Goal: Task Accomplishment & Management: Manage account settings

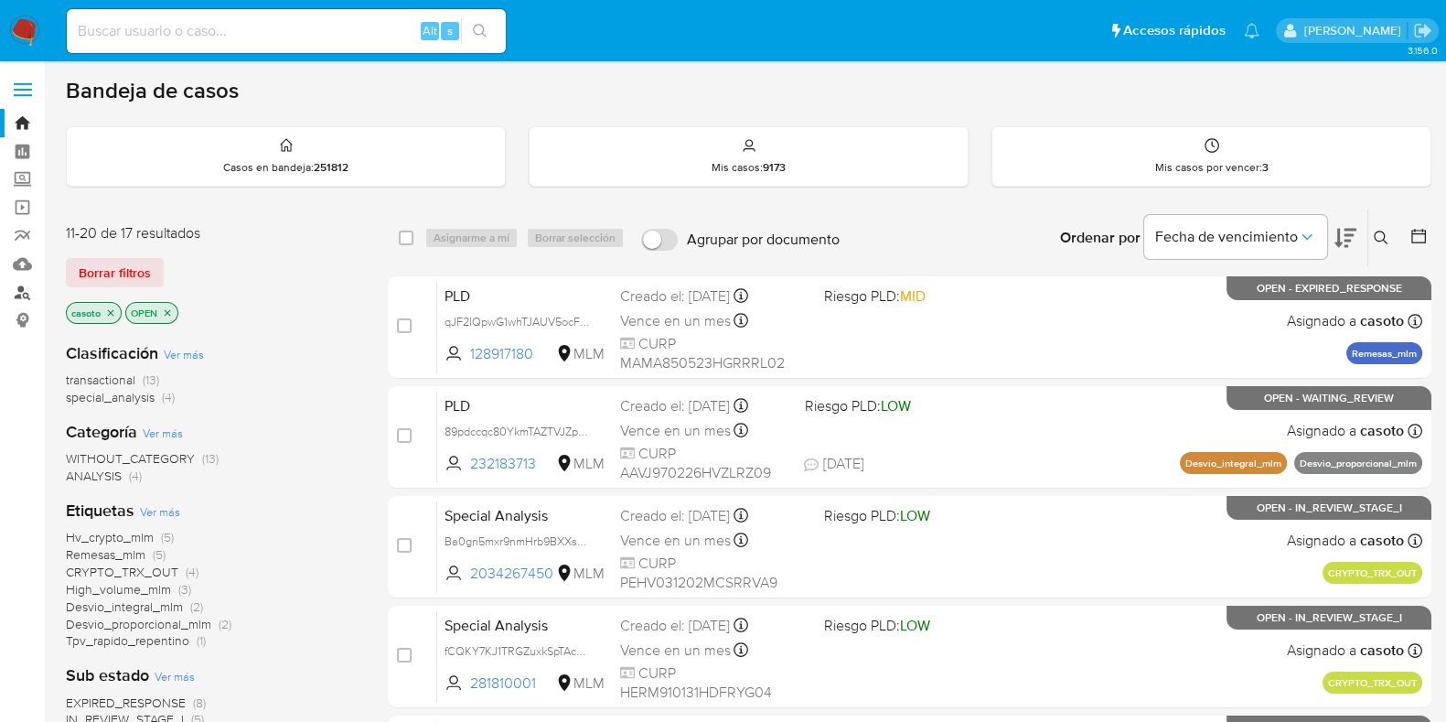
click at [23, 284] on link "Buscador de personas" at bounding box center [109, 292] width 218 height 28
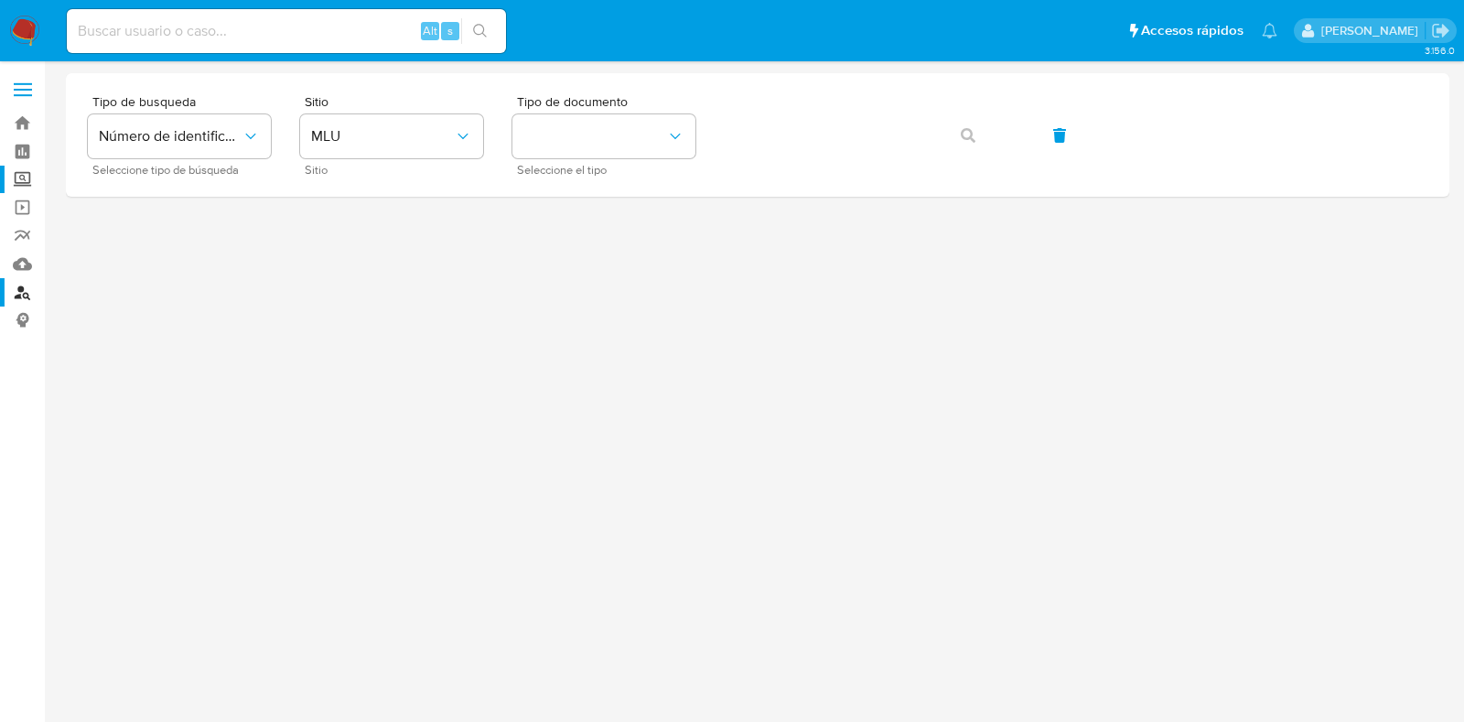
click at [27, 180] on label "Screening" at bounding box center [109, 180] width 218 height 28
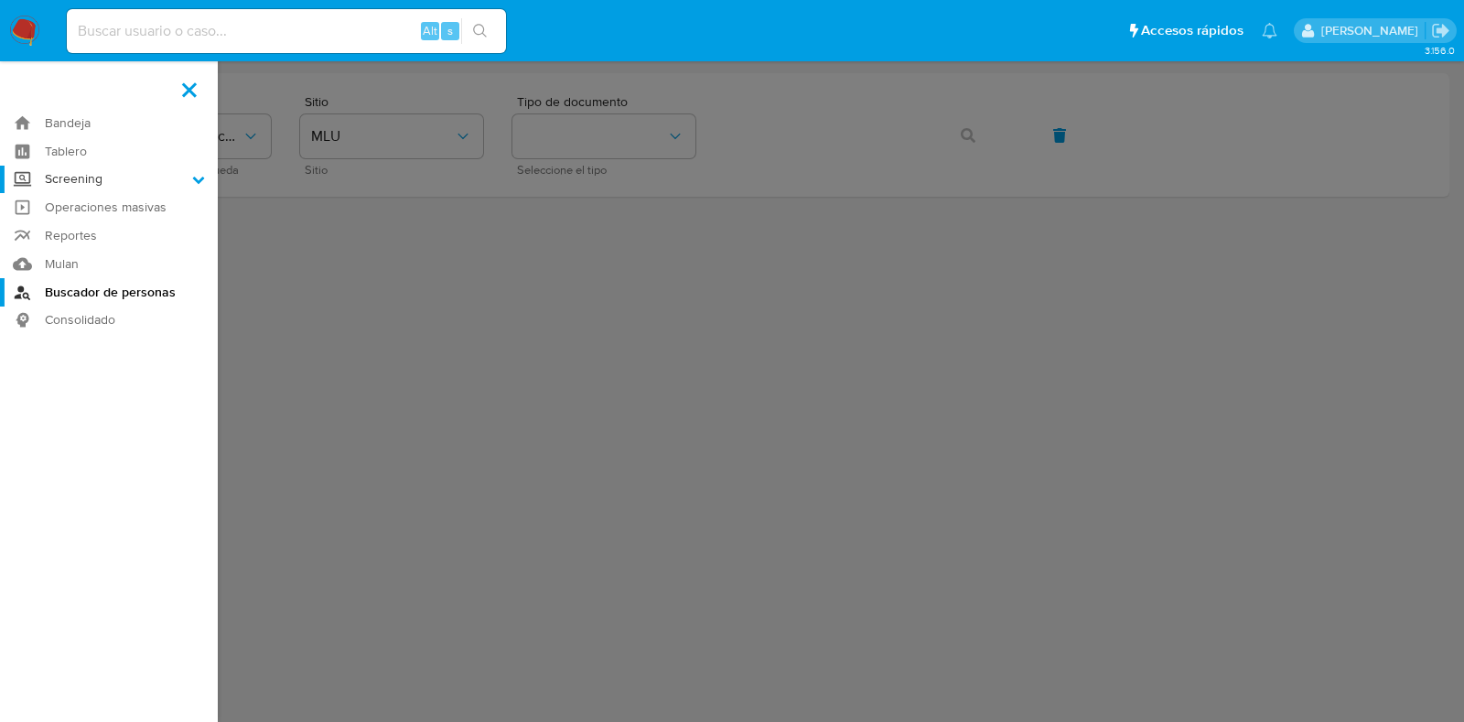
click at [0, 0] on input "Screening" at bounding box center [0, 0] width 0 height 0
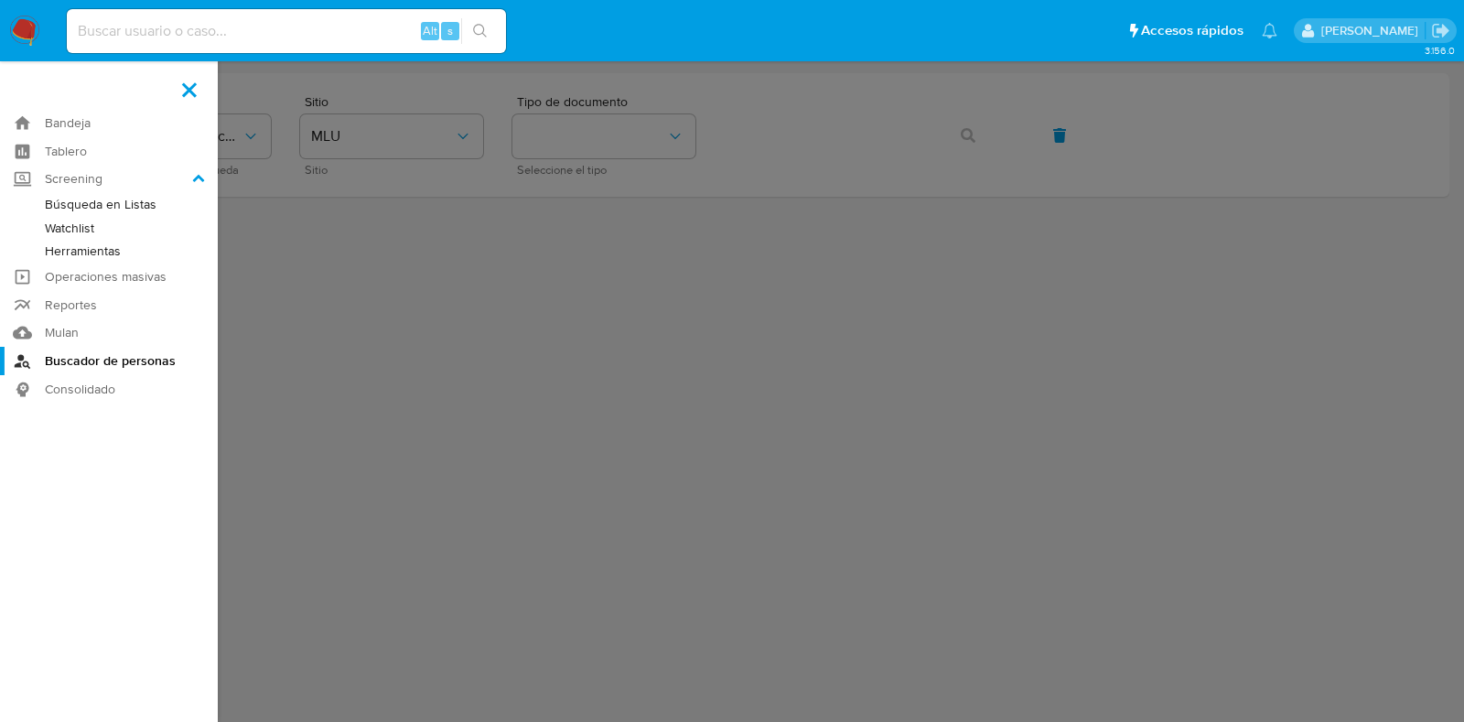
click at [69, 245] on link "Herramientas" at bounding box center [109, 251] width 218 height 23
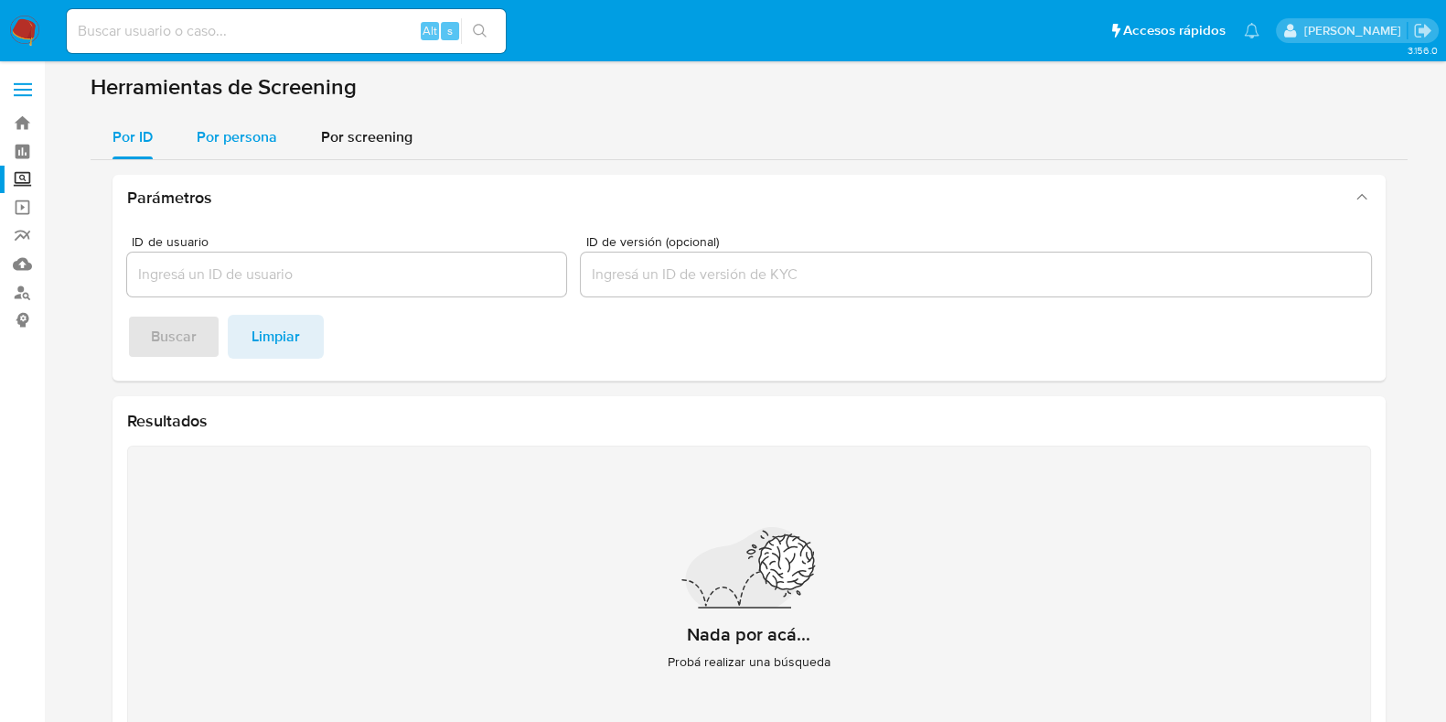
click at [215, 145] on span "Por persona" at bounding box center [237, 136] width 80 height 21
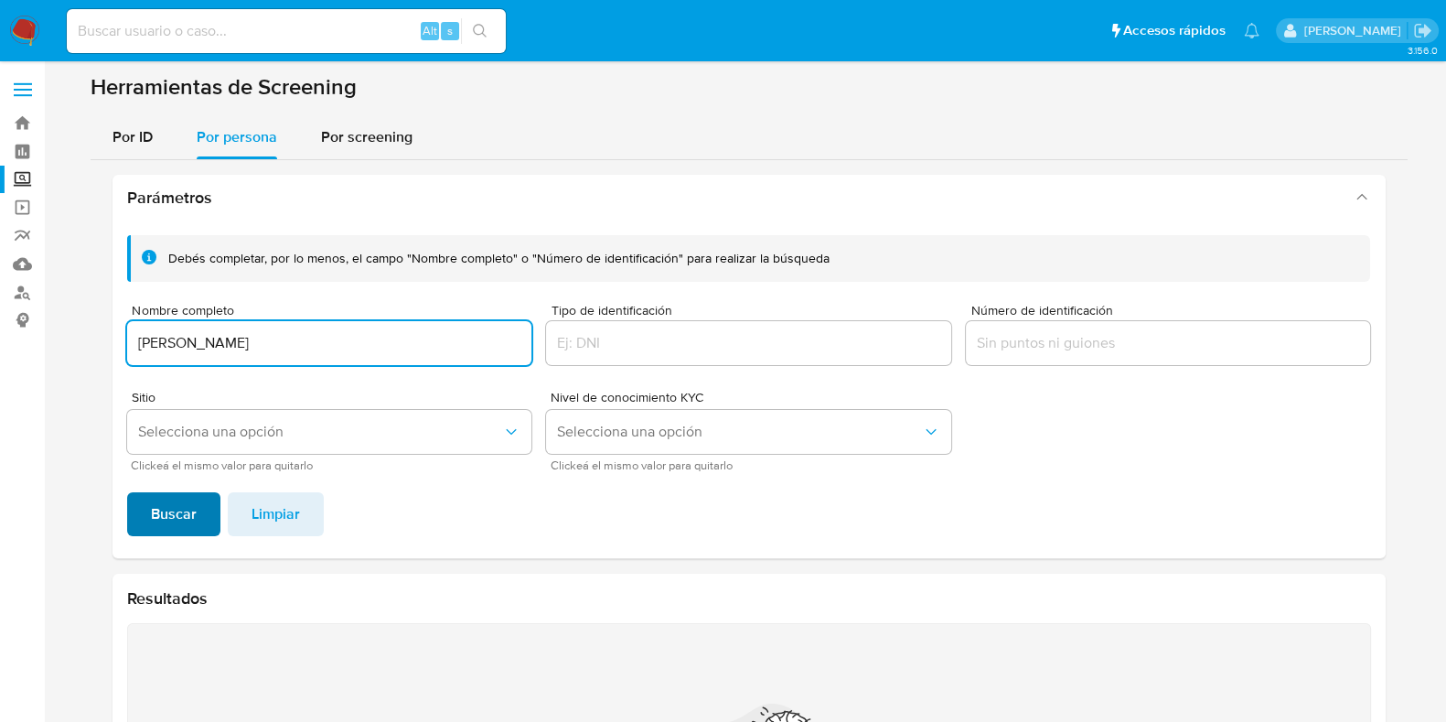
click at [147, 510] on button "Buscar" at bounding box center [173, 514] width 93 height 44
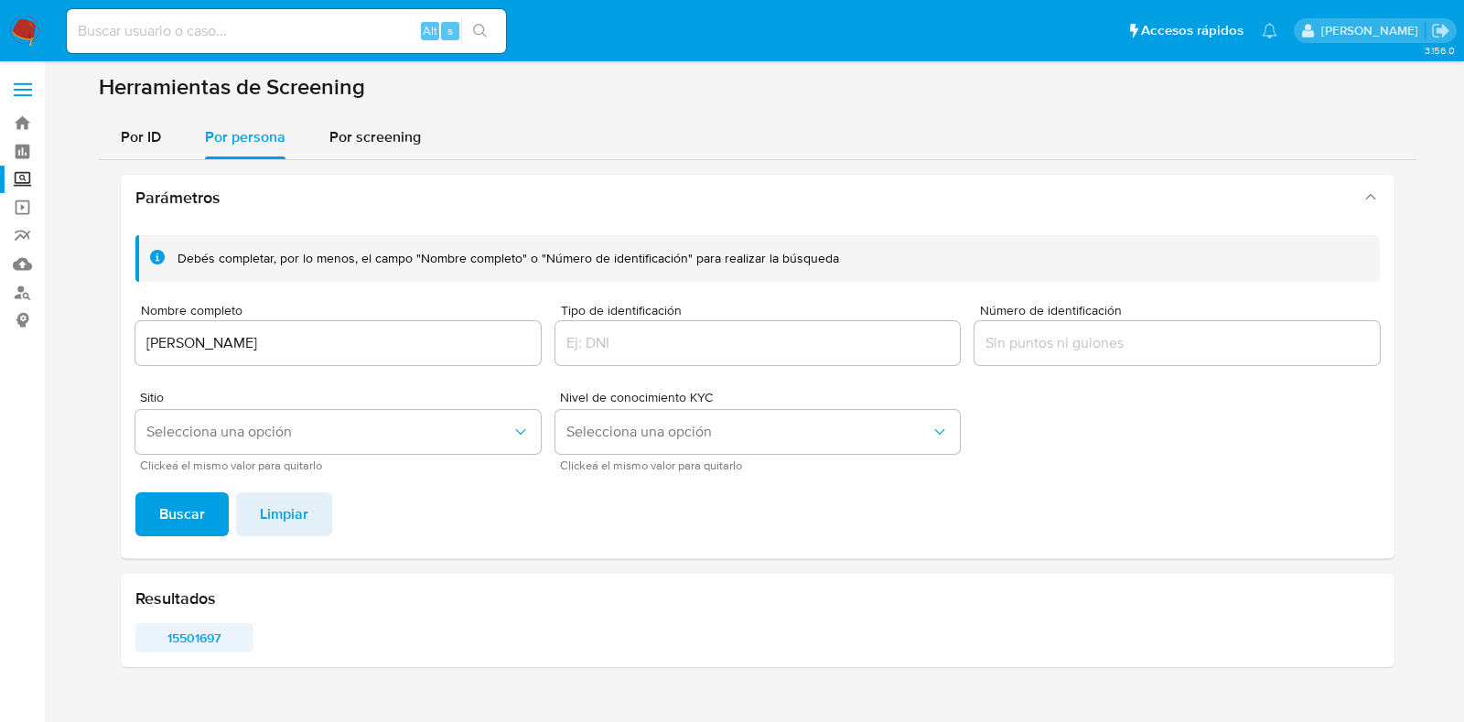
click at [200, 638] on span "15501697" at bounding box center [194, 638] width 92 height 26
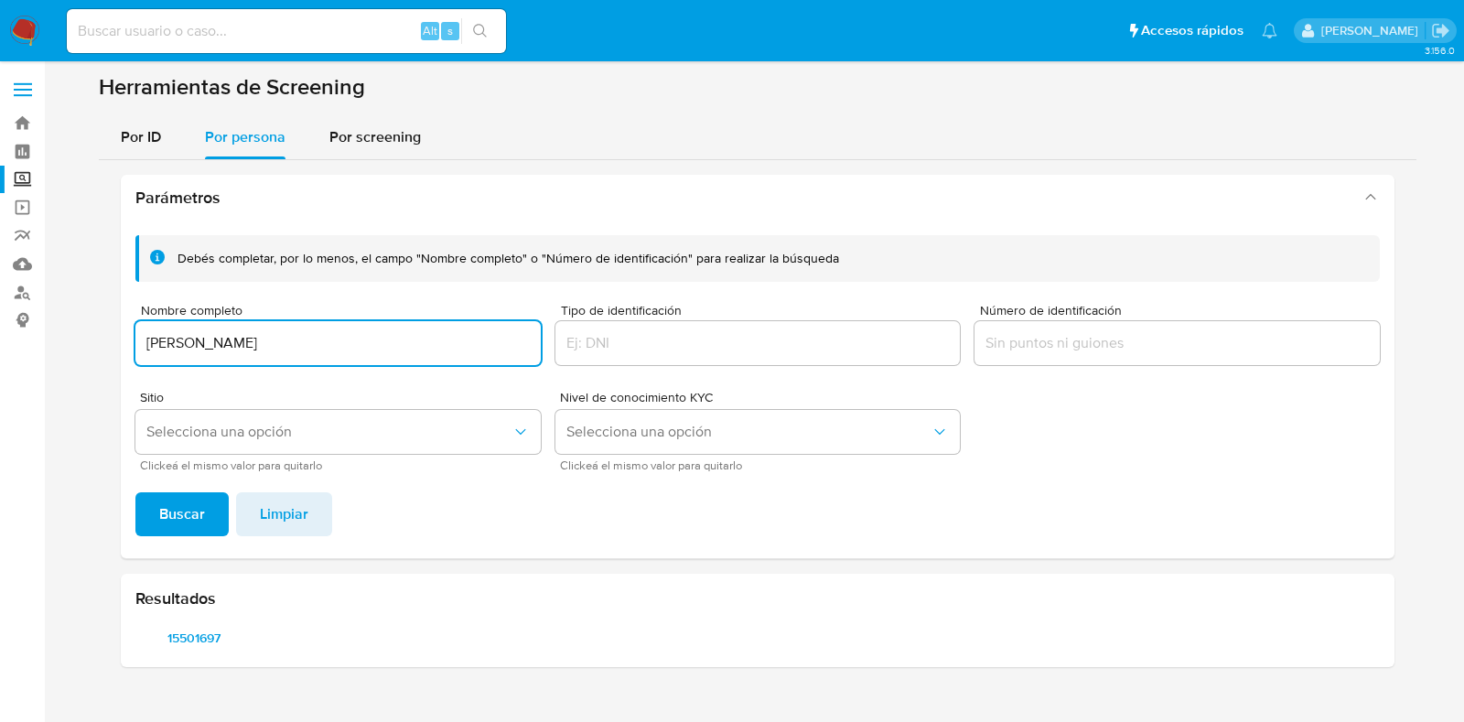
click at [199, 345] on input "ALEJANDRO KASUSKY BARRAGAN" at bounding box center [337, 343] width 405 height 24
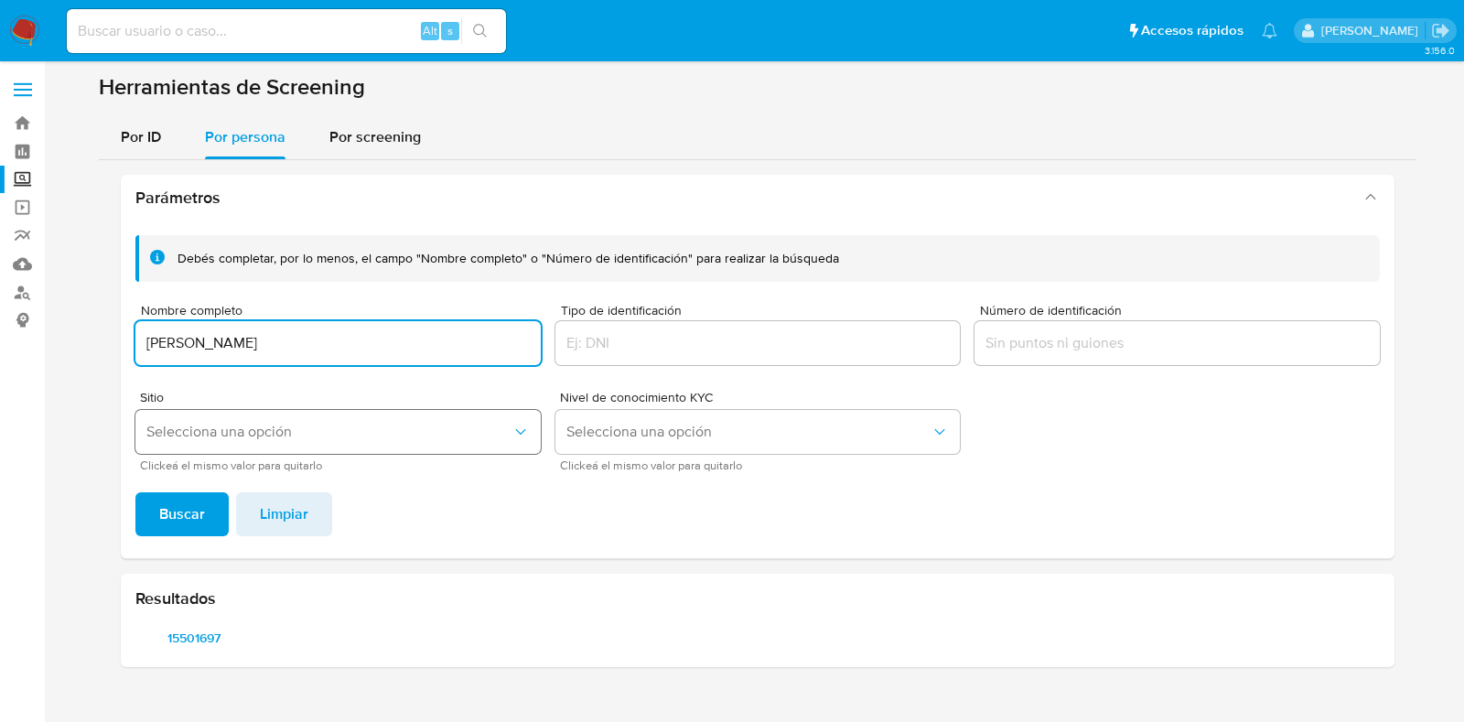
type input "MARIA EUGENIA MARTELL SANCHEZ"
click at [201, 437] on span "Selecciona una opción" at bounding box center [328, 432] width 365 height 18
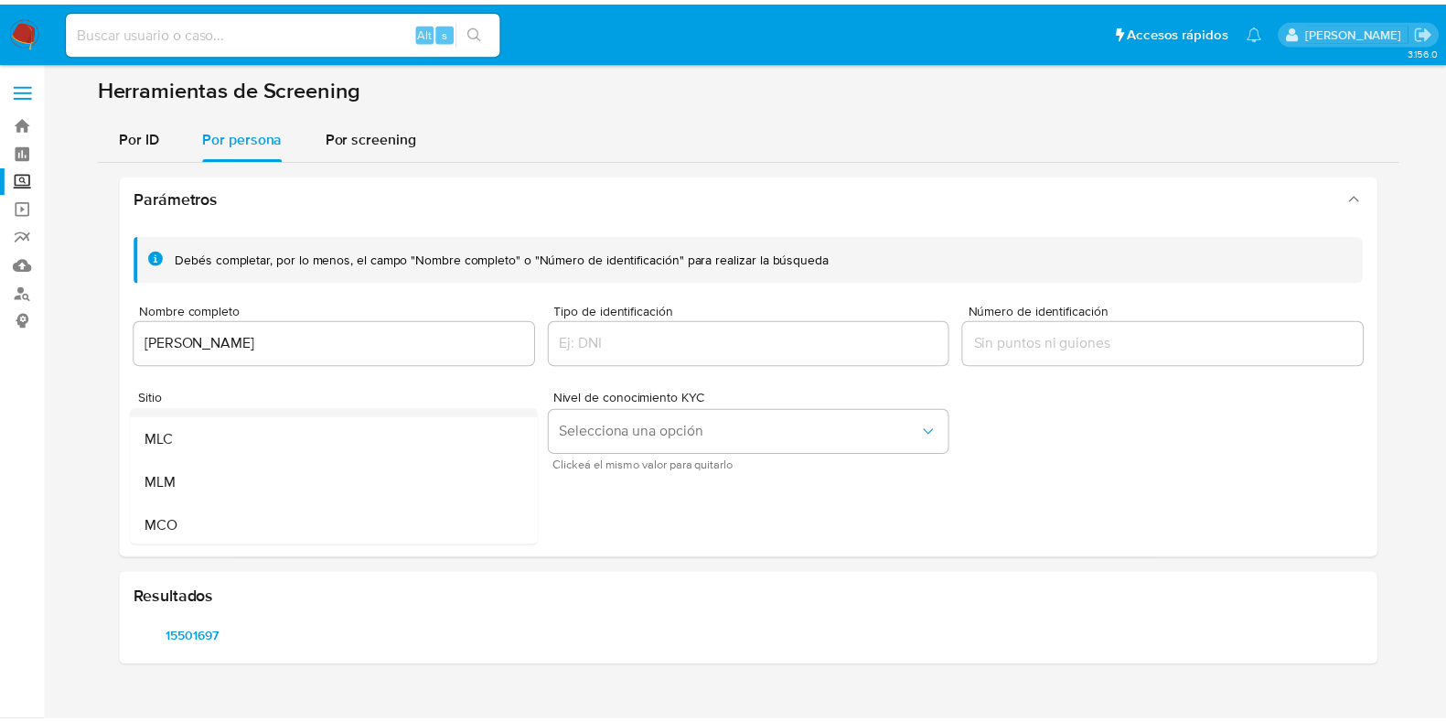
scroll to position [113, 0]
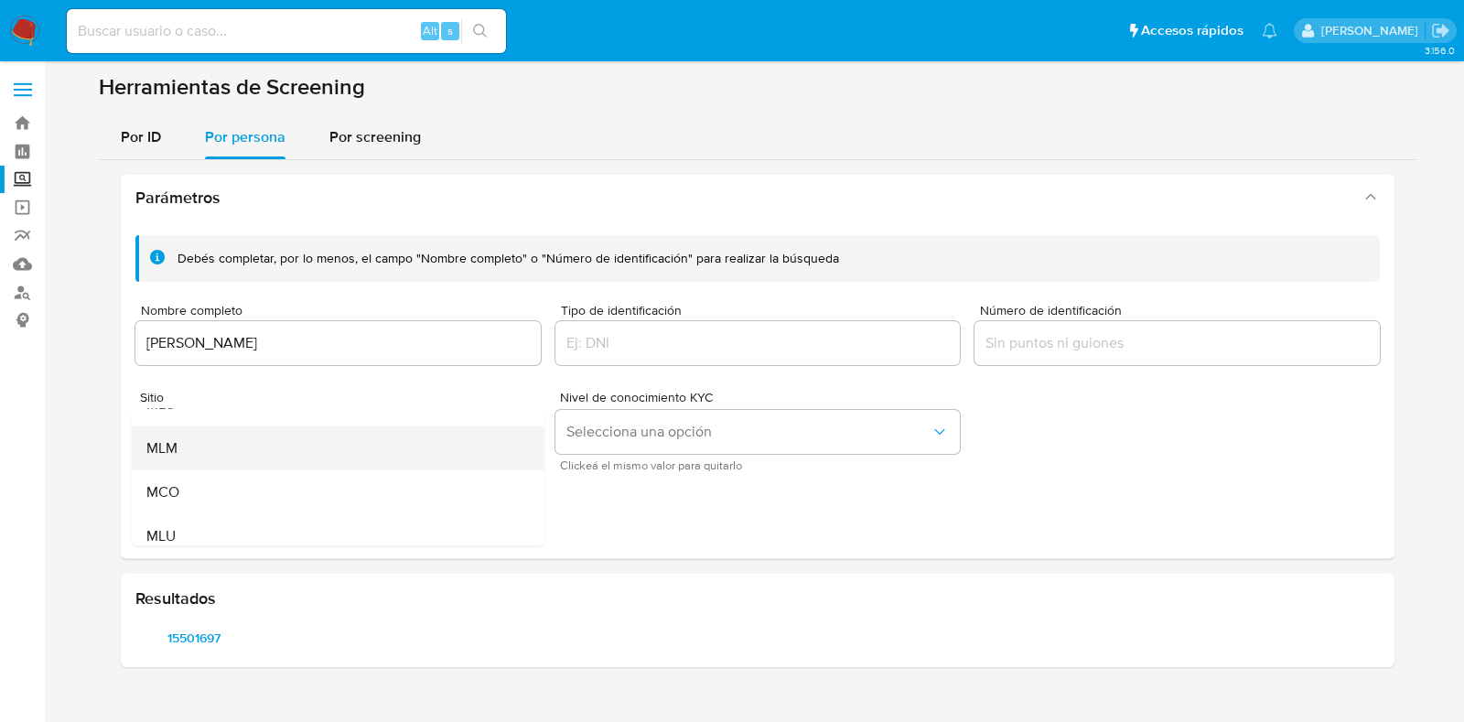
click at [188, 448] on div "MLM" at bounding box center [332, 448] width 372 height 44
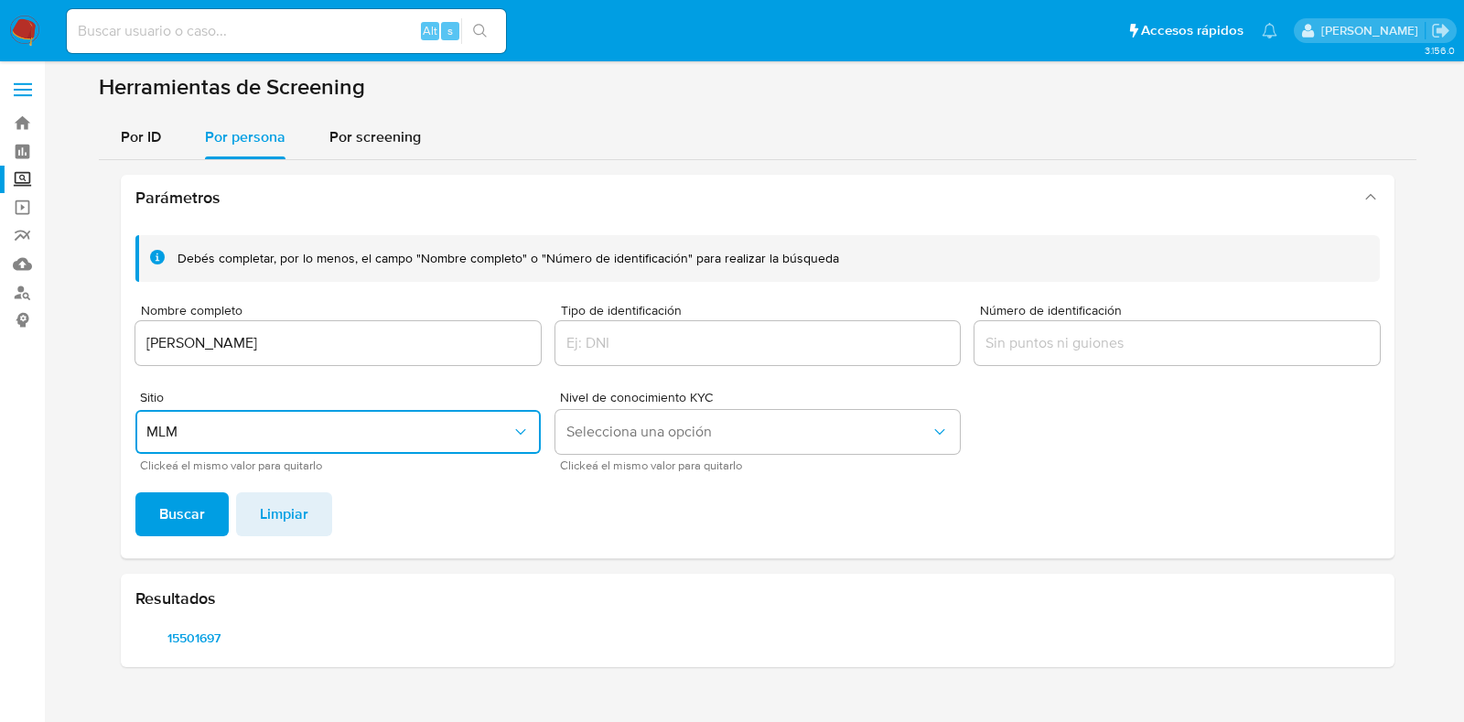
click at [176, 538] on div "Debés completar, por lo menos, el campo "Nombre completo" o "Número de identifi…" at bounding box center [757, 389] width 1273 height 338
click at [180, 525] on span "Buscar" at bounding box center [182, 514] width 46 height 40
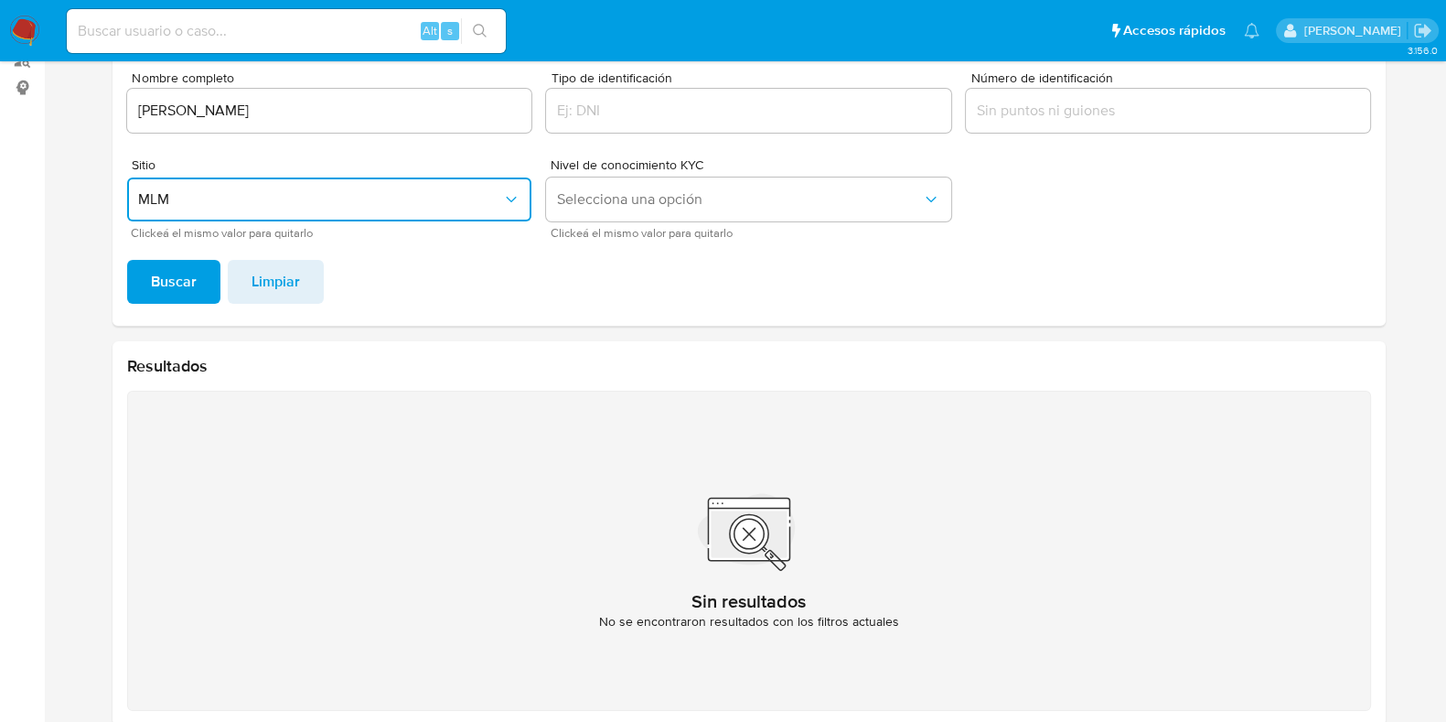
scroll to position [261, 0]
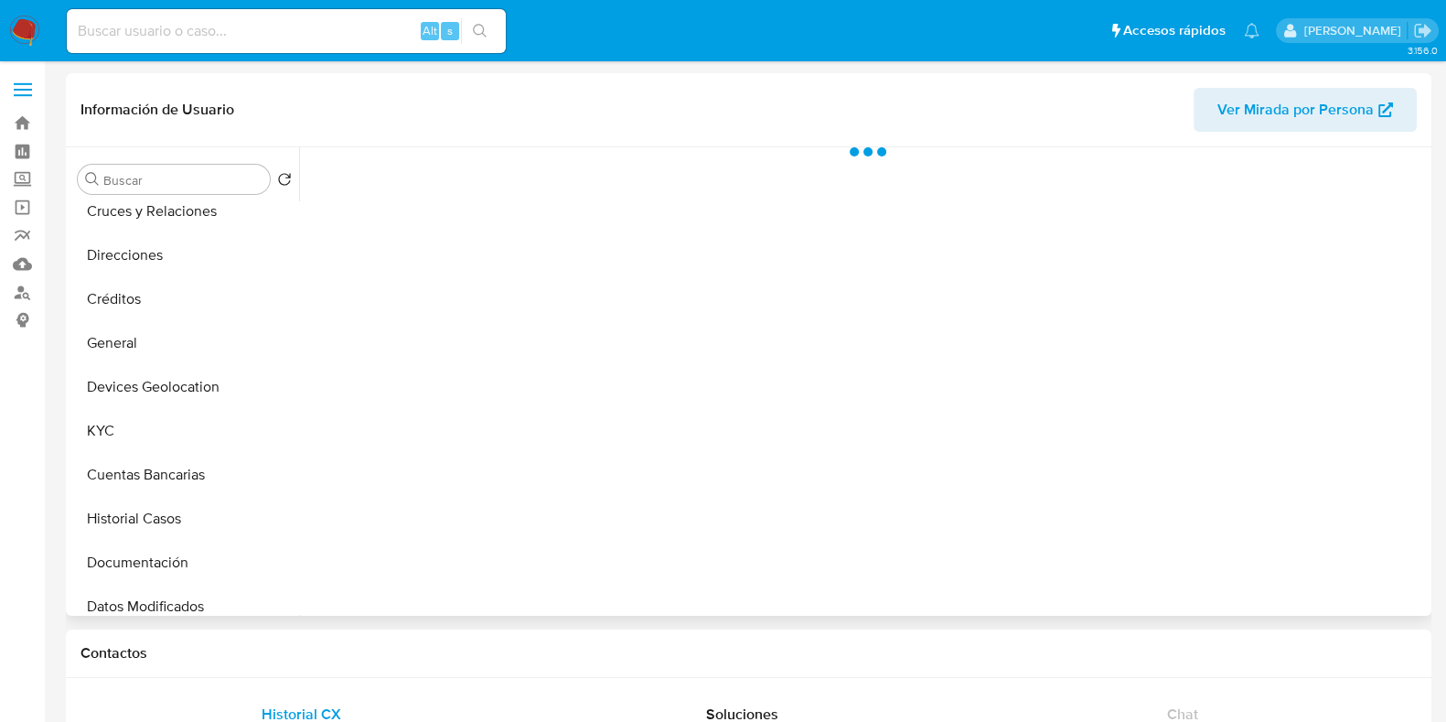
scroll to position [228, 0]
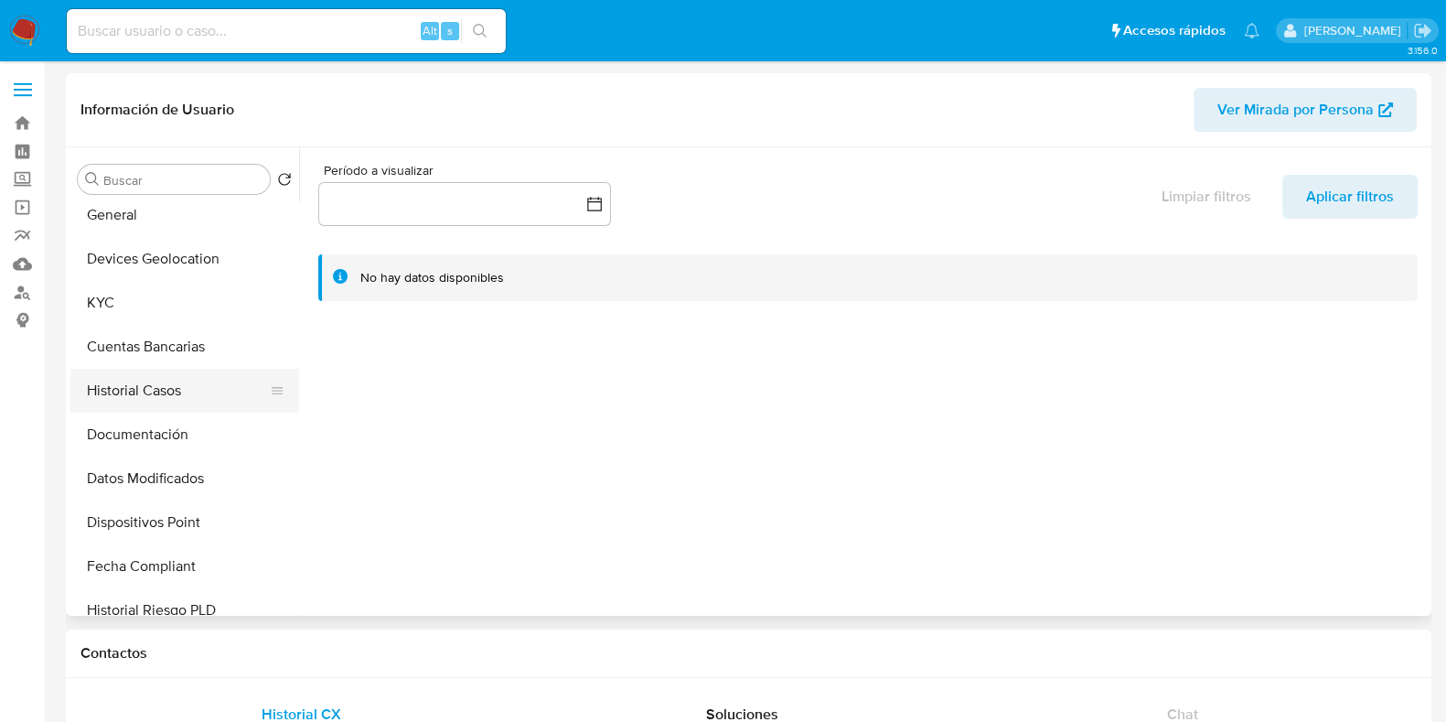
select select "10"
click at [136, 409] on button "Historial Casos" at bounding box center [177, 391] width 214 height 44
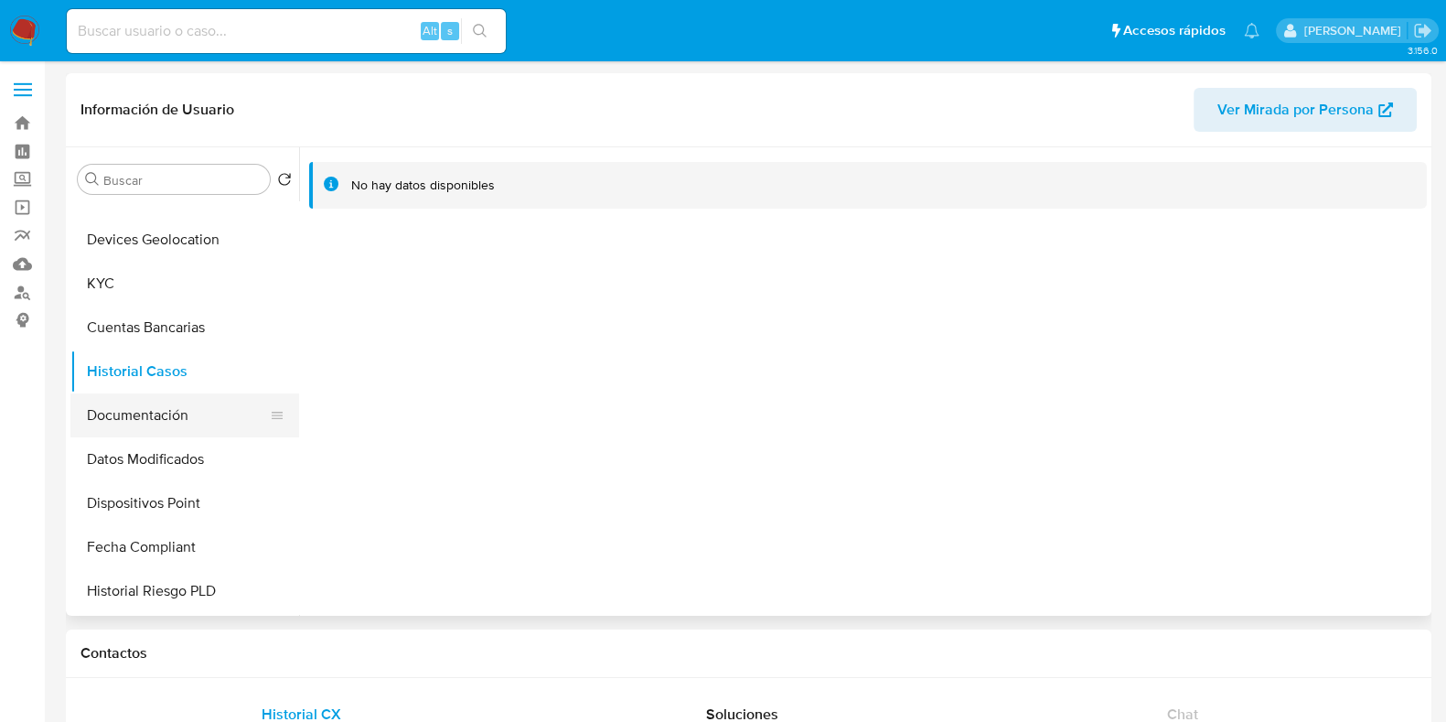
scroll to position [113, 0]
click at [123, 398] on button "KYC" at bounding box center [177, 417] width 214 height 44
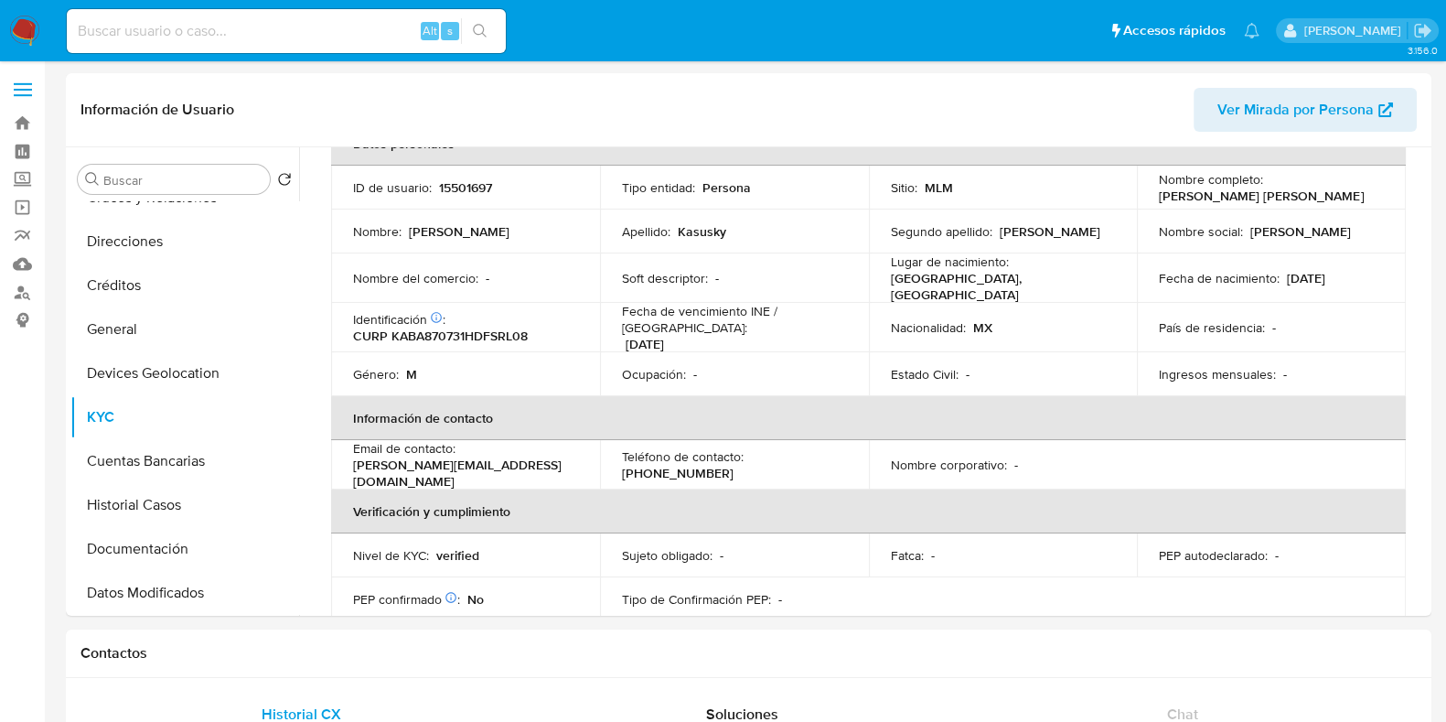
scroll to position [0, 0]
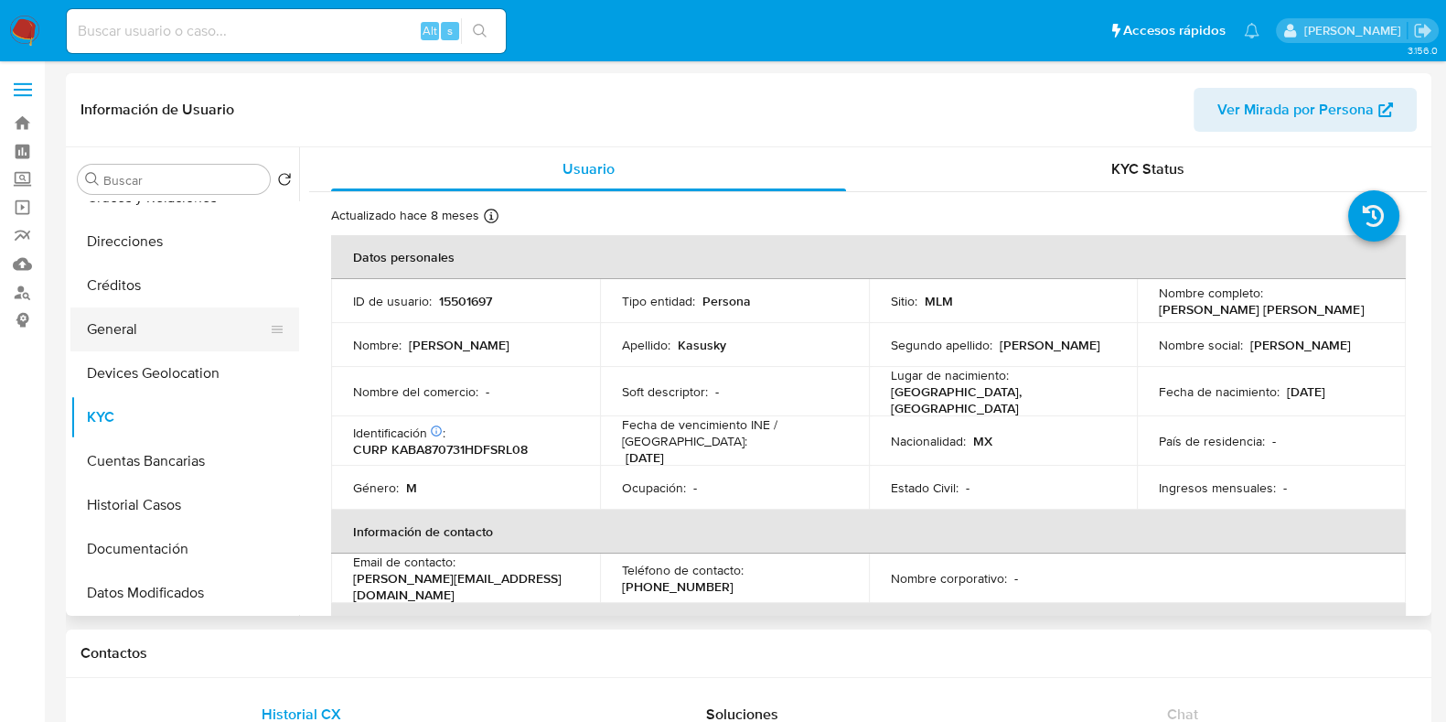
click at [110, 325] on button "General" at bounding box center [177, 329] width 214 height 44
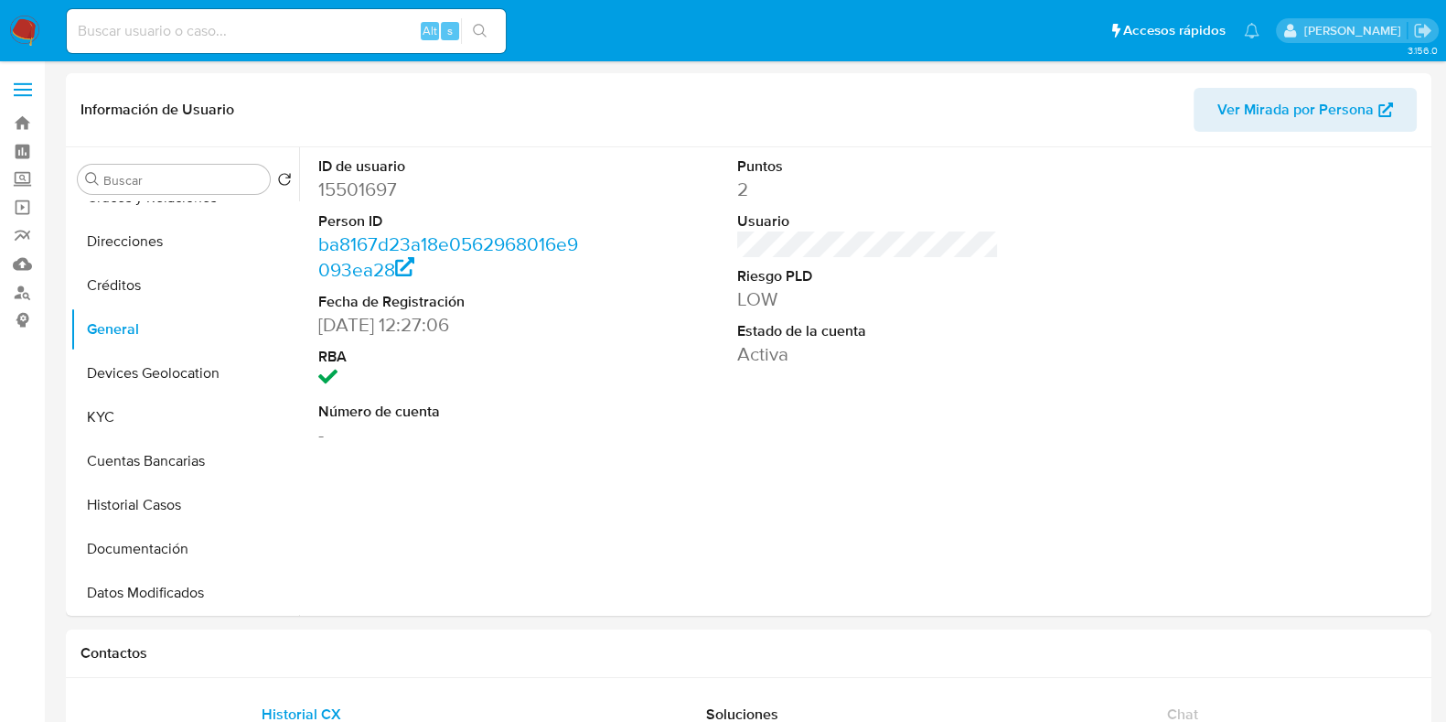
click at [366, 188] on dd "15501697" at bounding box center [449, 190] width 262 height 26
copy dd "15501697"
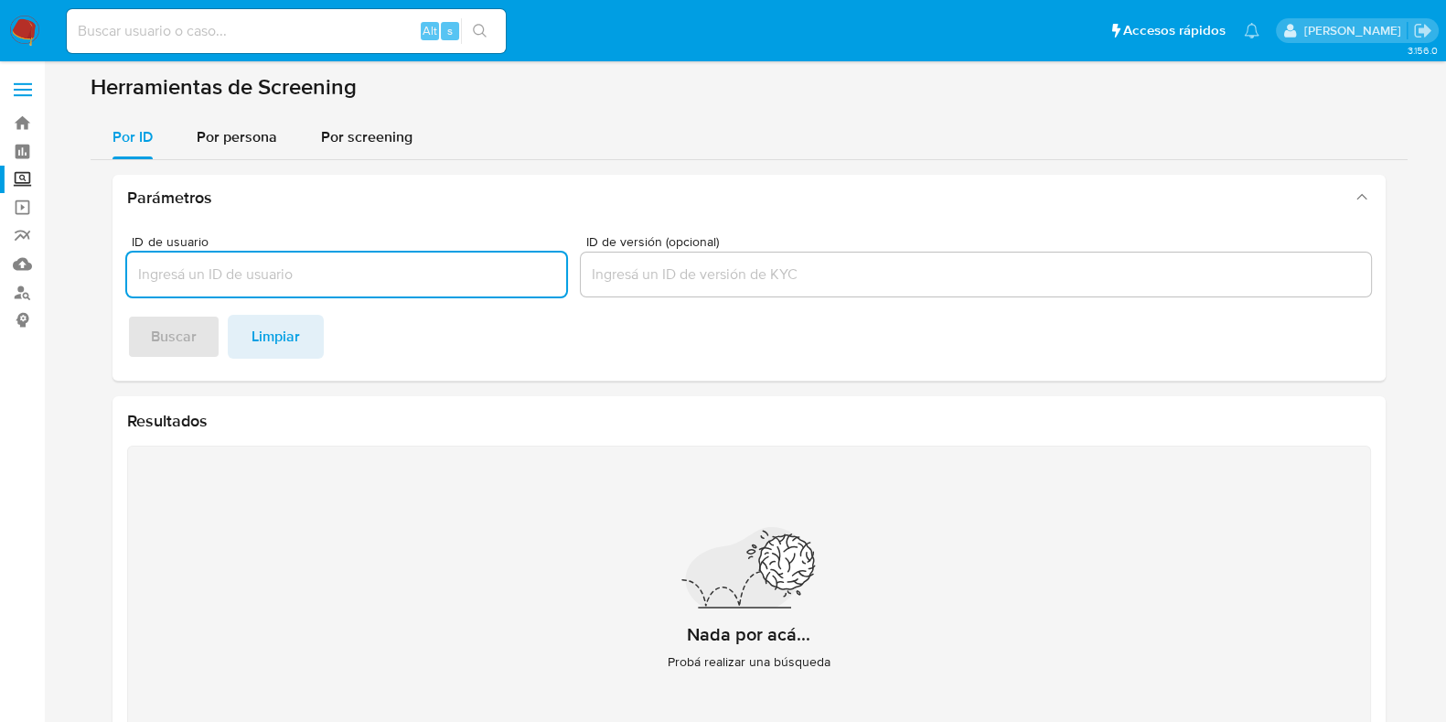
click at [314, 34] on input at bounding box center [286, 31] width 439 height 24
paste input "1366290206"
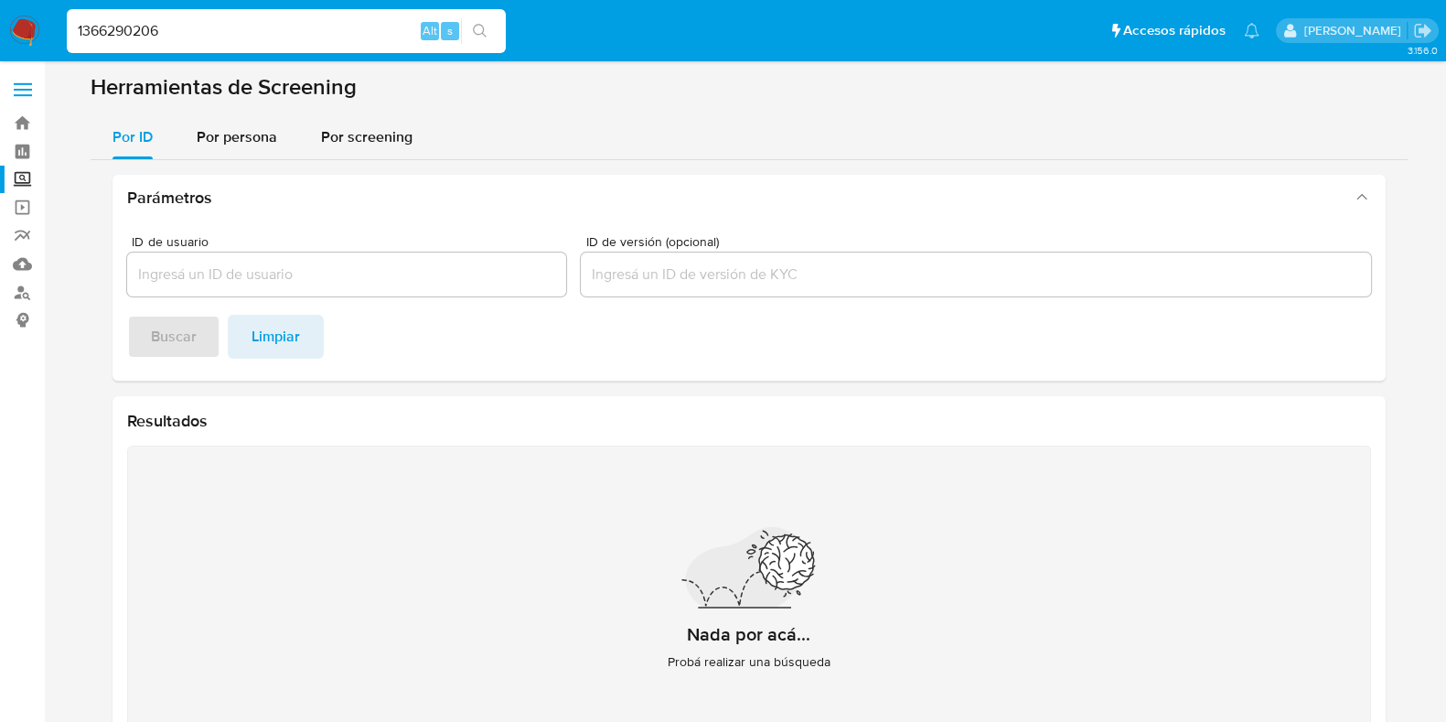
type input "1366290206"
click at [494, 33] on button "search-icon" at bounding box center [480, 31] width 38 height 26
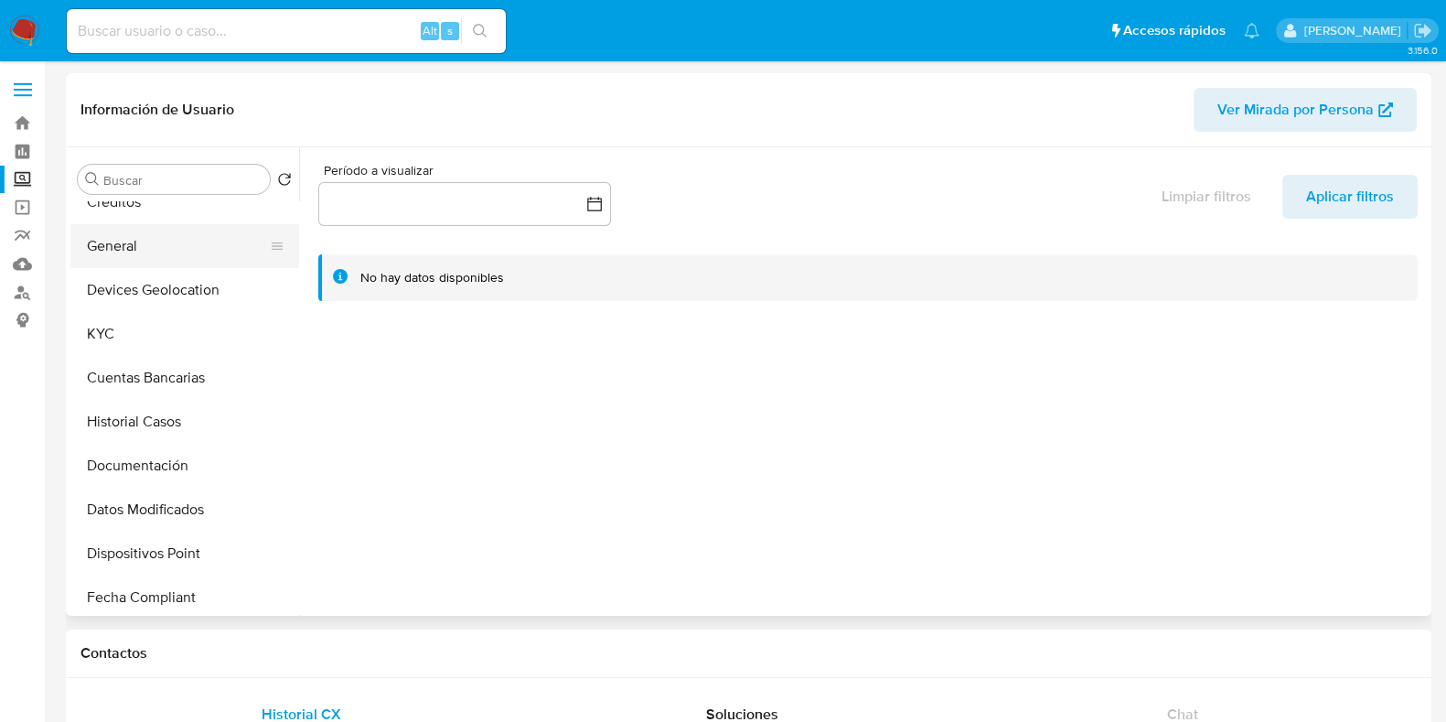
select select "10"
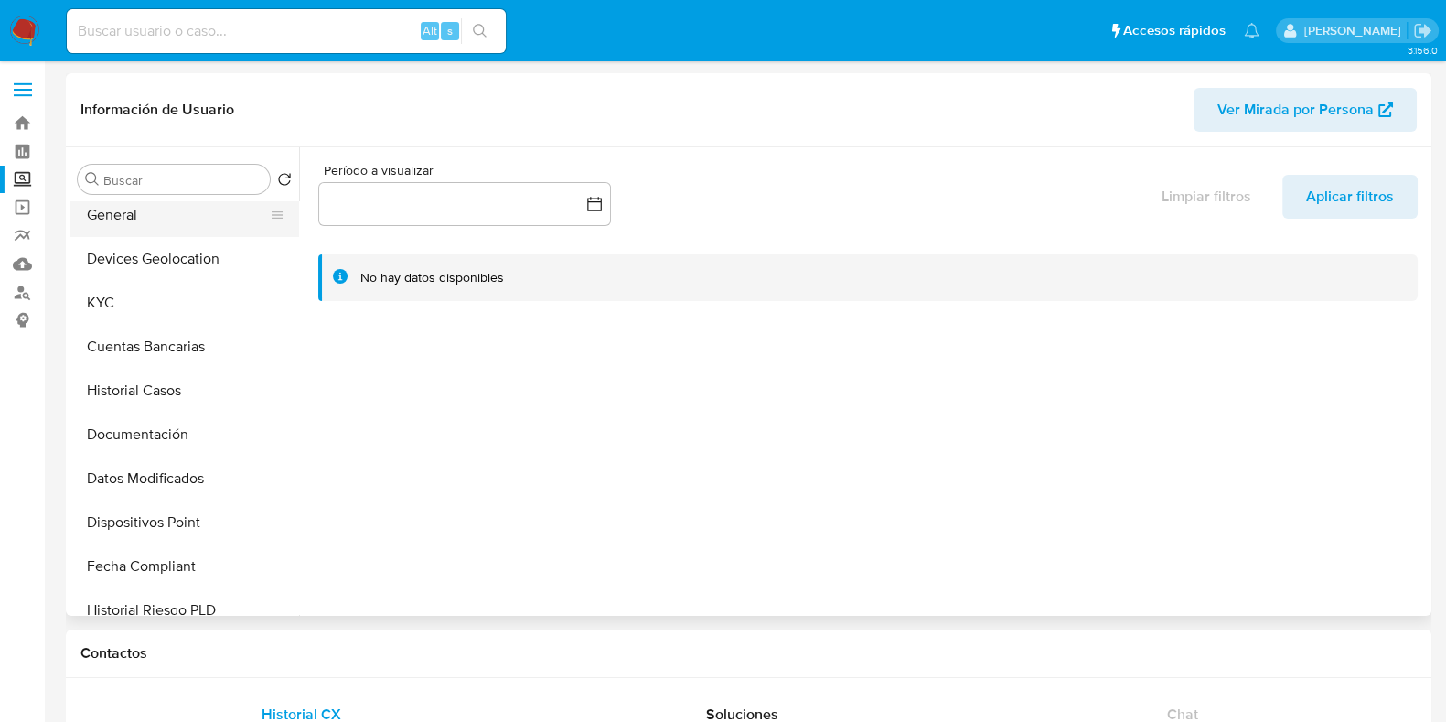
click at [146, 448] on button "Documentación" at bounding box center [184, 435] width 229 height 44
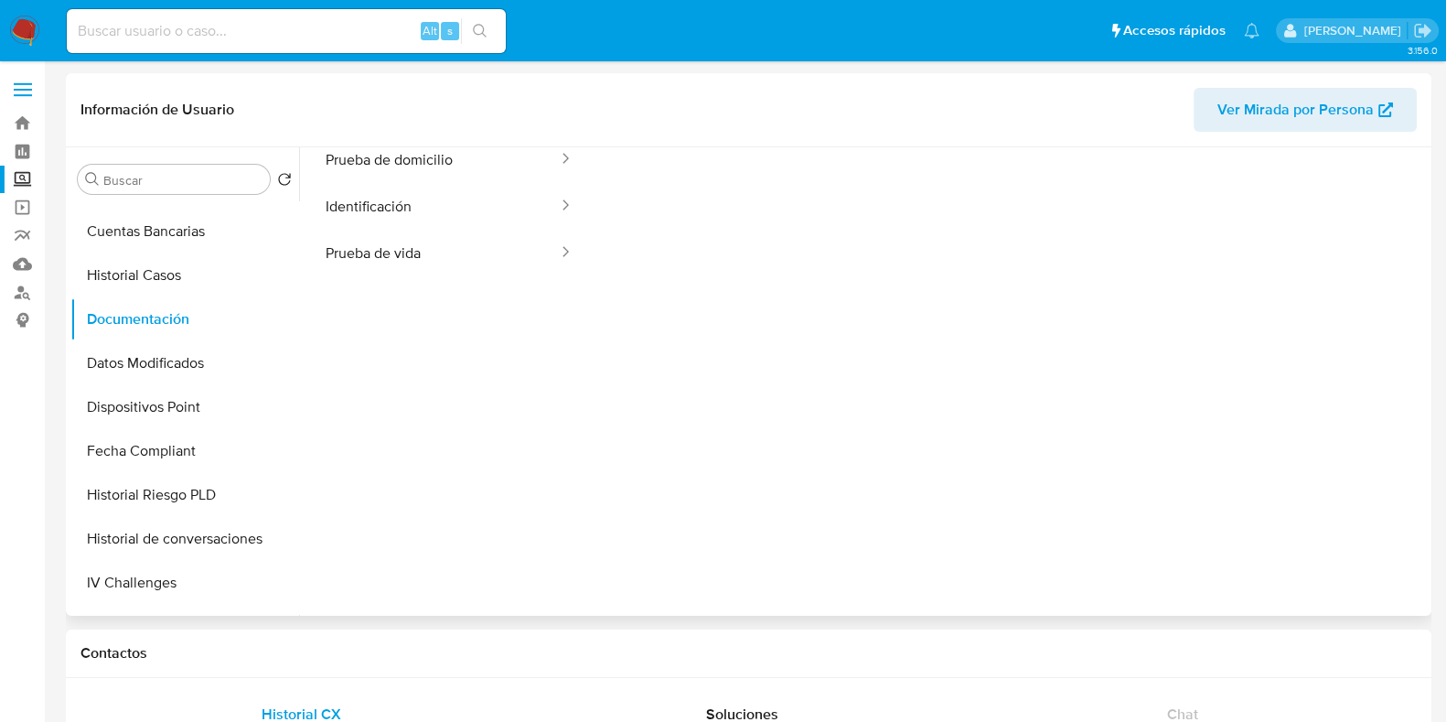
scroll to position [113, 0]
click at [210, 524] on button "Historial de conversaciones" at bounding box center [177, 539] width 214 height 44
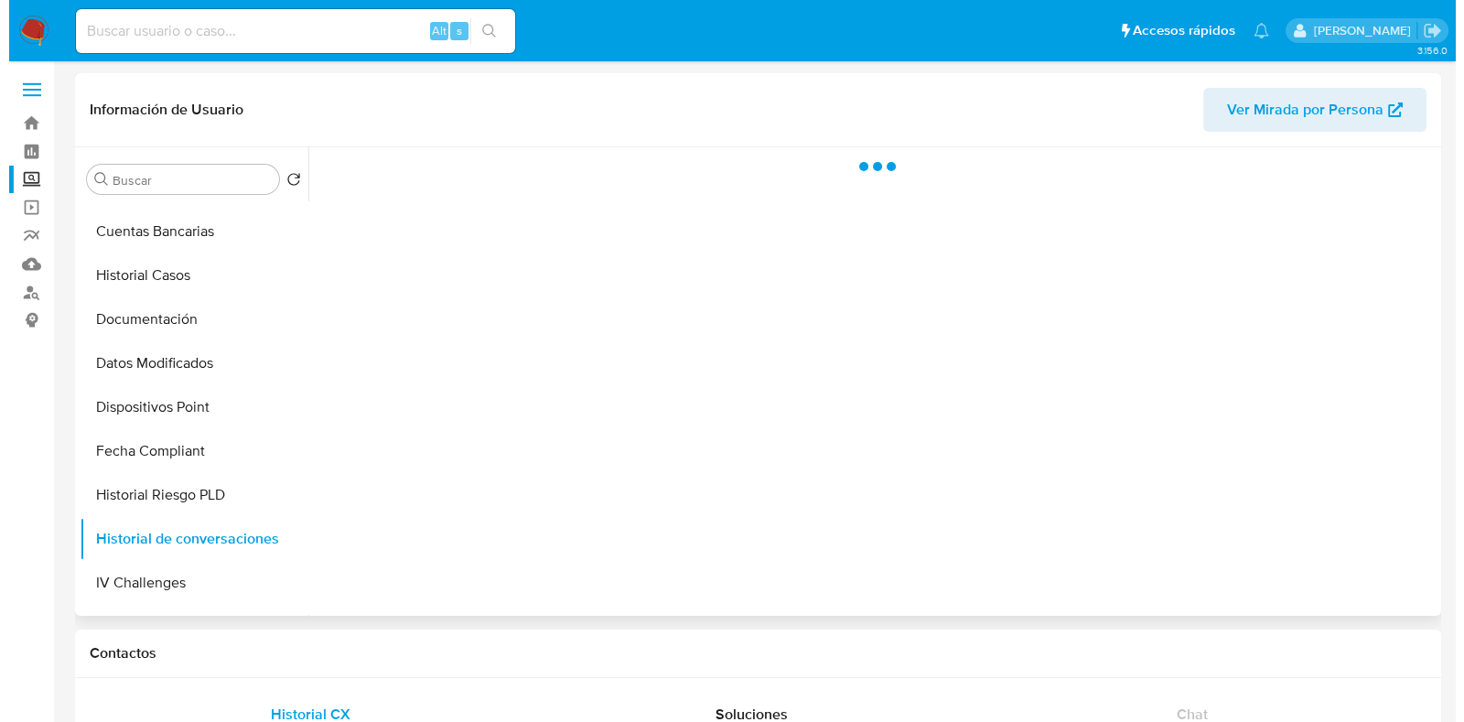
scroll to position [0, 0]
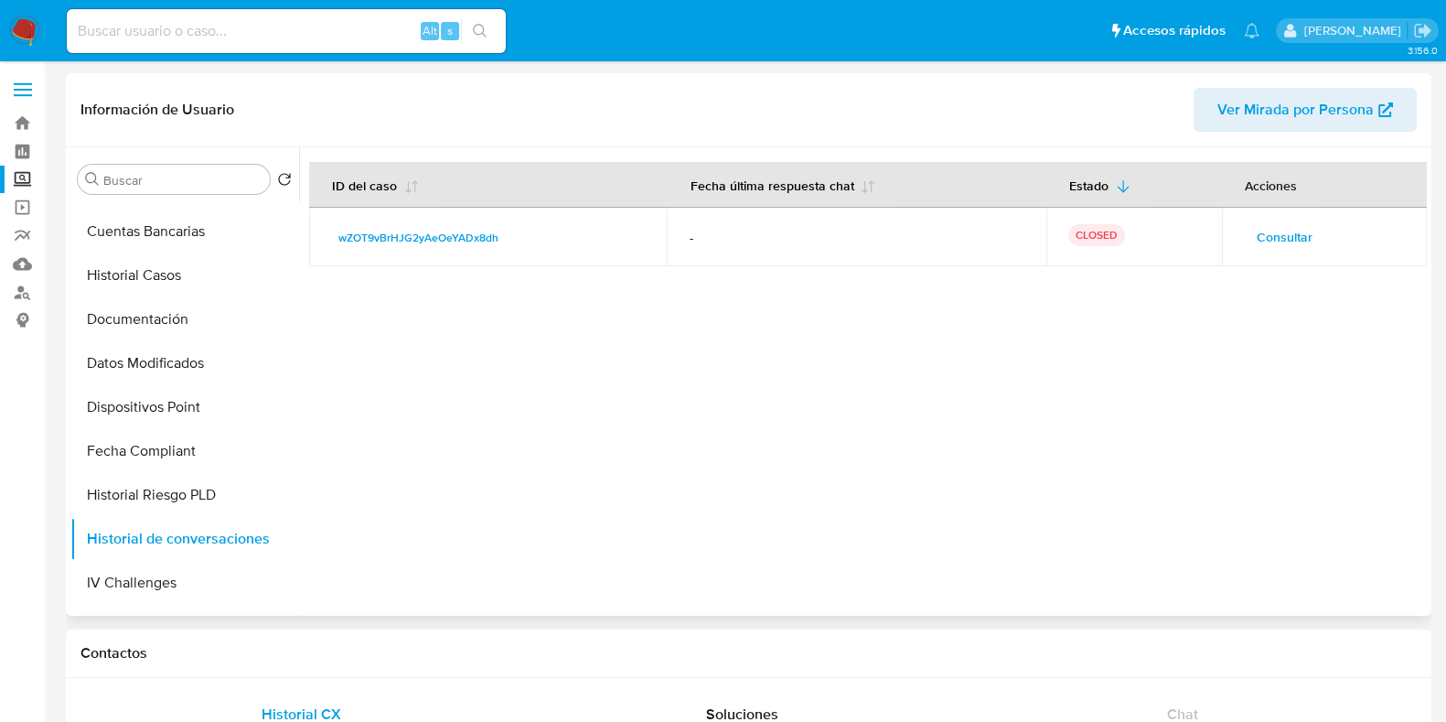
click at [1285, 241] on span "Consultar" at bounding box center [1285, 237] width 56 height 26
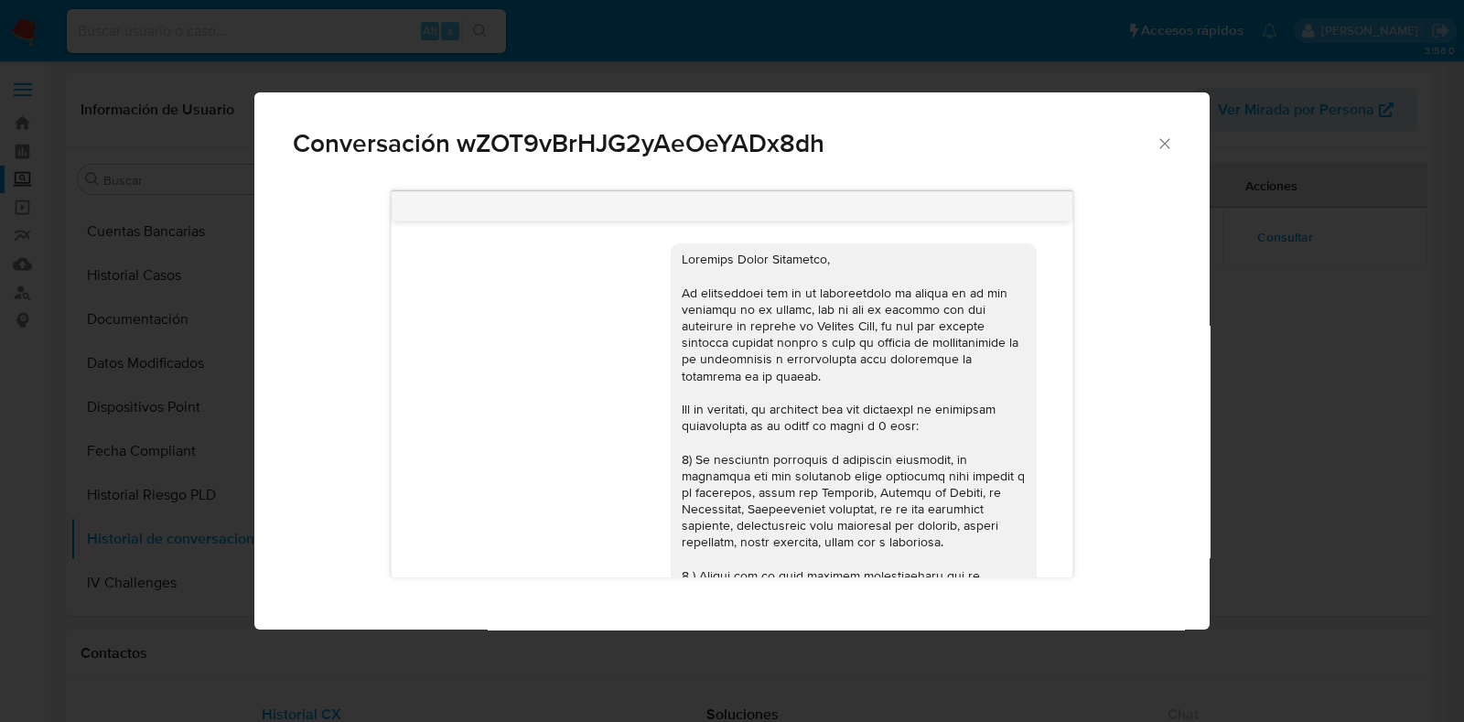
scroll to position [840, 0]
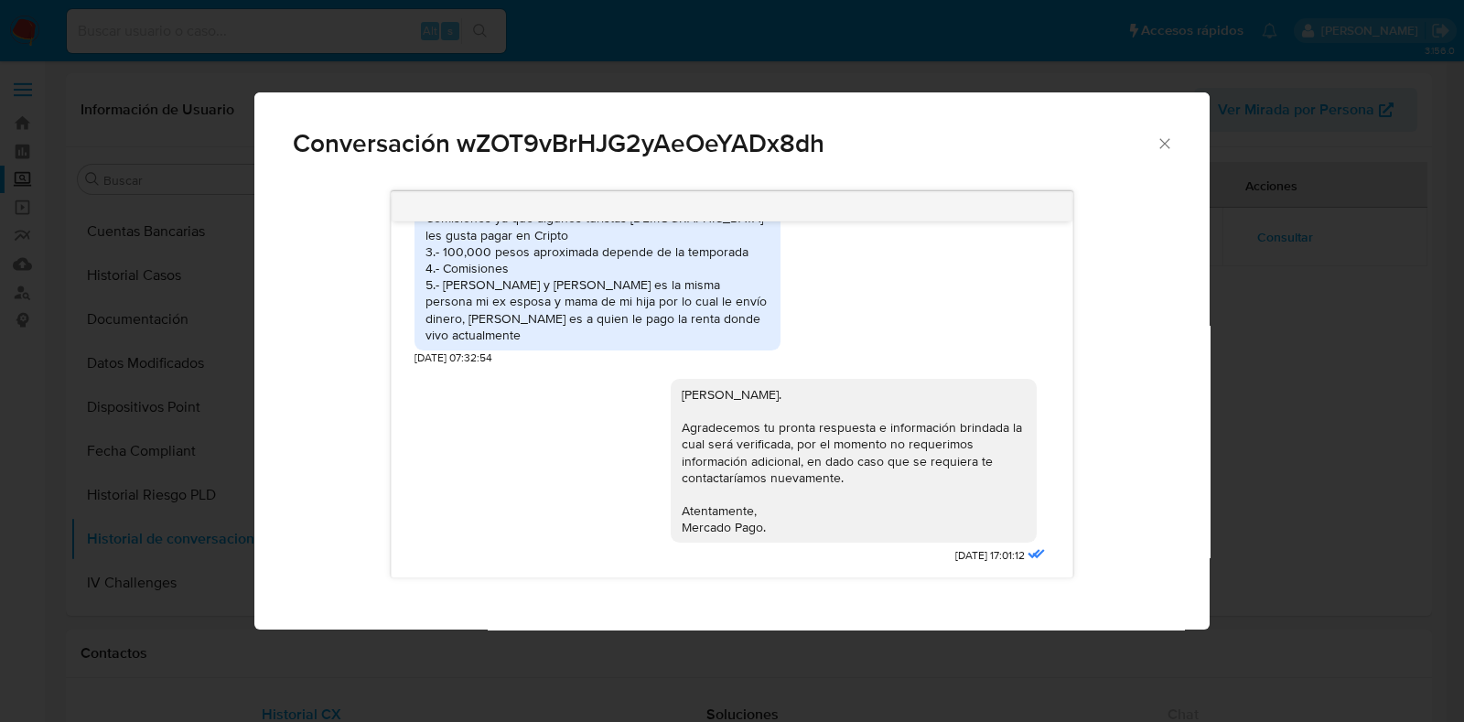
drag, startPoint x: 446, startPoint y: 284, endPoint x: 513, endPoint y: 327, distance: 78.9
click at [513, 327] on div "1.- Comisionista de Renta de autos, Yates y tours en Cancun https://delcaribeco…" at bounding box center [597, 260] width 344 height 166
copy div "Alejandro Romero Soy yo Maru y Ma eugenia es la misma persona mi ex esposa y ma…"
click at [1156, 153] on div "Conversación wZOT9vBrHJG2yAeOeYADx8dh" at bounding box center [731, 135] width 955 height 87
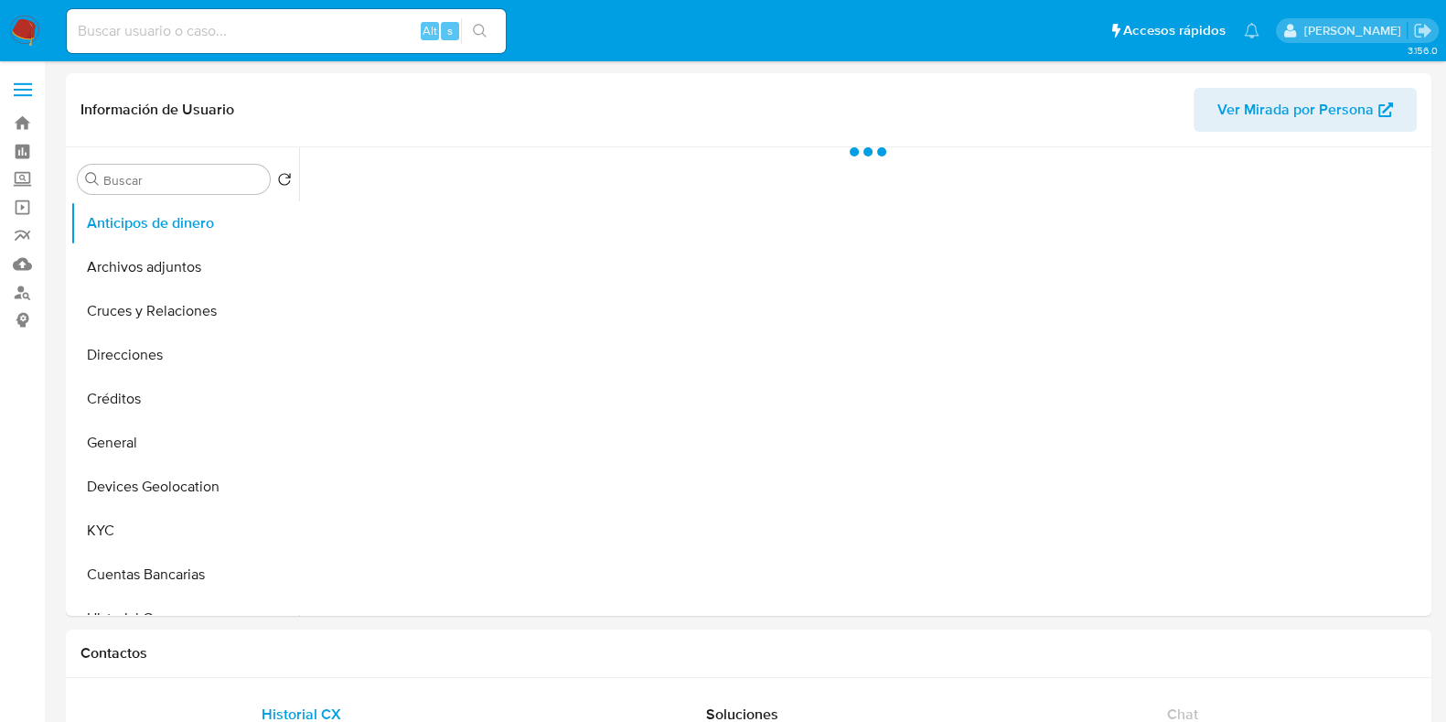
click at [182, 33] on input at bounding box center [286, 31] width 439 height 24
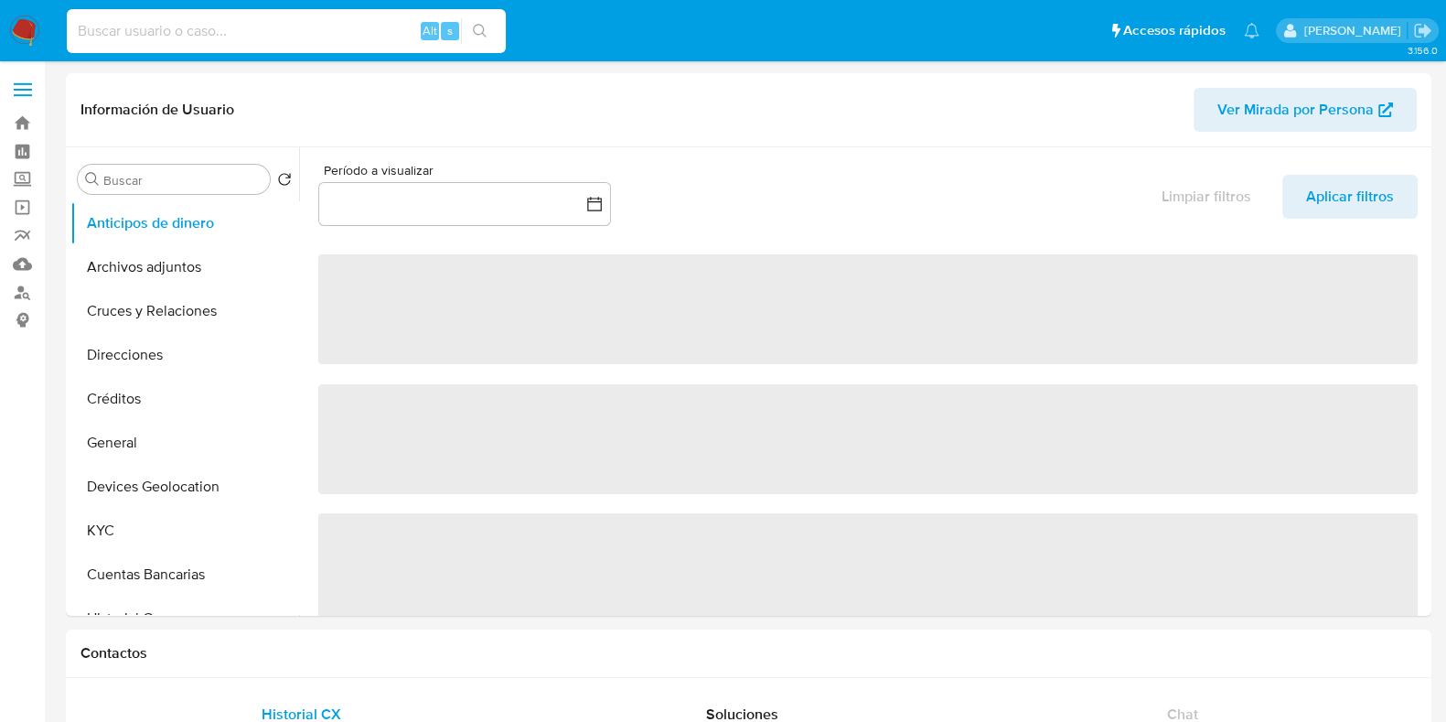
select select "10"
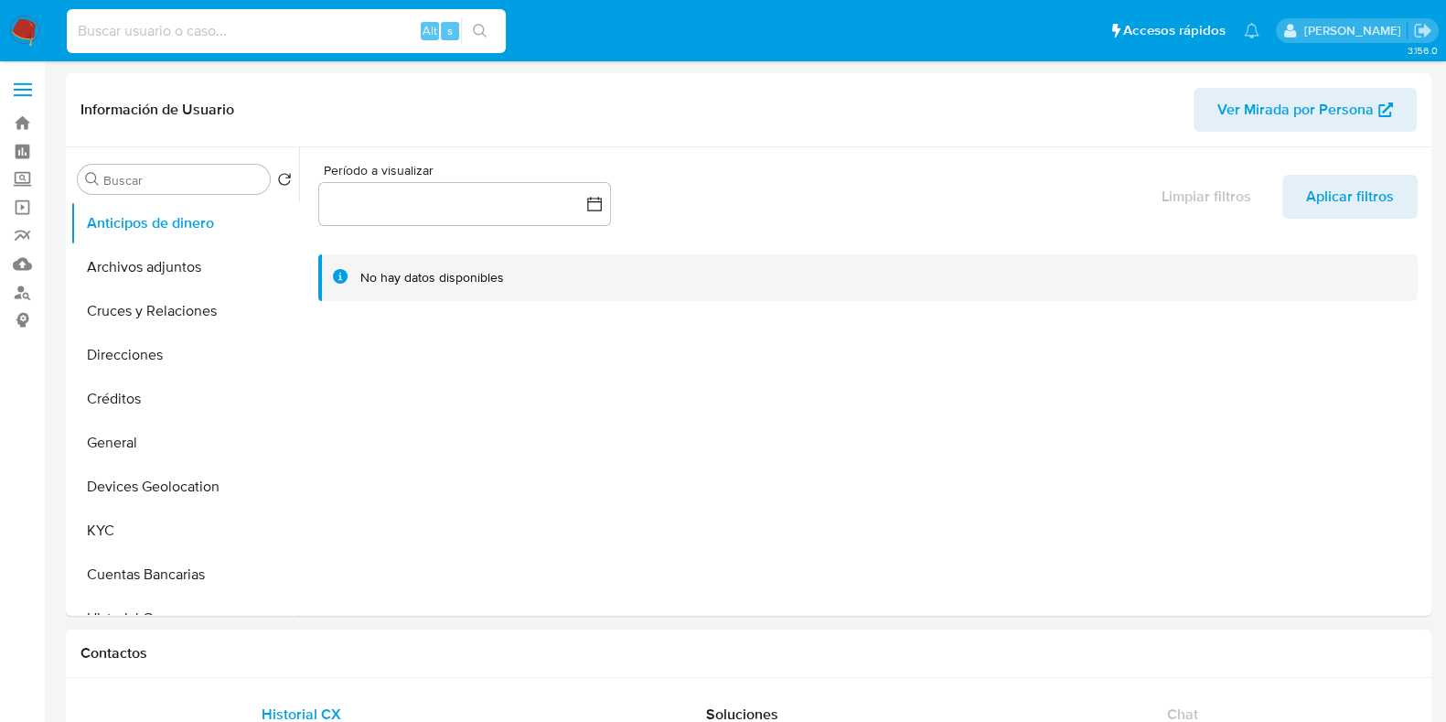
paste input "[PERSON_NAME]"
type input "[PERSON_NAME]"
click at [23, 181] on label "Screening" at bounding box center [109, 180] width 218 height 28
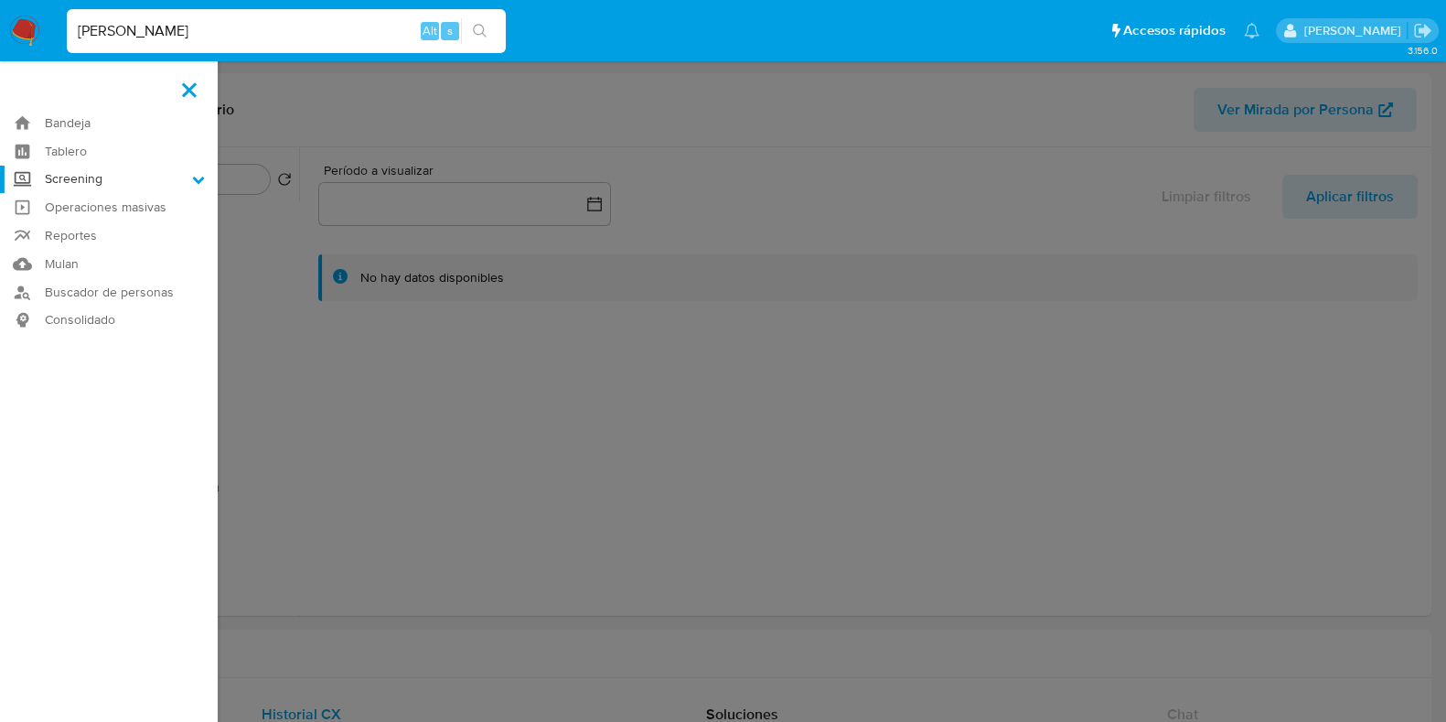
click at [0, 0] on input "Screening" at bounding box center [0, 0] width 0 height 0
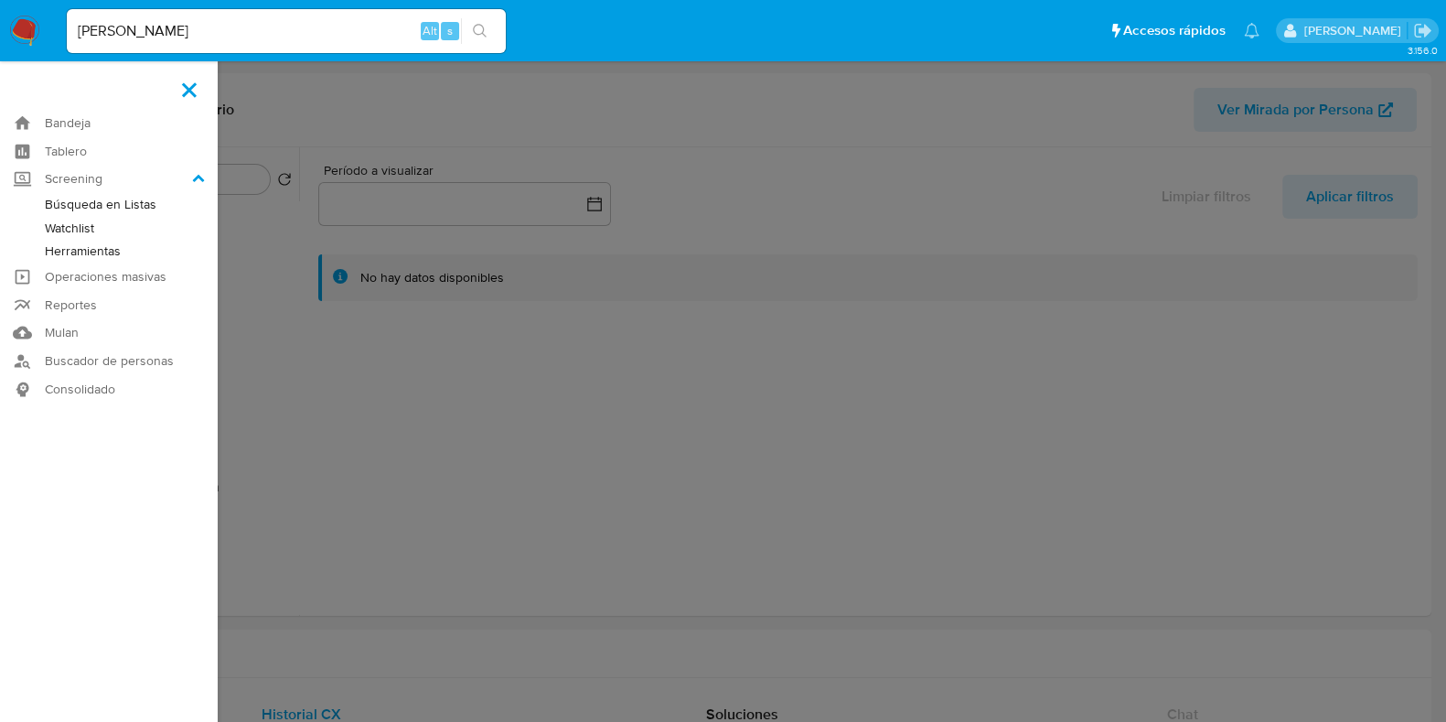
click at [91, 256] on link "Herramientas" at bounding box center [109, 251] width 218 height 23
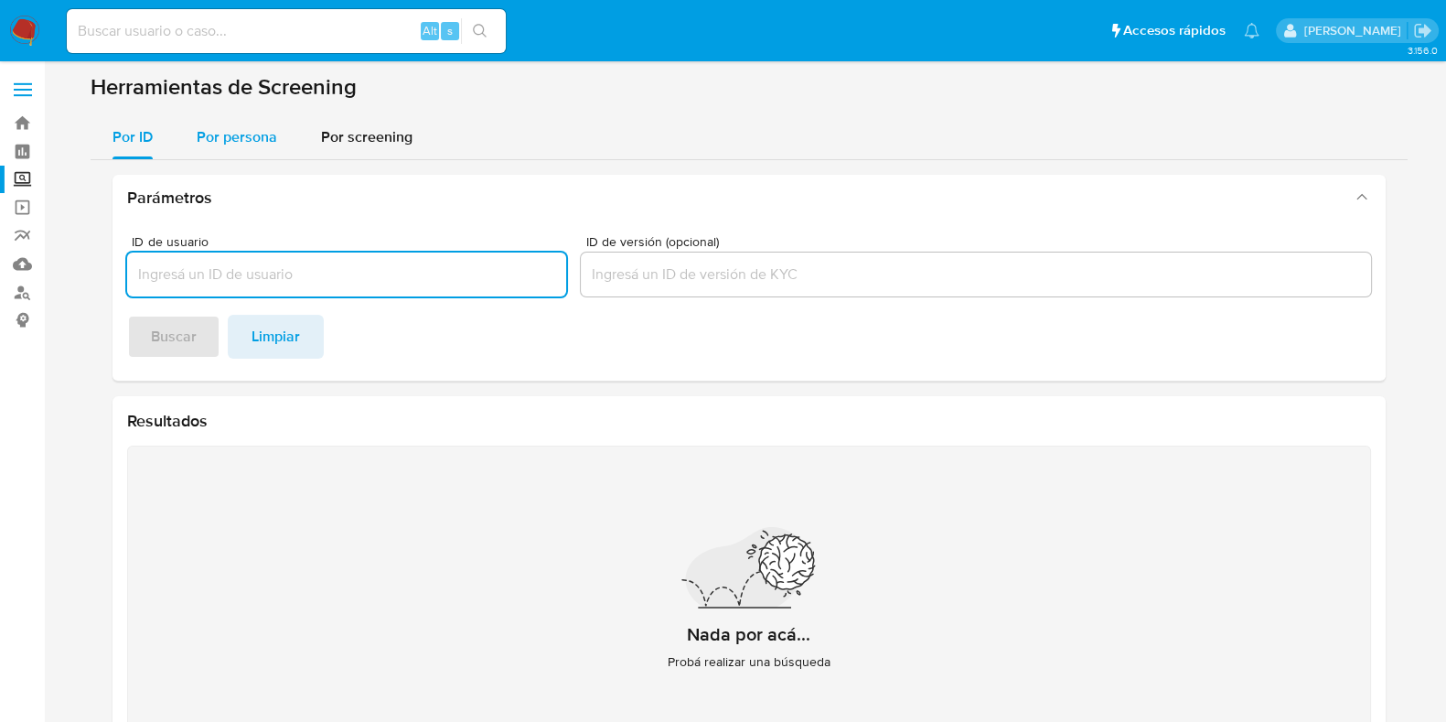
click at [252, 147] on div "Por persona" at bounding box center [237, 137] width 80 height 44
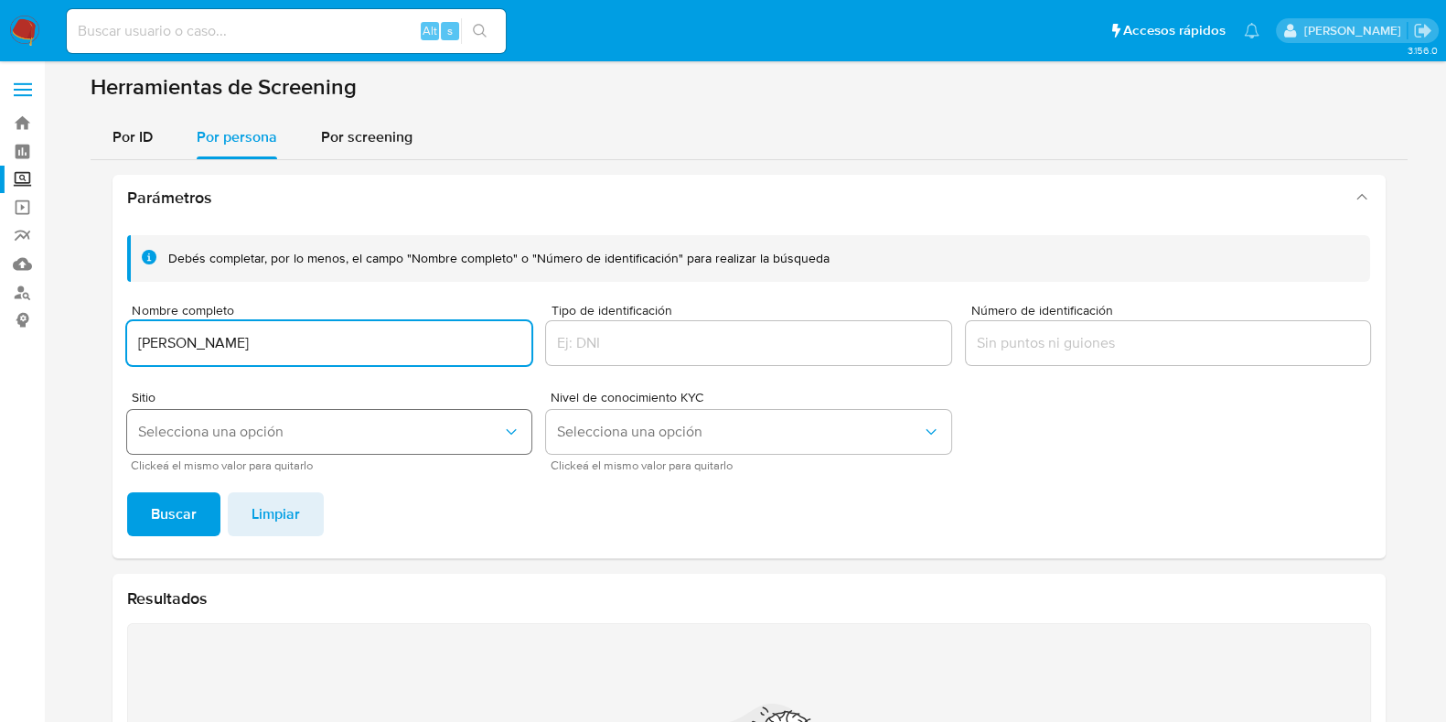
type input "[PERSON_NAME]"
click at [247, 444] on button "Selecciona una opción" at bounding box center [329, 432] width 405 height 44
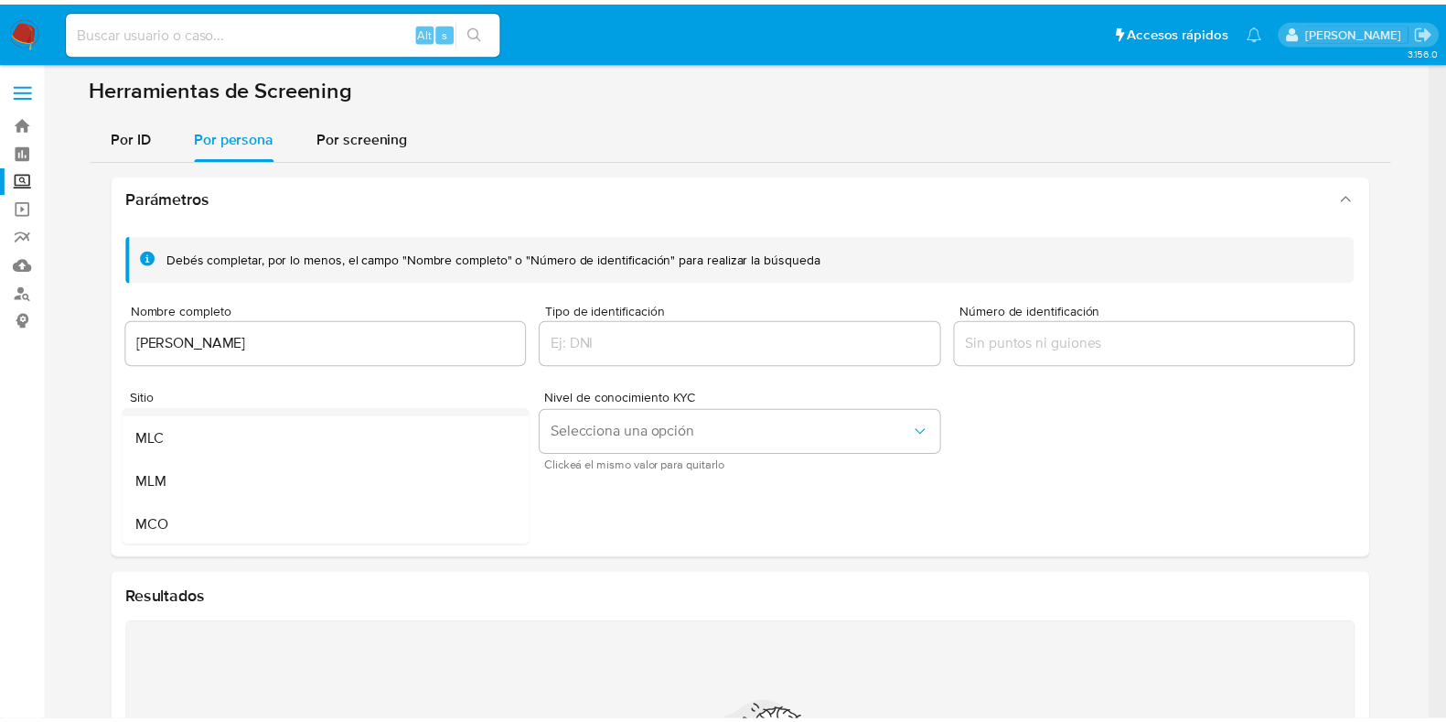
scroll to position [113, 0]
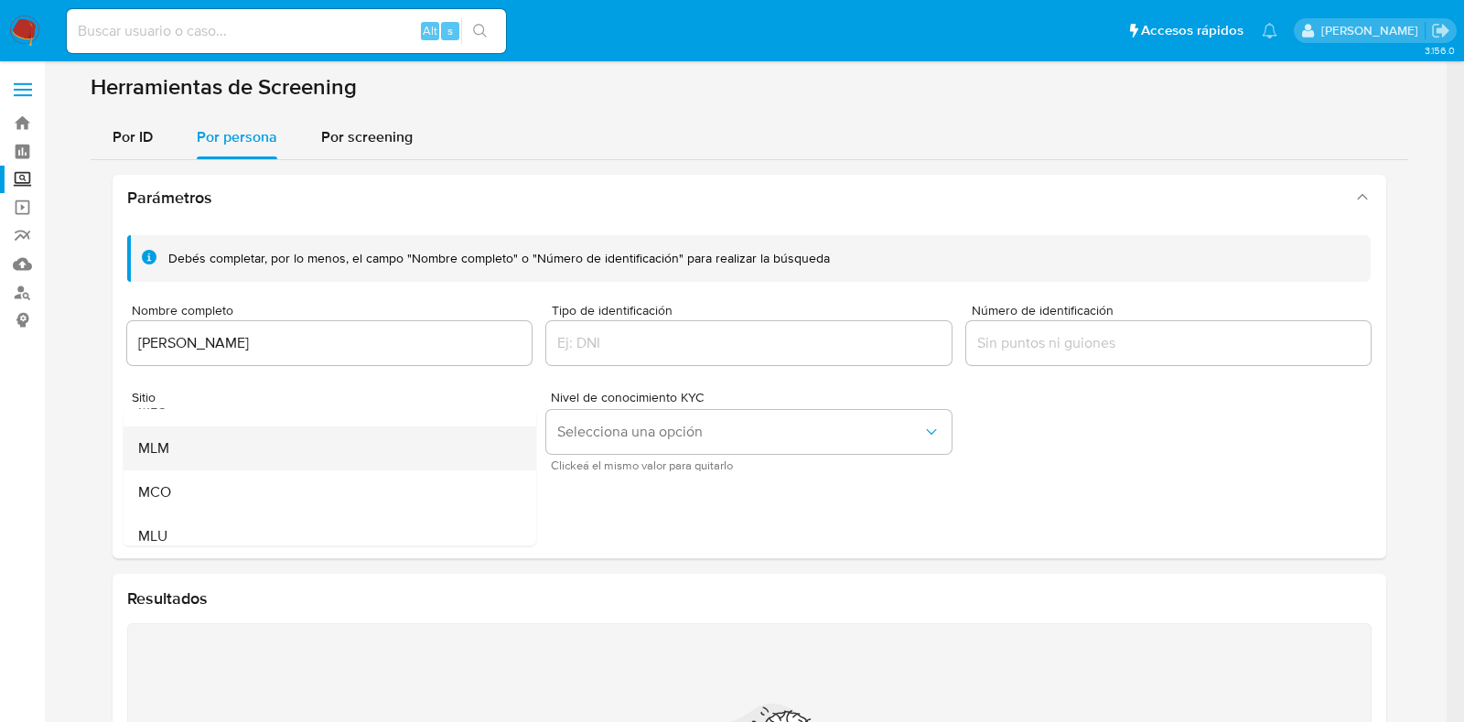
click at [188, 449] on div "MLM" at bounding box center [323, 448] width 372 height 44
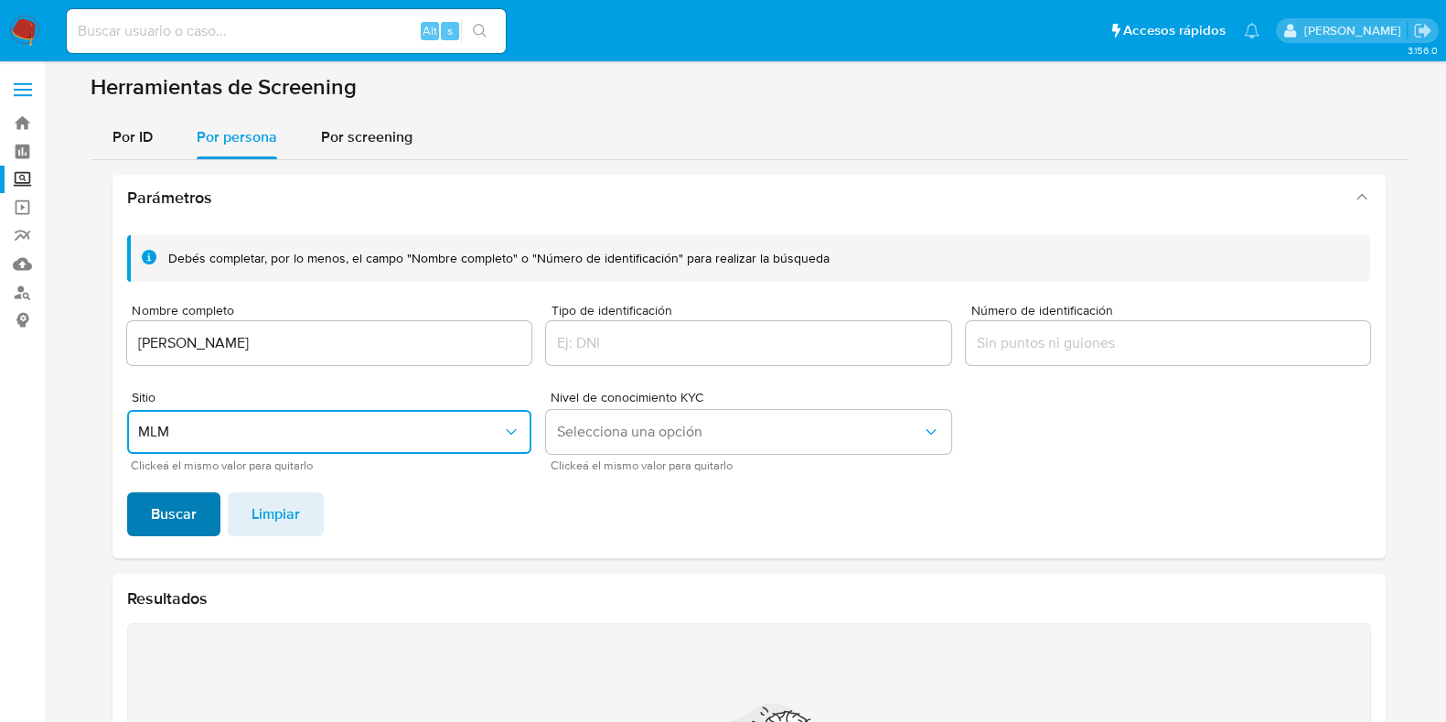
click at [187, 514] on span "Buscar" at bounding box center [174, 514] width 46 height 40
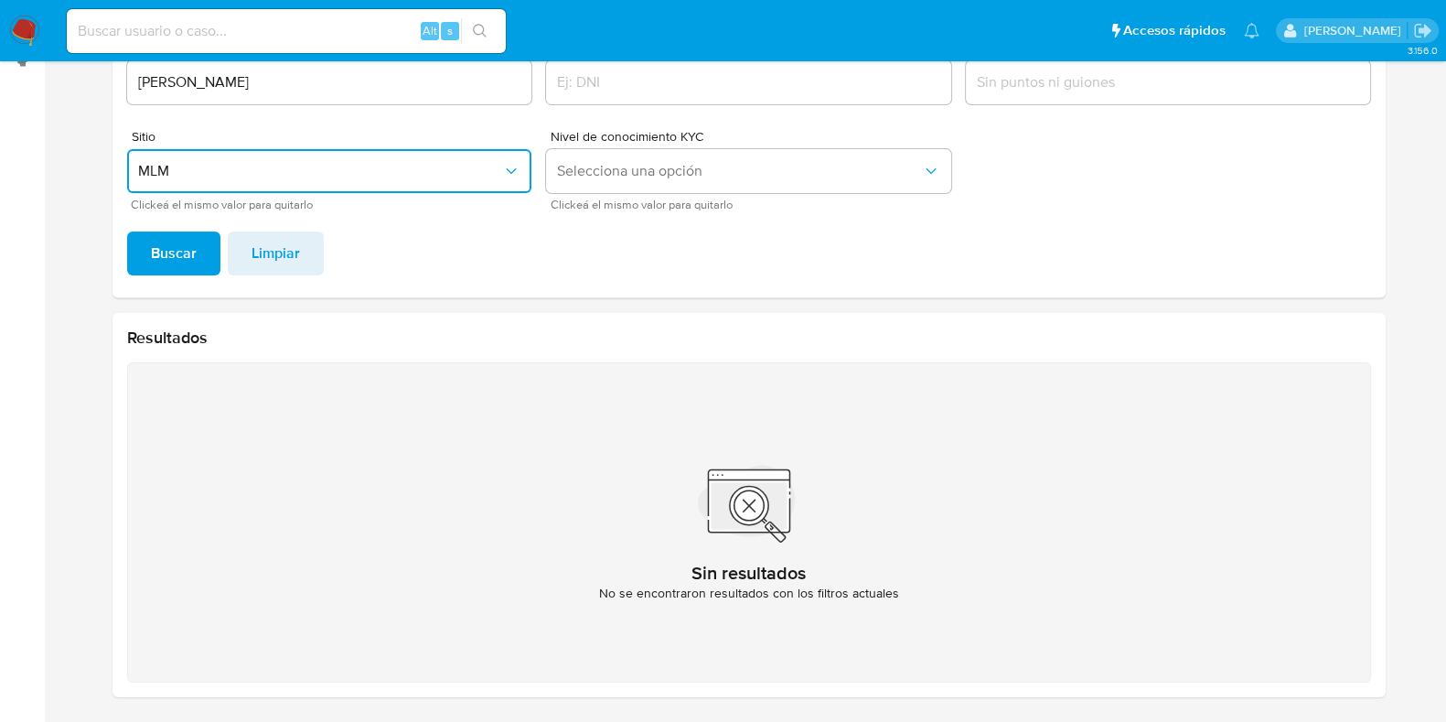
scroll to position [32, 0]
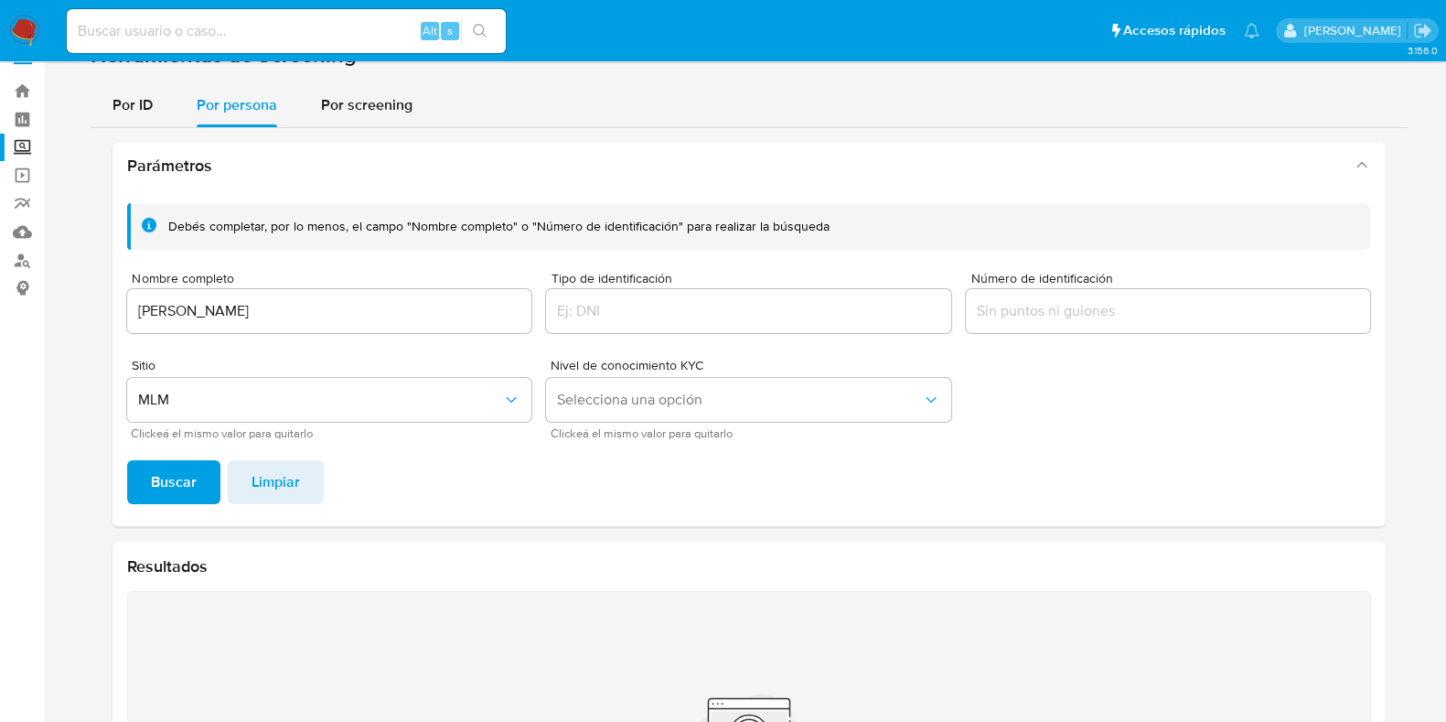
click at [27, 21] on img at bounding box center [24, 31] width 31 height 31
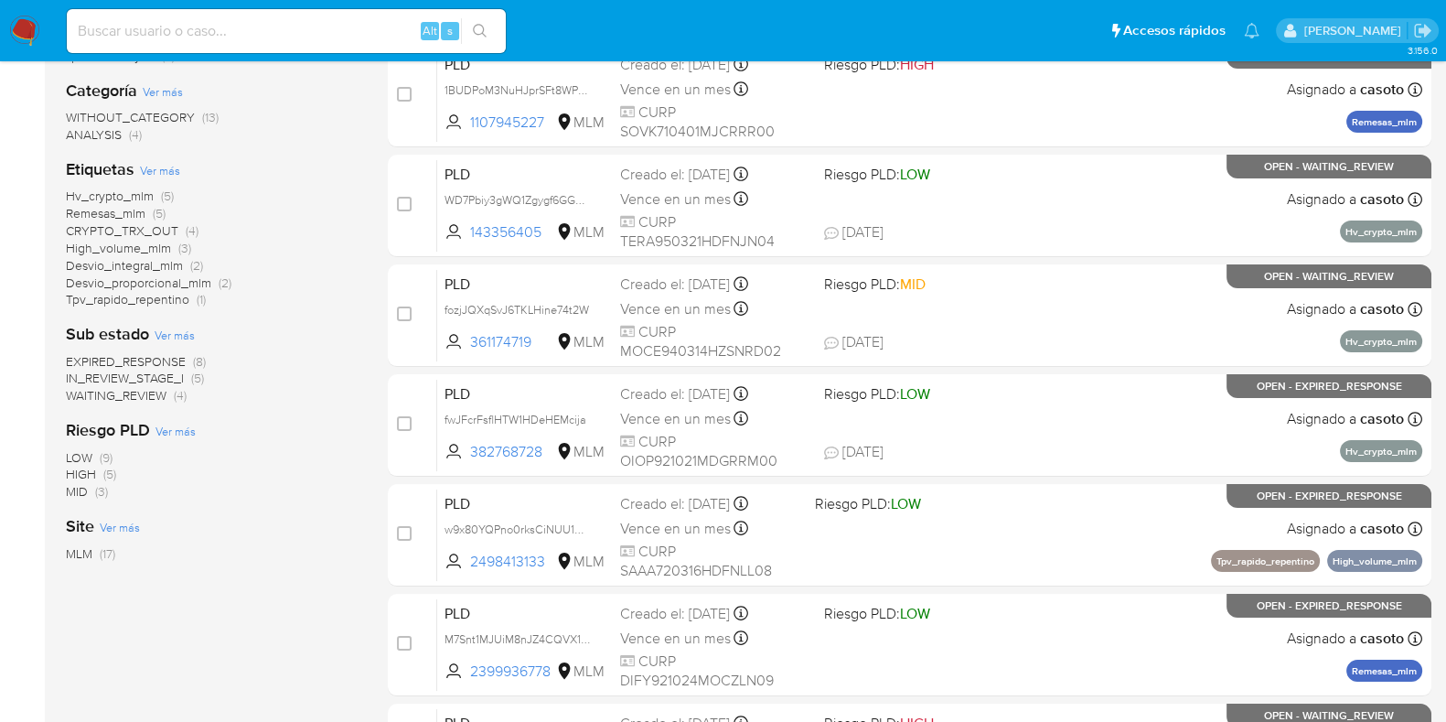
scroll to position [343, 0]
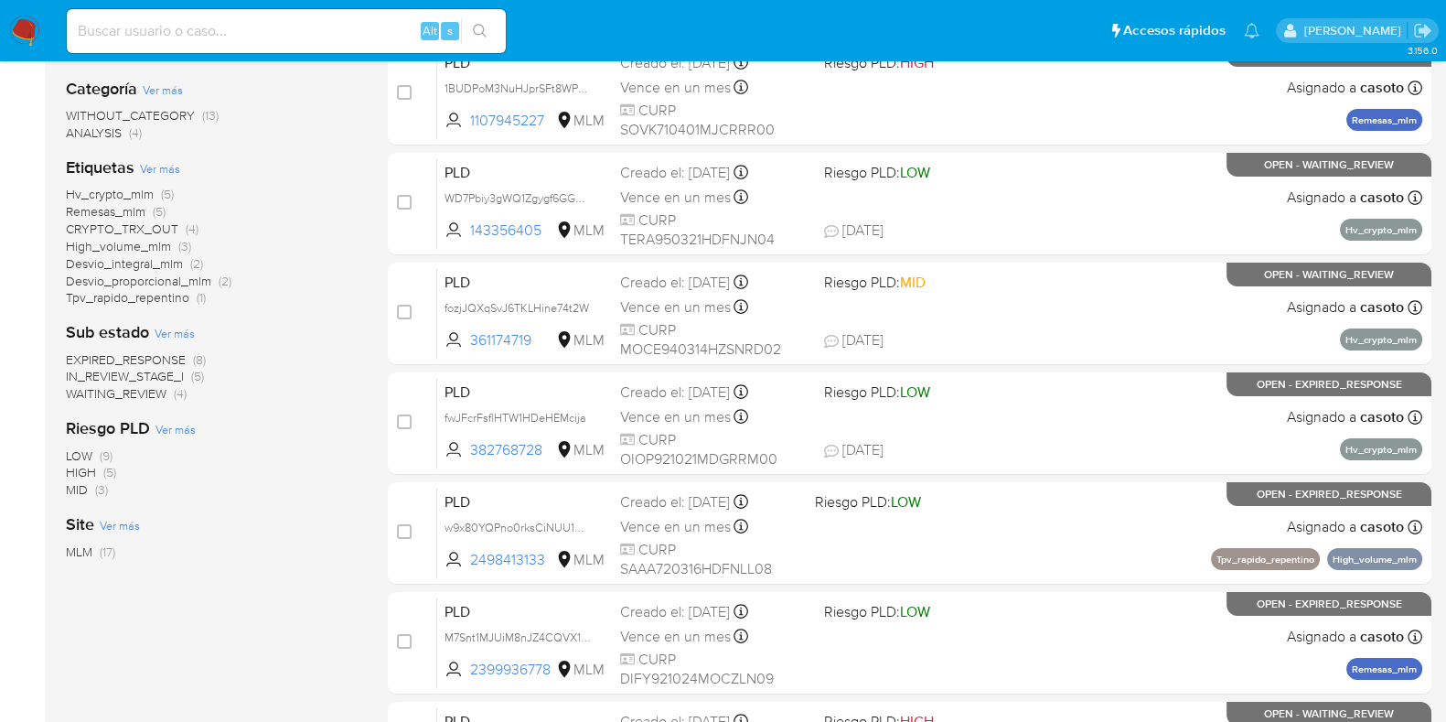
click at [150, 355] on span "EXPIRED_RESPONSE" at bounding box center [126, 359] width 120 height 18
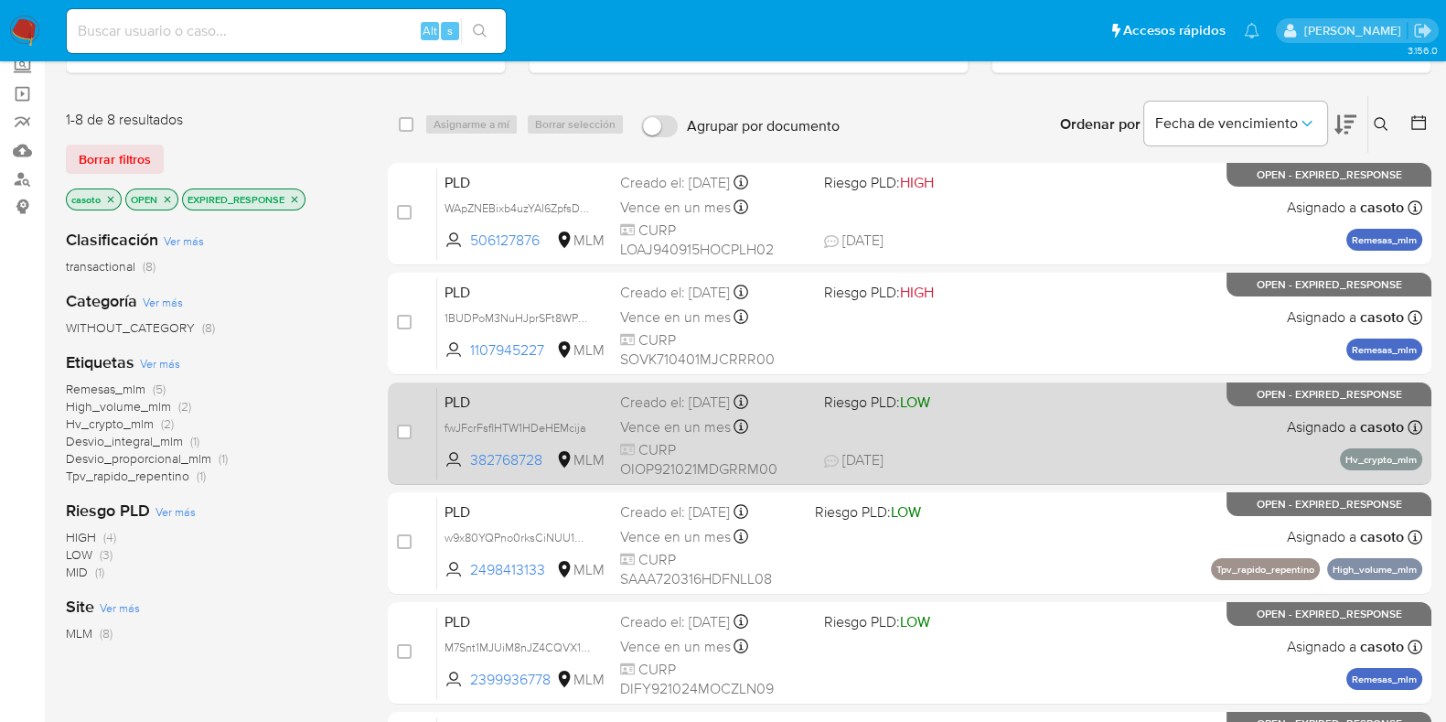
scroll to position [228, 0]
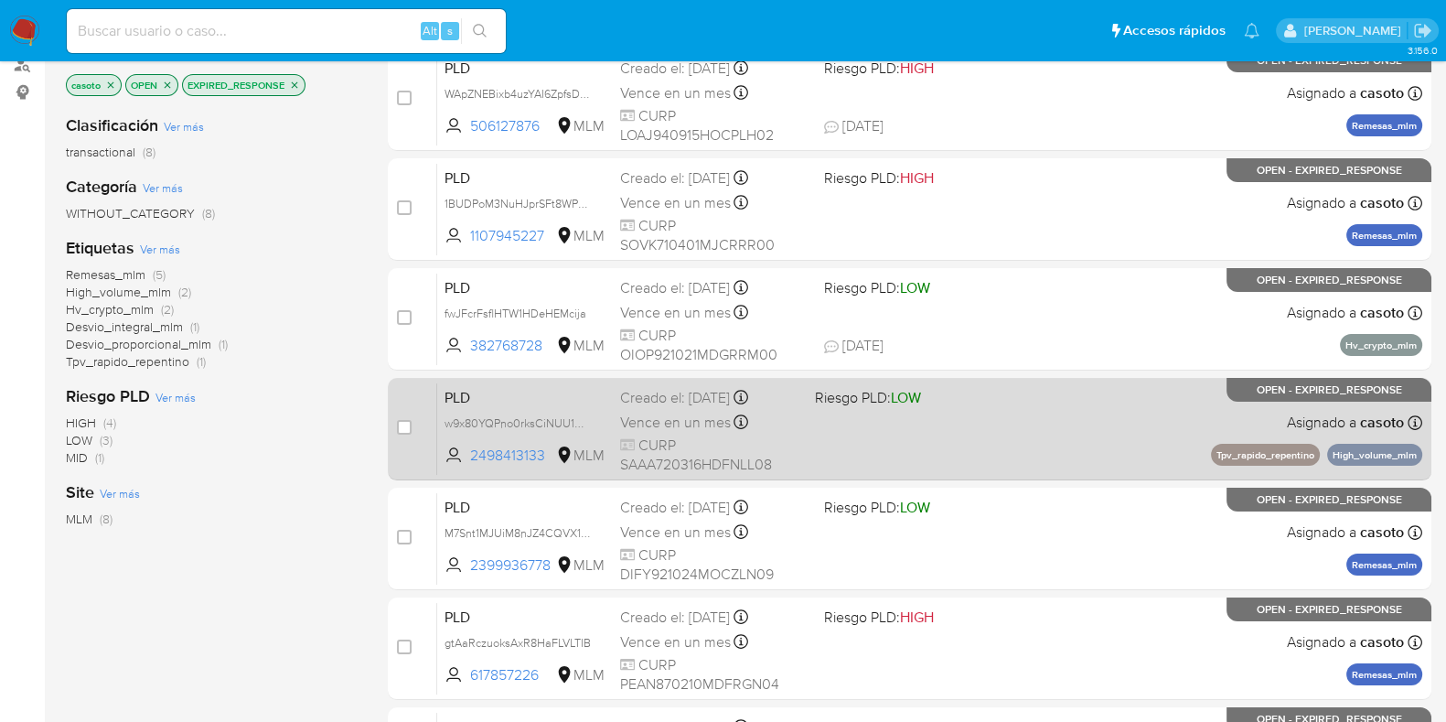
click at [1002, 441] on div "PLD w9x80YQPno0rksCiNUU1RePw 2498413133 MLM Riesgo PLD: LOW Creado el: 12/08/20…" at bounding box center [929, 428] width 985 height 92
click at [398, 426] on input "checkbox" at bounding box center [404, 427] width 15 height 15
checkbox input "true"
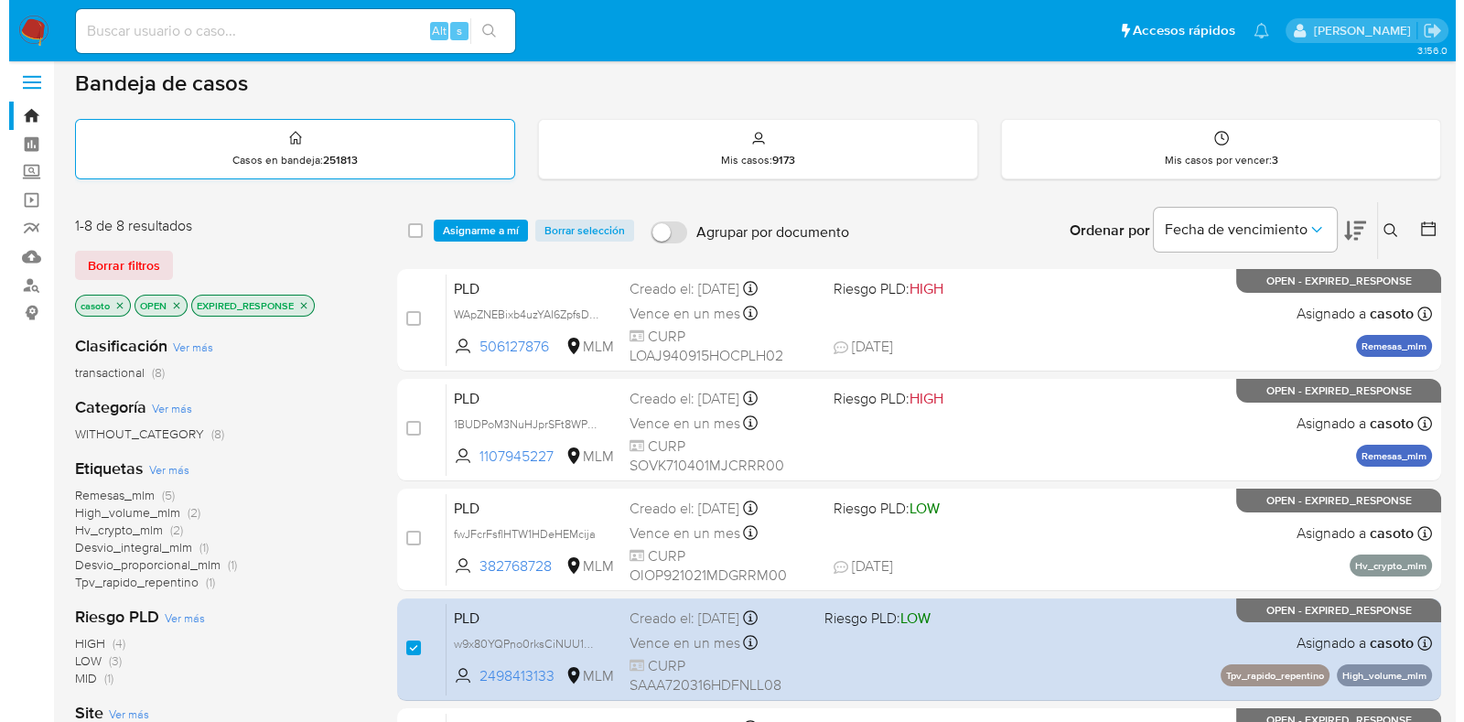
scroll to position [0, 0]
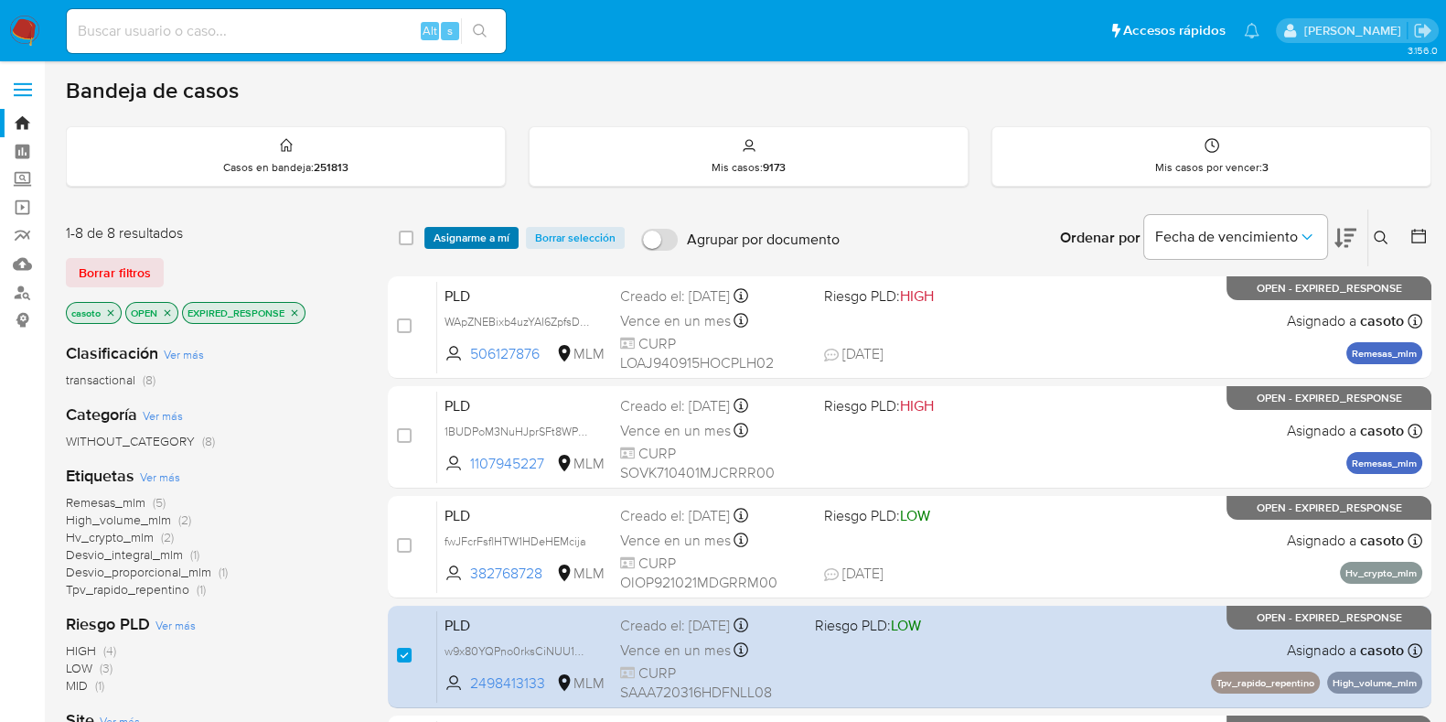
click at [467, 231] on span "Asignarme a mí" at bounding box center [472, 238] width 76 height 18
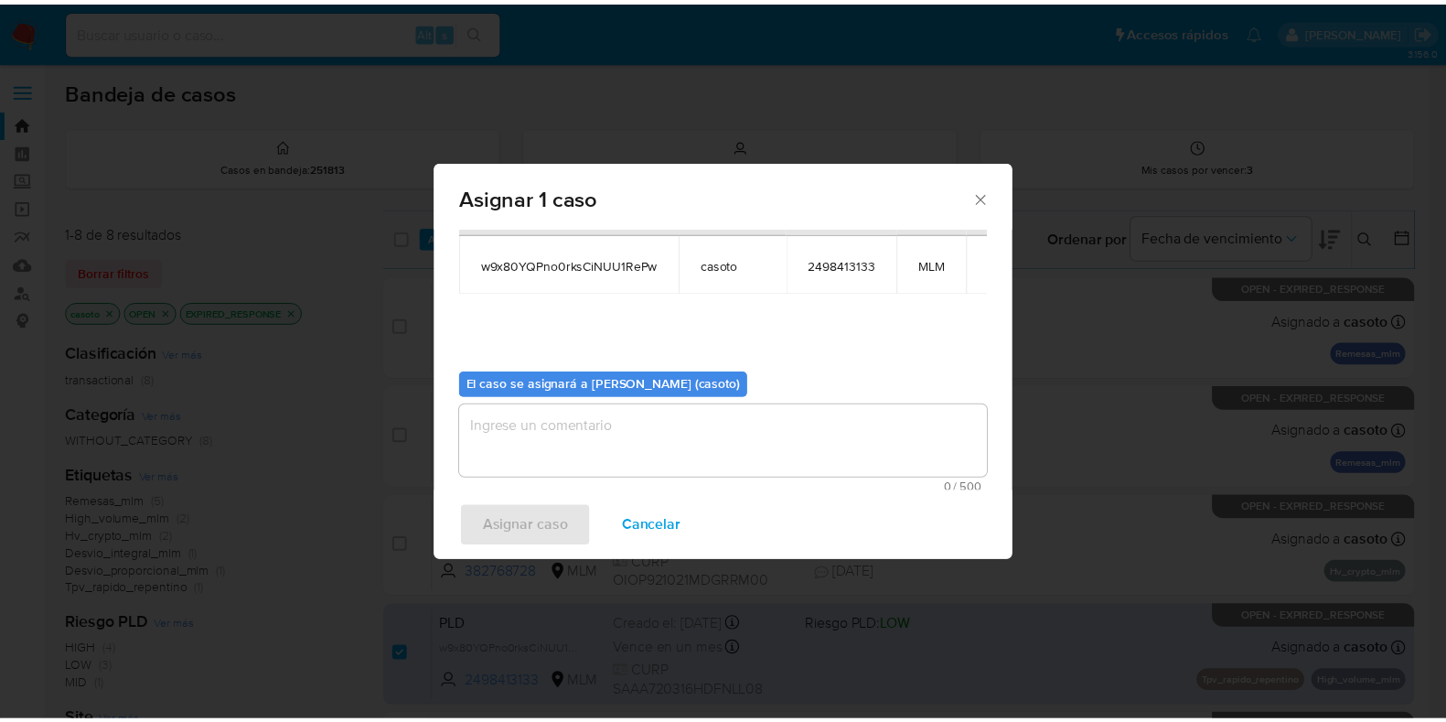
scroll to position [94, 0]
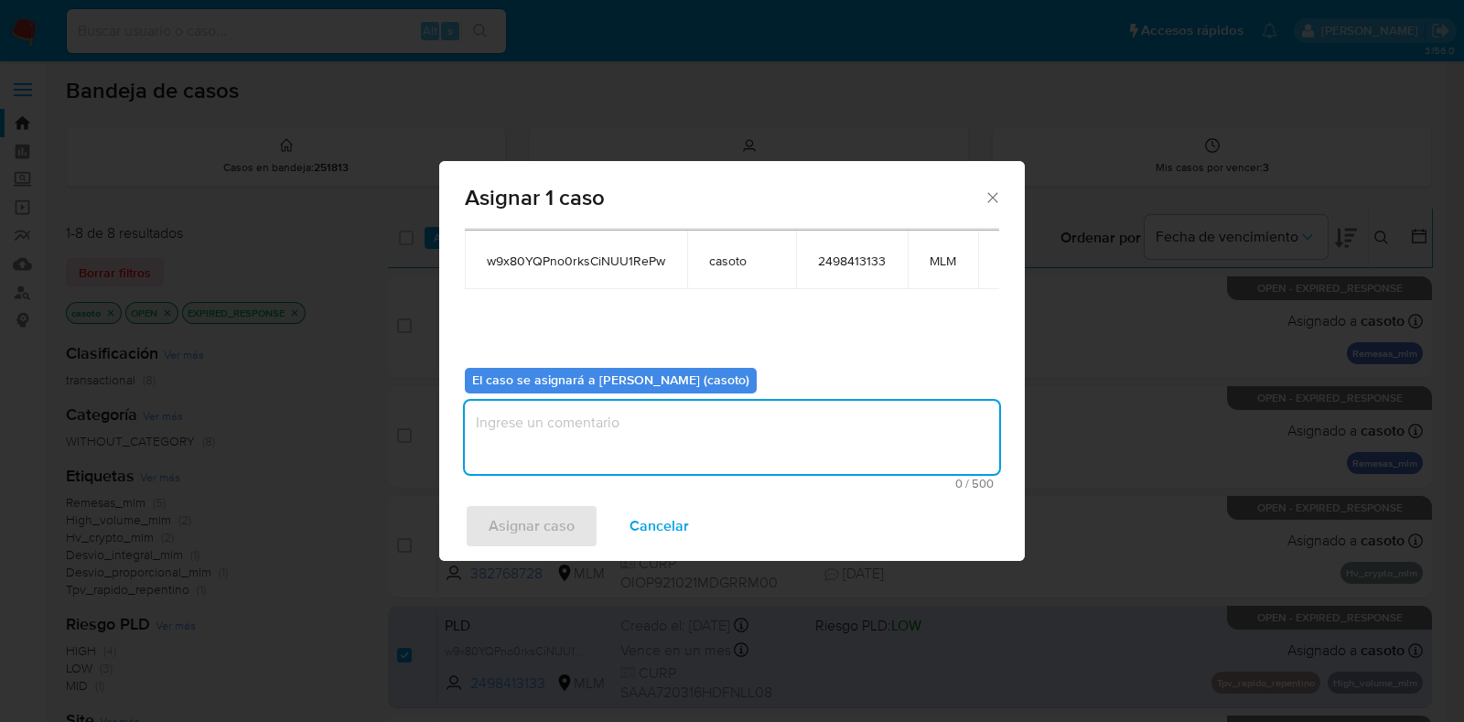
click at [595, 440] on textarea "assign-modal" at bounding box center [732, 437] width 534 height 73
type textarea "L1"
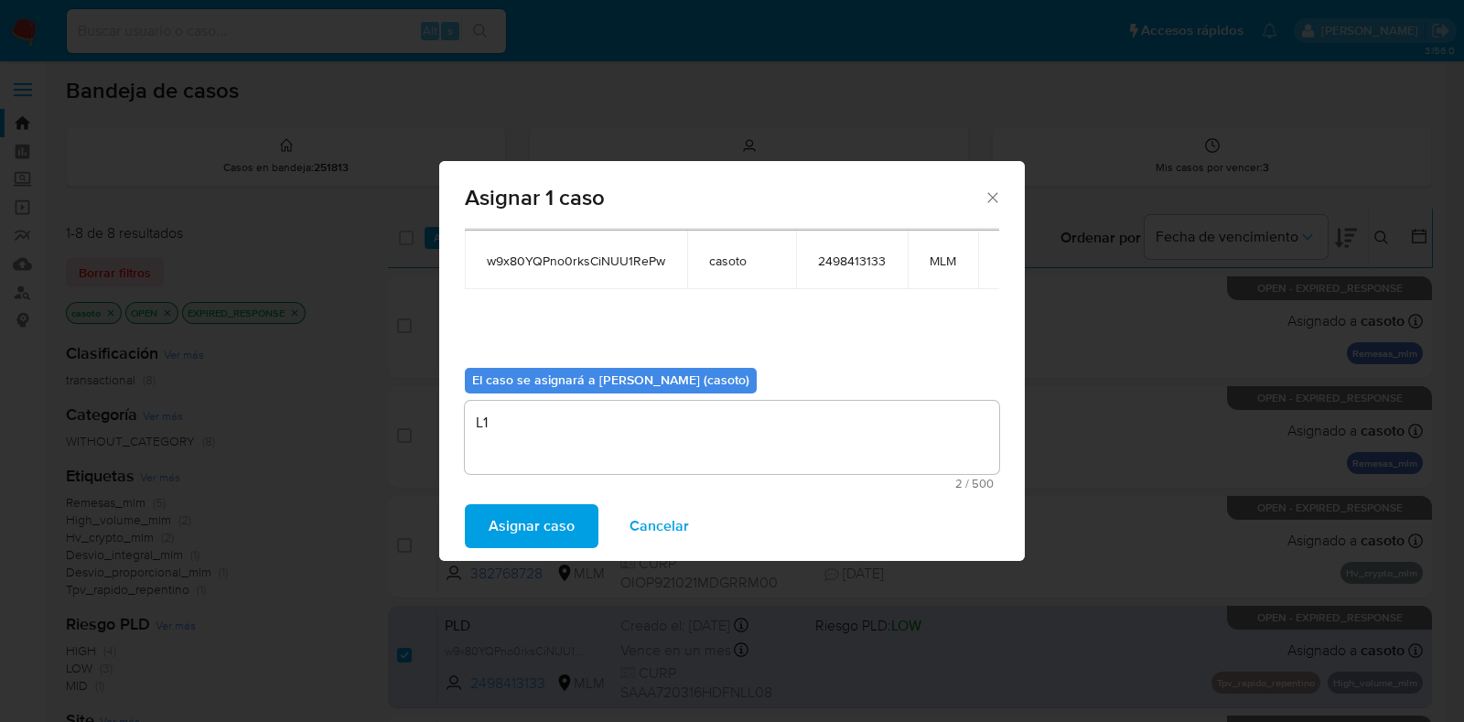
click at [509, 527] on span "Asignar caso" at bounding box center [531, 526] width 86 height 40
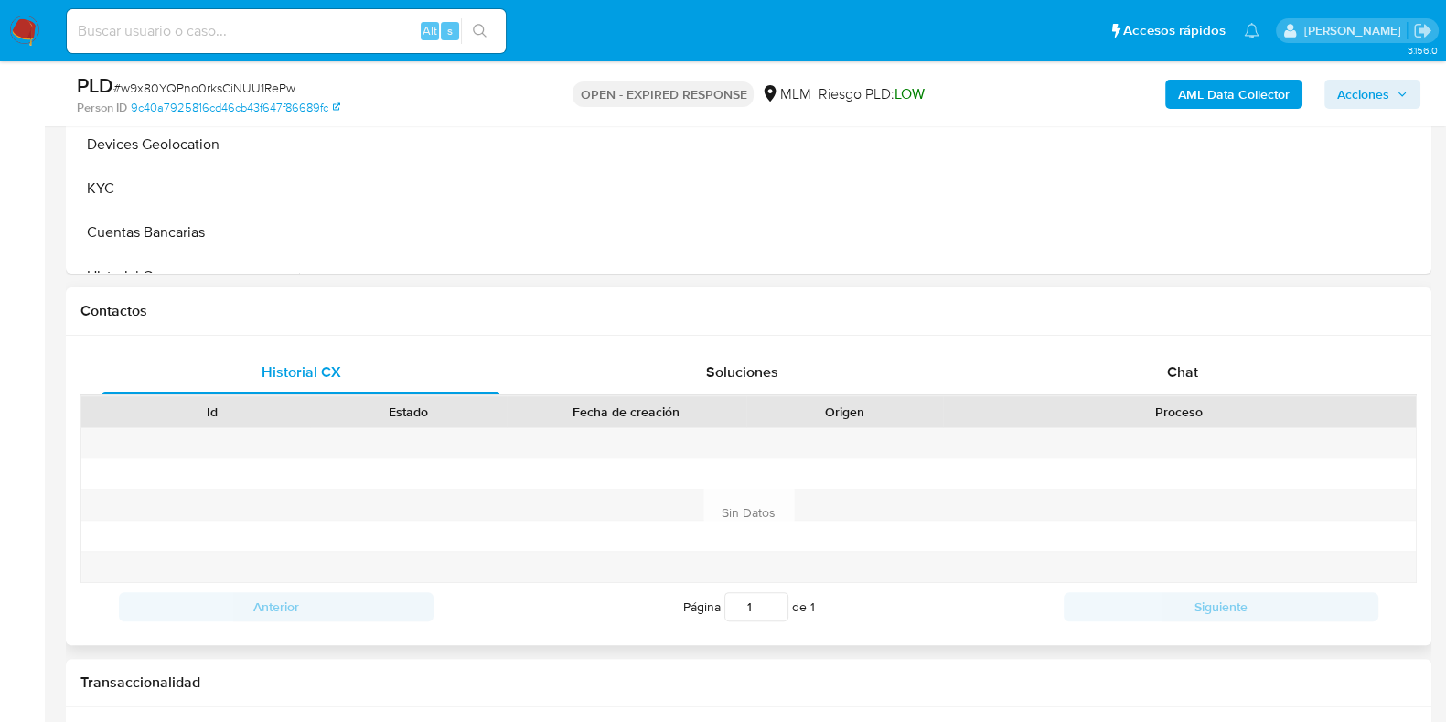
scroll to position [800, 0]
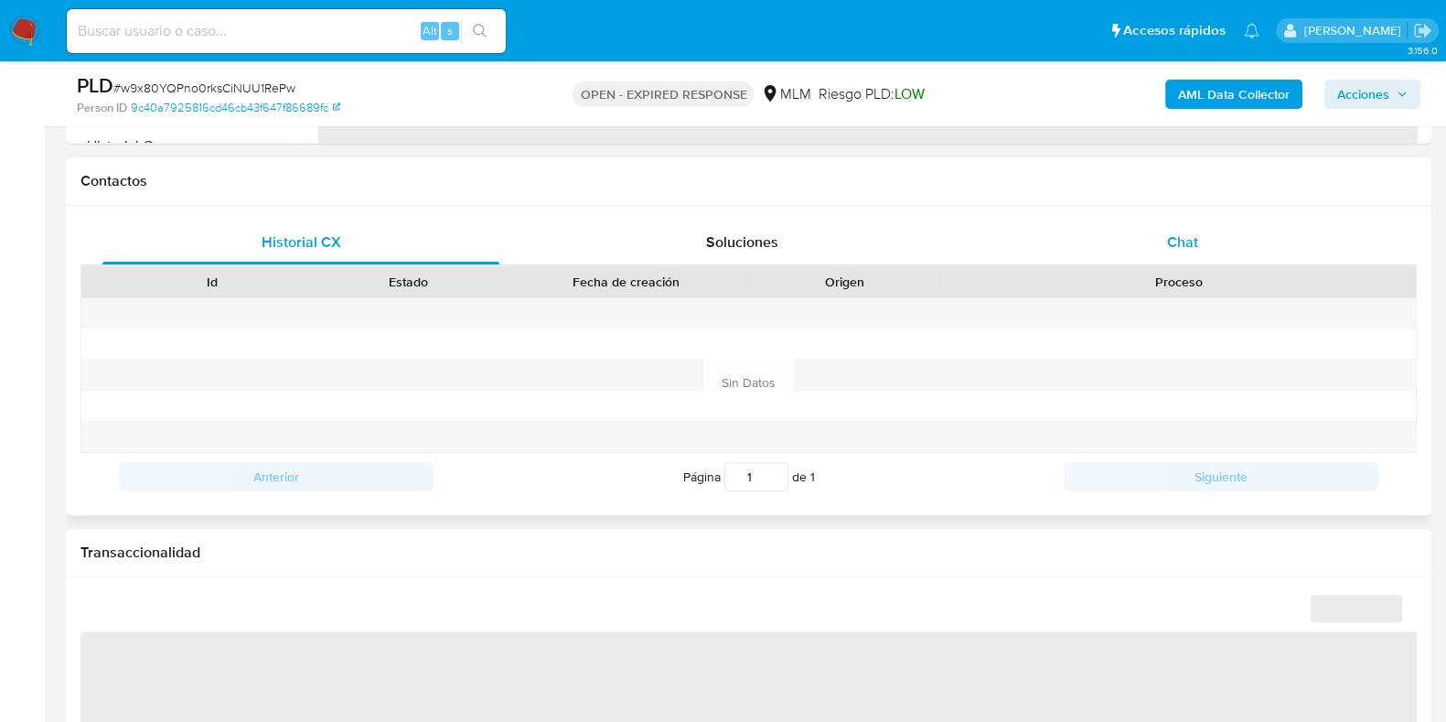
select select "10"
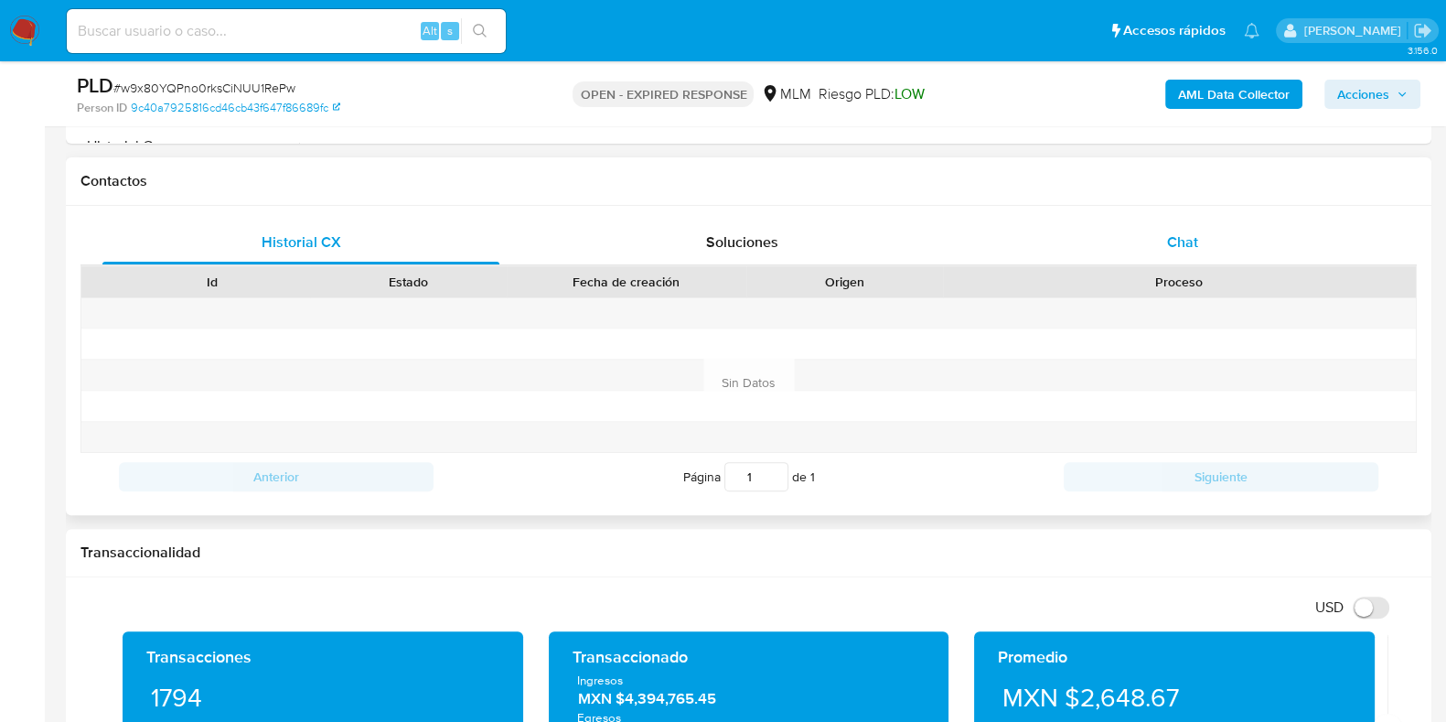
click at [1179, 248] on span "Chat" at bounding box center [1182, 241] width 31 height 21
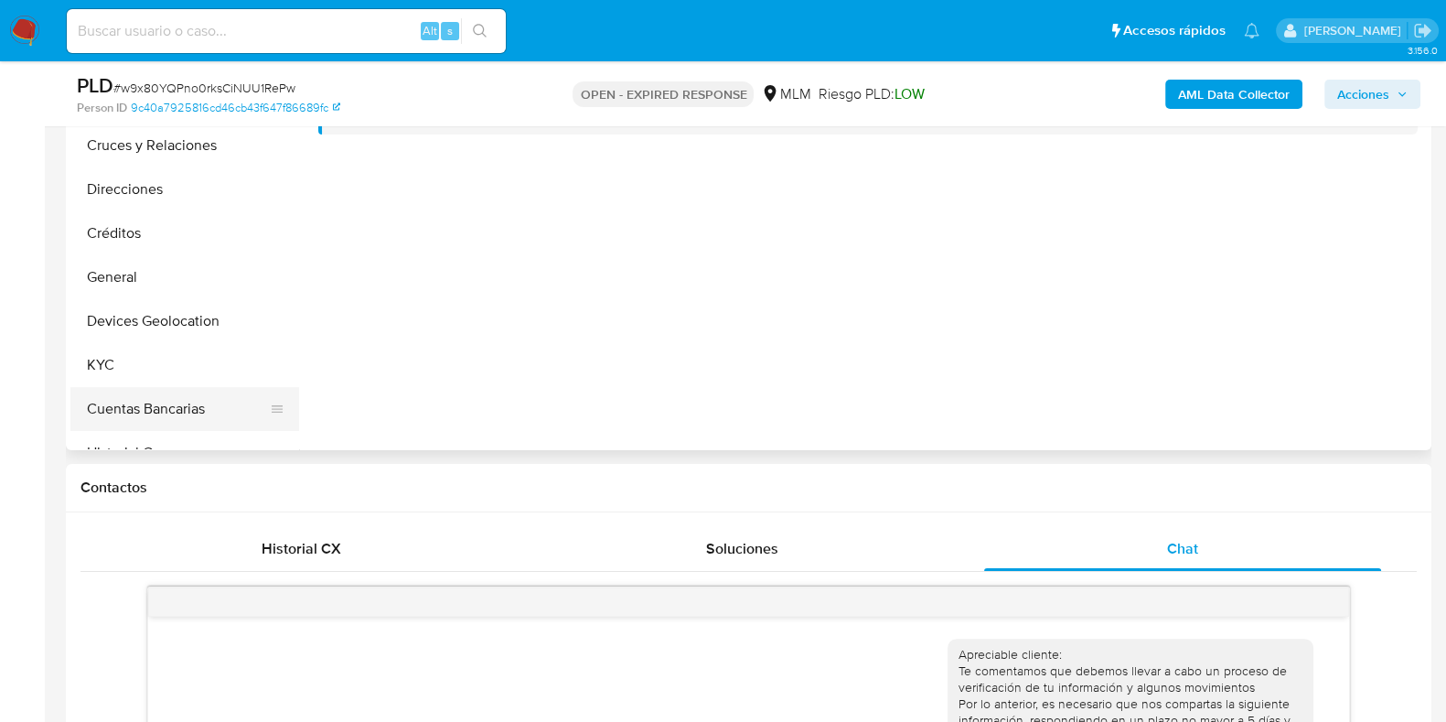
scroll to position [456, 0]
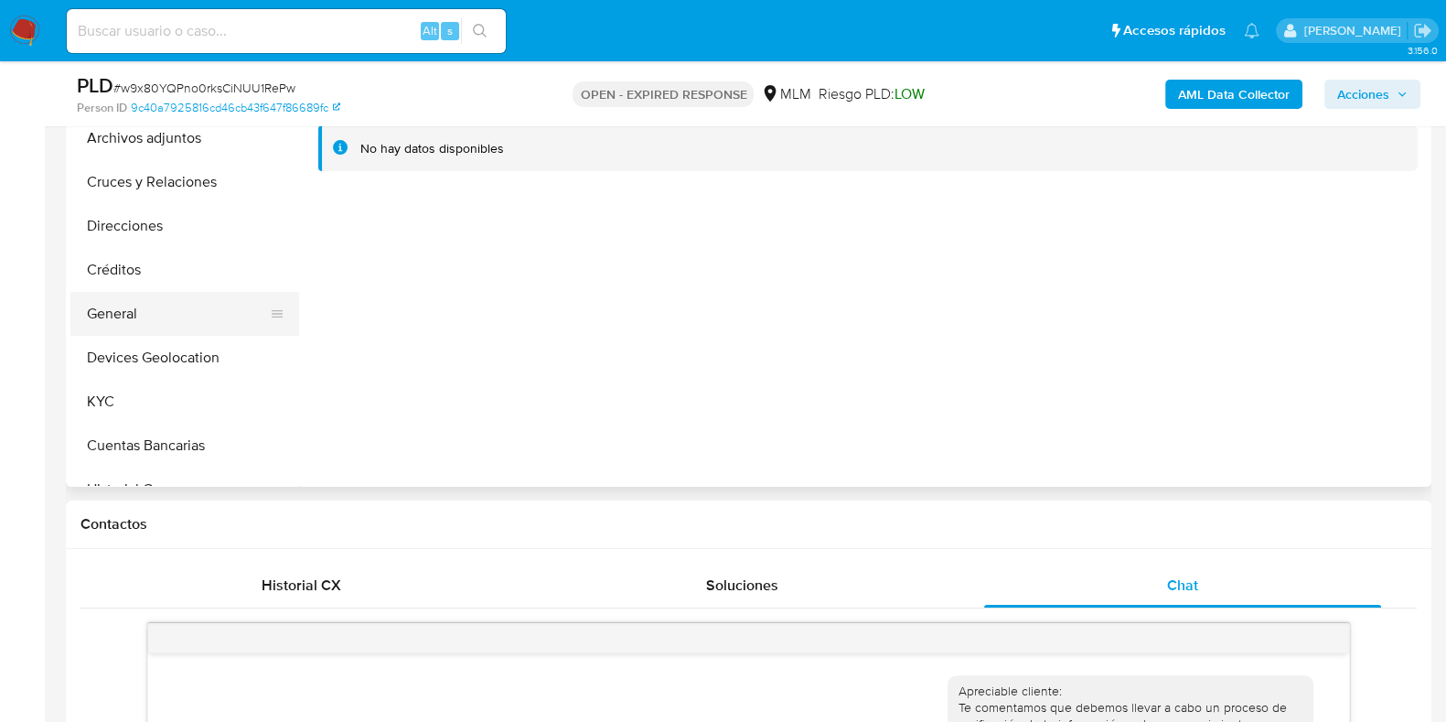
click at [126, 327] on button "General" at bounding box center [177, 314] width 214 height 44
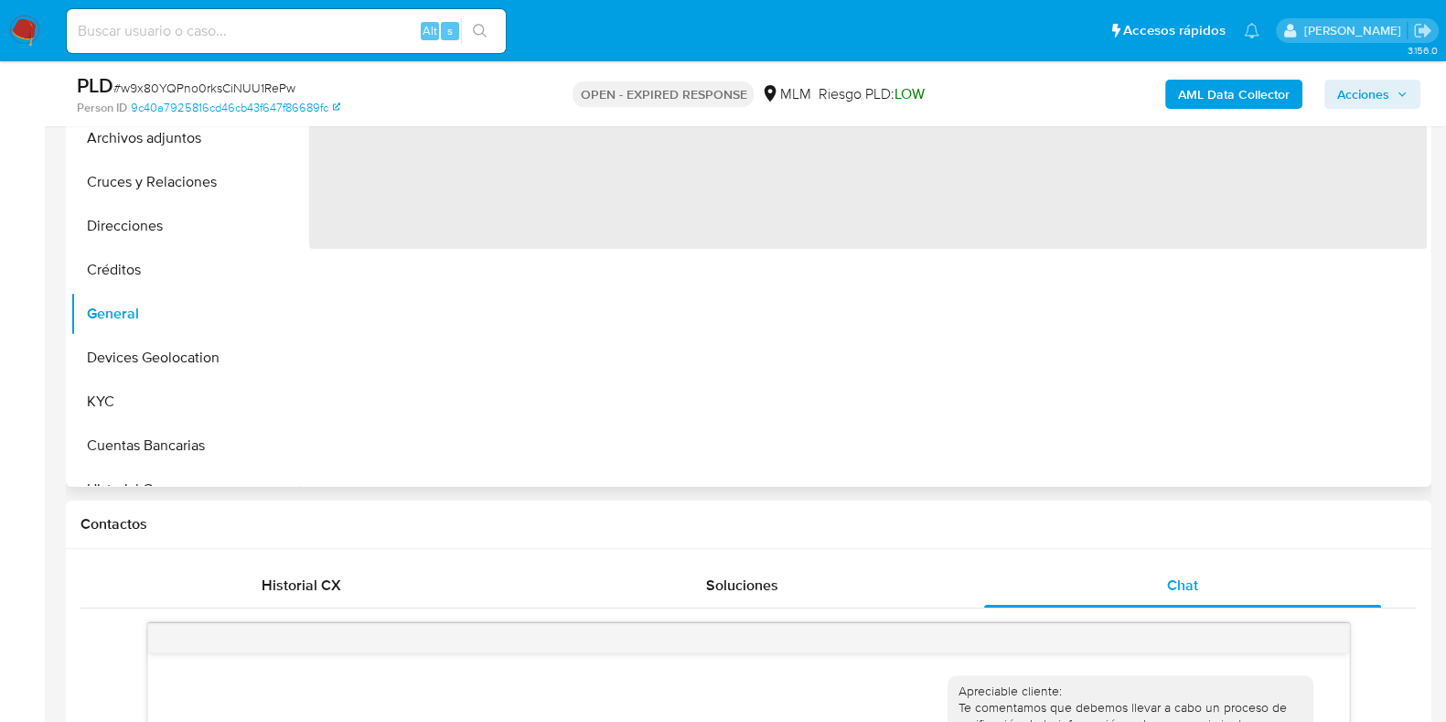
scroll to position [228, 0]
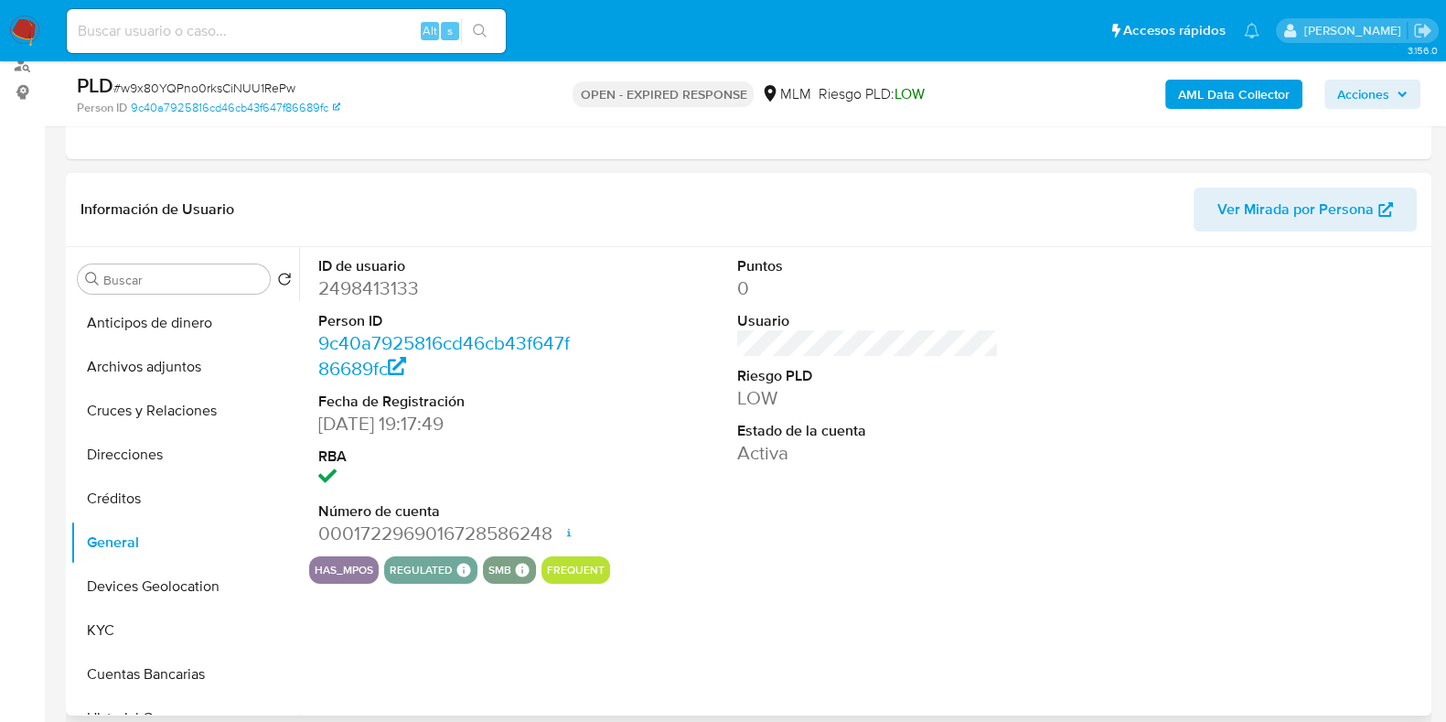
click at [375, 293] on dd "2498413133" at bounding box center [449, 288] width 262 height 26
copy dd "2498413133"
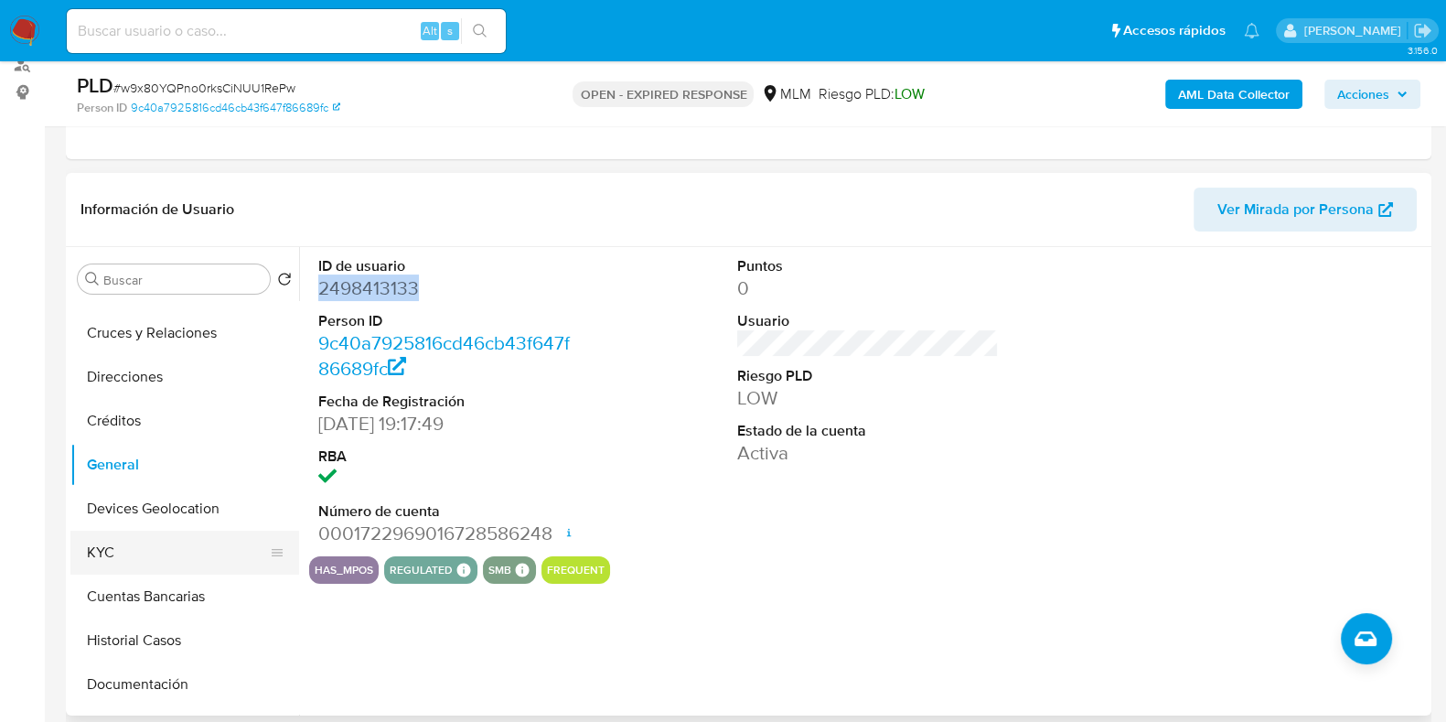
scroll to position [113, 0]
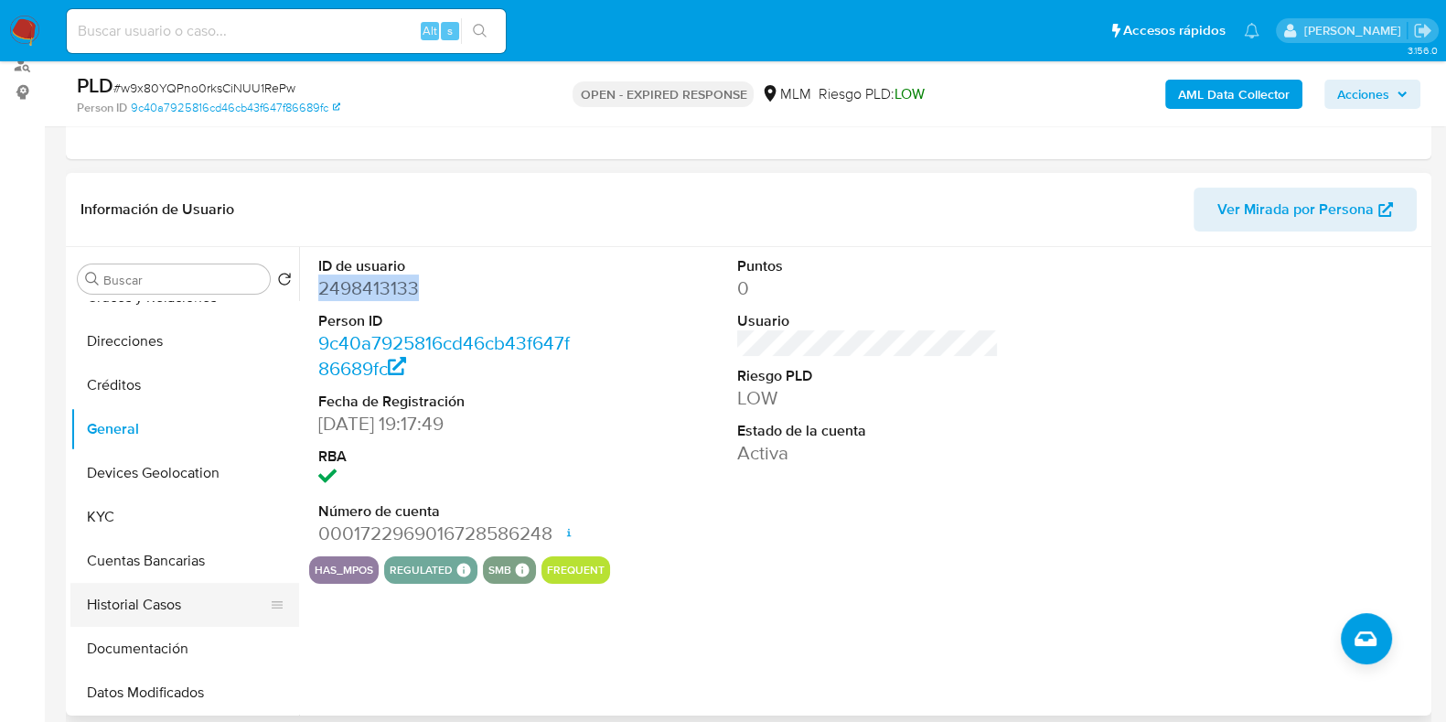
click at [128, 596] on button "Historial Casos" at bounding box center [177, 605] width 214 height 44
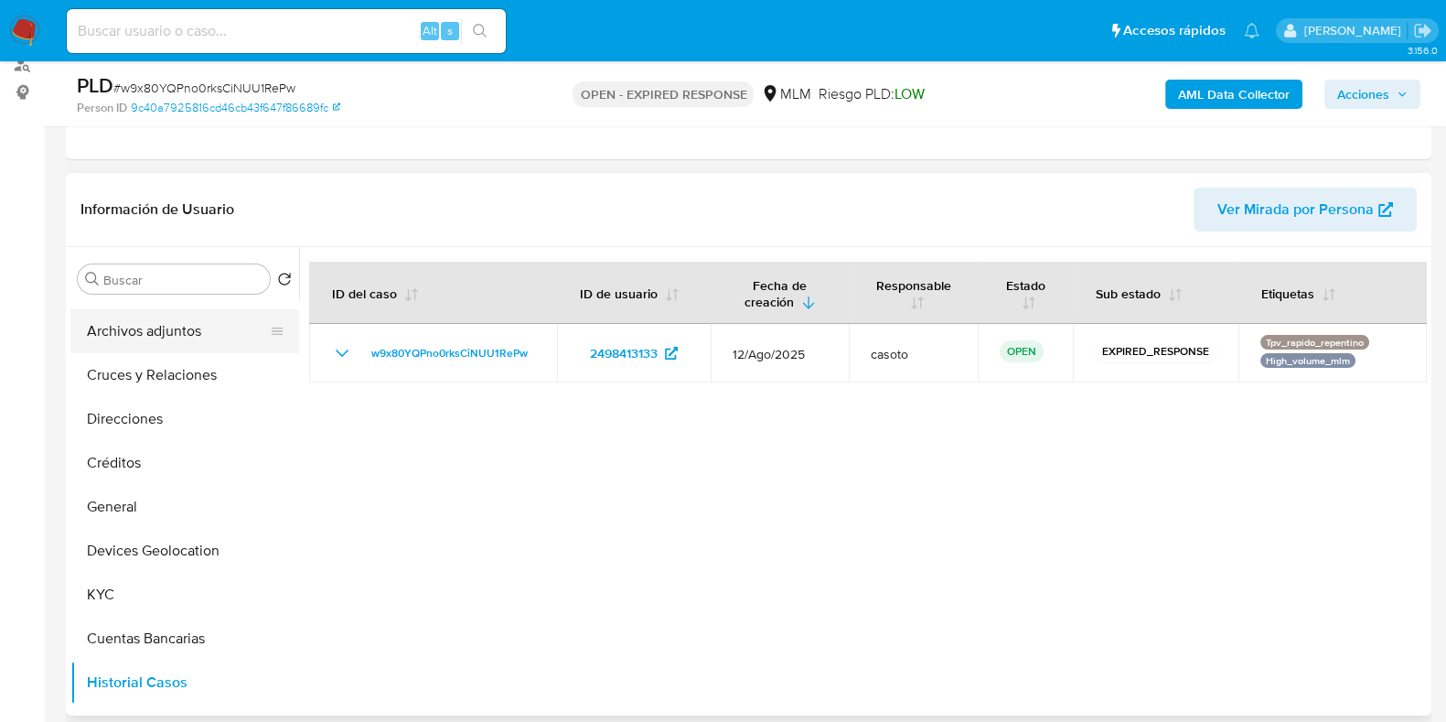
scroll to position [0, 0]
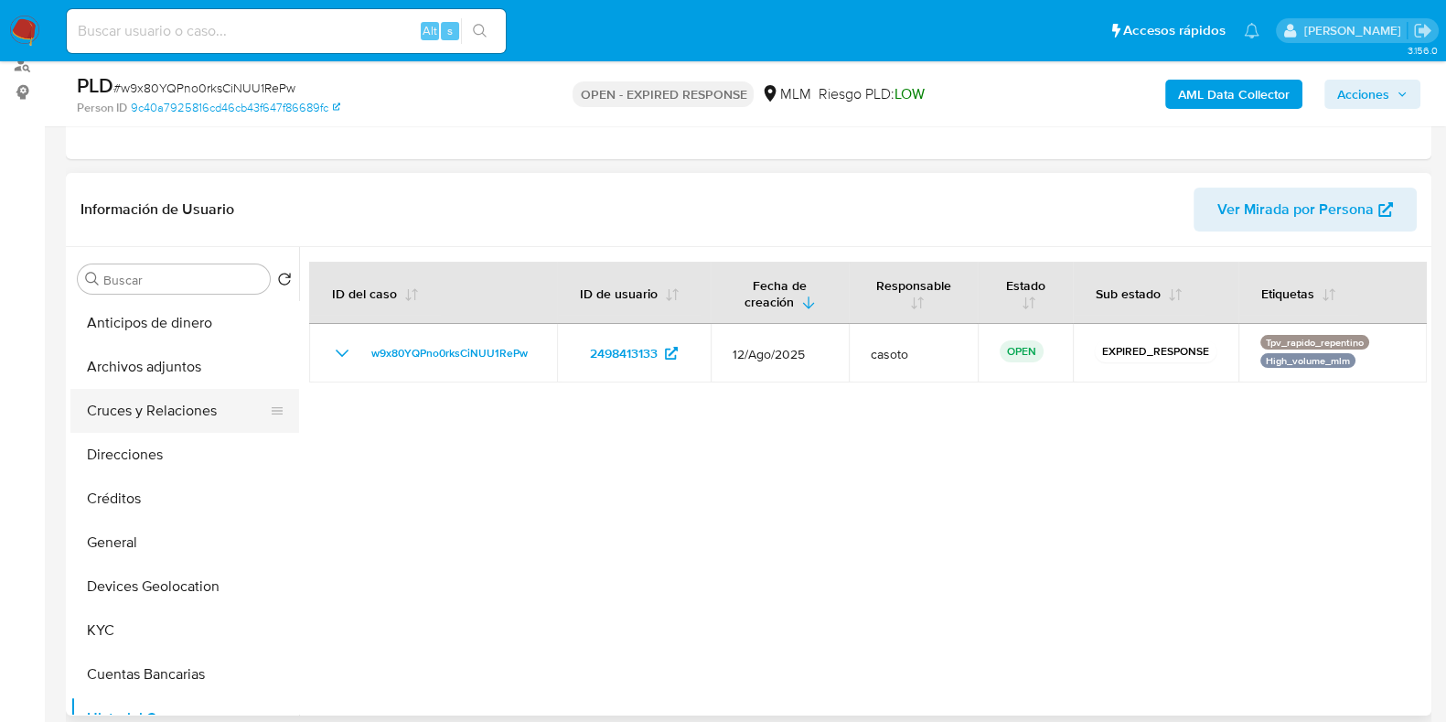
click at [171, 403] on button "Cruces y Relaciones" at bounding box center [177, 411] width 214 height 44
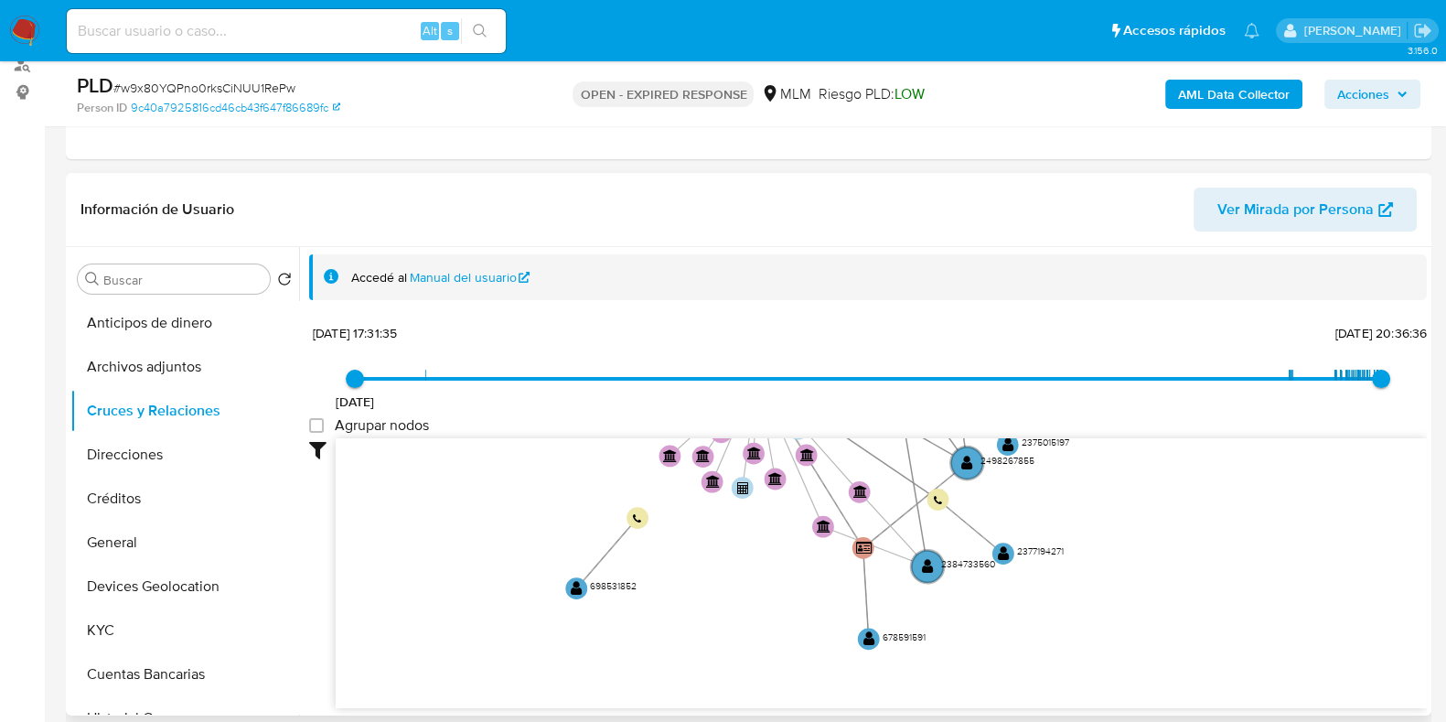
drag, startPoint x: 1363, startPoint y: 532, endPoint x: 1111, endPoint y: 441, distance: 267.7
click at [1111, 441] on icon "device-686946d9be50ec38934cecd8  device-687e8b217bbb8f2c77ef6dd1  device-687a…" at bounding box center [881, 570] width 1091 height 265
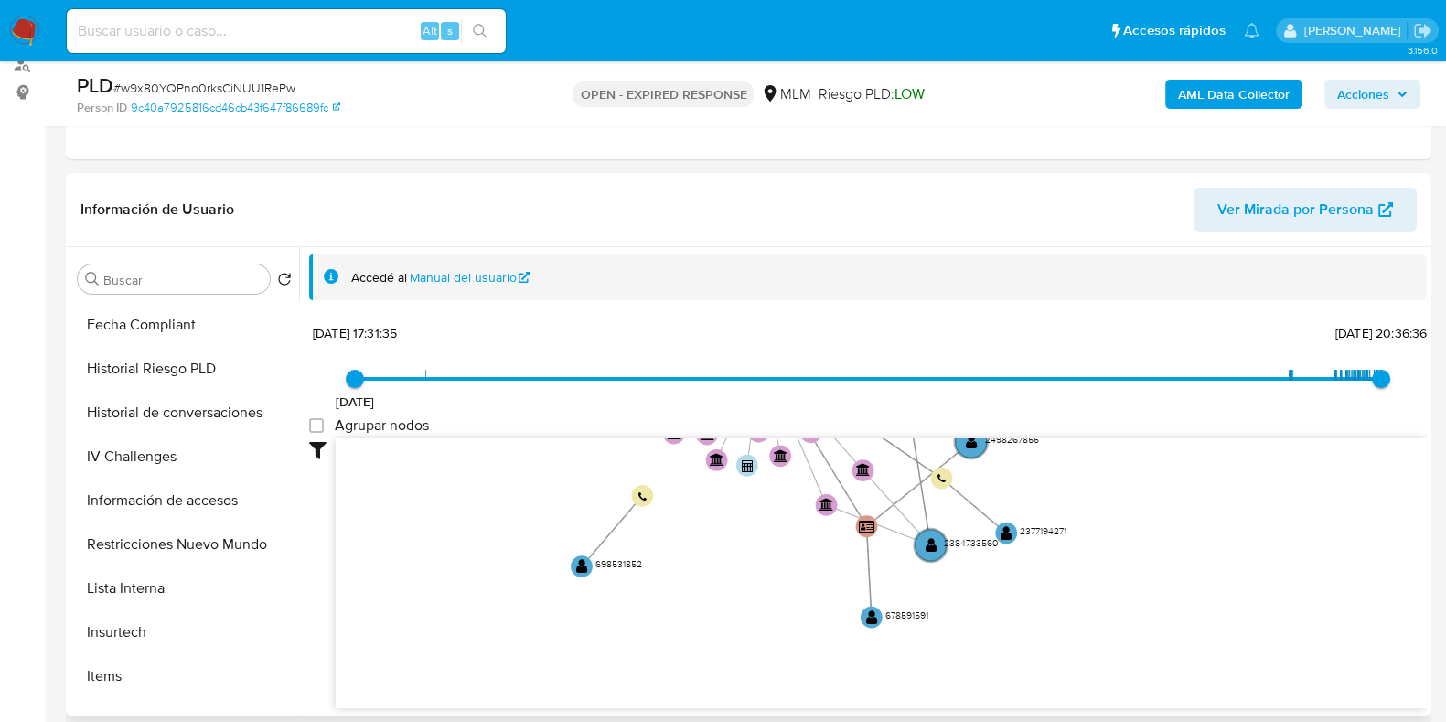
scroll to position [572, 0]
click at [181, 554] on button "Restricciones Nuevo Mundo" at bounding box center [177, 542] width 214 height 44
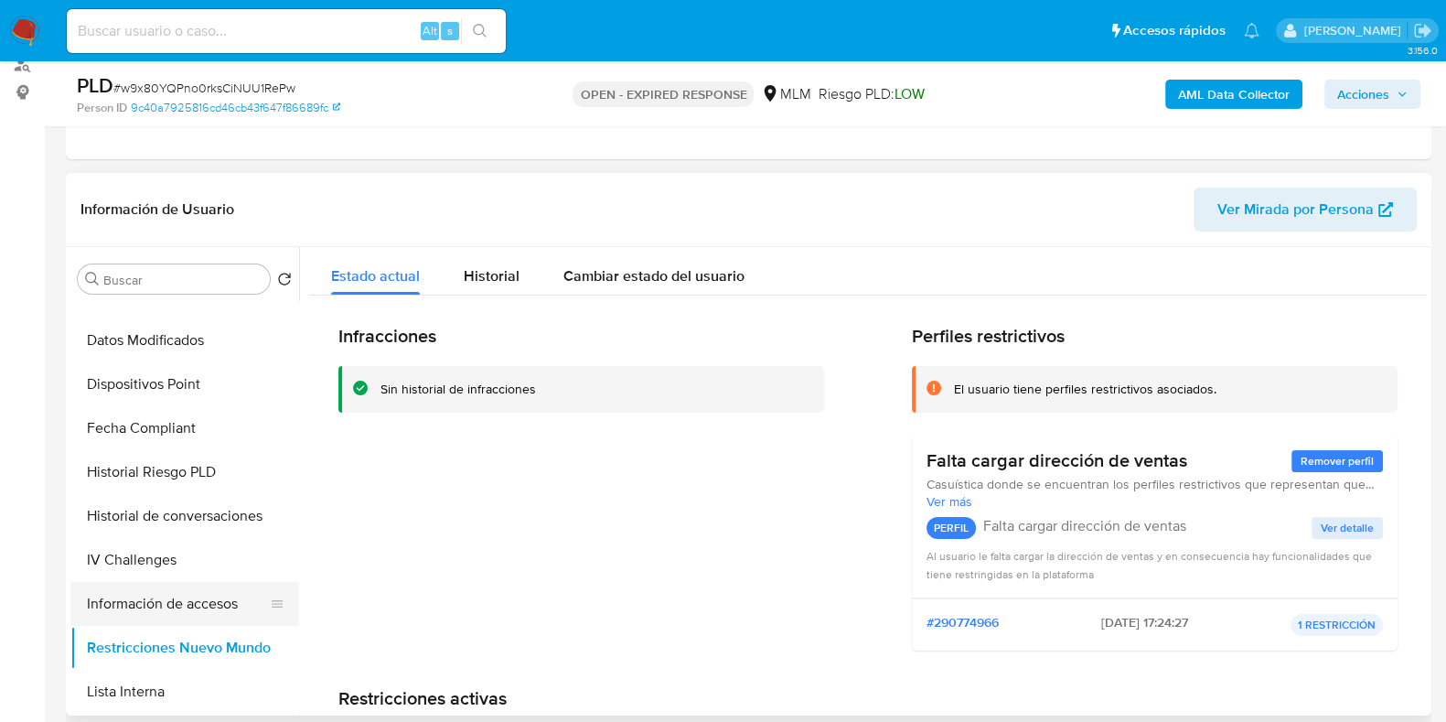
scroll to position [429, 0]
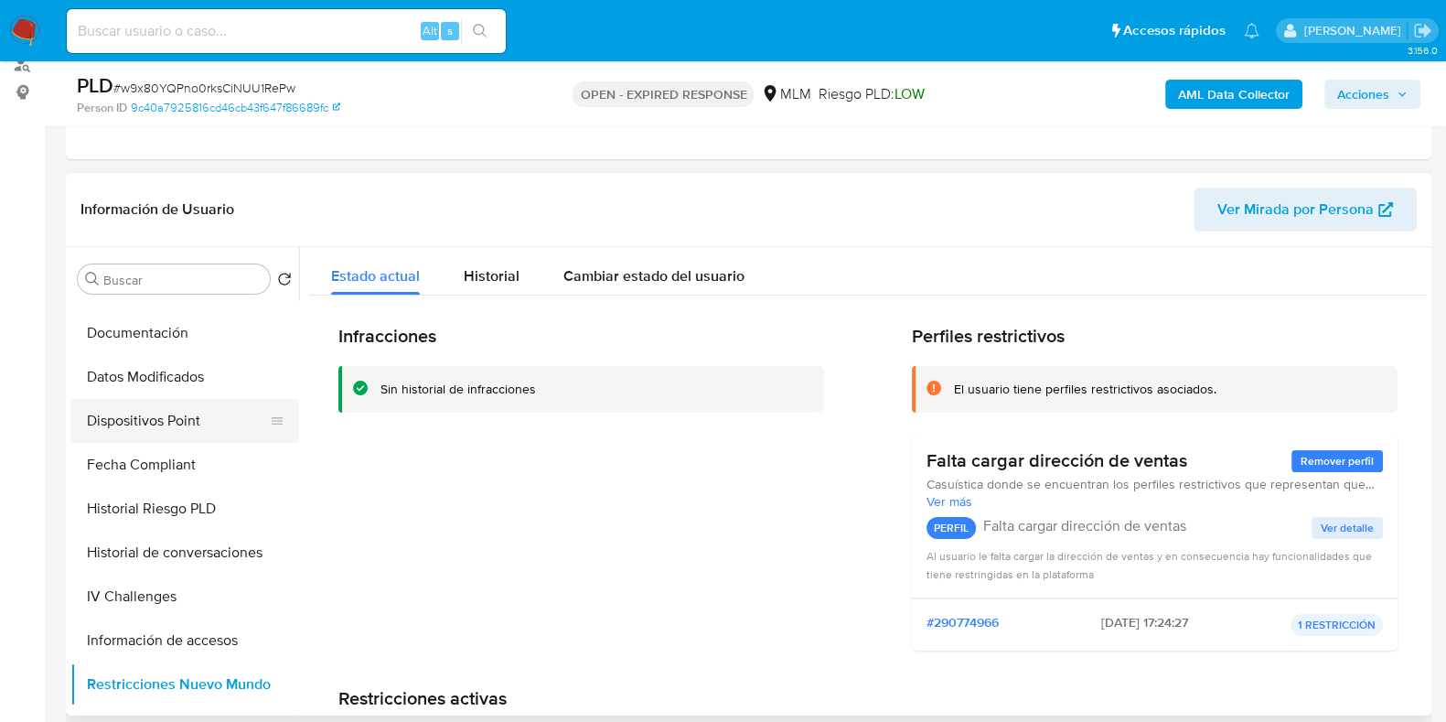
click at [178, 429] on button "Dispositivos Point" at bounding box center [177, 421] width 214 height 44
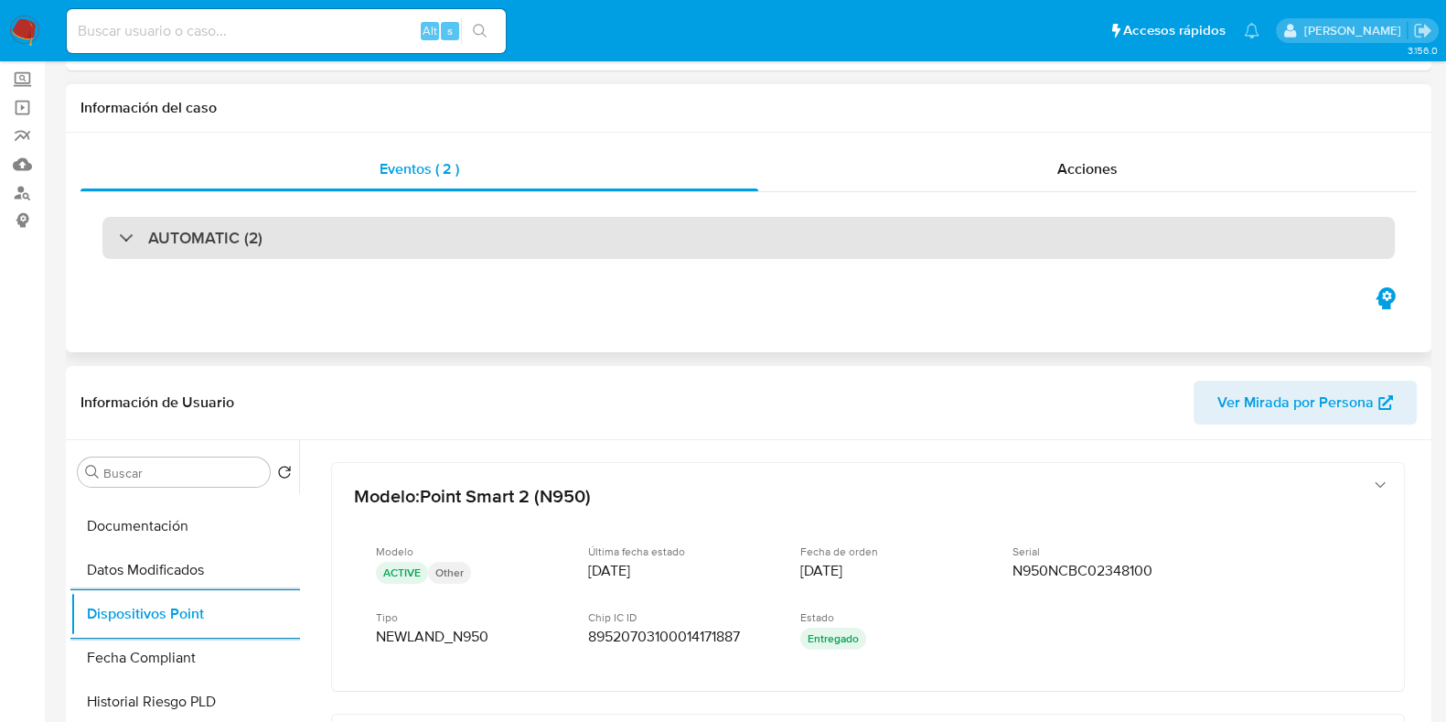
scroll to position [0, 0]
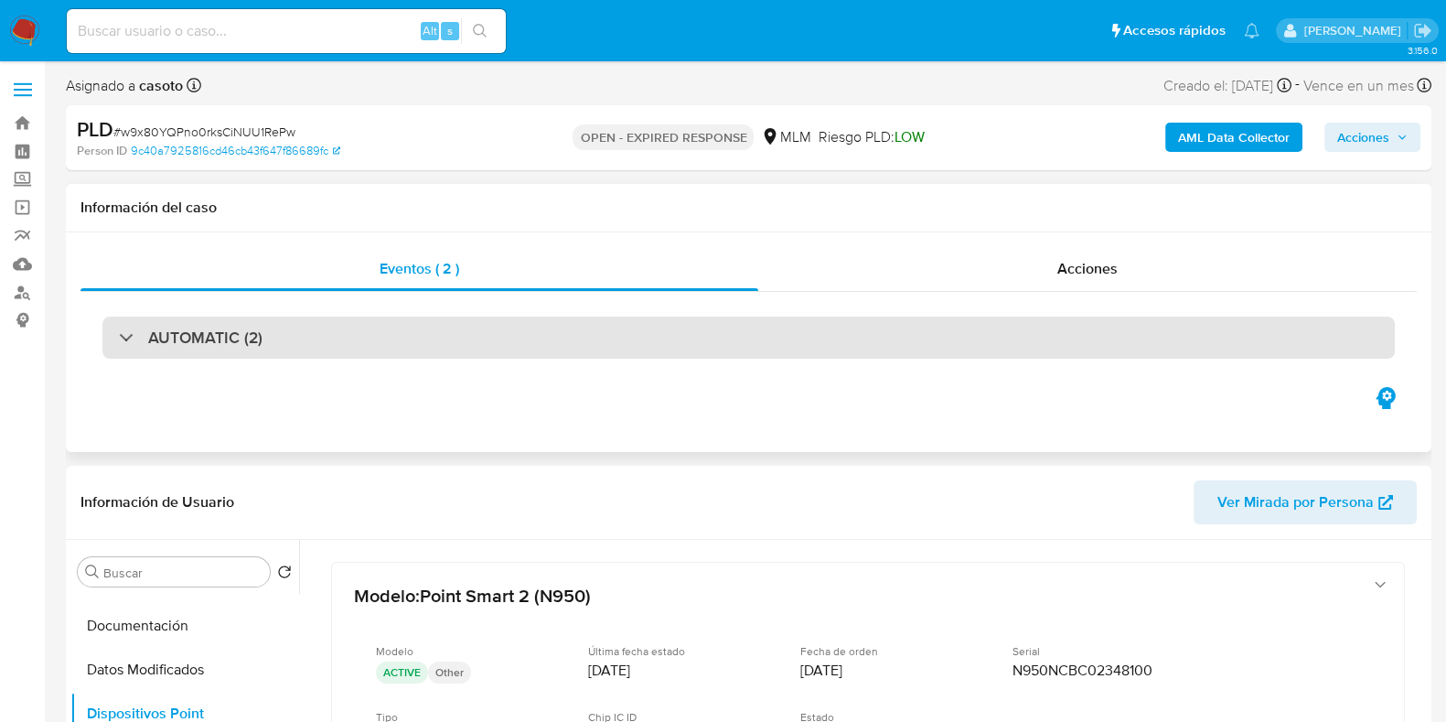
click at [333, 341] on div "AUTOMATIC (2)" at bounding box center [748, 338] width 1293 height 42
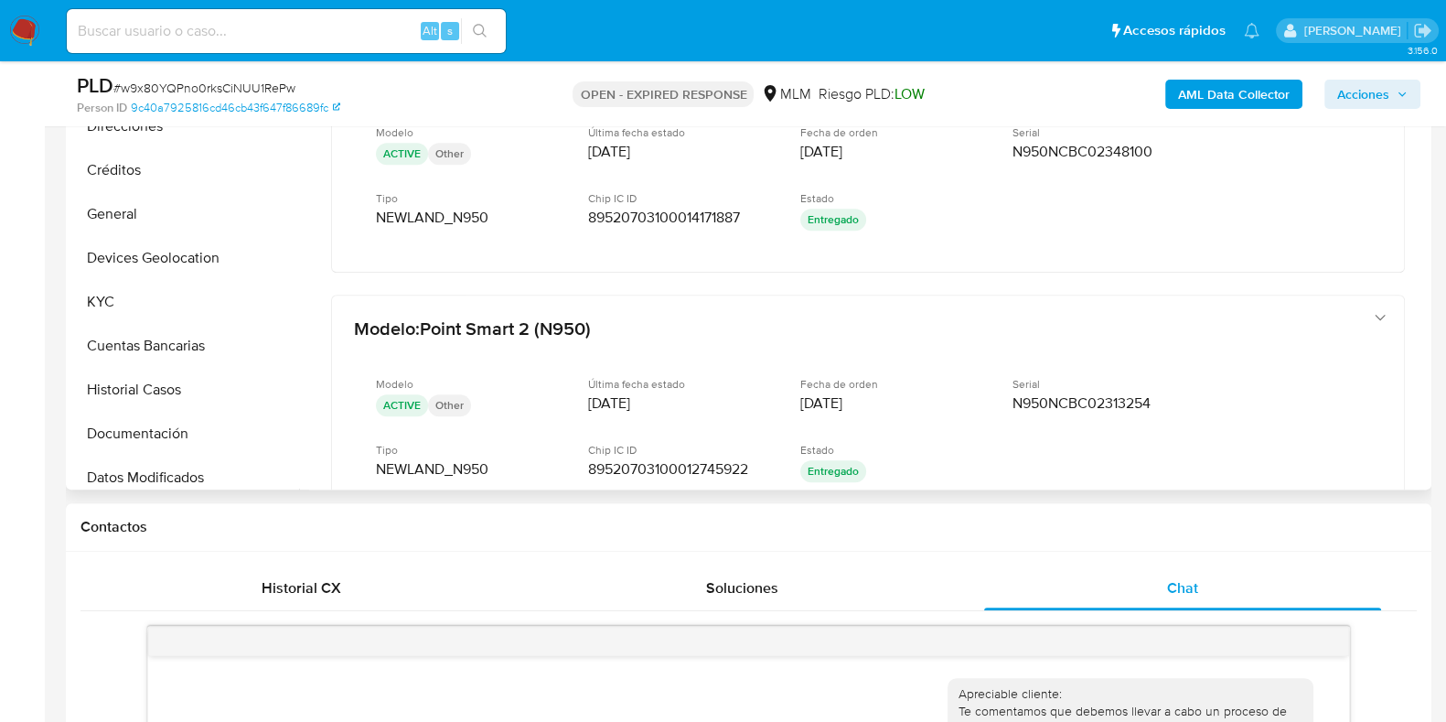
scroll to position [87, 0]
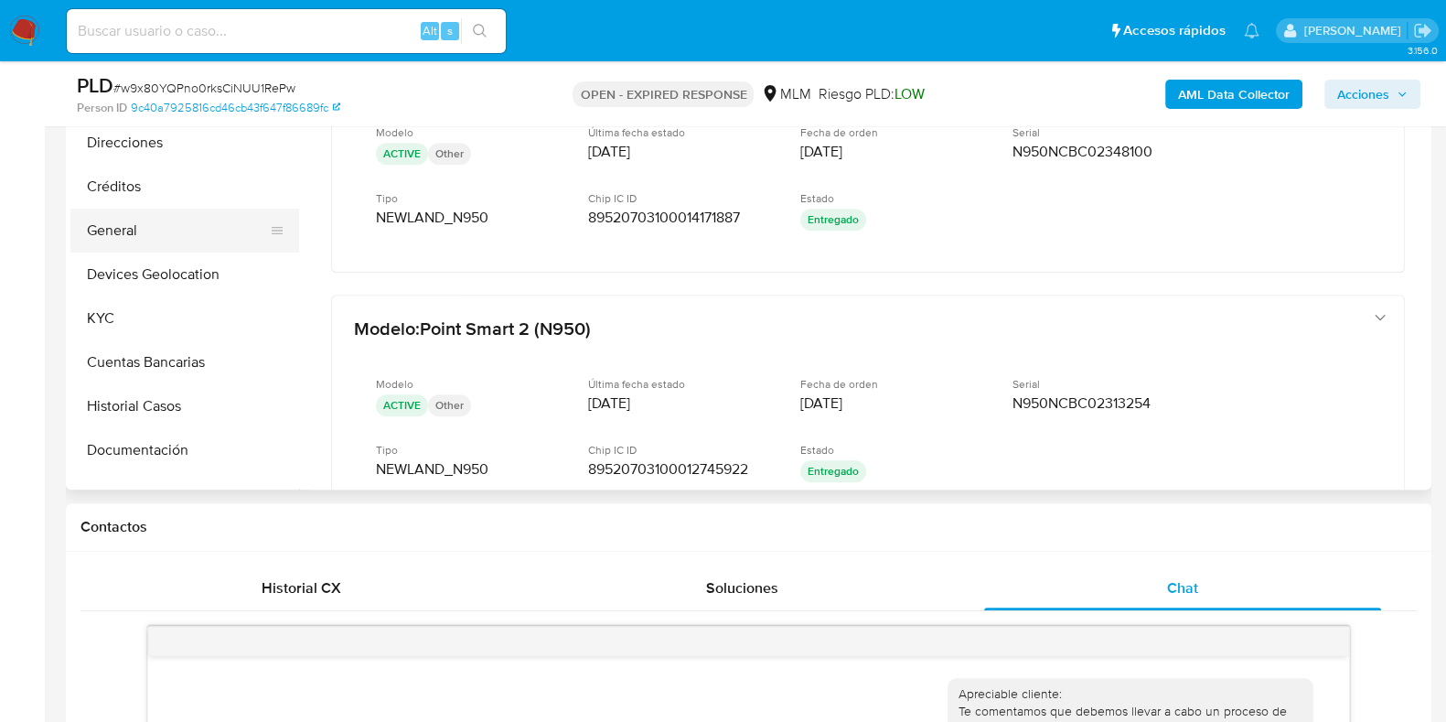
click at [142, 241] on button "General" at bounding box center [177, 231] width 214 height 44
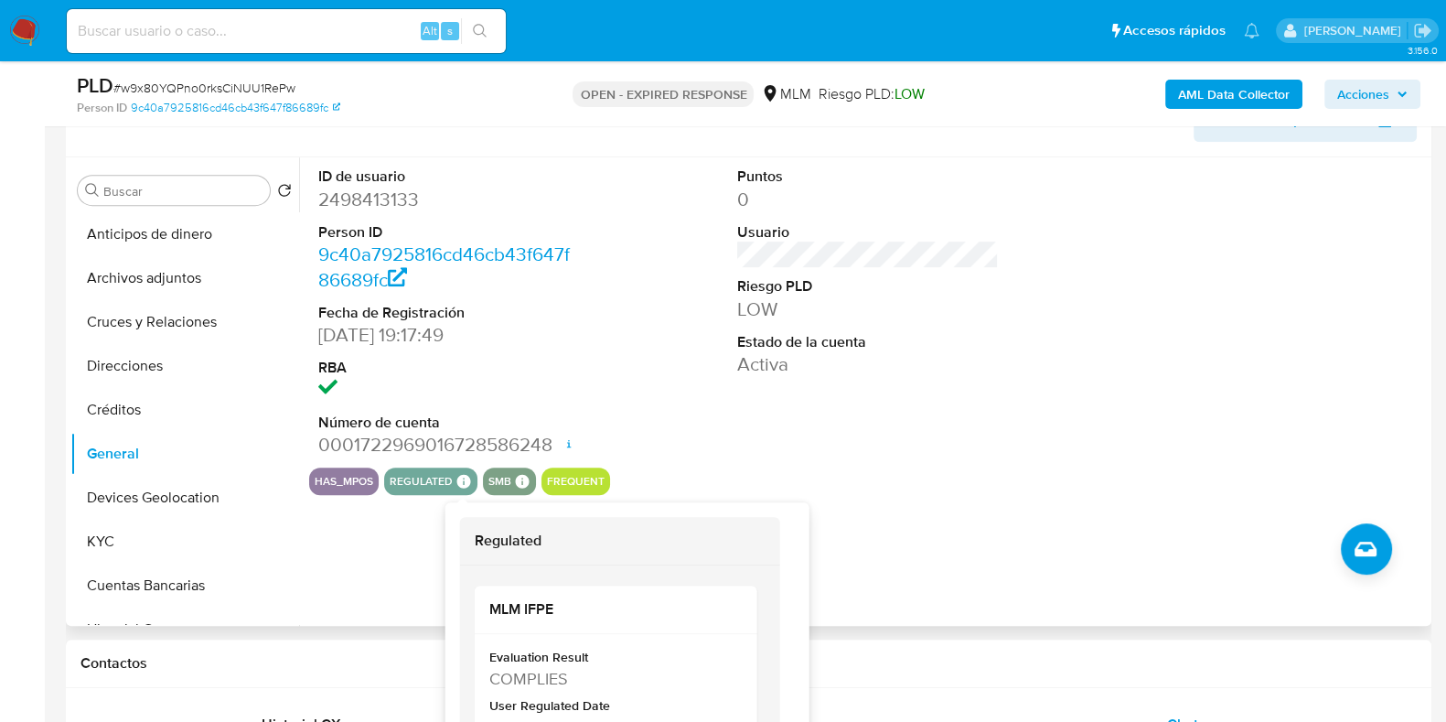
scroll to position [1143, 0]
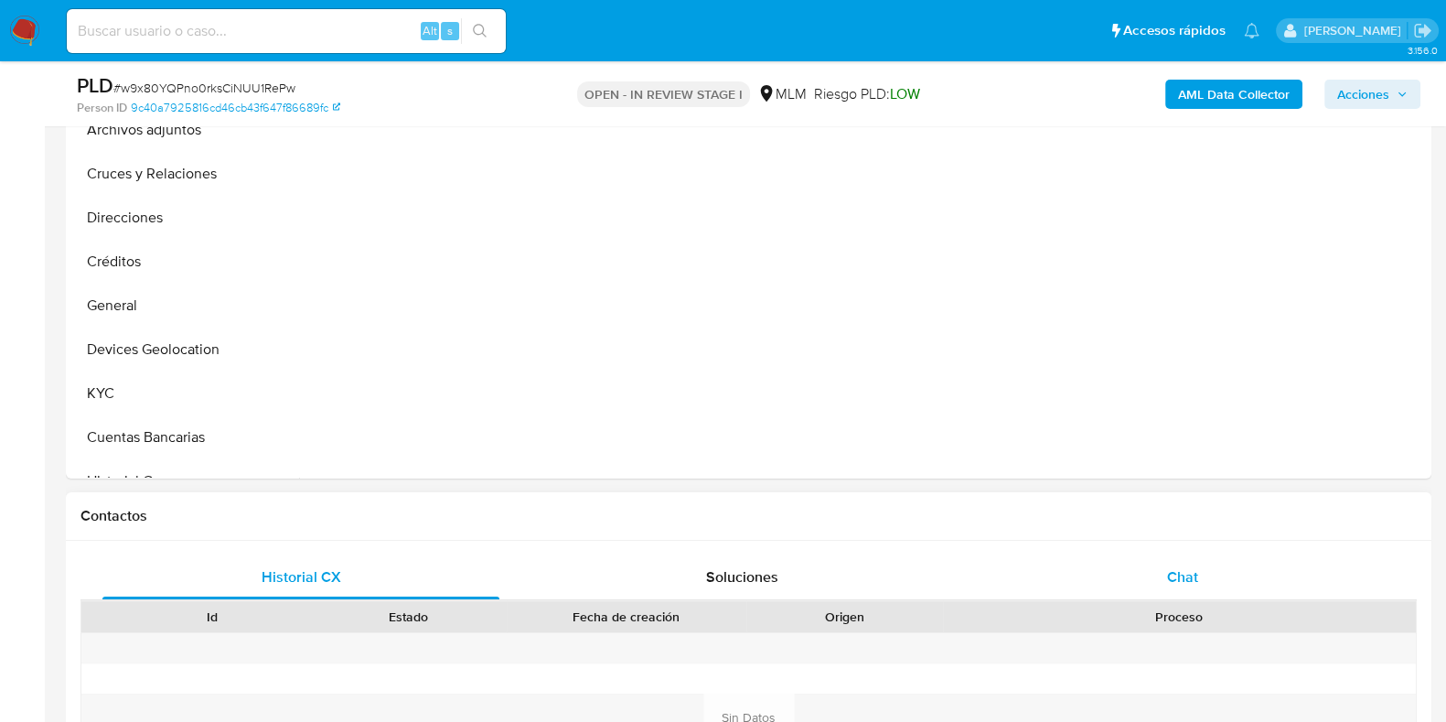
scroll to position [686, 0]
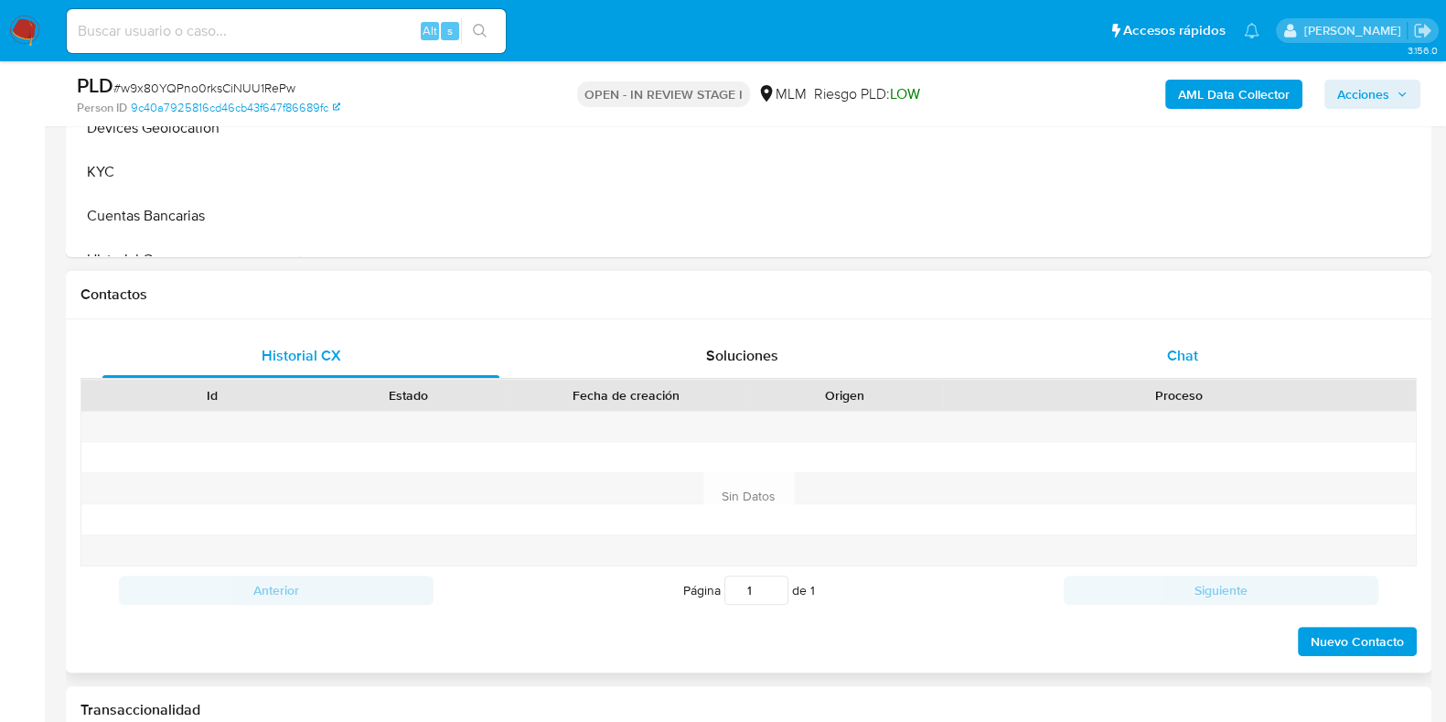
click at [1172, 350] on span "Chat" at bounding box center [1182, 355] width 31 height 21
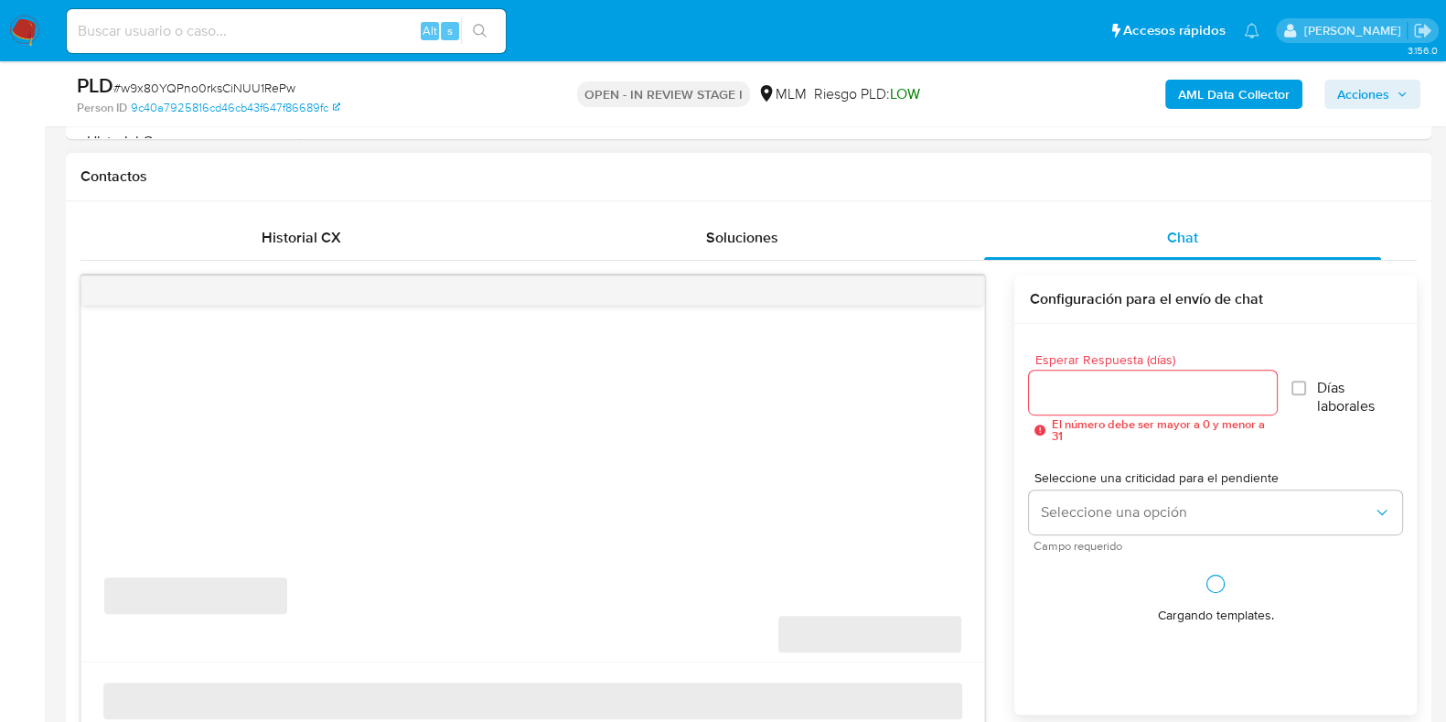
scroll to position [914, 0]
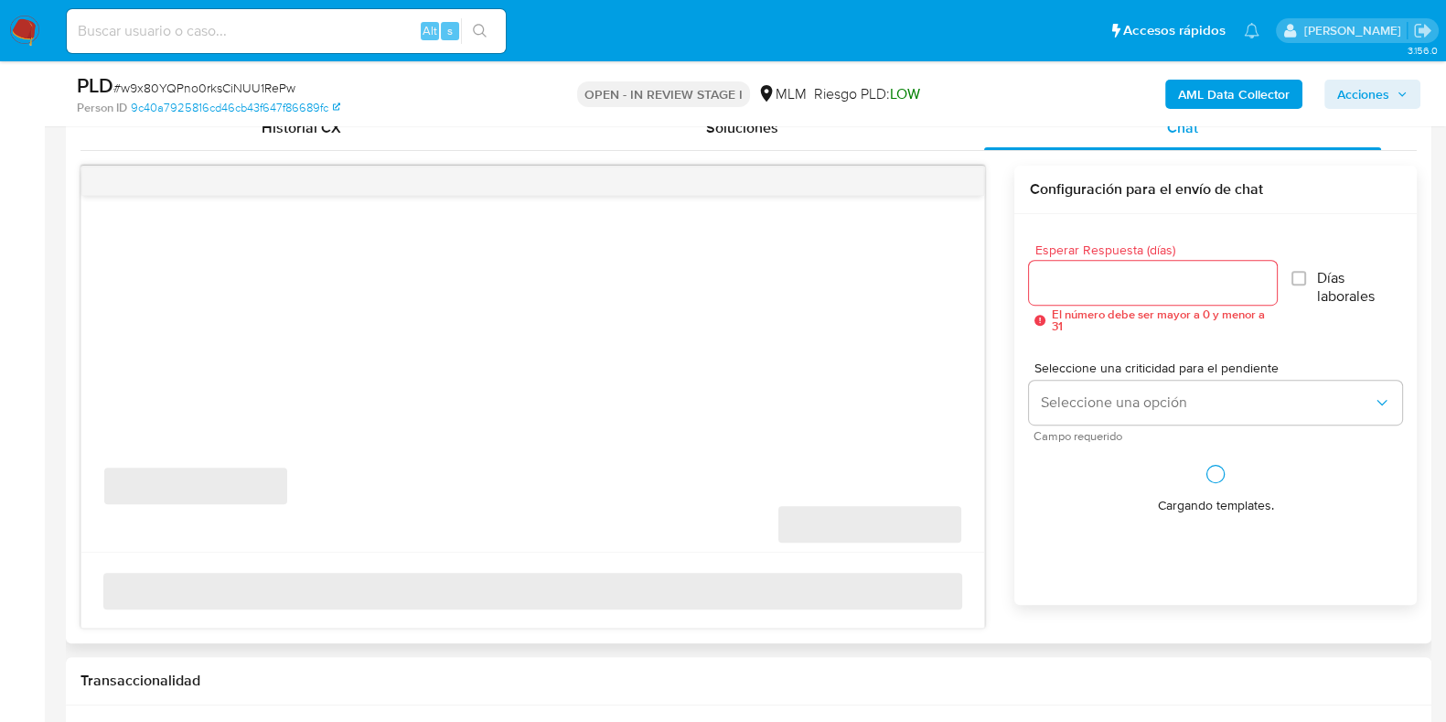
select select "10"
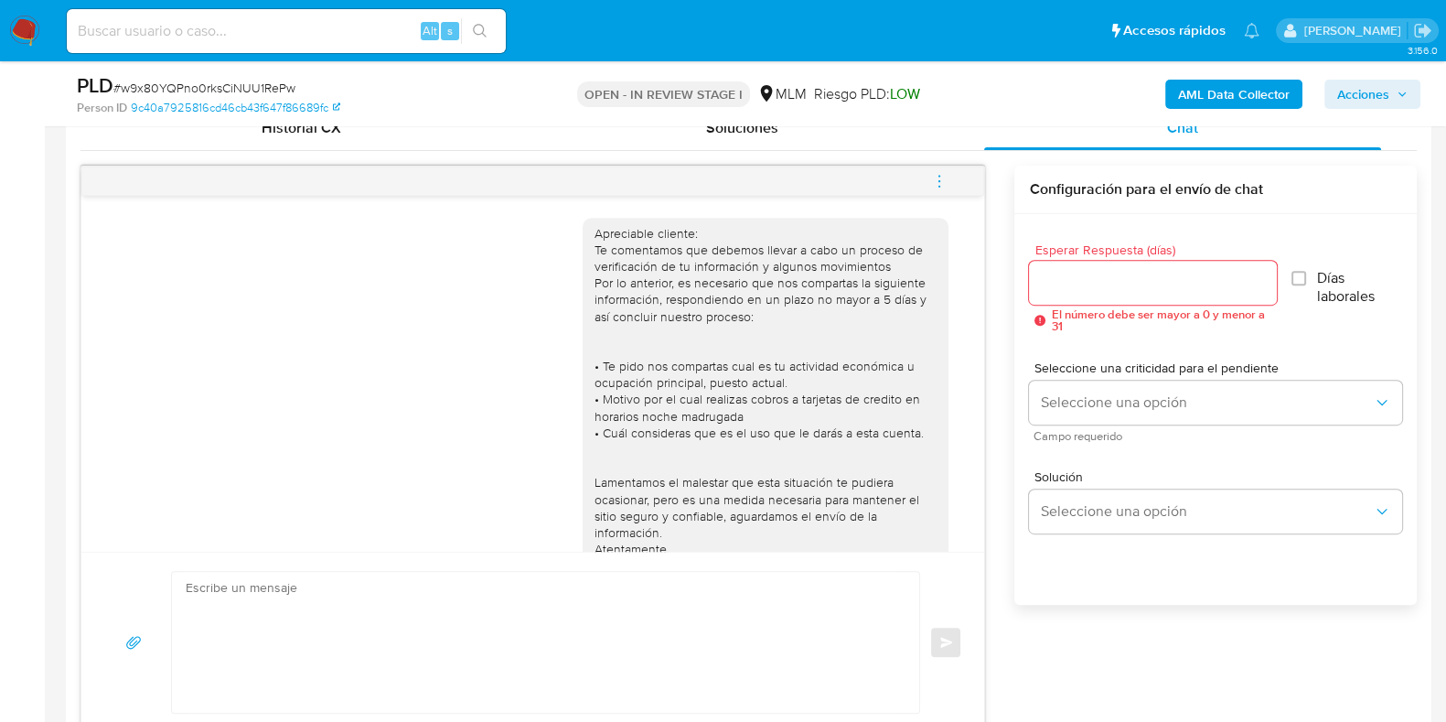
scroll to position [97, 0]
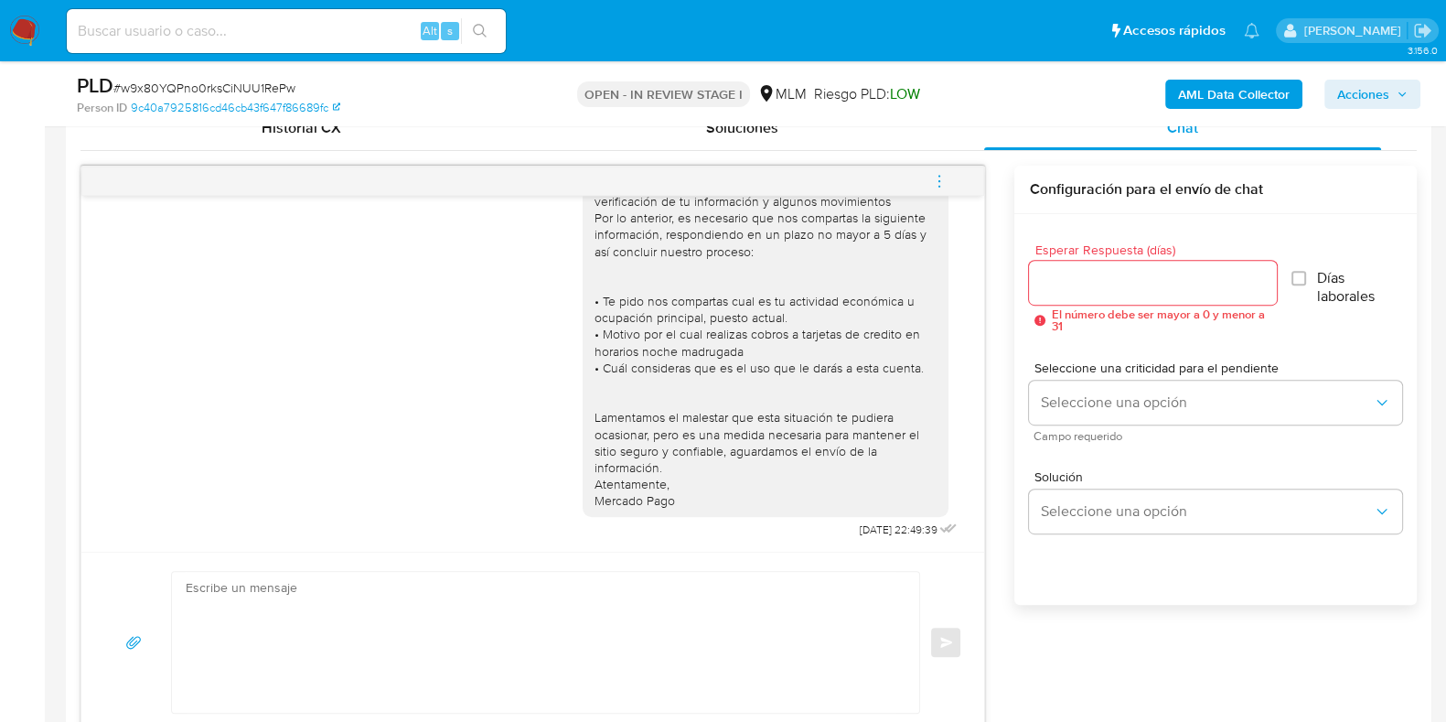
click at [939, 181] on icon "menu-action" at bounding box center [939, 181] width 16 height 16
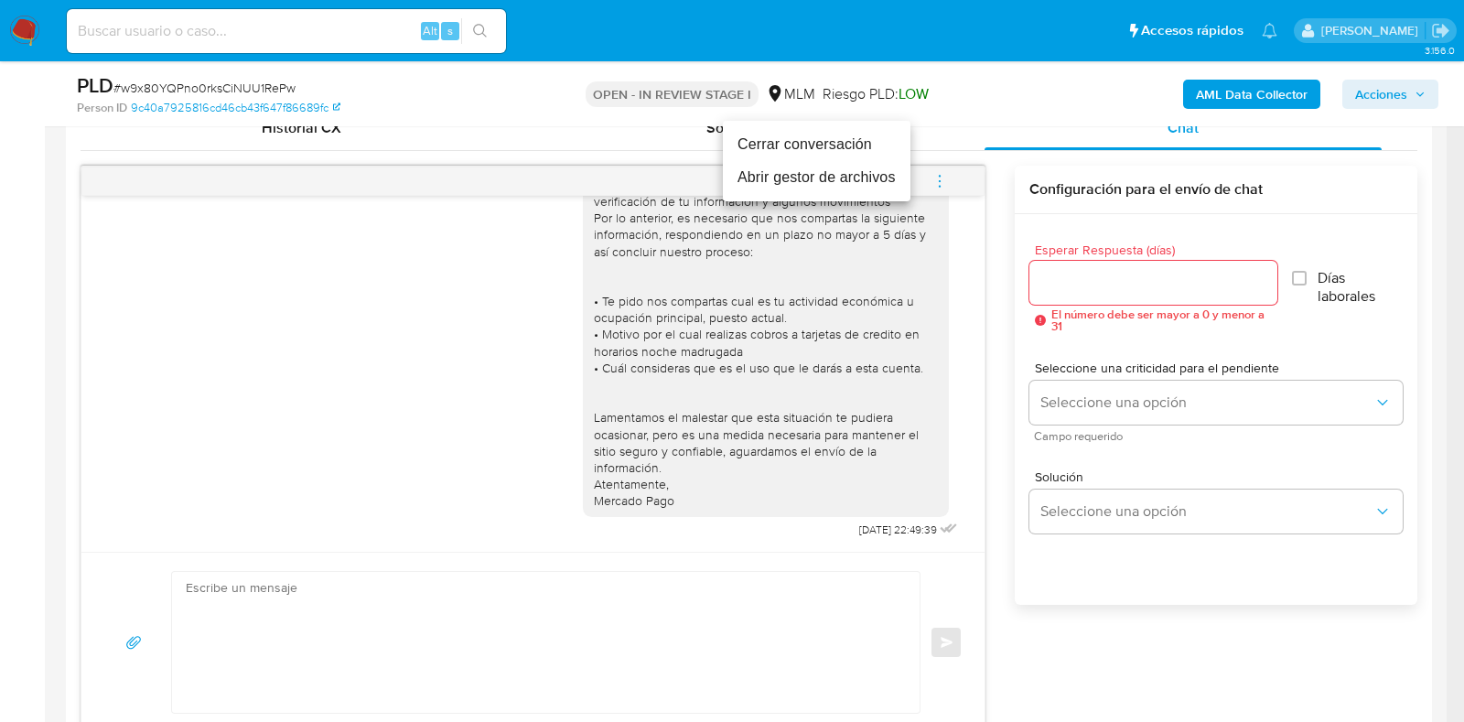
click at [766, 144] on li "Cerrar conversación" at bounding box center [817, 144] width 188 height 33
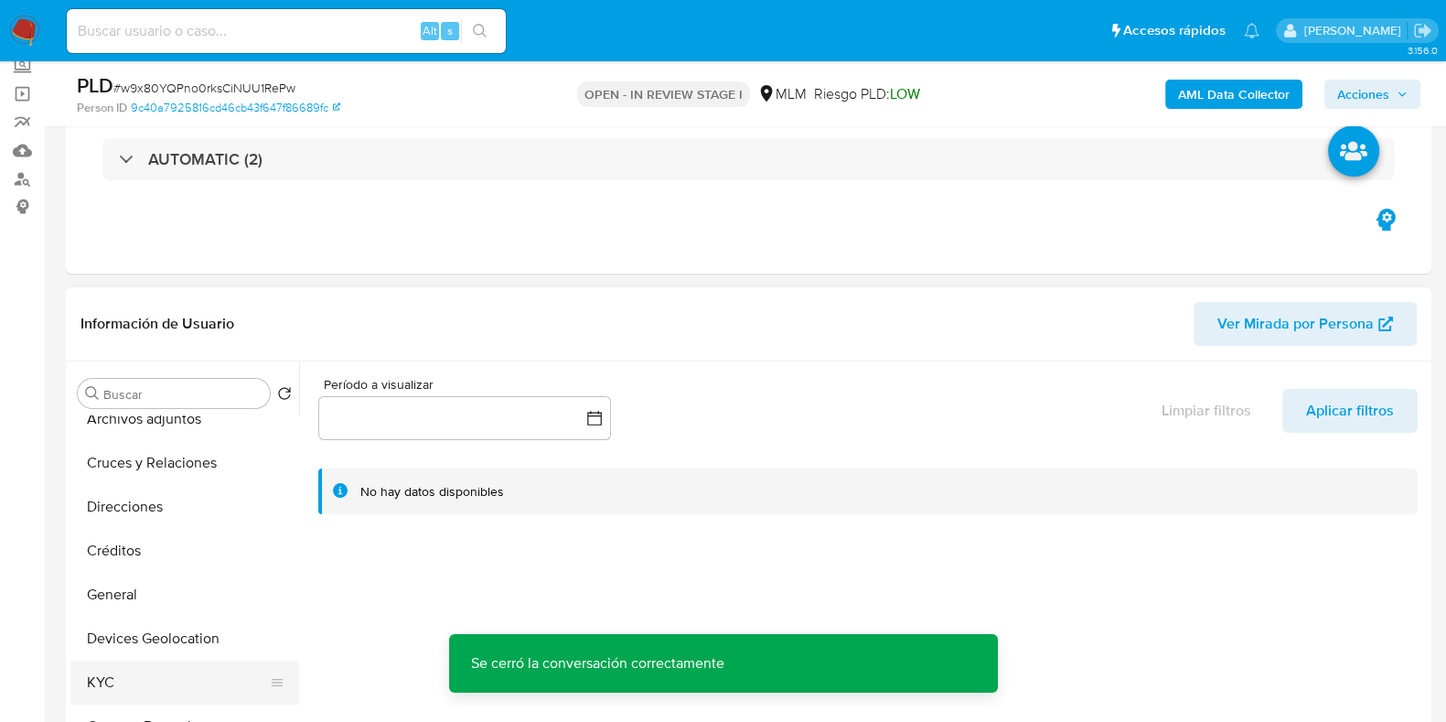
scroll to position [113, 0]
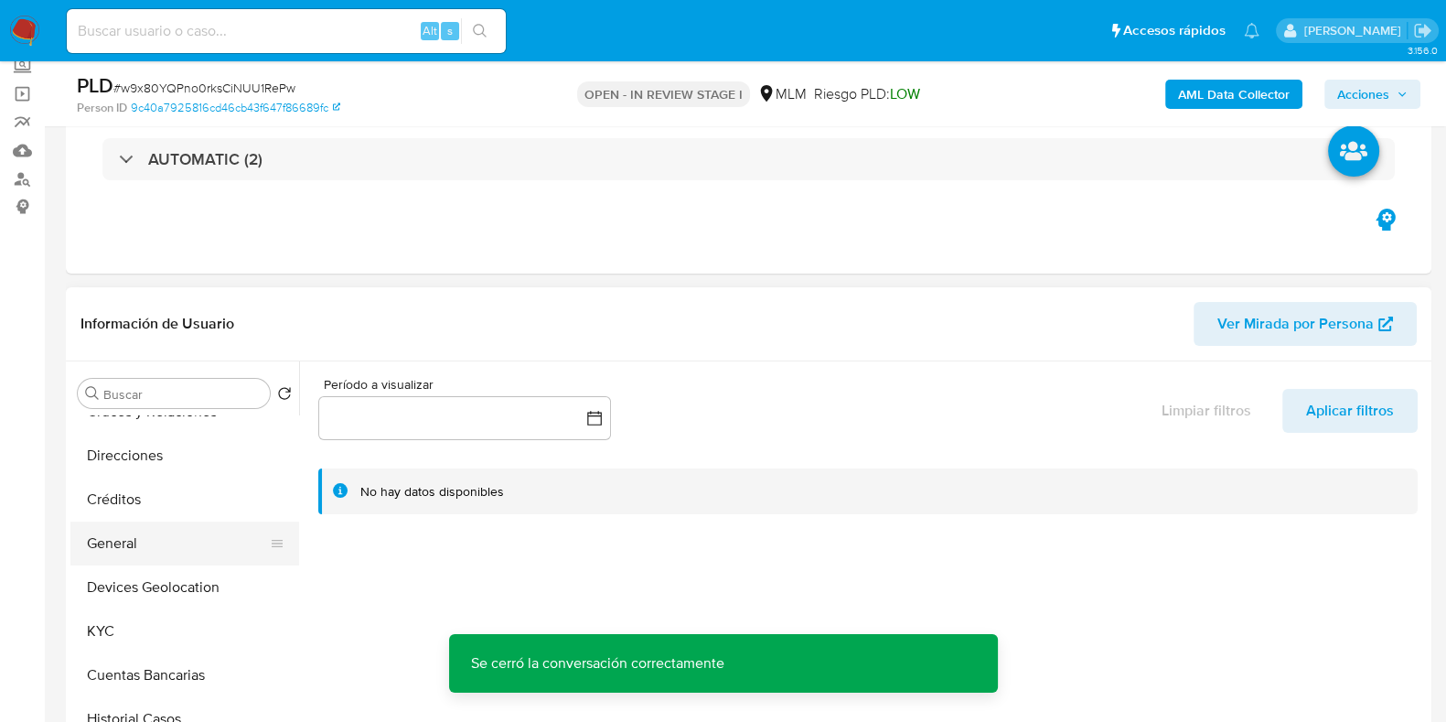
click at [145, 546] on button "General" at bounding box center [177, 543] width 214 height 44
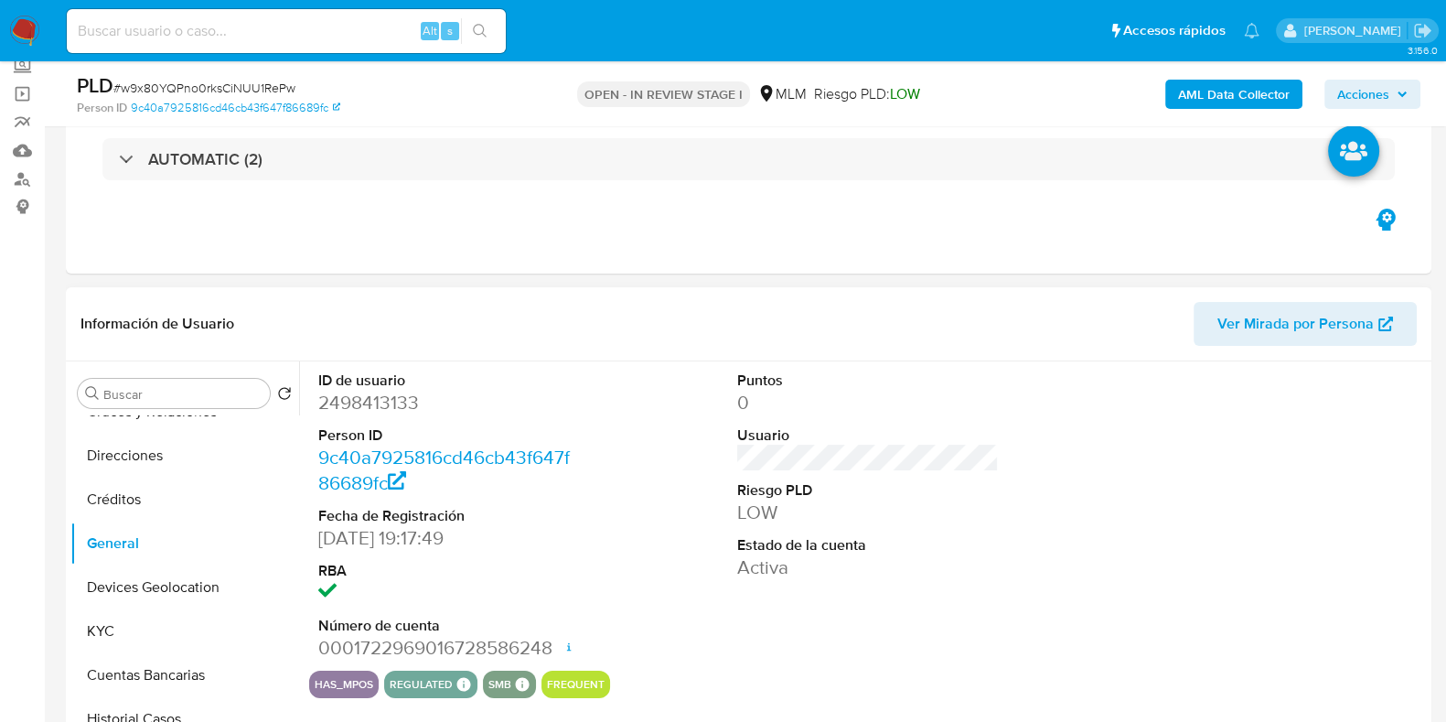
click at [398, 407] on dd "2498413133" at bounding box center [449, 403] width 262 height 26
copy dd "2498413133"
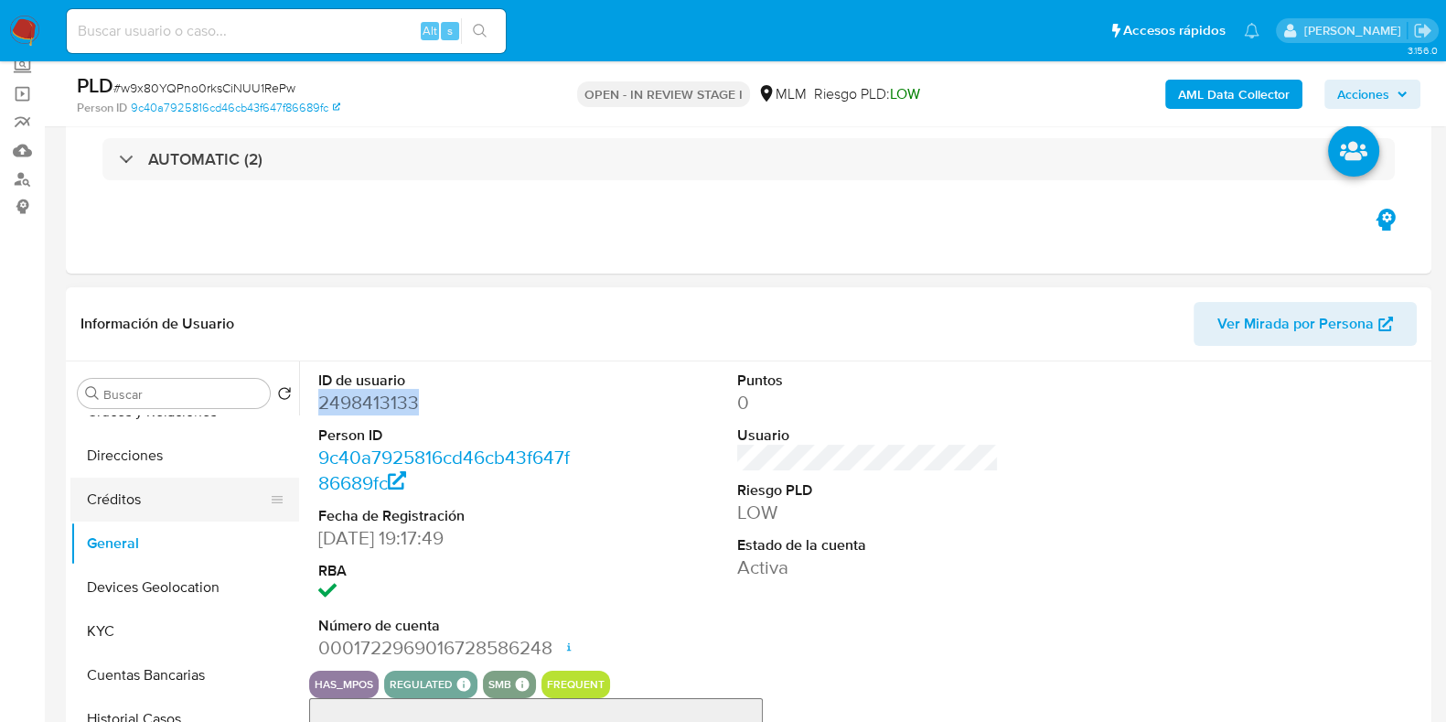
scroll to position [0, 0]
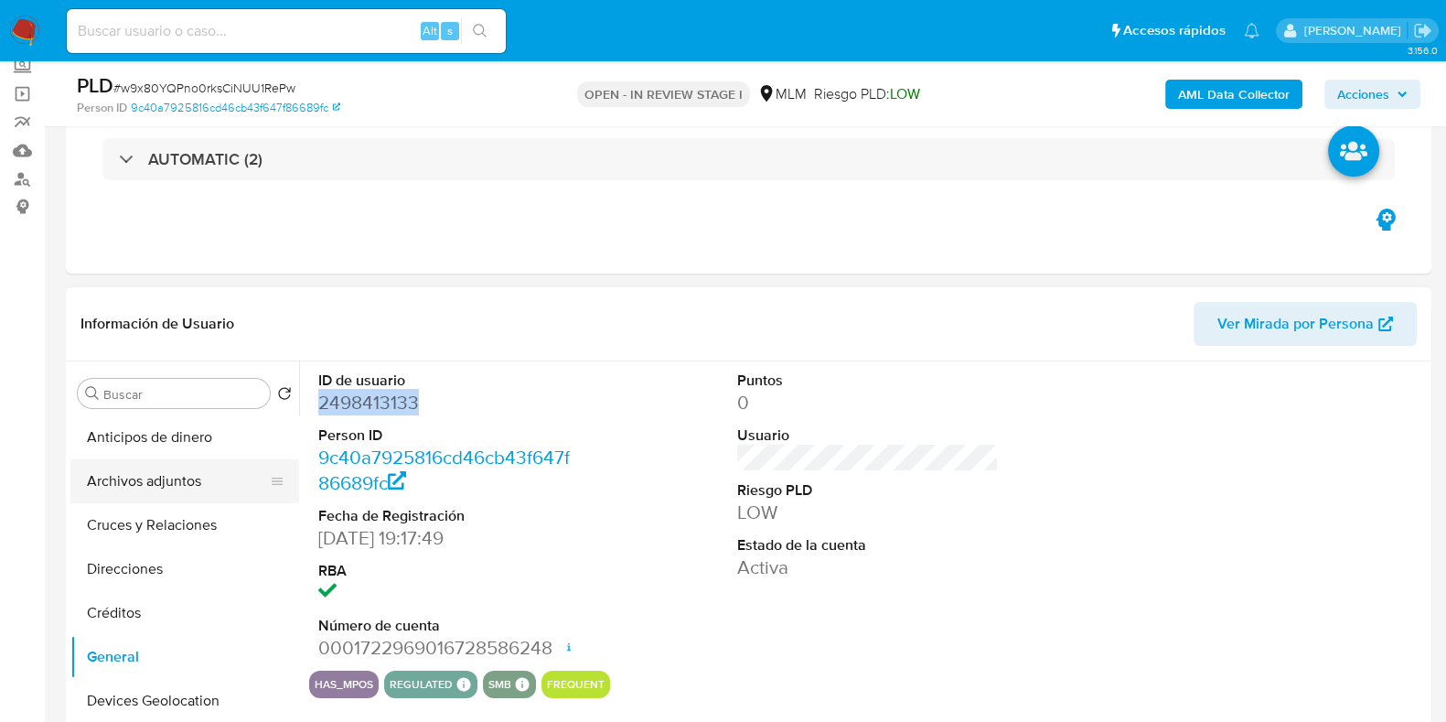
click at [156, 482] on button "Archivos adjuntos" at bounding box center [177, 481] width 214 height 44
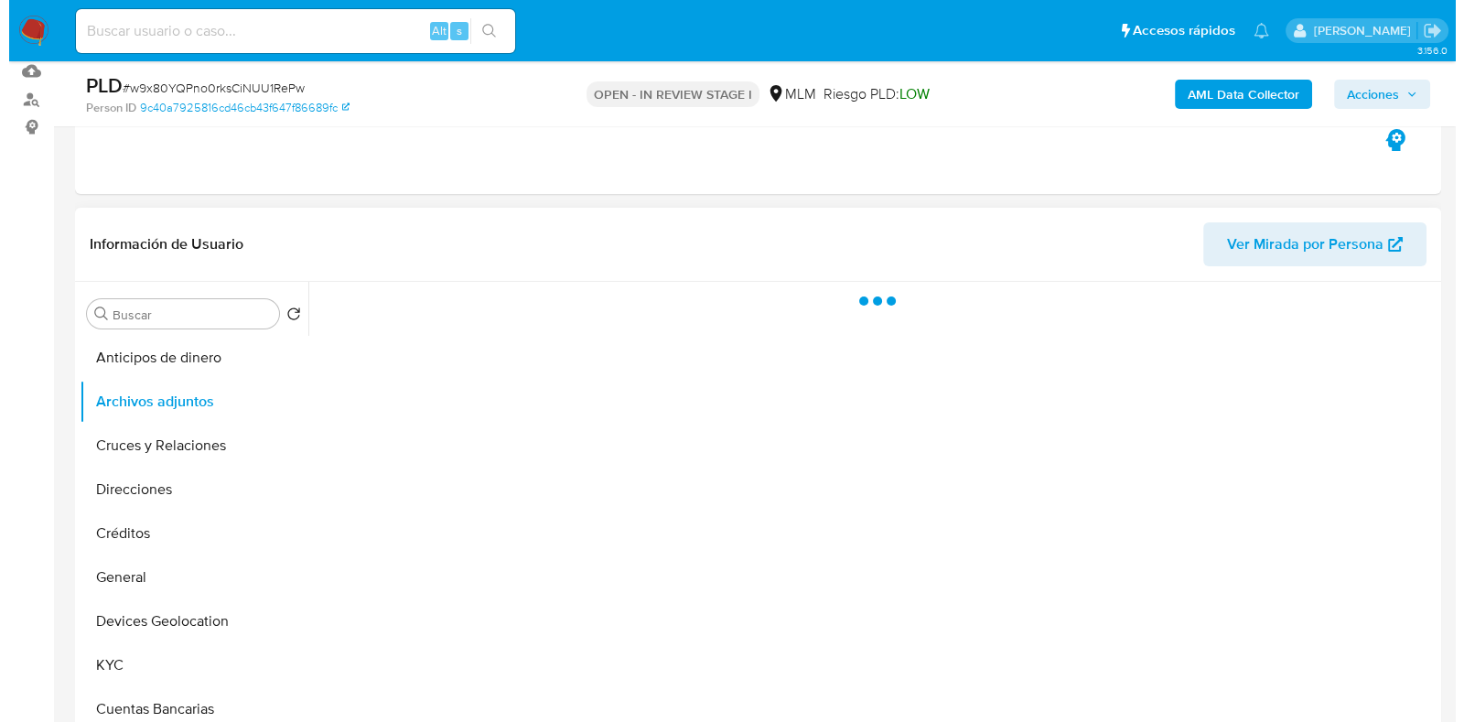
scroll to position [228, 0]
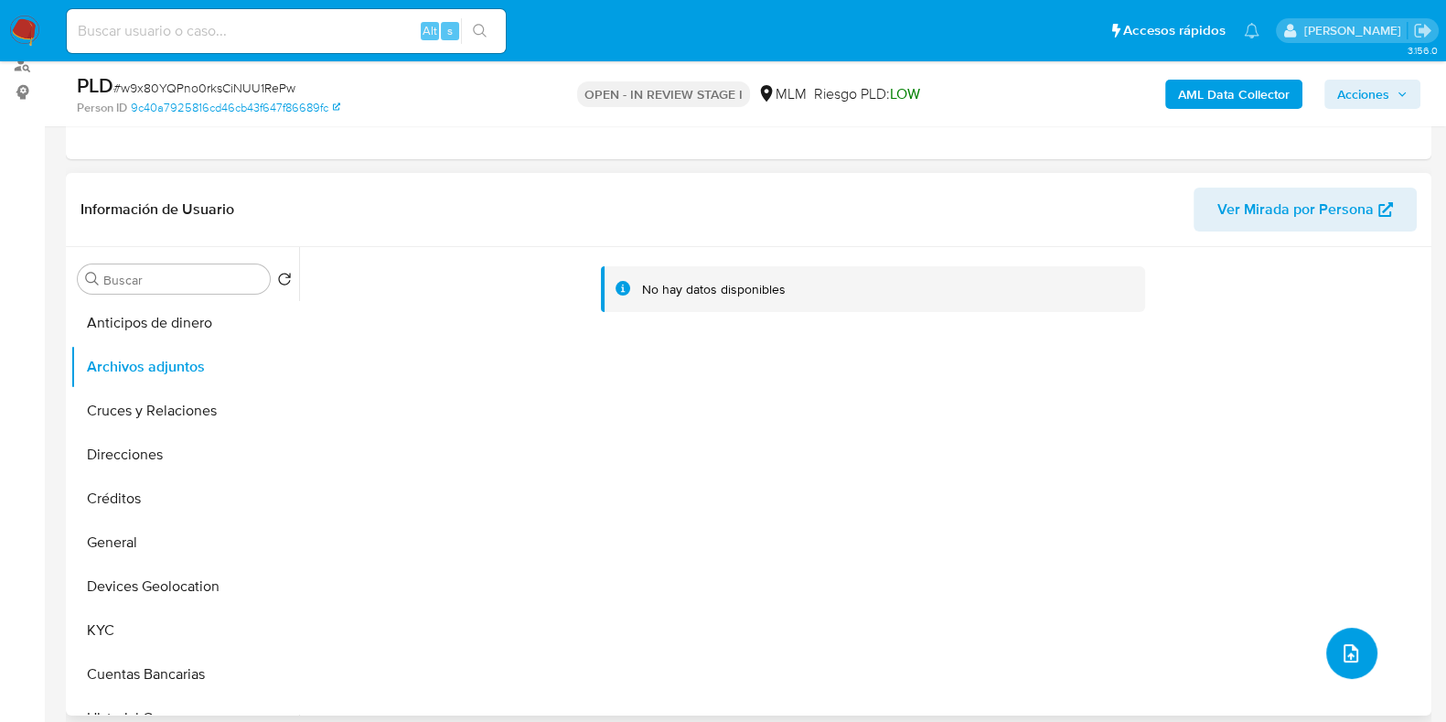
click at [1326, 638] on button "upload-file" at bounding box center [1351, 653] width 51 height 51
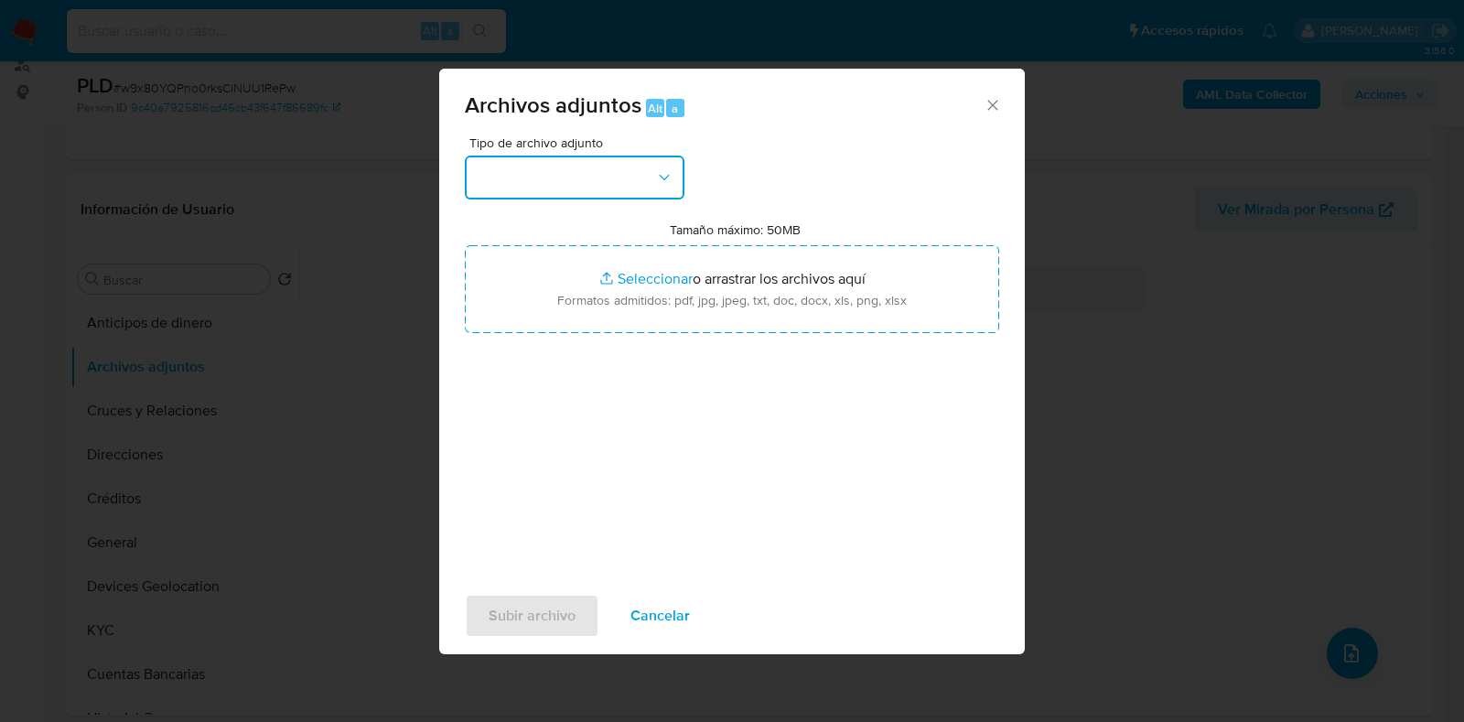
click at [521, 176] on button "button" at bounding box center [575, 178] width 220 height 44
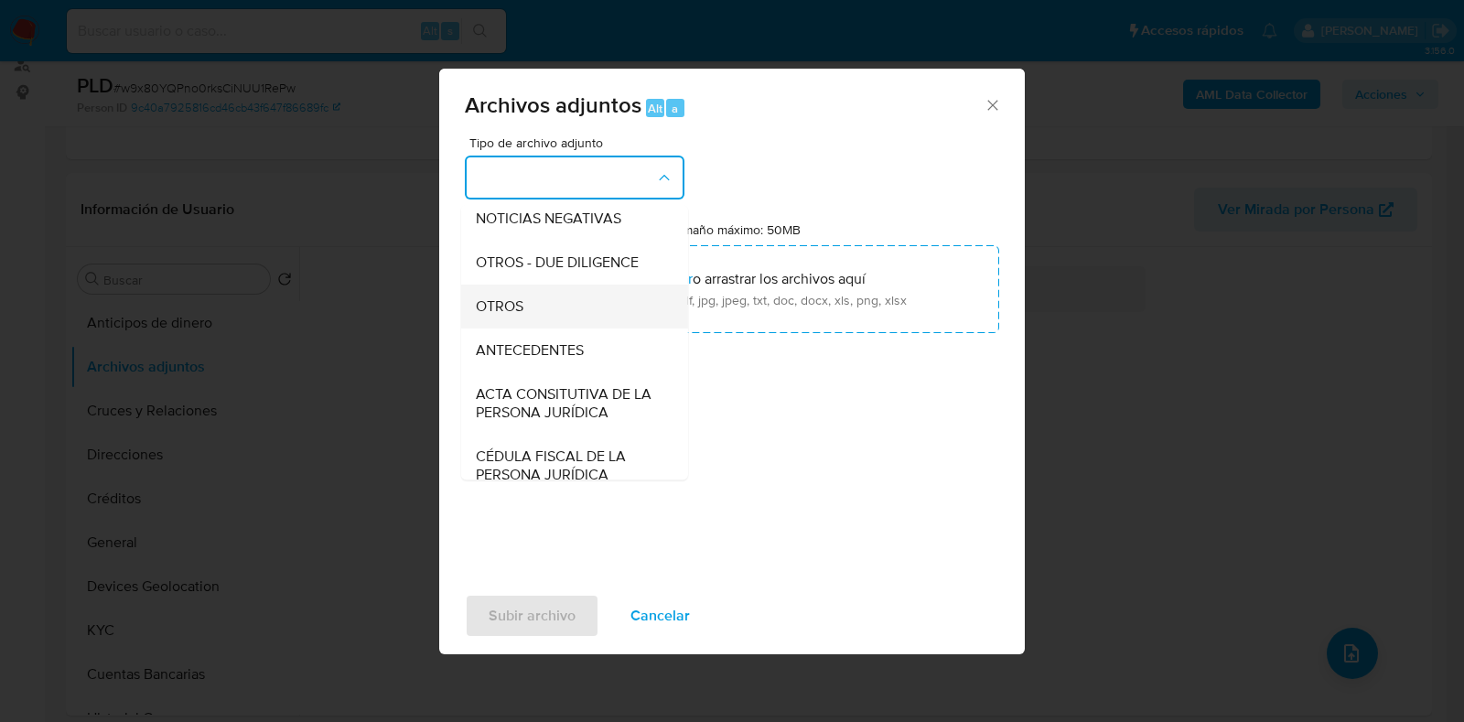
click at [506, 316] on span "OTROS" at bounding box center [500, 306] width 48 height 18
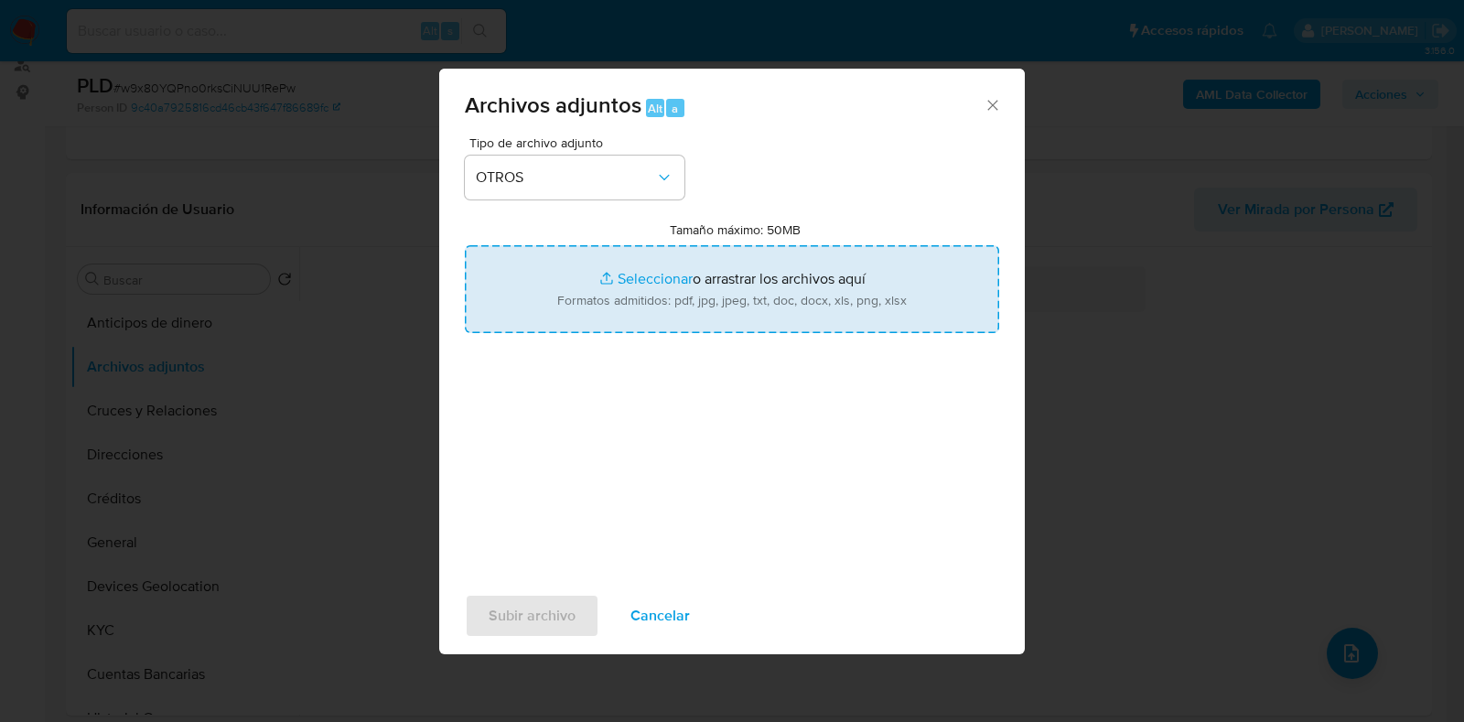
click at [664, 275] on input "Tamaño máximo: 50MB Seleccionar archivos" at bounding box center [732, 289] width 534 height 88
type input "C:\fakepath\2498413133_ALEJANDRO SANCHEZ ALVAREZ_AGO2025.xlsx"
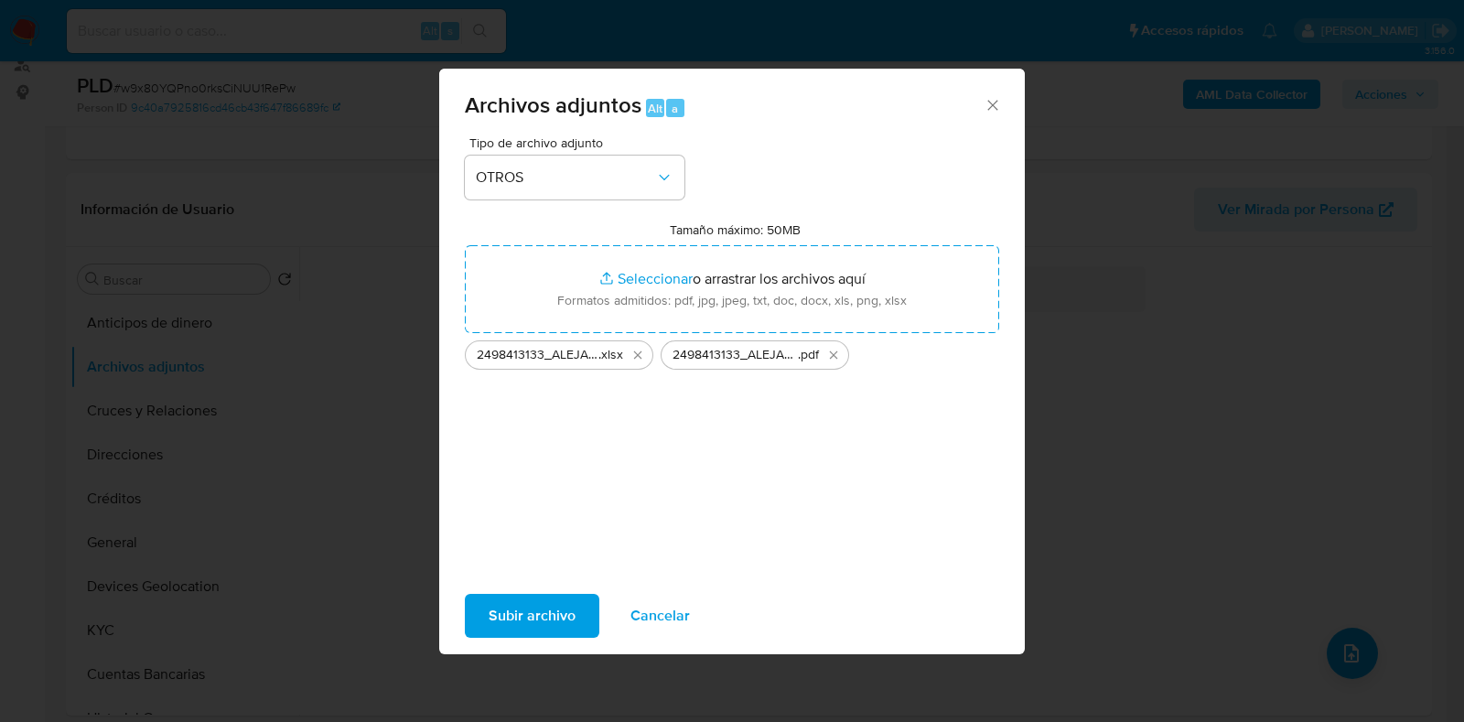
click at [532, 628] on span "Subir archivo" at bounding box center [531, 616] width 87 height 40
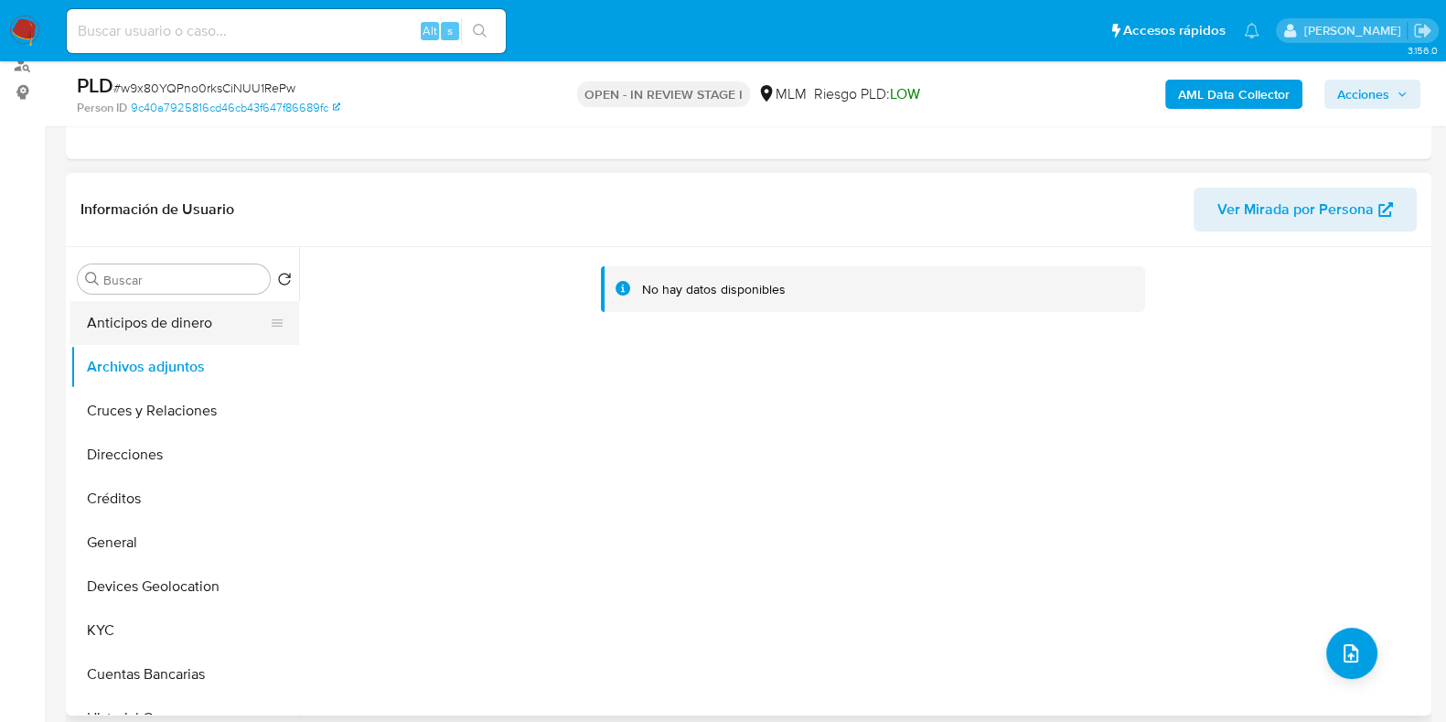
click at [140, 329] on button "Anticipos de dinero" at bounding box center [177, 323] width 214 height 44
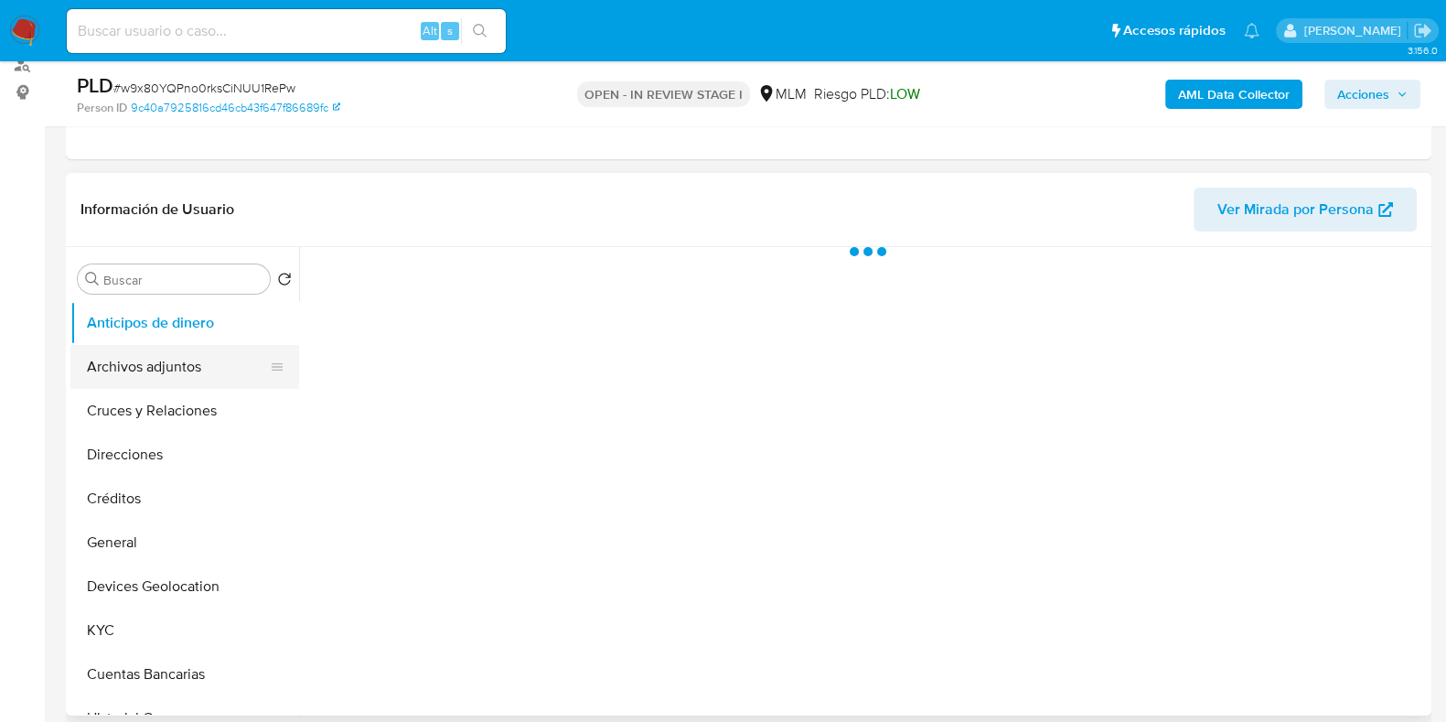
click at [113, 349] on button "Archivos adjuntos" at bounding box center [177, 367] width 214 height 44
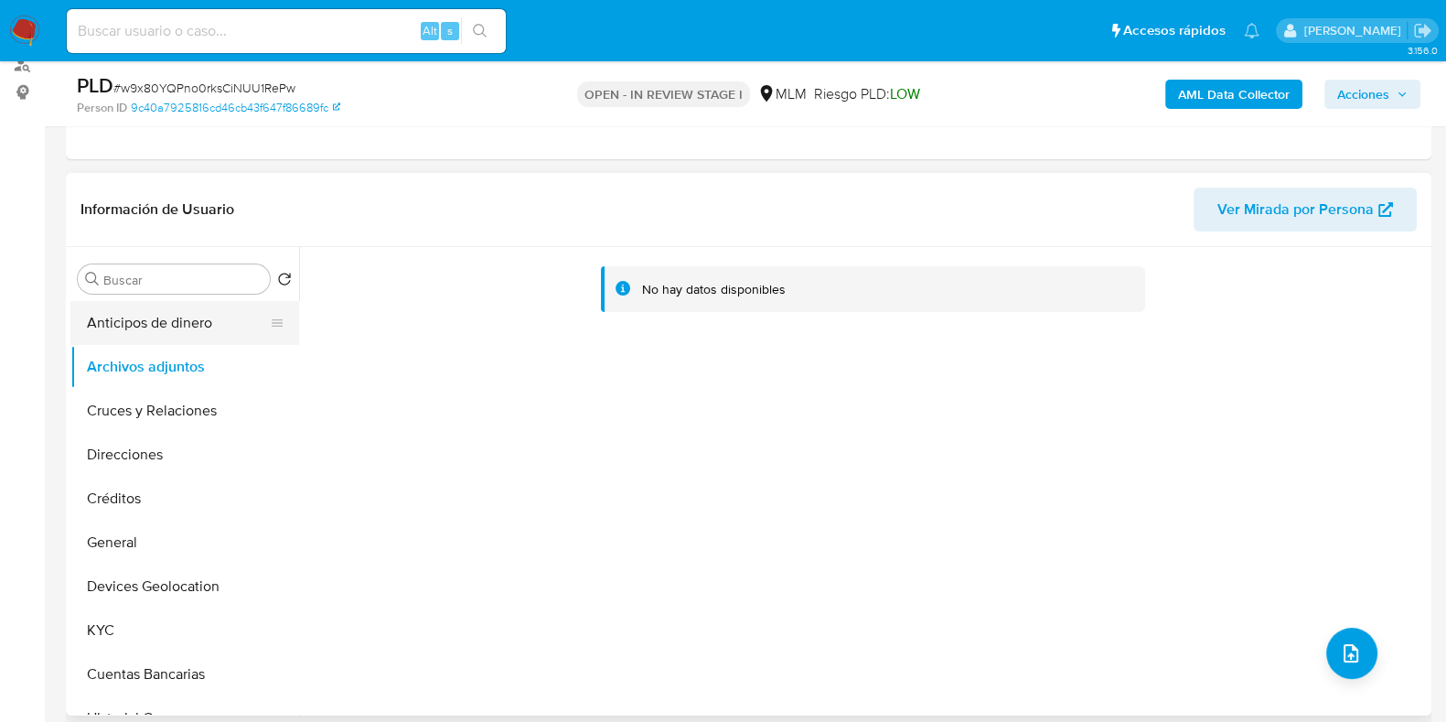
click at [204, 333] on button "Anticipos de dinero" at bounding box center [177, 323] width 214 height 44
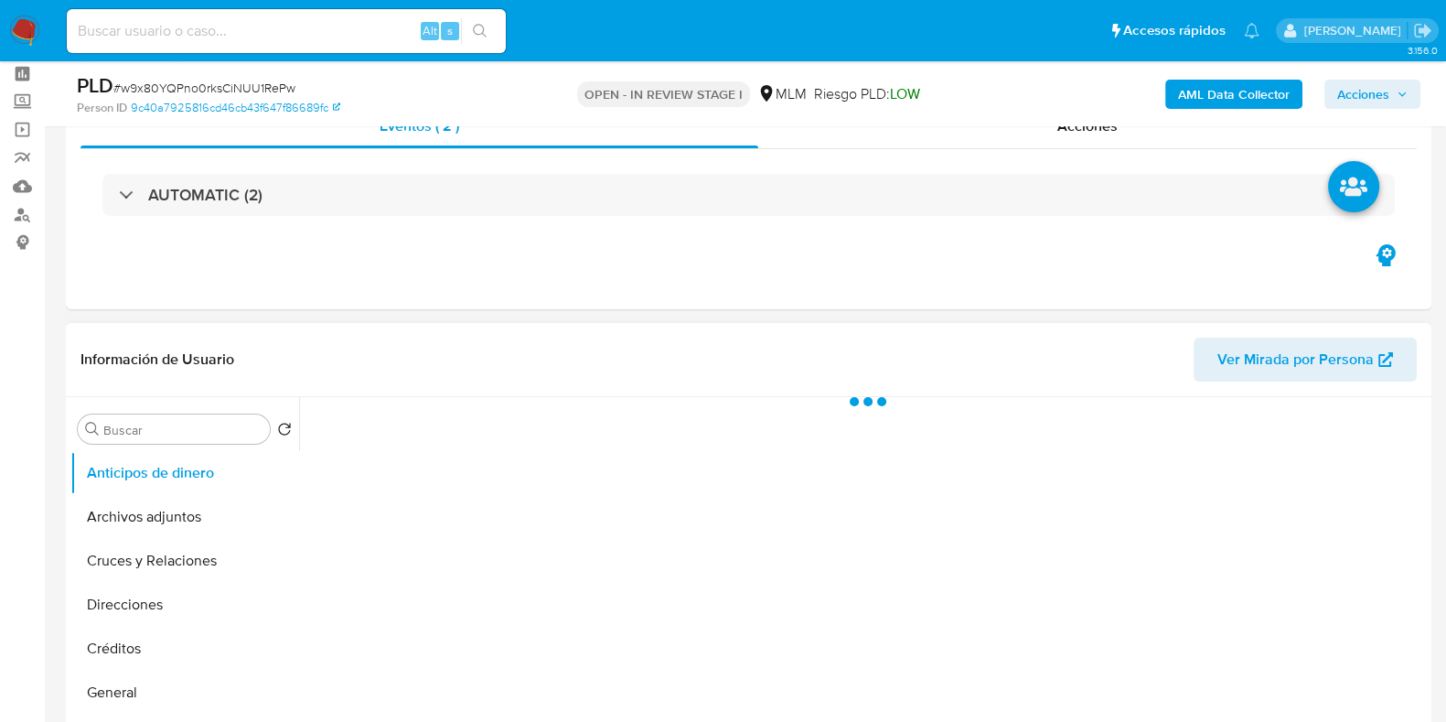
scroll to position [113, 0]
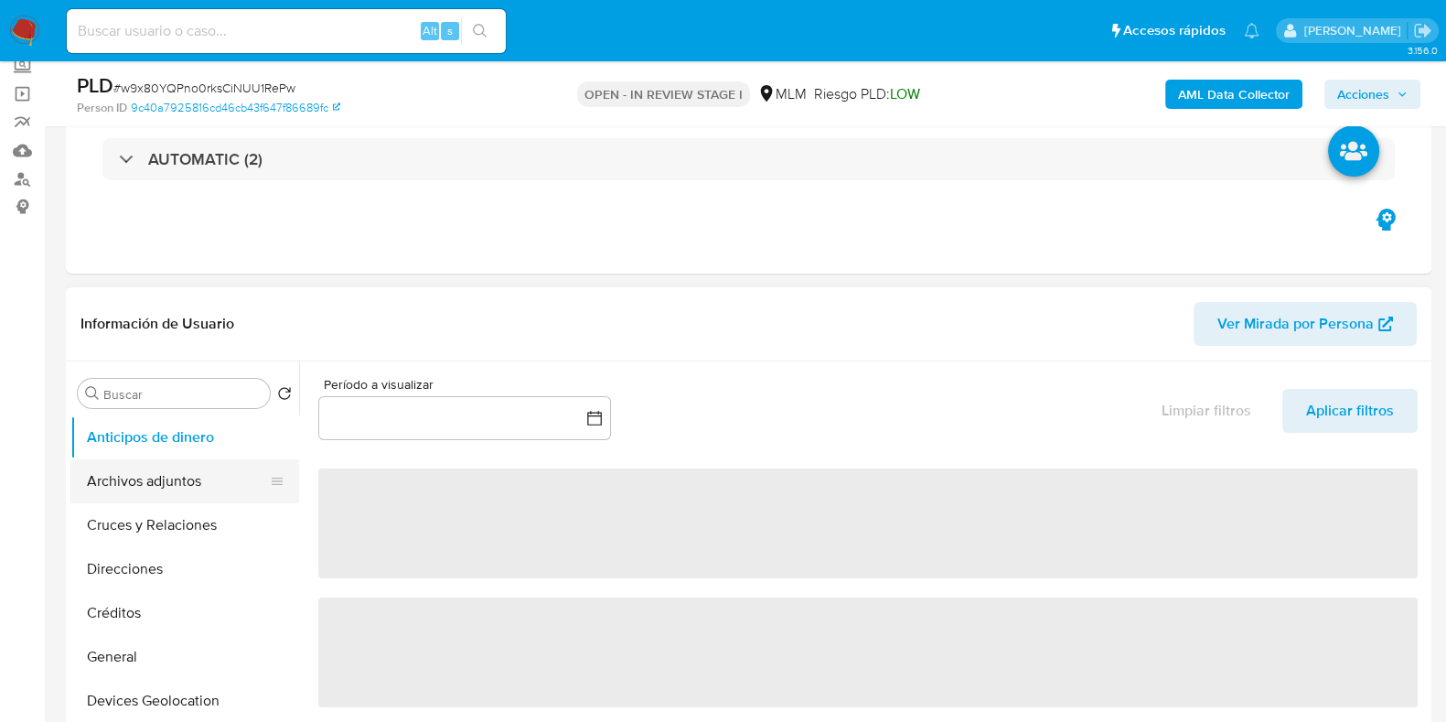
select select "10"
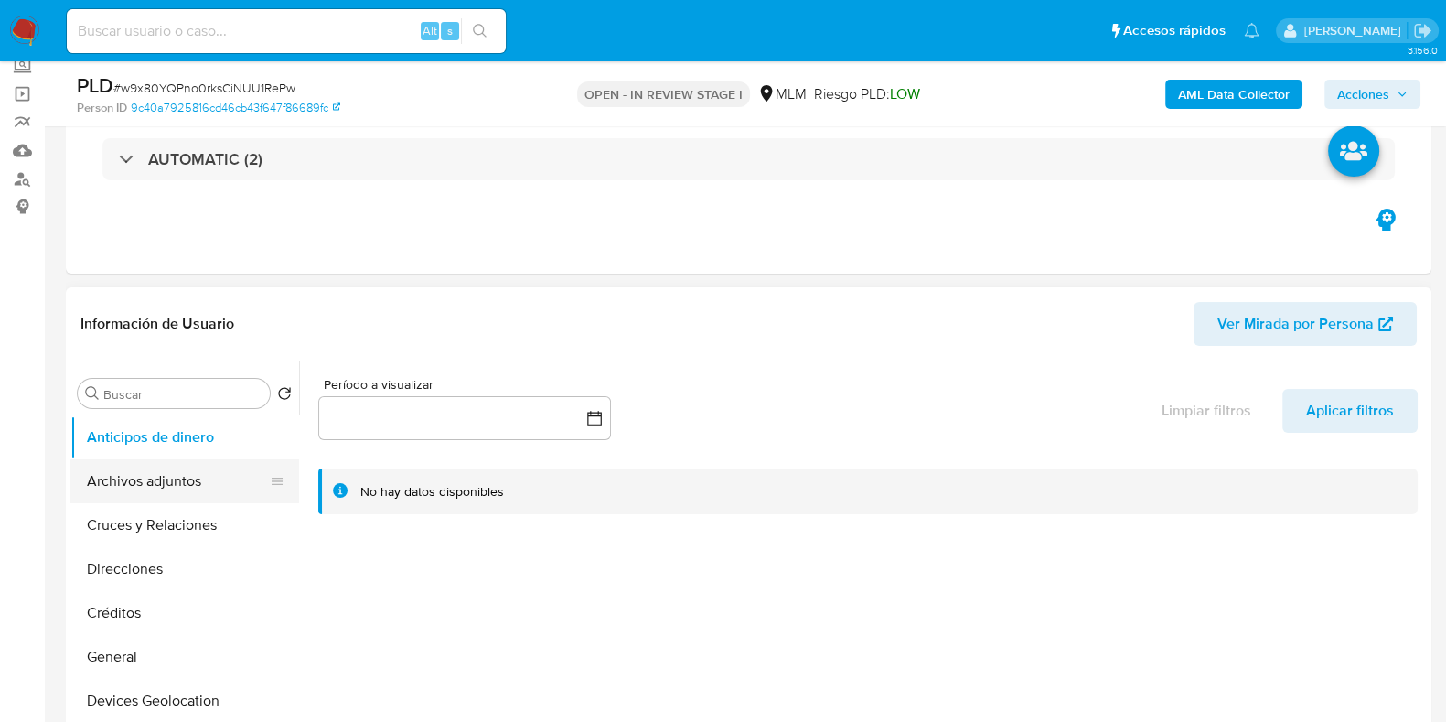
click at [156, 469] on button "Archivos adjuntos" at bounding box center [177, 481] width 214 height 44
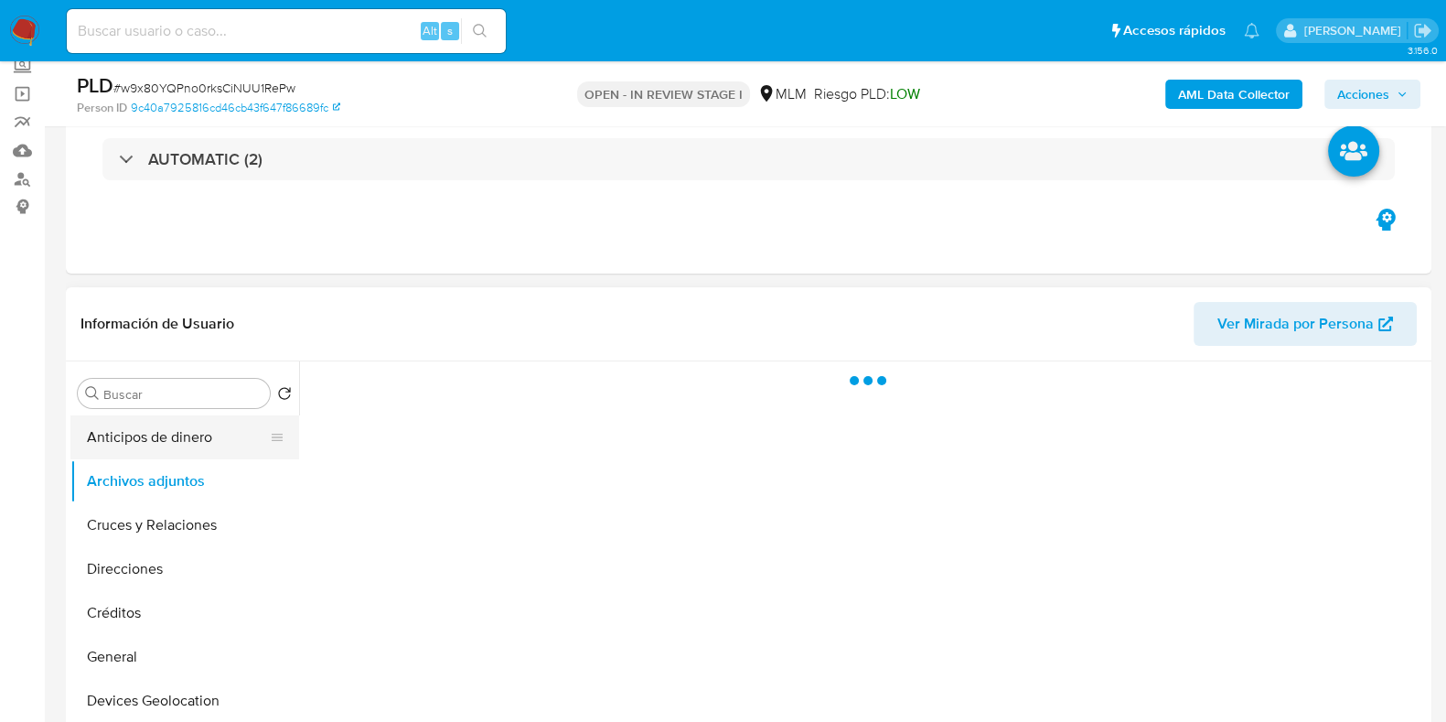
click at [156, 450] on button "Anticipos de dinero" at bounding box center [177, 437] width 214 height 44
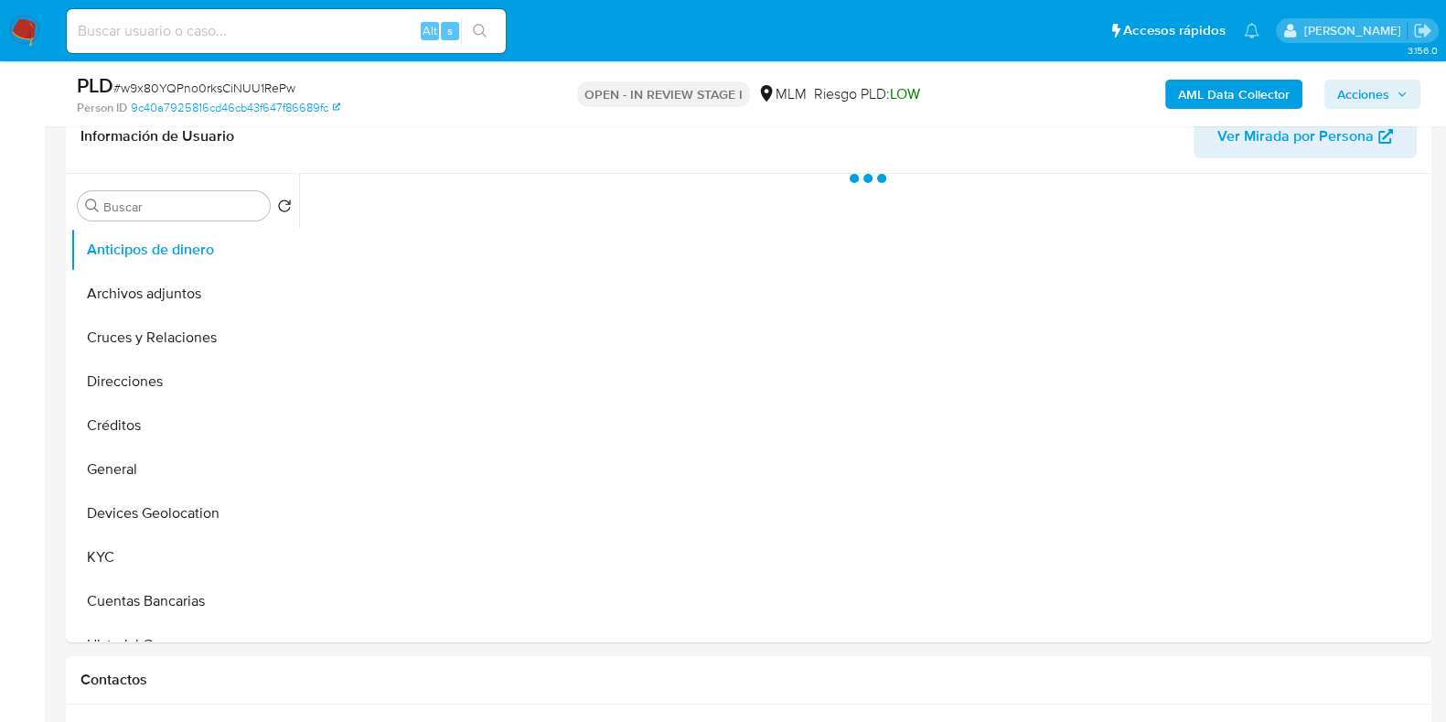
scroll to position [343, 0]
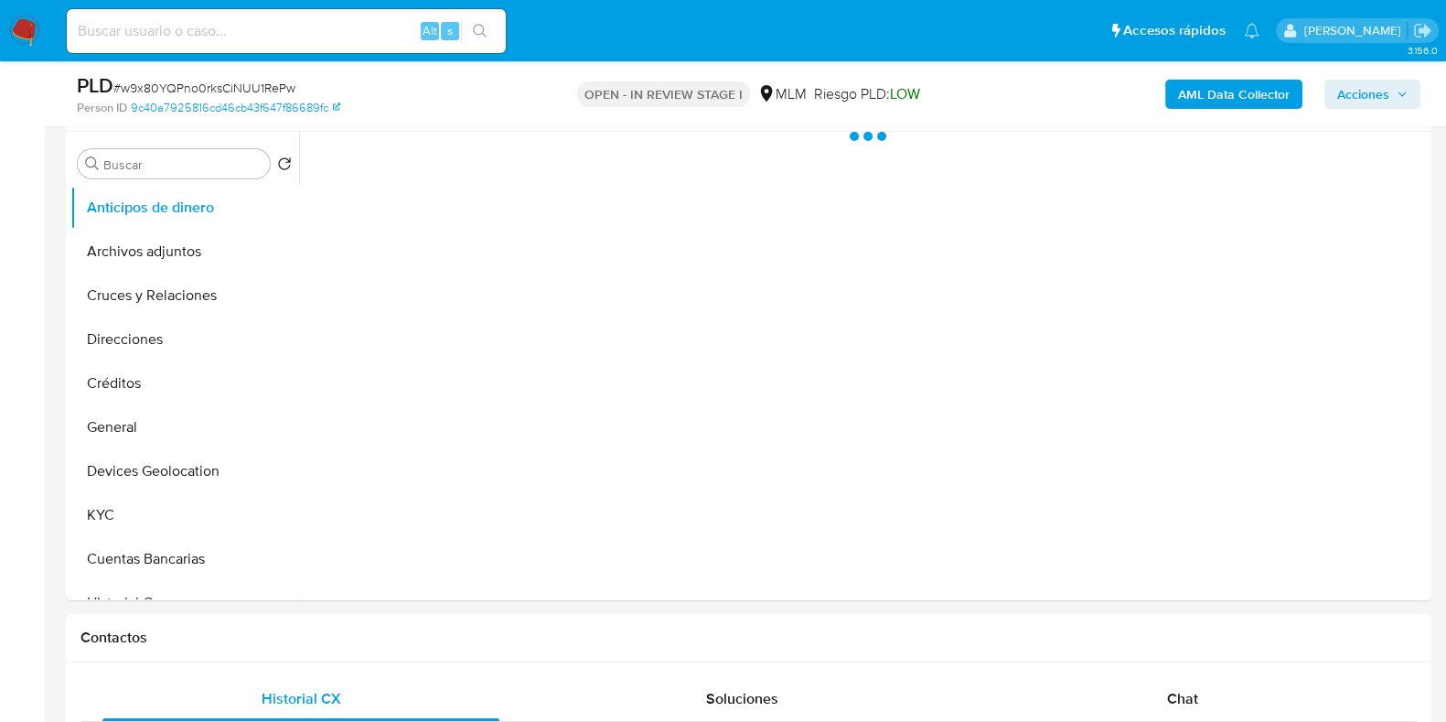
select select "10"
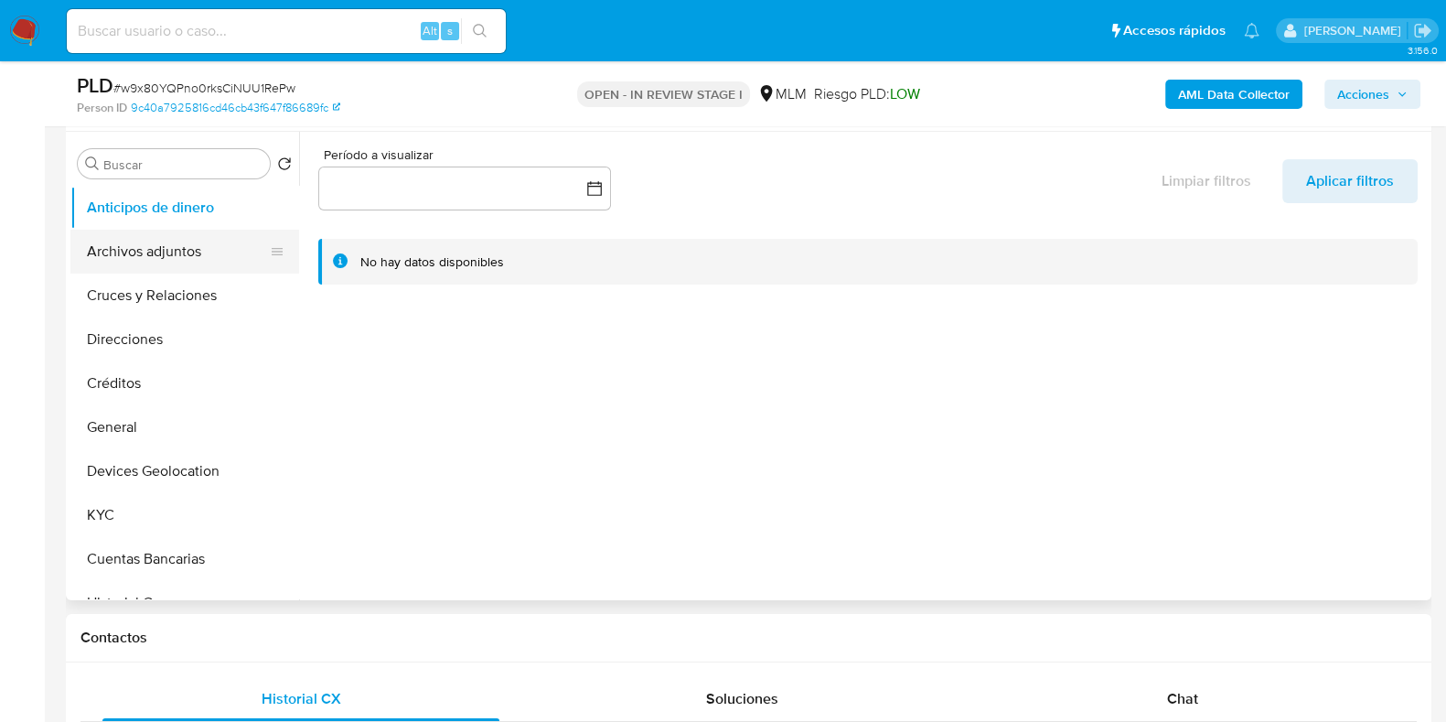
click at [164, 263] on button "Archivos adjuntos" at bounding box center [177, 252] width 214 height 44
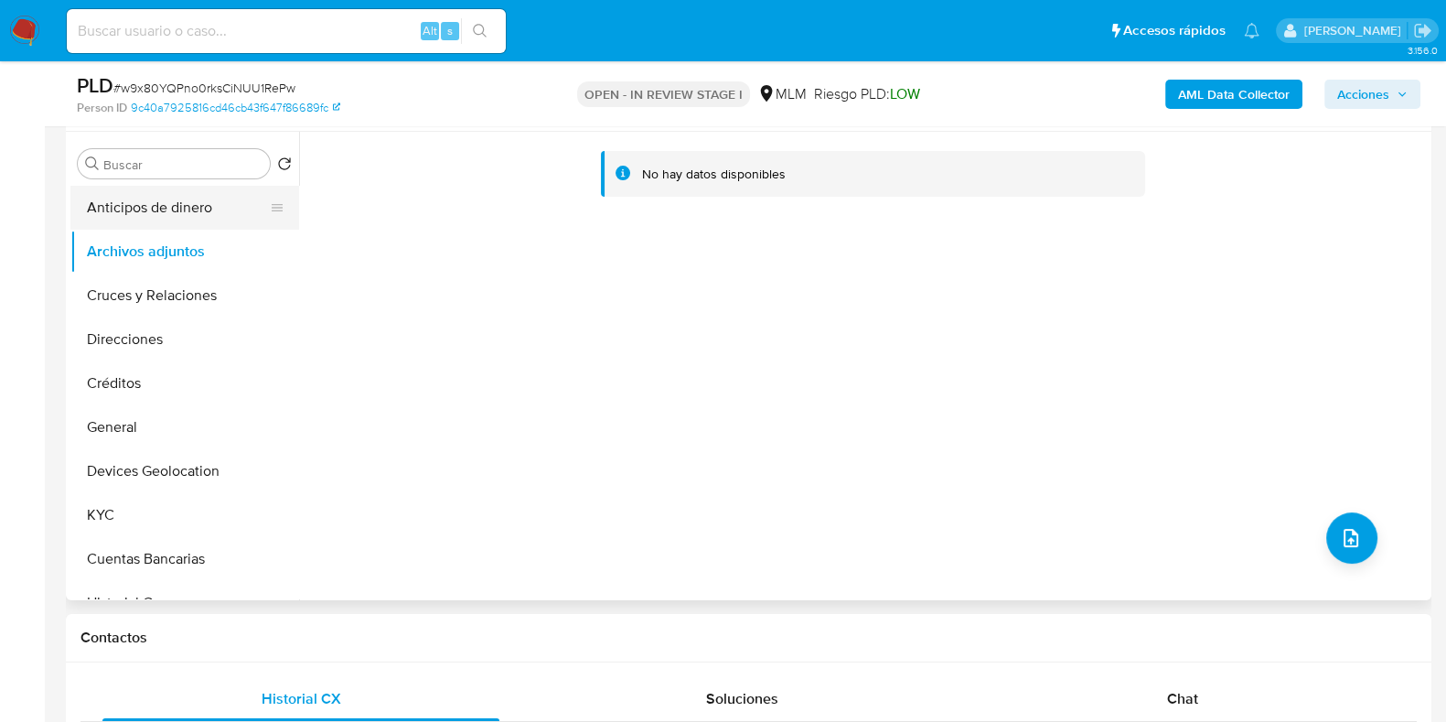
click at [161, 222] on button "Anticipos de dinero" at bounding box center [177, 208] width 214 height 44
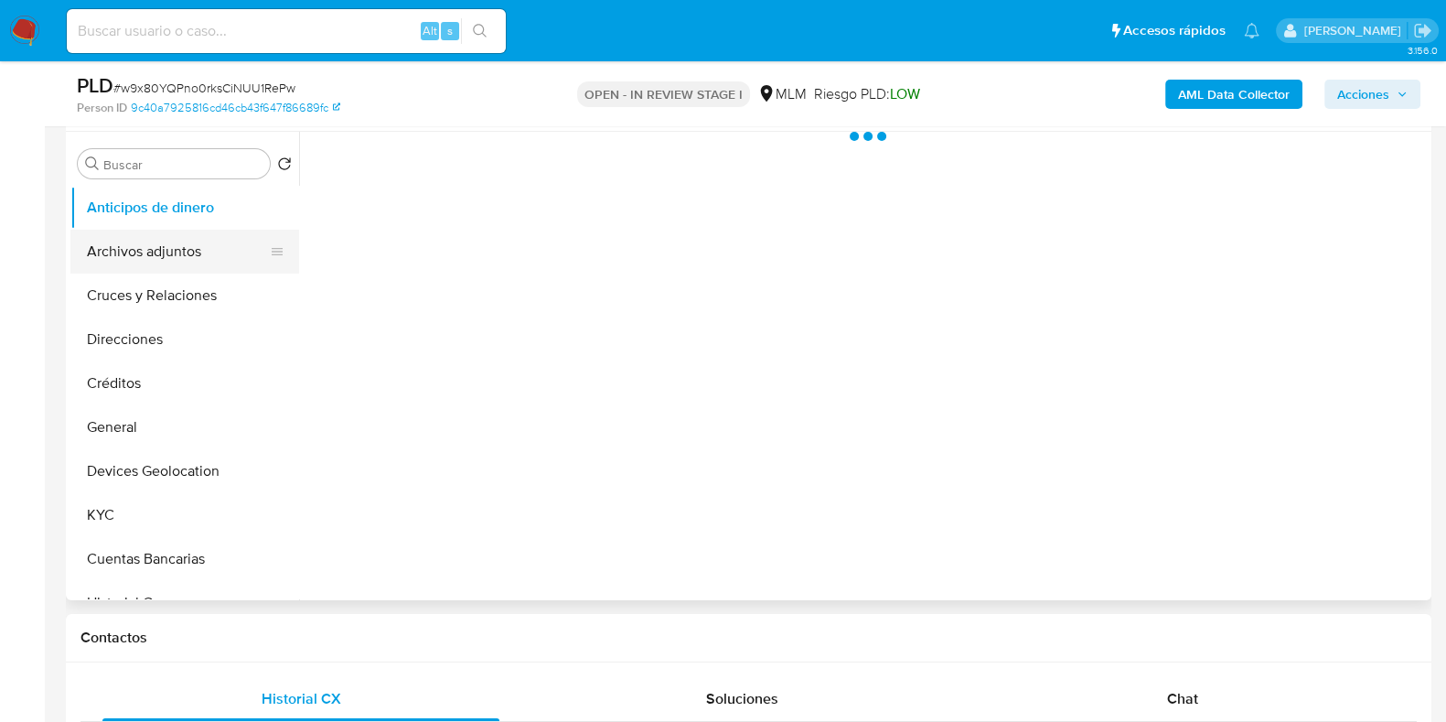
click at [154, 239] on button "Archivos adjuntos" at bounding box center [177, 252] width 214 height 44
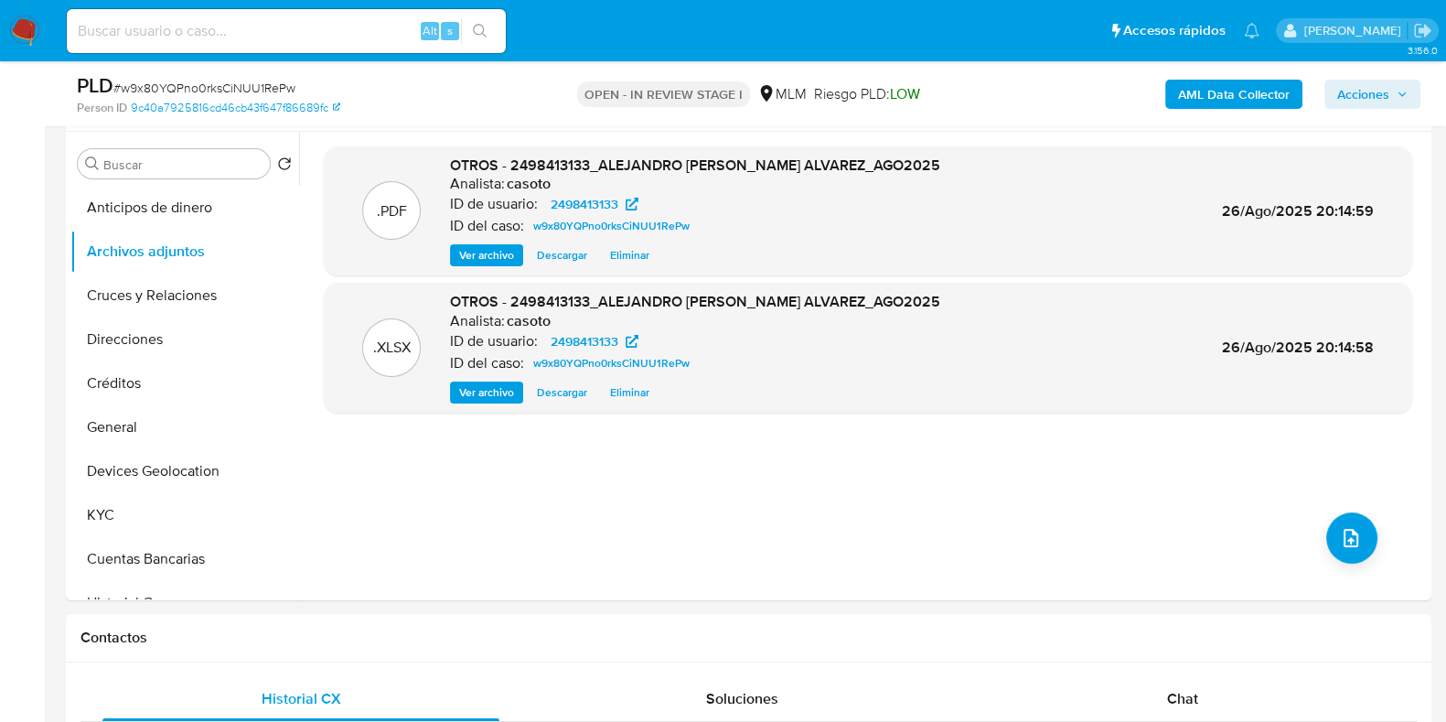
click at [1370, 100] on span "Acciones" at bounding box center [1363, 94] width 52 height 29
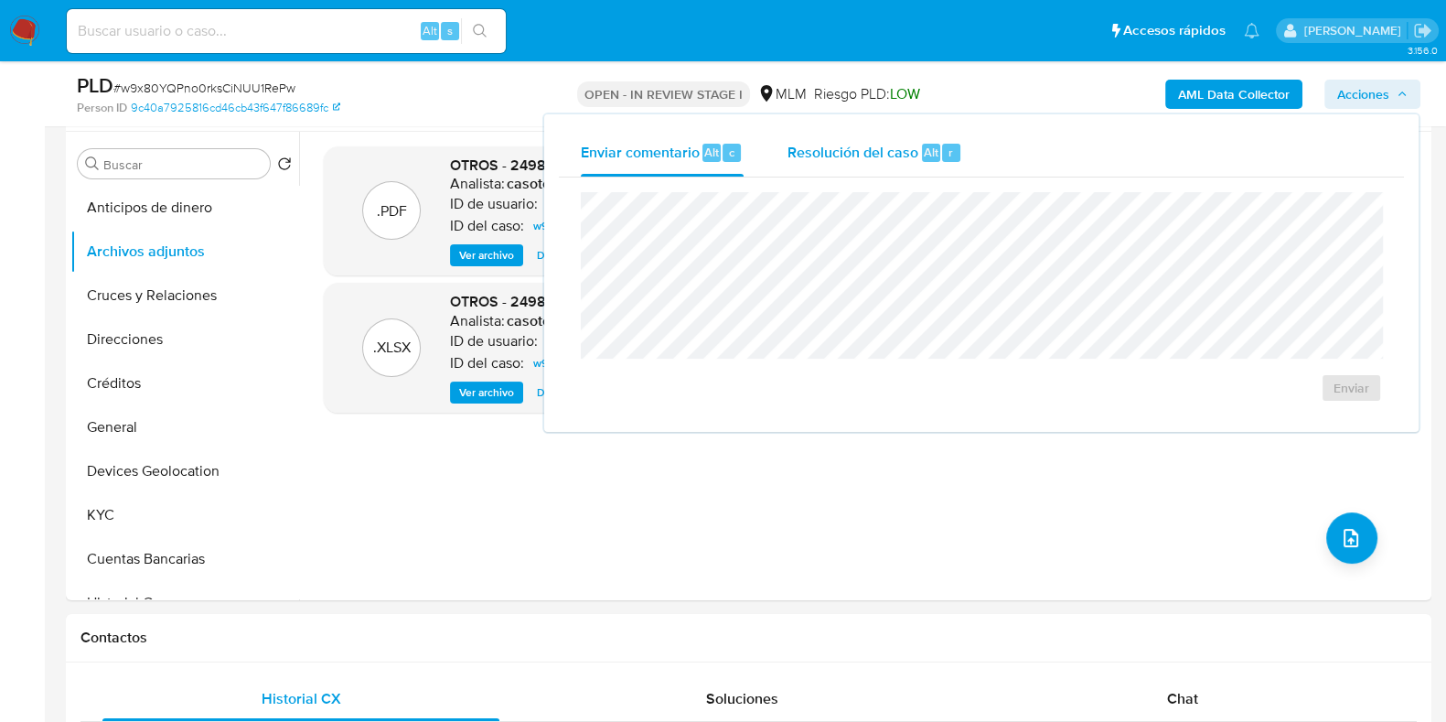
click at [906, 151] on span "Resolución del caso" at bounding box center [853, 151] width 131 height 21
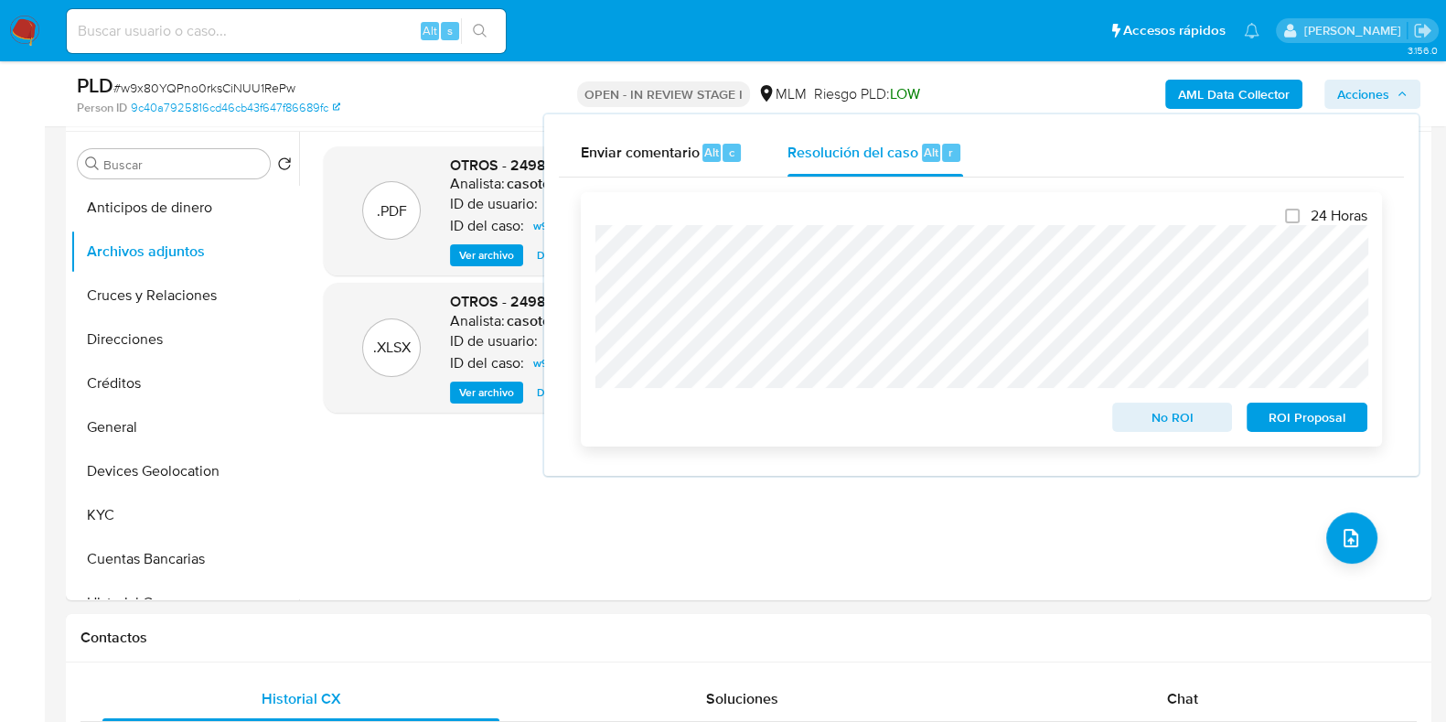
click at [1149, 422] on span "No ROI" at bounding box center [1172, 417] width 95 height 26
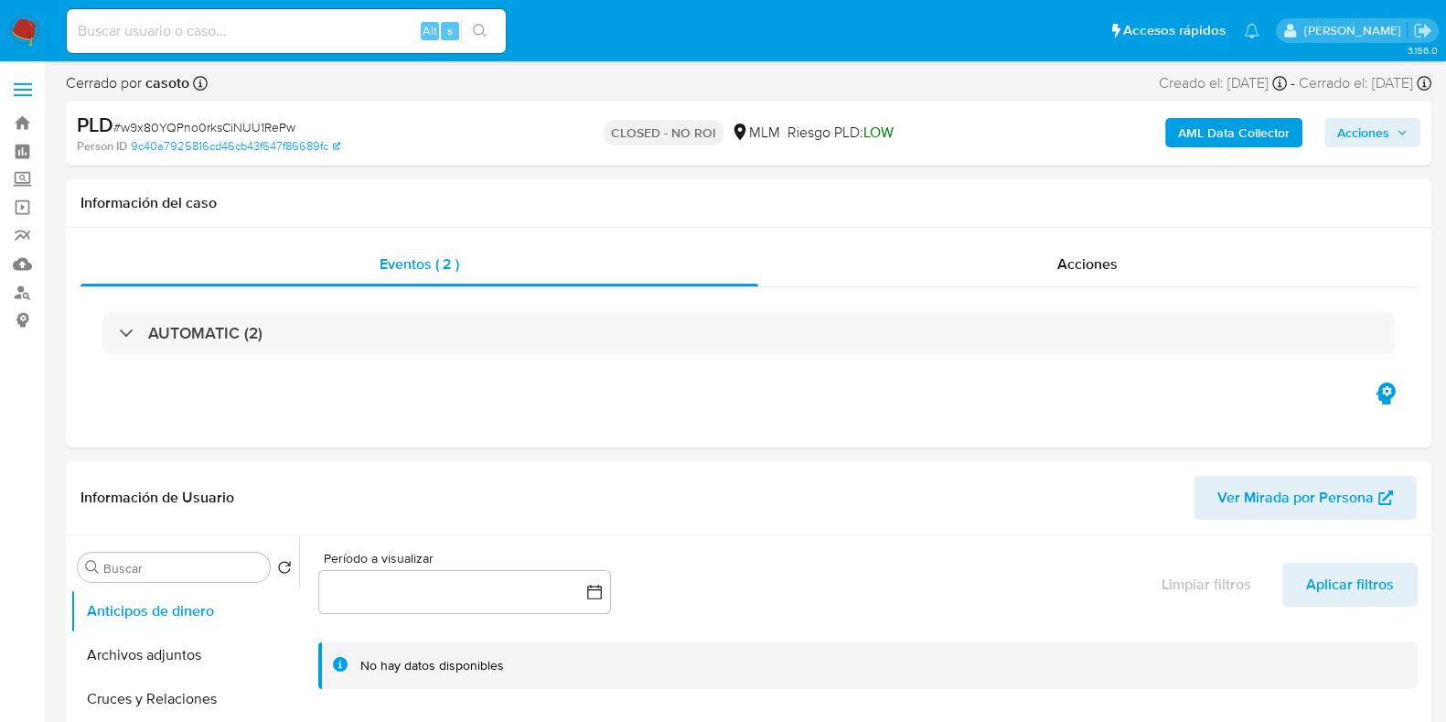
select select "10"
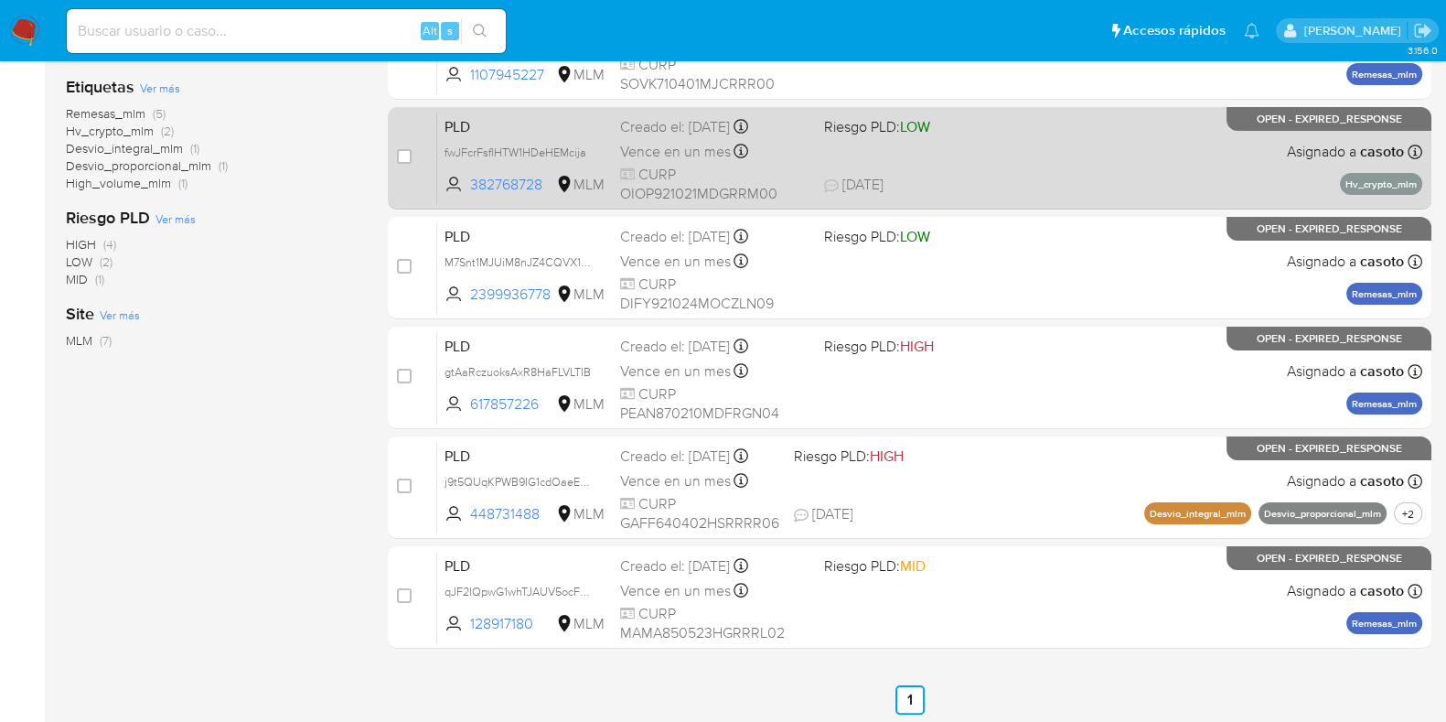
scroll to position [392, 0]
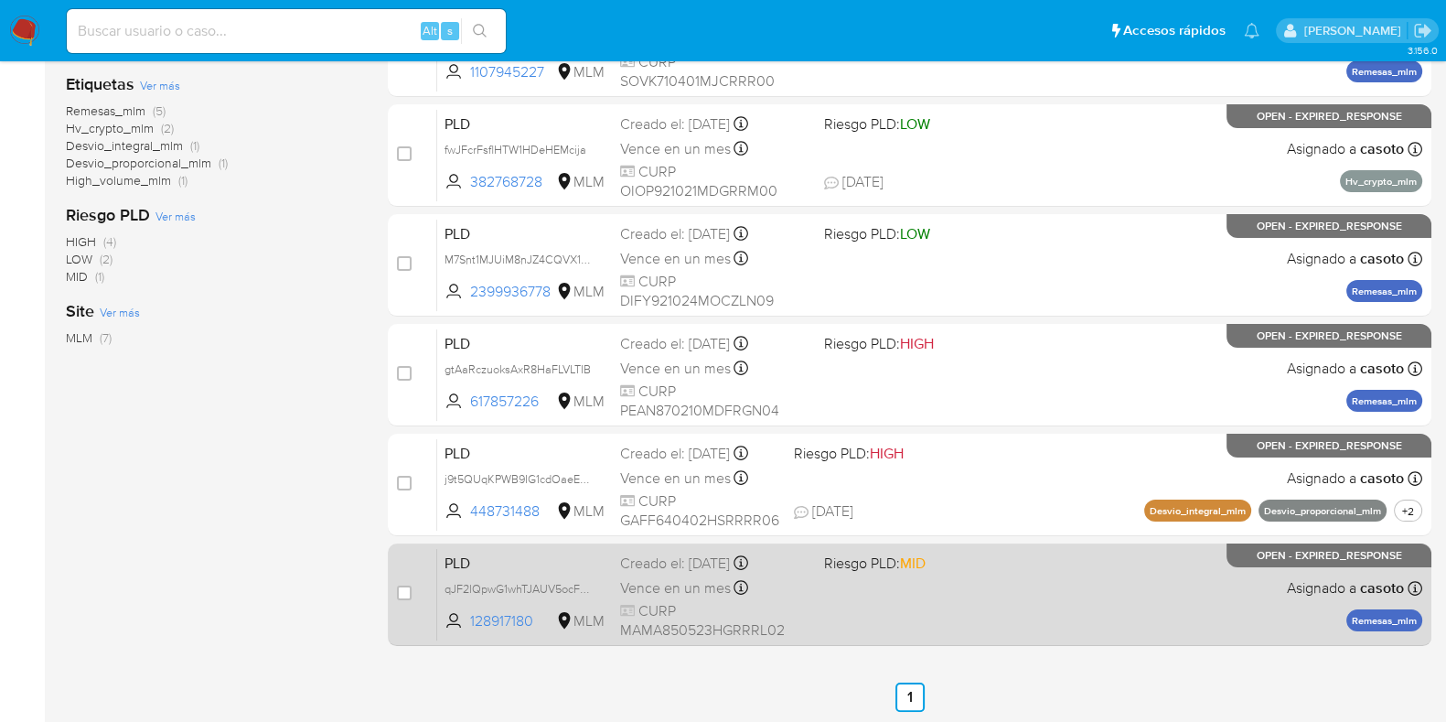
click at [939, 574] on div "PLD qJF2lQpwG1whTJAUV5ocF86n 128917180 MLM Riesgo PLD: MID Creado el: 12/08/202…" at bounding box center [929, 594] width 985 height 92
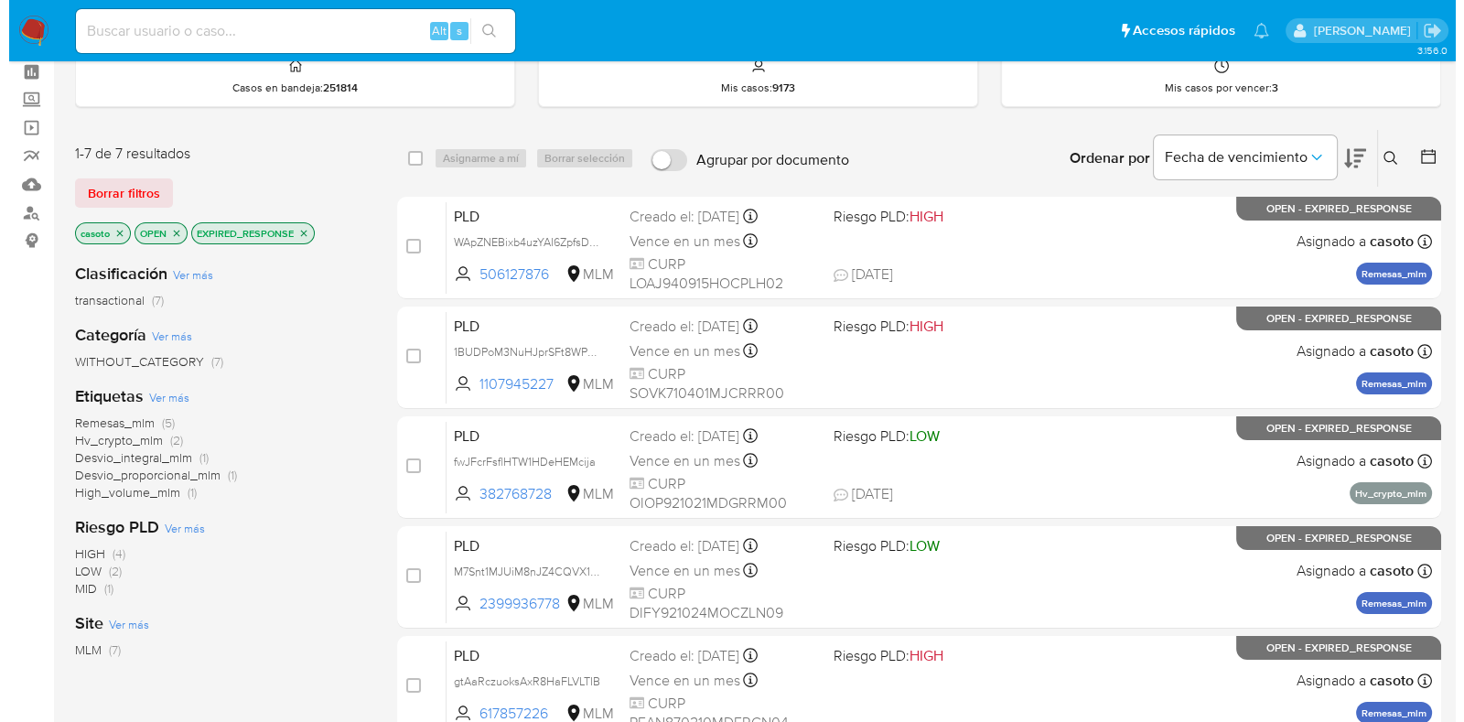
scroll to position [48, 0]
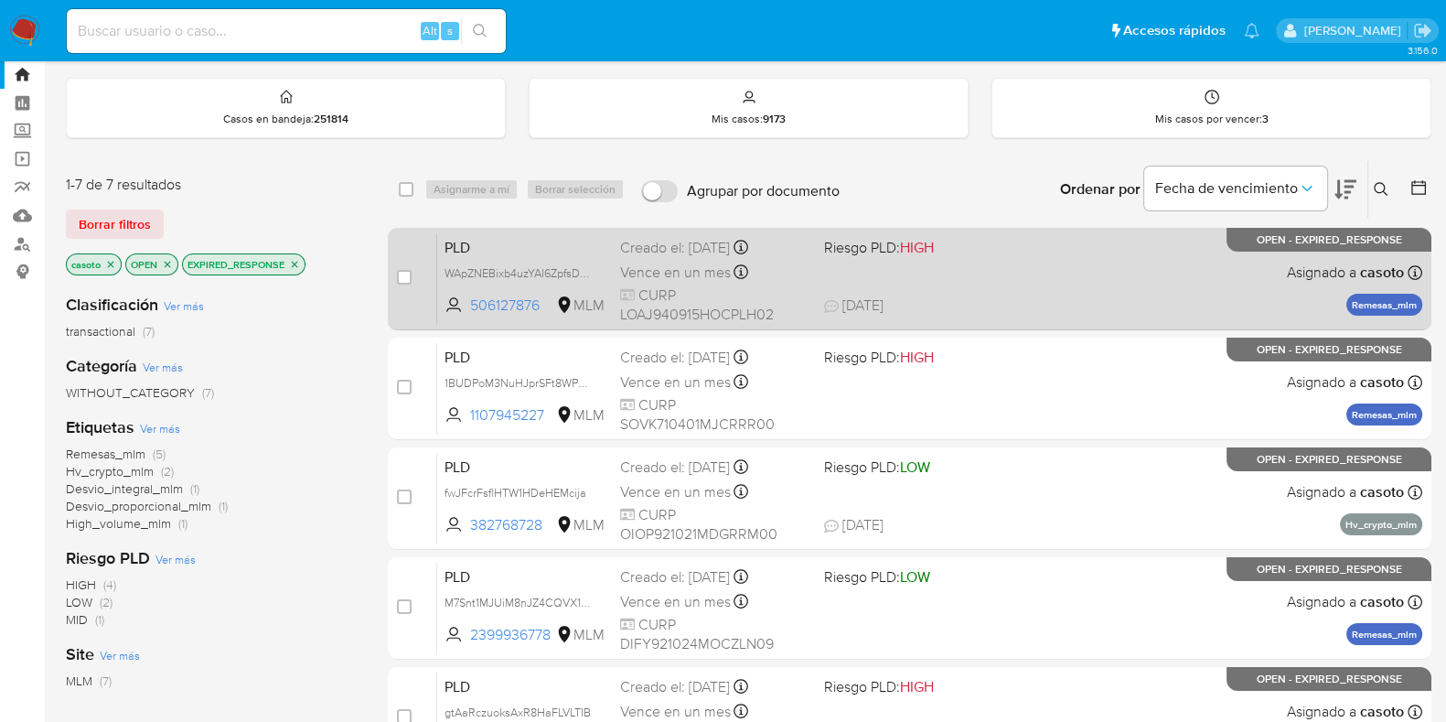
click at [956, 305] on span "21/08/2025 21/08/2025 13:19" at bounding box center [1020, 305] width 393 height 20
click at [407, 277] on input "checkbox" at bounding box center [404, 277] width 15 height 15
checkbox input "true"
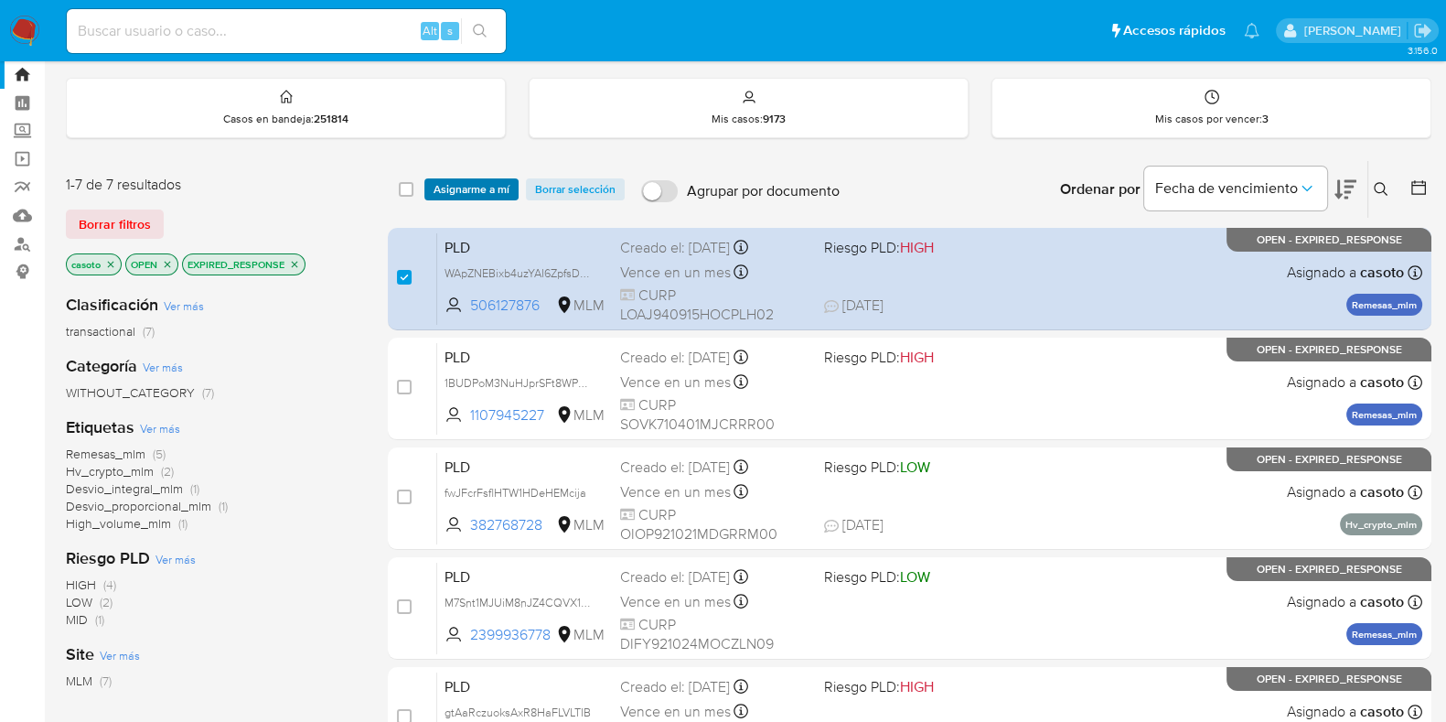
click at [453, 189] on span "Asignarme a mí" at bounding box center [472, 189] width 76 height 18
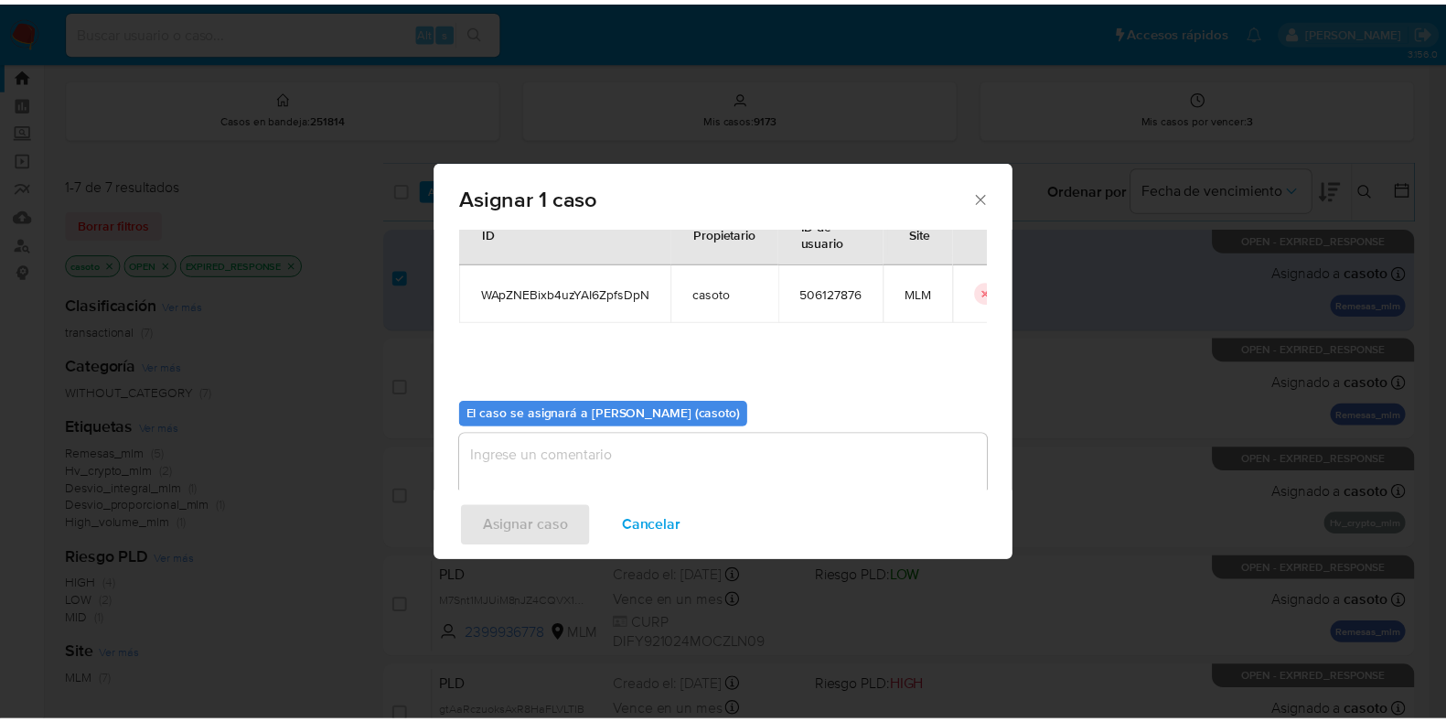
scroll to position [94, 0]
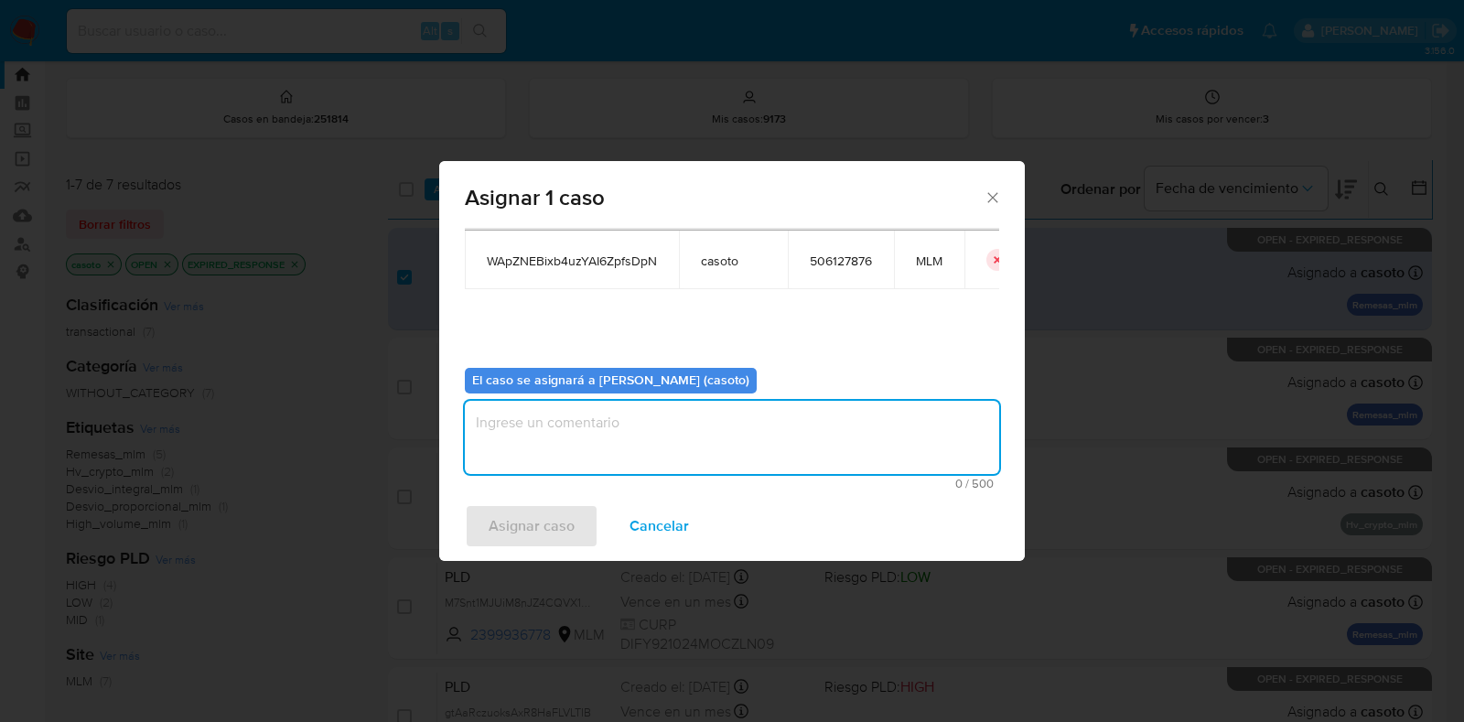
click at [588, 435] on textarea "assign-modal" at bounding box center [732, 437] width 534 height 73
type textarea "l1"
click at [517, 520] on span "Asignar caso" at bounding box center [531, 526] width 86 height 40
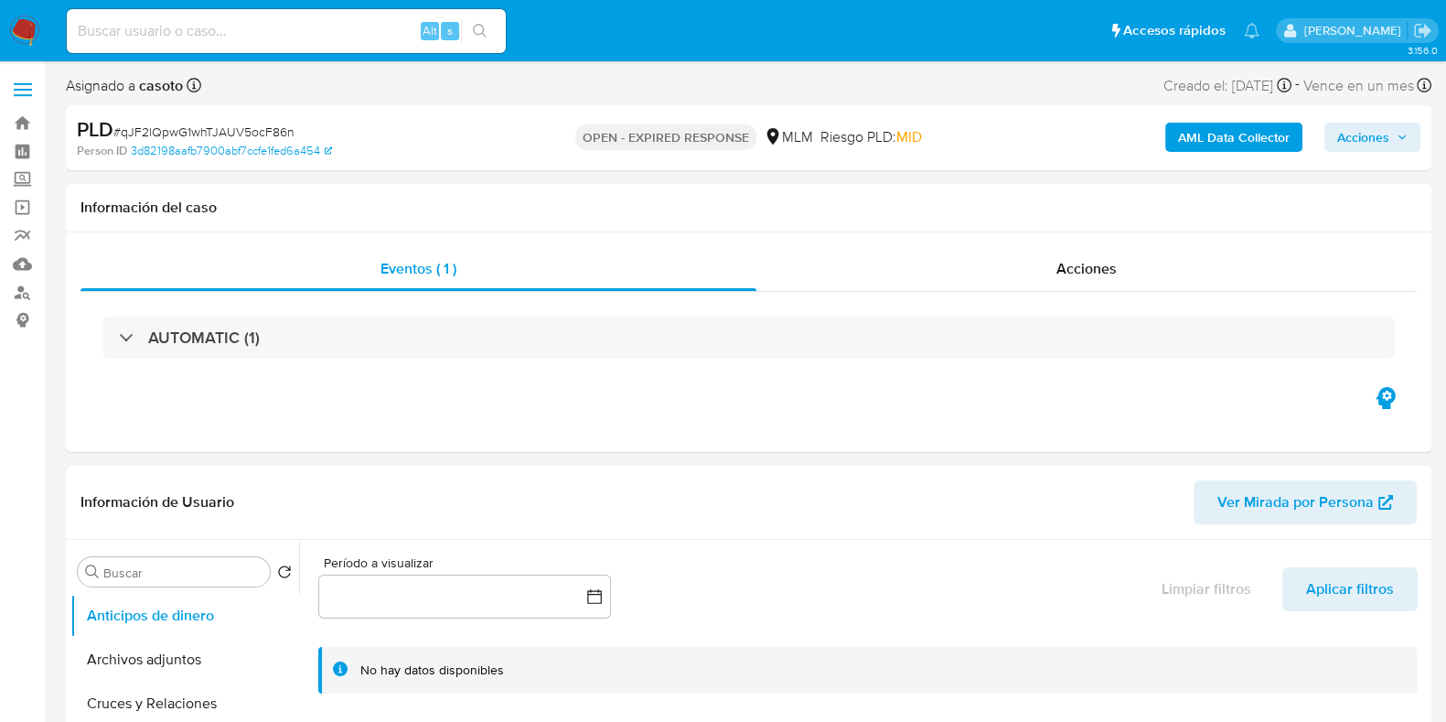
select select "10"
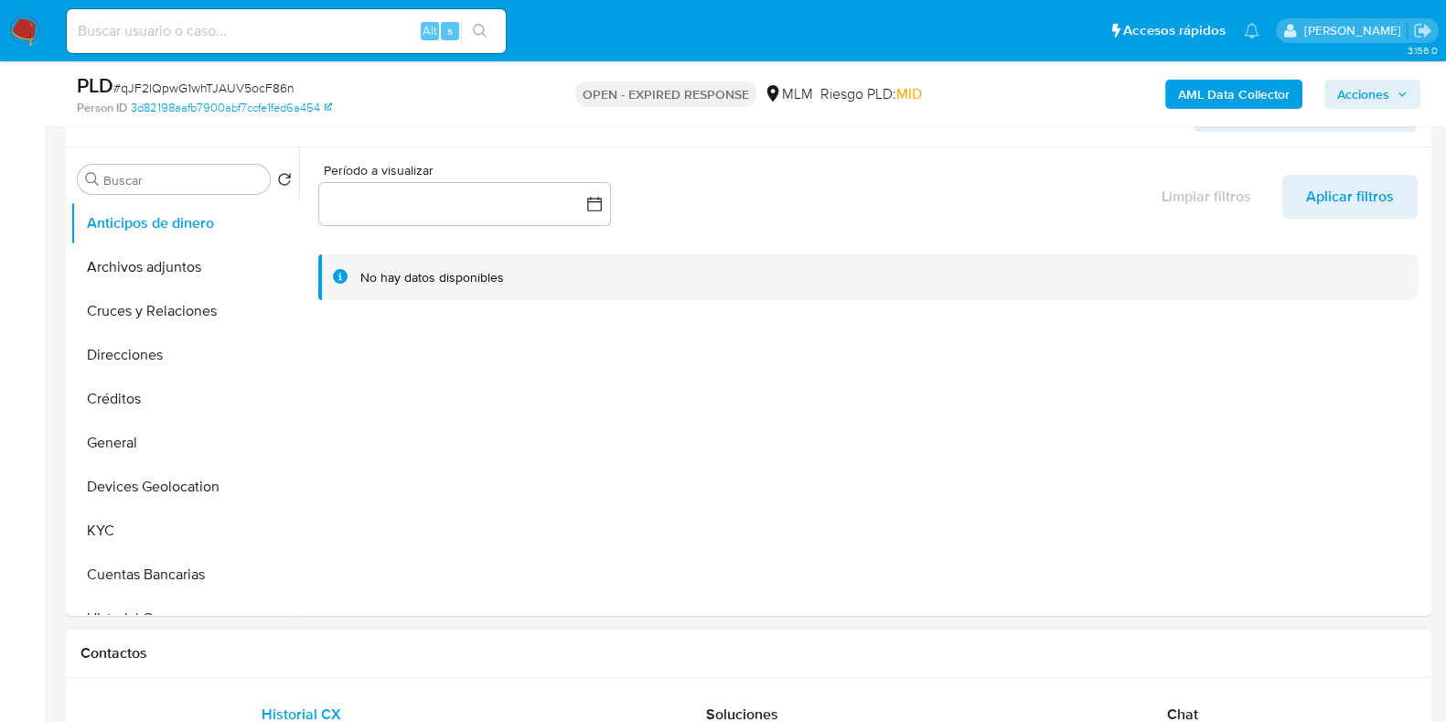
scroll to position [572, 0]
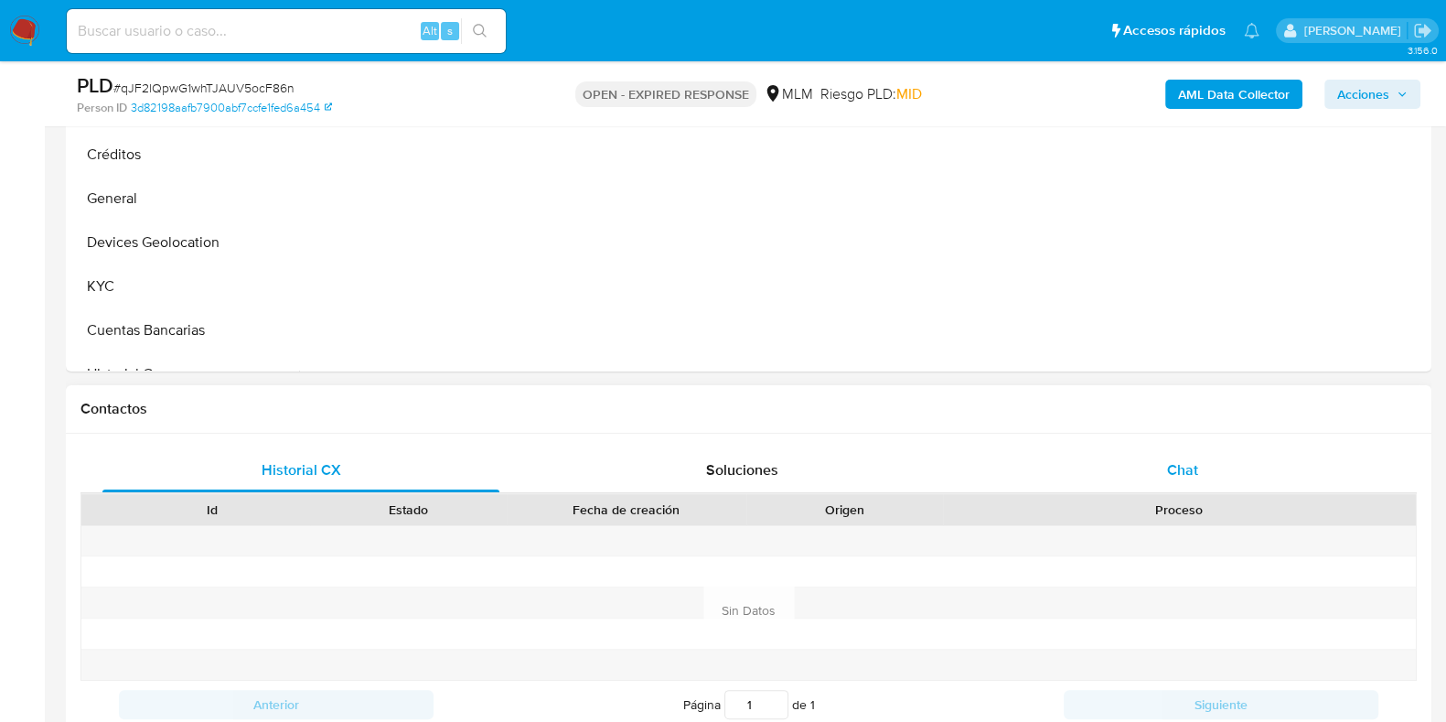
click at [1177, 482] on div "Chat" at bounding box center [1182, 470] width 397 height 44
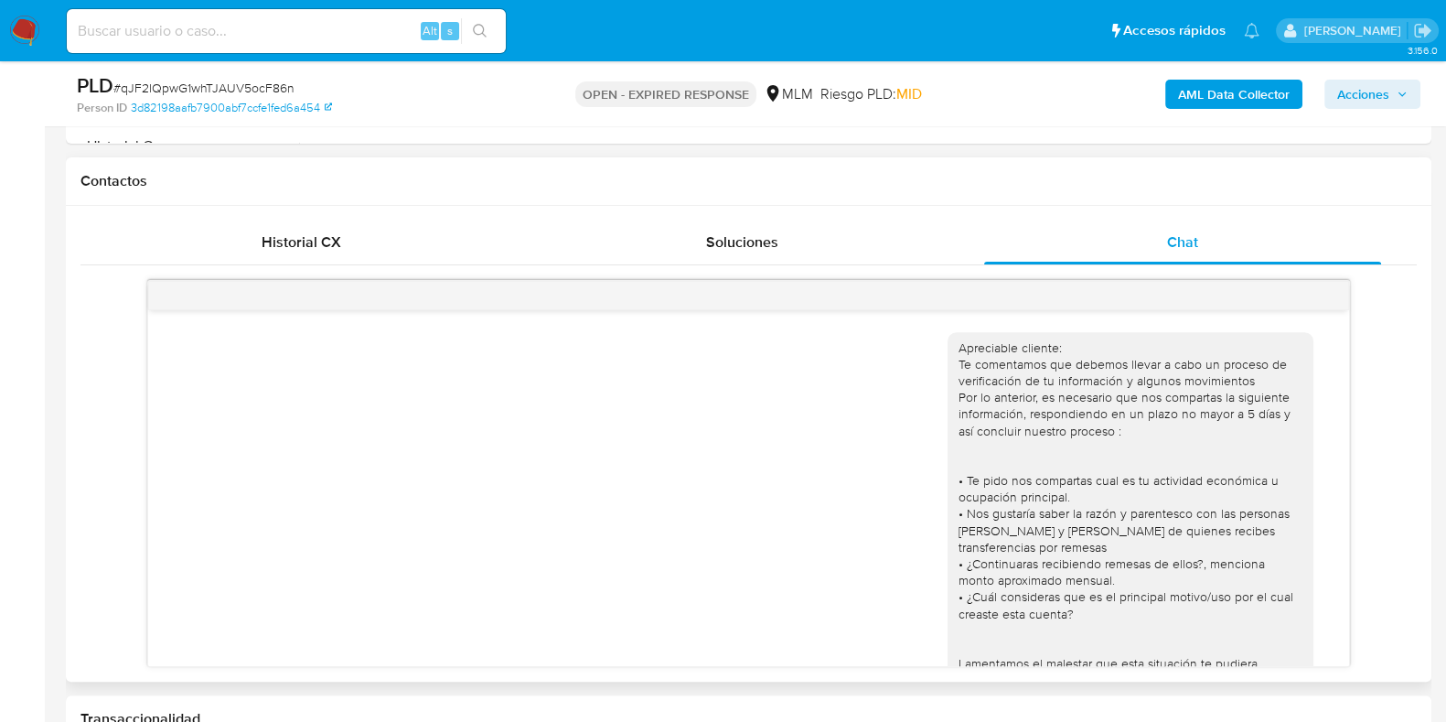
scroll to position [131, 0]
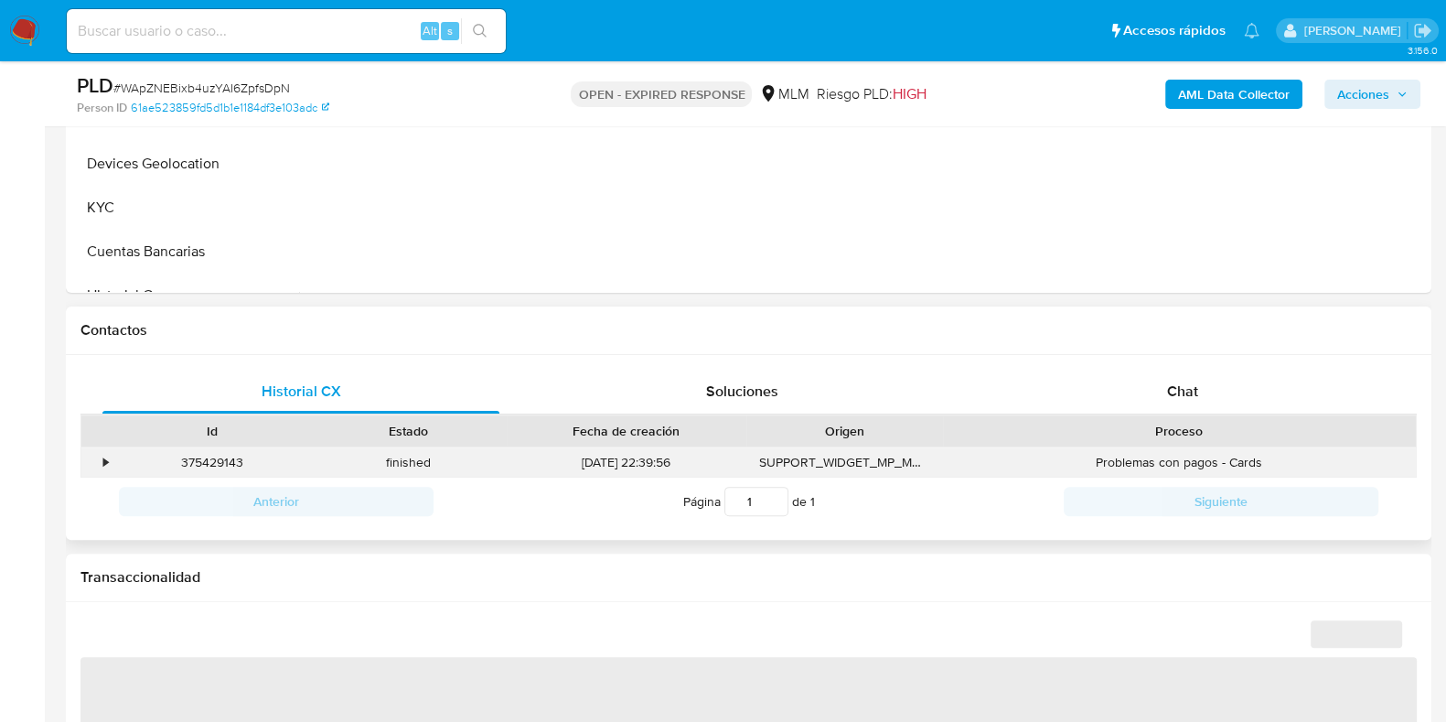
scroll to position [686, 0]
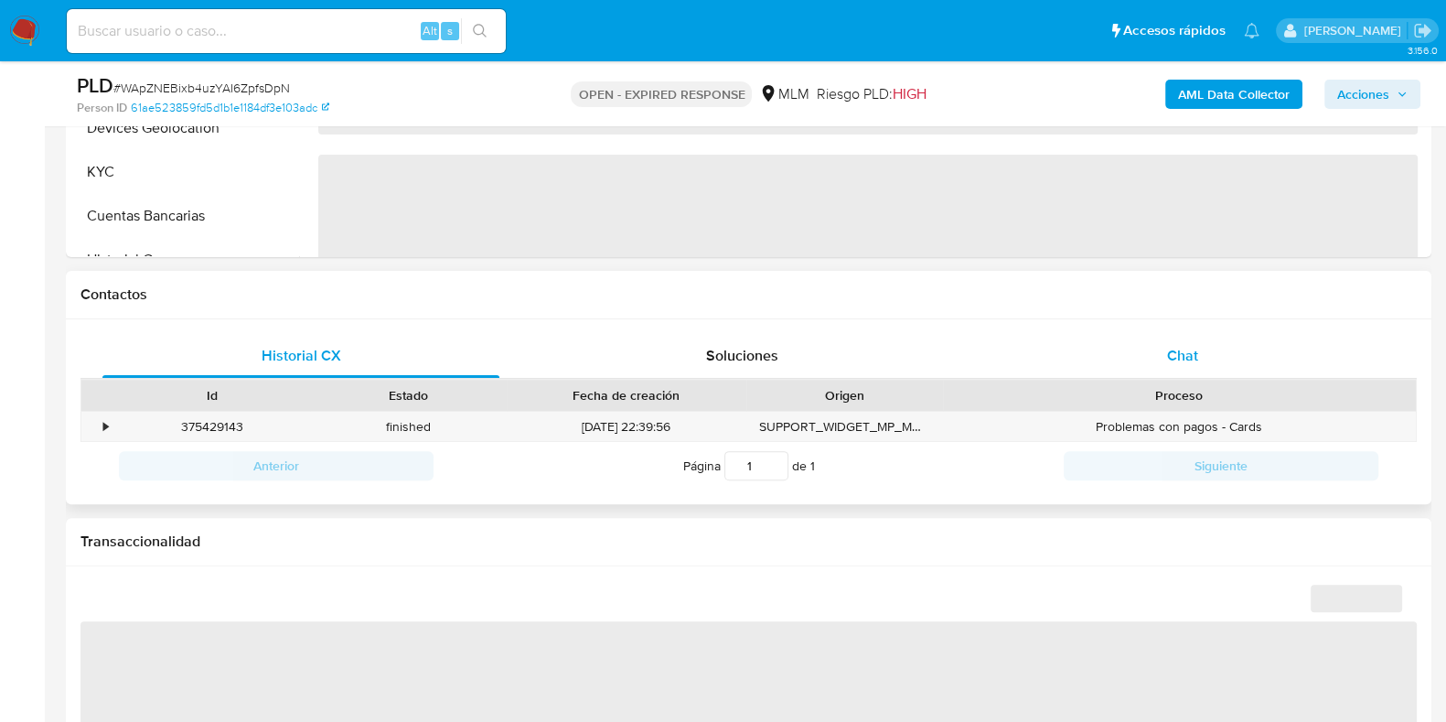
click at [1186, 360] on span "Chat" at bounding box center [1182, 355] width 31 height 21
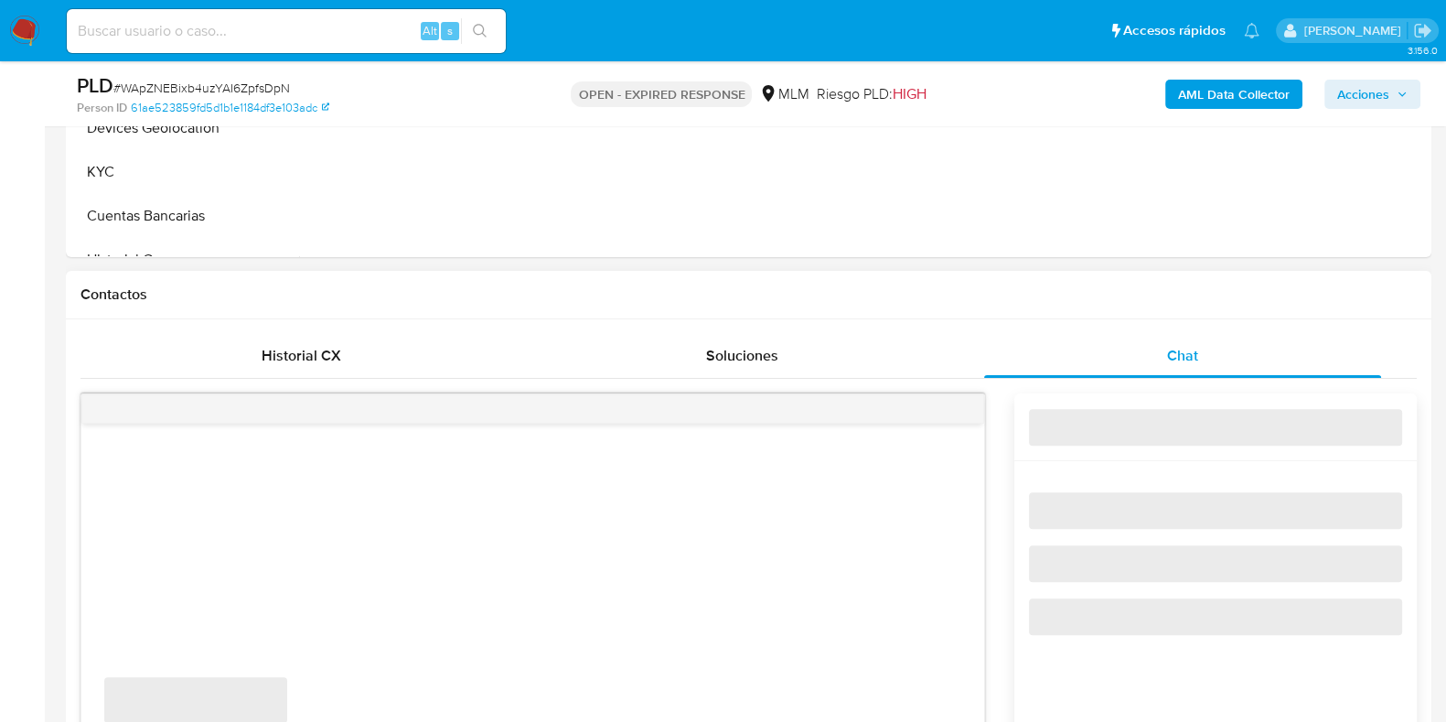
select select "10"
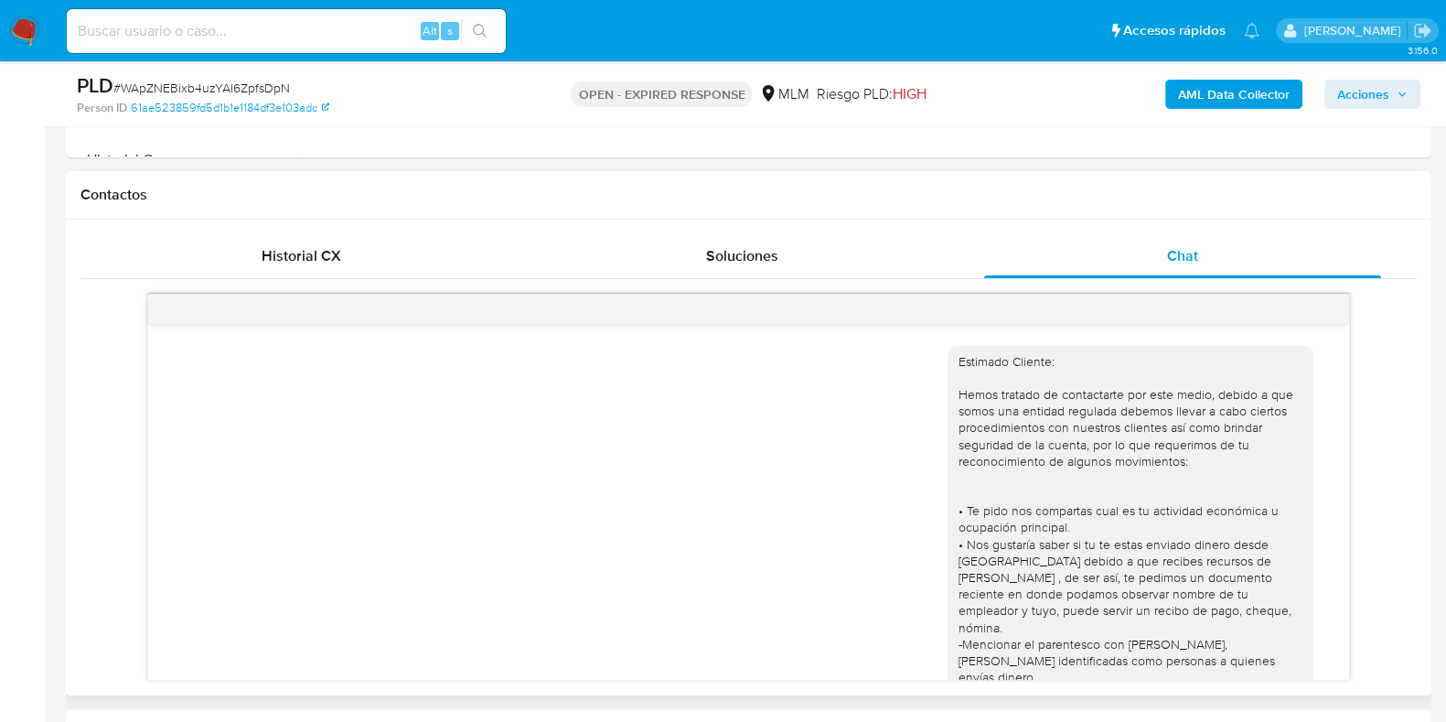
scroll to position [572, 0]
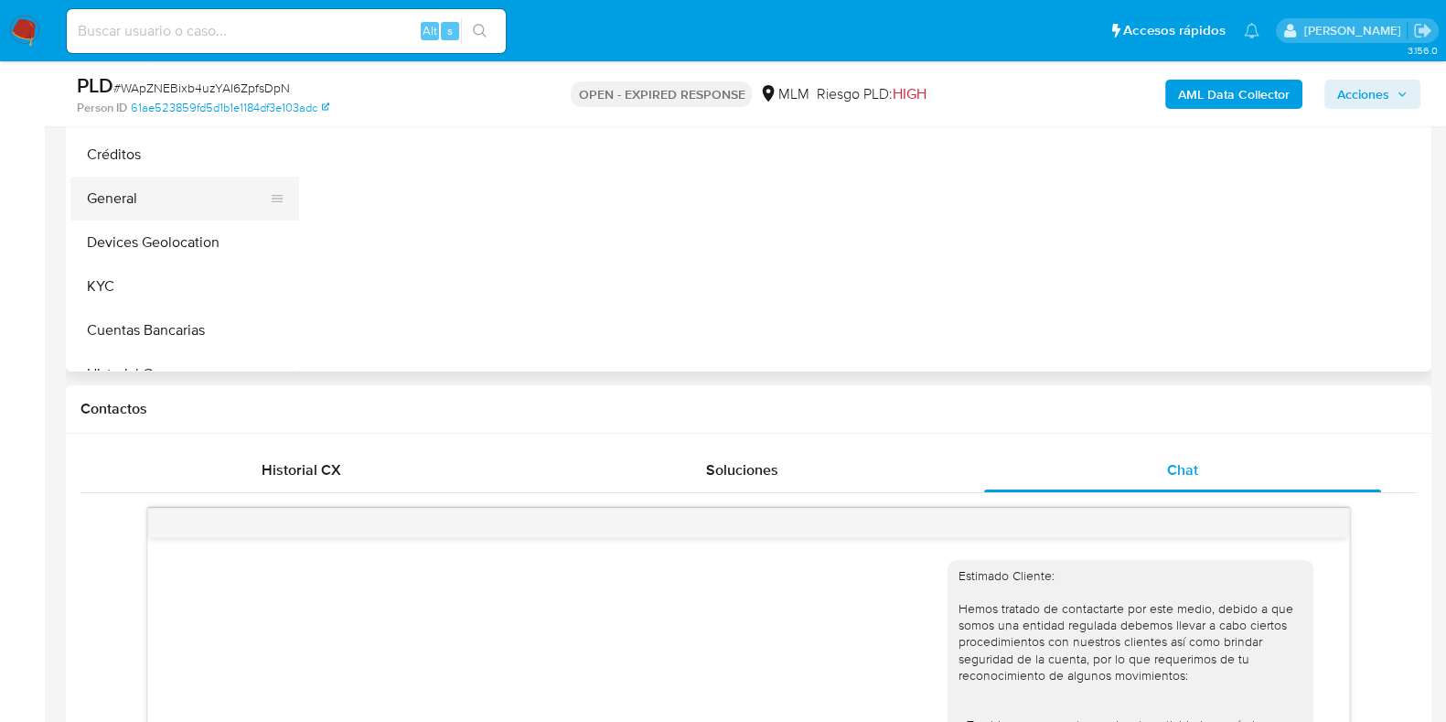
click at [130, 205] on button "General" at bounding box center [177, 199] width 214 height 44
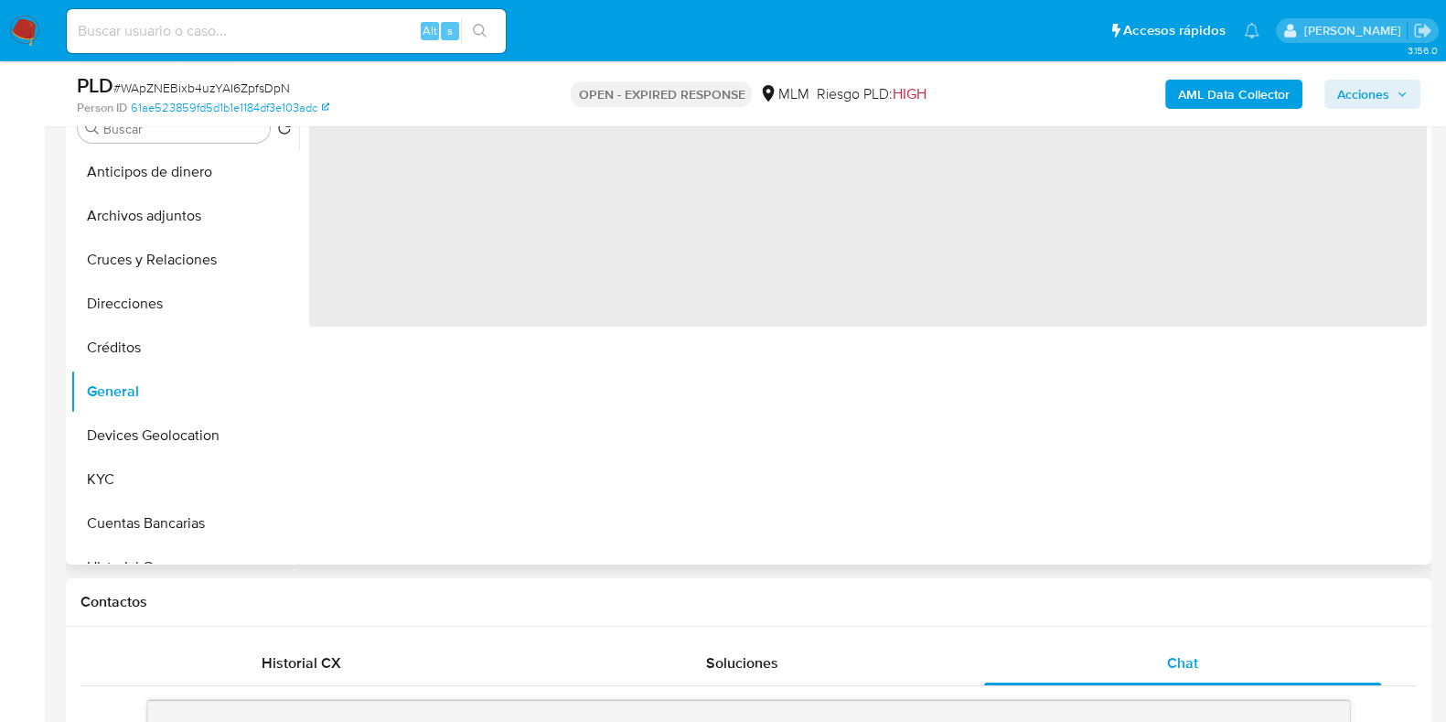
scroll to position [343, 0]
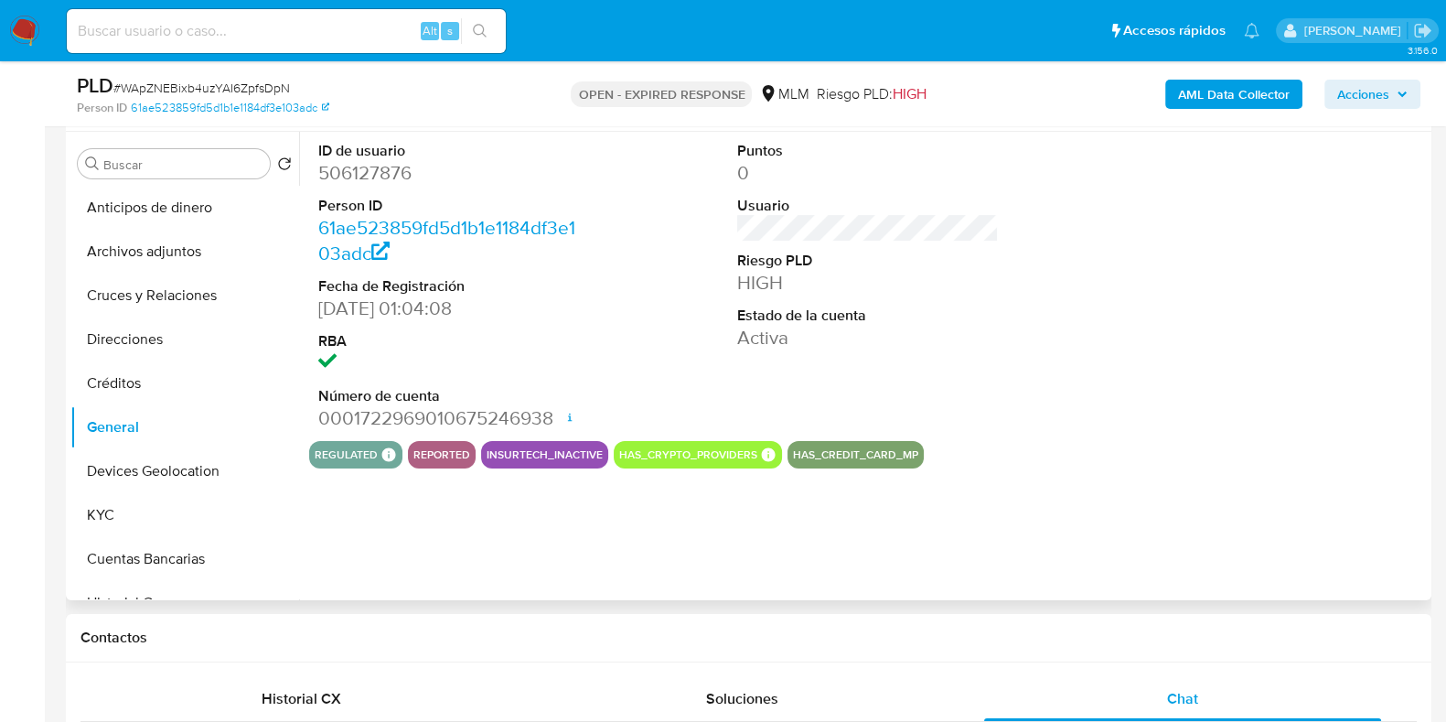
click at [375, 178] on dd "506127876" at bounding box center [449, 173] width 262 height 26
copy dd "506127876"
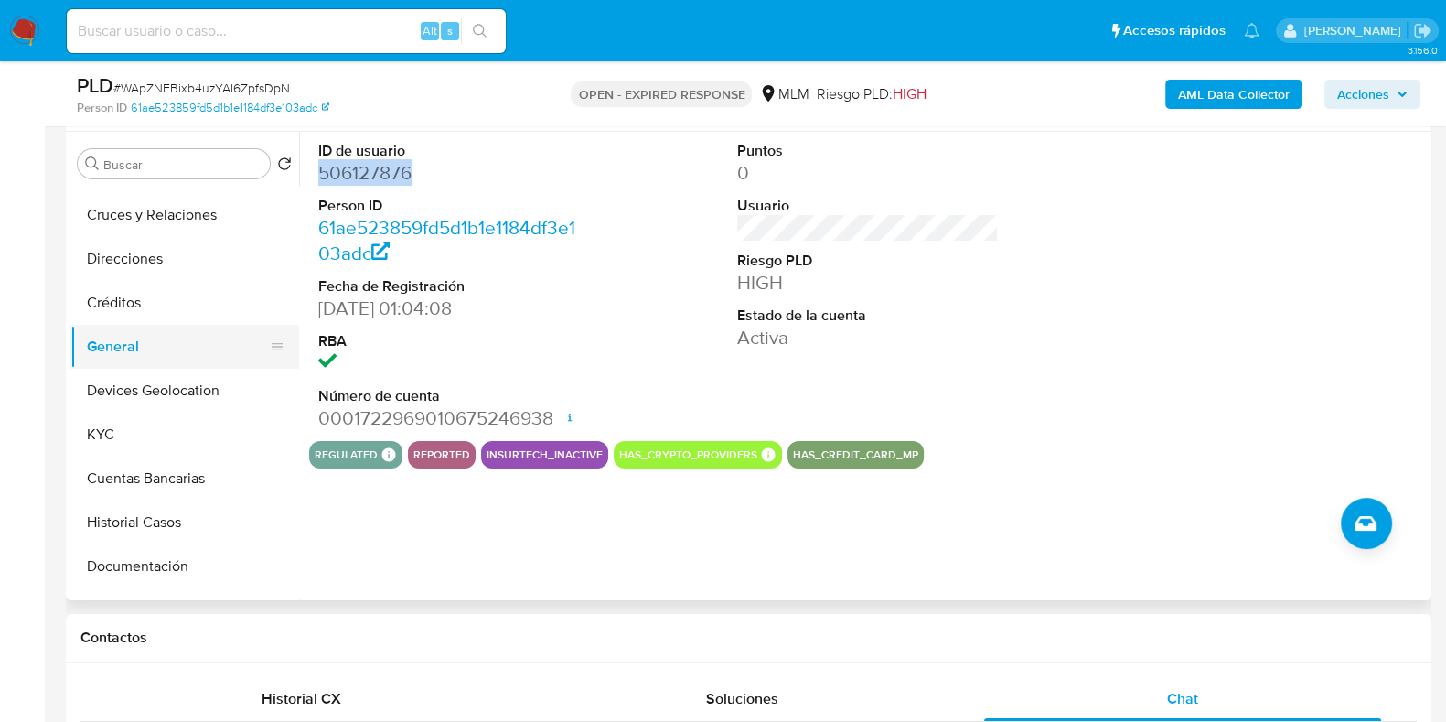
scroll to position [113, 0]
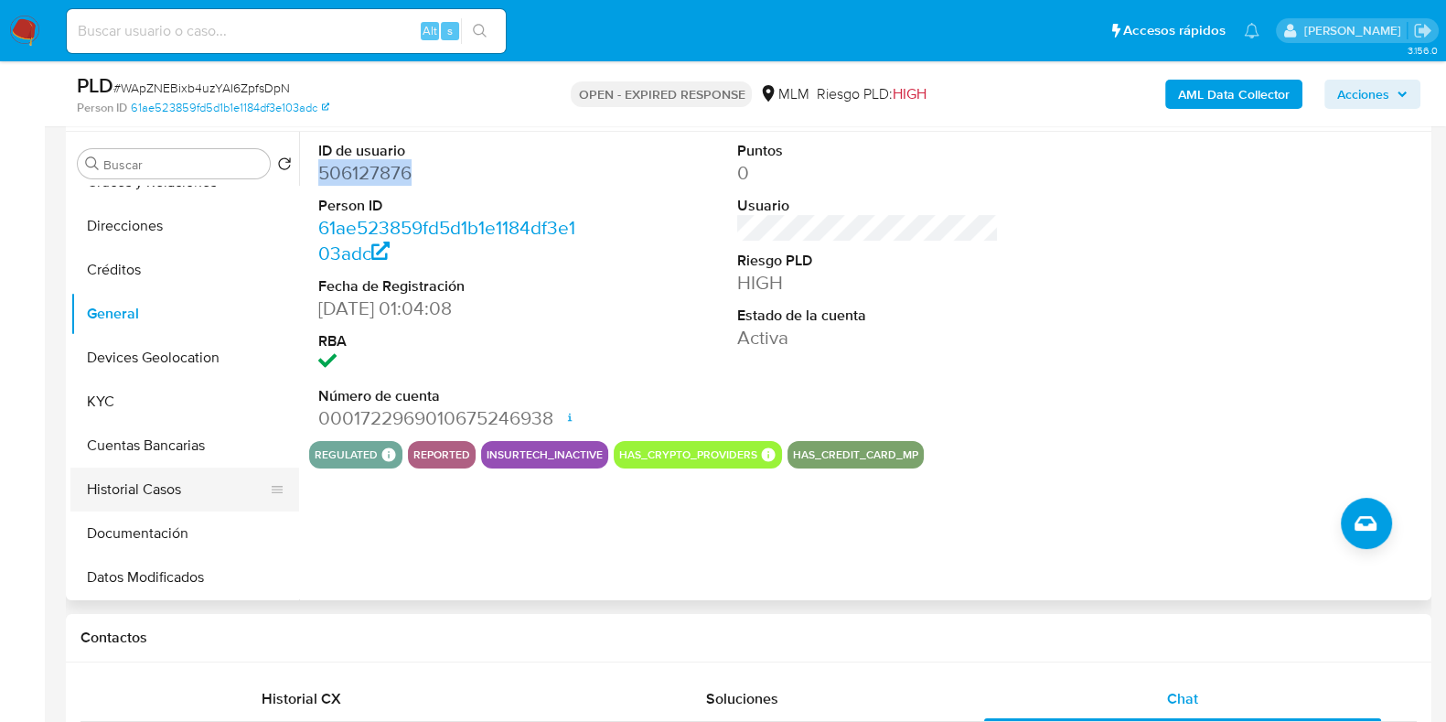
click at [122, 484] on button "Historial Casos" at bounding box center [177, 489] width 214 height 44
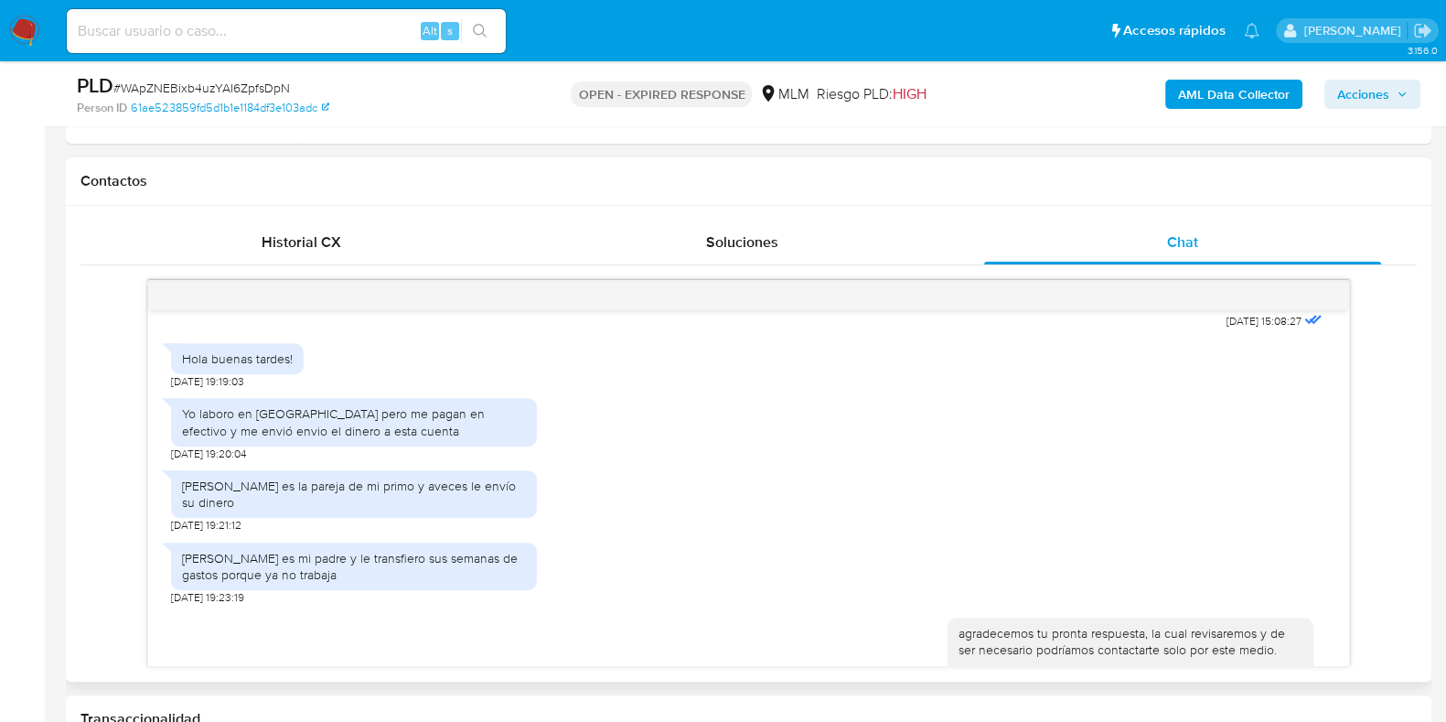
scroll to position [456, 0]
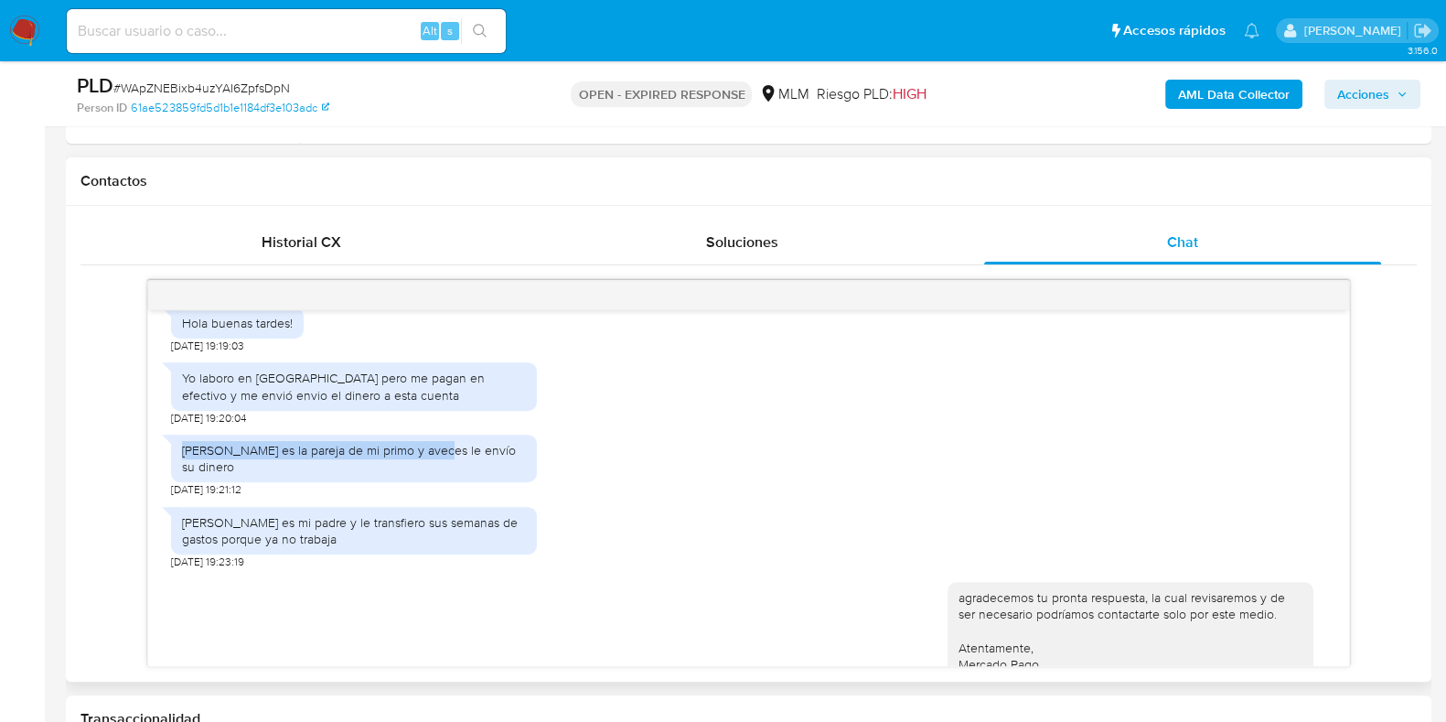
drag, startPoint x: 183, startPoint y: 433, endPoint x: 429, endPoint y: 432, distance: 246.1
click at [429, 442] on div "Blanca Estela Rojas es la pareja de mi primo y aveces le envío su dinero" at bounding box center [354, 458] width 344 height 33
copy div "Blanca Estela Rojas es la pareja de mi primo"
drag, startPoint x: 179, startPoint y: 502, endPoint x: 400, endPoint y: 500, distance: 220.5
click at [400, 507] on div "Salvador Lopez Hernandez es mi padre y le transfiero sus semanas de gastos porq…" at bounding box center [354, 531] width 366 height 48
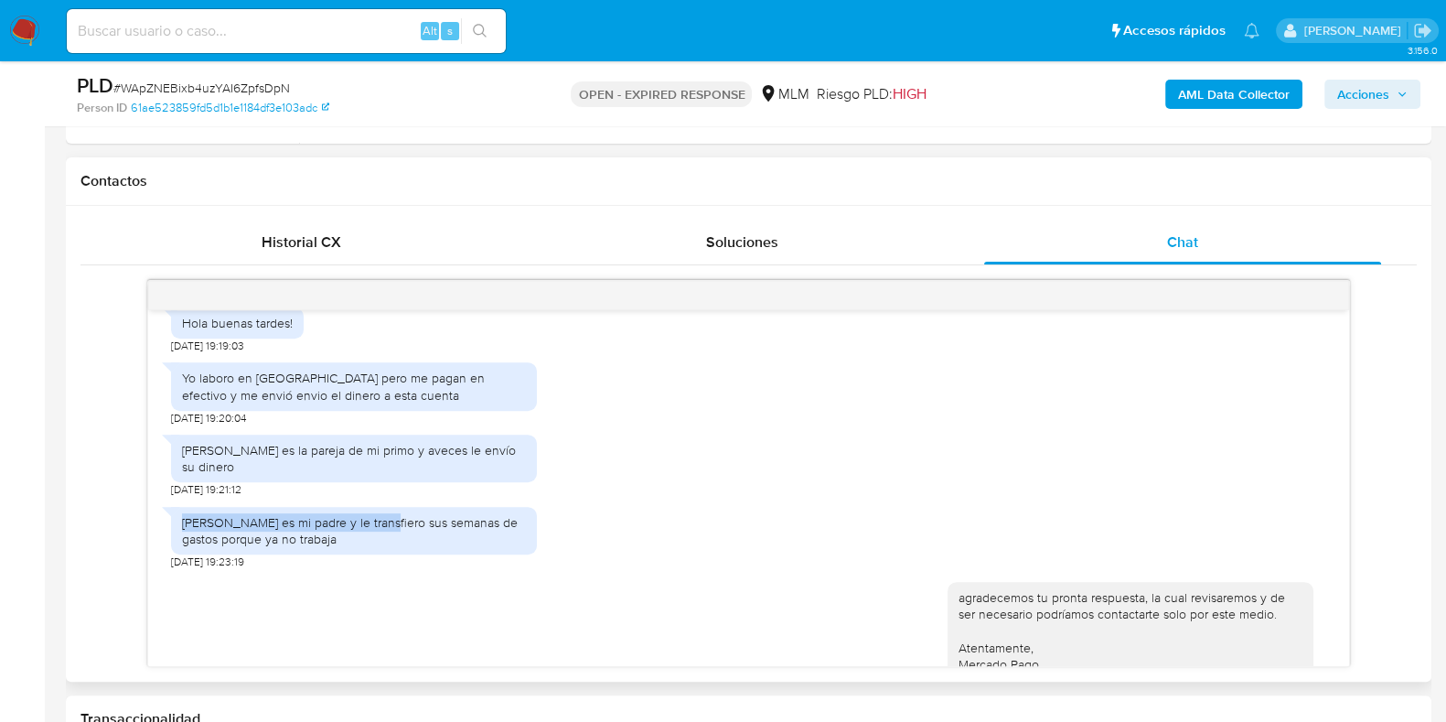
copy div "Salvador Lopez Hernandez es mi padre"
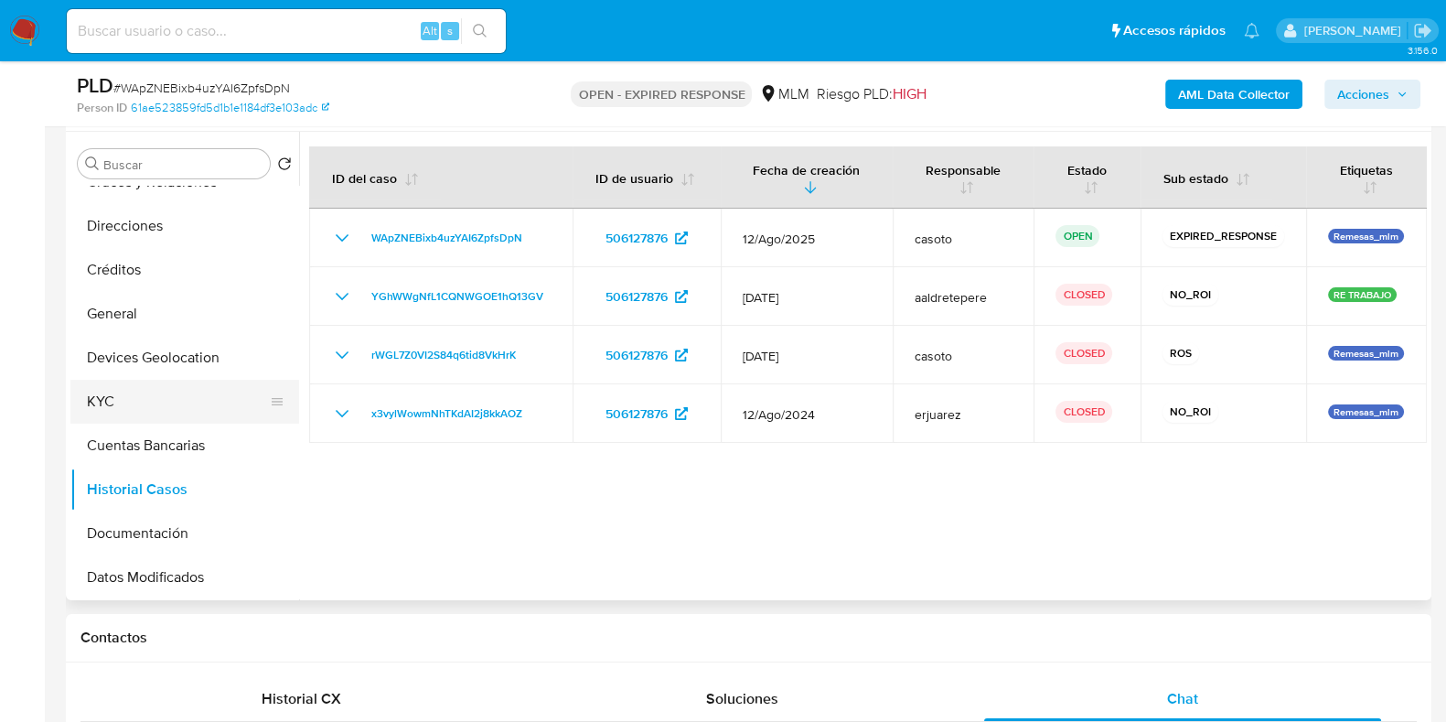
scroll to position [228, 0]
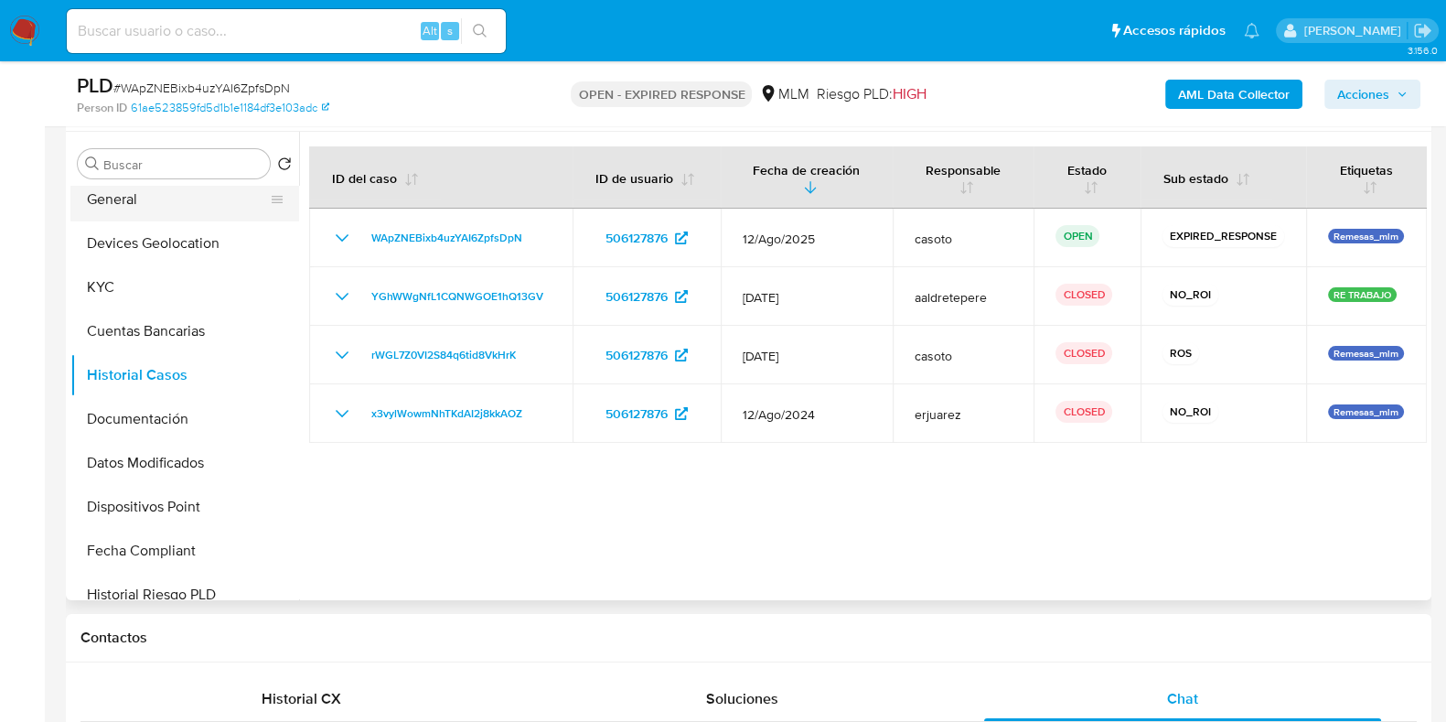
click at [133, 208] on button "General" at bounding box center [177, 199] width 214 height 44
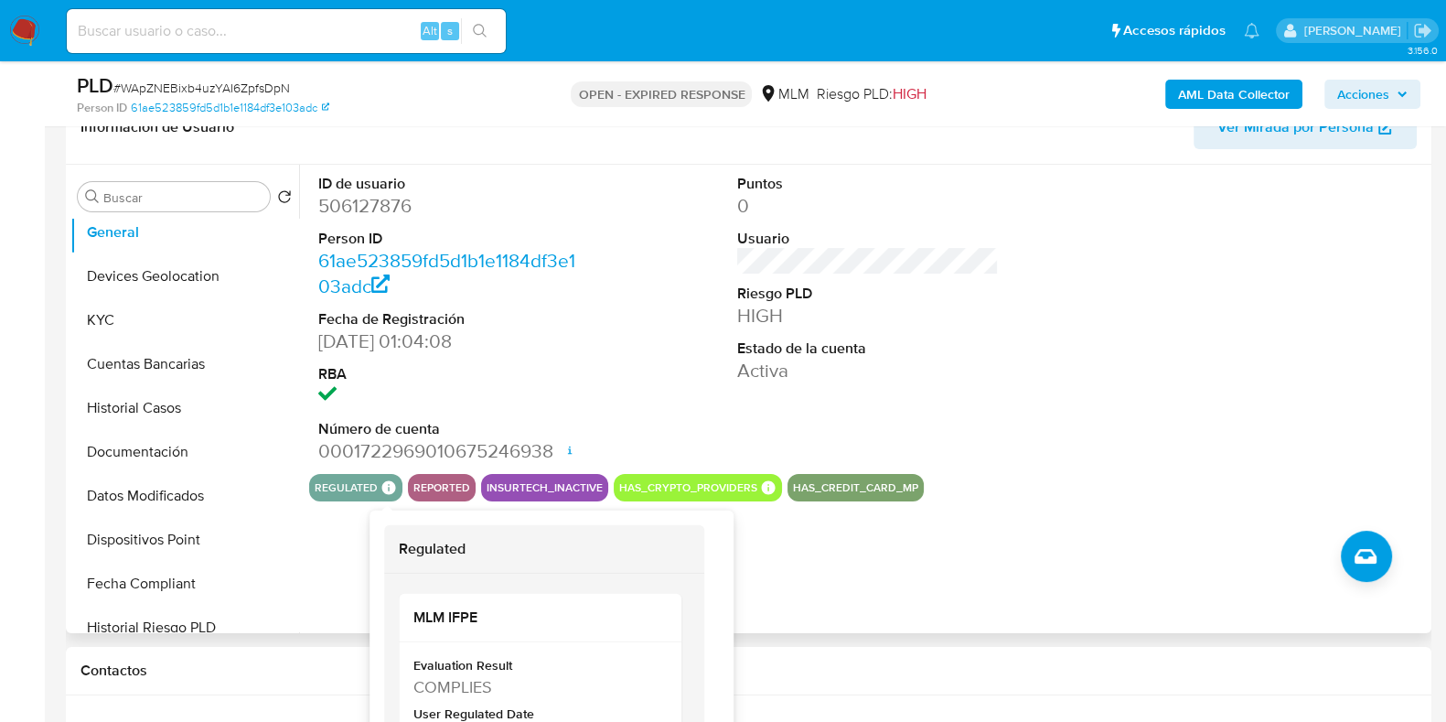
scroll to position [343, 0]
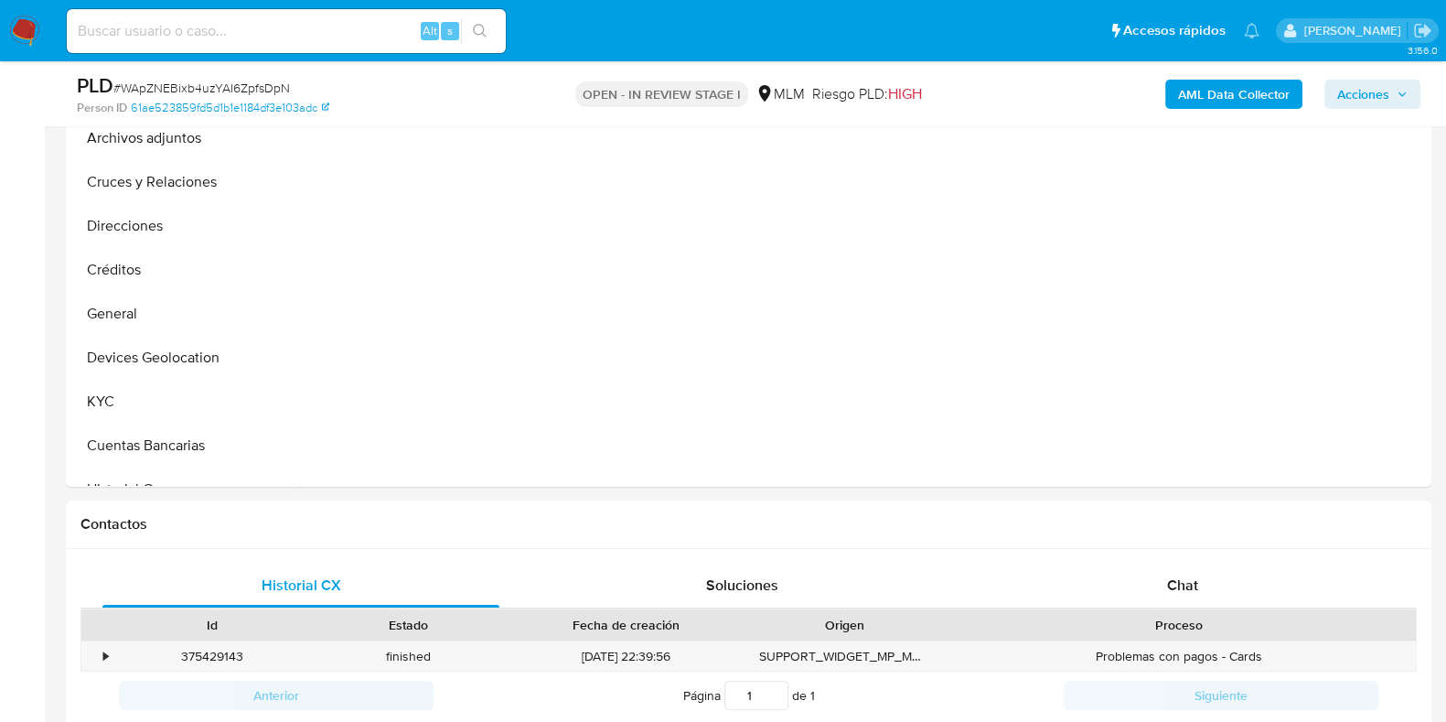
scroll to position [800, 0]
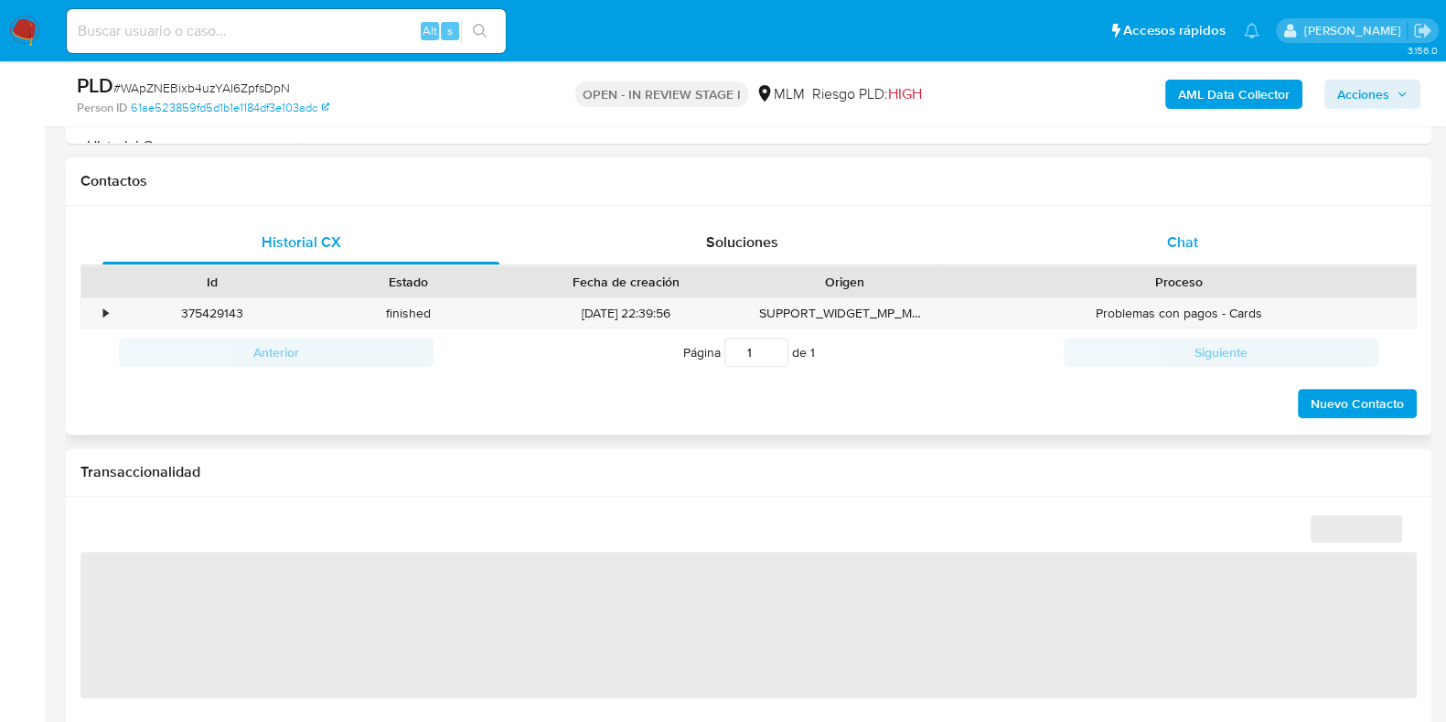
click at [1185, 239] on span "Chat" at bounding box center [1182, 241] width 31 height 21
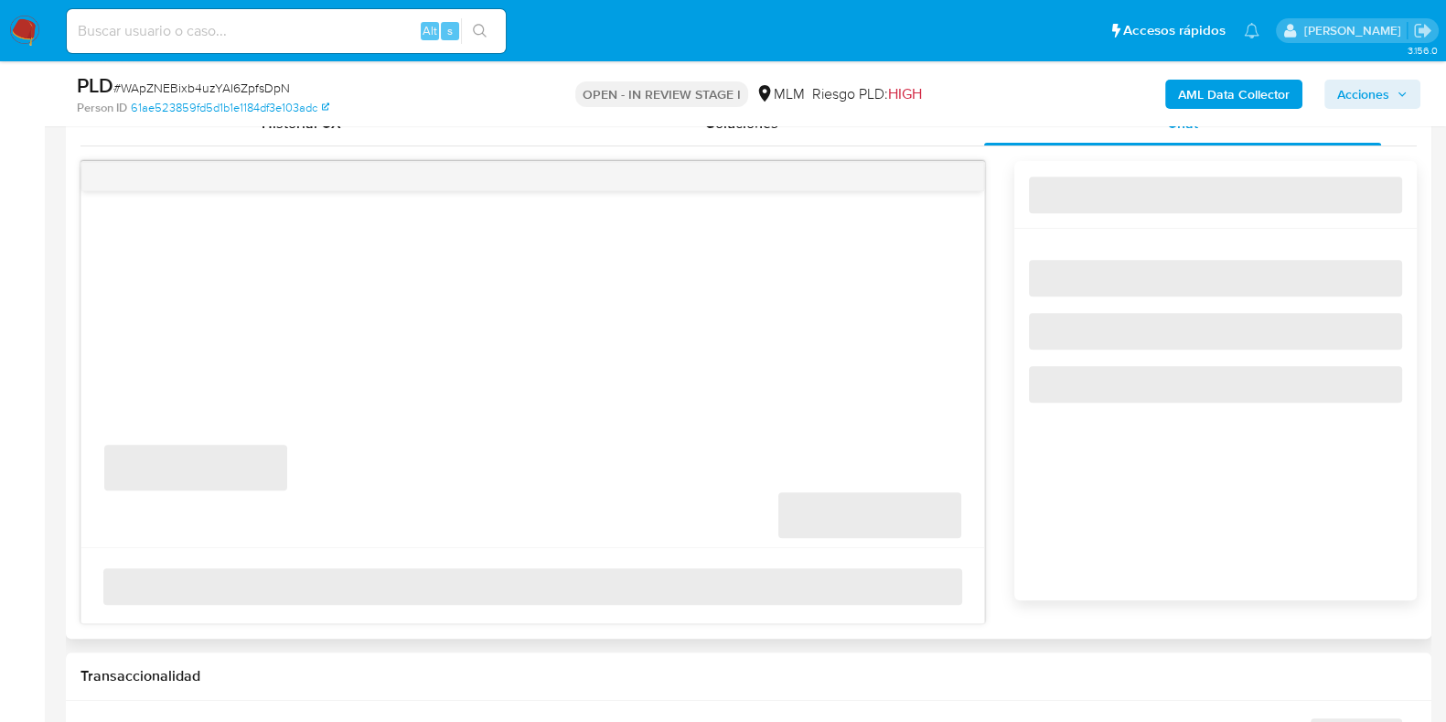
scroll to position [1143, 0]
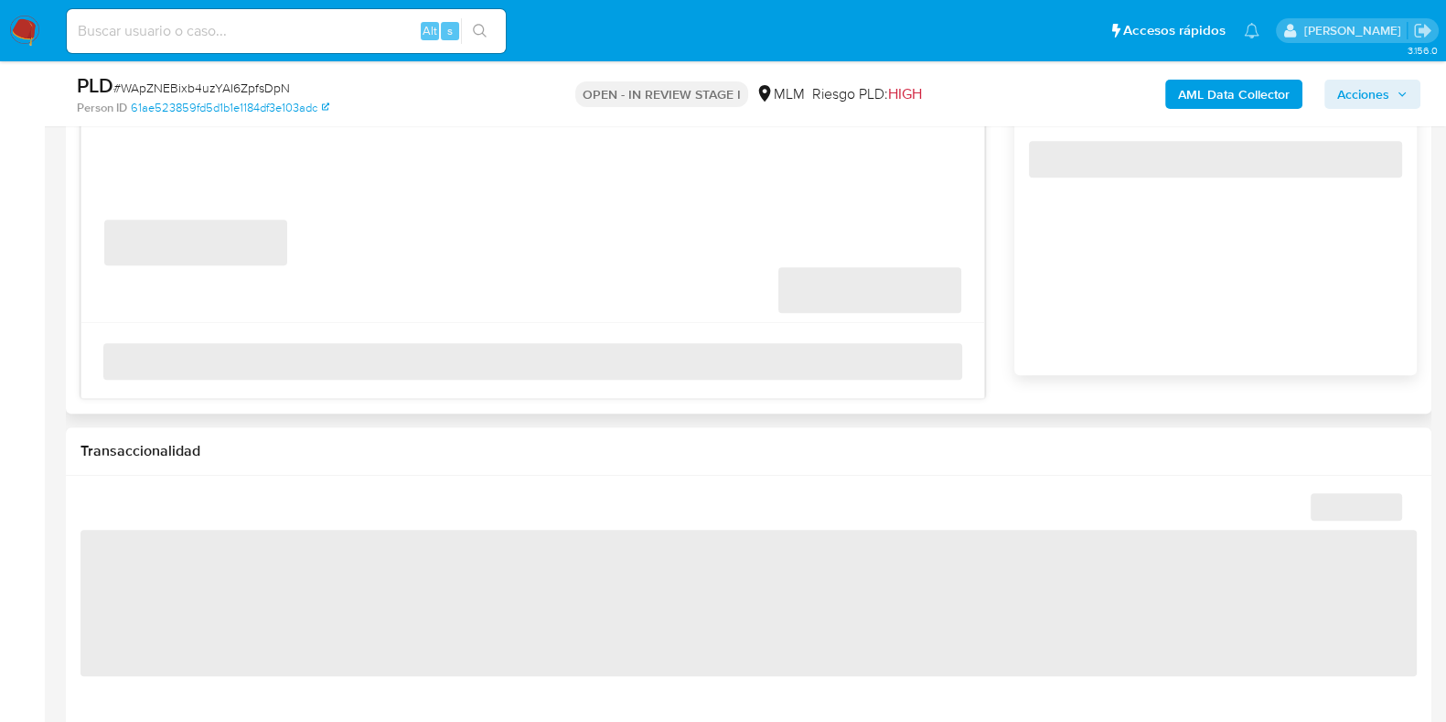
select select "10"
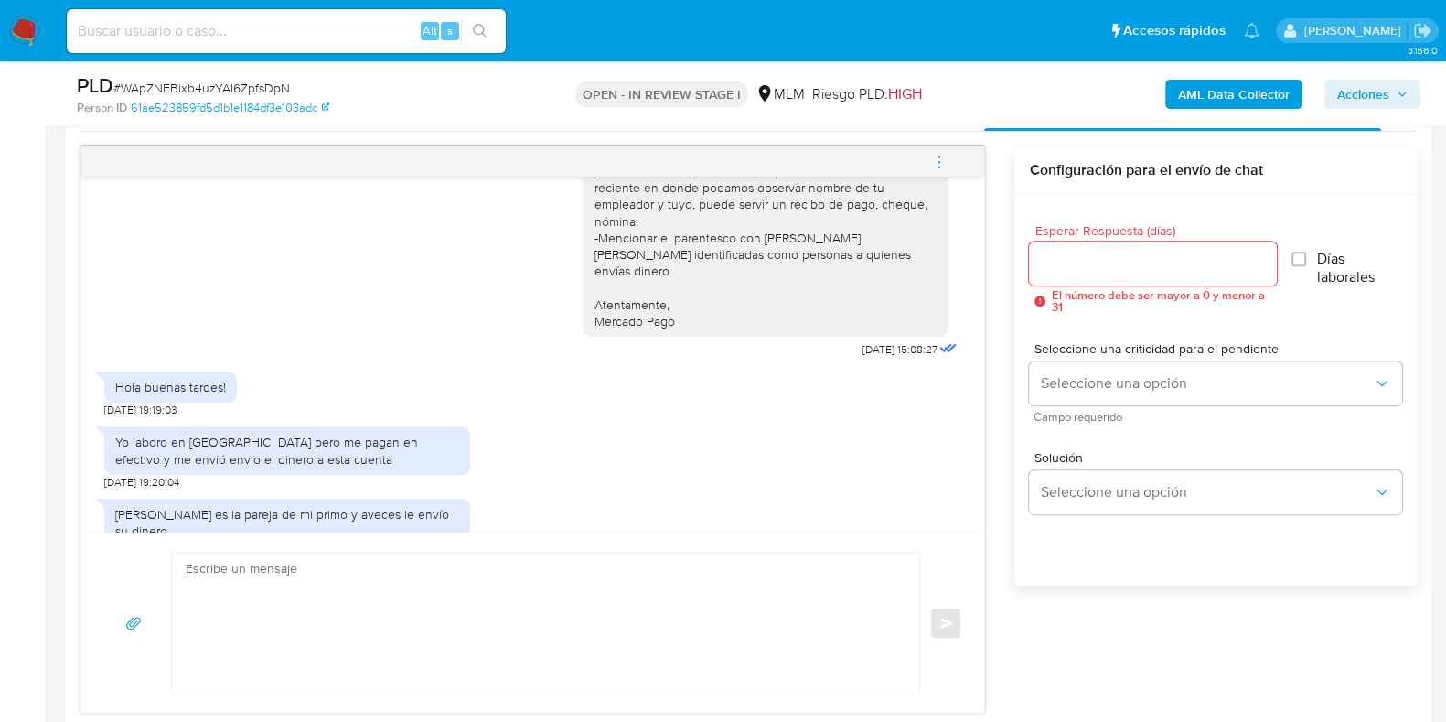
scroll to position [800, 0]
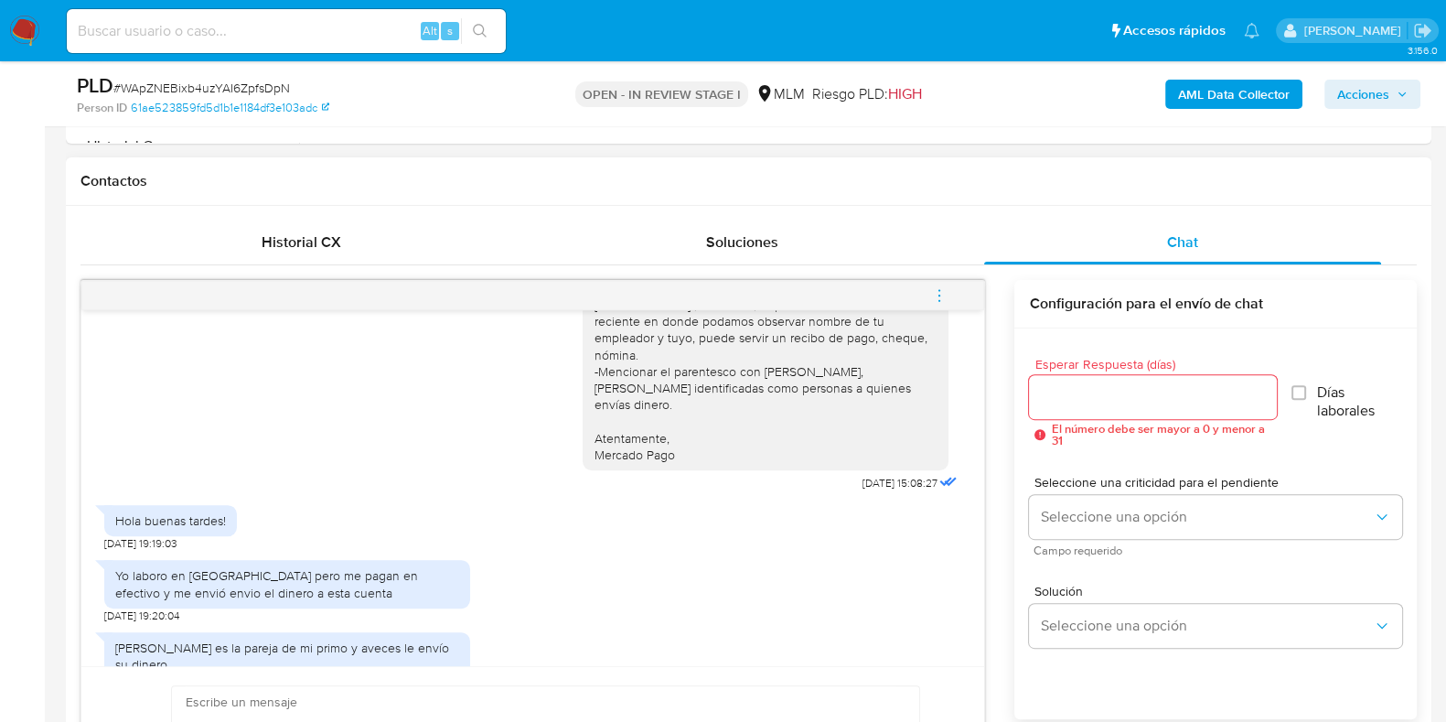
click at [952, 299] on button "menu-action" at bounding box center [939, 296] width 60 height 44
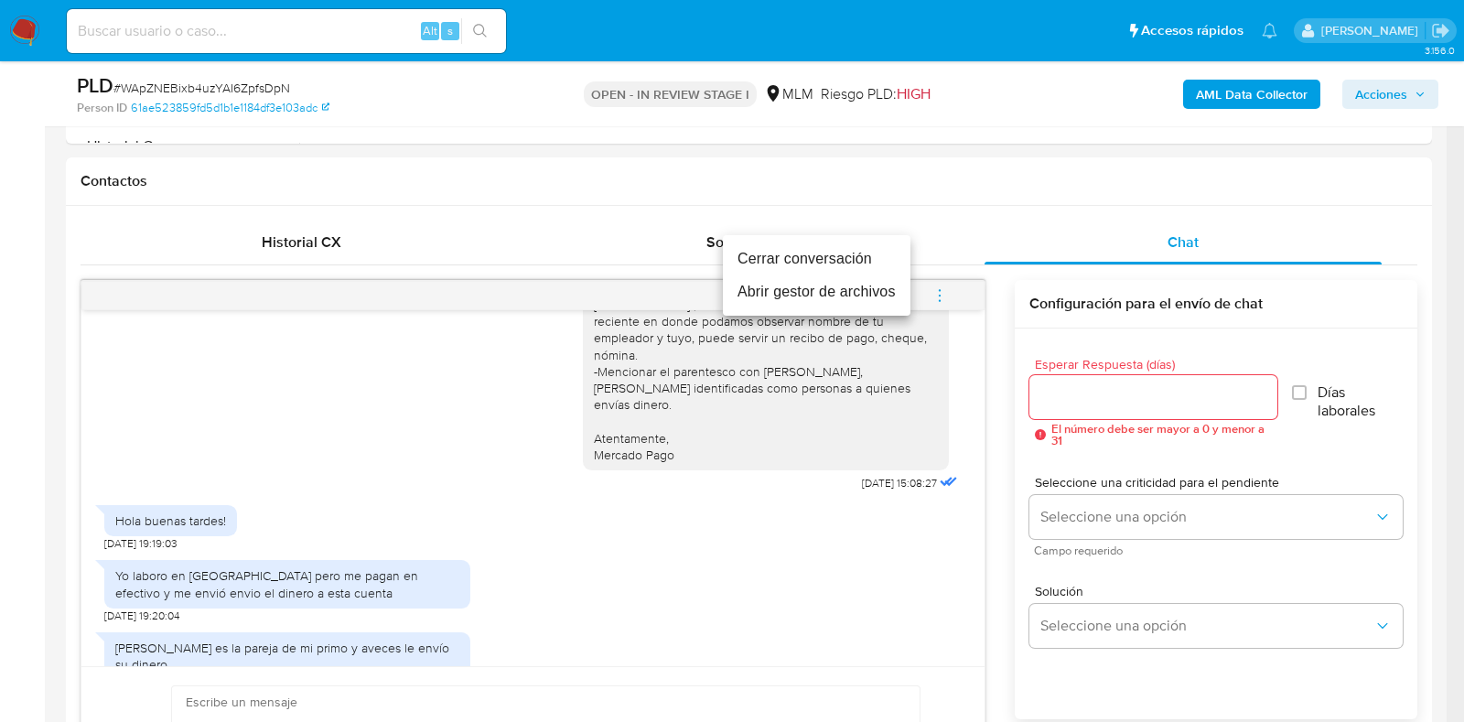
click at [768, 253] on li "Cerrar conversación" at bounding box center [817, 258] width 188 height 33
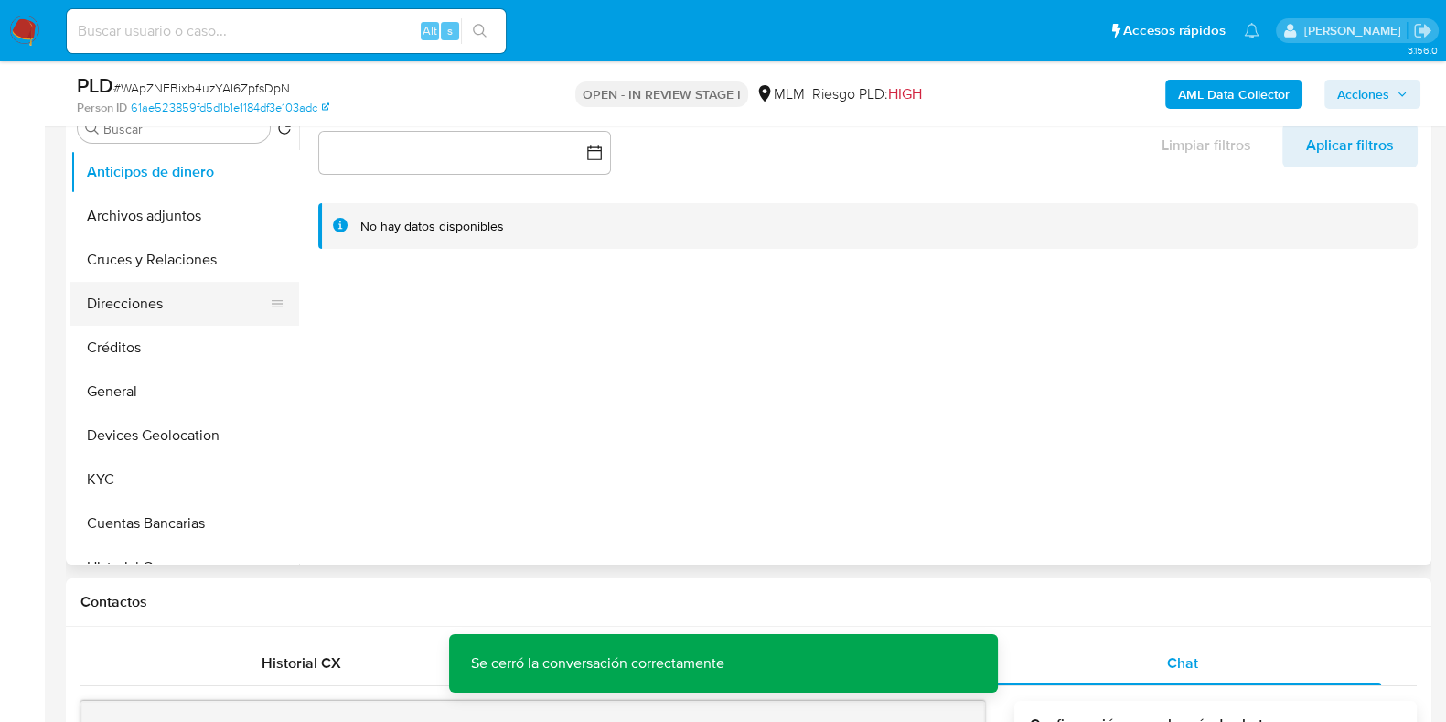
scroll to position [343, 0]
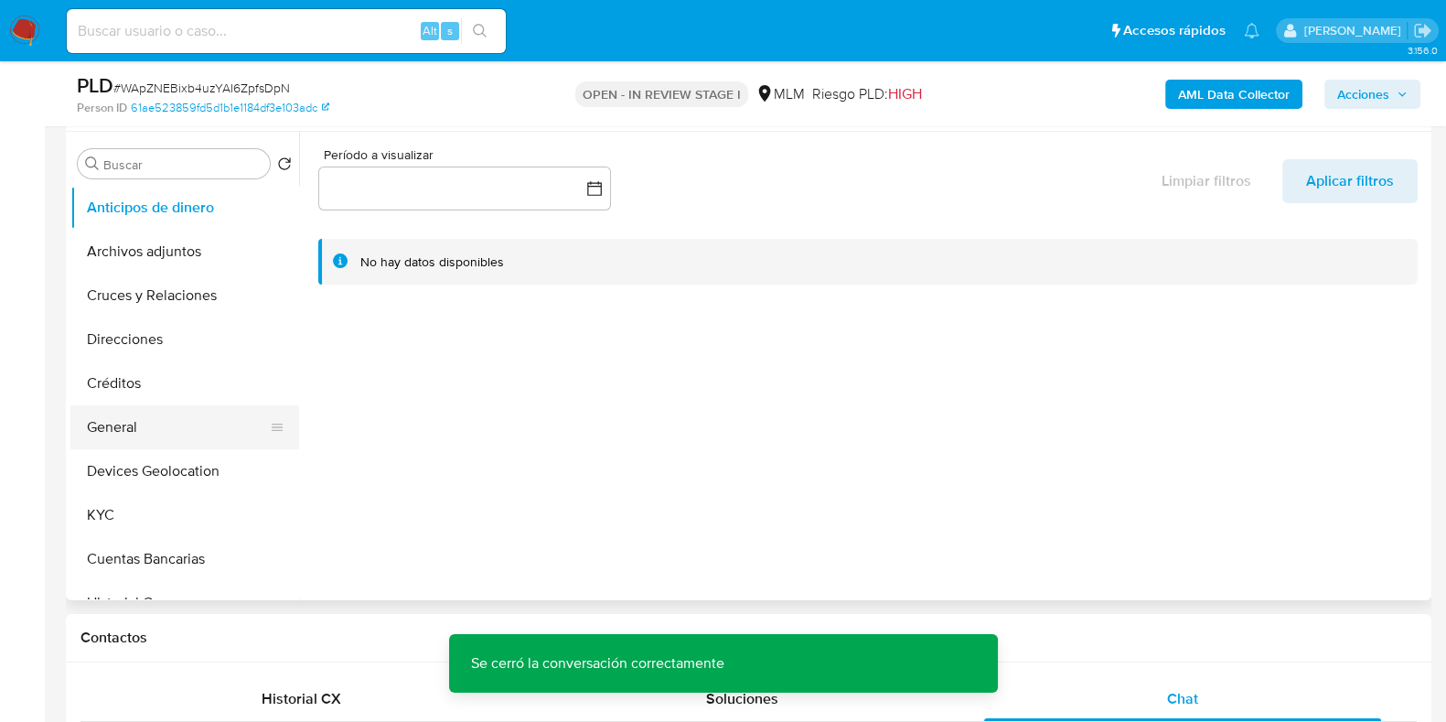
click at [137, 419] on button "General" at bounding box center [177, 427] width 214 height 44
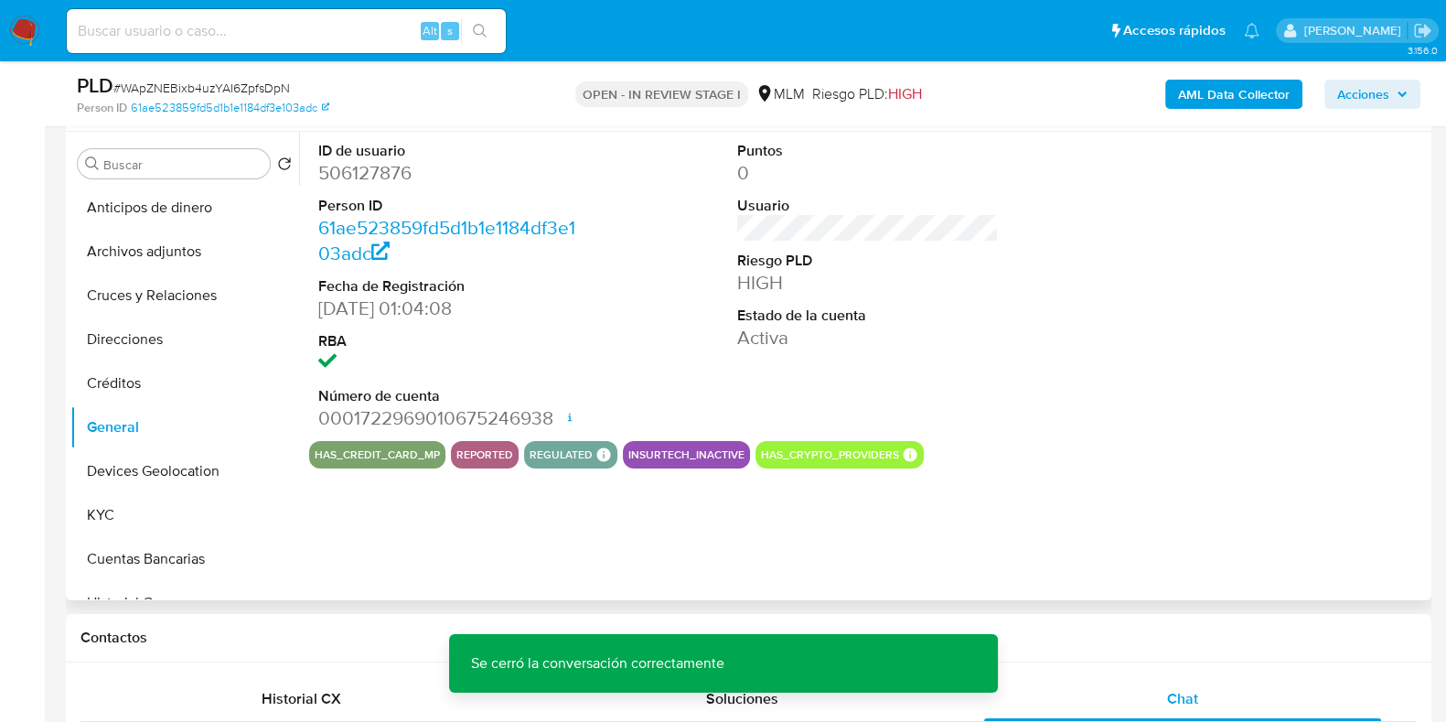
click at [380, 180] on dd "506127876" at bounding box center [449, 173] width 262 height 26
copy dd "506127876"
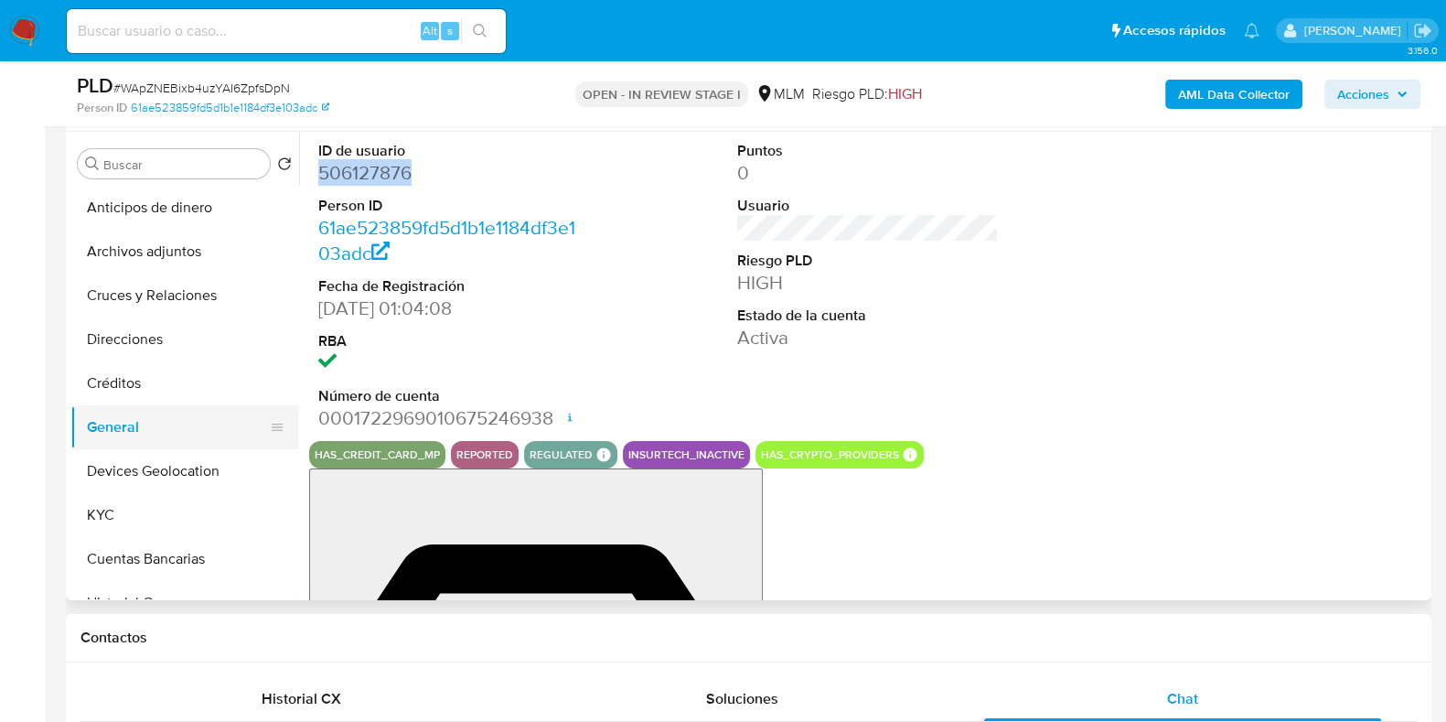
scroll to position [113, 0]
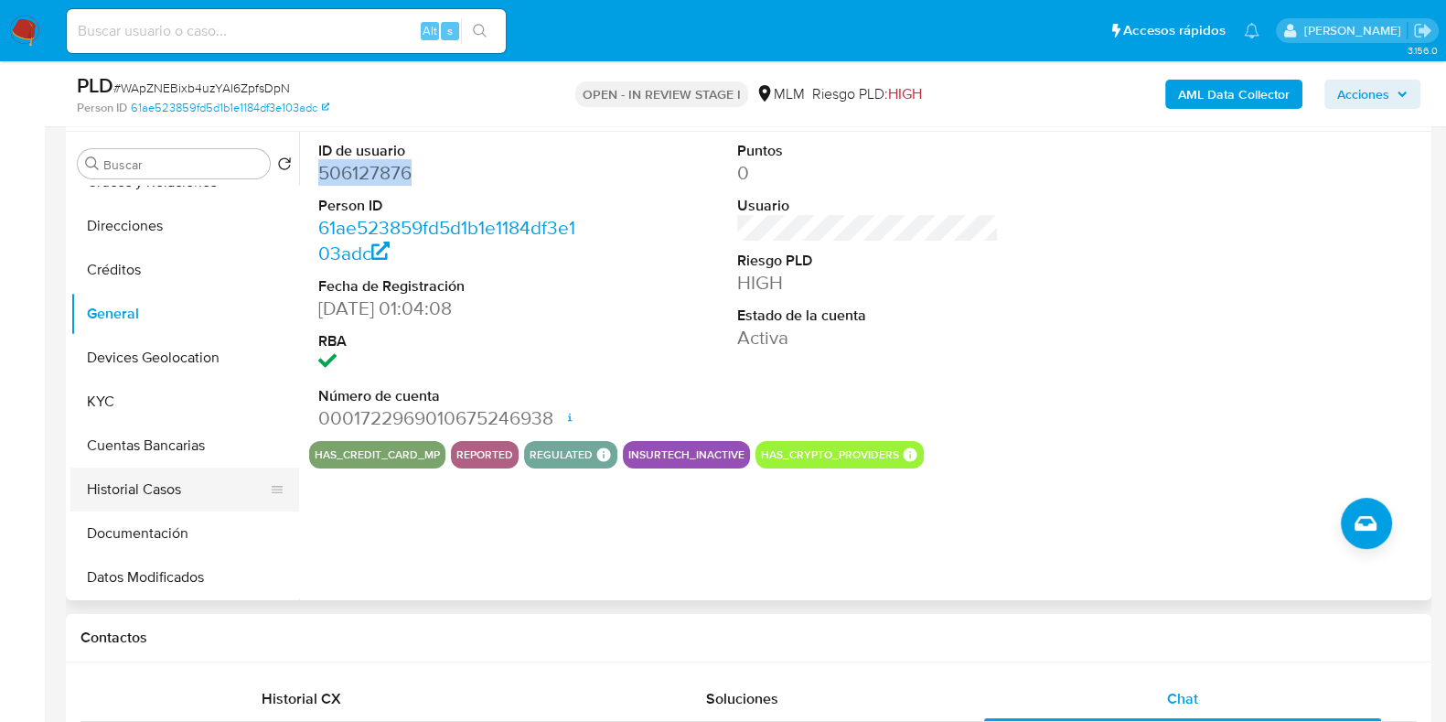
click at [124, 491] on button "Historial Casos" at bounding box center [177, 489] width 214 height 44
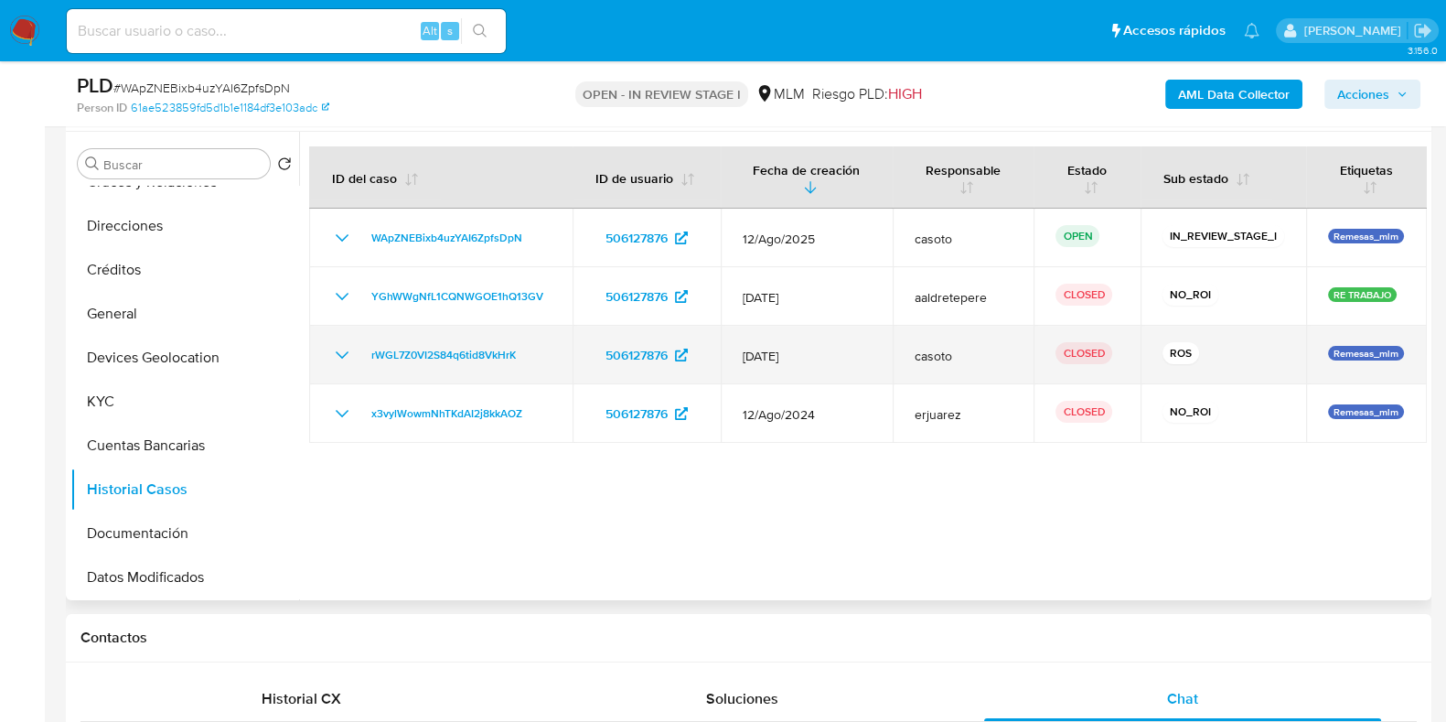
click at [349, 355] on icon "Mostrar/Ocultar" at bounding box center [342, 355] width 22 height 22
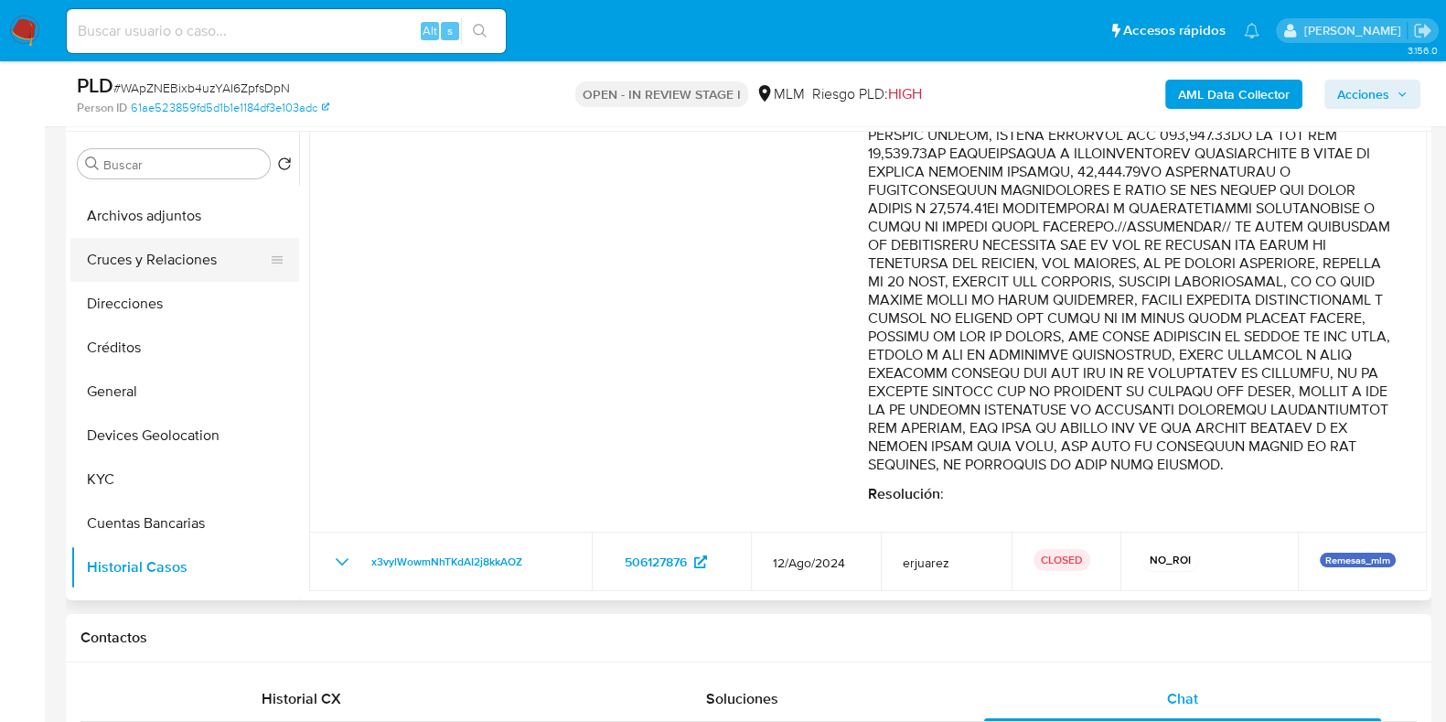
scroll to position [0, 0]
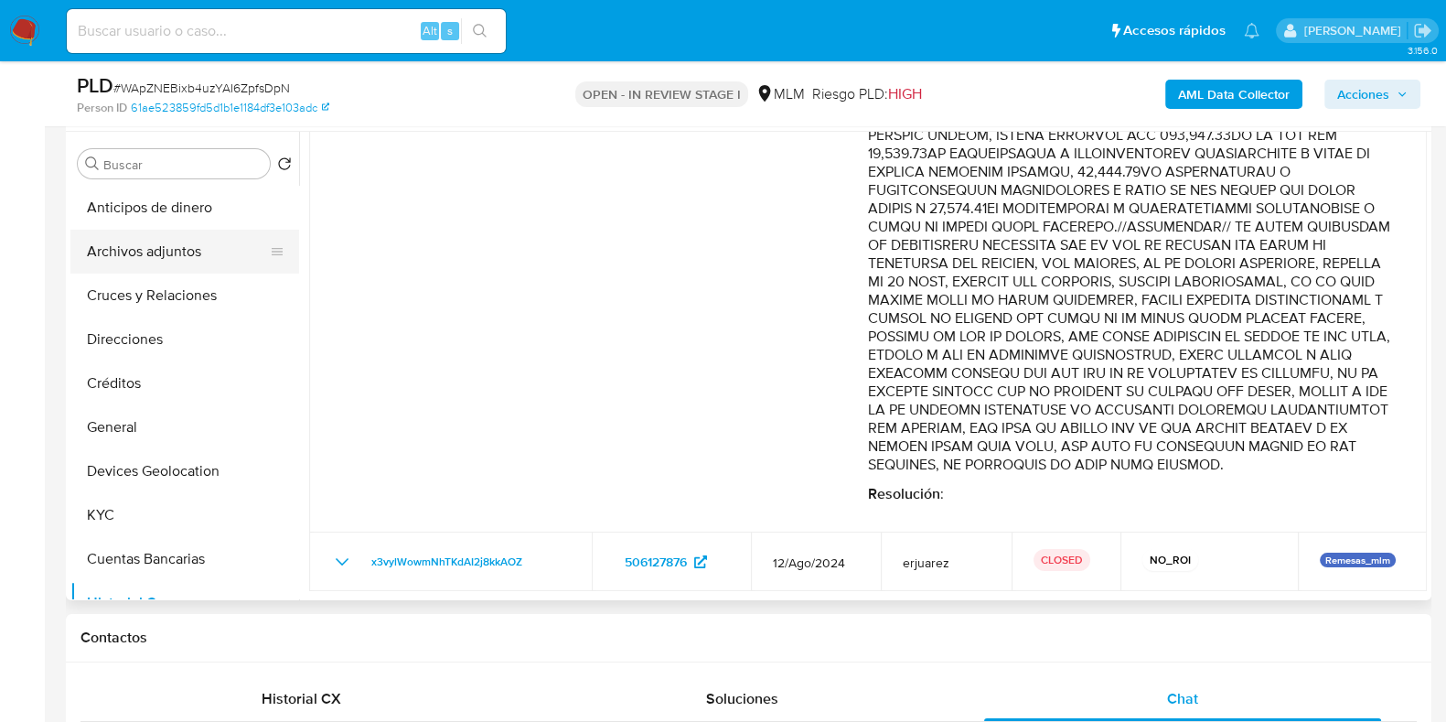
click at [169, 253] on button "Archivos adjuntos" at bounding box center [177, 252] width 214 height 44
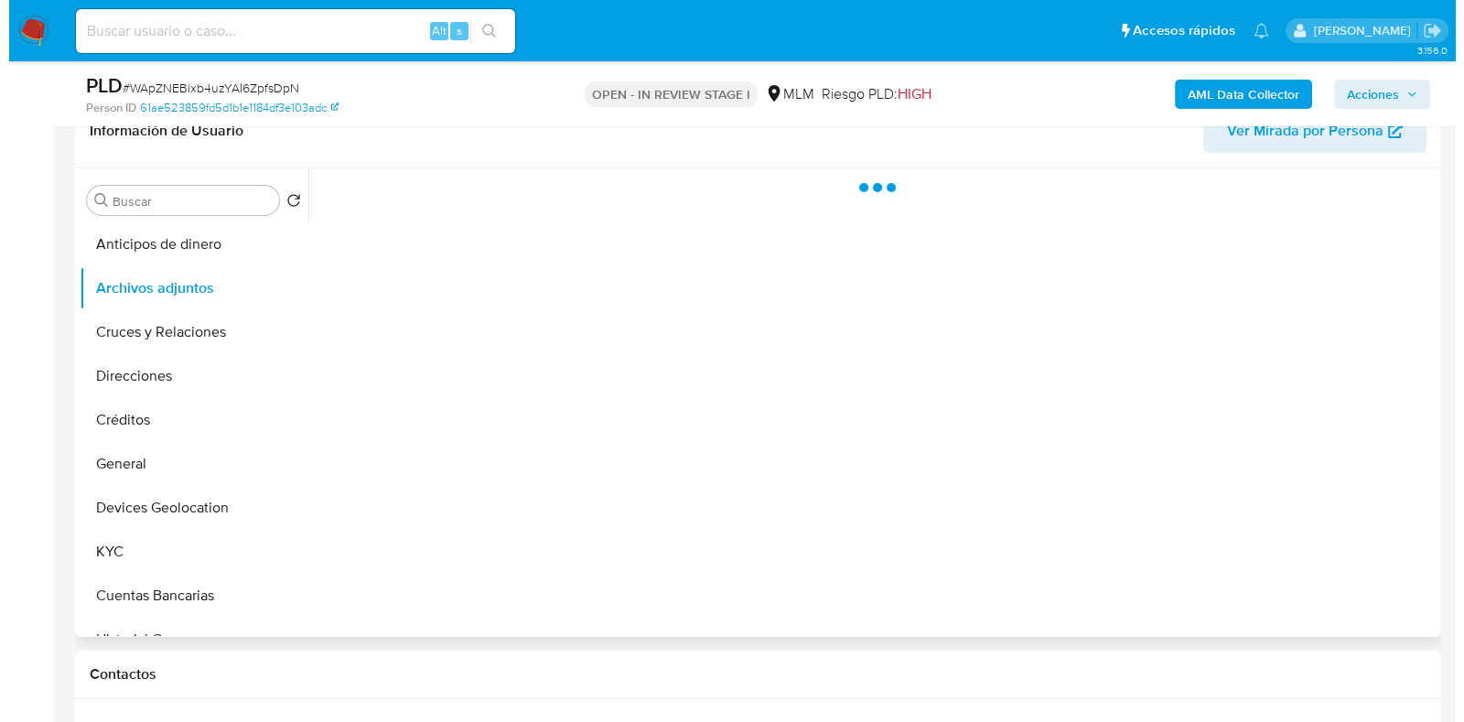
scroll to position [343, 0]
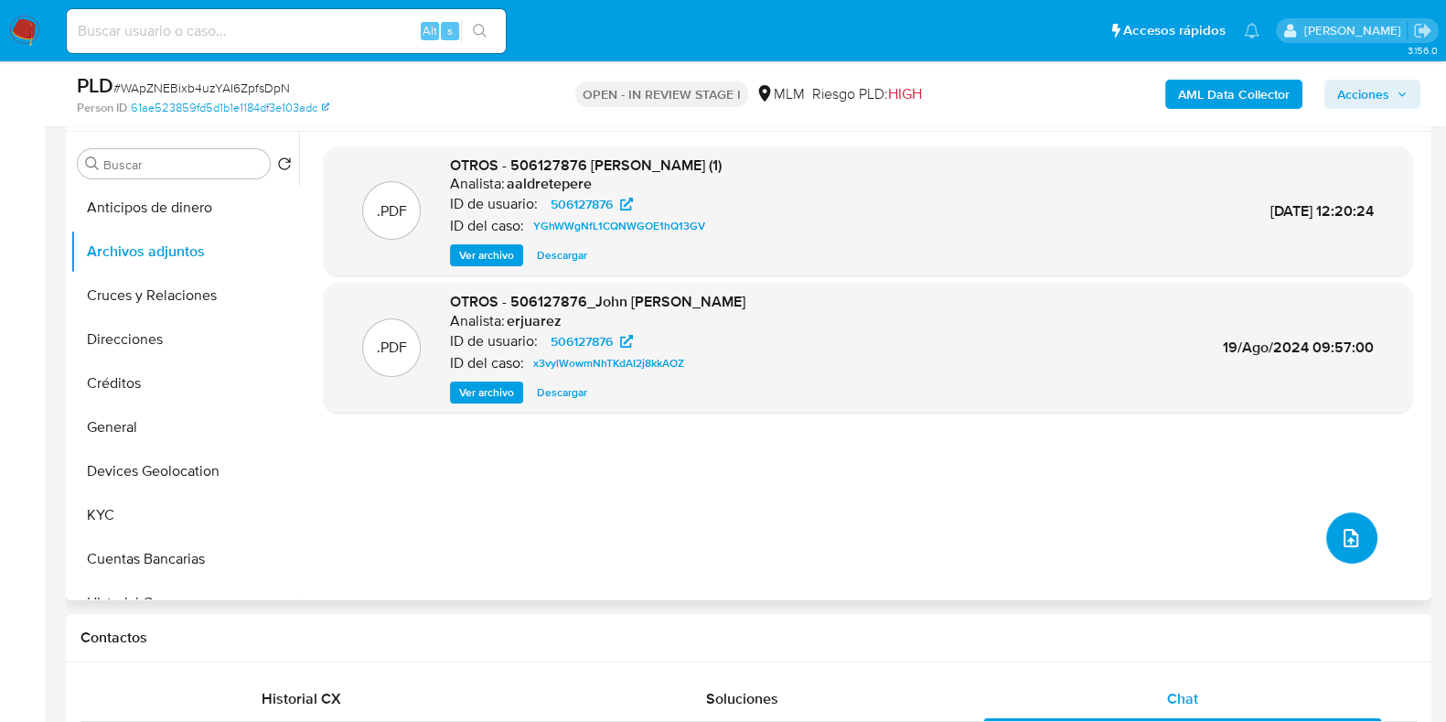
click at [1340, 529] on icon "upload-file" at bounding box center [1351, 538] width 22 height 22
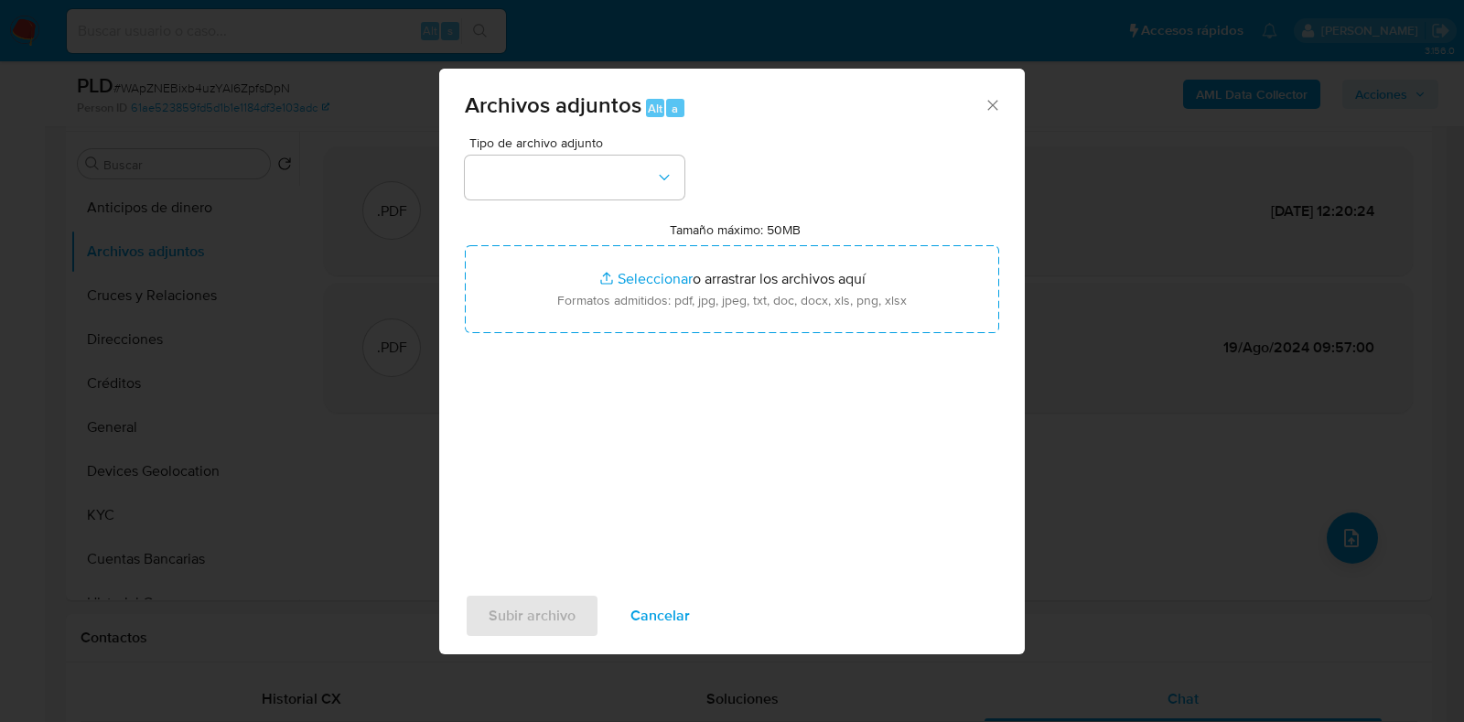
click at [1104, 423] on div "Archivos adjuntos Alt a Tipo de archivo adjunto Tamaño máximo: 50MB Seleccionar…" at bounding box center [732, 361] width 1464 height 722
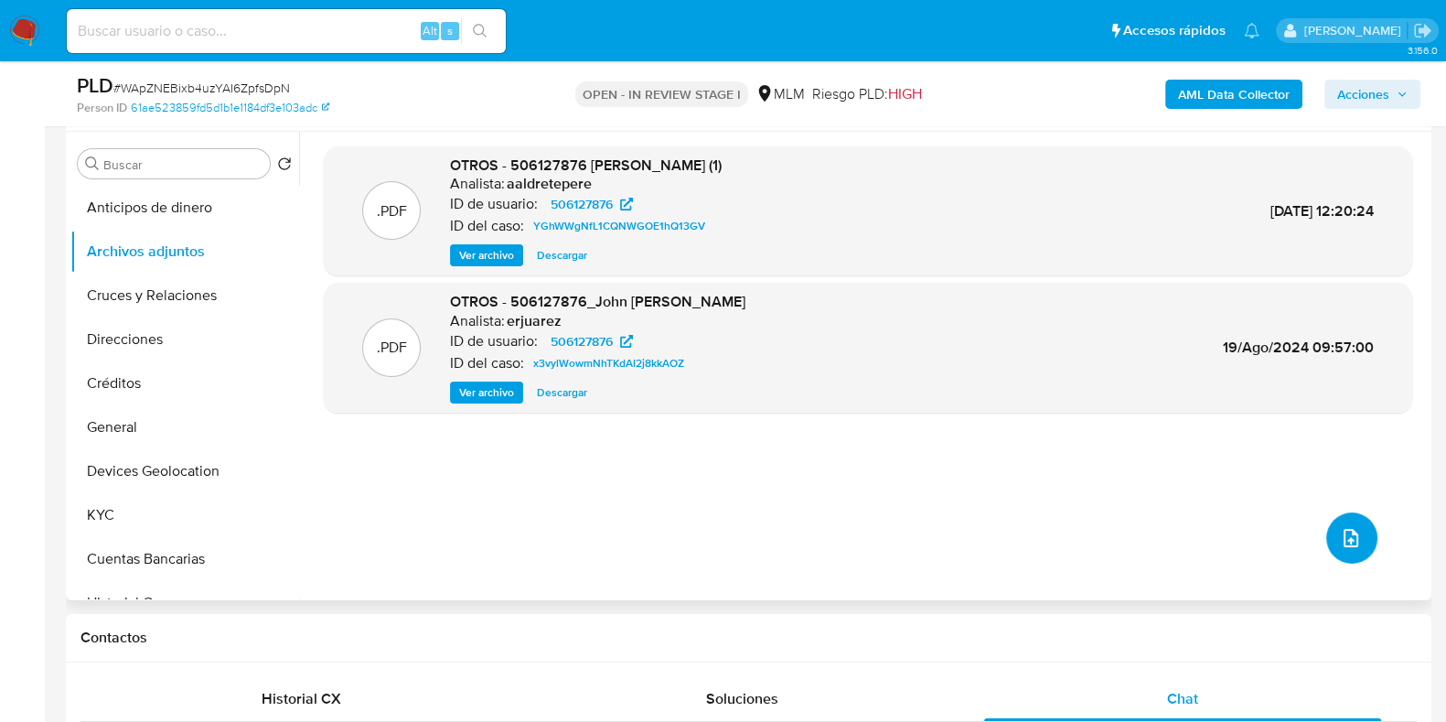
click at [1340, 541] on icon "upload-file" at bounding box center [1351, 538] width 22 height 22
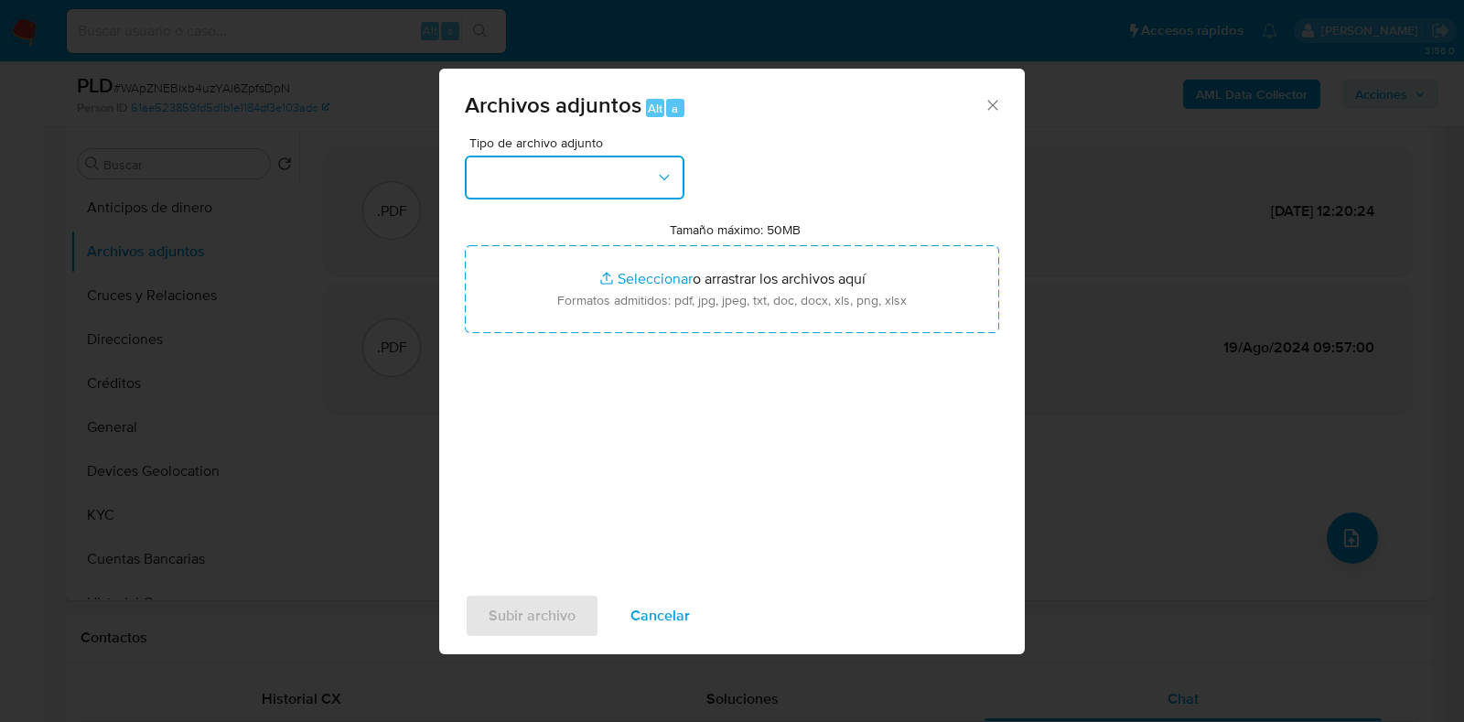
click at [585, 164] on button "button" at bounding box center [575, 178] width 220 height 44
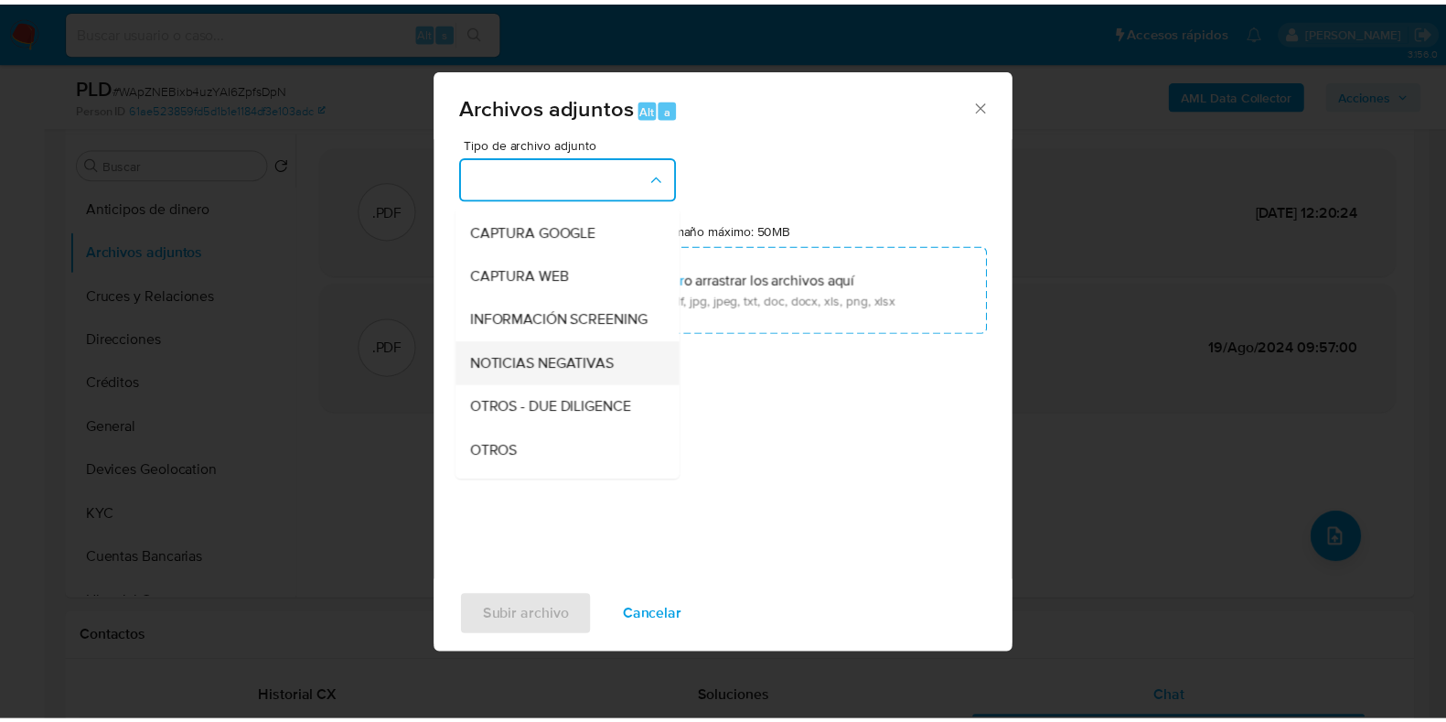
scroll to position [113, 0]
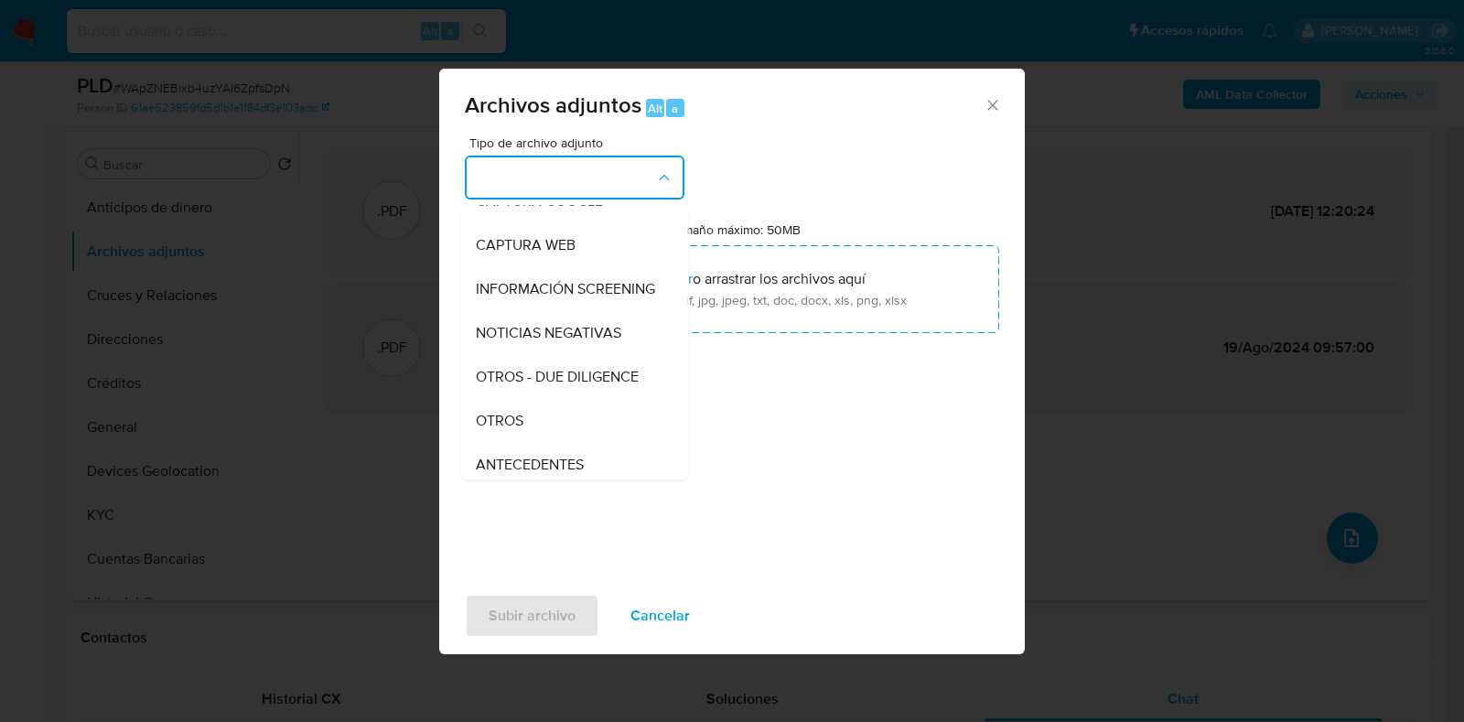
click at [200, 367] on div "Archivos adjuntos Alt a Tipo de archivo adjunto CAPTURA BUREAU CAPTURA DOWJONES…" at bounding box center [732, 361] width 1464 height 722
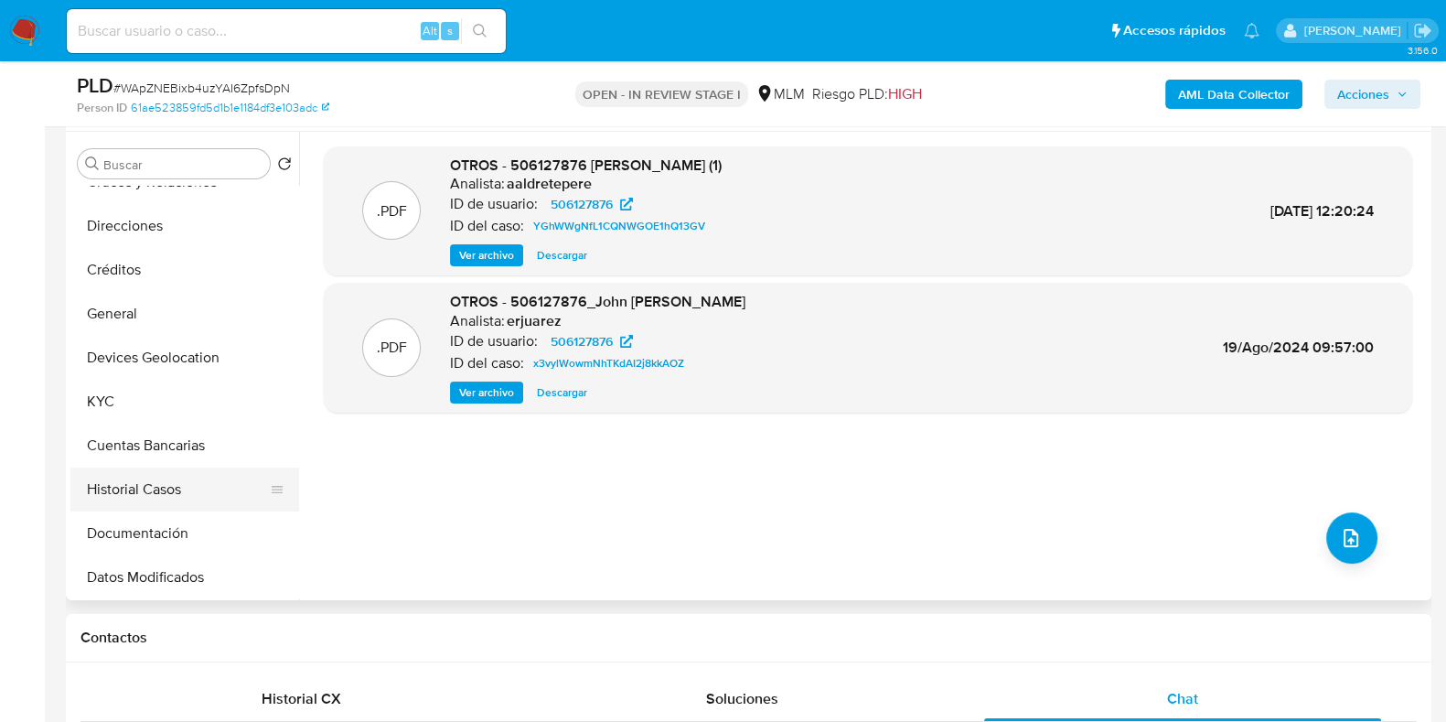
click at [132, 479] on button "Historial Casos" at bounding box center [177, 489] width 214 height 44
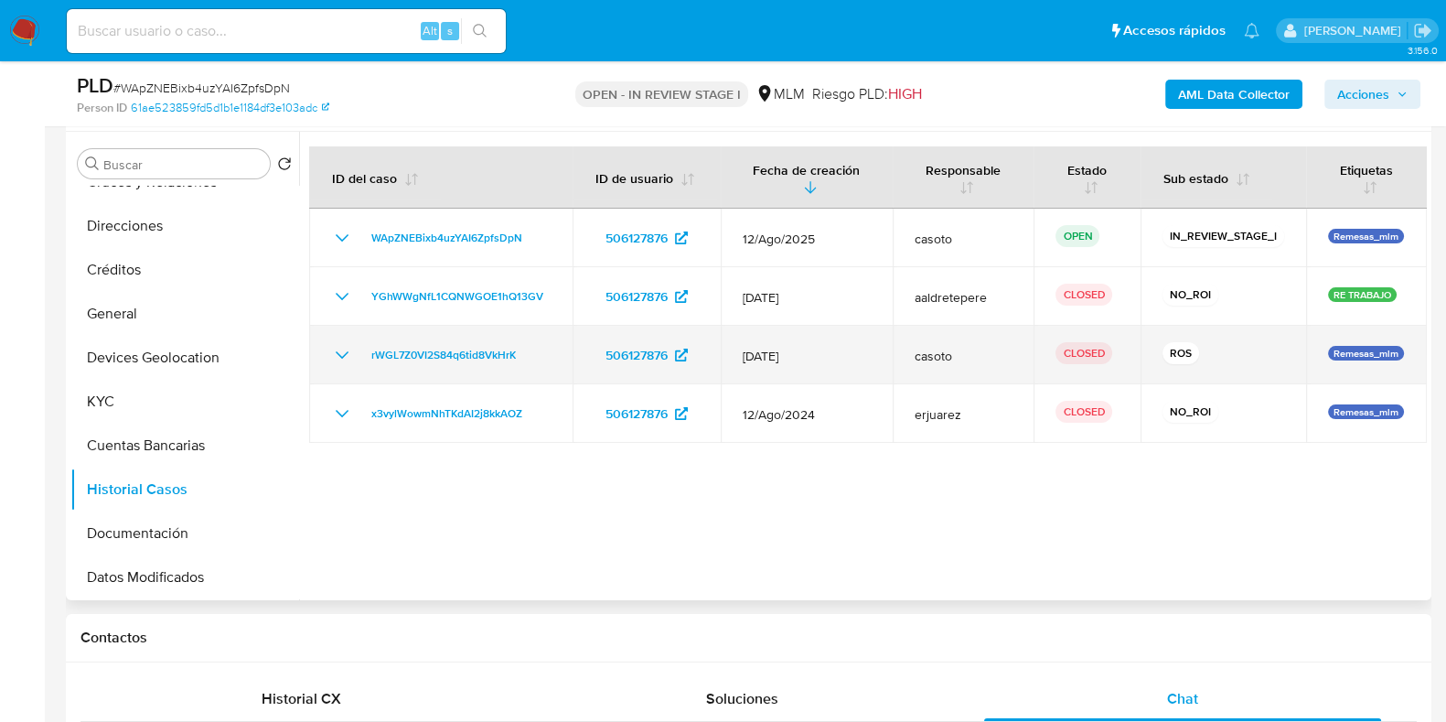
click at [335, 355] on icon "Mostrar/Ocultar" at bounding box center [342, 355] width 22 height 22
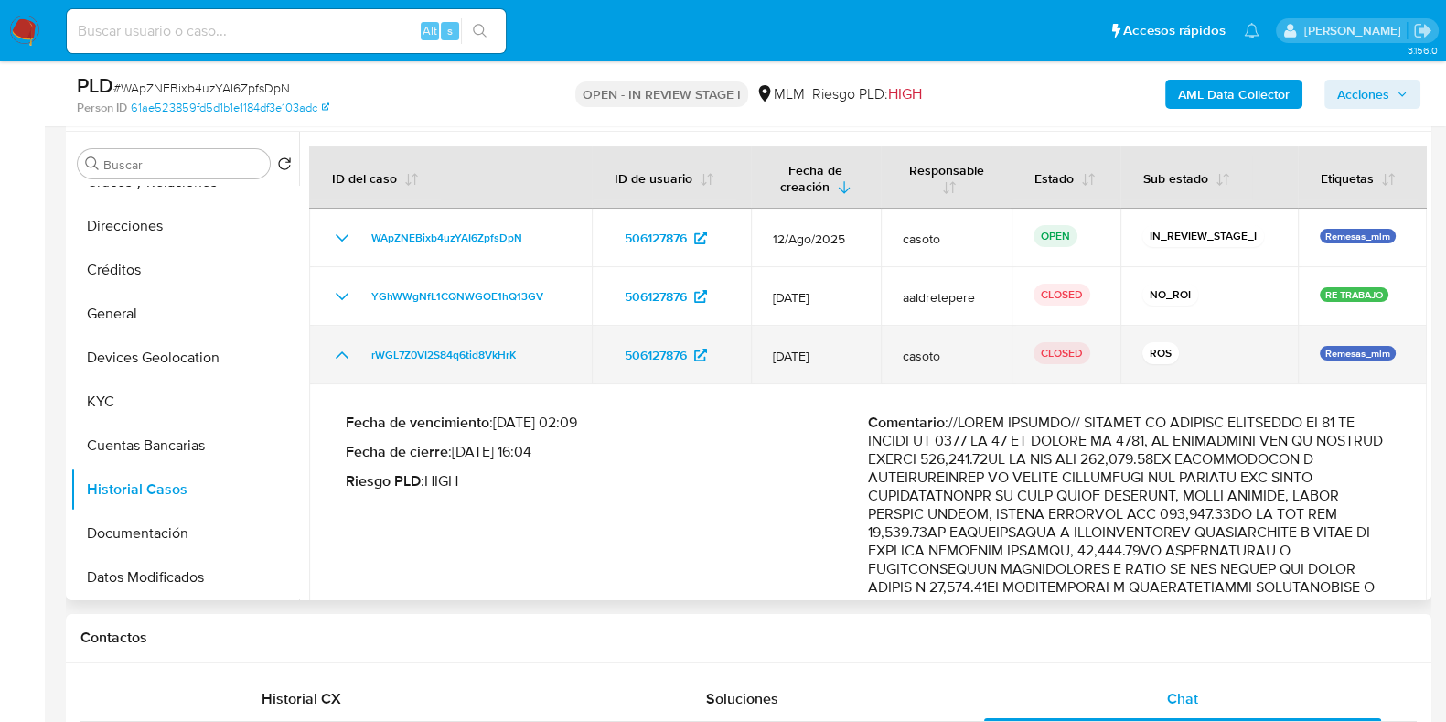
click at [335, 355] on icon "Mostrar/Ocultar" at bounding box center [342, 355] width 22 height 22
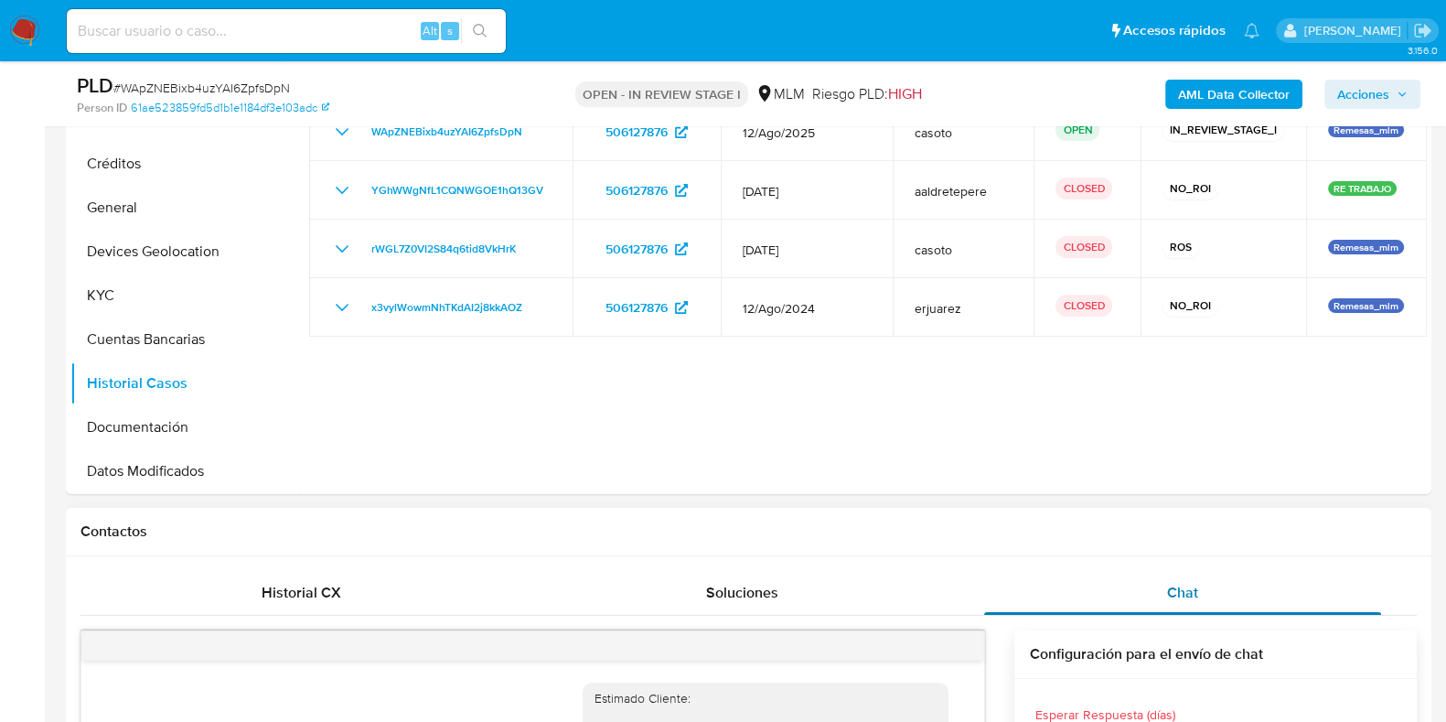
scroll to position [343, 0]
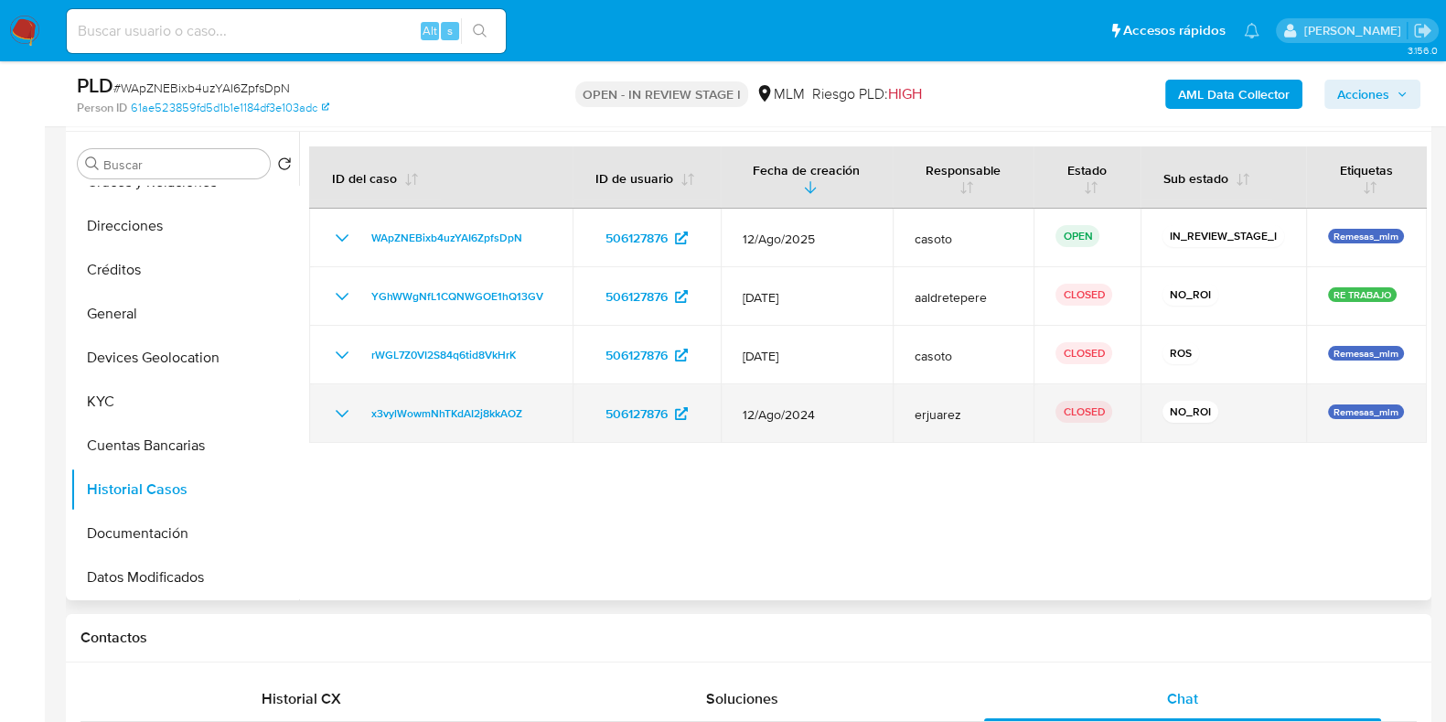
click at [338, 405] on icon "Mostrar/Ocultar" at bounding box center [342, 413] width 22 height 22
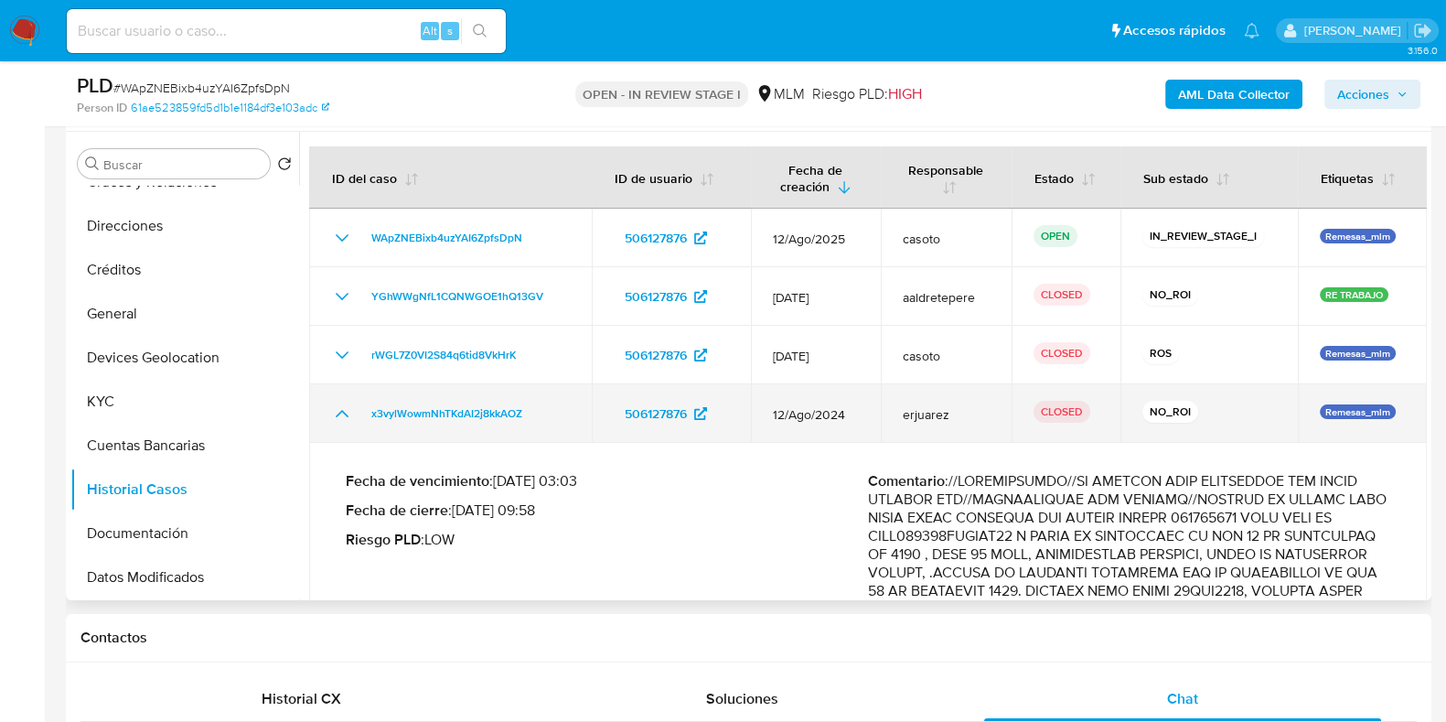
click at [338, 405] on icon "Mostrar/Ocultar" at bounding box center [342, 413] width 22 height 22
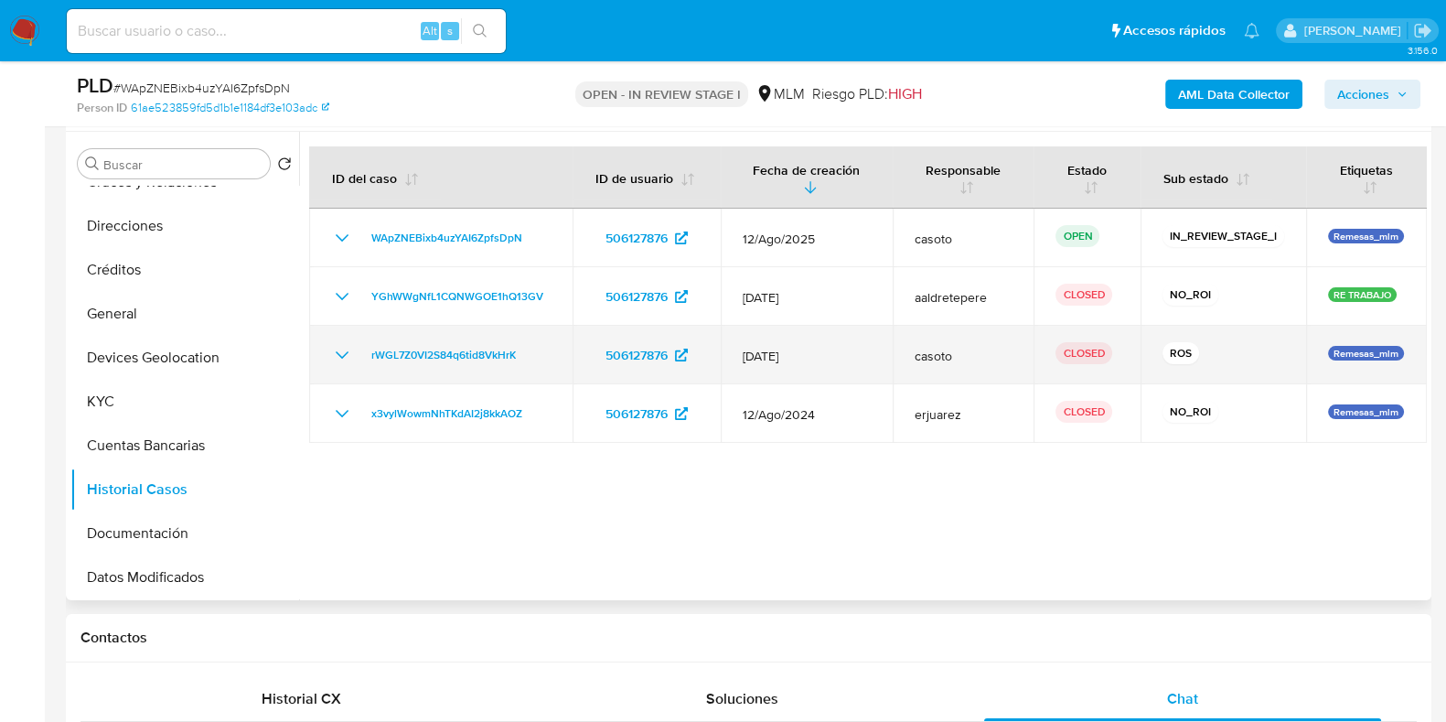
click at [329, 357] on td "rWGL7Z0VI2S84q6tid8VkHrK" at bounding box center [440, 355] width 263 height 59
click at [329, 354] on td "rWGL7Z0VI2S84q6tid8VkHrK" at bounding box center [440, 355] width 263 height 59
click at [335, 354] on icon "Mostrar/Ocultar" at bounding box center [342, 355] width 22 height 22
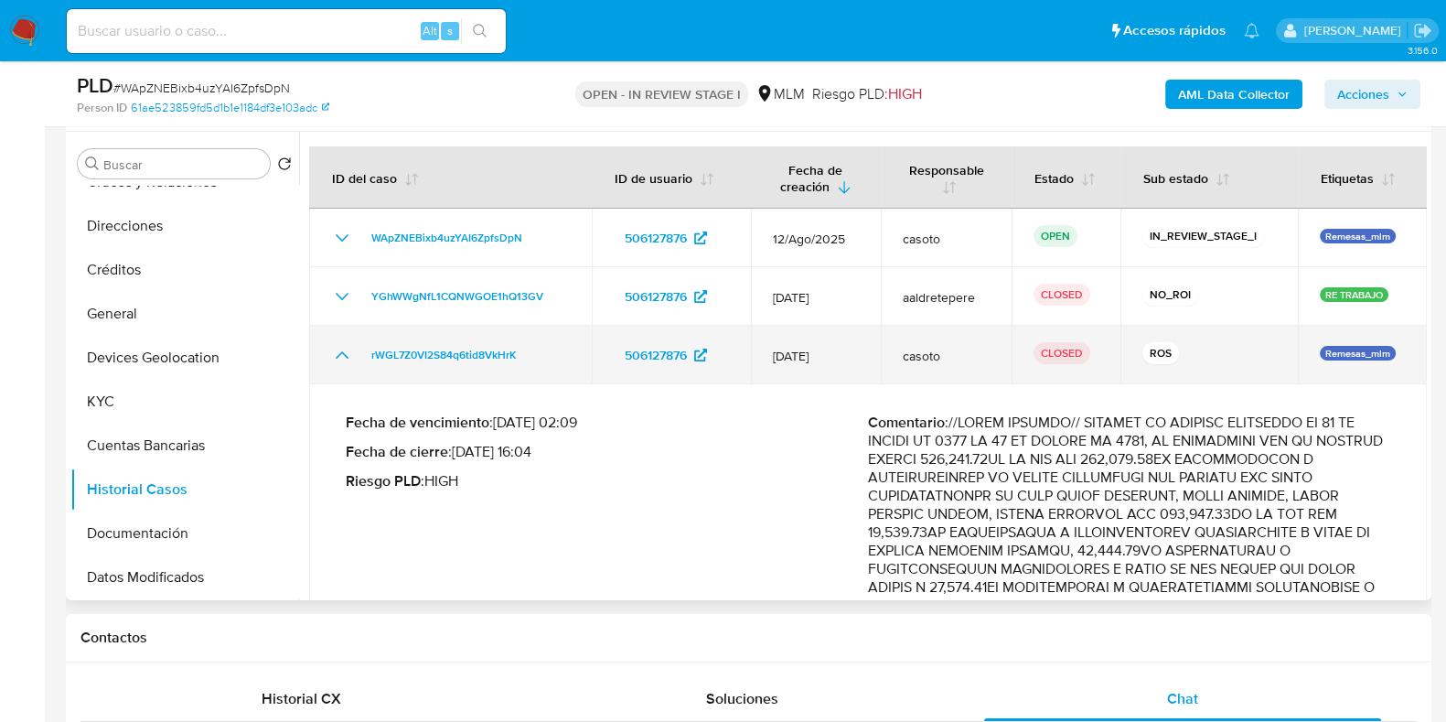
click at [335, 354] on icon "Mostrar/Ocultar" at bounding box center [342, 355] width 22 height 22
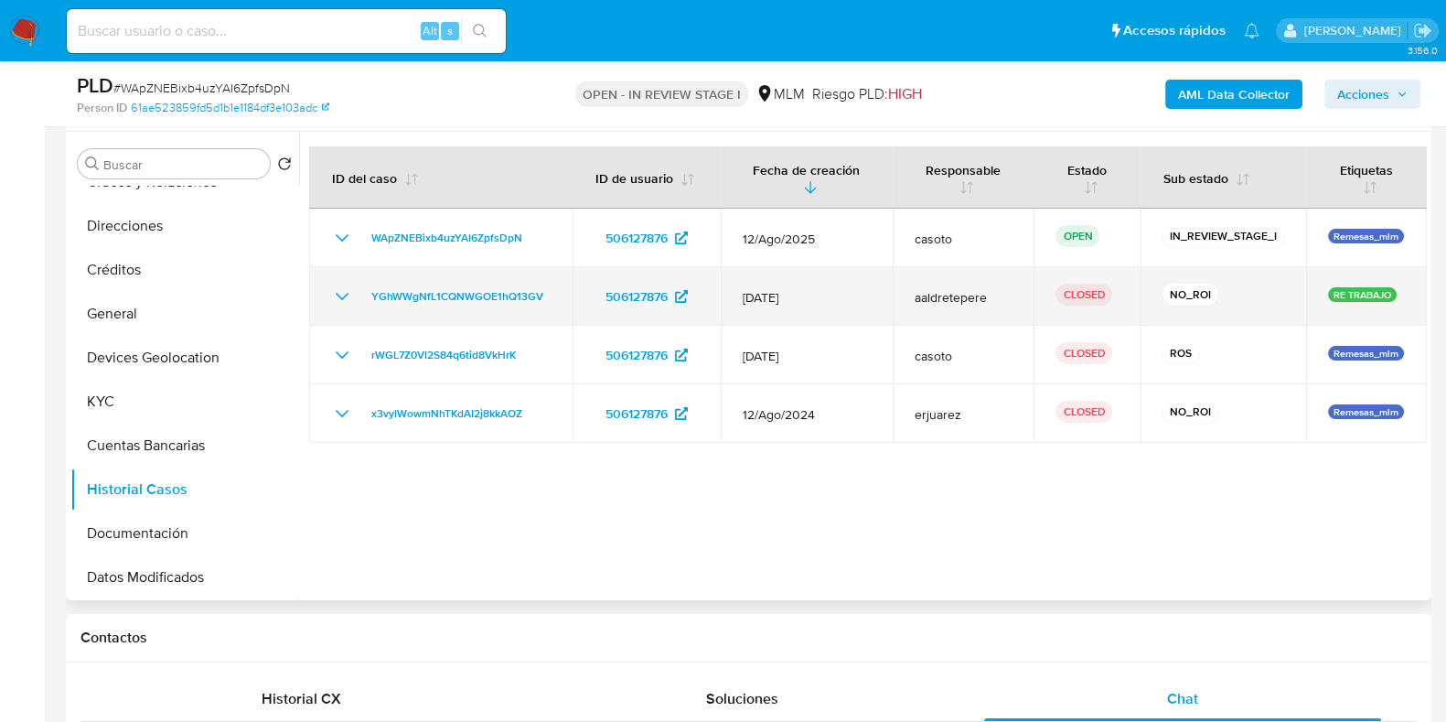
click at [342, 298] on icon "Mostrar/Ocultar" at bounding box center [342, 296] width 13 height 7
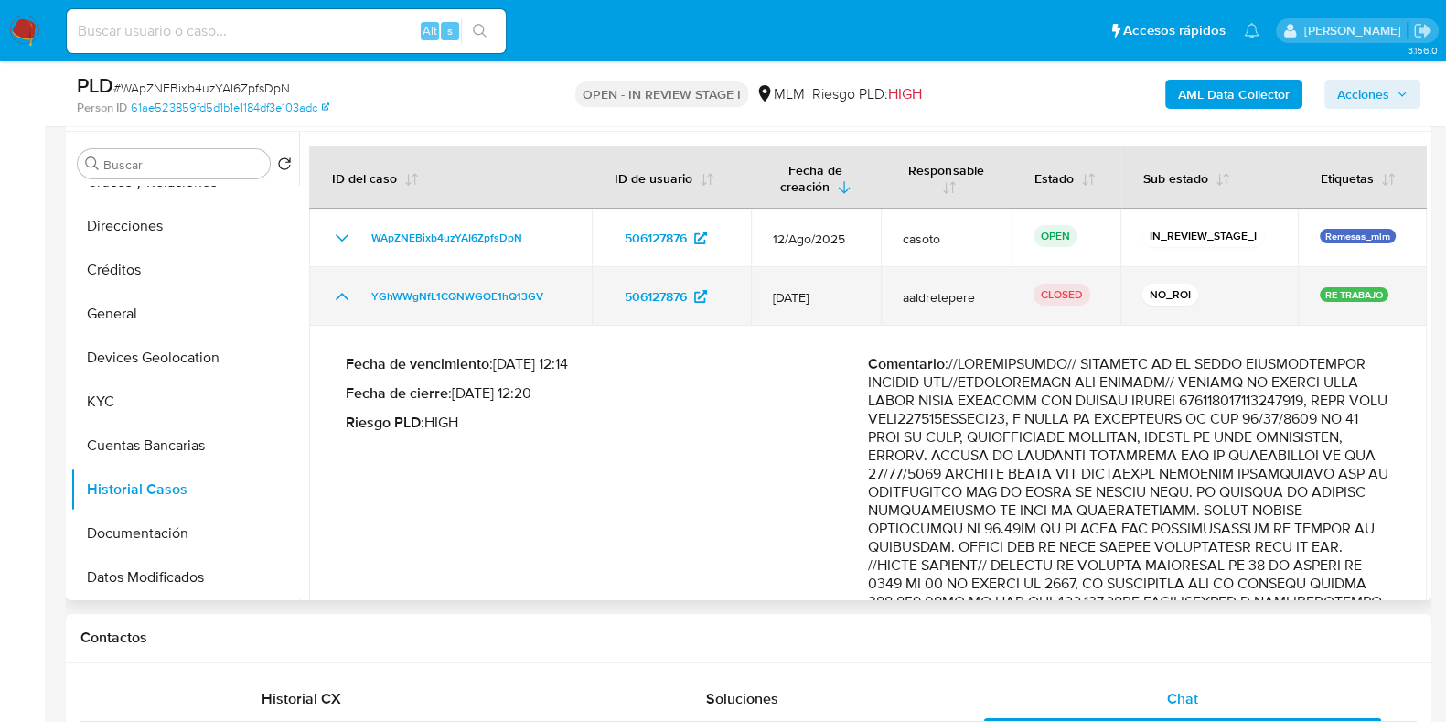
click at [342, 298] on icon "Mostrar/Ocultar" at bounding box center [342, 296] width 22 height 22
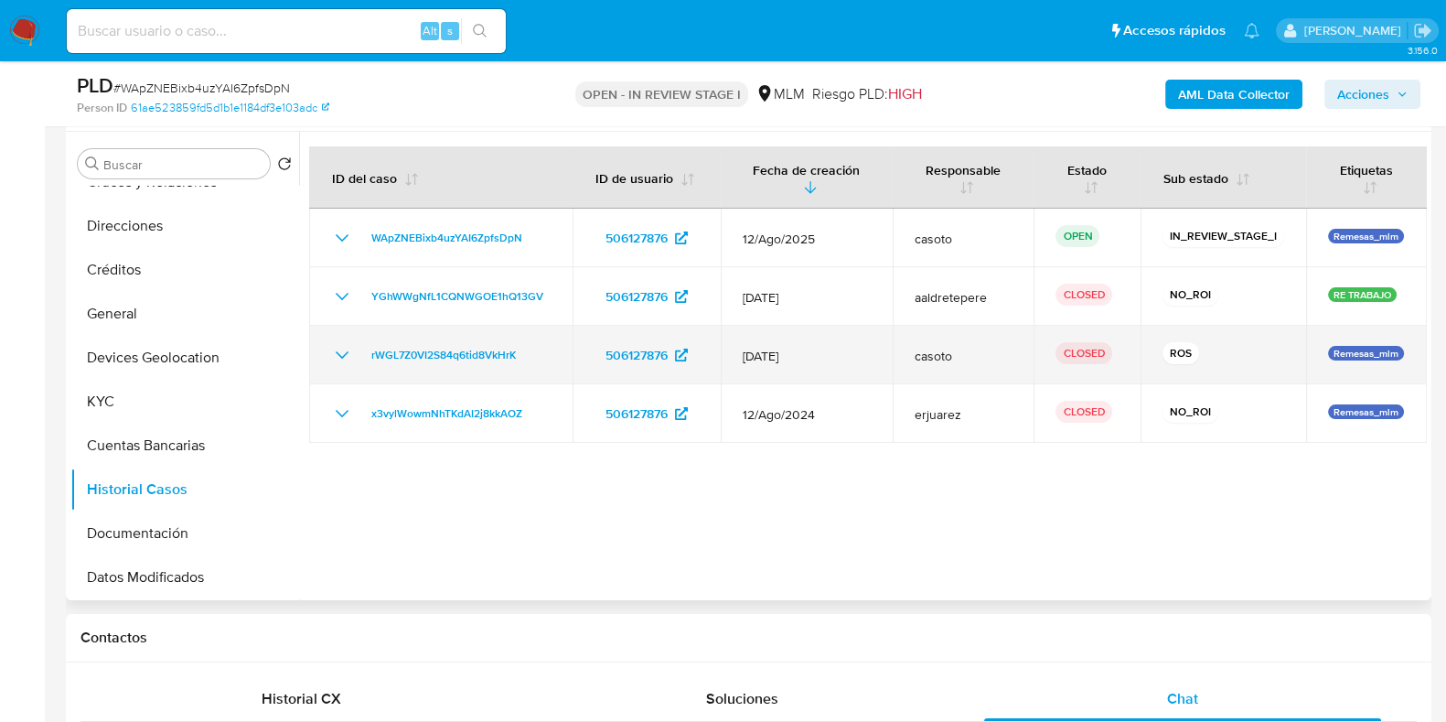
click at [340, 359] on icon "Mostrar/Ocultar" at bounding box center [342, 355] width 22 height 22
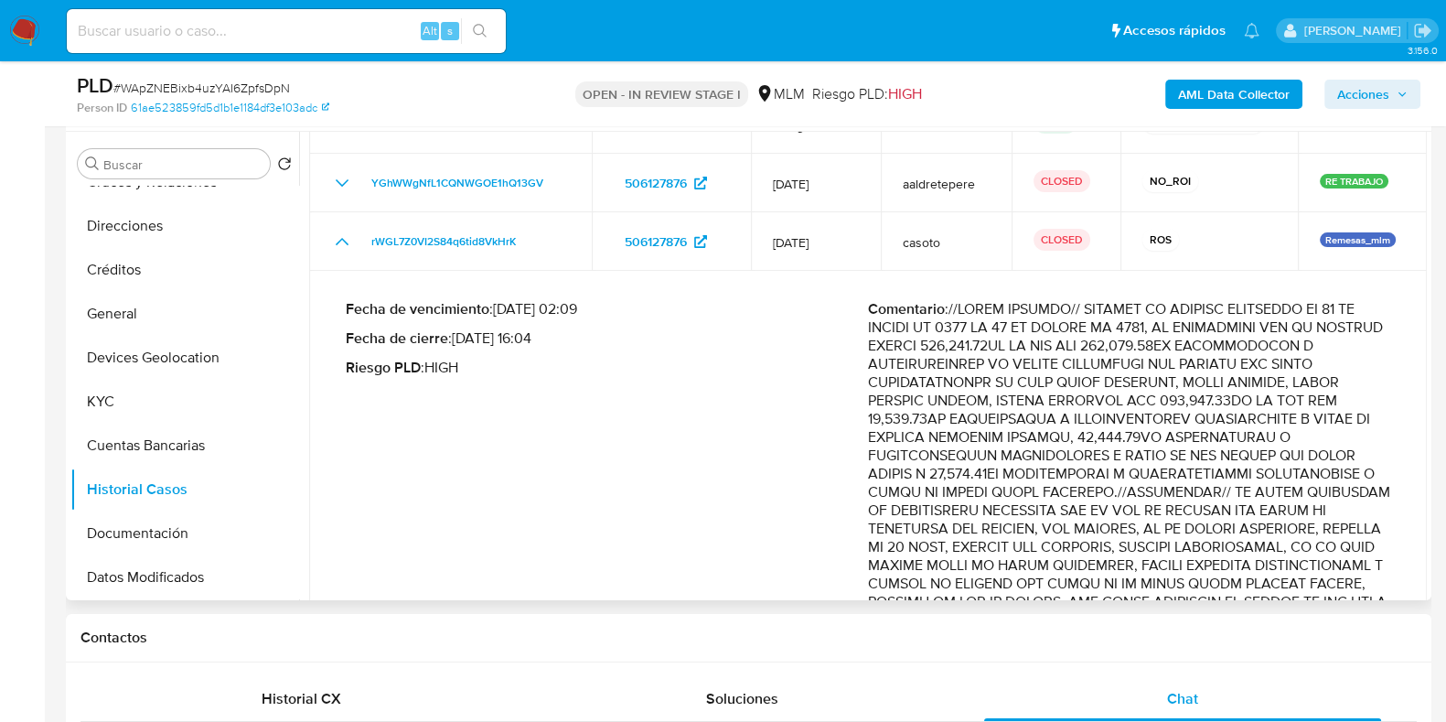
scroll to position [0, 0]
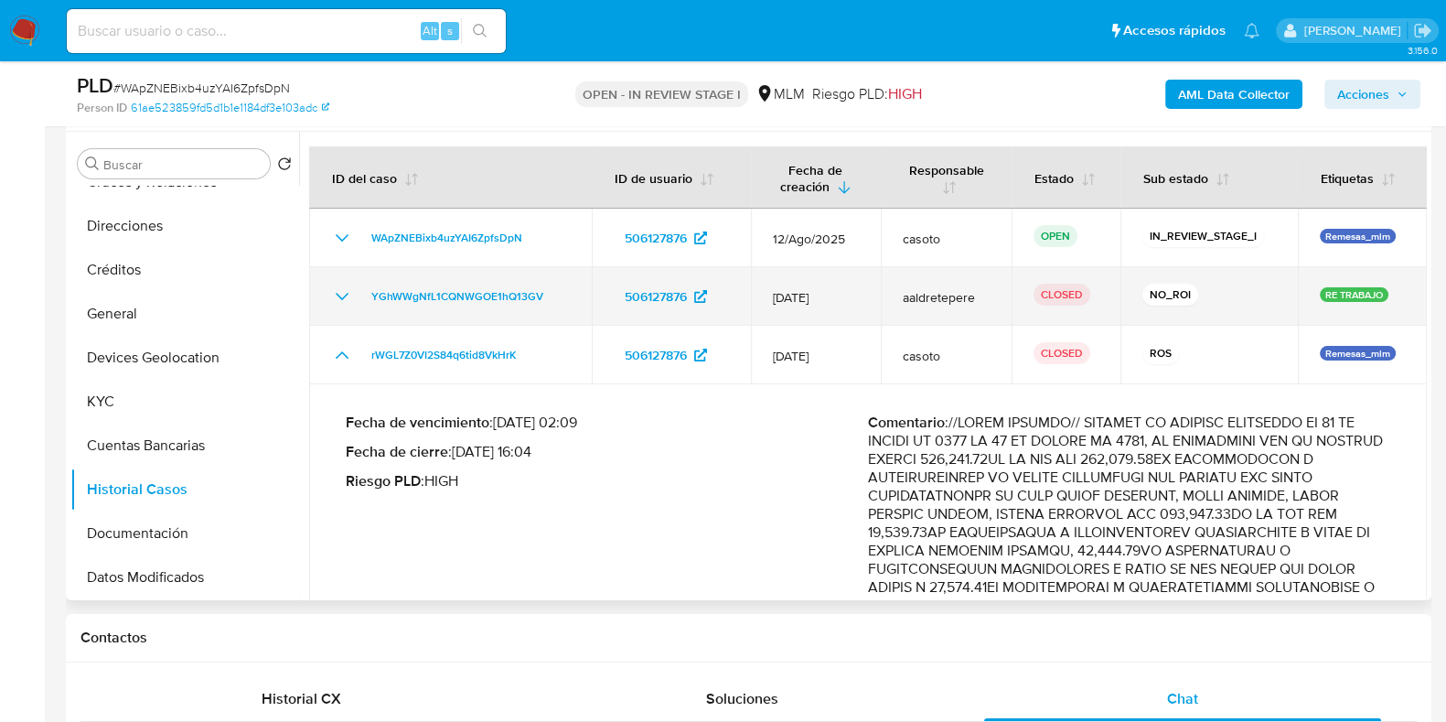
click at [346, 292] on icon "Mostrar/Ocultar" at bounding box center [342, 296] width 22 height 22
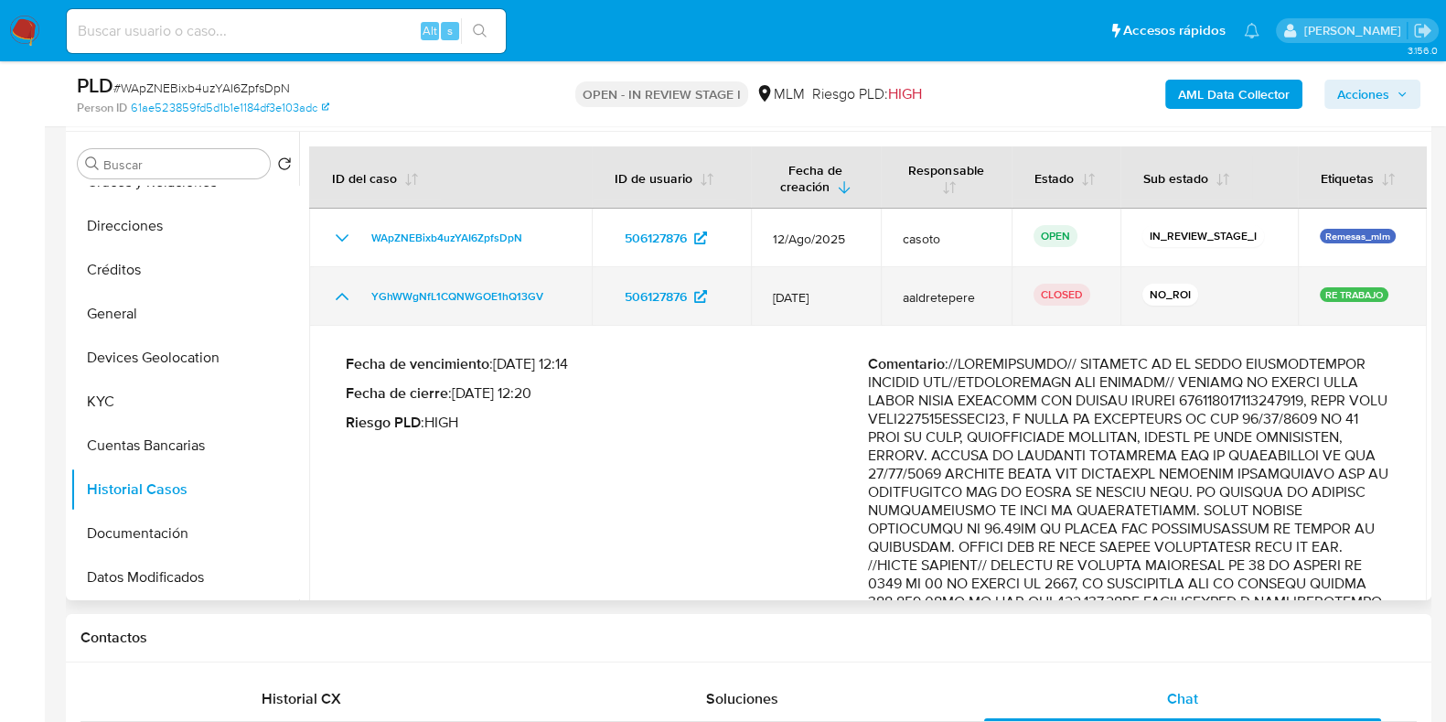
click at [348, 297] on icon "Mostrar/Ocultar" at bounding box center [342, 296] width 22 height 22
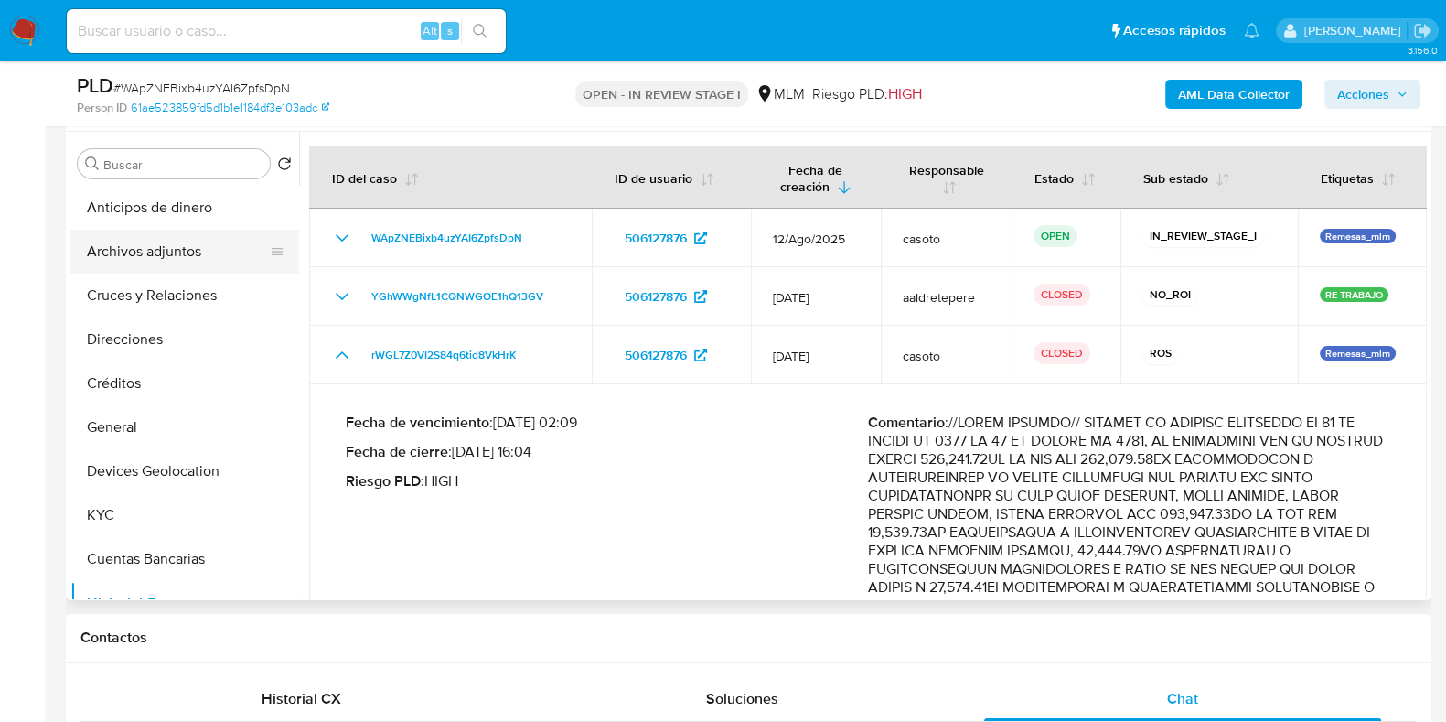
click at [161, 262] on button "Archivos adjuntos" at bounding box center [177, 252] width 214 height 44
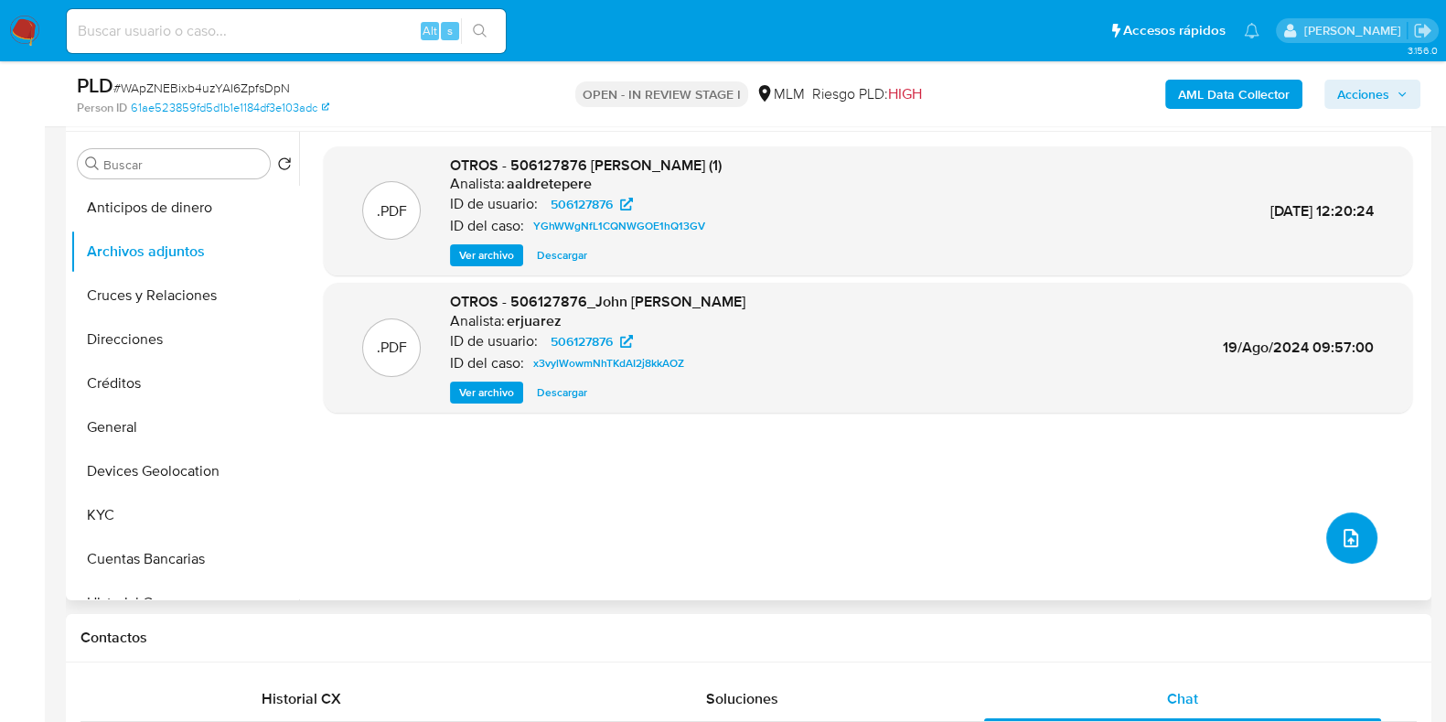
click at [1342, 540] on icon "upload-file" at bounding box center [1351, 538] width 22 height 22
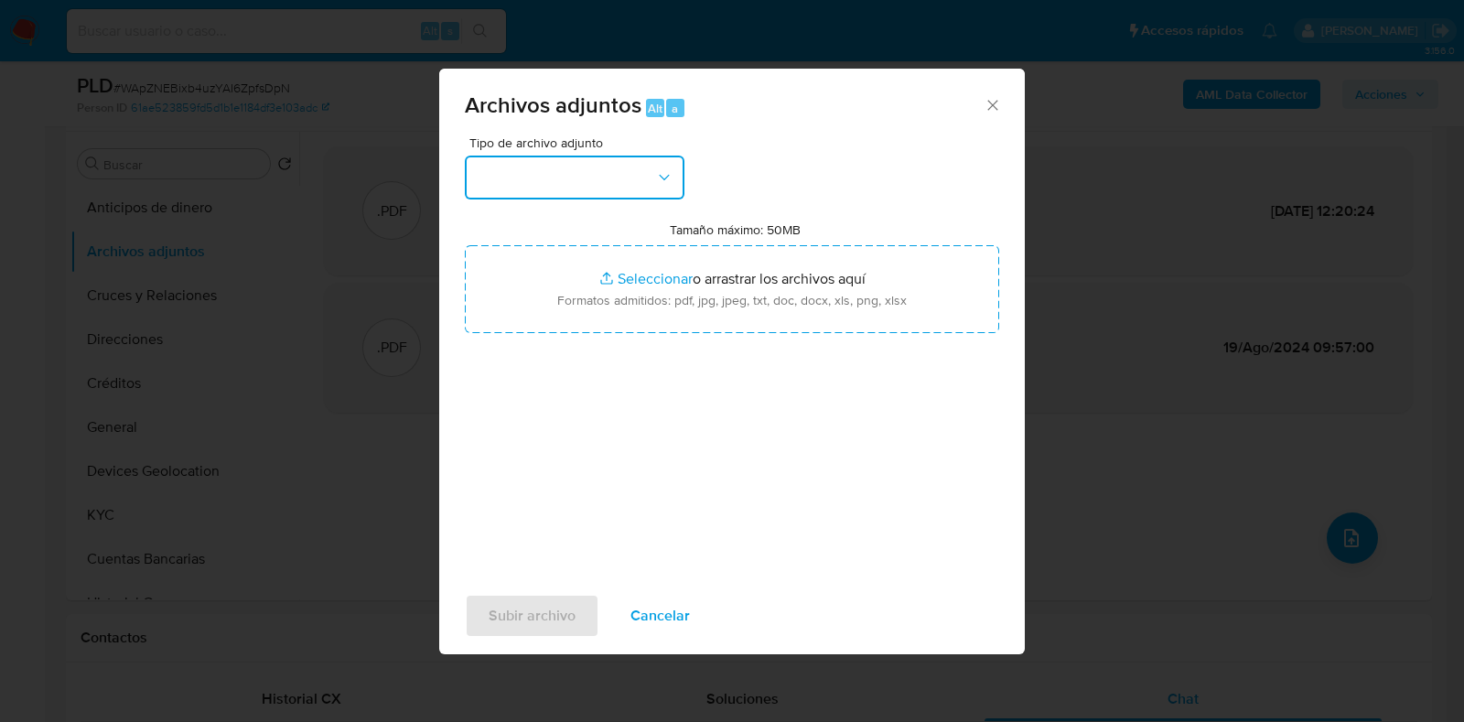
click at [528, 167] on button "button" at bounding box center [575, 178] width 220 height 44
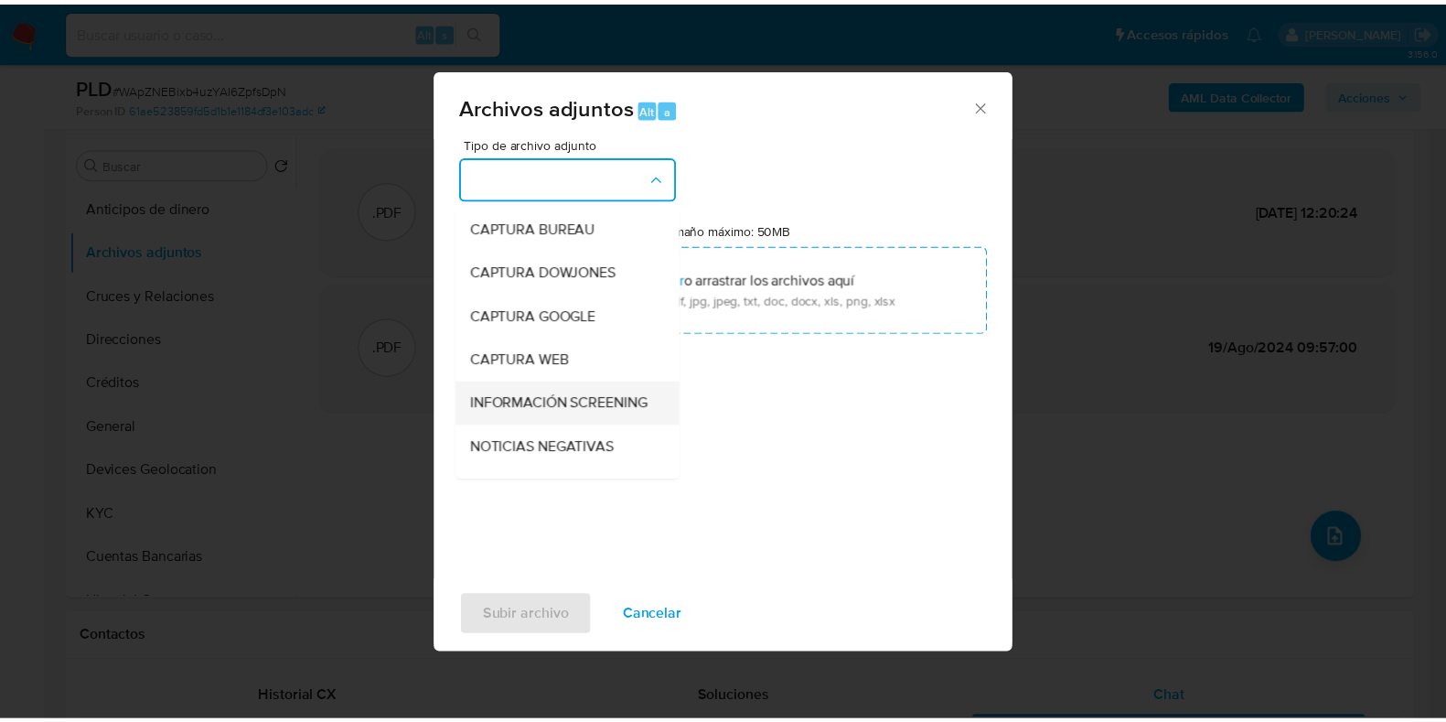
scroll to position [113, 0]
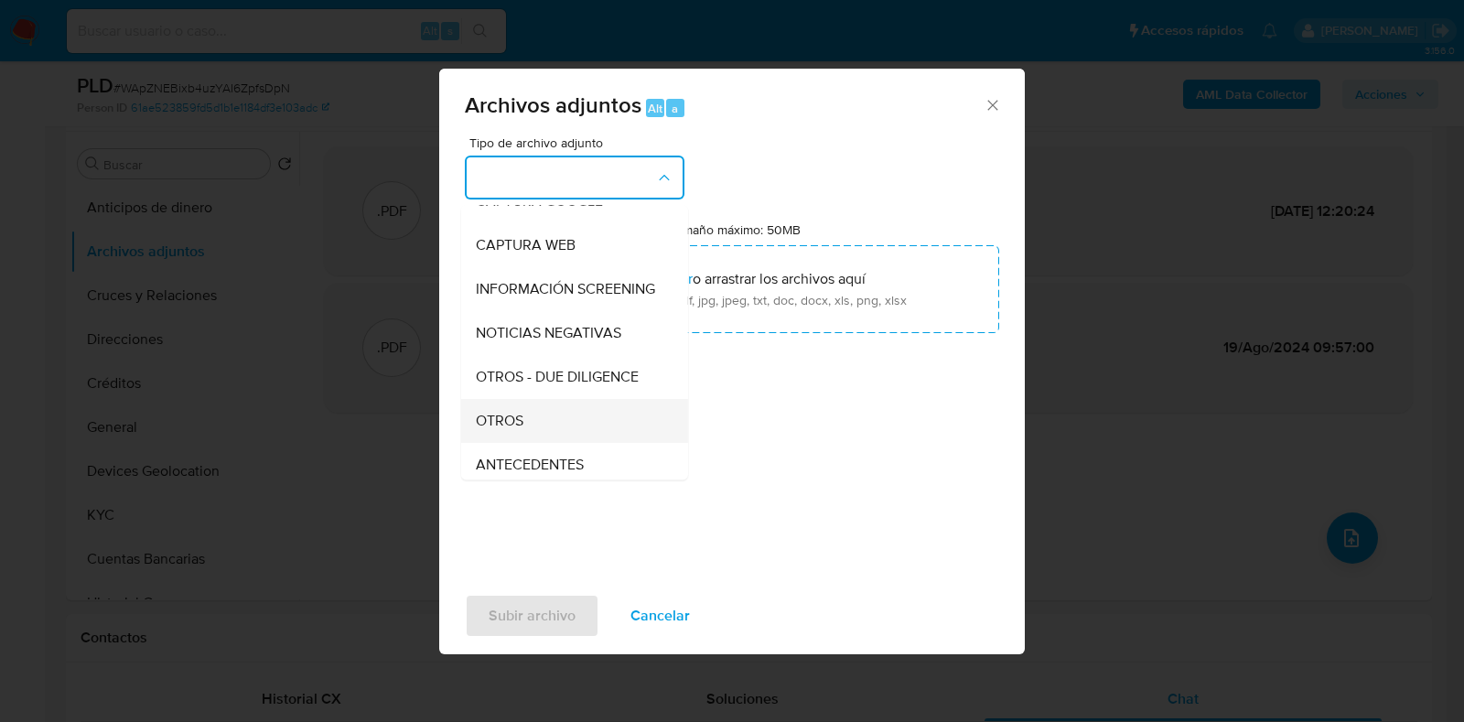
click at [505, 425] on div "OTROS" at bounding box center [569, 421] width 187 height 44
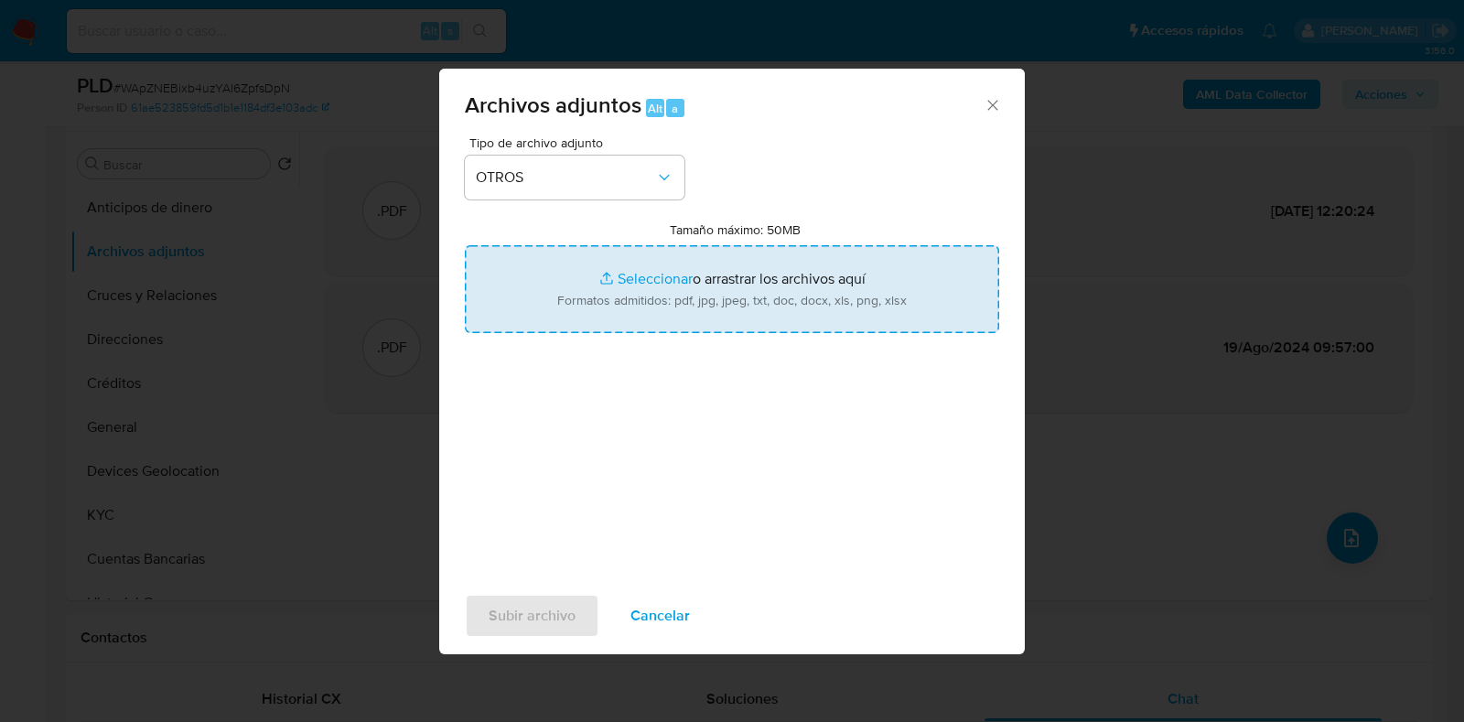
click at [633, 280] on input "Tamaño máximo: 50MB Seleccionar archivos" at bounding box center [732, 289] width 534 height 88
type input "C:\fakepath\506127876_JOHN YAHIR LOPEZ ALVARADO_AGO2025.pdf"
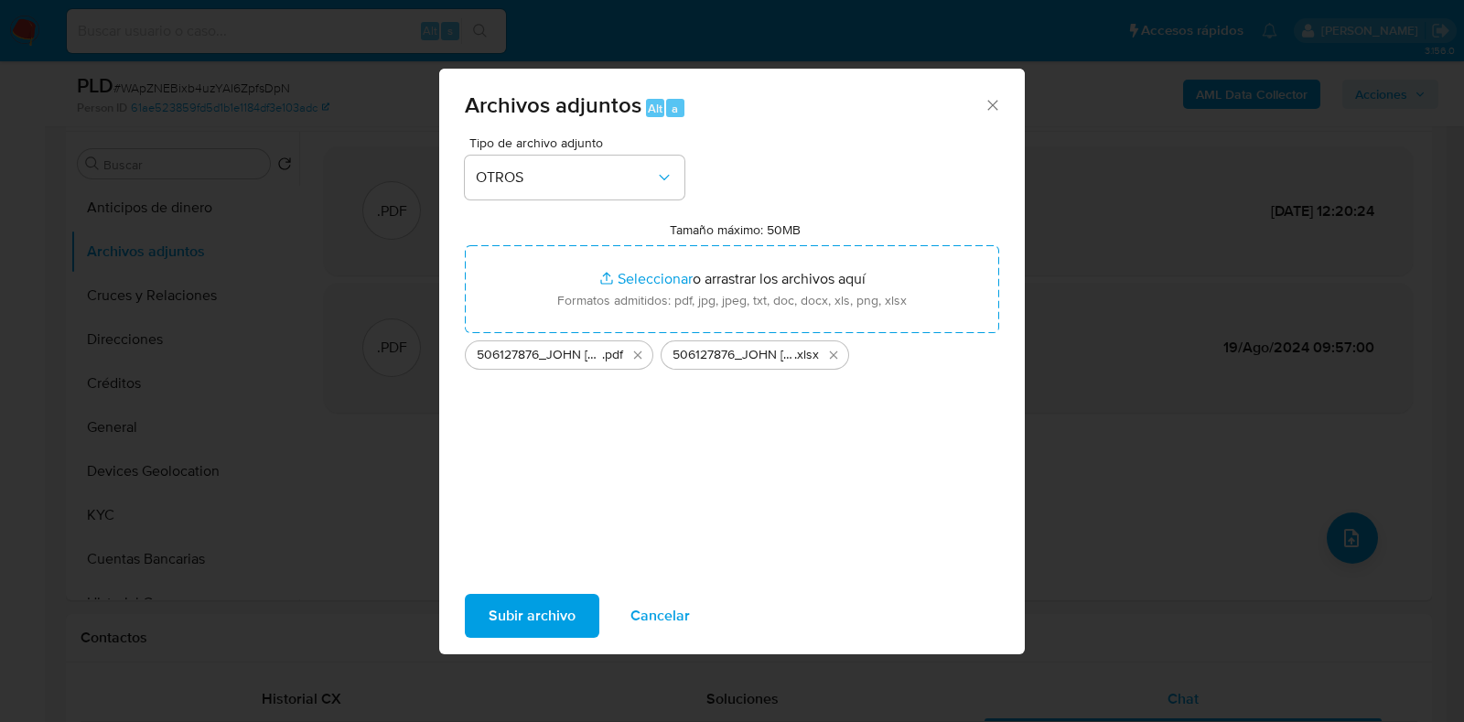
click at [527, 606] on span "Subir archivo" at bounding box center [531, 616] width 87 height 40
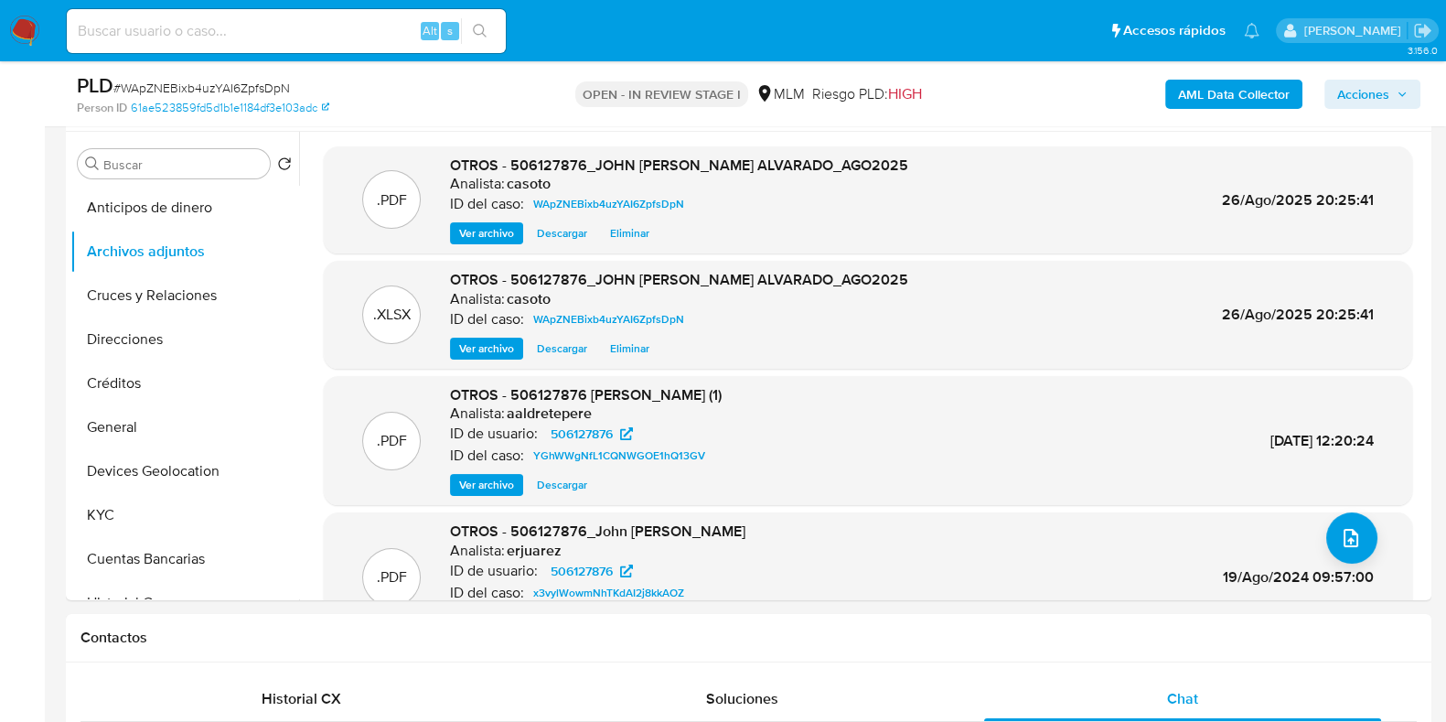
click at [1390, 80] on span "Acciones" at bounding box center [1363, 94] width 52 height 29
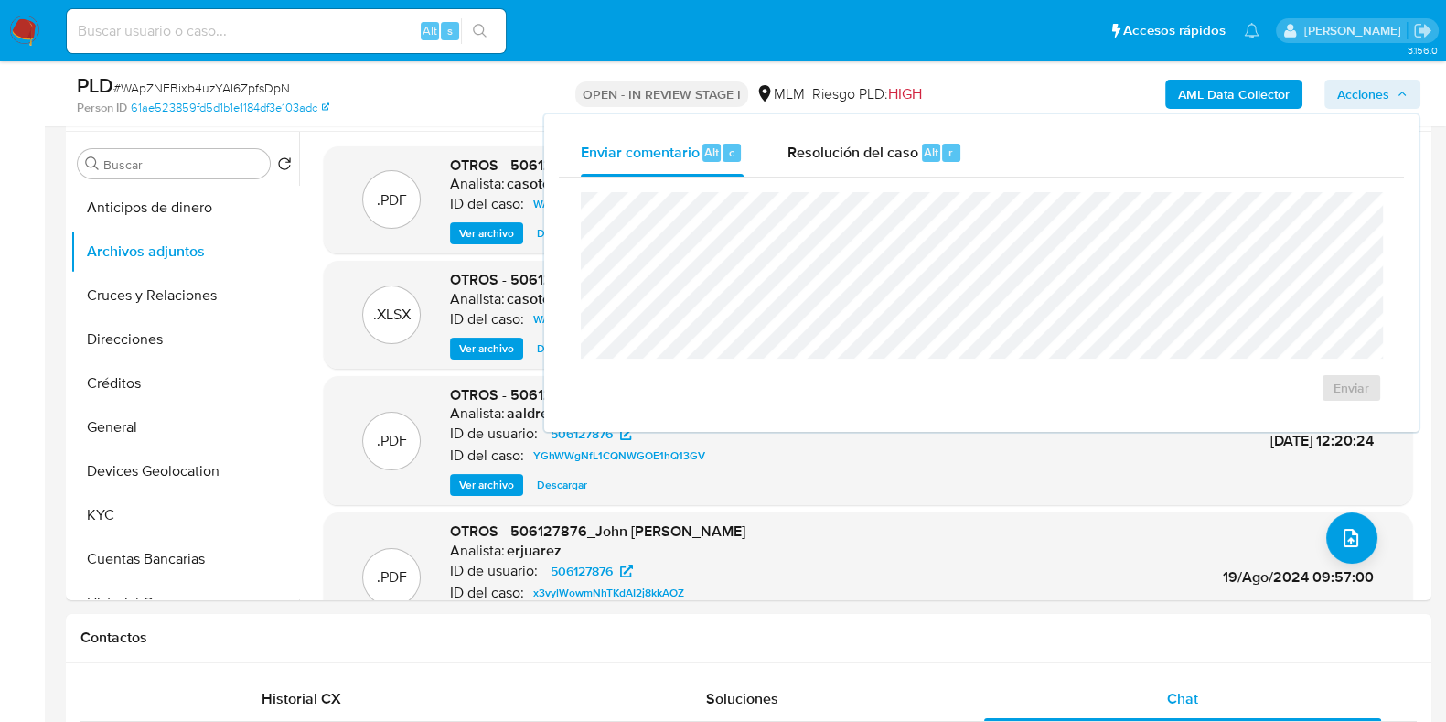
drag, startPoint x: 945, startPoint y: 148, endPoint x: 926, endPoint y: 185, distance: 41.3
click at [942, 157] on div "r" at bounding box center [951, 153] width 18 height 18
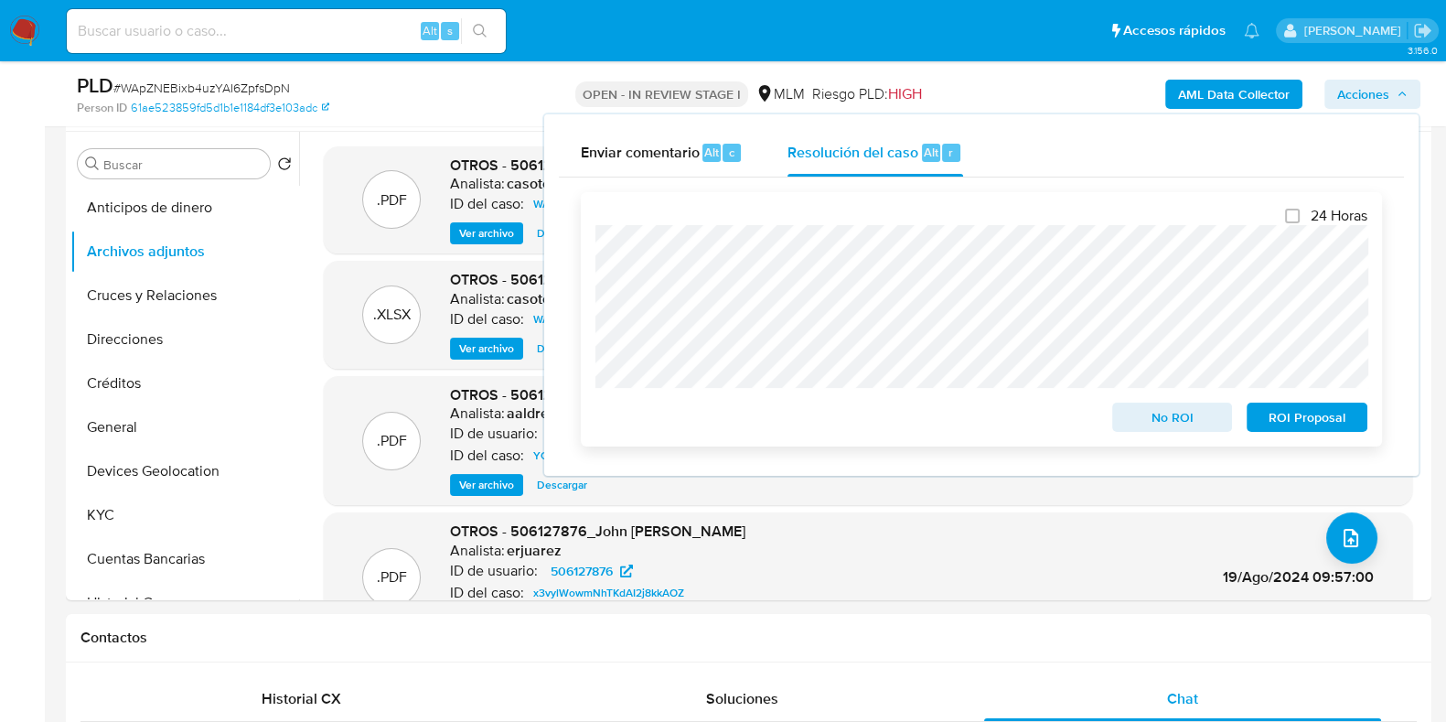
click at [1160, 415] on span "No ROI" at bounding box center [1172, 417] width 95 height 26
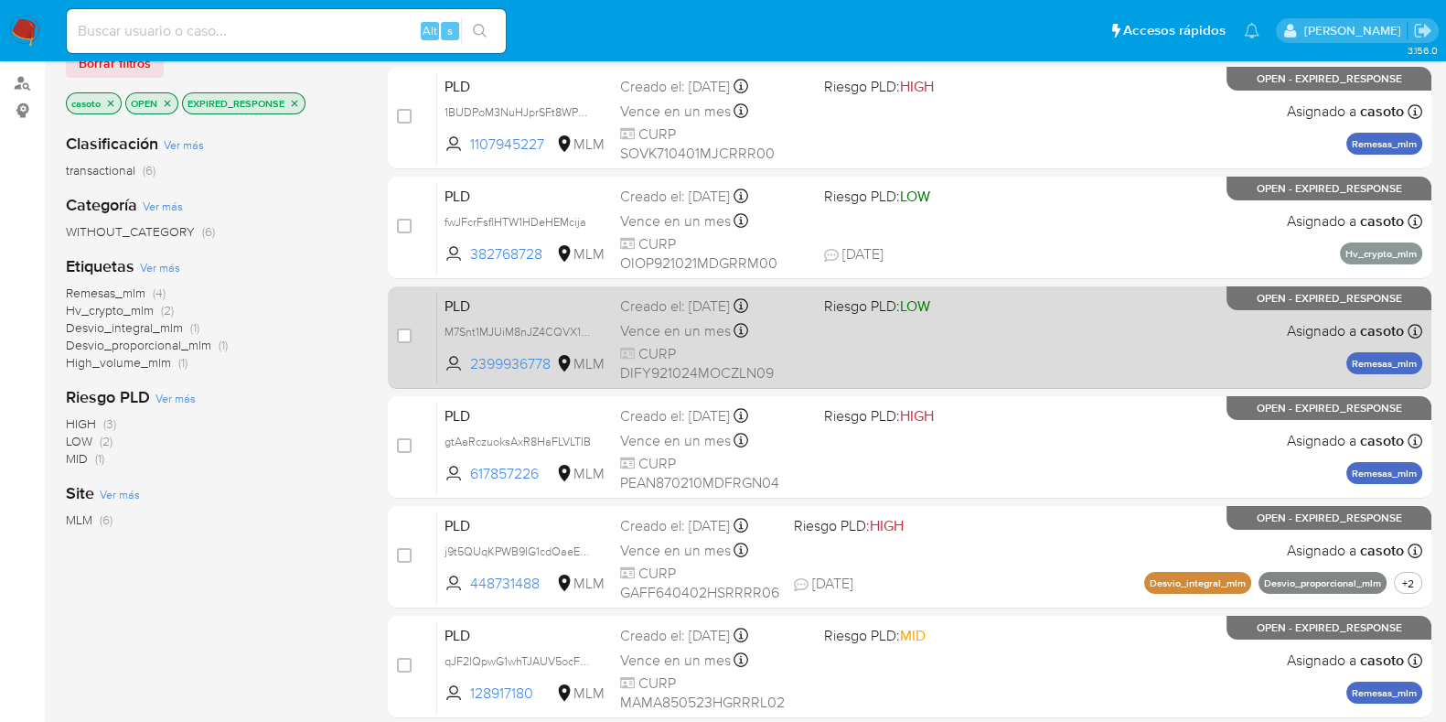
scroll to position [325, 0]
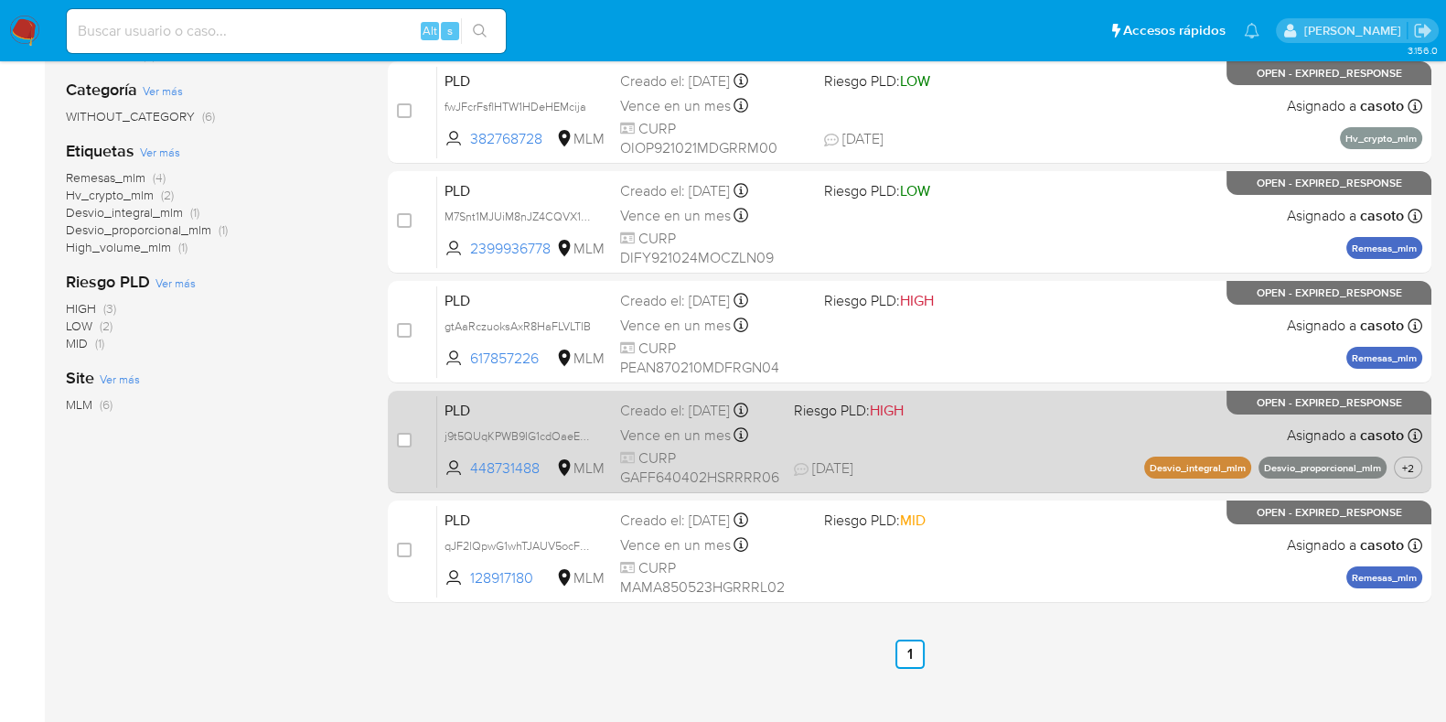
click at [958, 429] on div "PLD j9t5QUqKPWB9IG1cdOaeE5iK 448731488 MLM Riesgo PLD: HIGH Creado el: [DATE] C…" at bounding box center [929, 441] width 985 height 92
click at [399, 439] on input "checkbox" at bounding box center [404, 440] width 15 height 15
checkbox input "true"
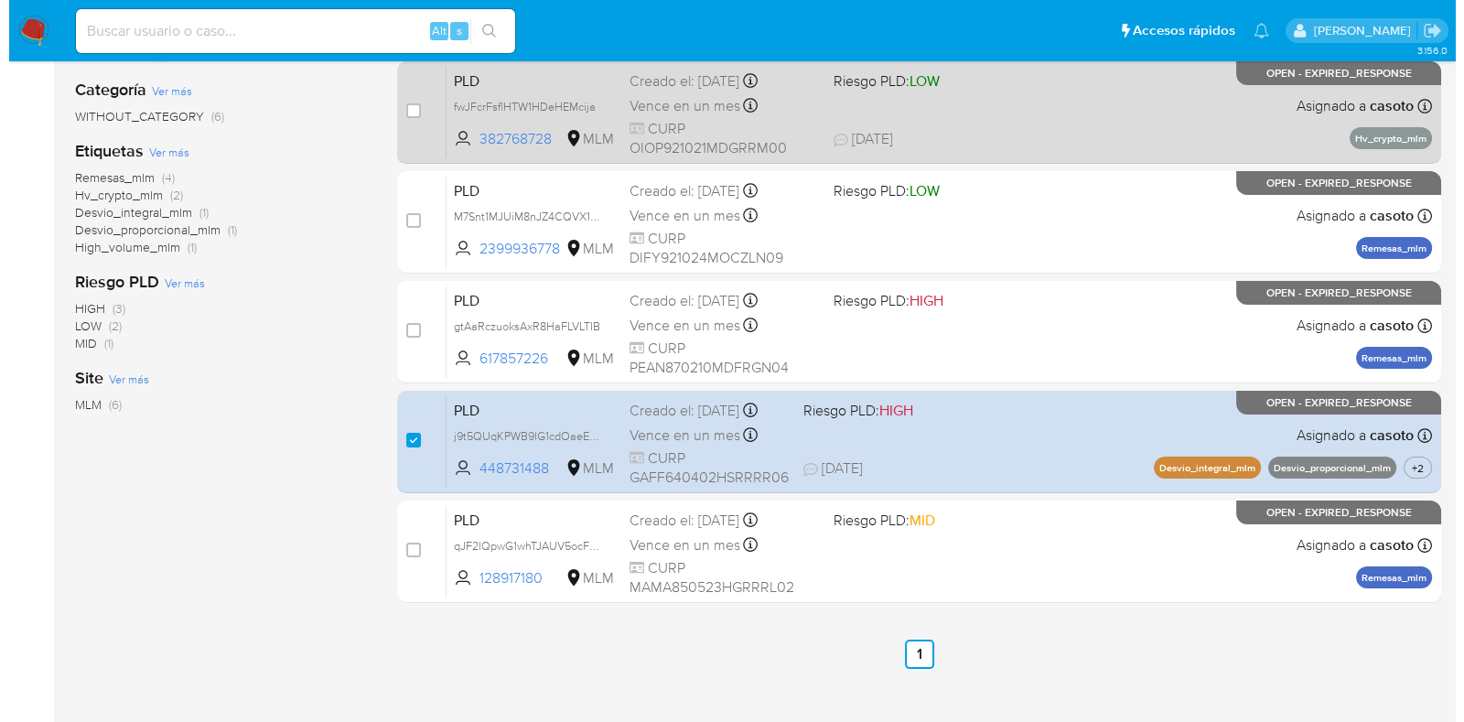
scroll to position [0, 0]
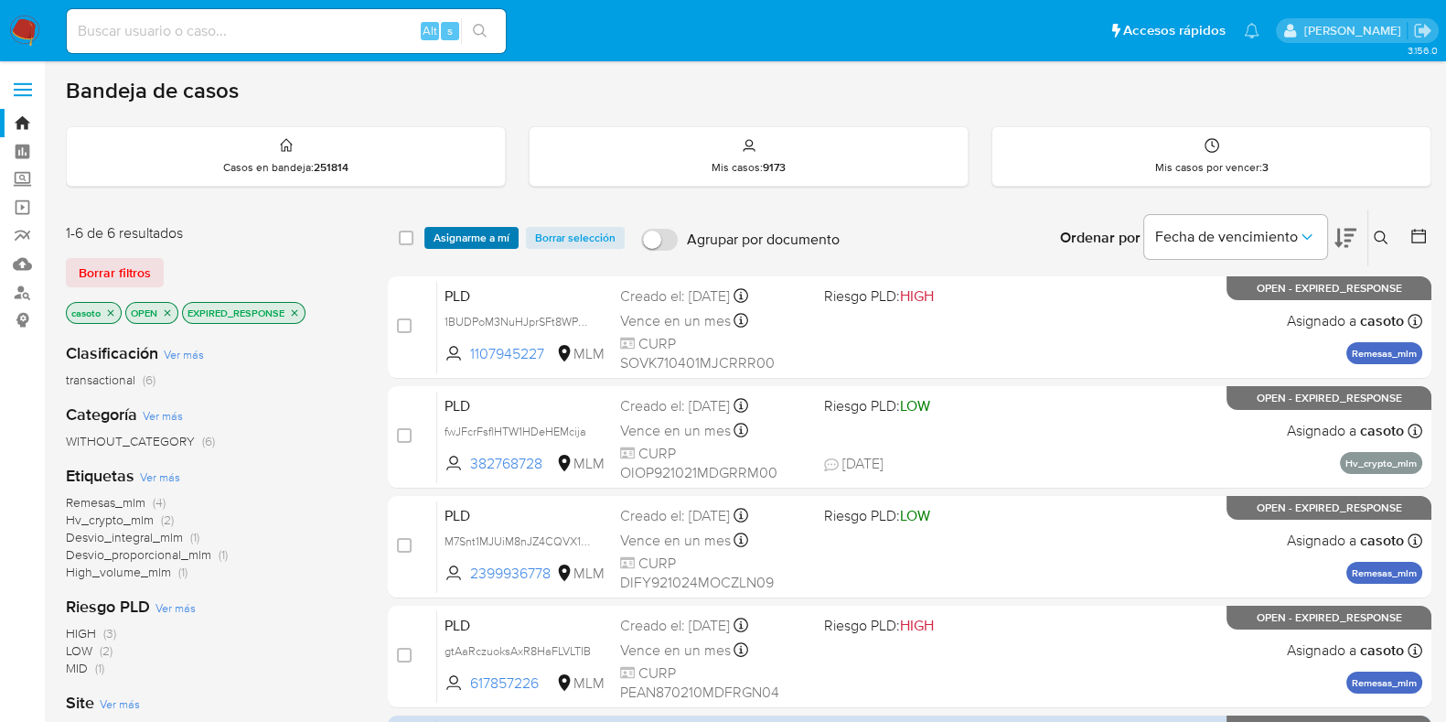
click at [467, 231] on span "Asignarme a mí" at bounding box center [472, 238] width 76 height 18
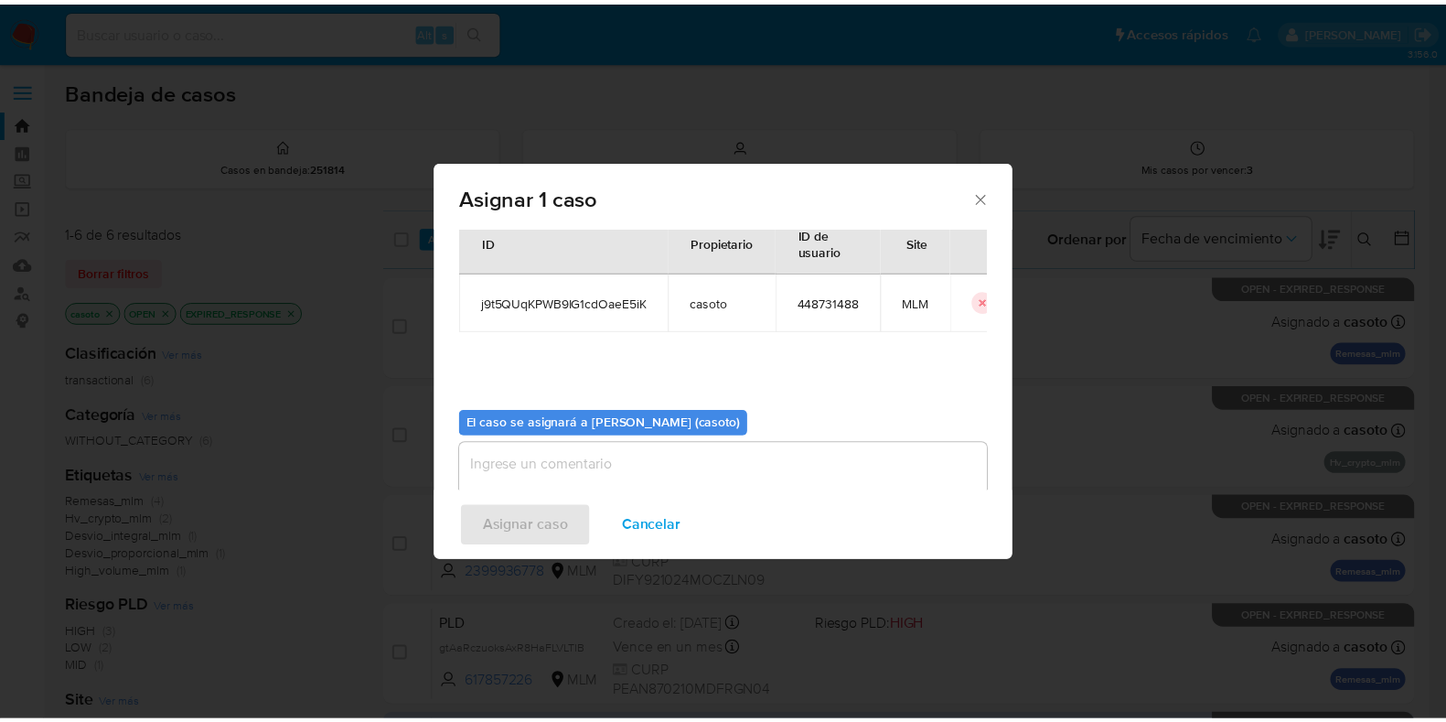
scroll to position [94, 0]
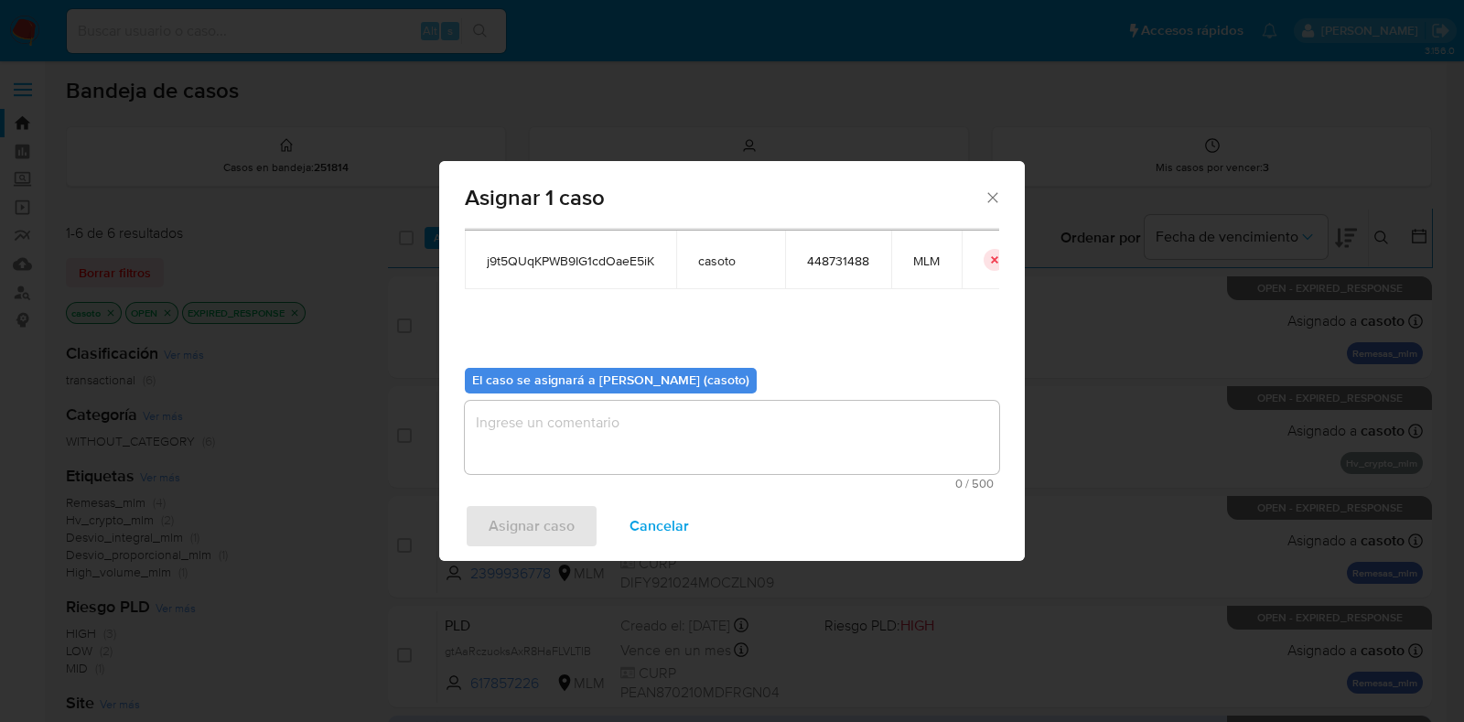
click at [573, 461] on textarea "assign-modal" at bounding box center [732, 437] width 534 height 73
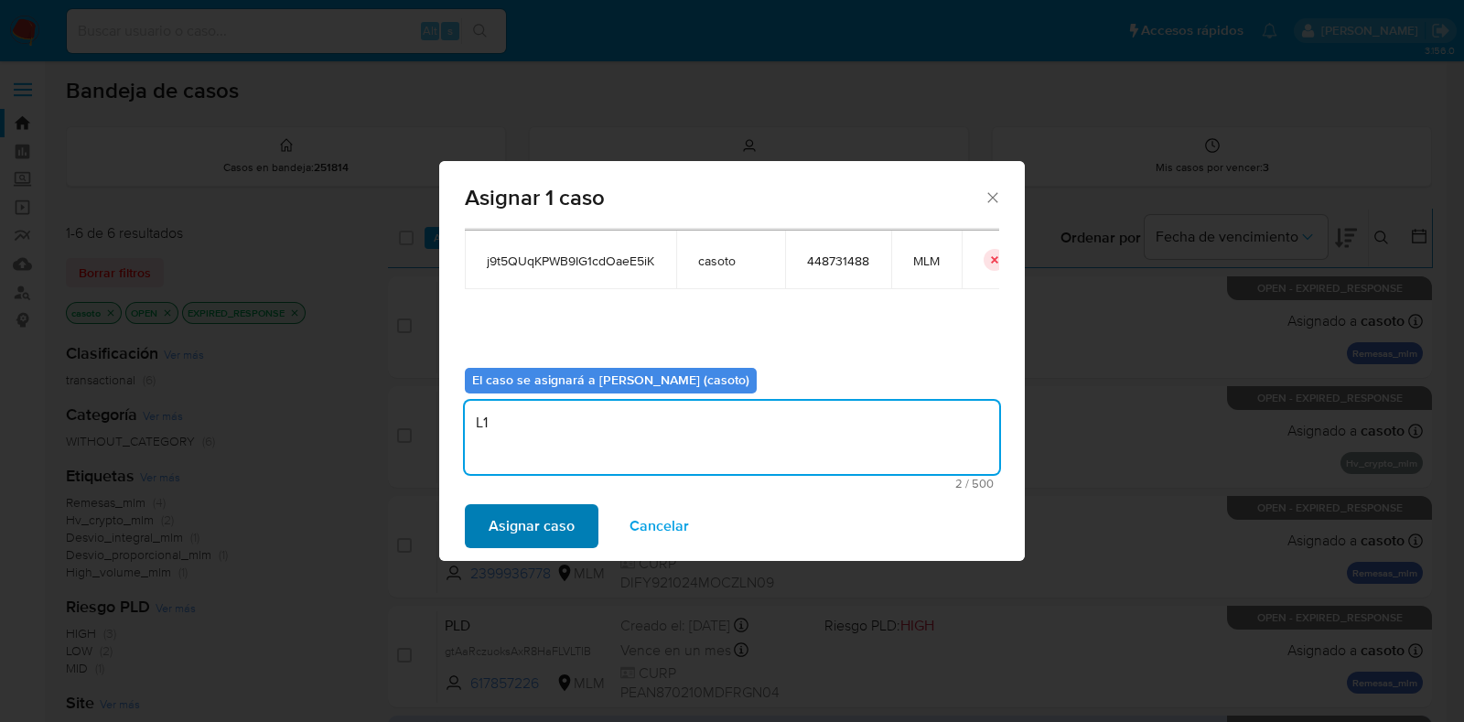
type textarea "L1"
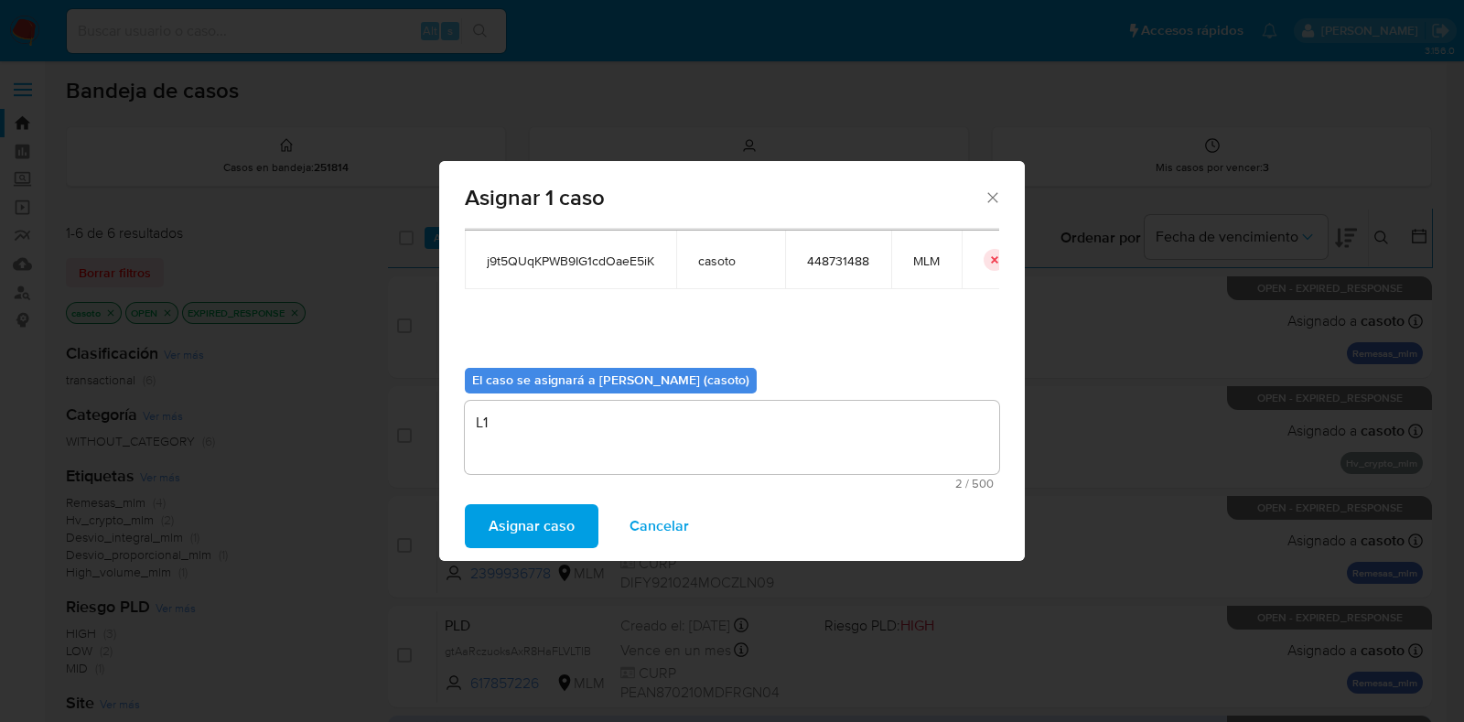
click at [566, 545] on span "Asignar caso" at bounding box center [531, 526] width 86 height 40
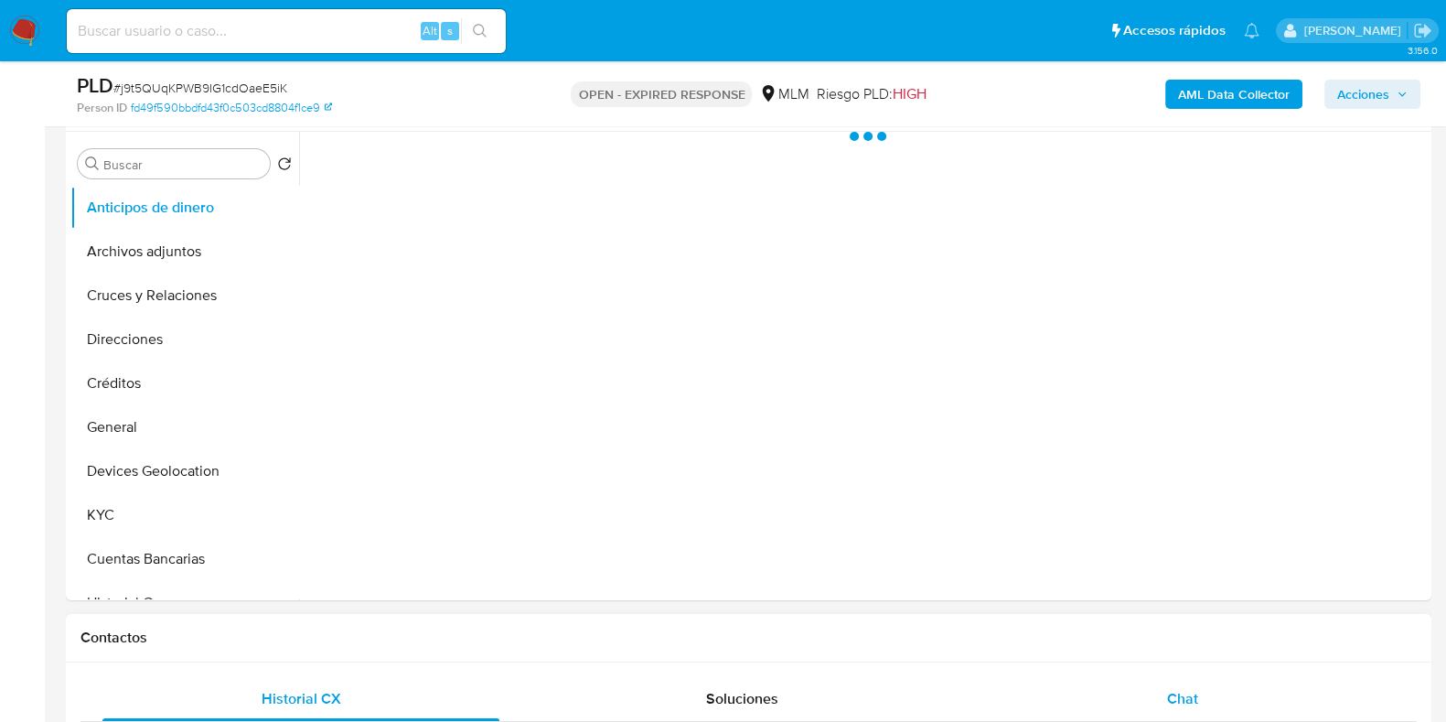
scroll to position [572, 0]
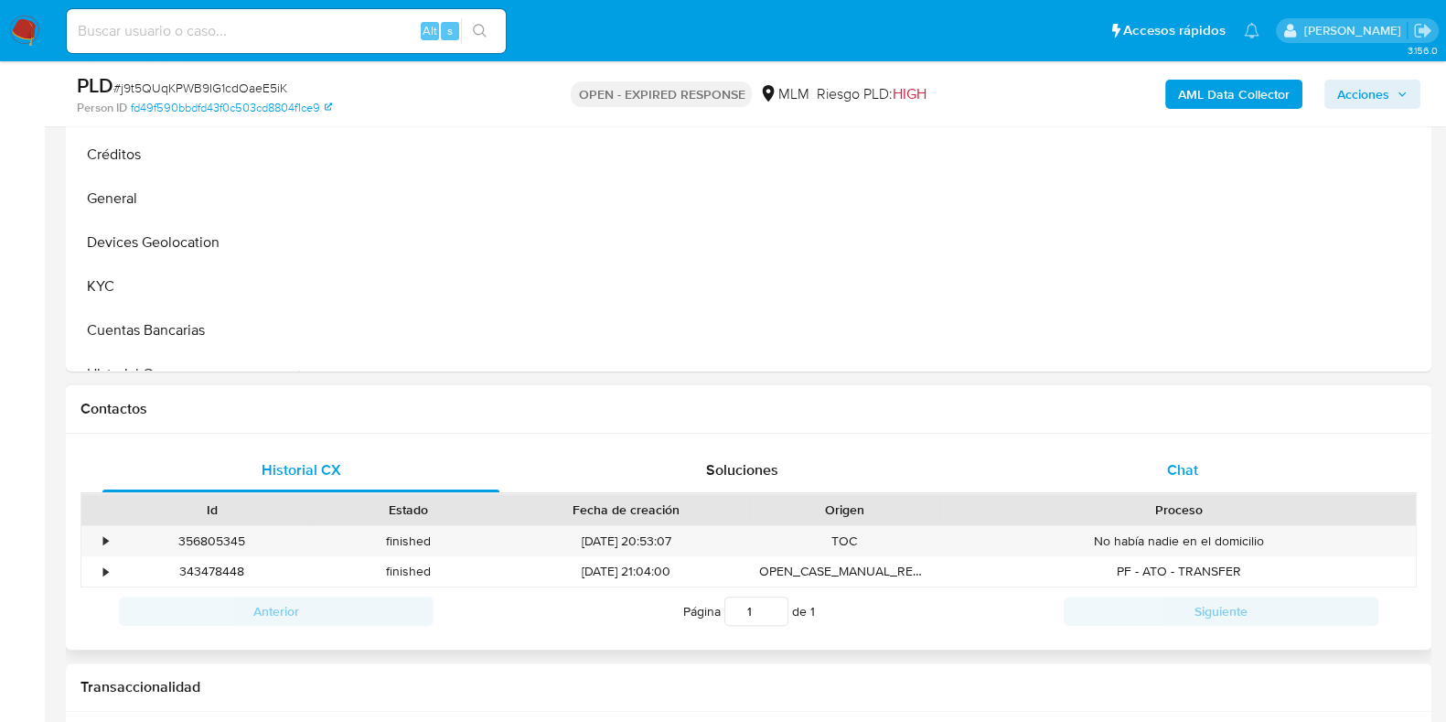
click at [1186, 459] on span "Chat" at bounding box center [1182, 469] width 31 height 21
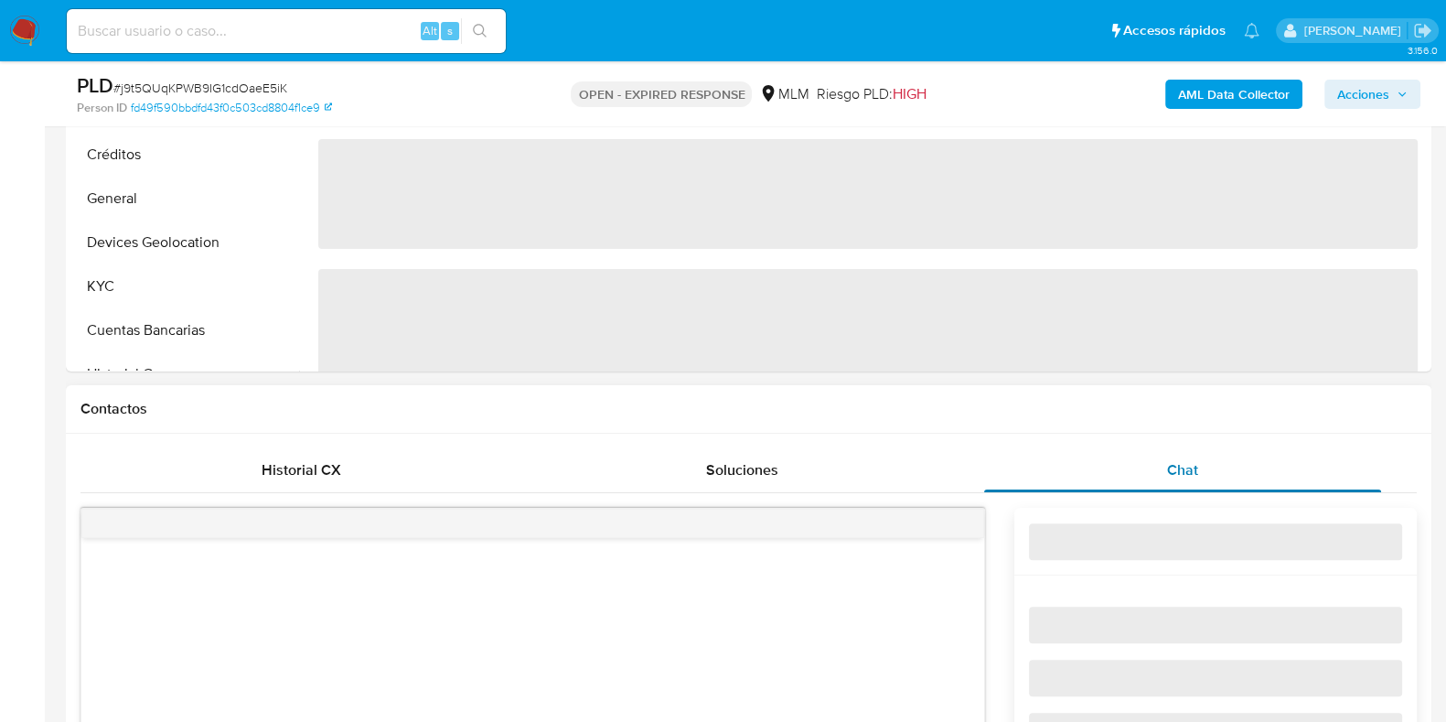
select select "10"
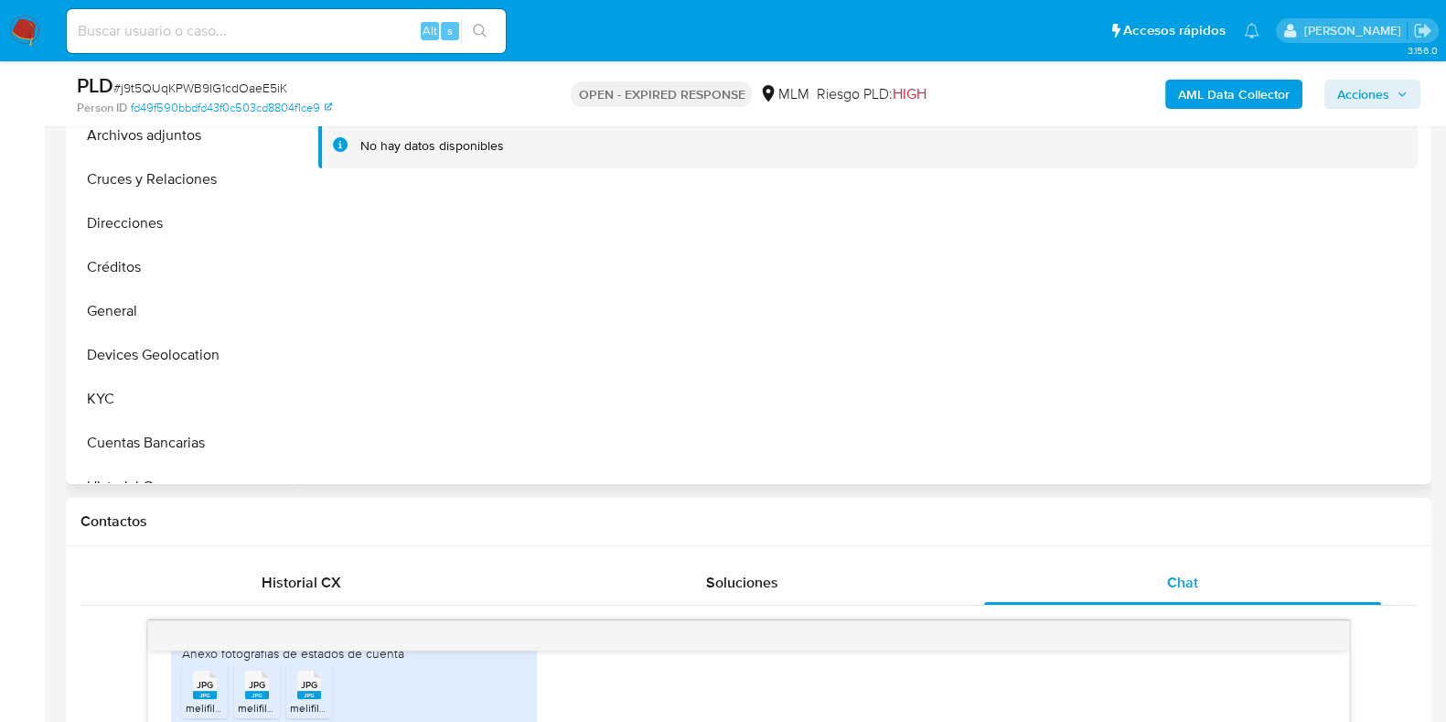
scroll to position [343, 0]
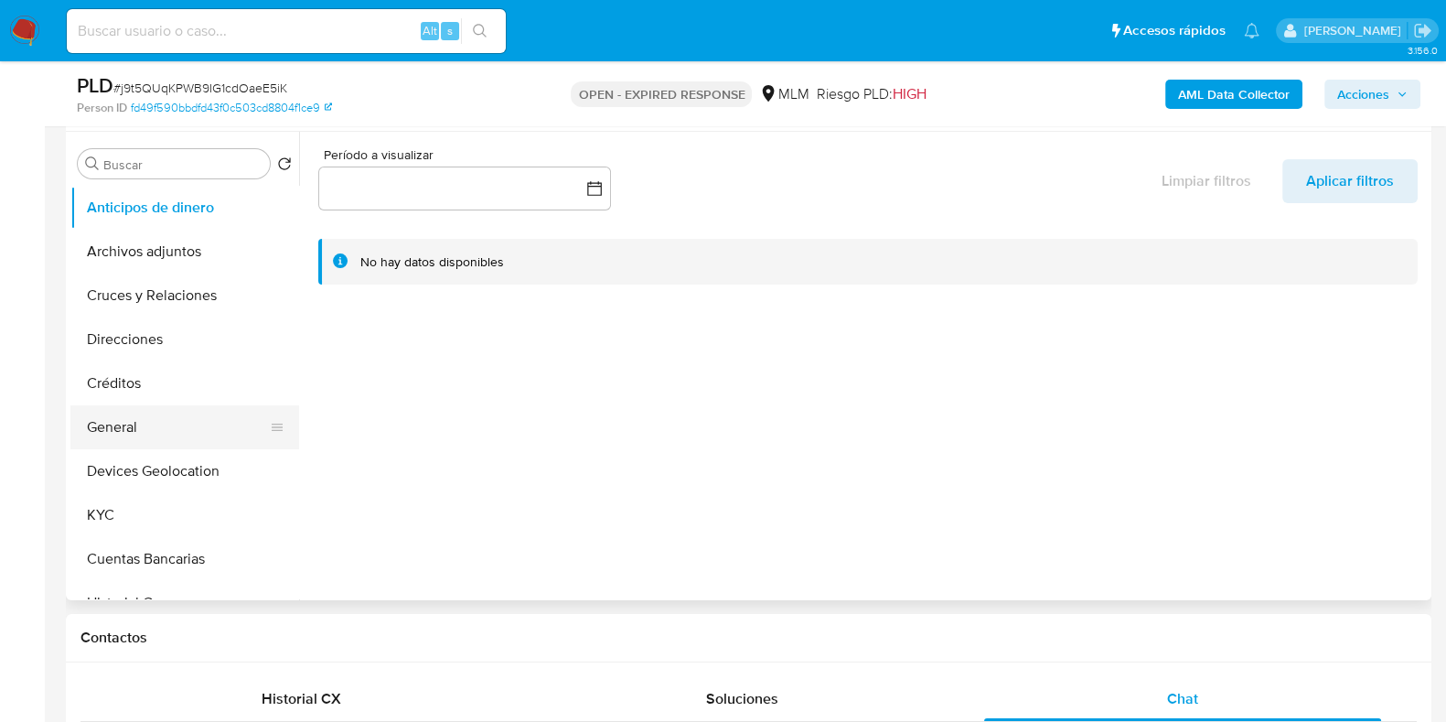
click at [188, 436] on button "General" at bounding box center [177, 427] width 214 height 44
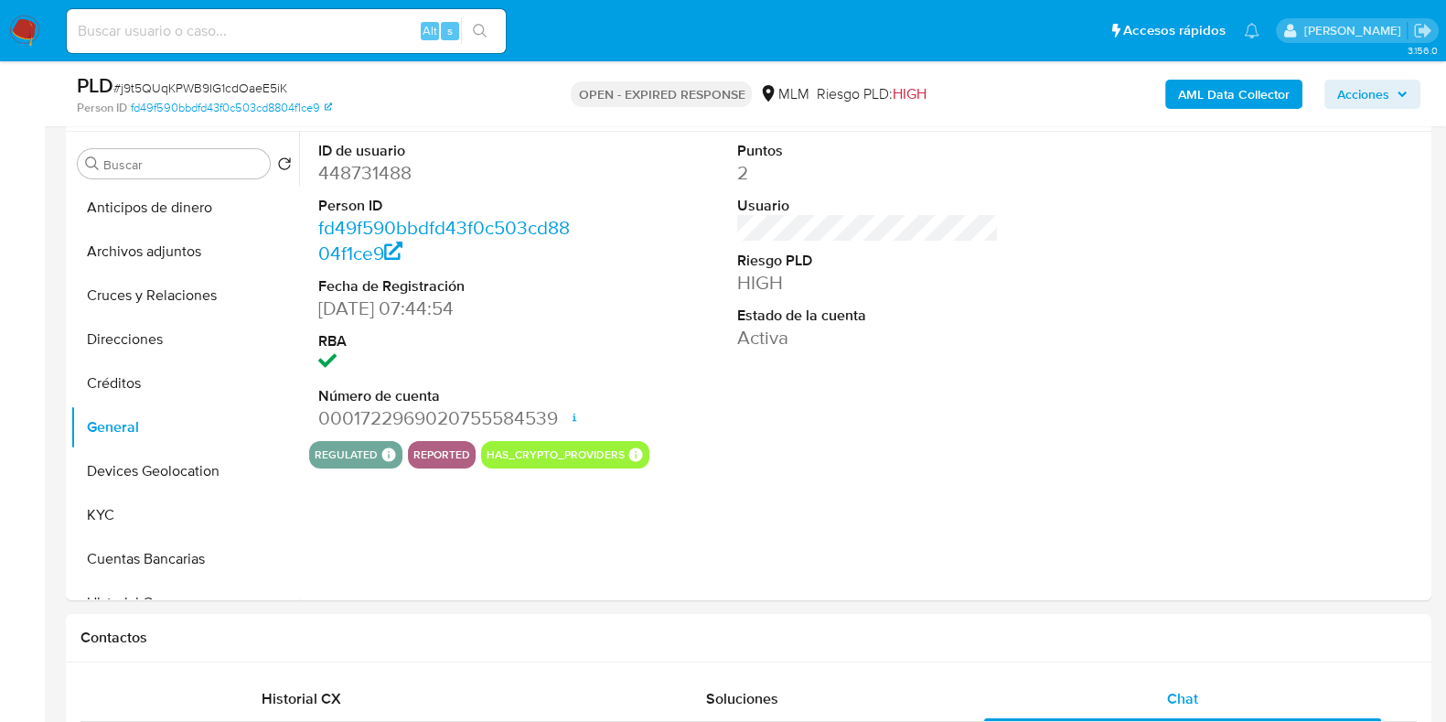
click at [374, 174] on dd "448731488" at bounding box center [449, 173] width 262 height 26
copy dd "448731488"
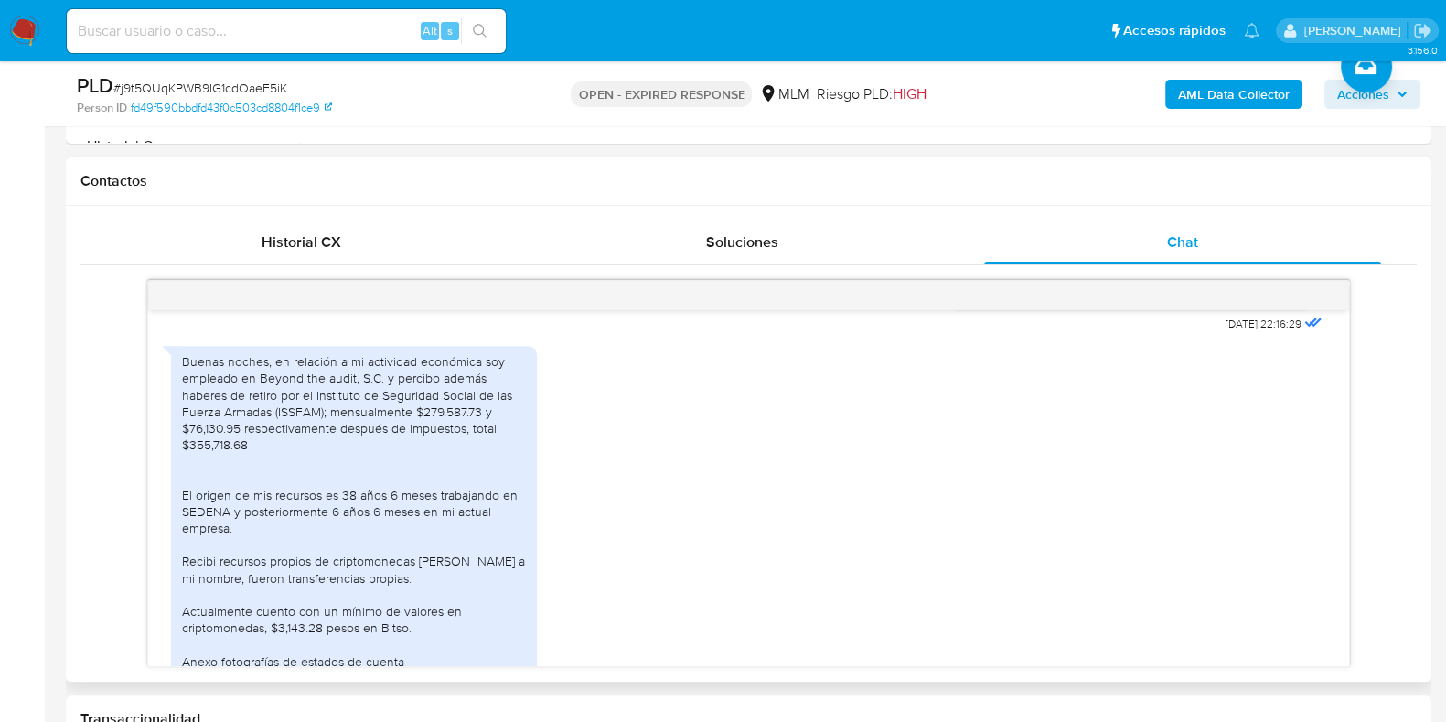
scroll to position [572, 0]
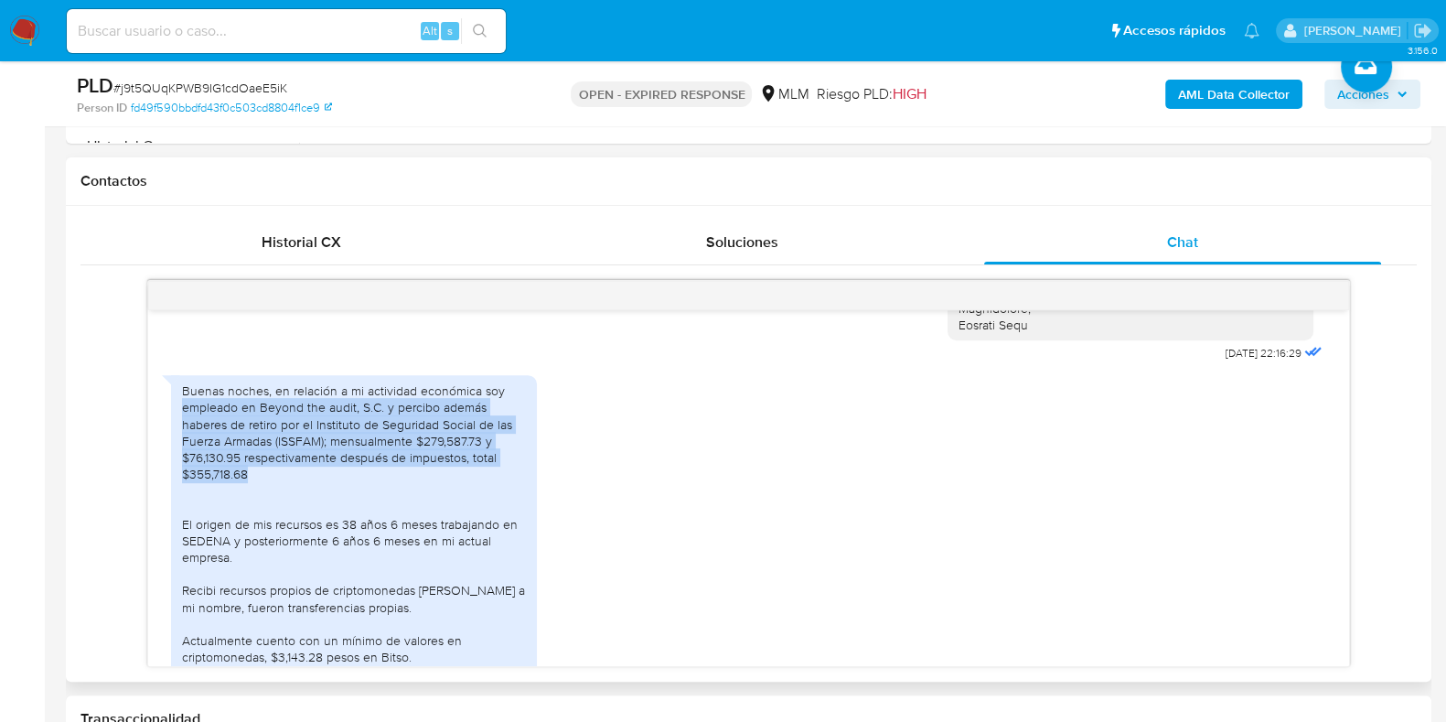
drag, startPoint x: 183, startPoint y: 440, endPoint x: 469, endPoint y: 499, distance: 292.2
click at [469, 499] on div "Buenas noches, en relación a mi actividad económica soy empleado en Beyond the …" at bounding box center [354, 540] width 344 height 317
copy div "empleado en Beyond the audit, S.C. y percibo además haberes de retiro por el In…"
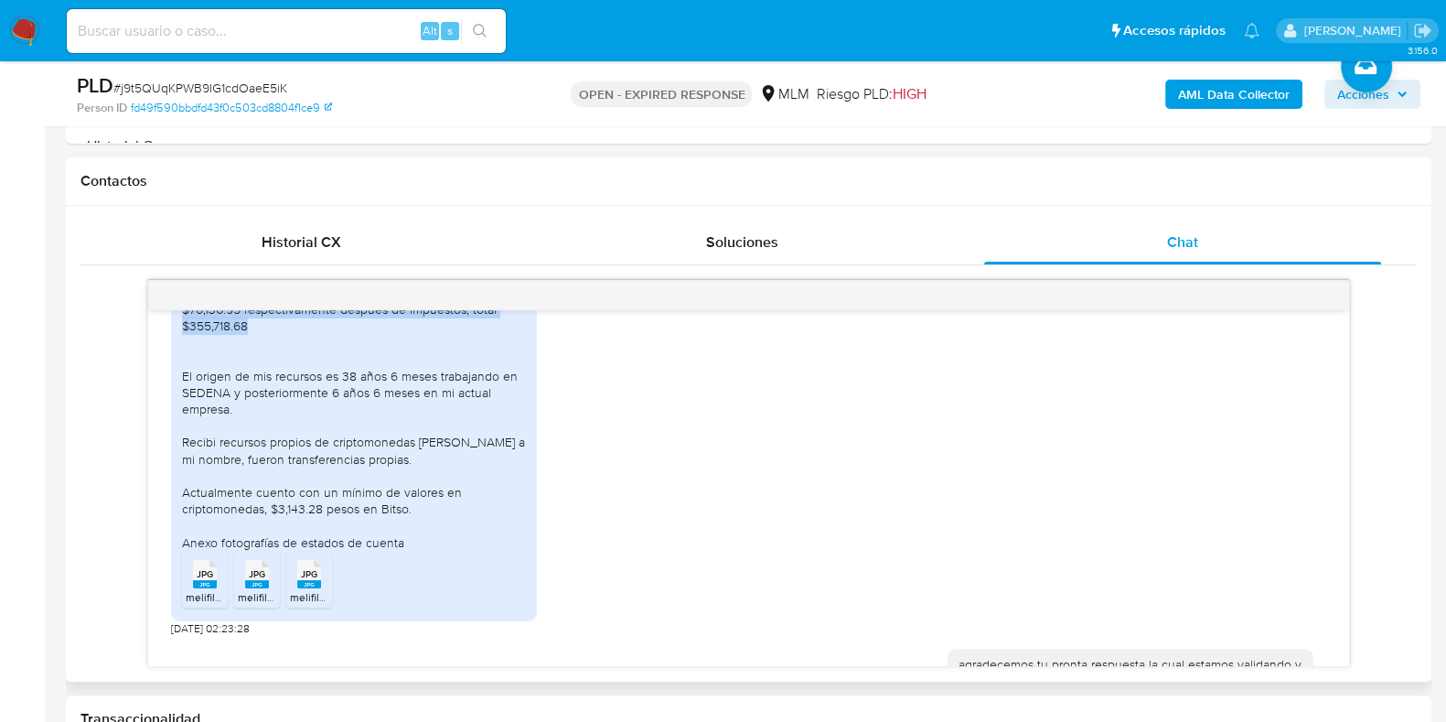
scroll to position [721, 0]
drag, startPoint x: 410, startPoint y: 543, endPoint x: 337, endPoint y: 539, distance: 73.3
click at [340, 539] on div "Buenas noches, en relación a mi actividad económica soy empleado en Beyond the …" at bounding box center [354, 391] width 344 height 317
click at [308, 546] on div "Buenas noches, en relación a mi actividad económica soy empleado en Beyond the …" at bounding box center [354, 391] width 344 height 317
drag, startPoint x: 358, startPoint y: 536, endPoint x: 281, endPoint y: 539, distance: 76.9
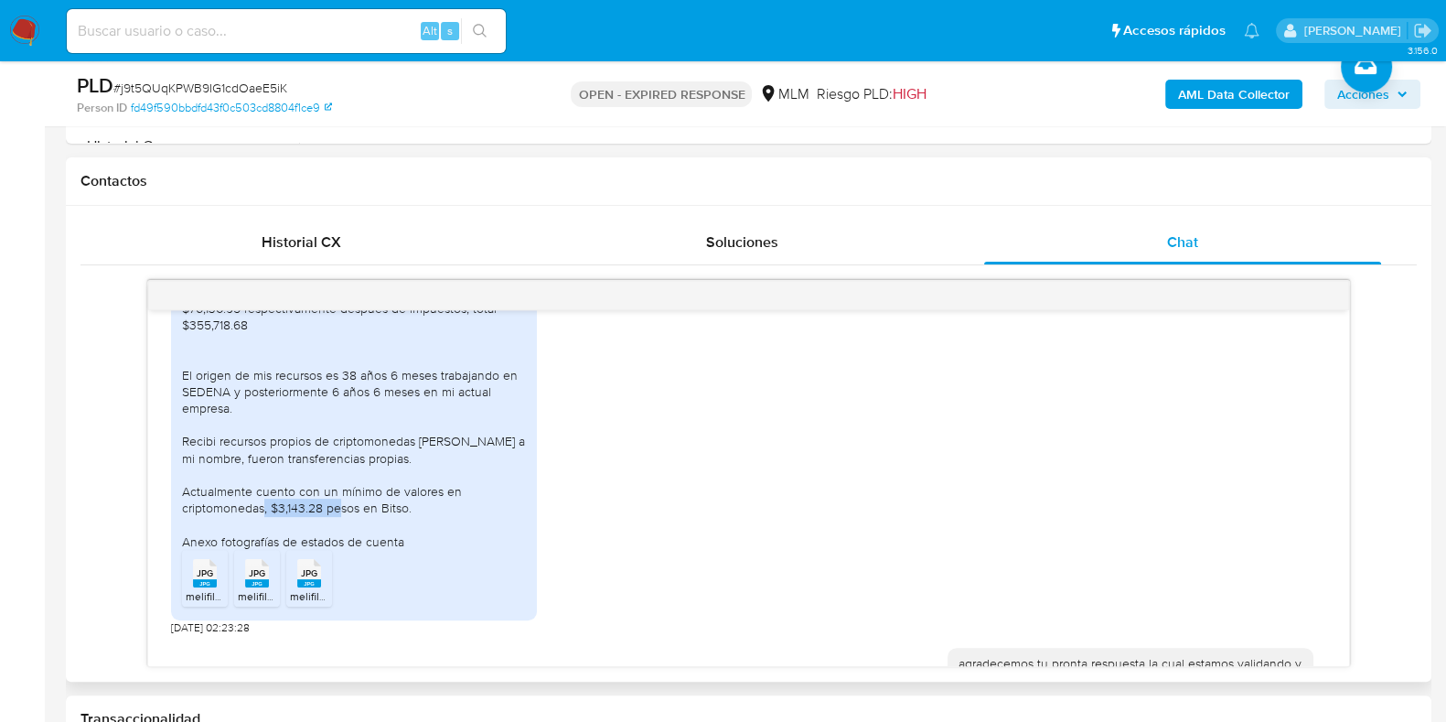
click at [281, 539] on div "Buenas noches, en relación a mi actividad económica soy empleado en Beyond the …" at bounding box center [354, 391] width 344 height 317
copy div "3,143.28 pesos"
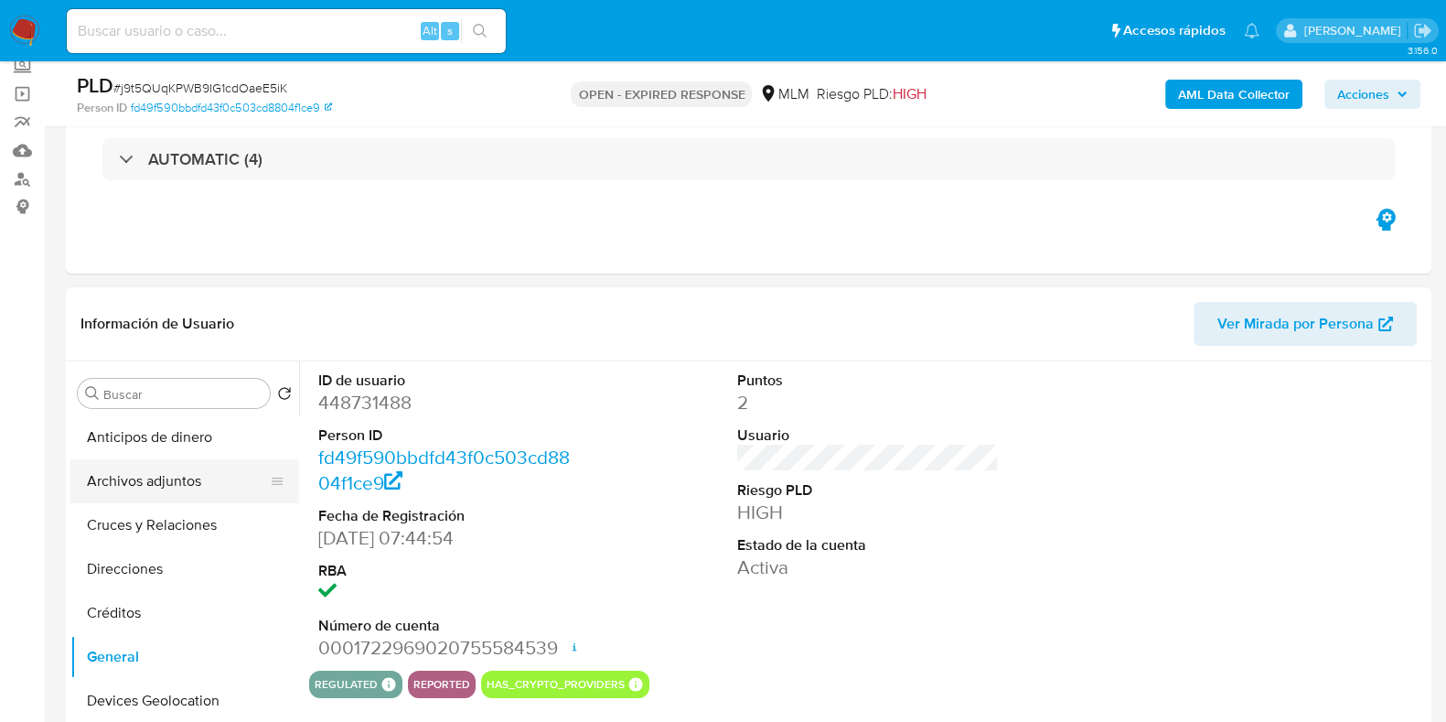
scroll to position [228, 0]
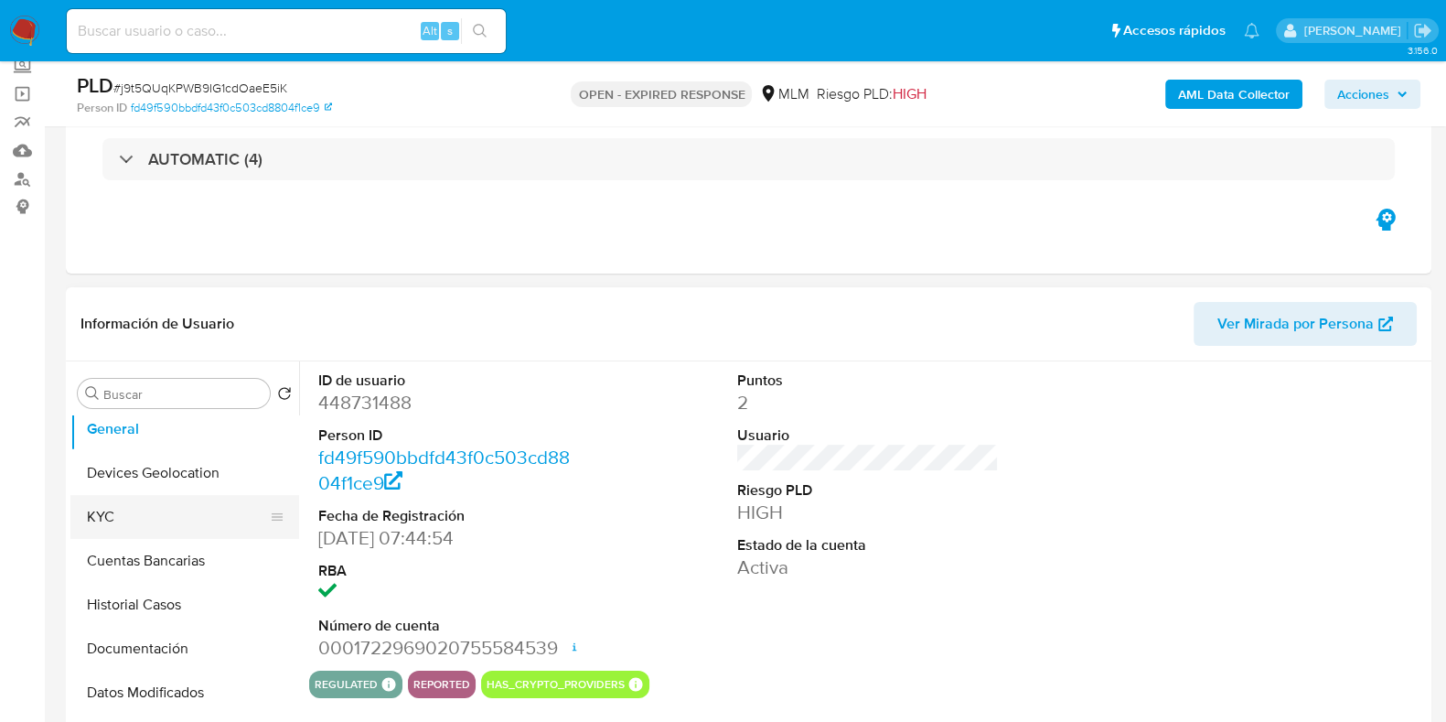
click at [128, 519] on button "KYC" at bounding box center [177, 517] width 214 height 44
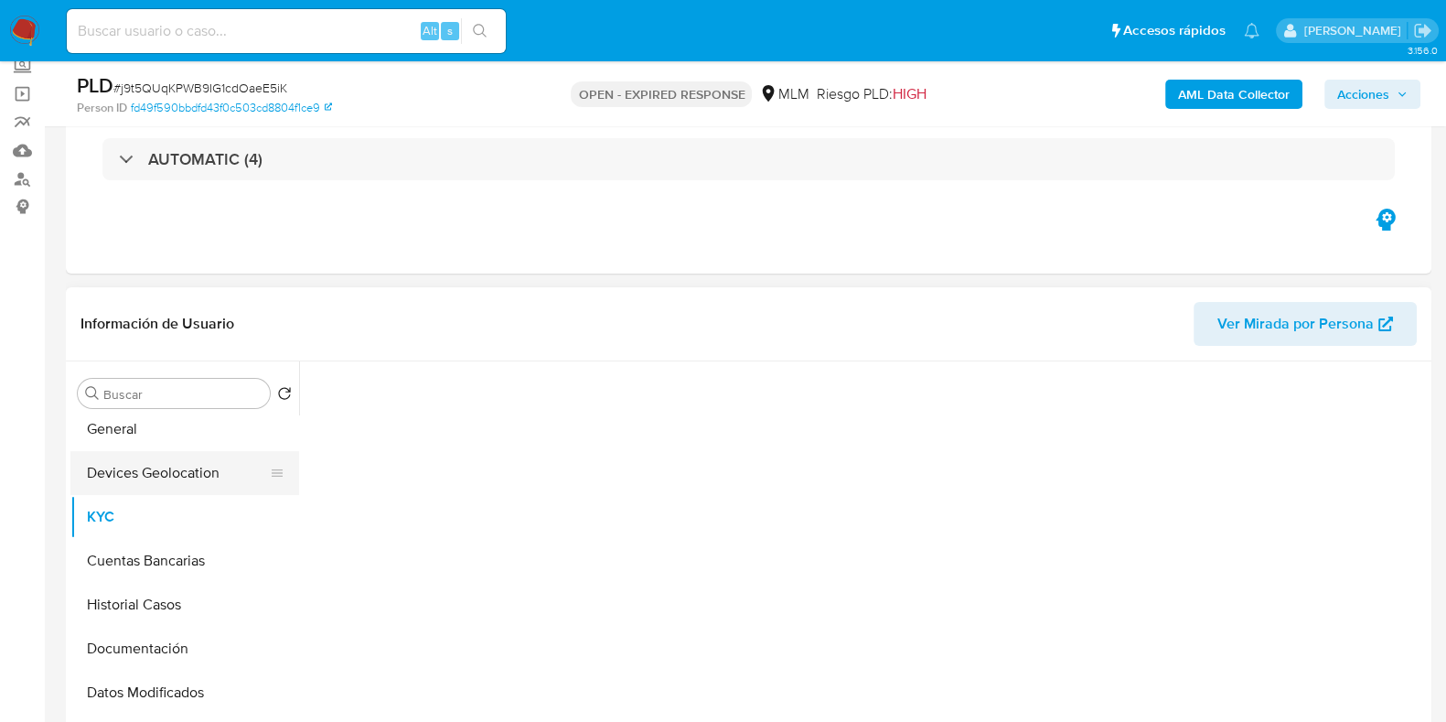
click at [118, 453] on button "Devices Geolocation" at bounding box center [177, 473] width 214 height 44
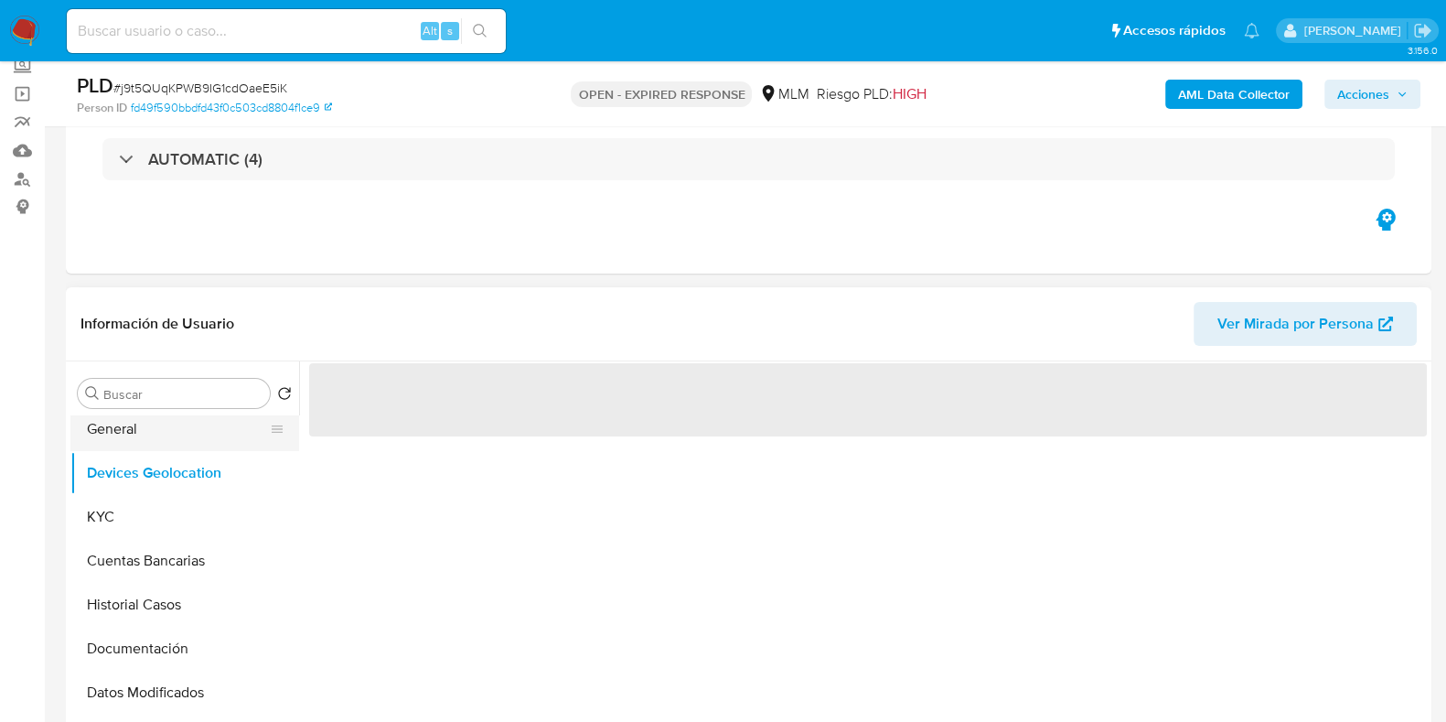
click at [130, 442] on button "General" at bounding box center [177, 429] width 214 height 44
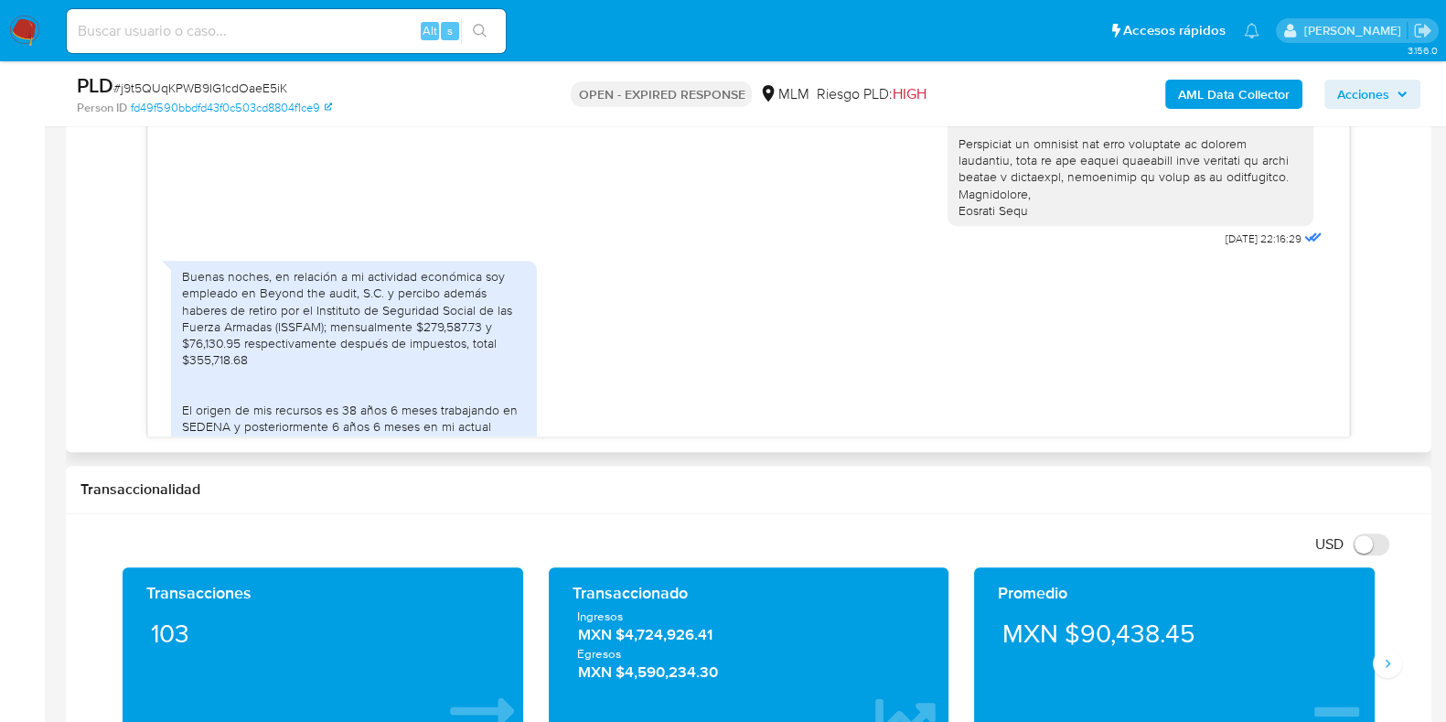
scroll to position [800, 0]
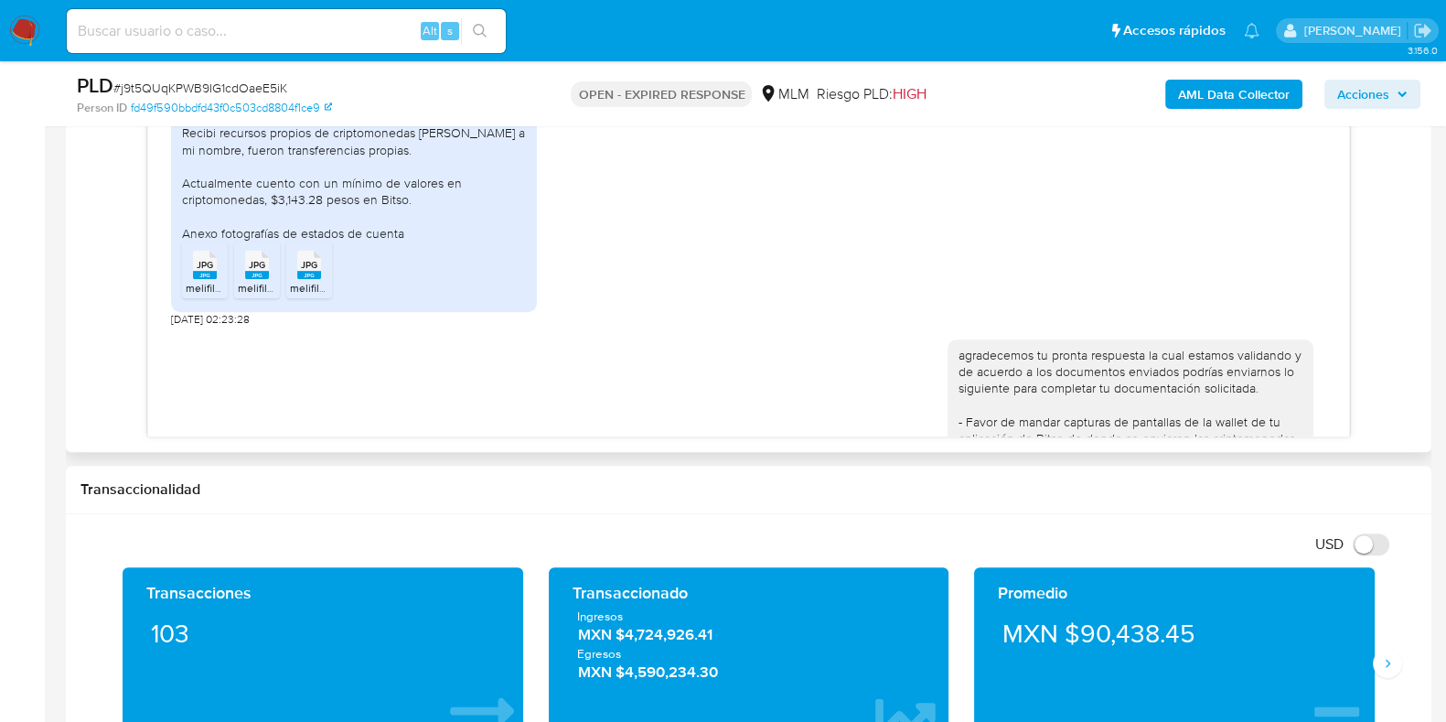
click at [208, 279] on rect at bounding box center [205, 275] width 24 height 8
click at [310, 295] on span "melifile1099120803969554778.jpg" at bounding box center [374, 288] width 168 height 16
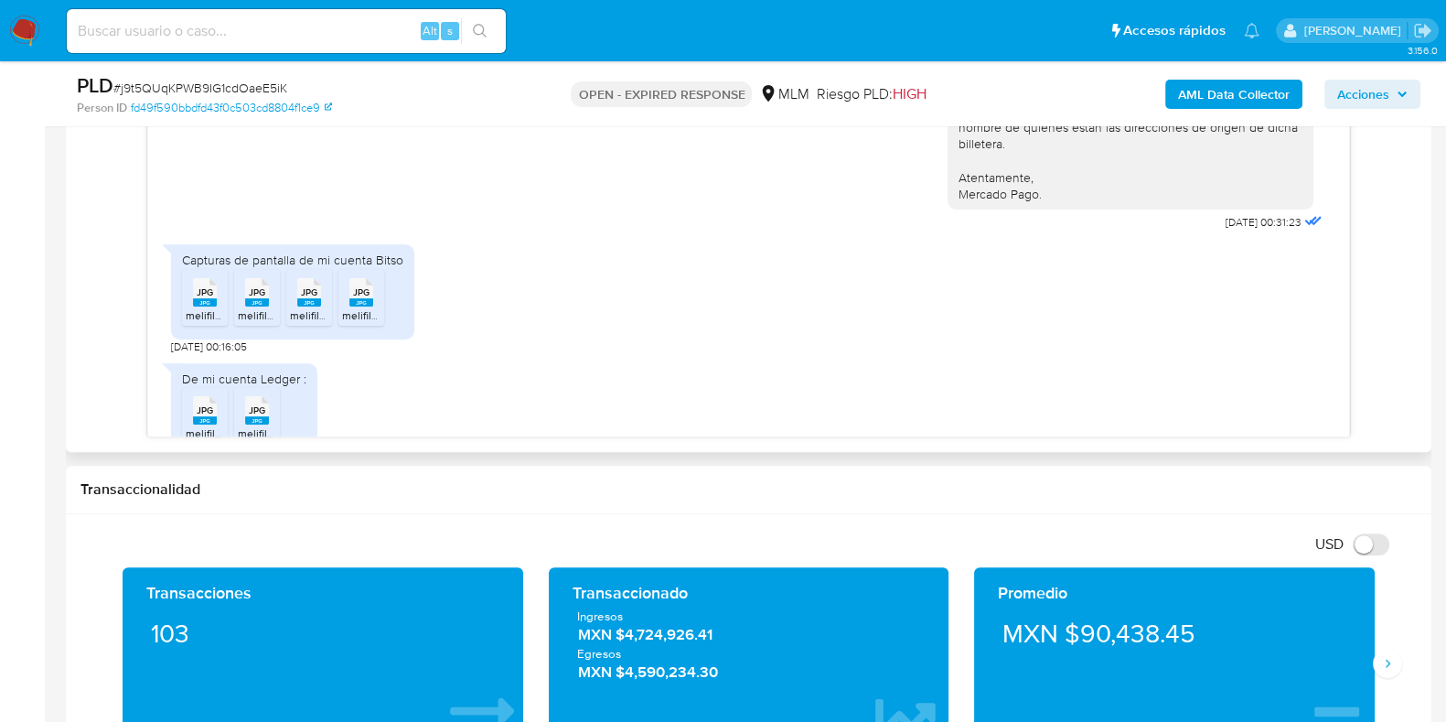
scroll to position [1258, 0]
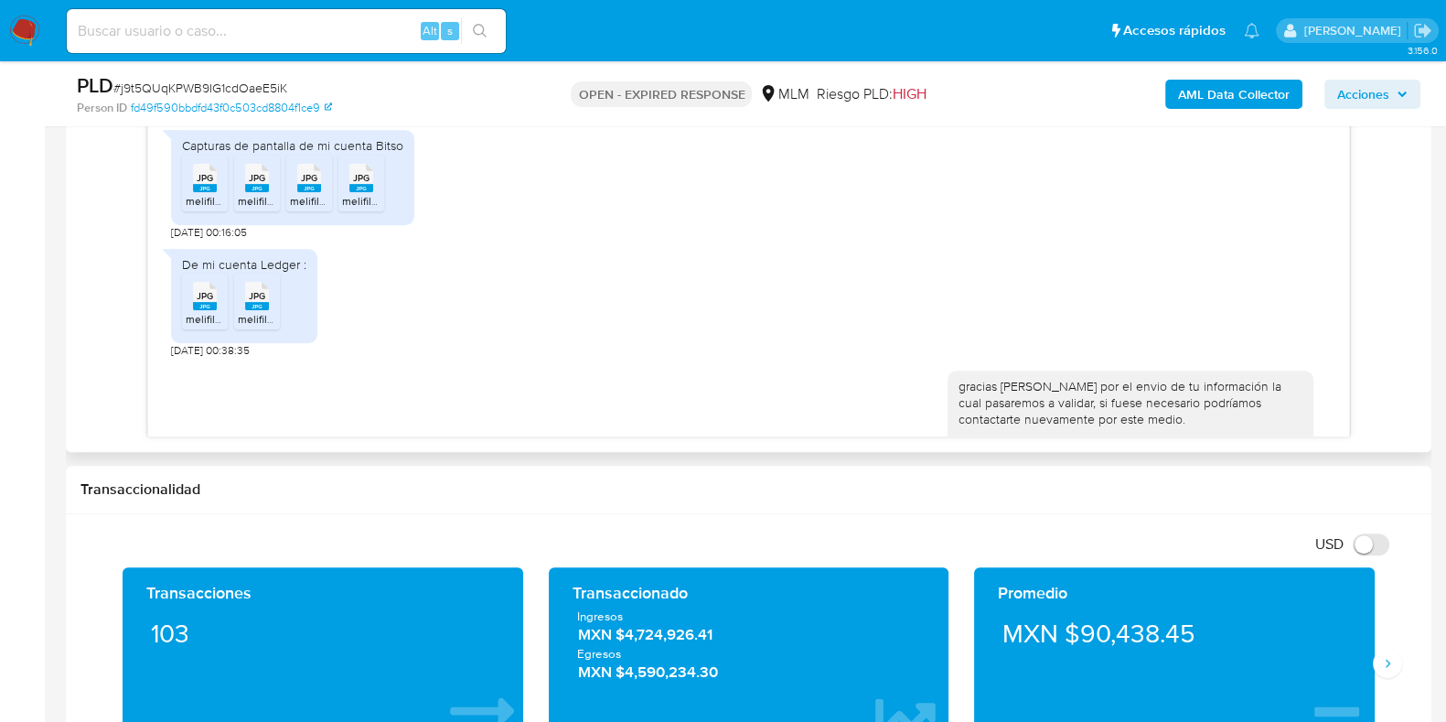
click at [252, 327] on span "melifile5429418974282314073.jpg" at bounding box center [322, 319] width 168 height 16
click at [206, 302] on span "JPG" at bounding box center [205, 296] width 16 height 12
click at [255, 184] on span "JPG" at bounding box center [257, 178] width 16 height 12
click at [317, 192] on rect at bounding box center [309, 188] width 24 height 8
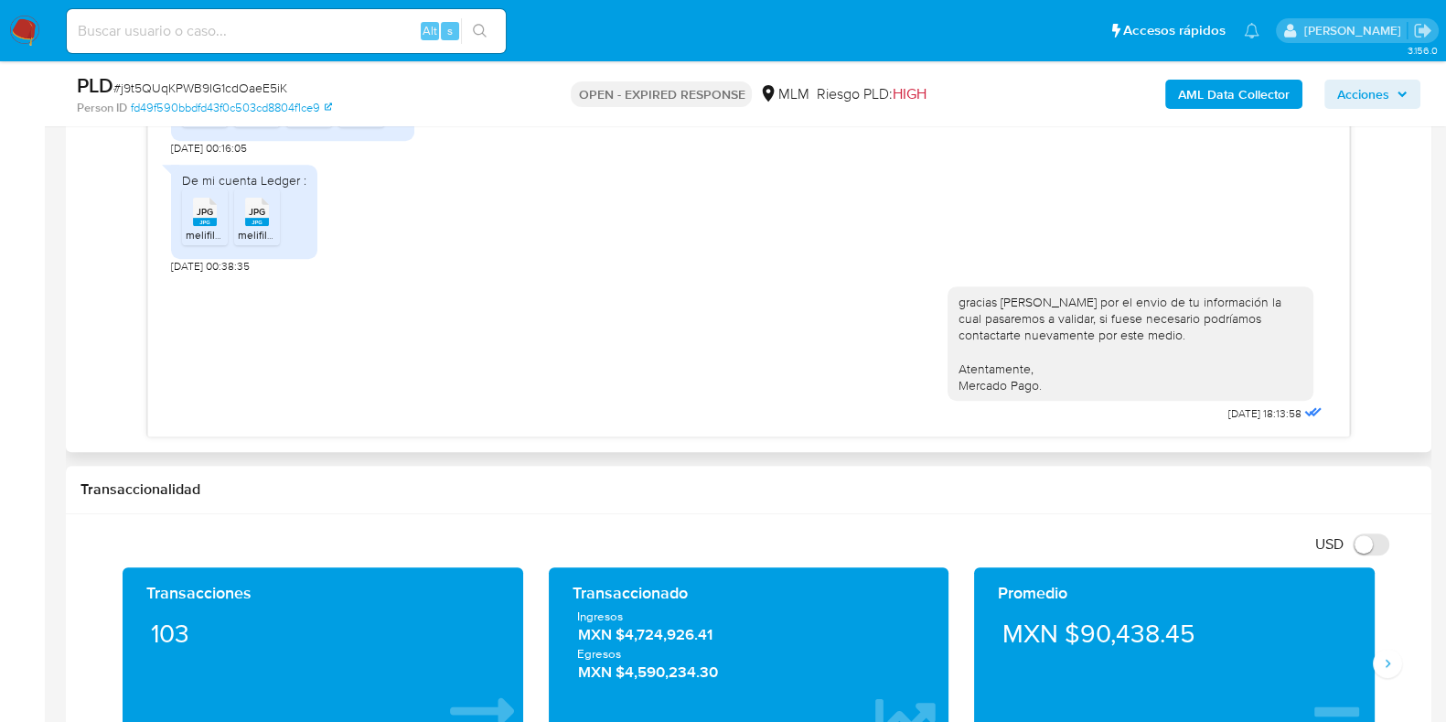
scroll to position [1407, 0]
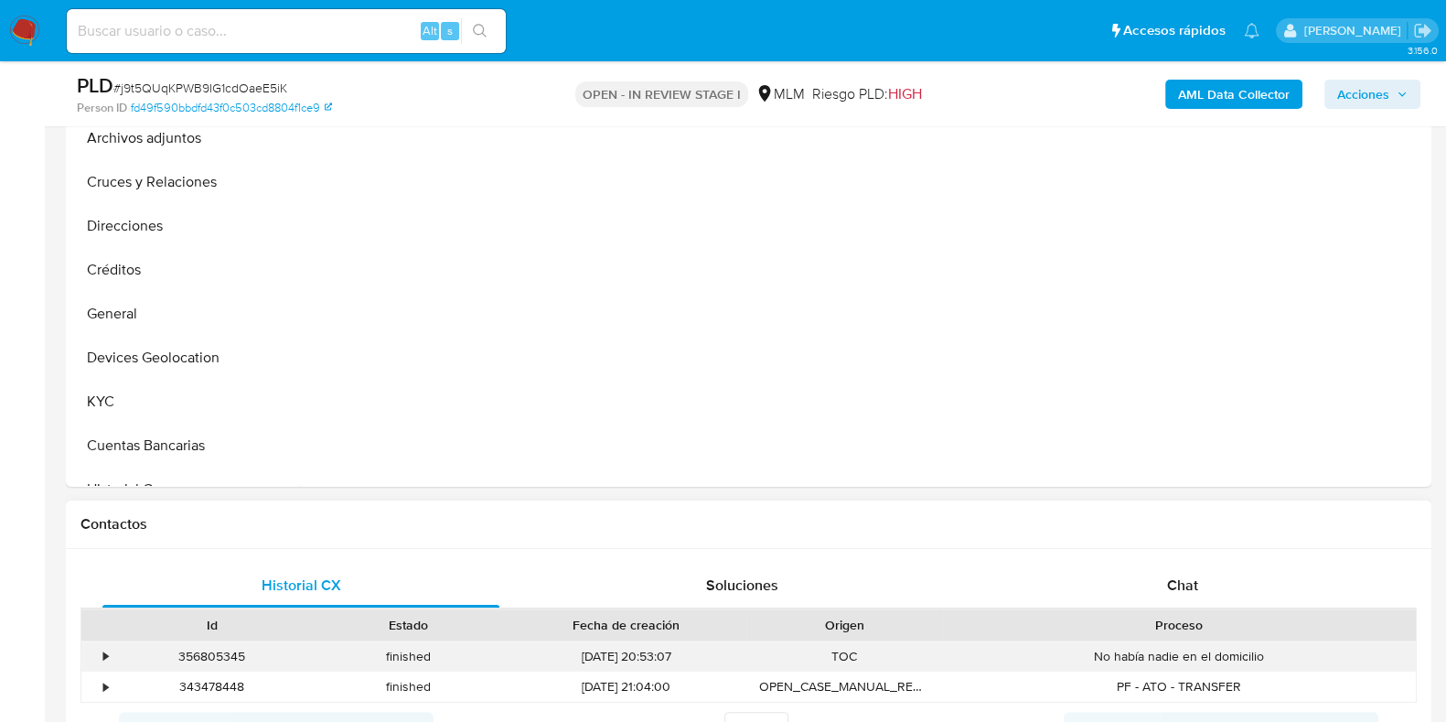
scroll to position [686, 0]
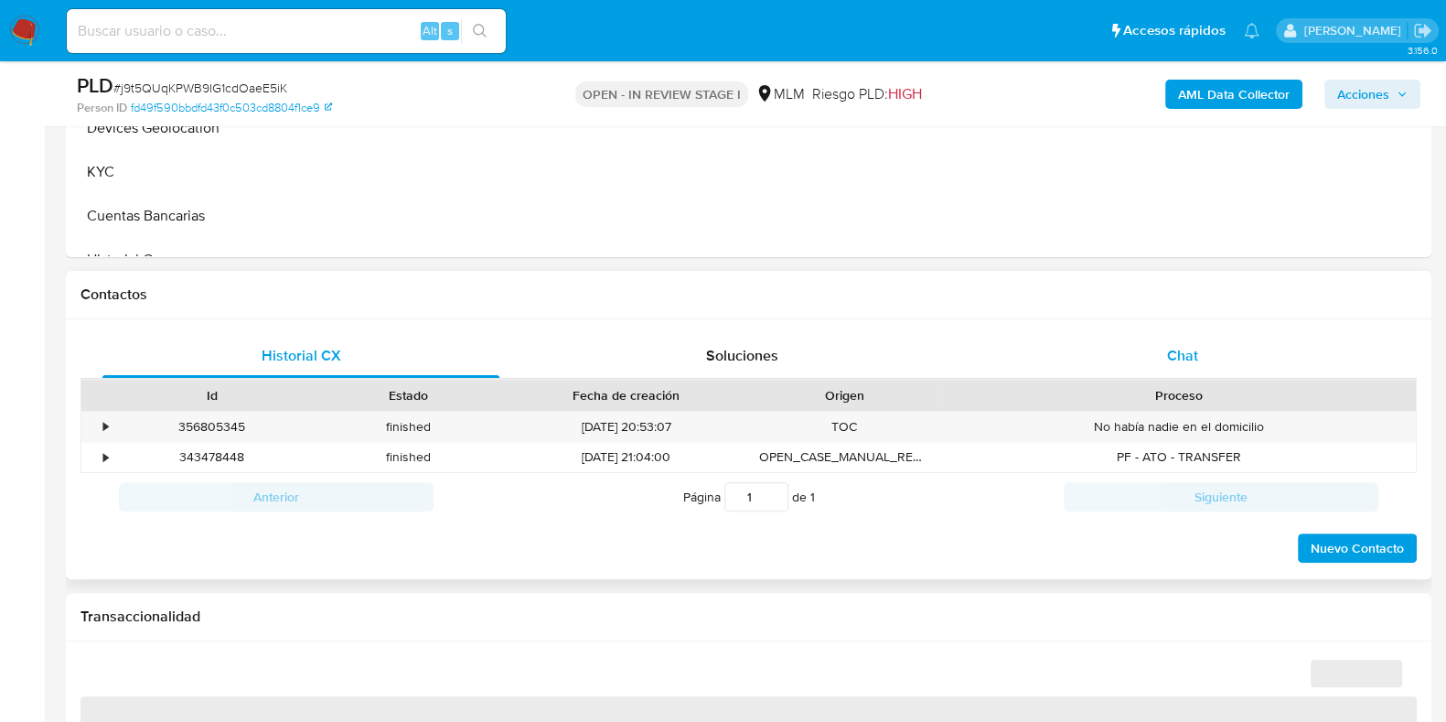
click at [1182, 361] on span "Chat" at bounding box center [1182, 355] width 31 height 21
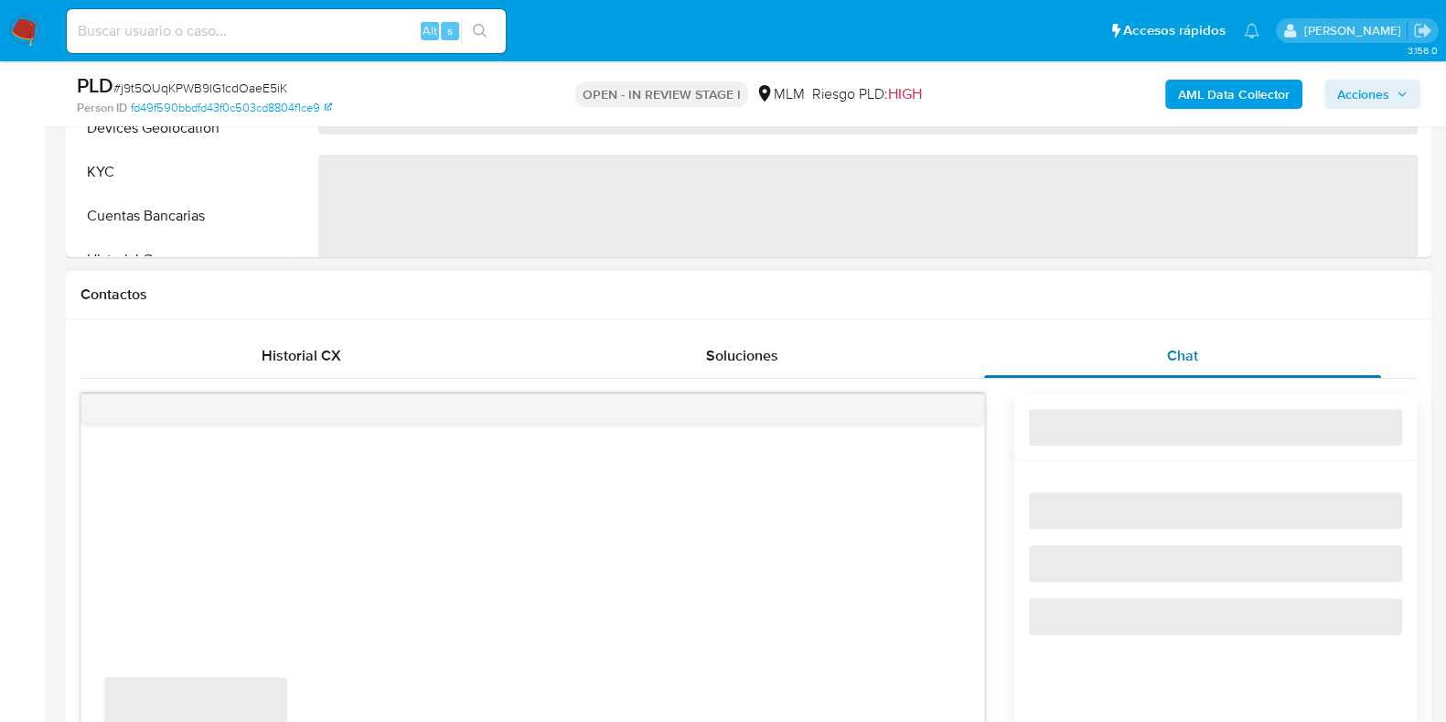
select select "10"
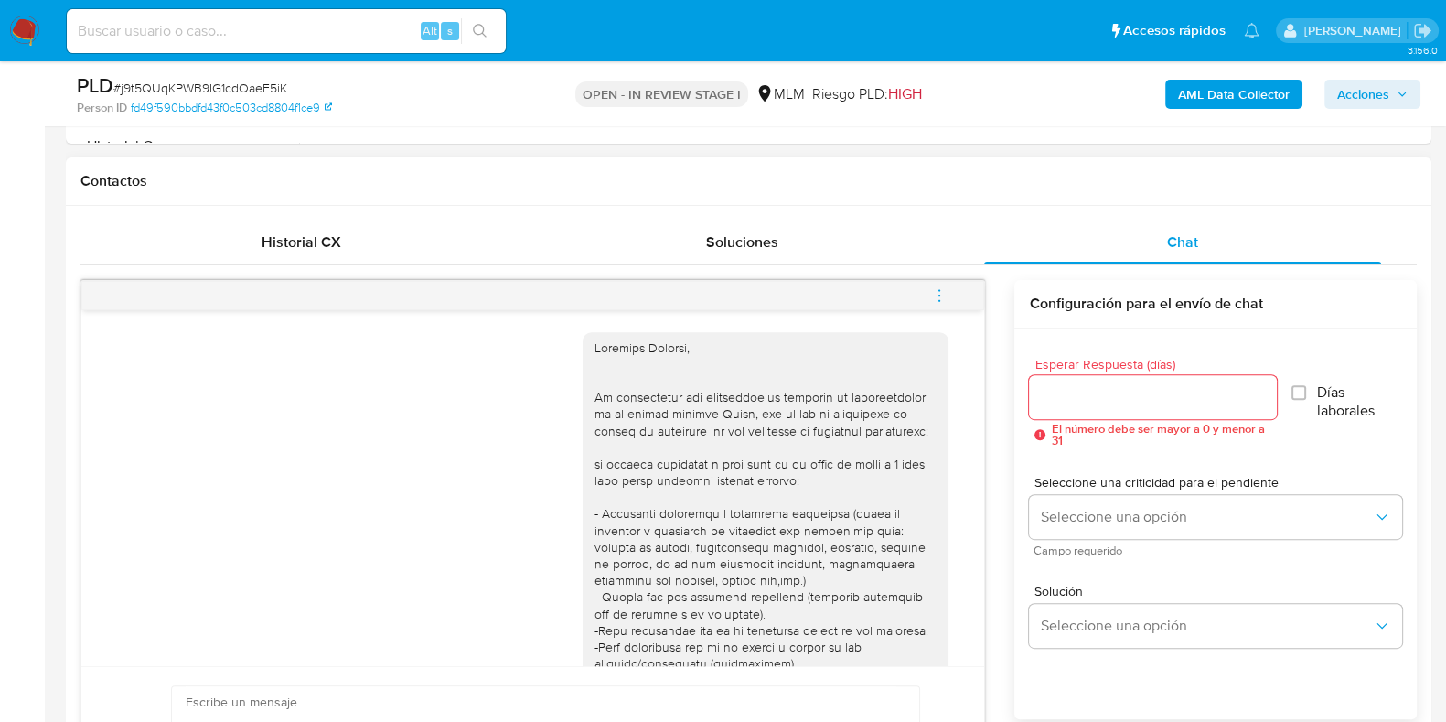
scroll to position [1407, 0]
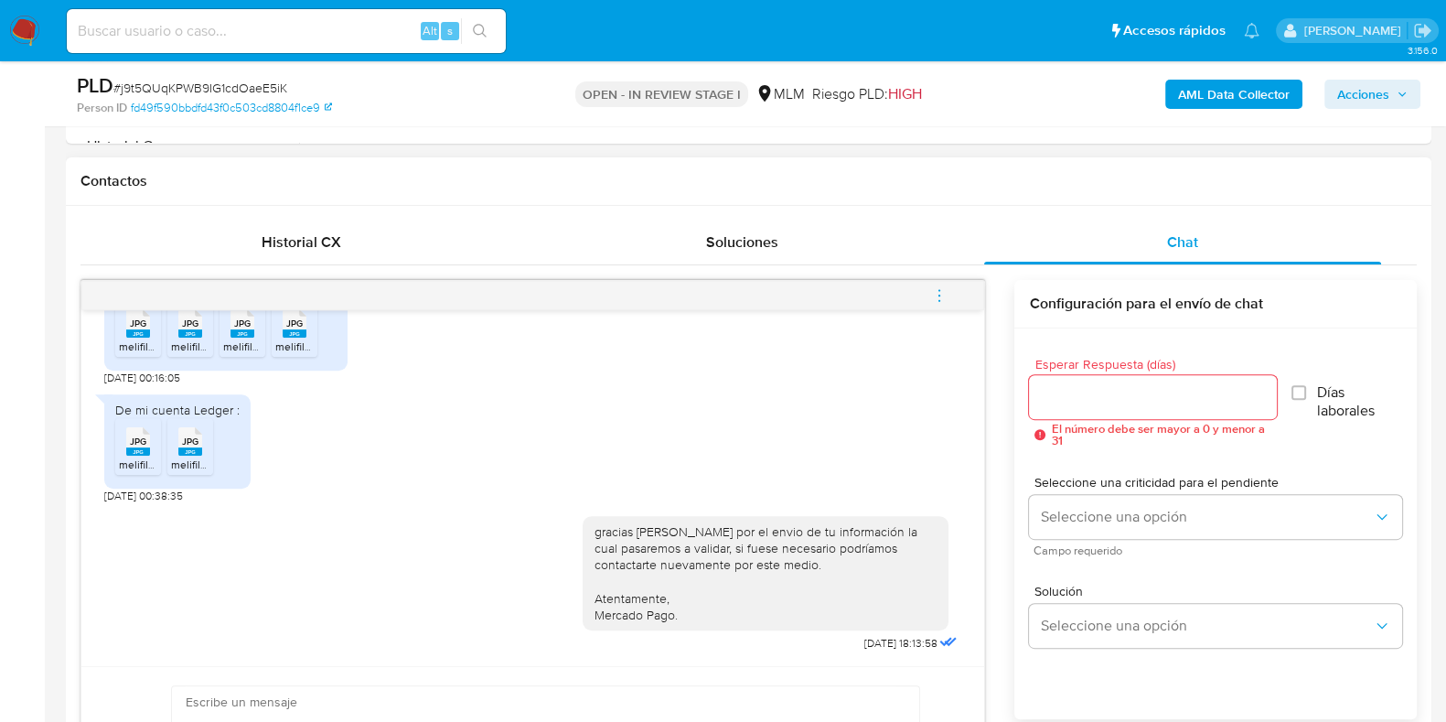
click at [945, 294] on icon "menu-action" at bounding box center [939, 295] width 16 height 16
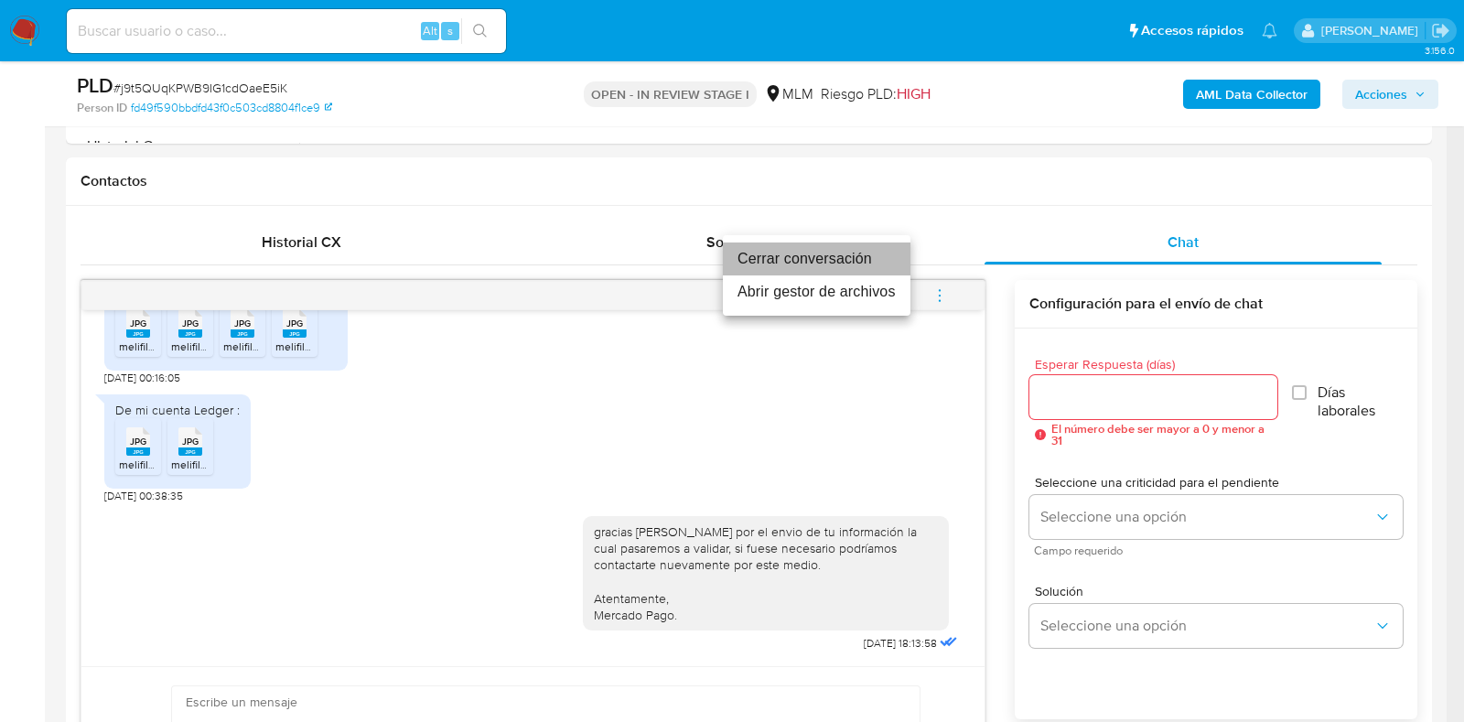
click at [765, 257] on li "Cerrar conversación" at bounding box center [817, 258] width 188 height 33
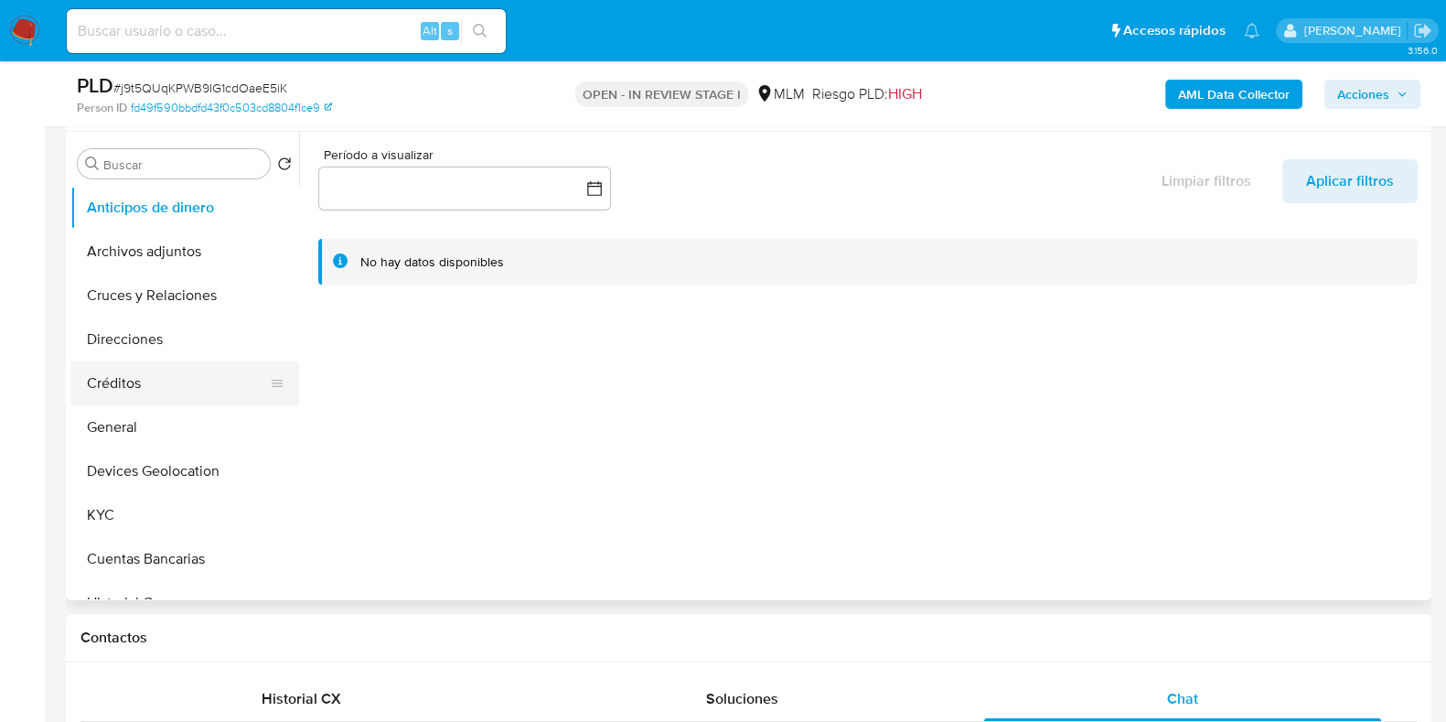
scroll to position [228, 0]
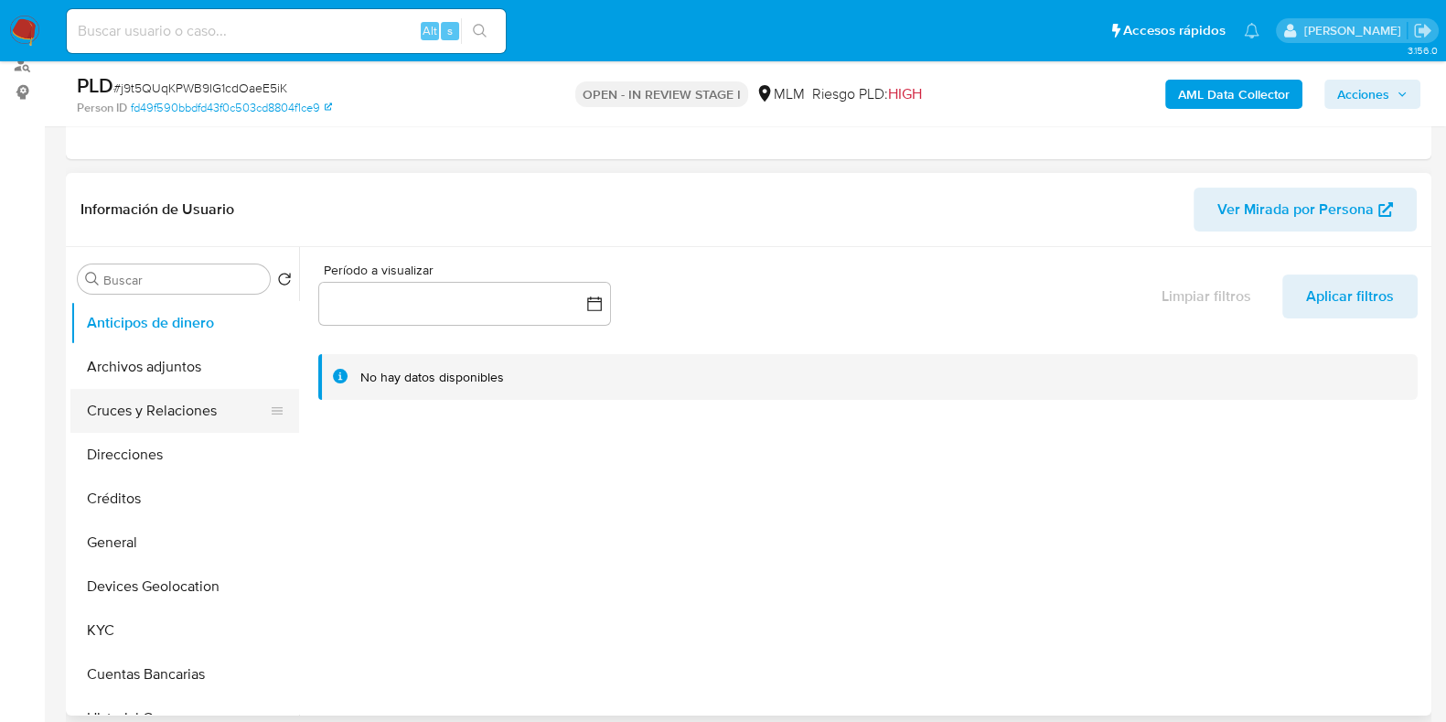
click at [164, 410] on button "Cruces y Relaciones" at bounding box center [177, 411] width 214 height 44
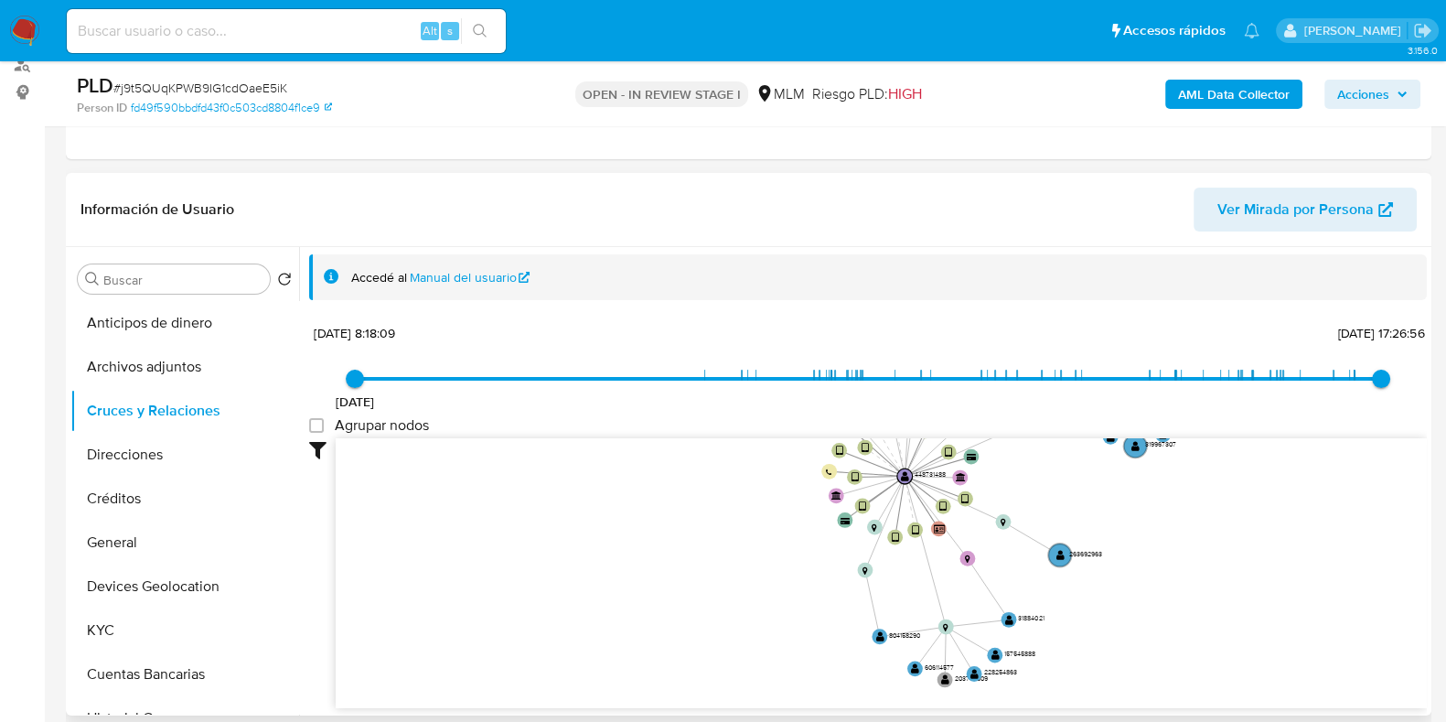
drag, startPoint x: 1180, startPoint y: 596, endPoint x: 1154, endPoint y: 473, distance: 126.1
click at [1154, 473] on icon "device-6716892b3218012be7b7820f  device-684f196b229000e0e849e3ed  device-63e6…" at bounding box center [881, 570] width 1091 height 265
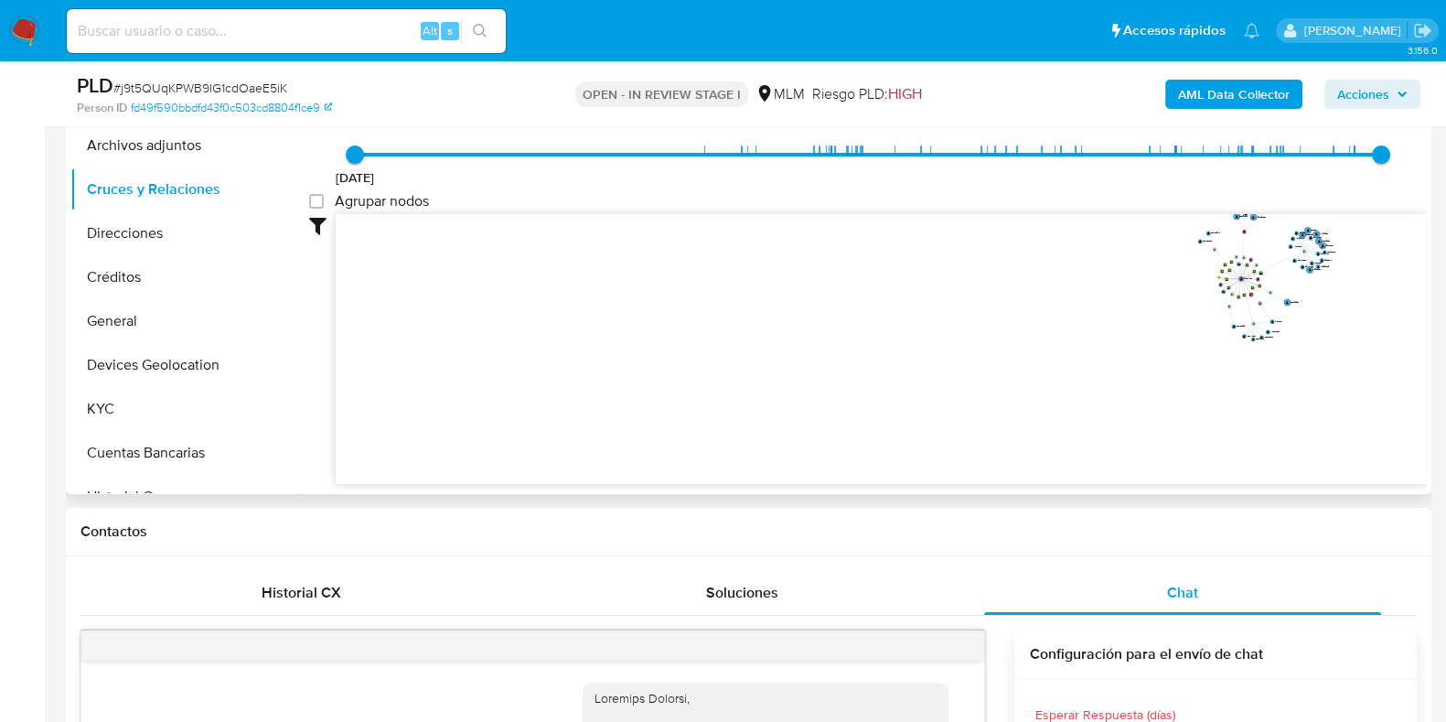
scroll to position [343, 0]
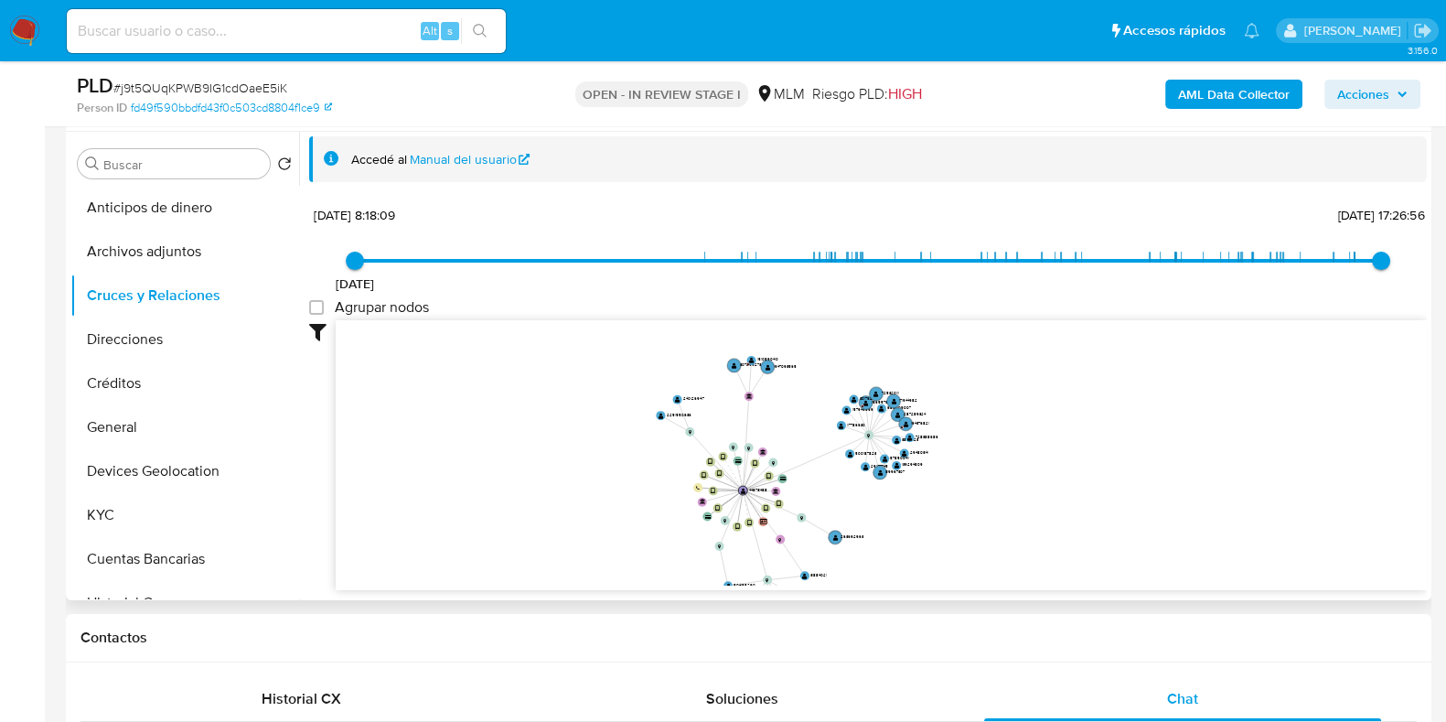
drag, startPoint x: 1237, startPoint y: 419, endPoint x: 646, endPoint y: 585, distance: 613.9
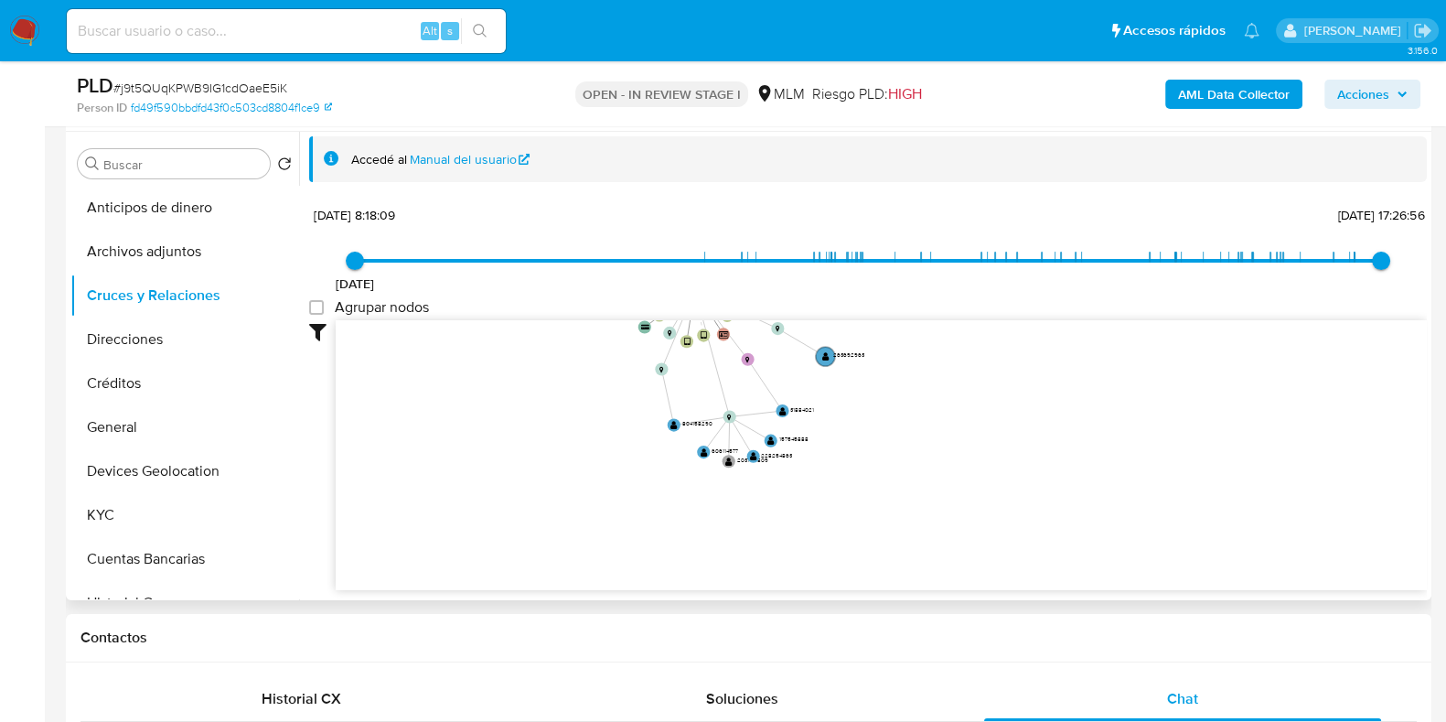
drag, startPoint x: 982, startPoint y: 466, endPoint x: 760, endPoint y: 404, distance: 229.7
click at [956, 363] on icon "device-6716892b3218012be7b7820f  device-684f196b229000e0e849e3ed  device-63e6…" at bounding box center [881, 452] width 1091 height 265
click at [668, 423] on text "" at bounding box center [665, 426] width 7 height 9
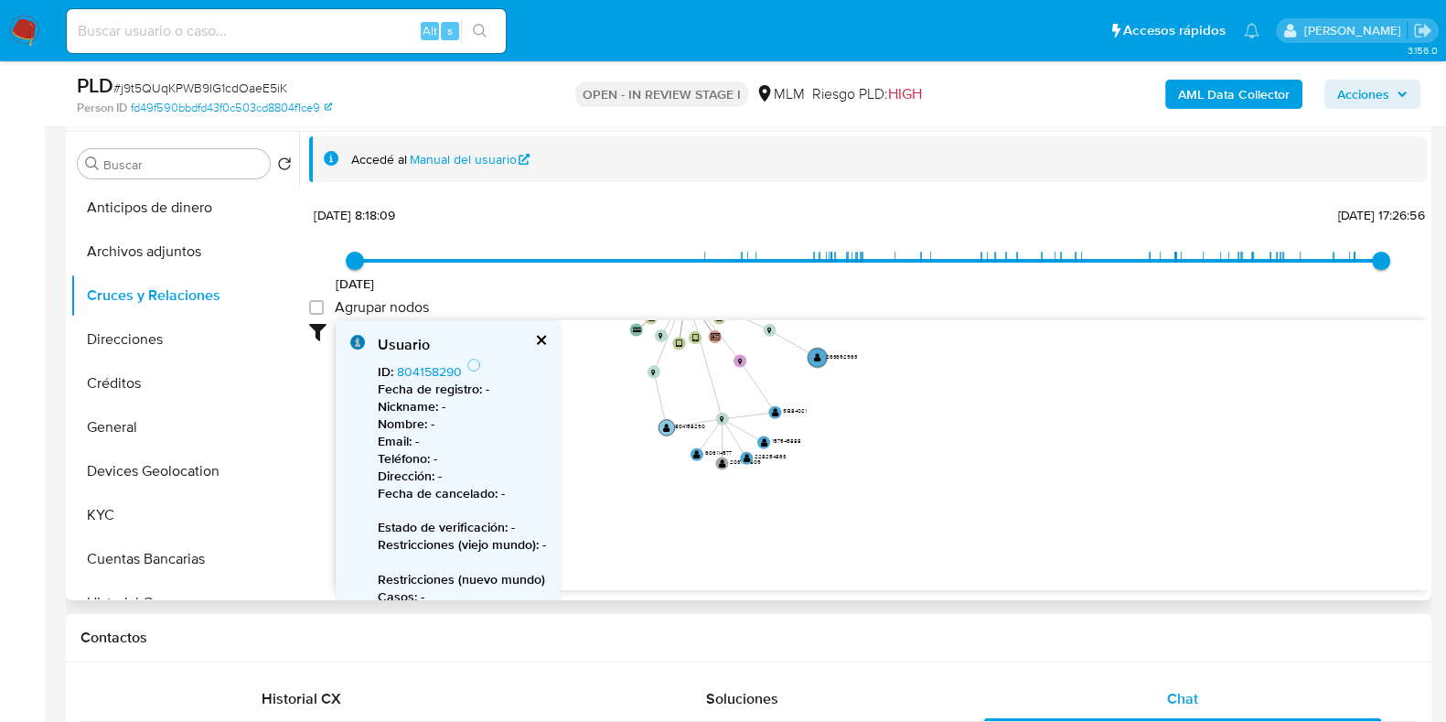
click at [668, 423] on text "" at bounding box center [666, 427] width 7 height 9
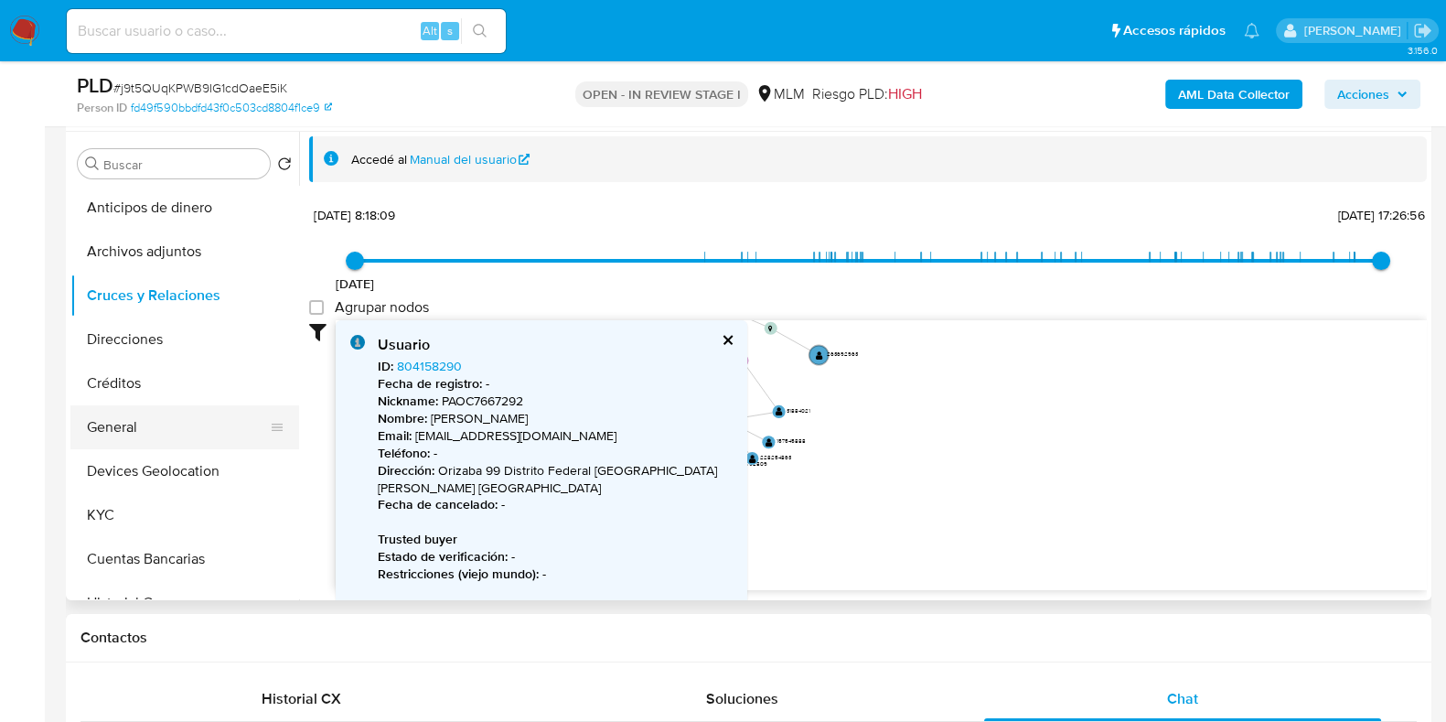
click at [132, 439] on button "General" at bounding box center [177, 427] width 214 height 44
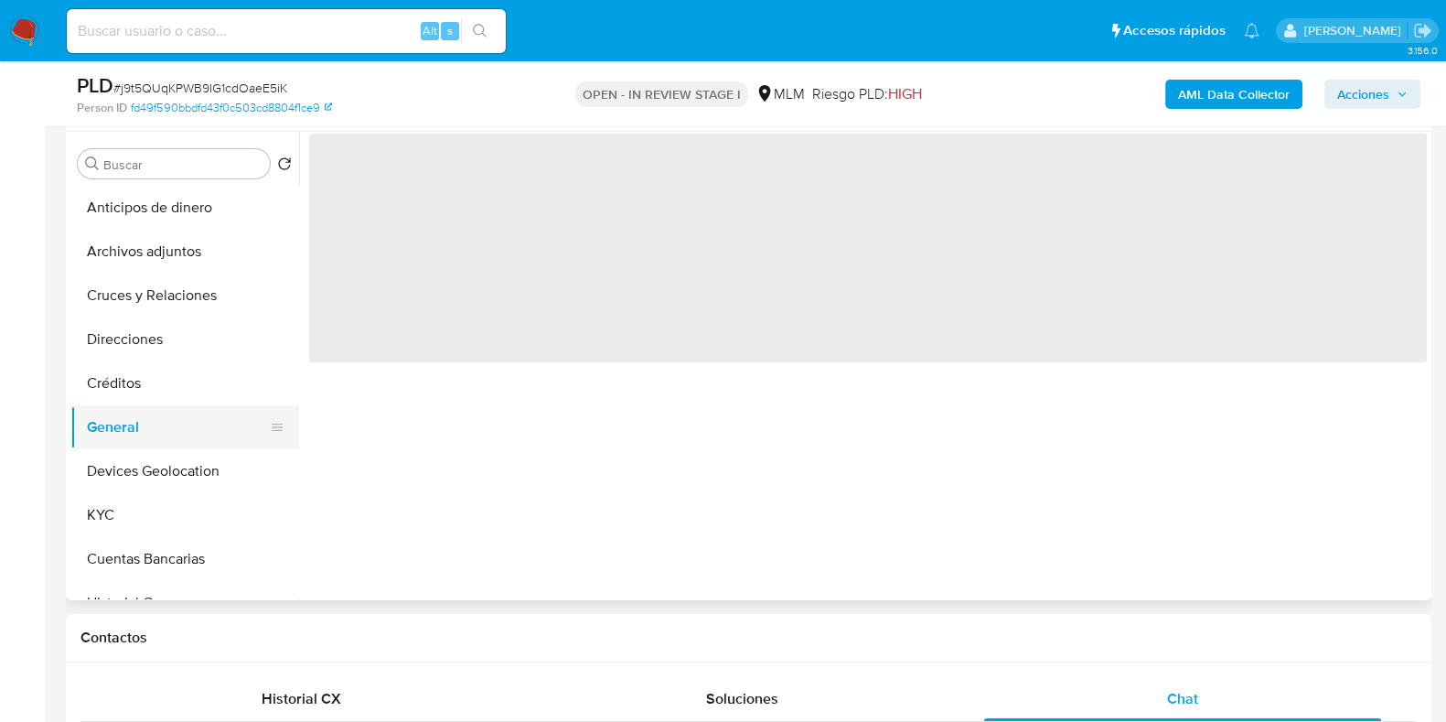
scroll to position [0, 0]
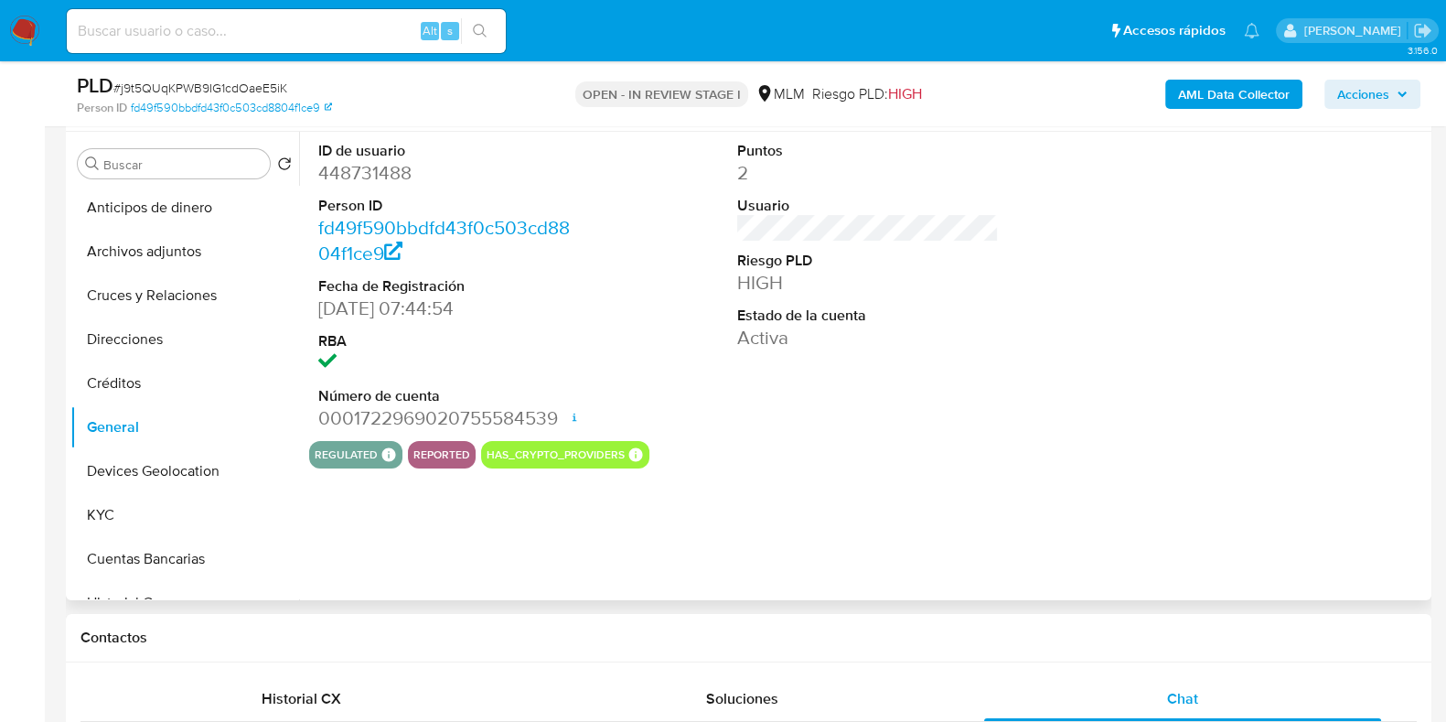
click at [382, 170] on dd "448731488" at bounding box center [449, 173] width 262 height 26
copy dd "448731488"
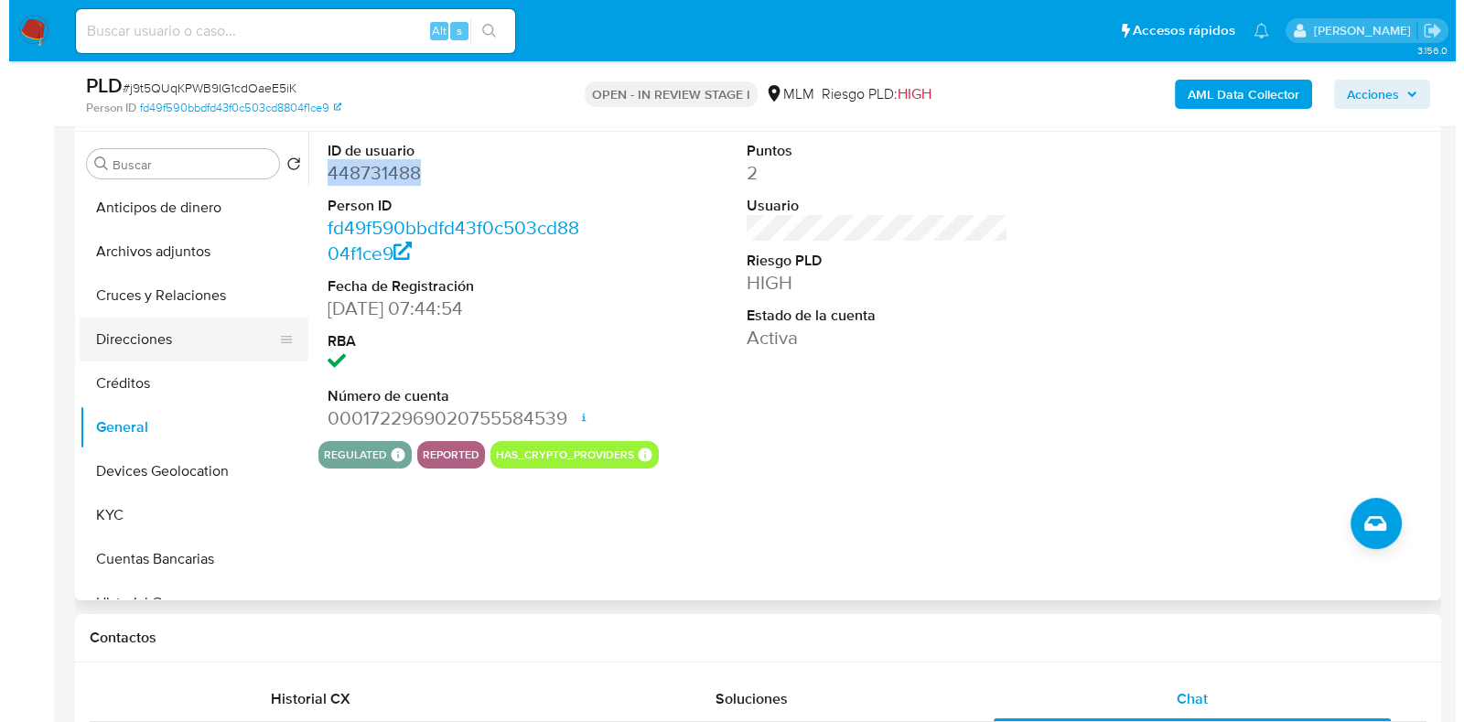
scroll to position [343, 0]
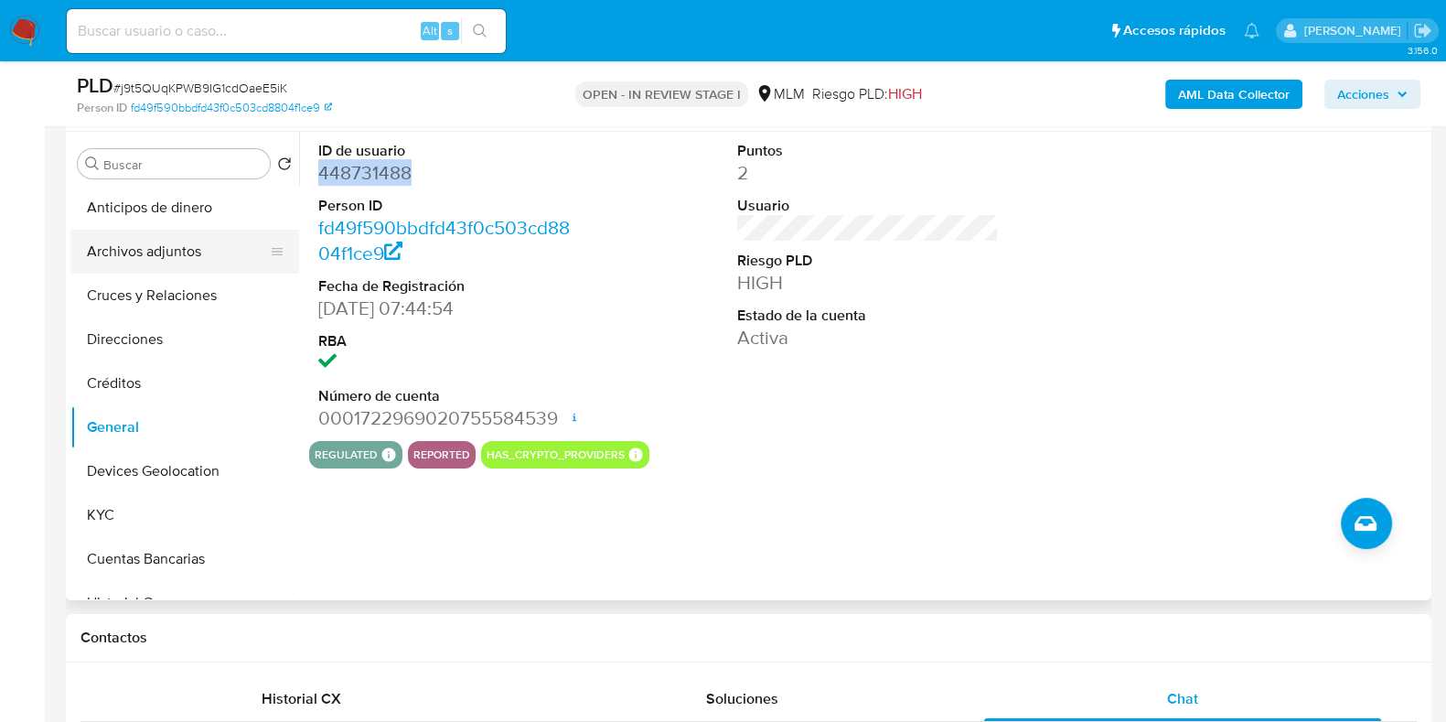
click at [148, 255] on button "Archivos adjuntos" at bounding box center [177, 252] width 214 height 44
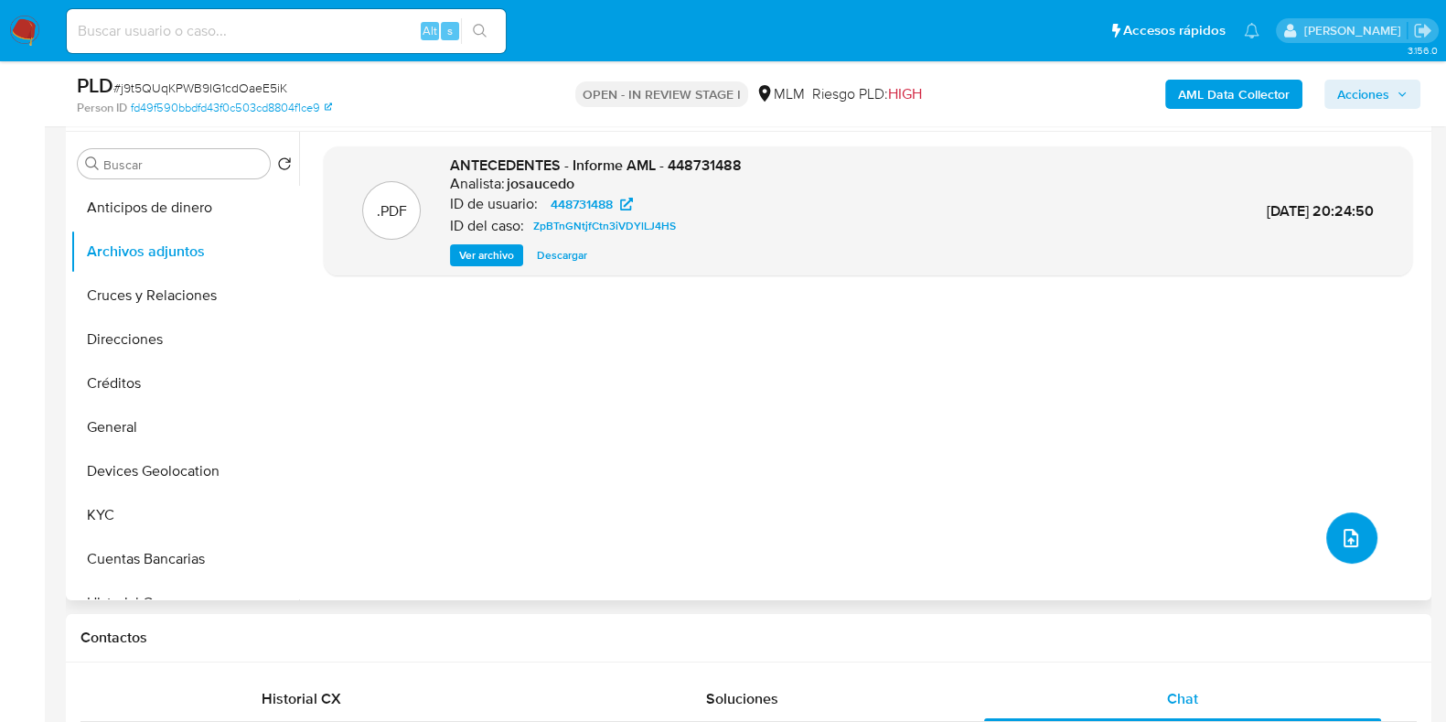
click at [1344, 535] on icon "upload-file" at bounding box center [1351, 538] width 15 height 18
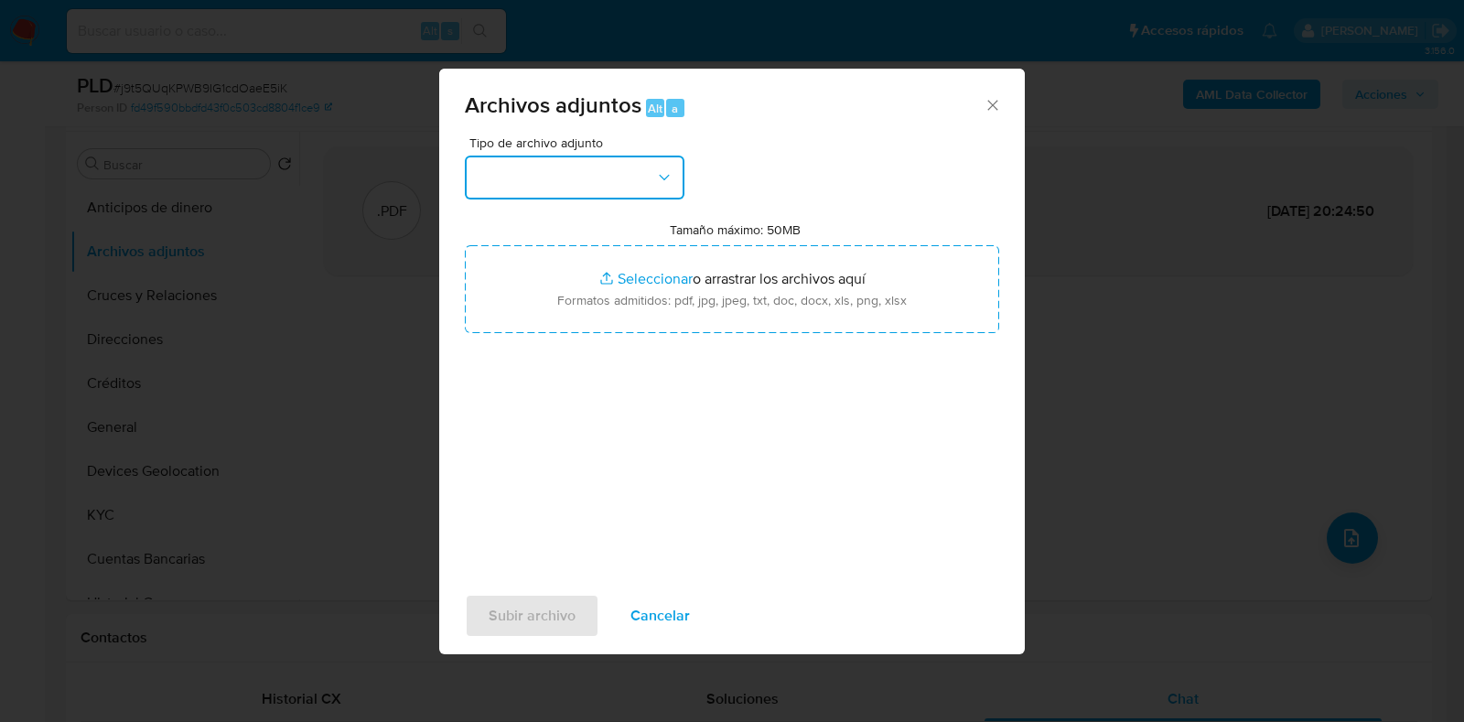
click at [589, 182] on button "button" at bounding box center [575, 178] width 220 height 44
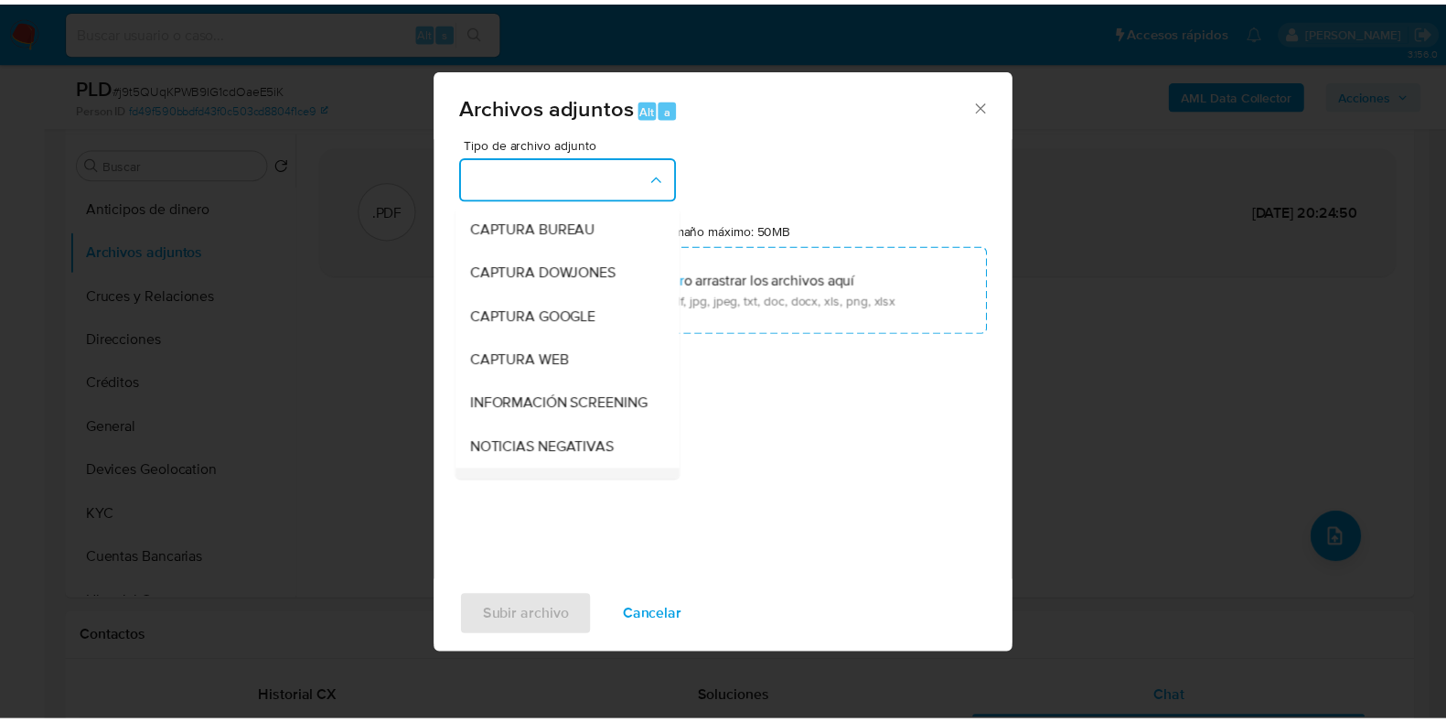
scroll to position [113, 0]
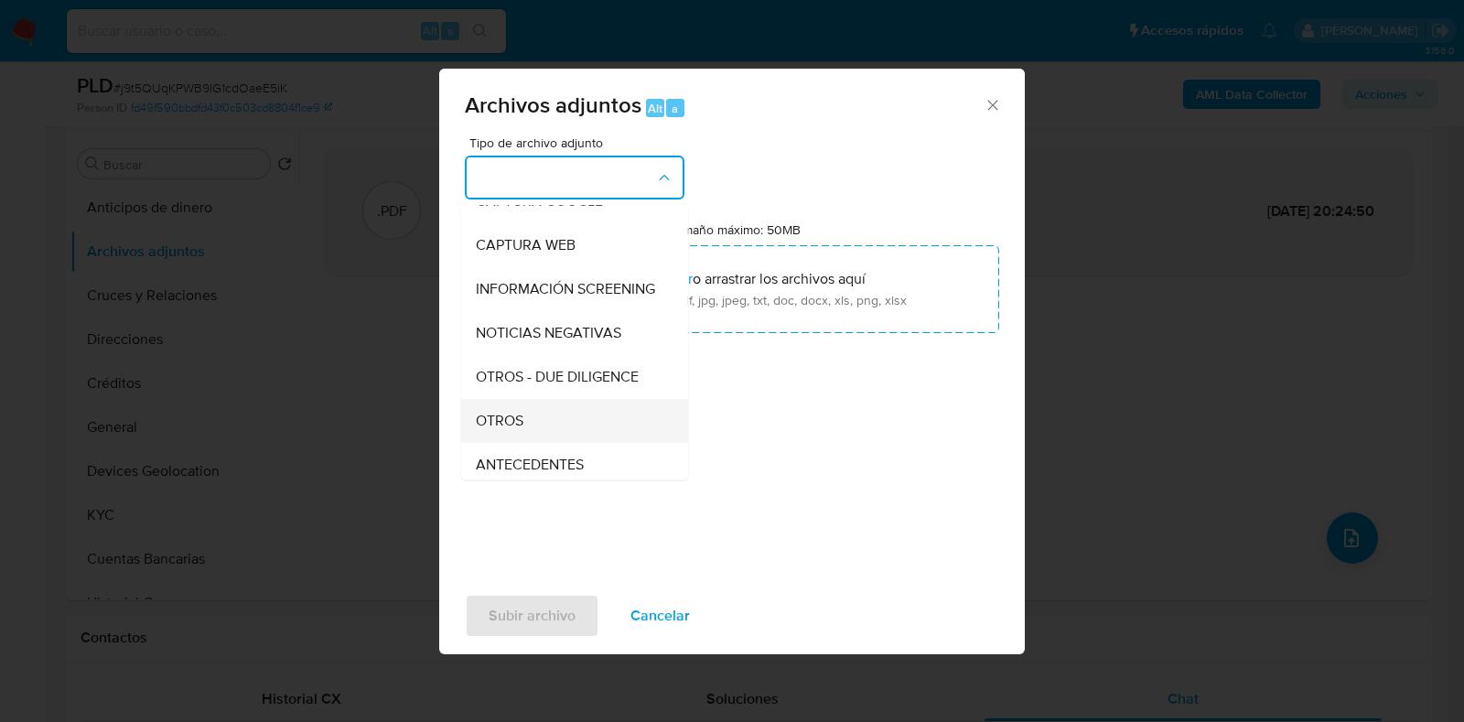
click at [508, 430] on span "OTROS" at bounding box center [500, 421] width 48 height 18
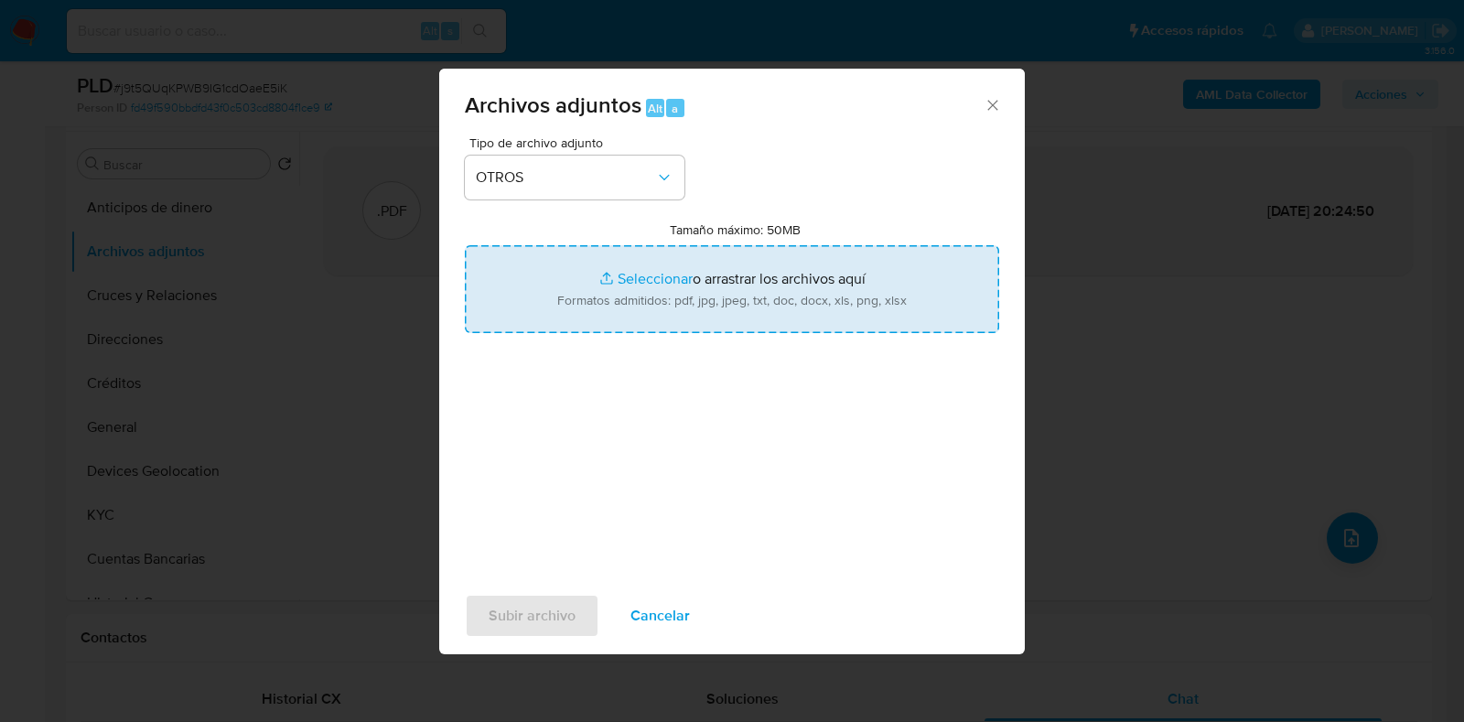
click at [642, 280] on input "Tamaño máximo: 50MB Seleccionar archivos" at bounding box center [732, 289] width 534 height 88
type input "C:\fakepath\448731488_FRANCISCO JAVIER GARCIA FIERRO_AGO2025.pdf"
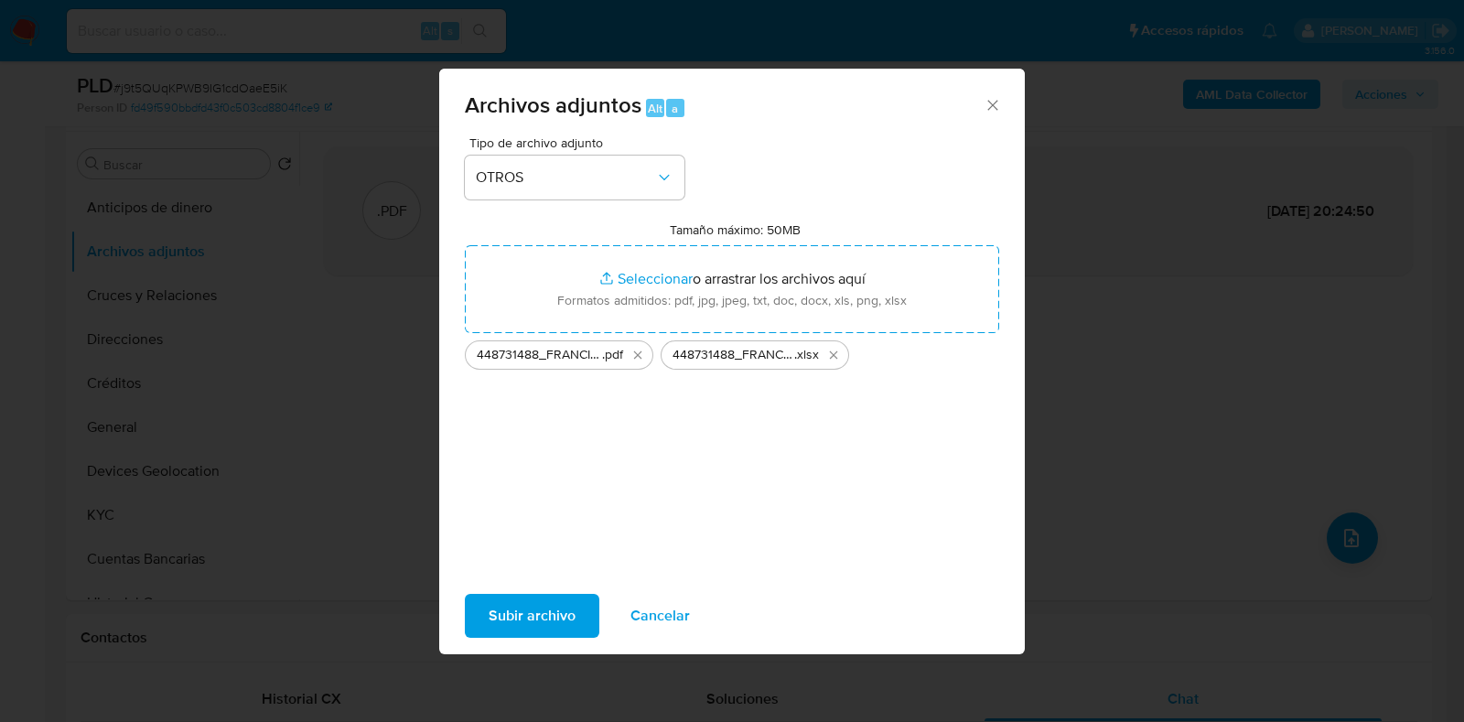
click at [536, 610] on span "Subir archivo" at bounding box center [531, 616] width 87 height 40
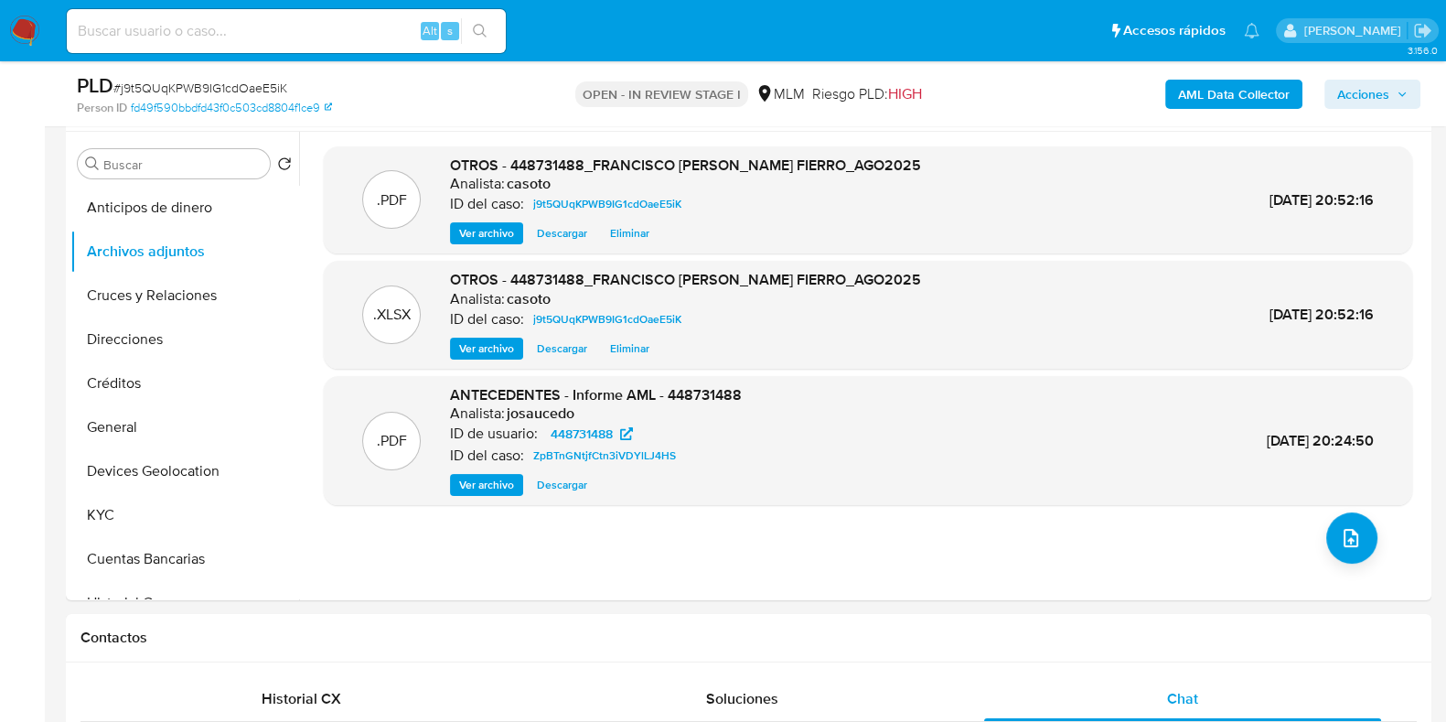
click at [1350, 105] on span "Acciones" at bounding box center [1363, 94] width 52 height 29
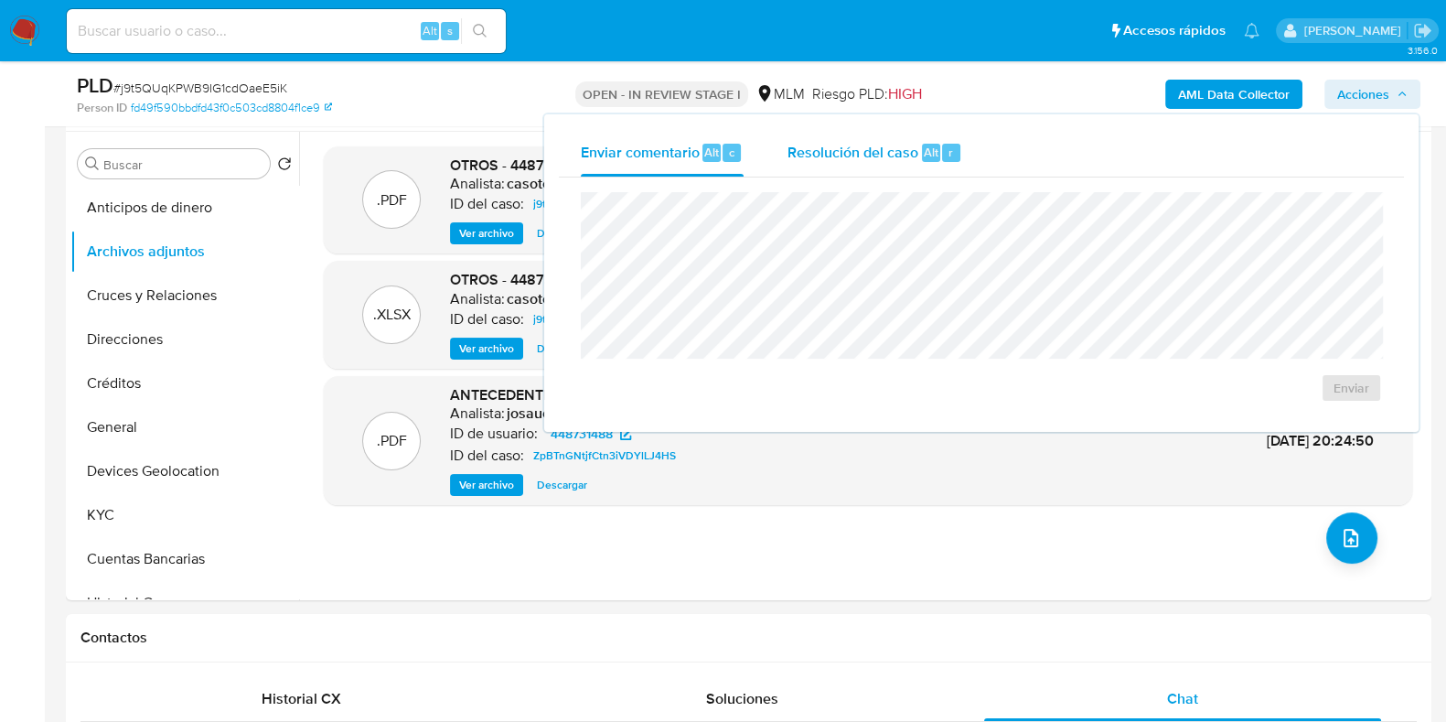
click at [908, 161] on span "Resolución del caso" at bounding box center [853, 151] width 131 height 21
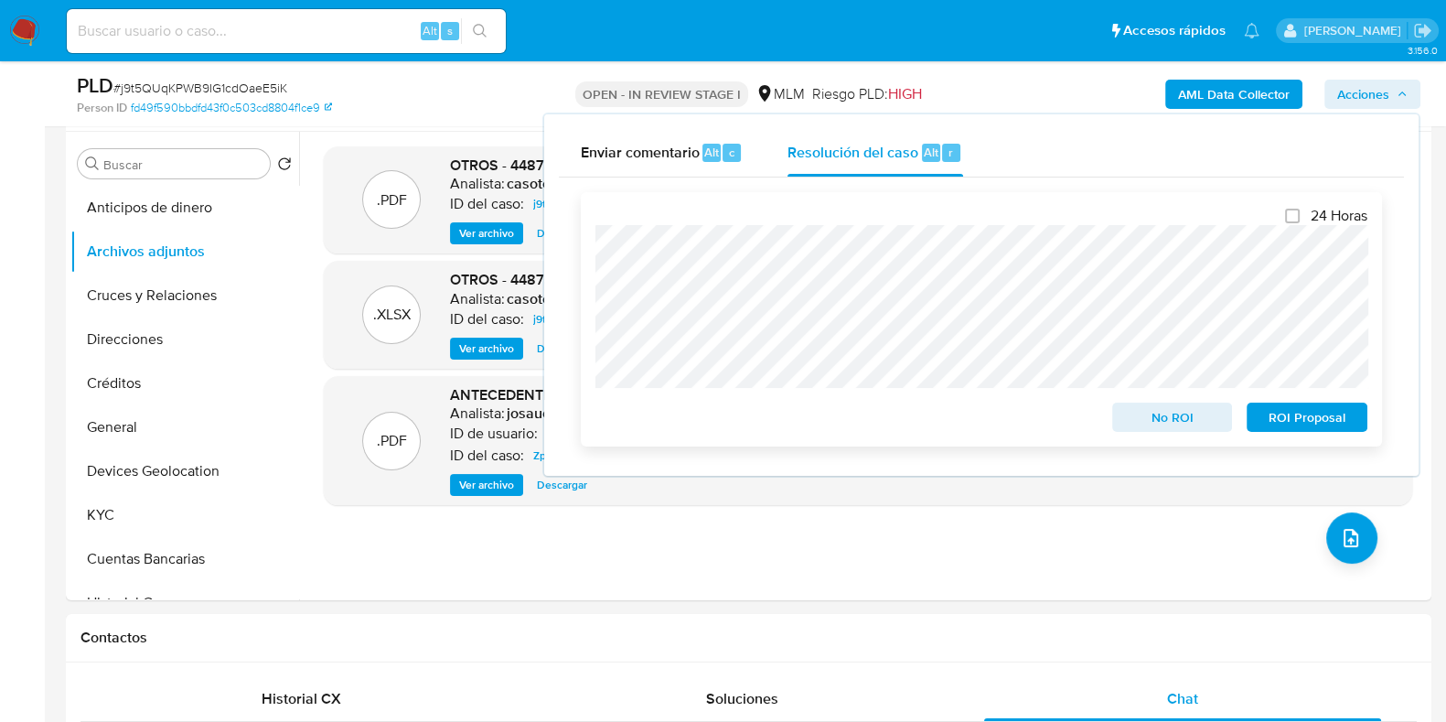
click at [1133, 419] on span "No ROI" at bounding box center [1172, 417] width 95 height 26
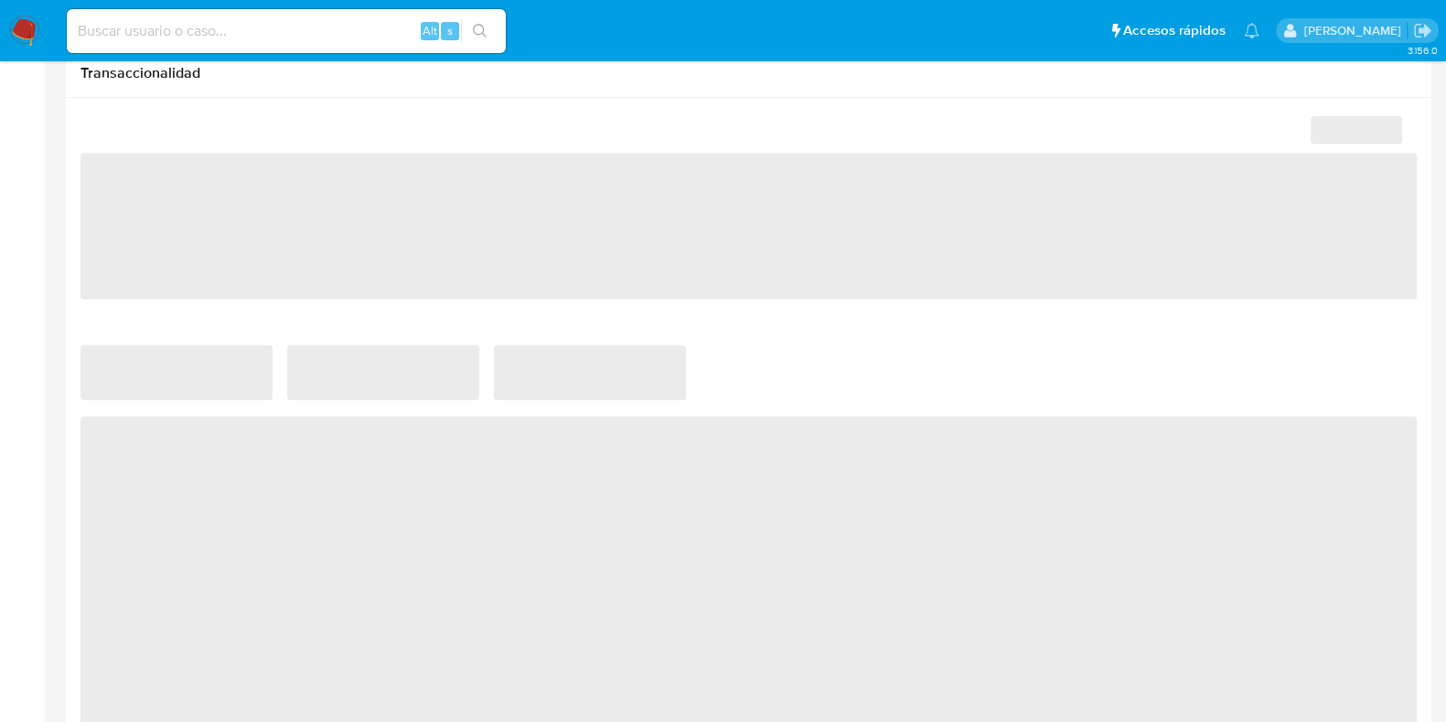
scroll to position [1143, 0]
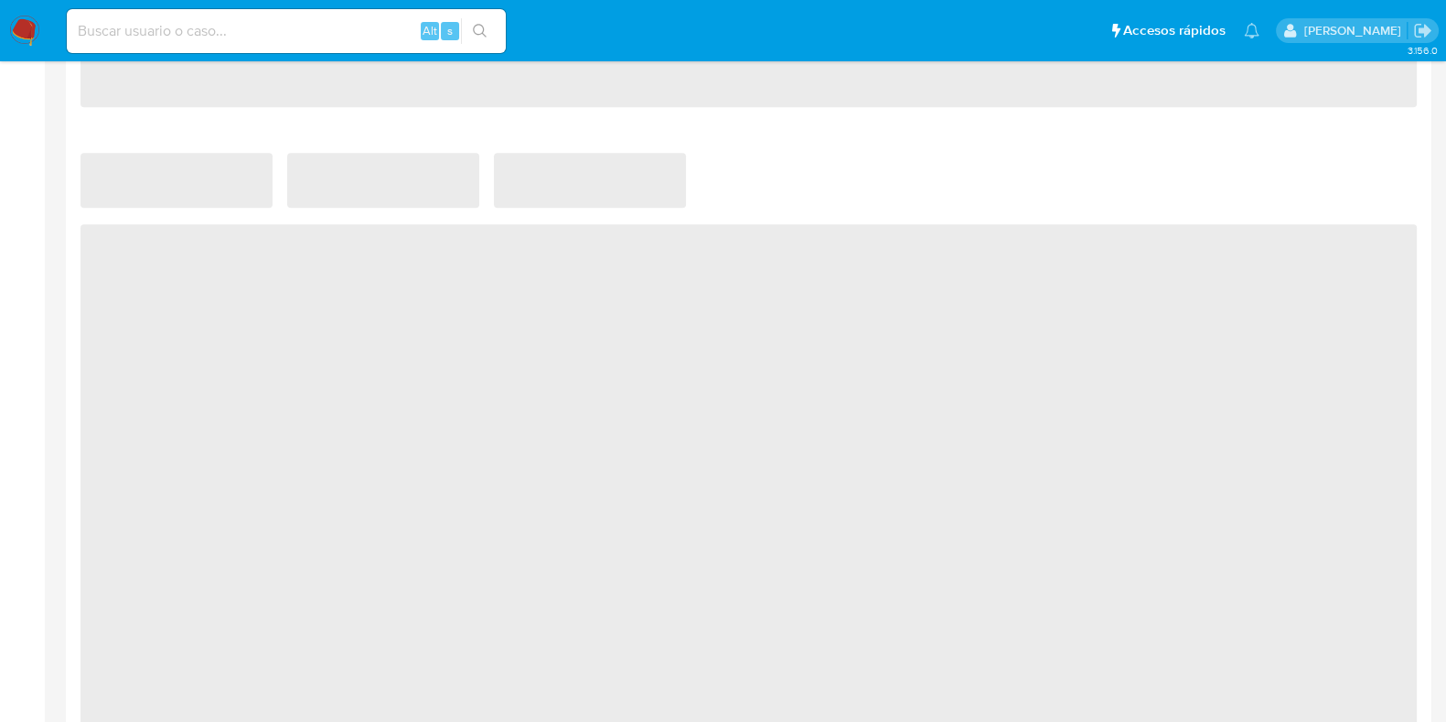
select select "10"
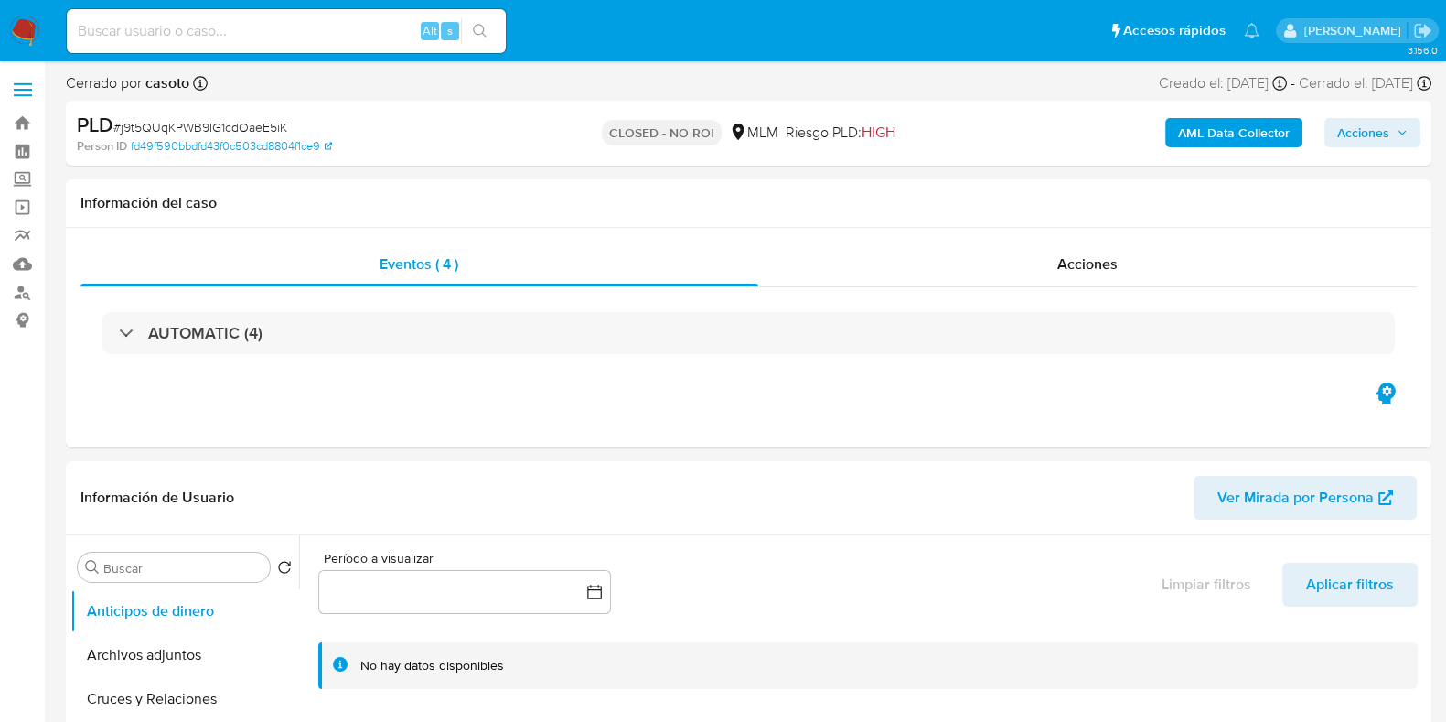
select select "10"
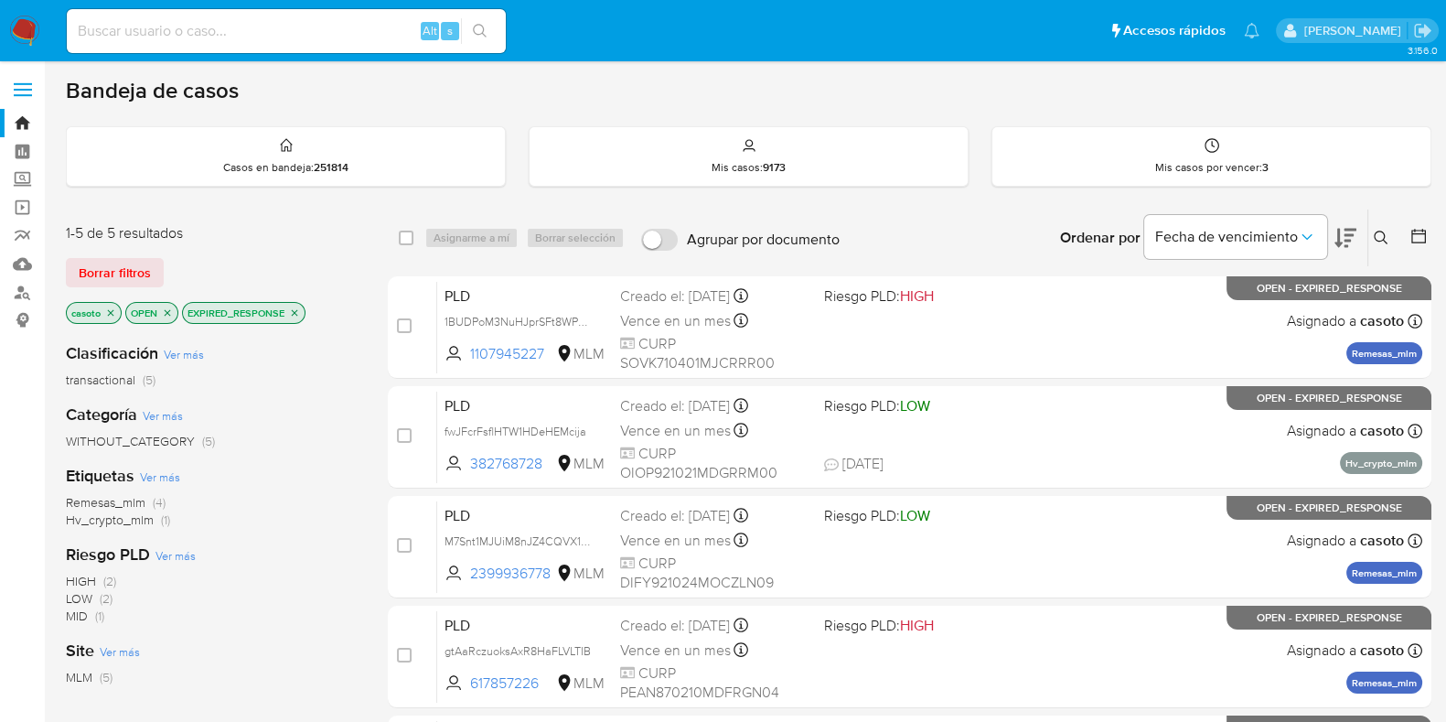
click at [299, 312] on icon "close-filter" at bounding box center [294, 312] width 11 height 11
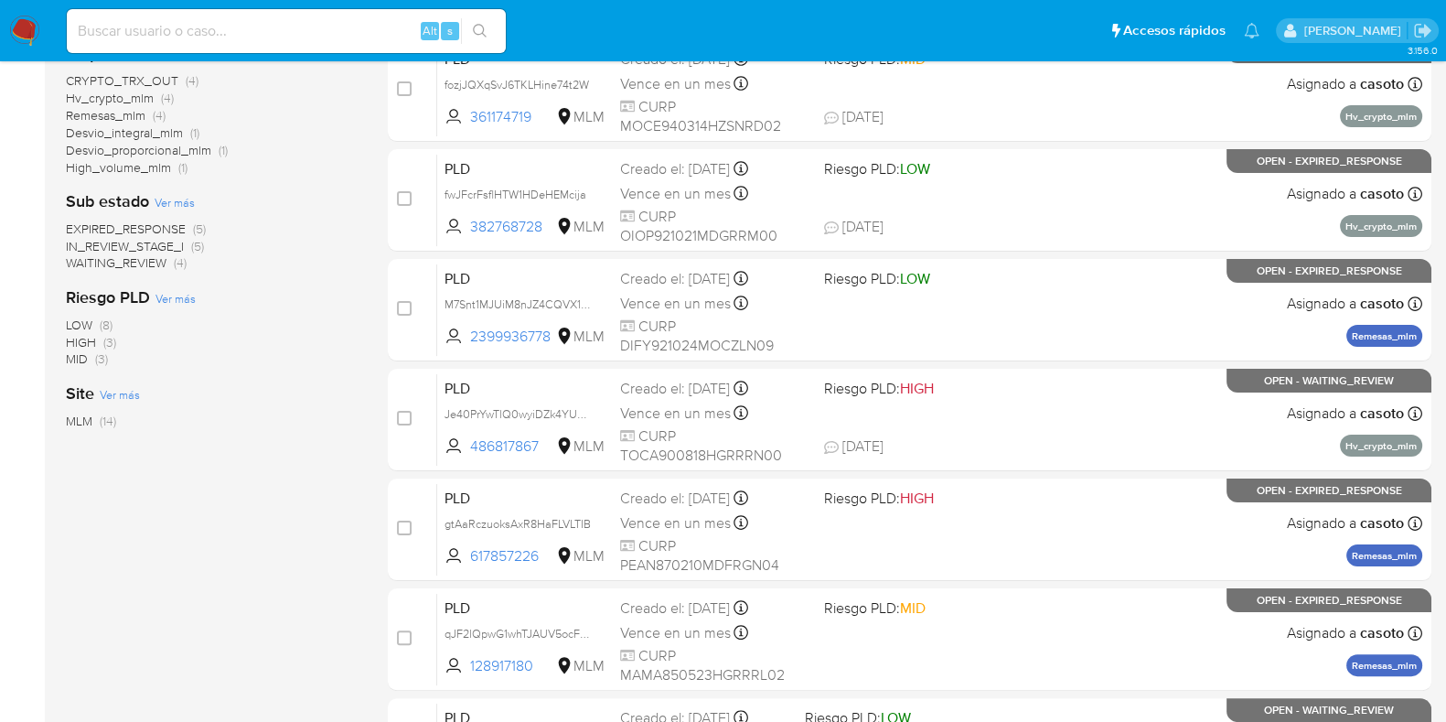
scroll to position [113, 0]
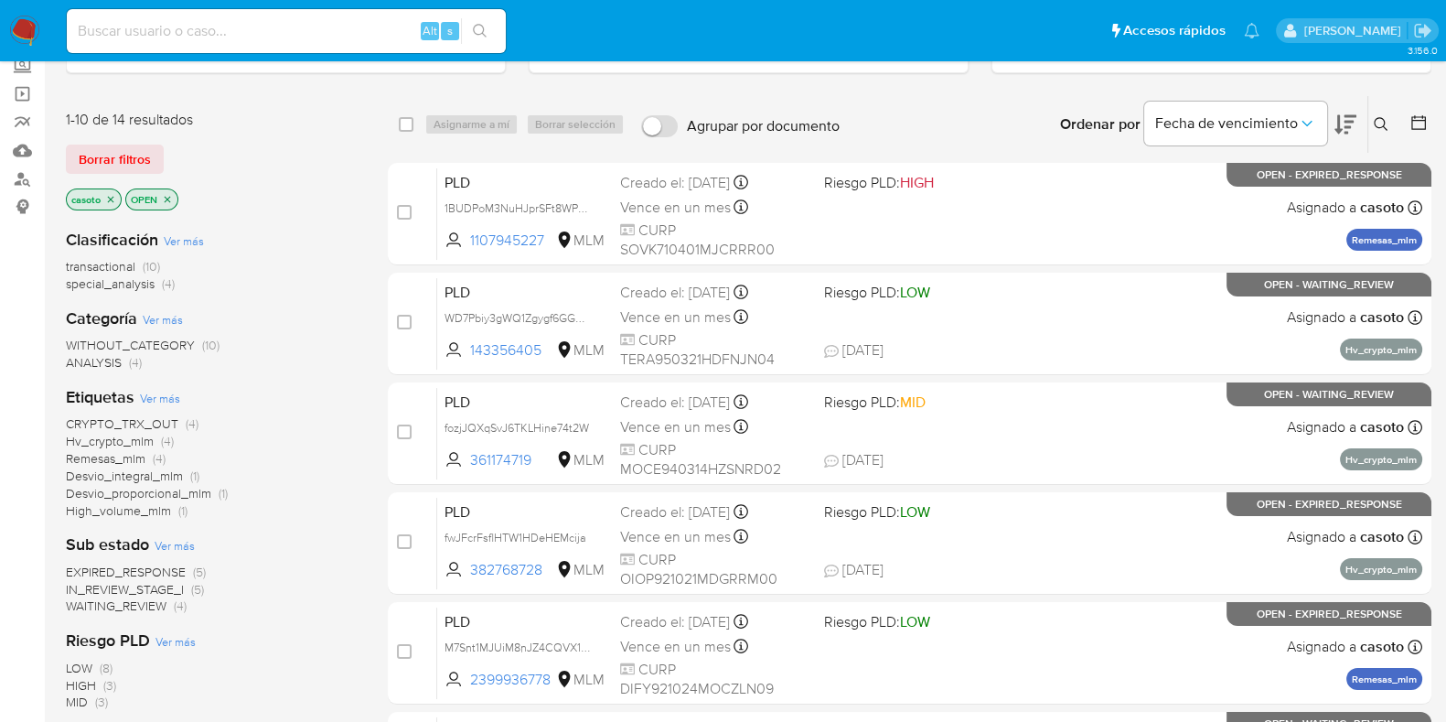
click at [111, 199] on icon "close-filter" at bounding box center [110, 199] width 11 height 11
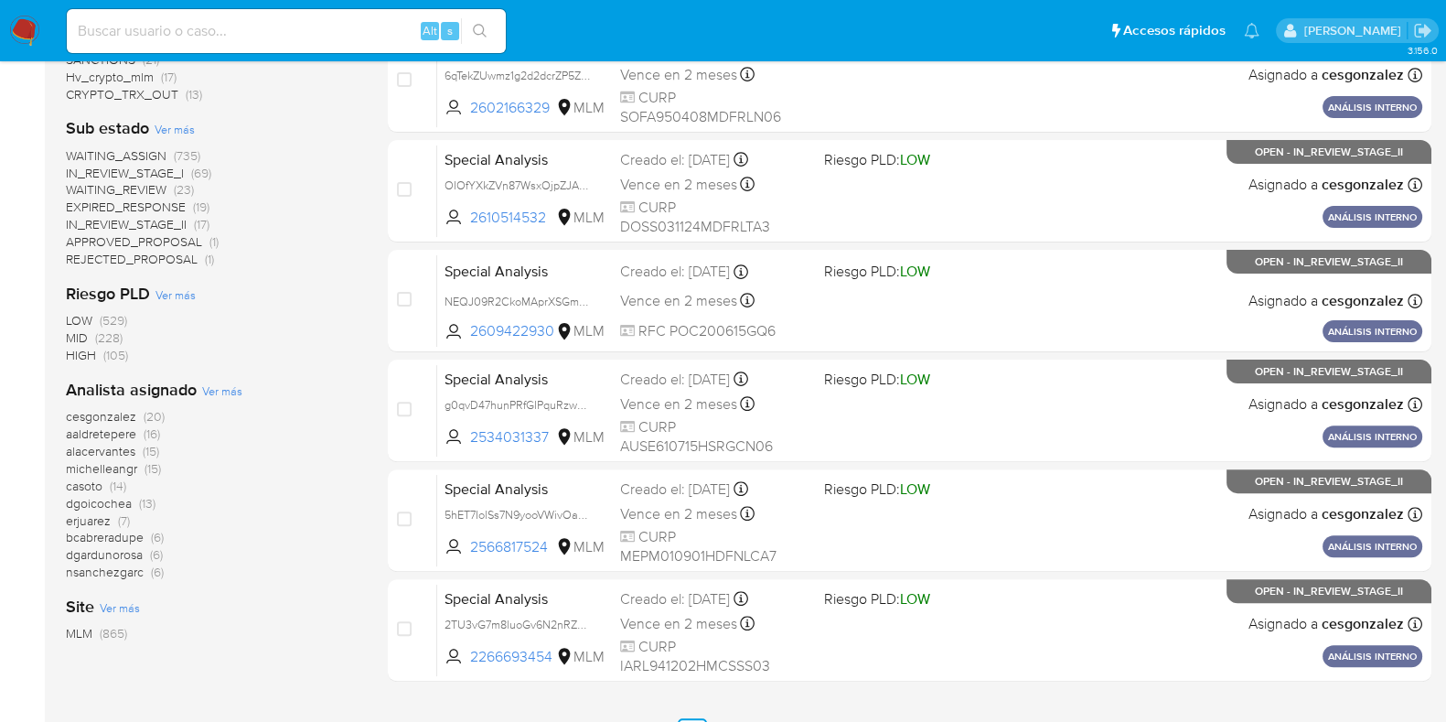
scroll to position [721, 0]
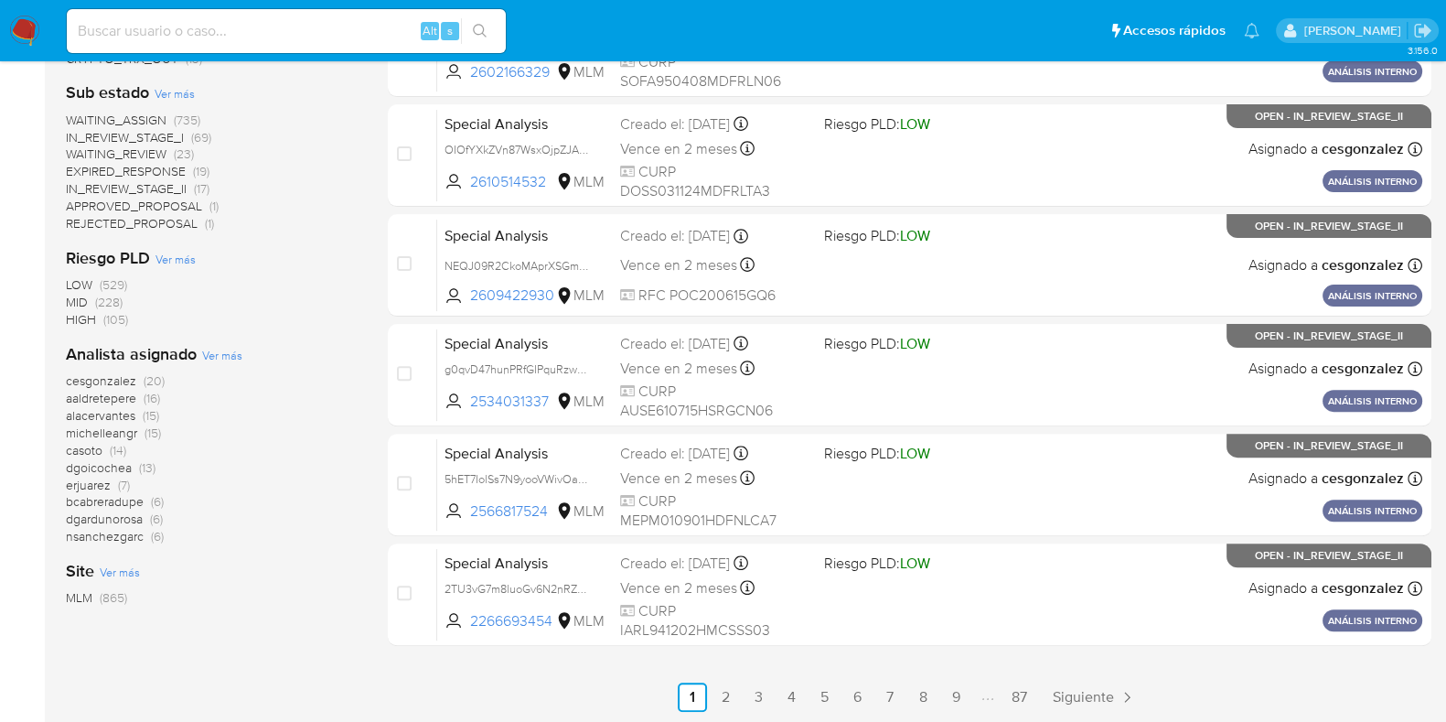
click at [87, 453] on span "casoto" at bounding box center [84, 450] width 37 height 18
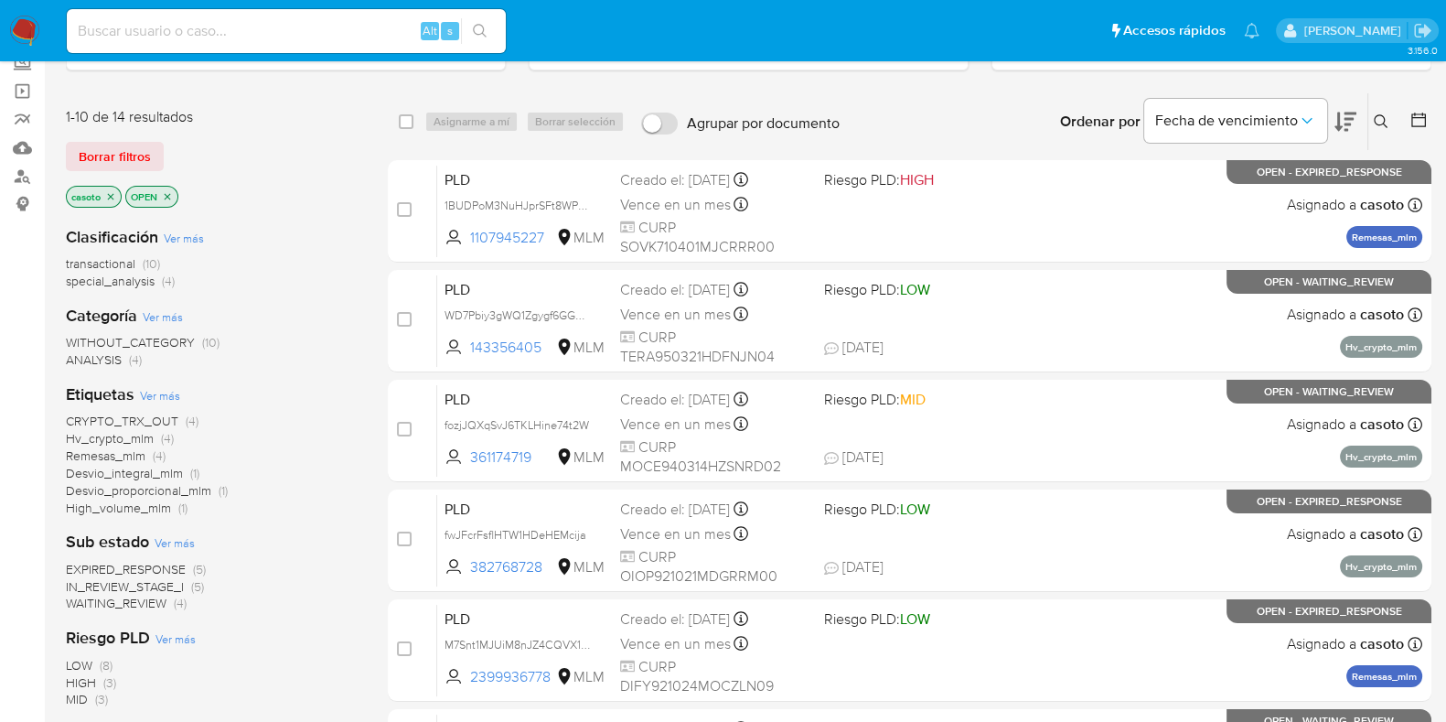
scroll to position [228, 0]
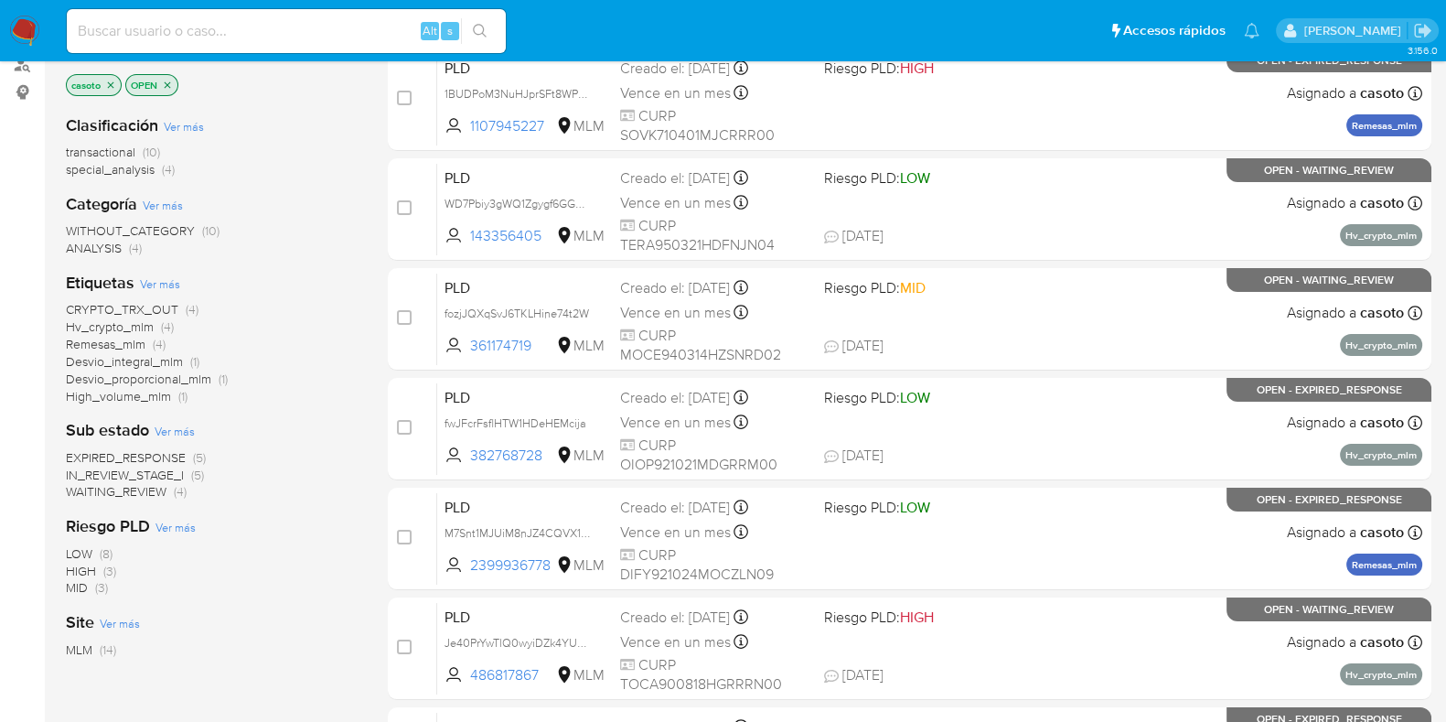
click at [122, 344] on span "Remesas_mlm" at bounding box center [106, 344] width 80 height 18
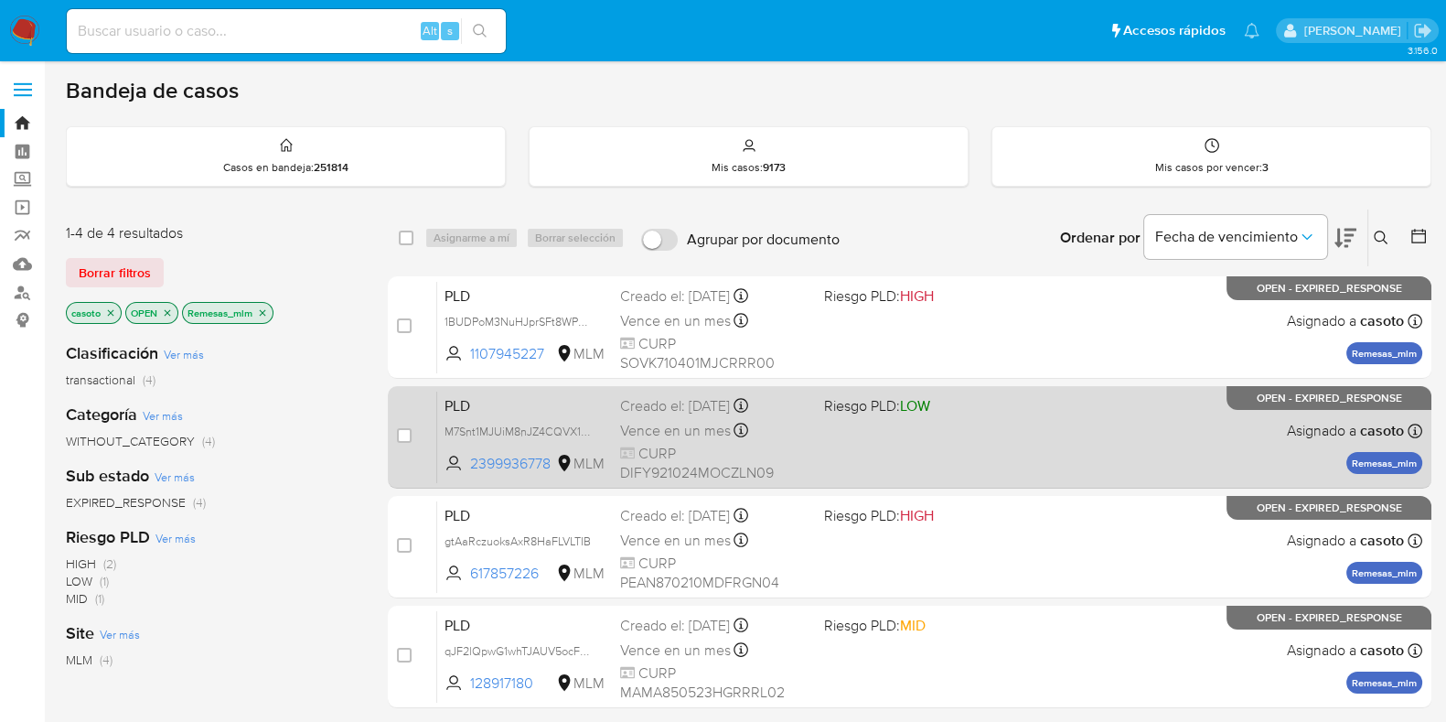
click at [983, 437] on div "PLD M7Snt1MJUiM8nJZ4CQVX1IOt 2399936778 MLM Riesgo PLD: LOW Creado el: 12/08/20…" at bounding box center [929, 437] width 985 height 92
click at [1084, 435] on div "PLD M7Snt1MJUiM8nJZ4CQVX1IOt 2399936778 MLM Riesgo PLD: LOW Creado el: 12/08/20…" at bounding box center [929, 437] width 985 height 92
click at [399, 435] on input "checkbox" at bounding box center [404, 435] width 15 height 15
checkbox input "true"
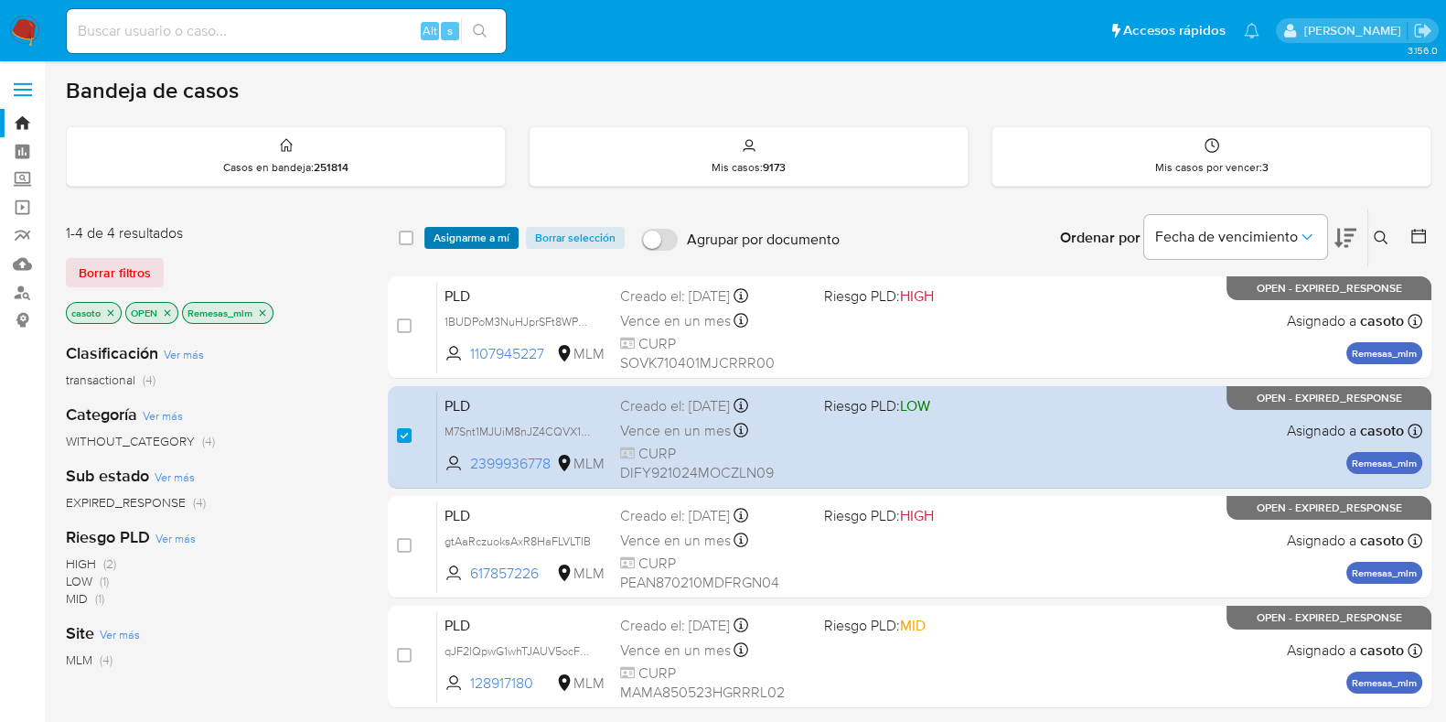
click at [456, 242] on span "Asignarme a mí" at bounding box center [472, 238] width 76 height 18
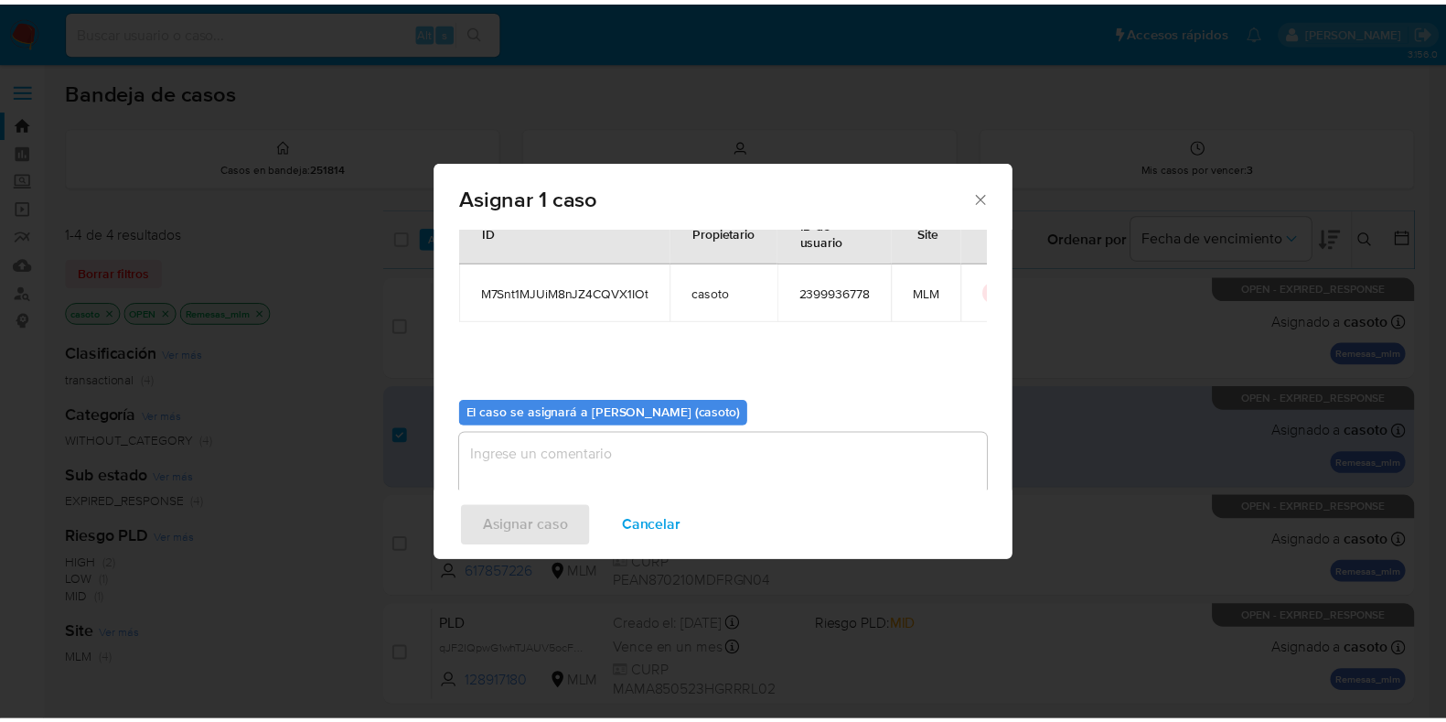
scroll to position [94, 0]
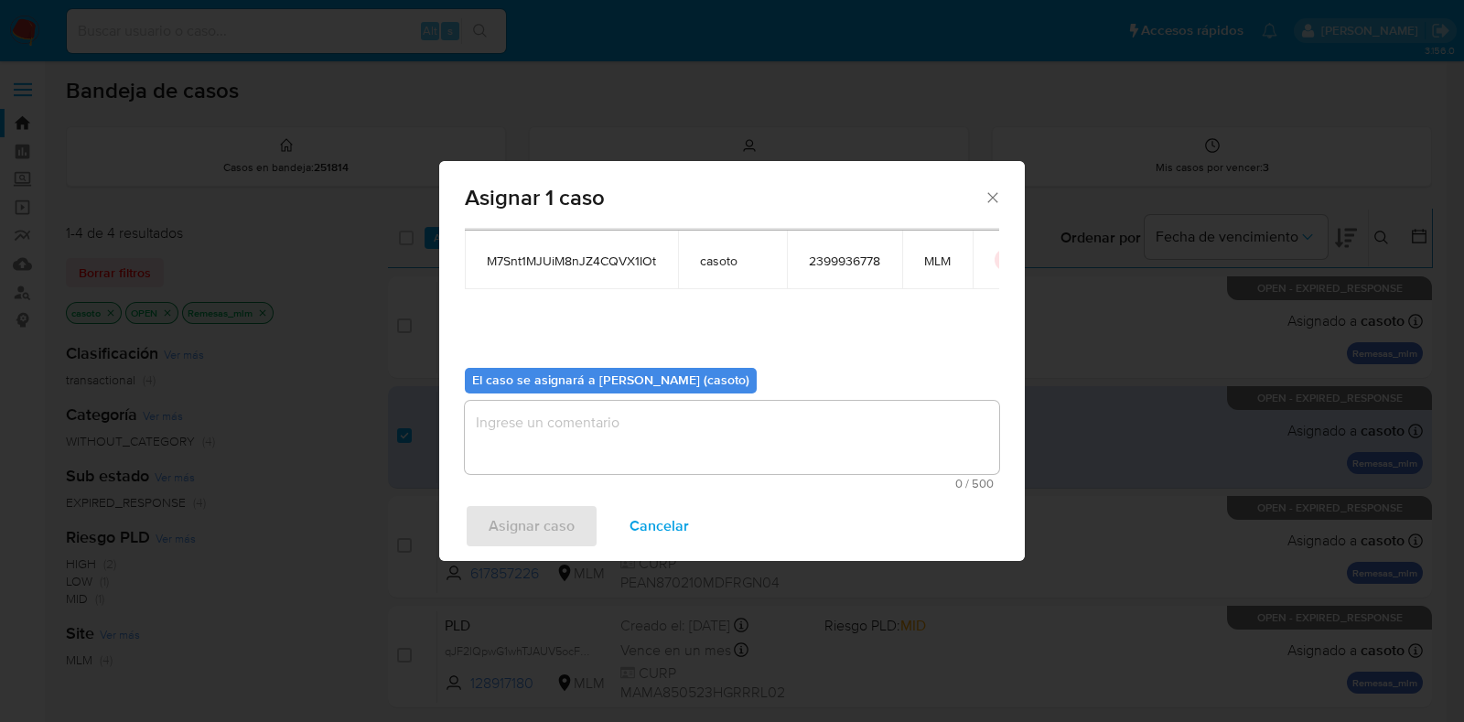
click at [623, 427] on textarea "assign-modal" at bounding box center [732, 437] width 534 height 73
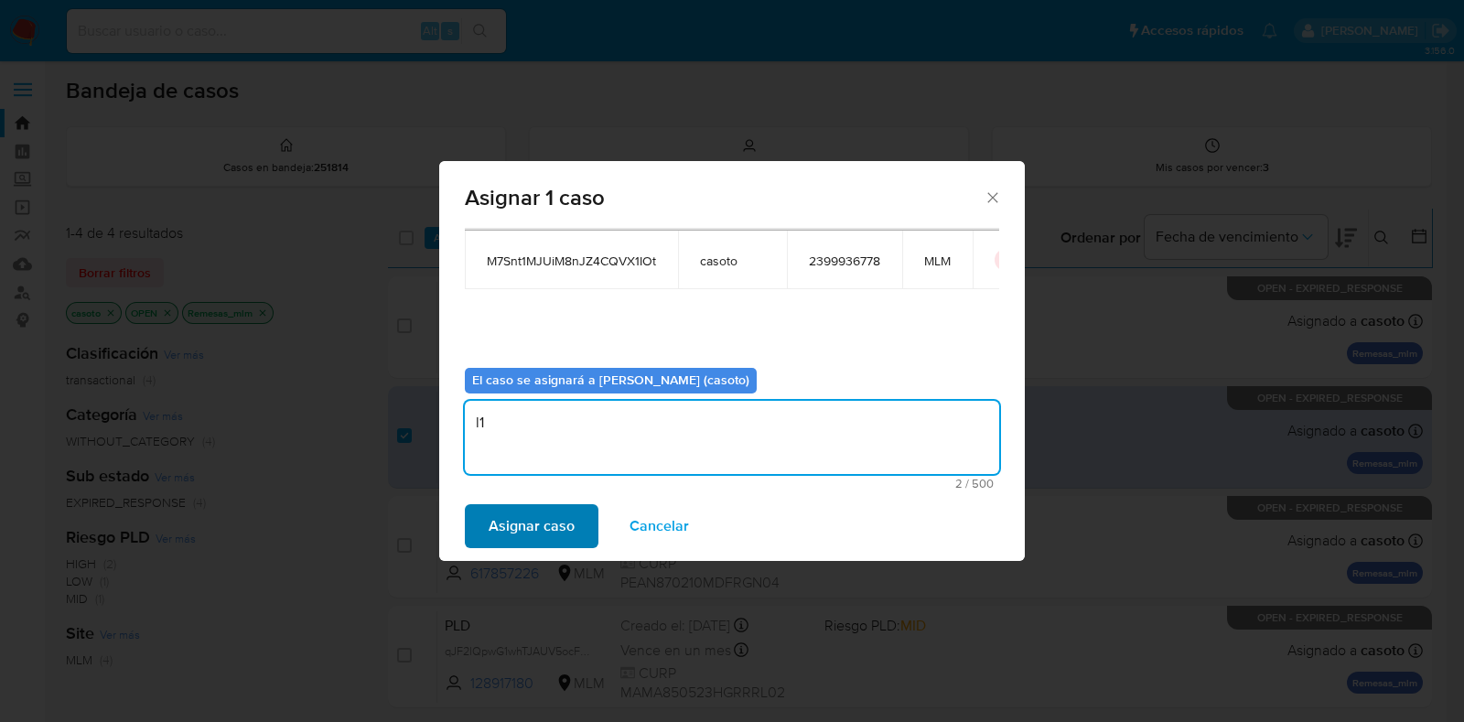
type textarea "l1"
click at [556, 518] on span "Asignar caso" at bounding box center [531, 526] width 86 height 40
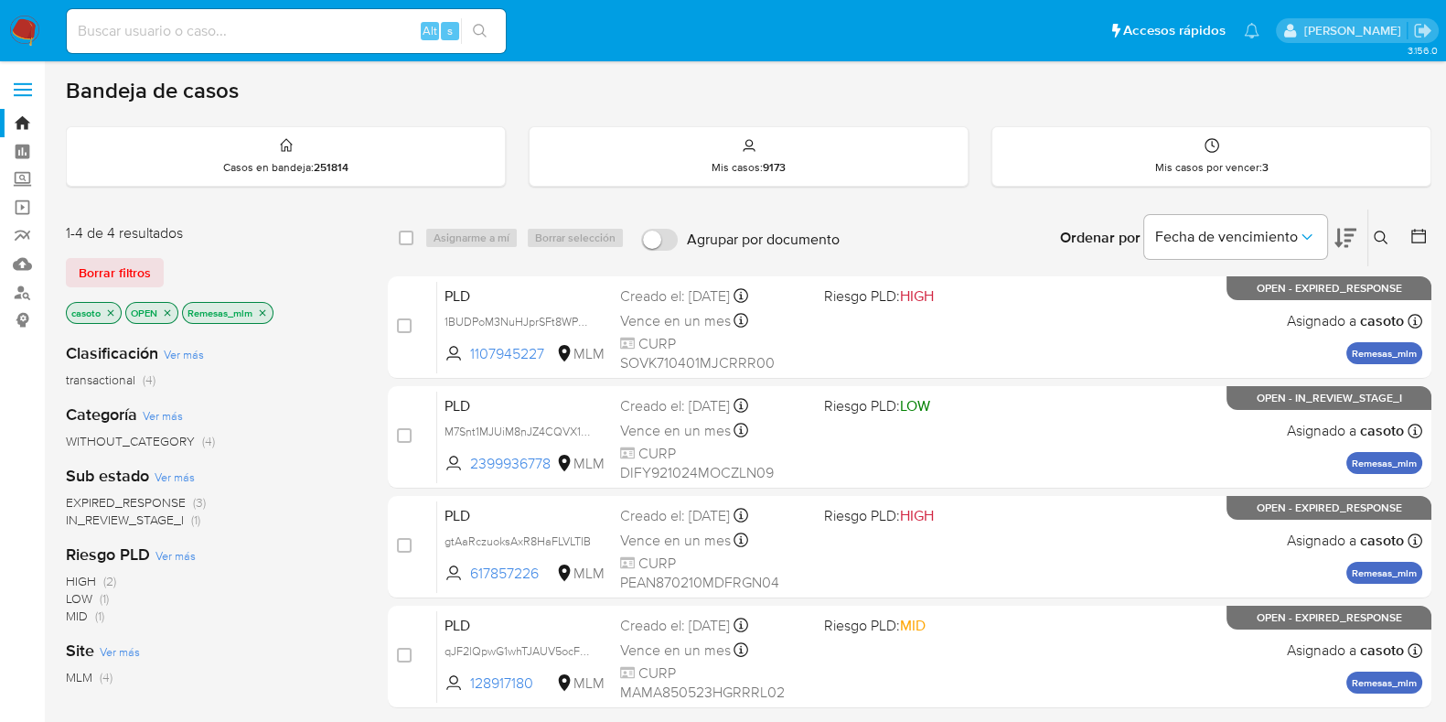
scroll to position [0, 0]
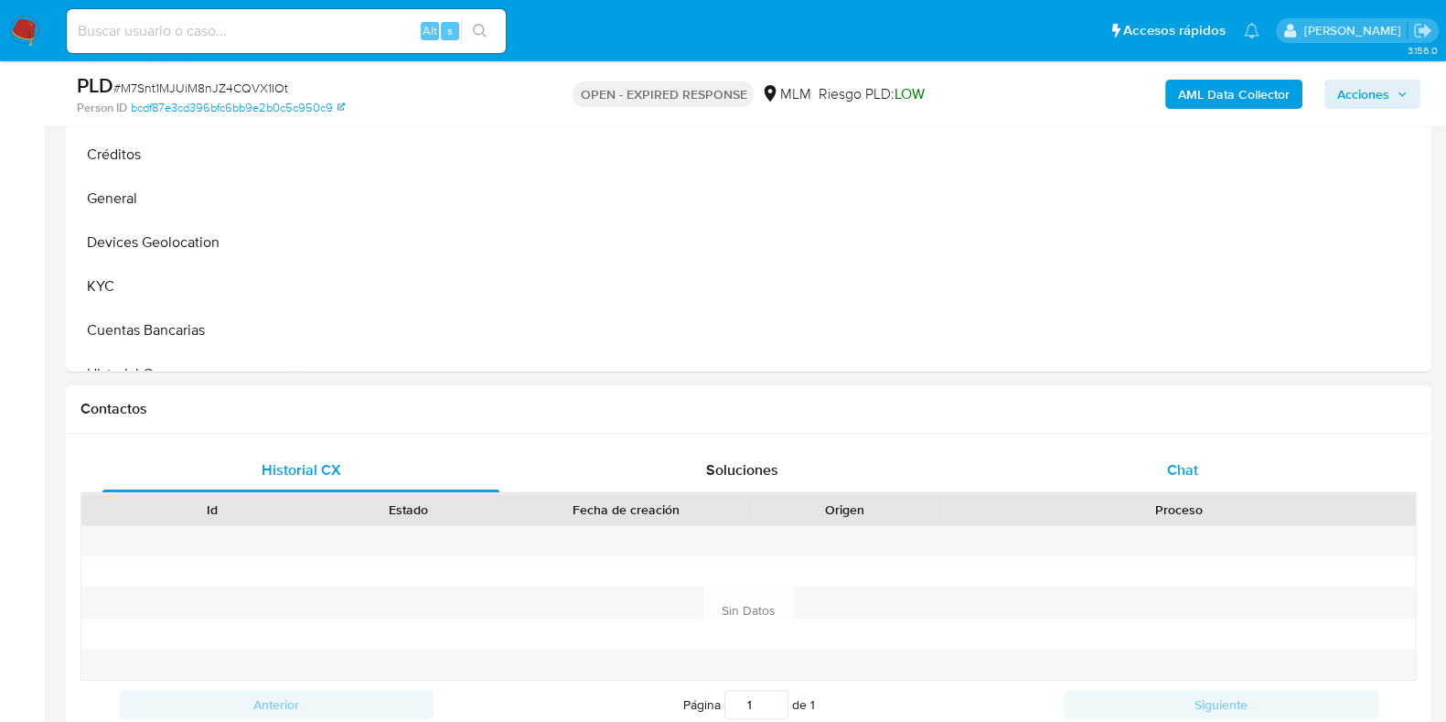
click at [1174, 475] on span "Chat" at bounding box center [1182, 469] width 31 height 21
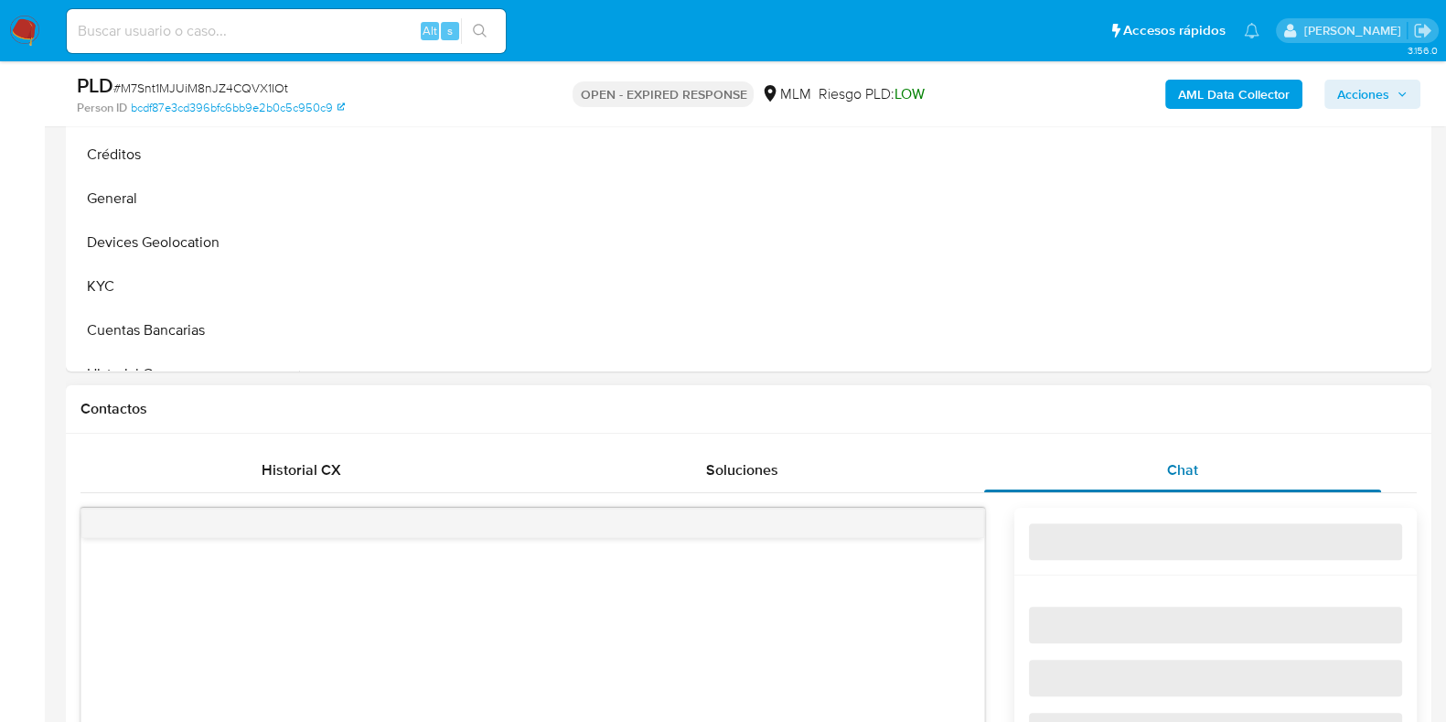
select select "10"
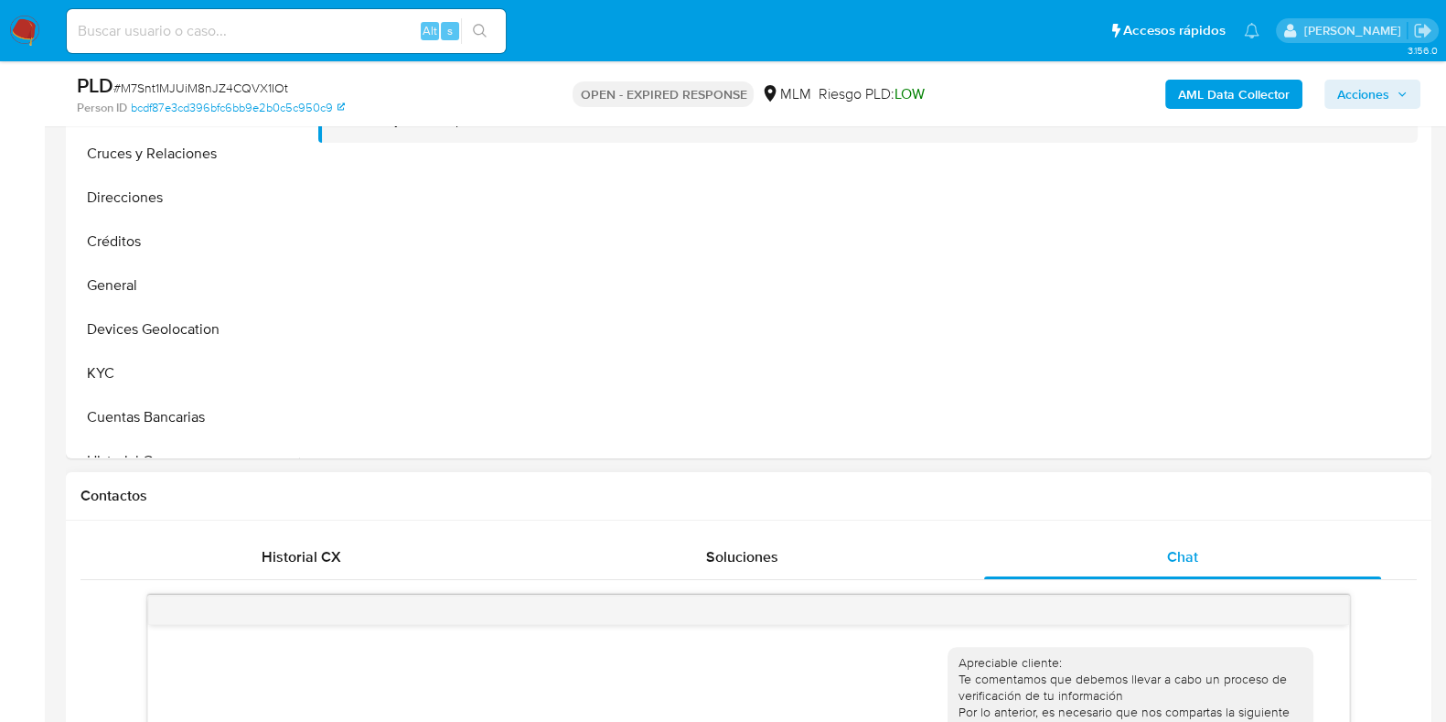
scroll to position [228, 0]
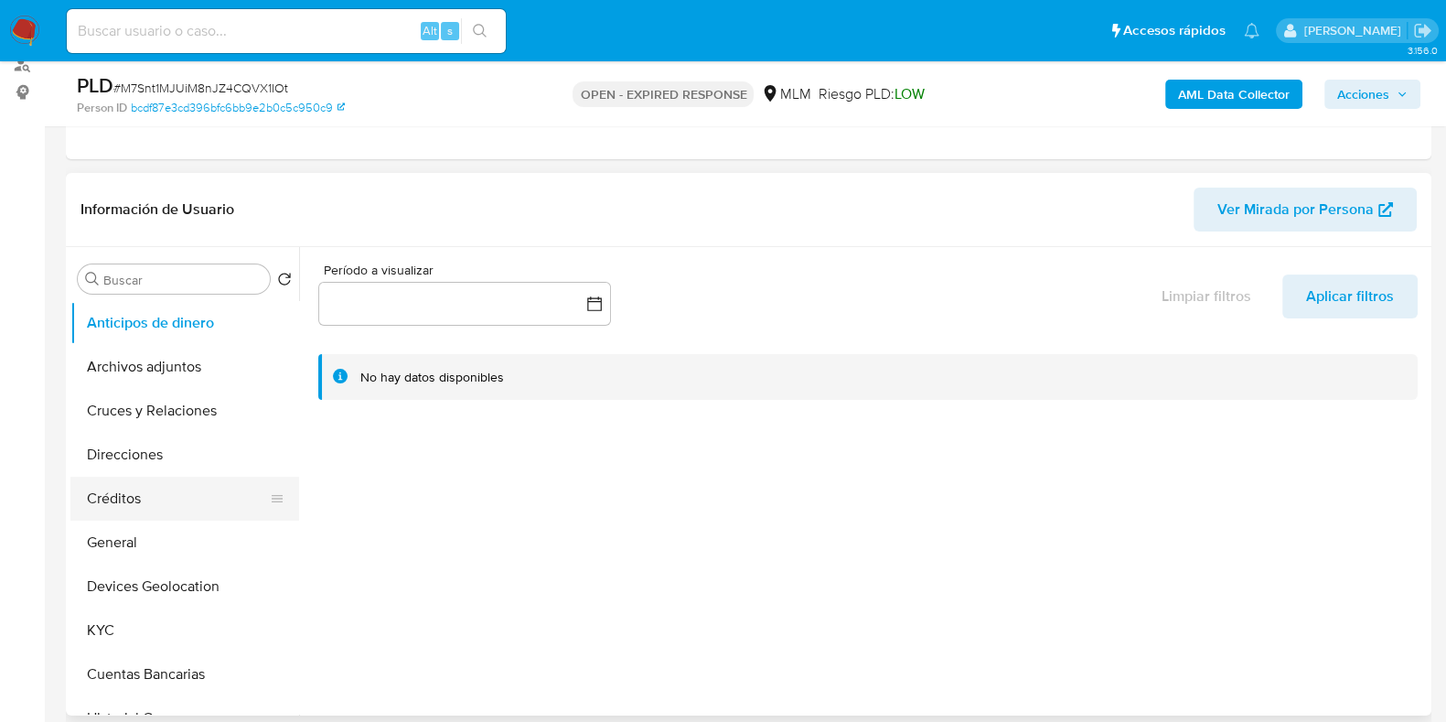
drag, startPoint x: 134, startPoint y: 542, endPoint x: 181, endPoint y: 509, distance: 57.1
click at [133, 542] on button "General" at bounding box center [184, 543] width 229 height 44
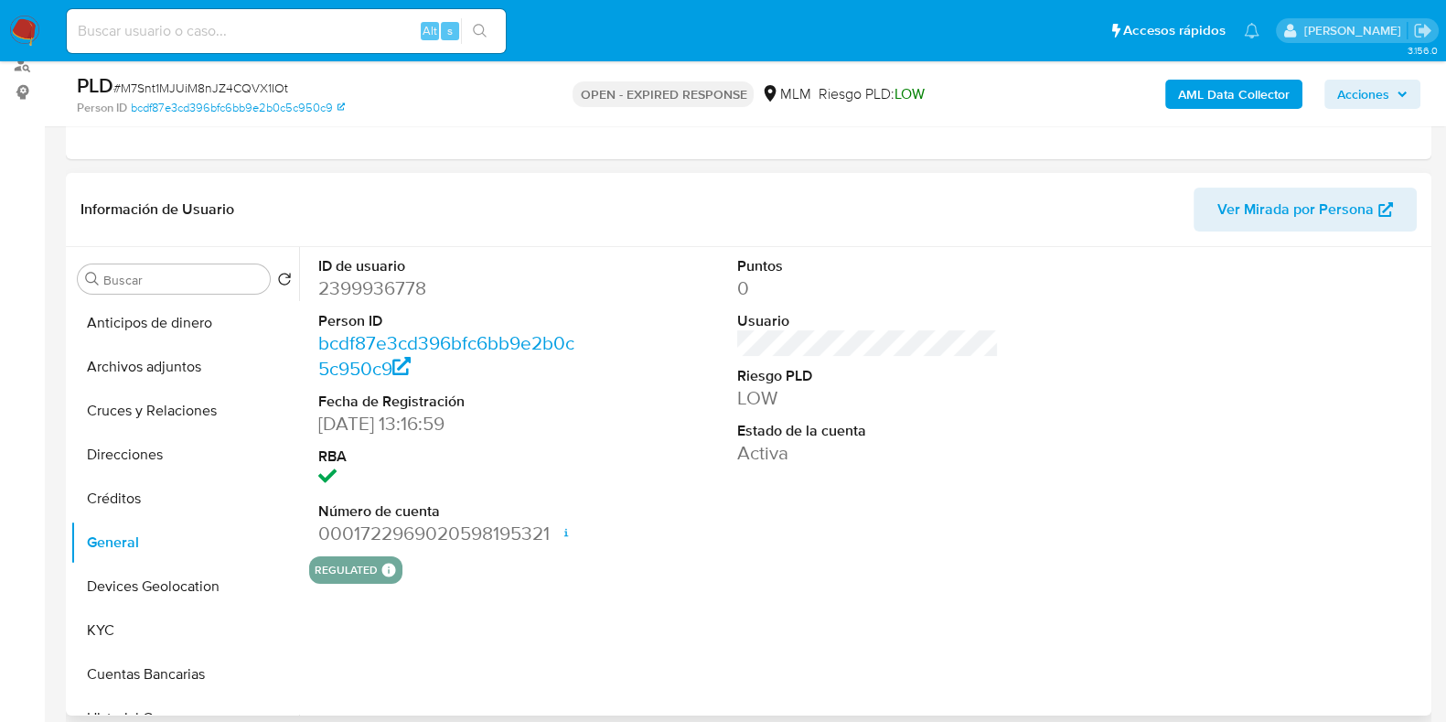
click at [362, 289] on dd "2399936778" at bounding box center [449, 288] width 262 height 26
copy dd "2399936778"
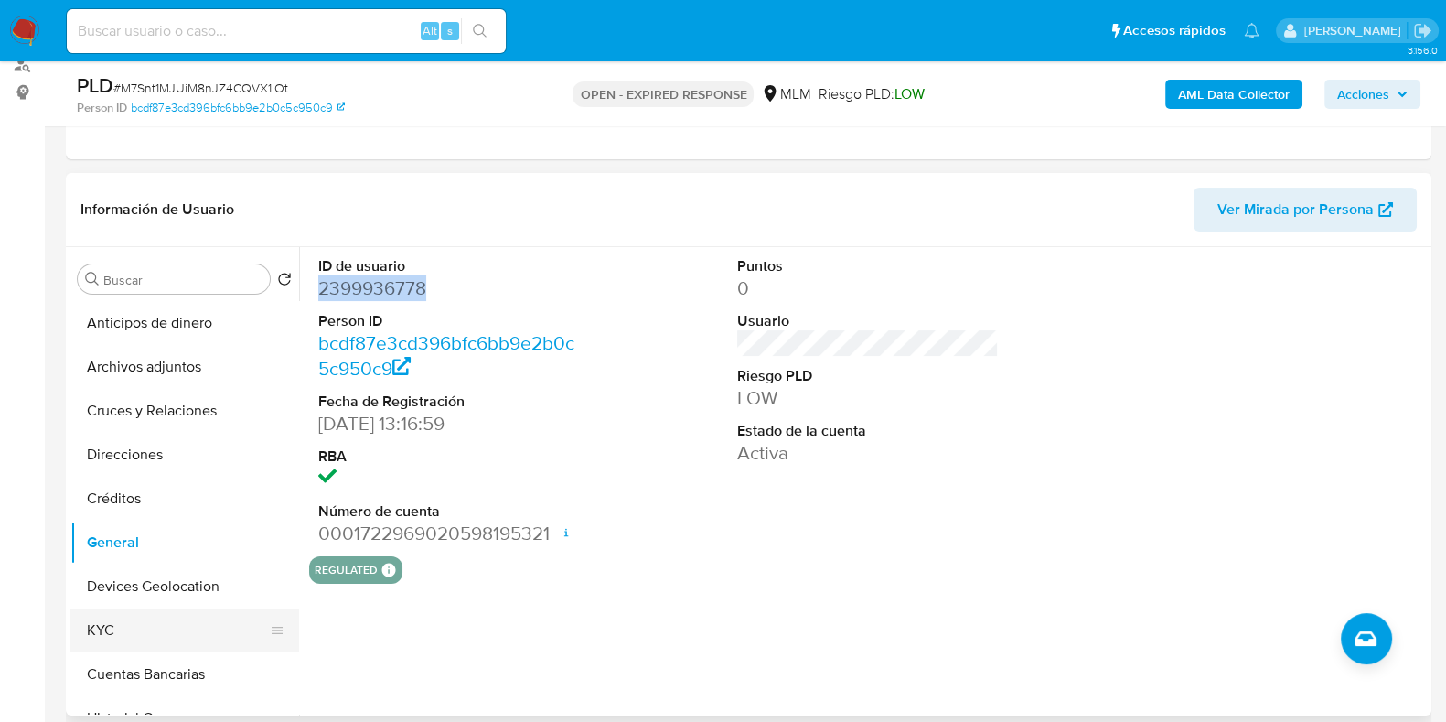
click at [110, 630] on button "KYC" at bounding box center [177, 630] width 214 height 44
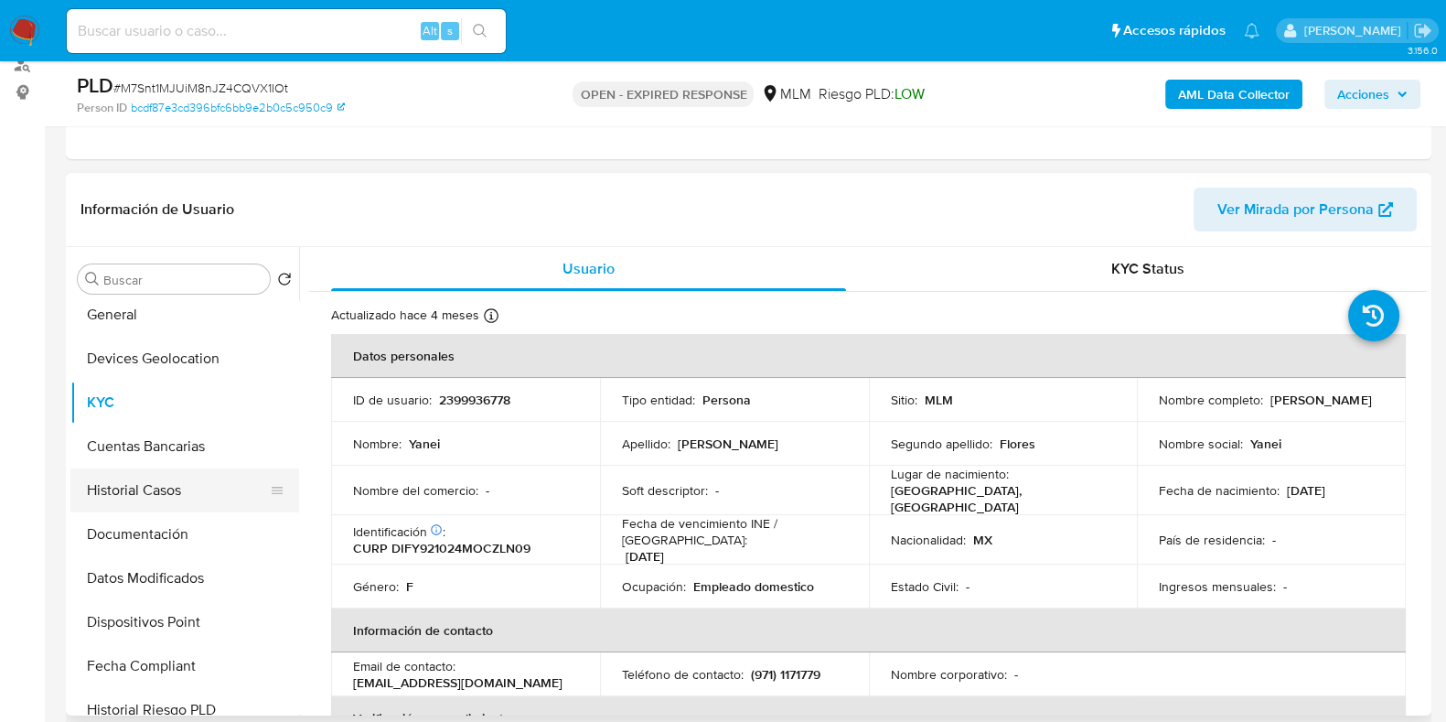
click at [142, 495] on button "Historial Casos" at bounding box center [177, 490] width 214 height 44
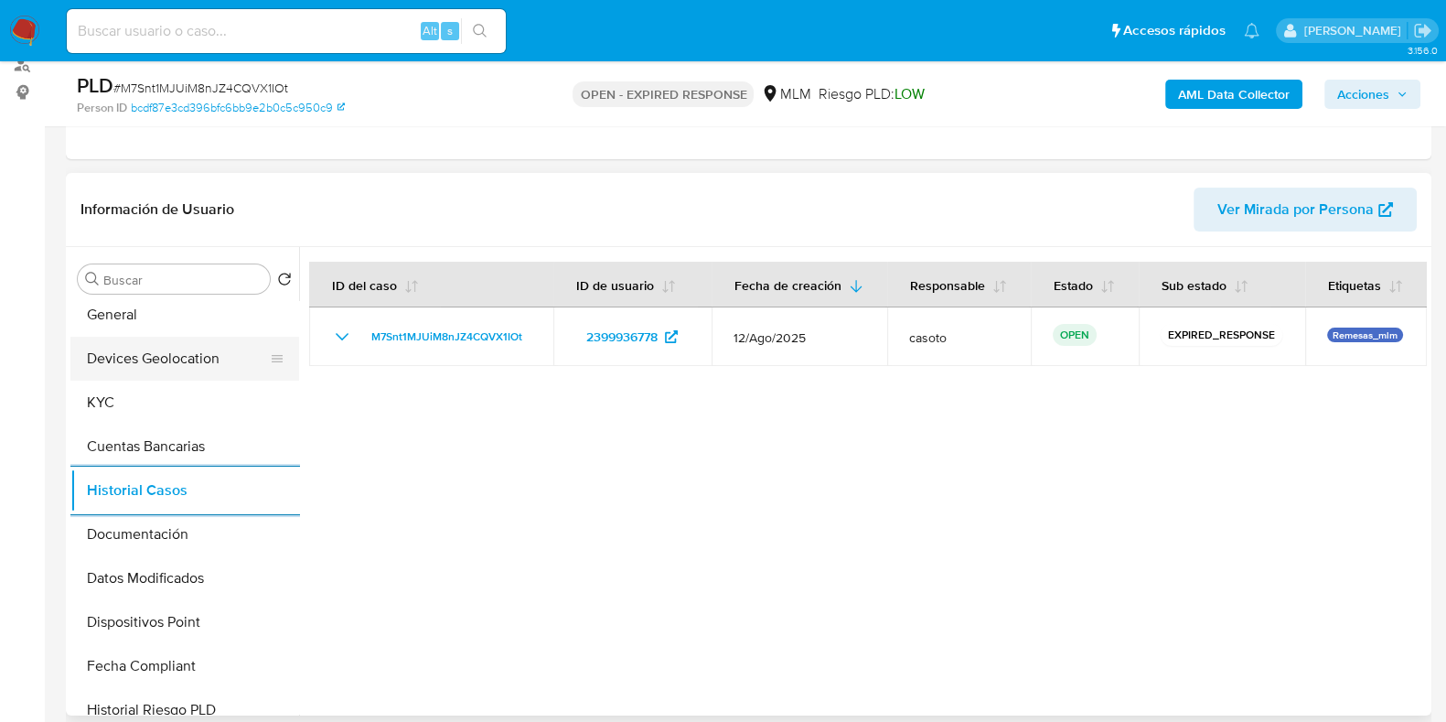
scroll to position [0, 0]
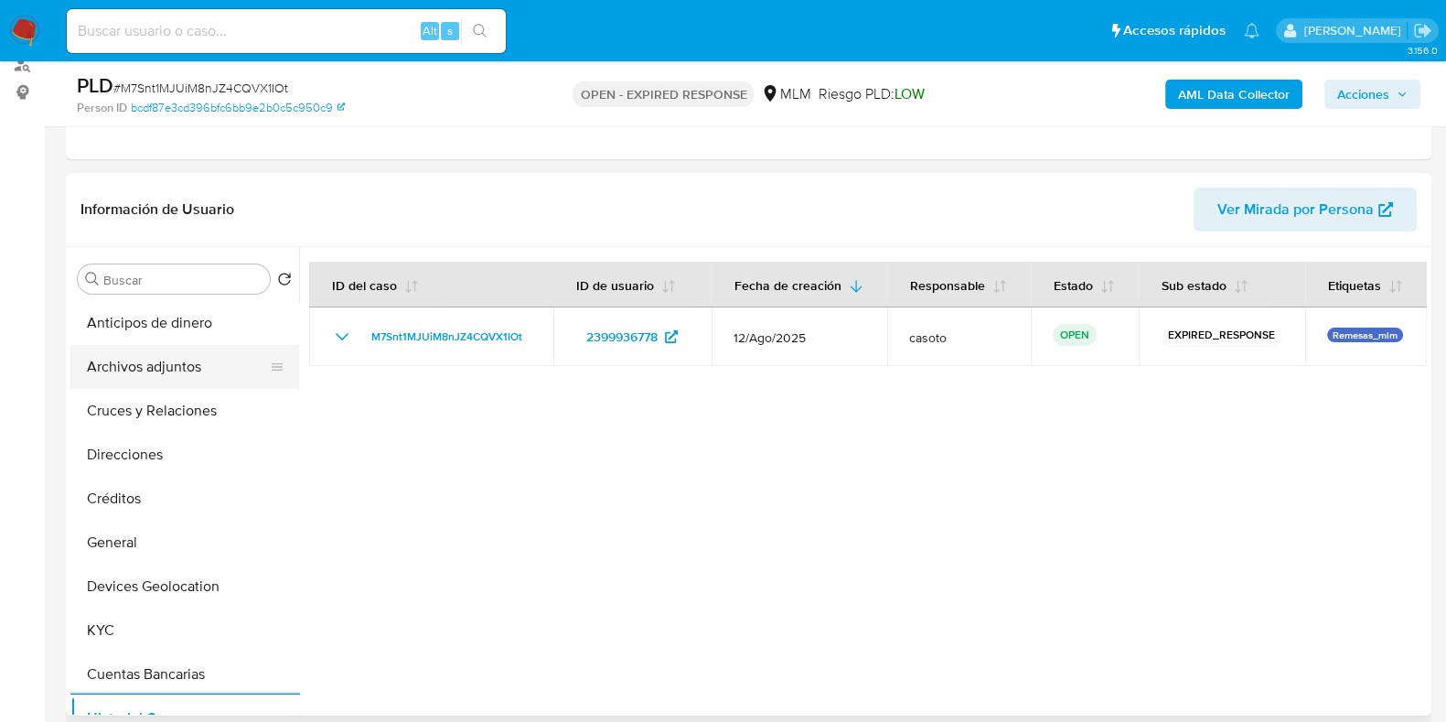
click at [153, 368] on button "Archivos adjuntos" at bounding box center [177, 367] width 214 height 44
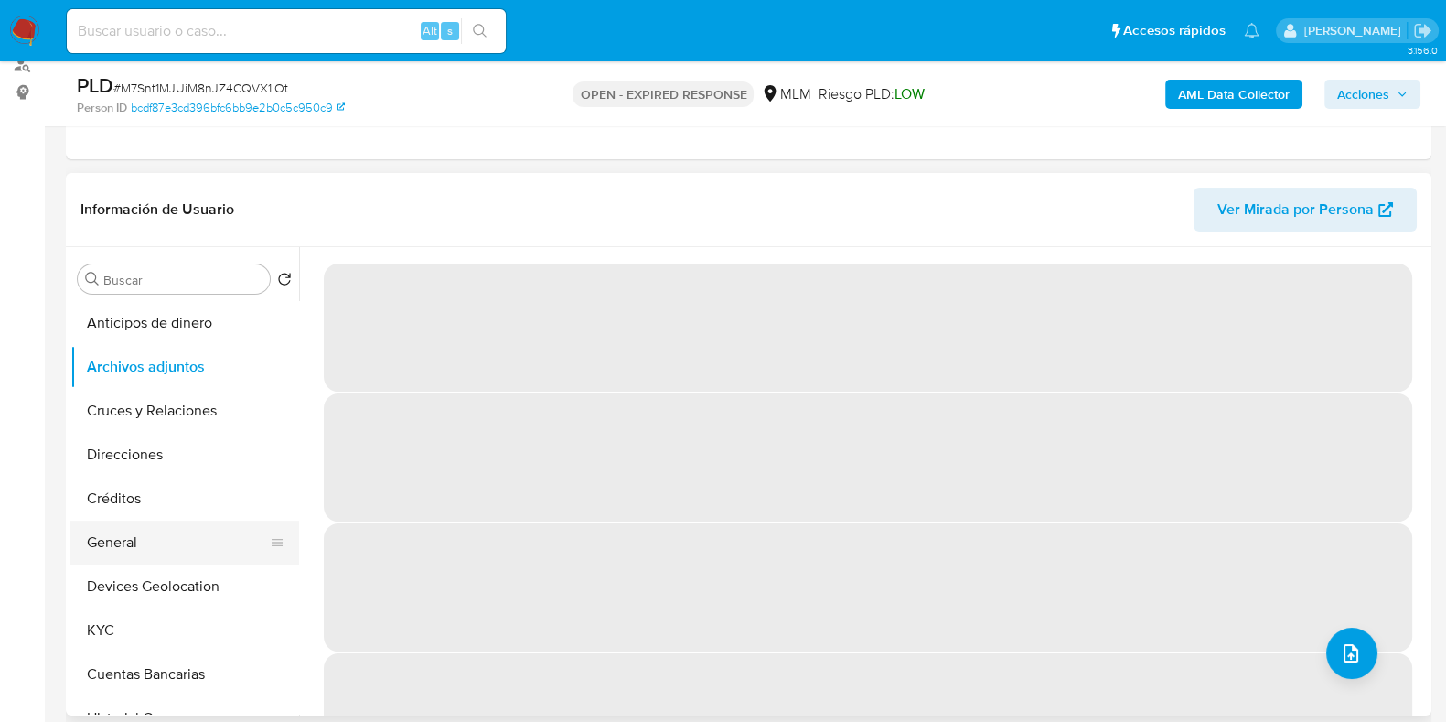
click at [117, 536] on button "General" at bounding box center [177, 543] width 214 height 44
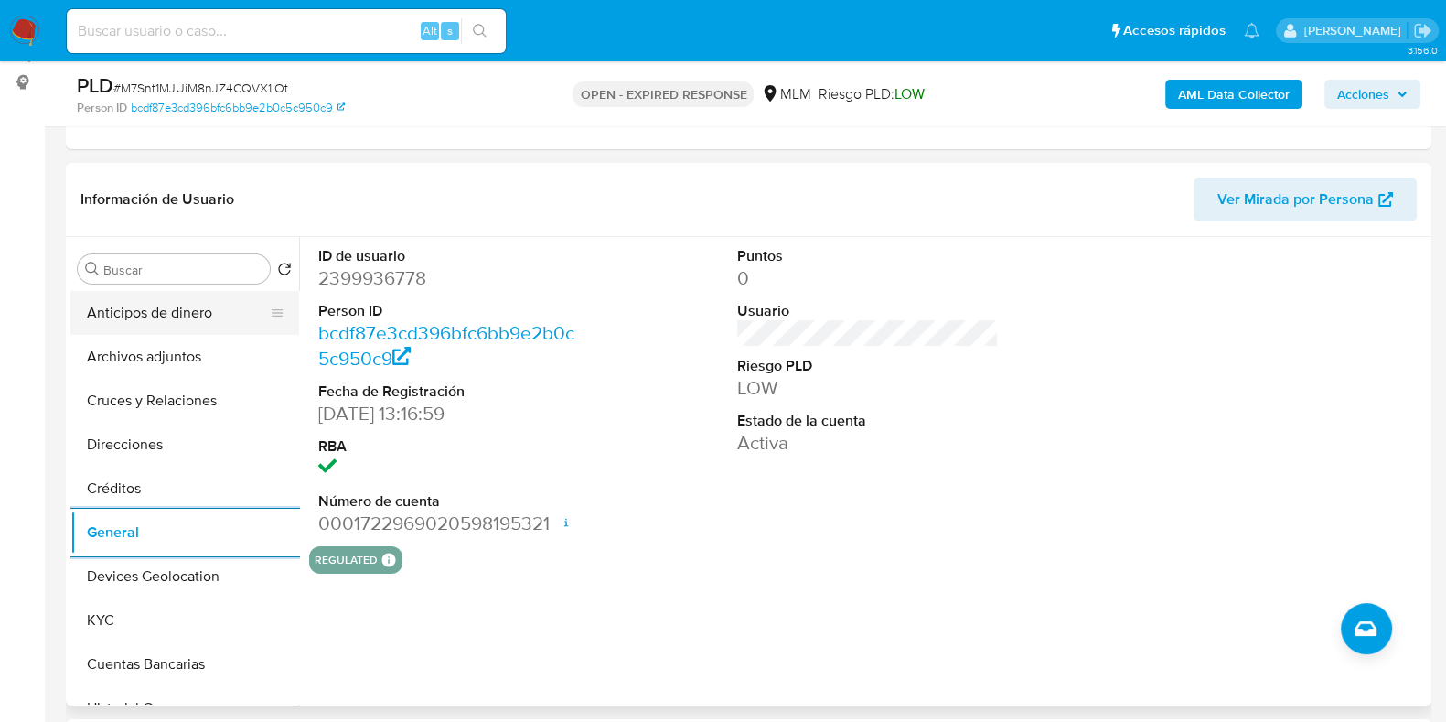
scroll to position [228, 0]
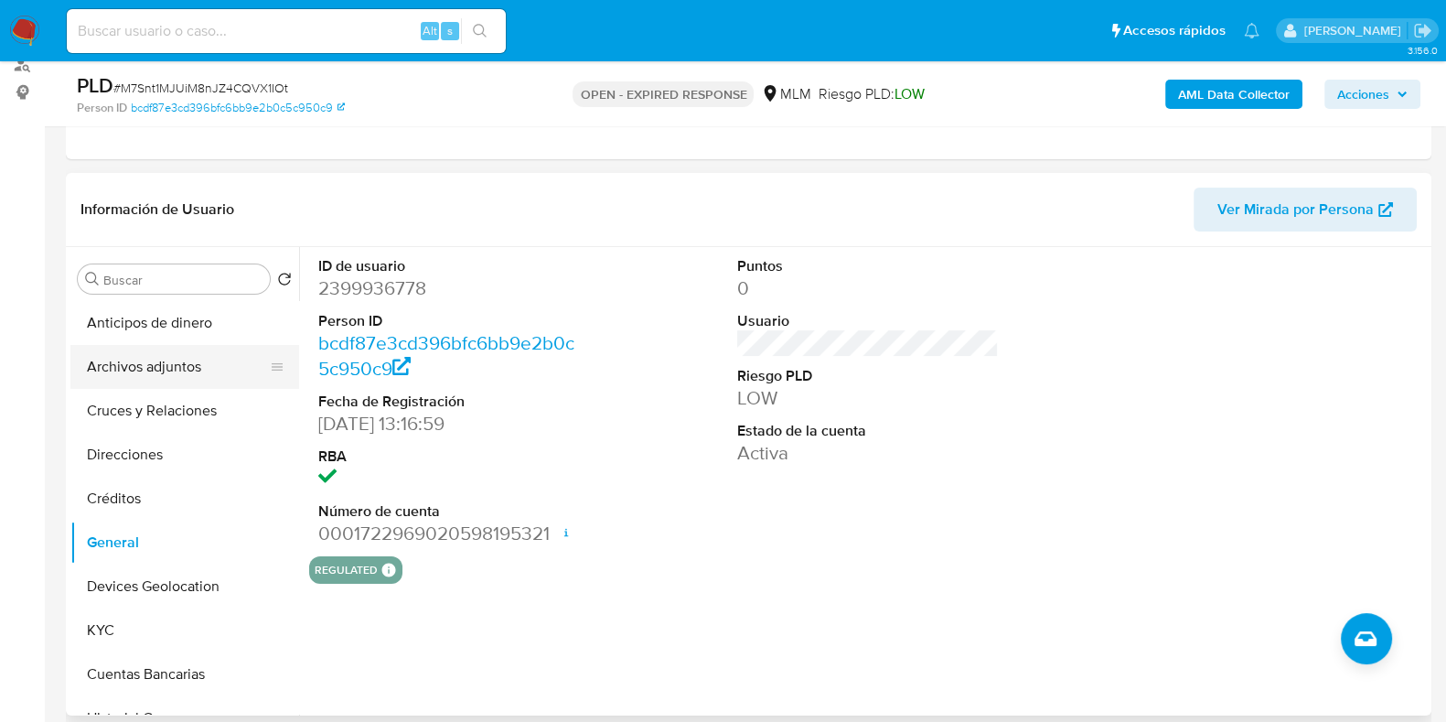
click at [126, 381] on button "Archivos adjuntos" at bounding box center [177, 367] width 214 height 44
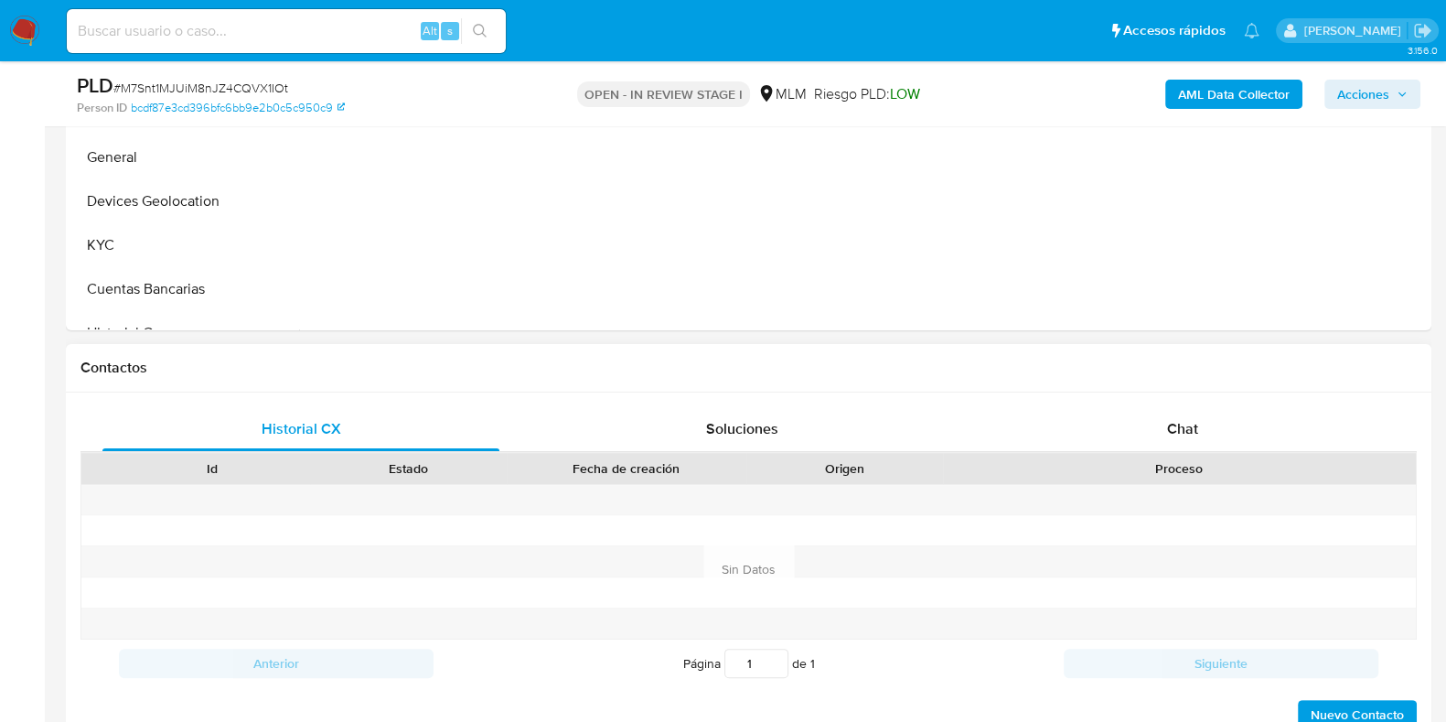
scroll to position [800, 0]
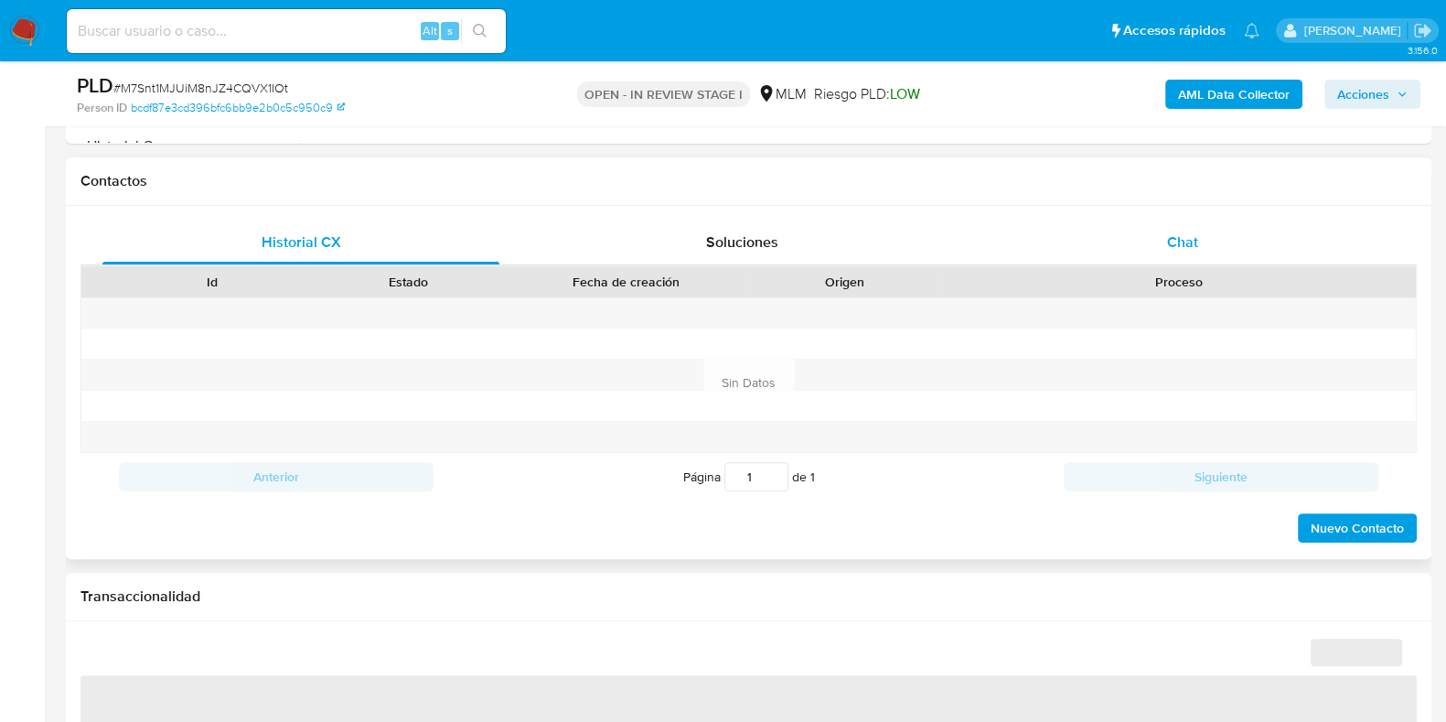
click at [1186, 235] on span "Chat" at bounding box center [1182, 241] width 31 height 21
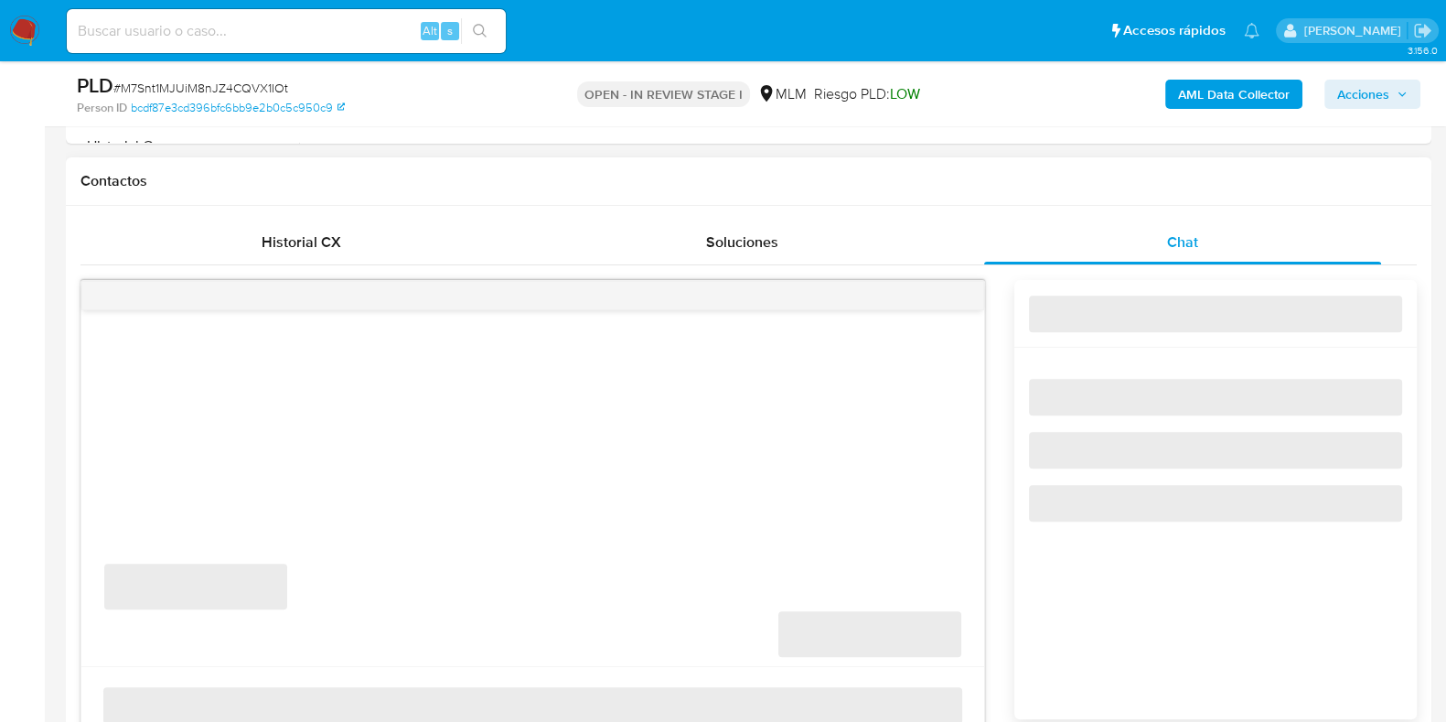
select select "10"
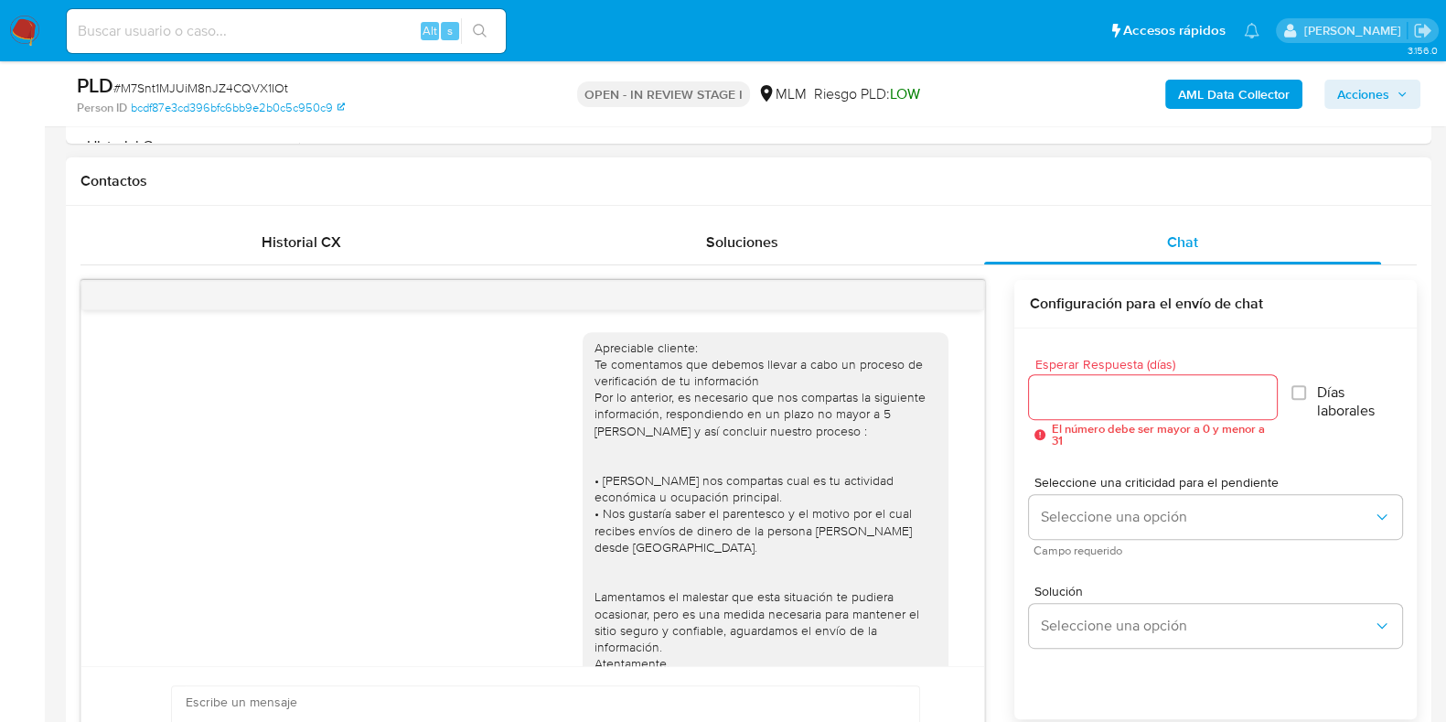
scroll to position [64, 0]
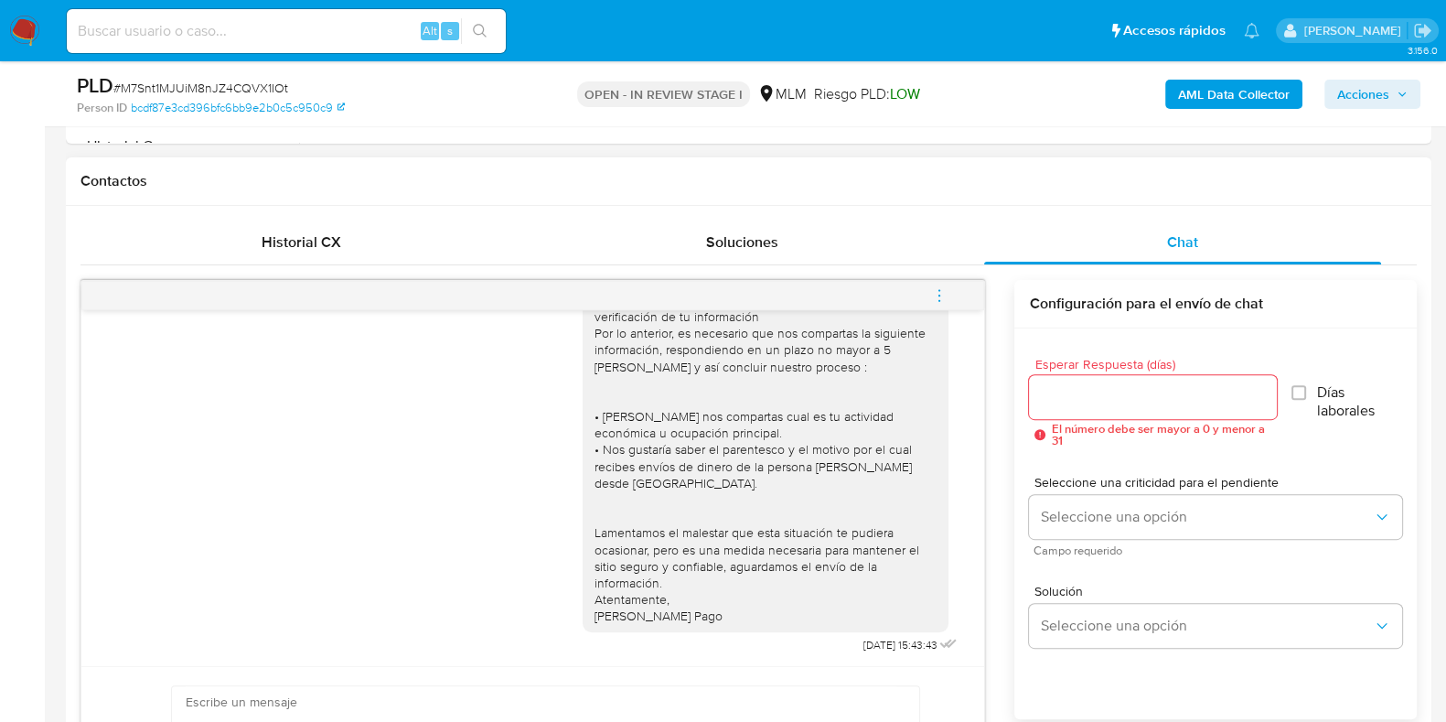
click at [939, 302] on span "menu-action" at bounding box center [939, 296] width 16 height 44
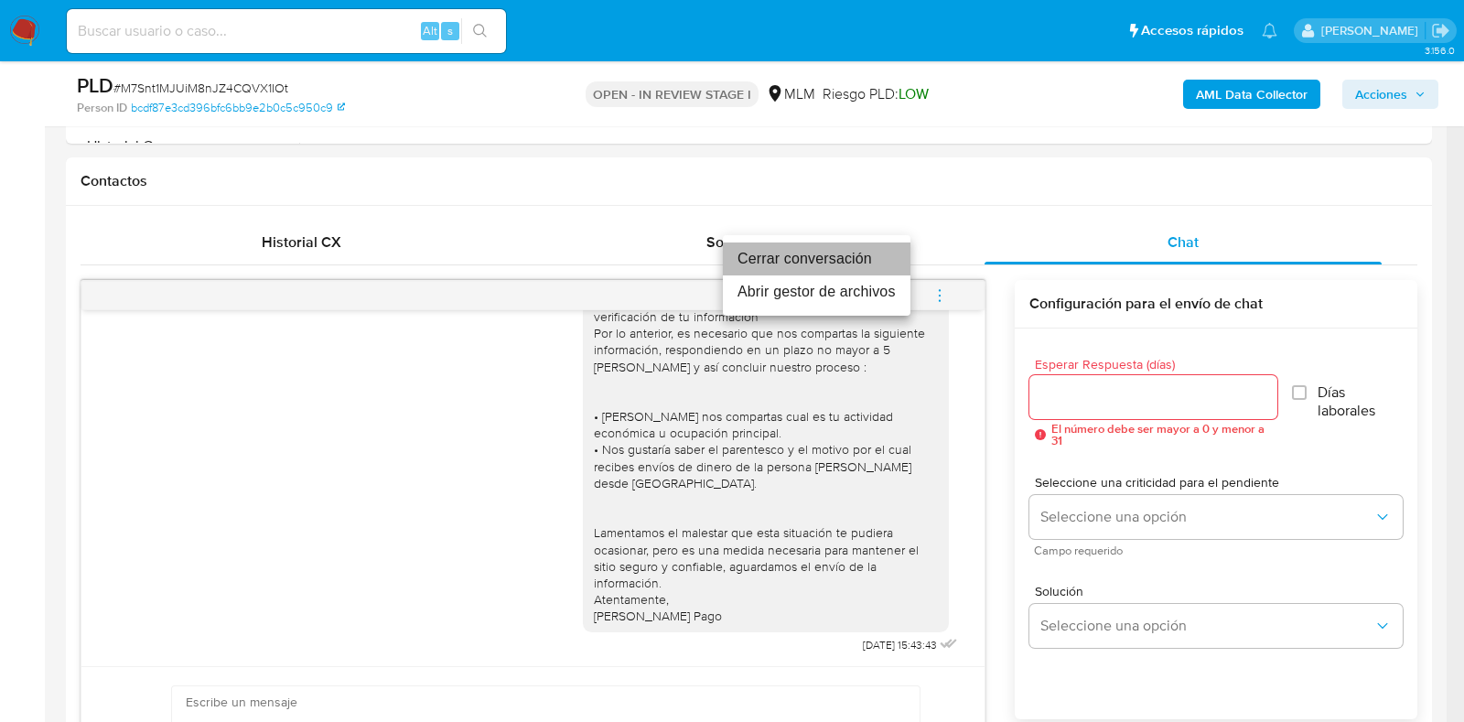
click at [770, 269] on li "Cerrar conversación" at bounding box center [817, 258] width 188 height 33
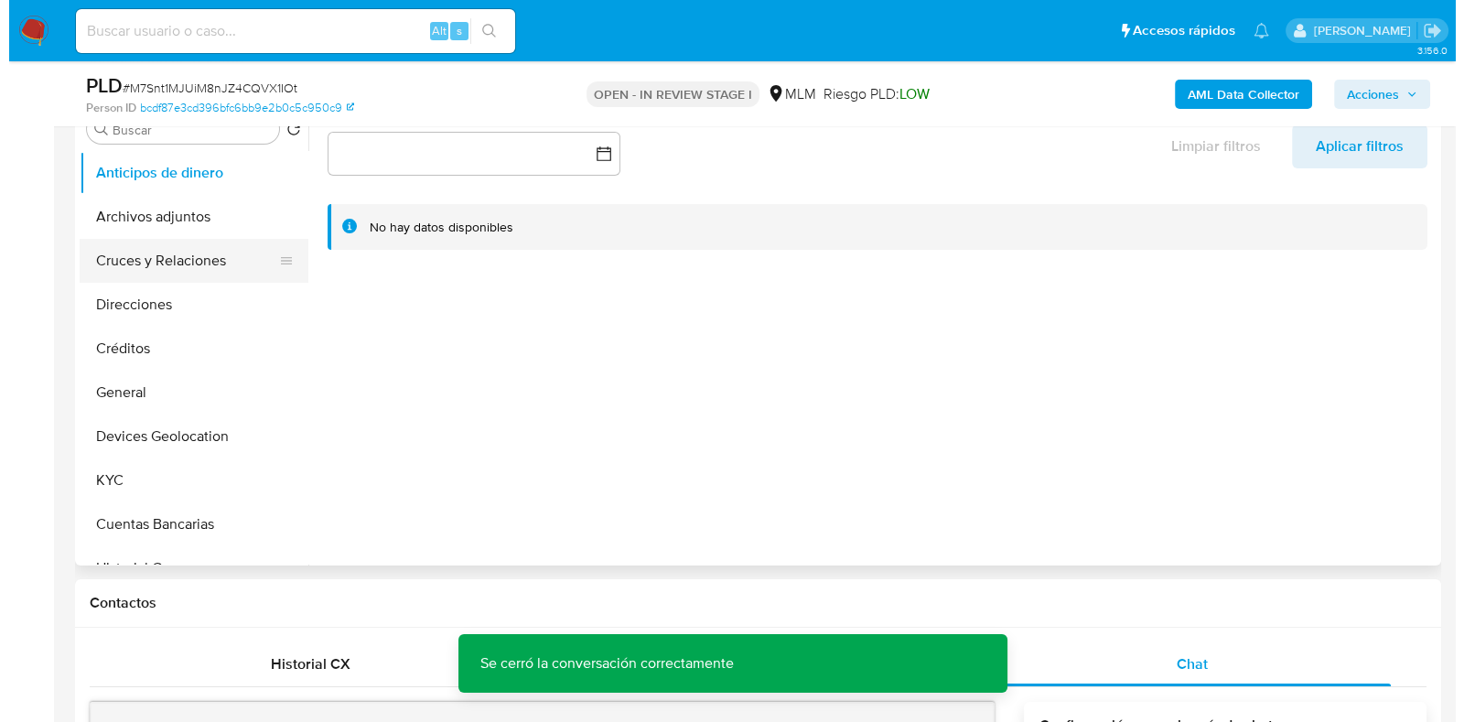
scroll to position [343, 0]
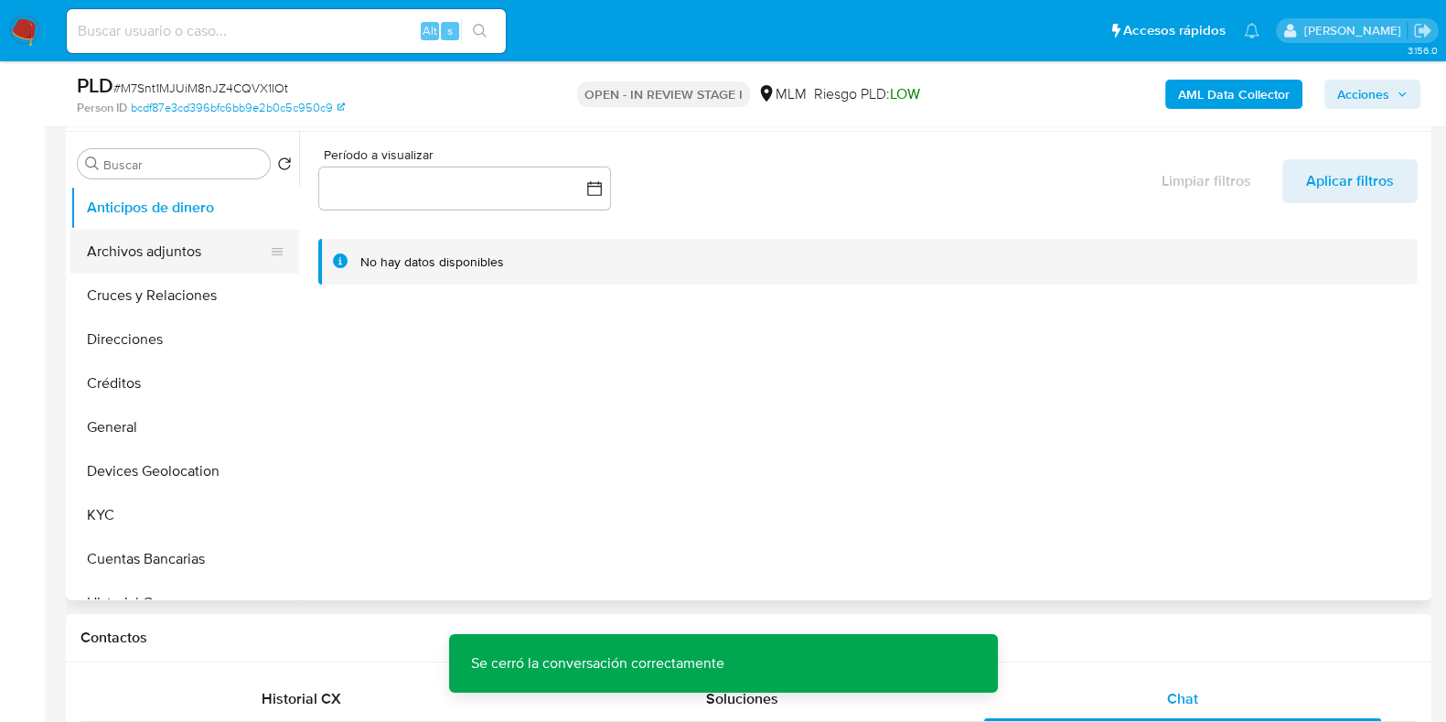
click at [156, 266] on button "Archivos adjuntos" at bounding box center [177, 252] width 214 height 44
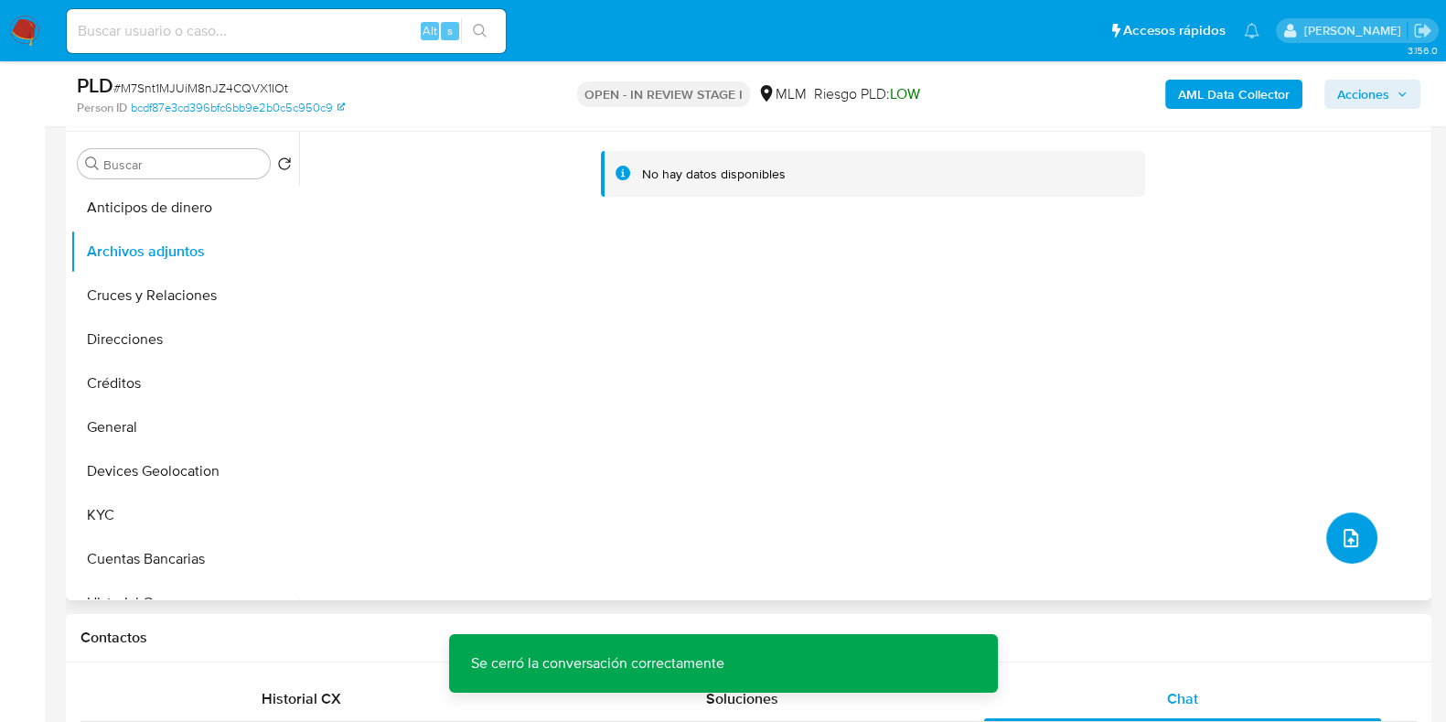
click at [1340, 543] on icon "upload-file" at bounding box center [1351, 538] width 22 height 22
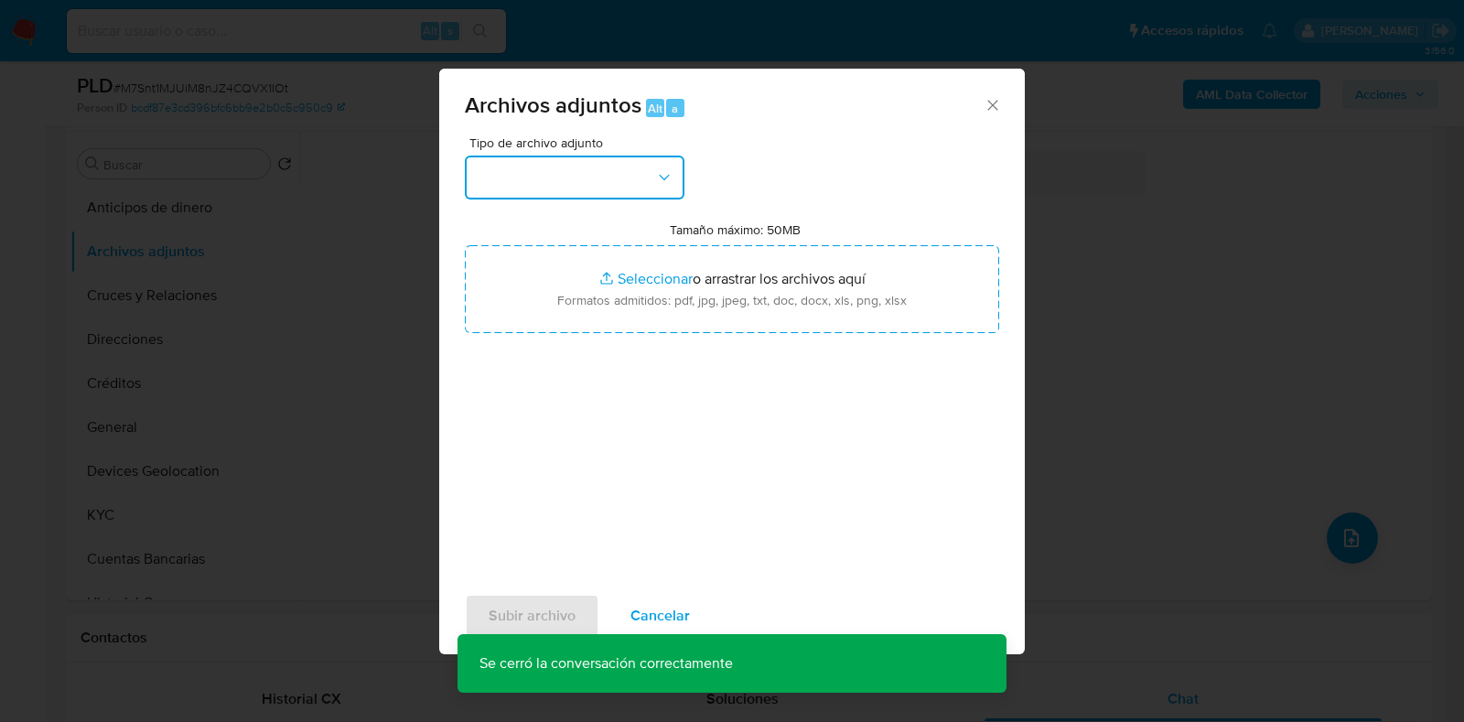
click at [526, 190] on button "button" at bounding box center [575, 178] width 220 height 44
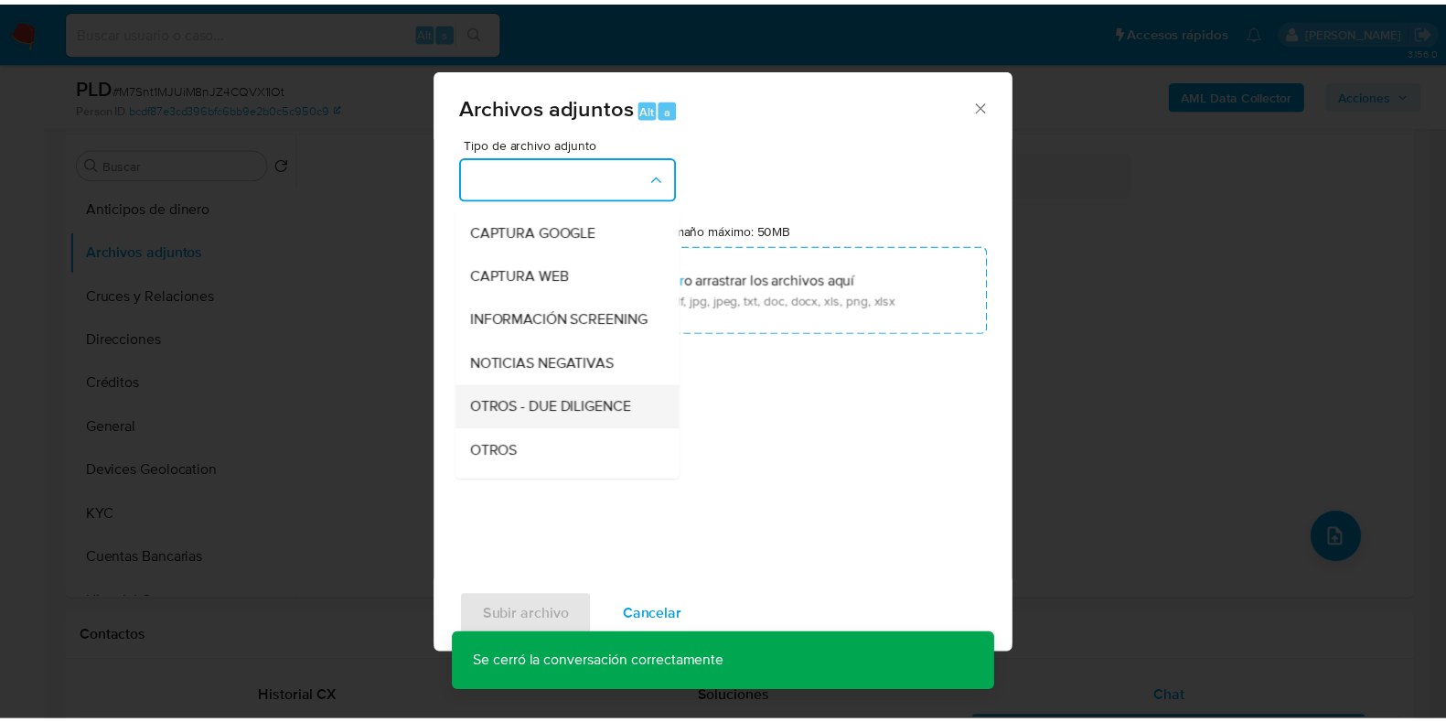
scroll to position [113, 0]
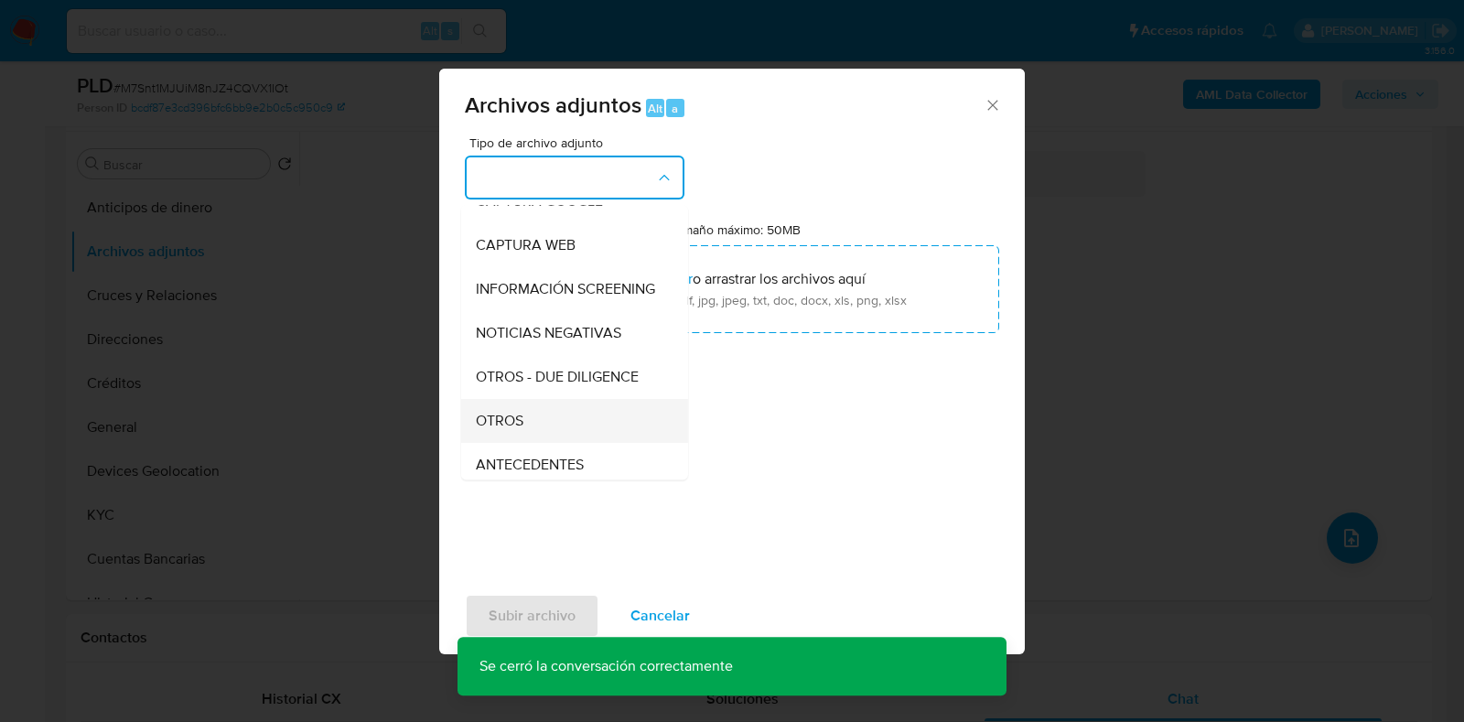
click at [499, 427] on span "OTROS" at bounding box center [500, 421] width 48 height 18
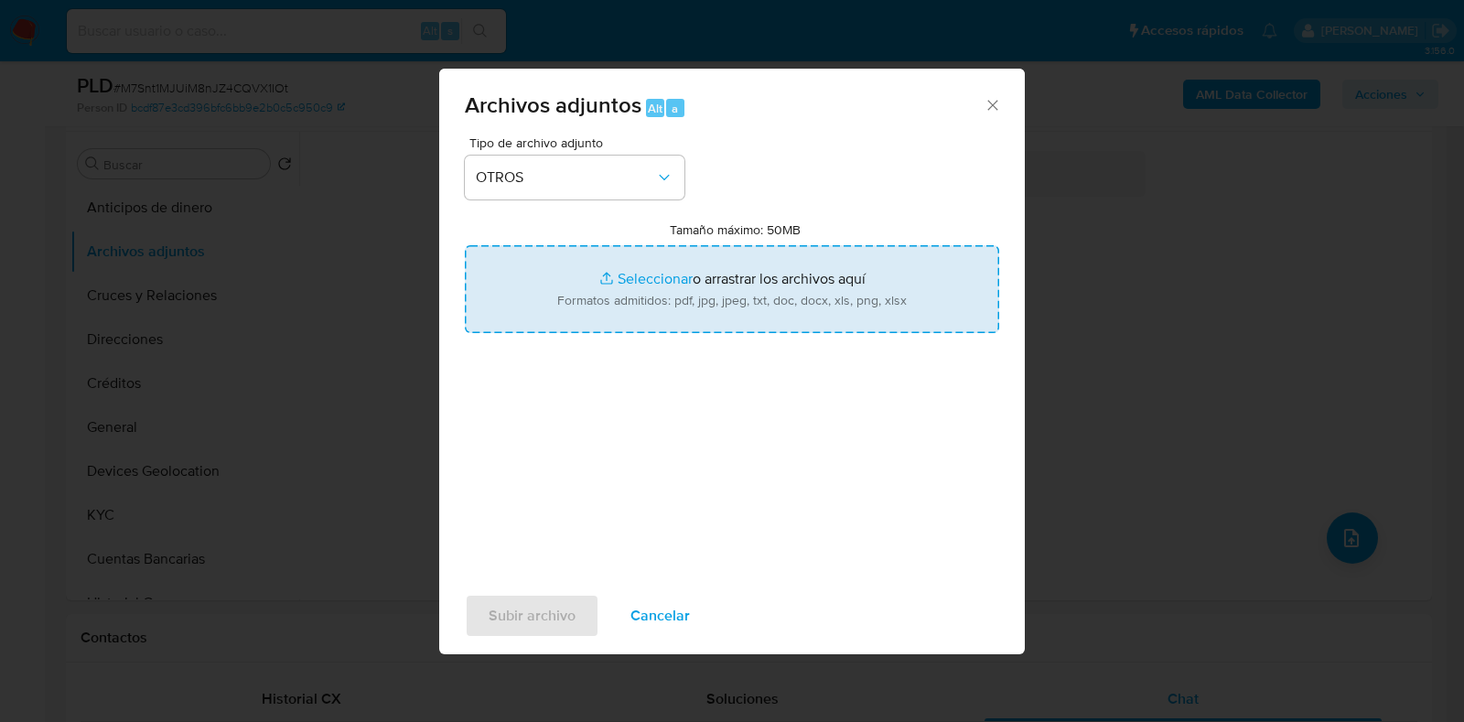
click at [619, 284] on input "Tamaño máximo: 50MB Seleccionar archivos" at bounding box center [732, 289] width 534 height 88
type input "C:\fakepath\2399936778_YANEI [PERSON_NAME] FLORES_JUL2025.pdf"
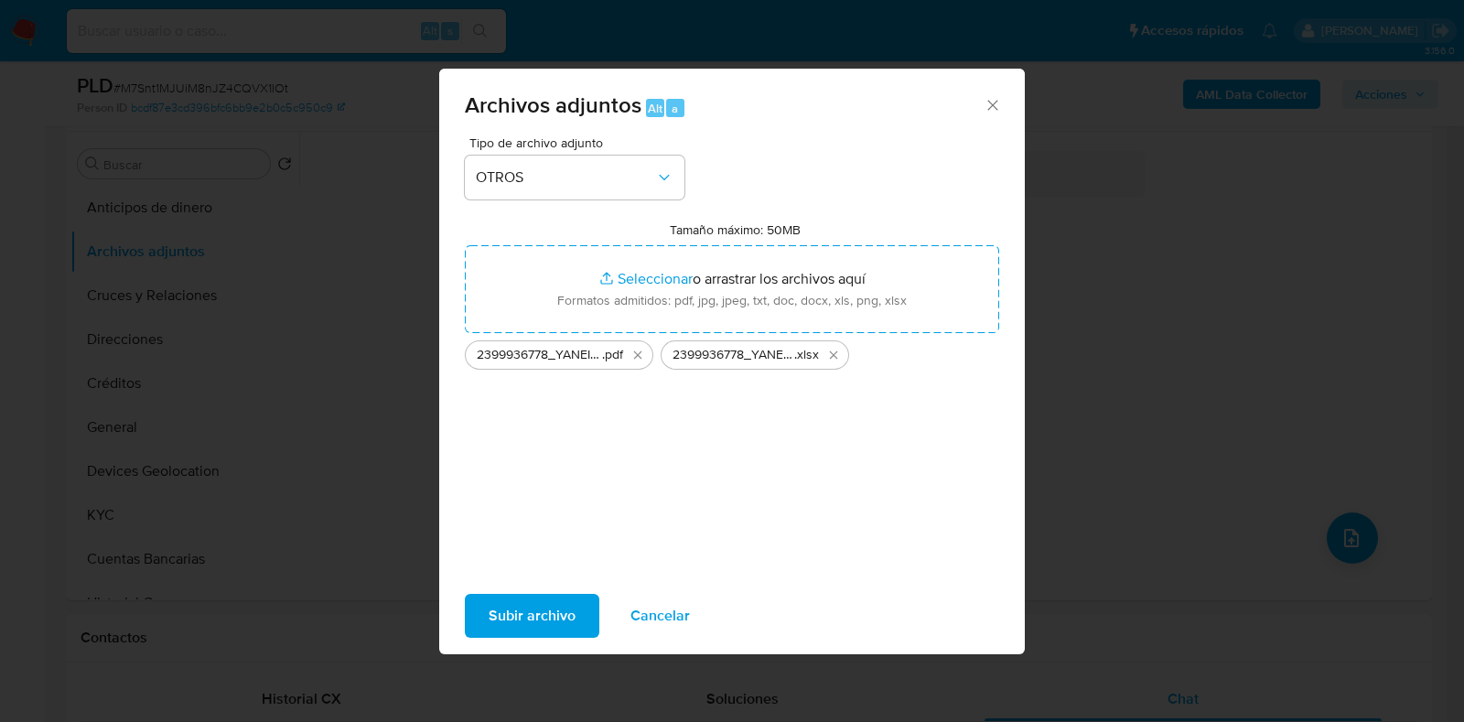
click at [544, 609] on span "Subir archivo" at bounding box center [531, 616] width 87 height 40
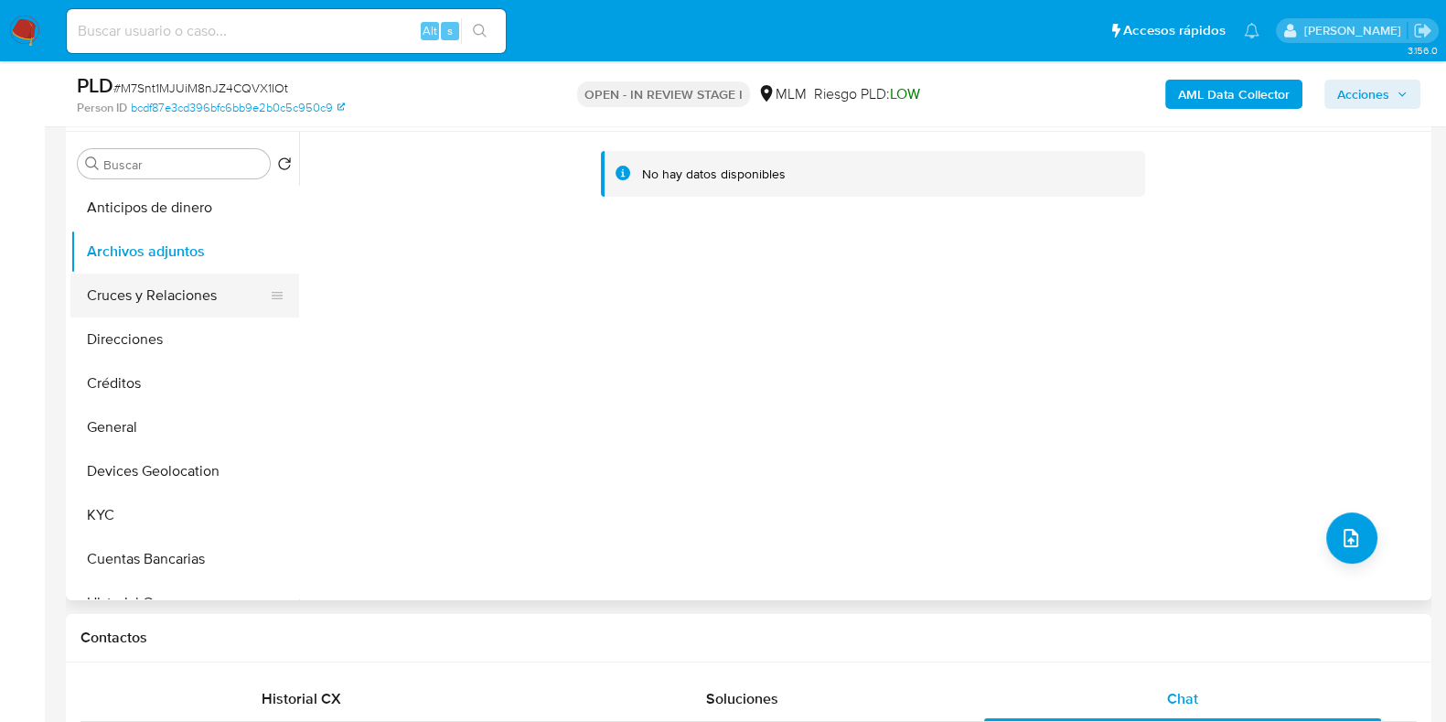
click at [160, 289] on button "Cruces y Relaciones" at bounding box center [177, 296] width 214 height 44
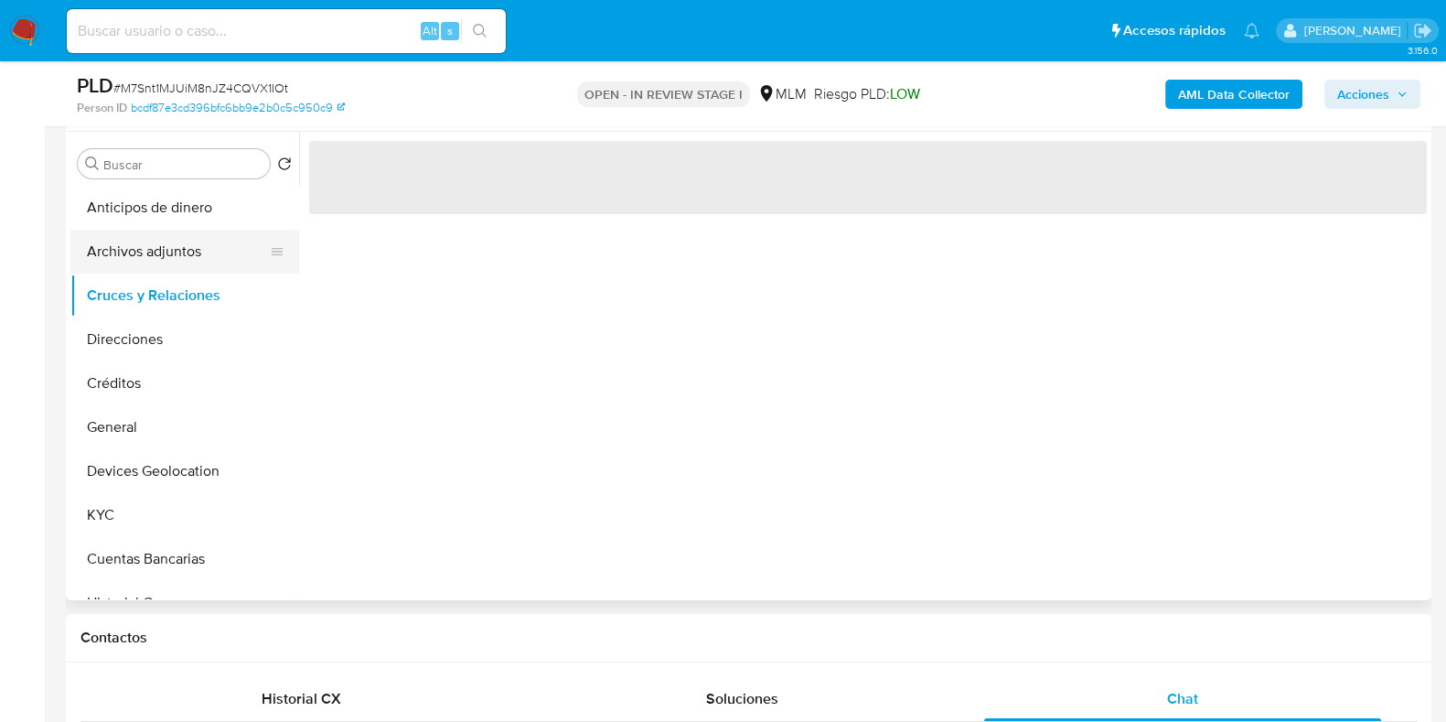
click at [174, 262] on button "Archivos adjuntos" at bounding box center [177, 252] width 214 height 44
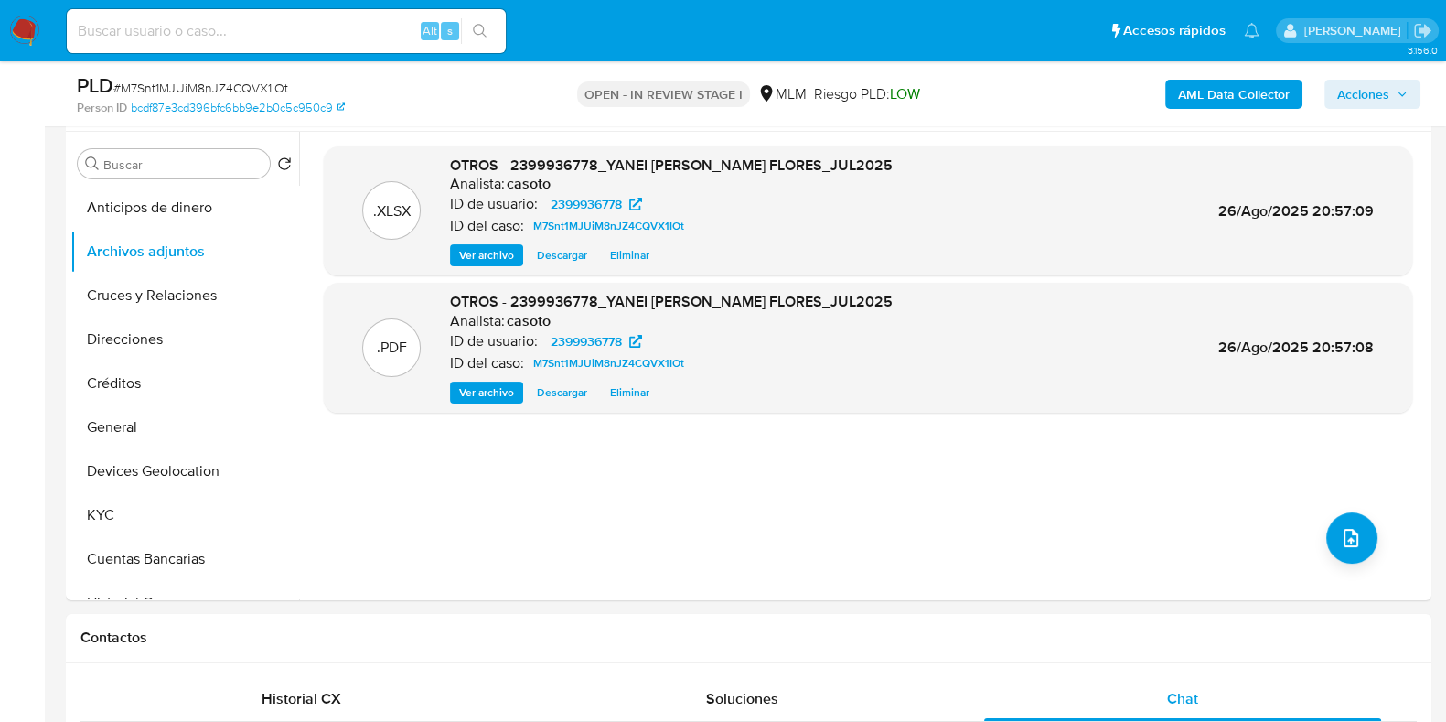
click at [1334, 90] on button "Acciones" at bounding box center [1373, 94] width 96 height 29
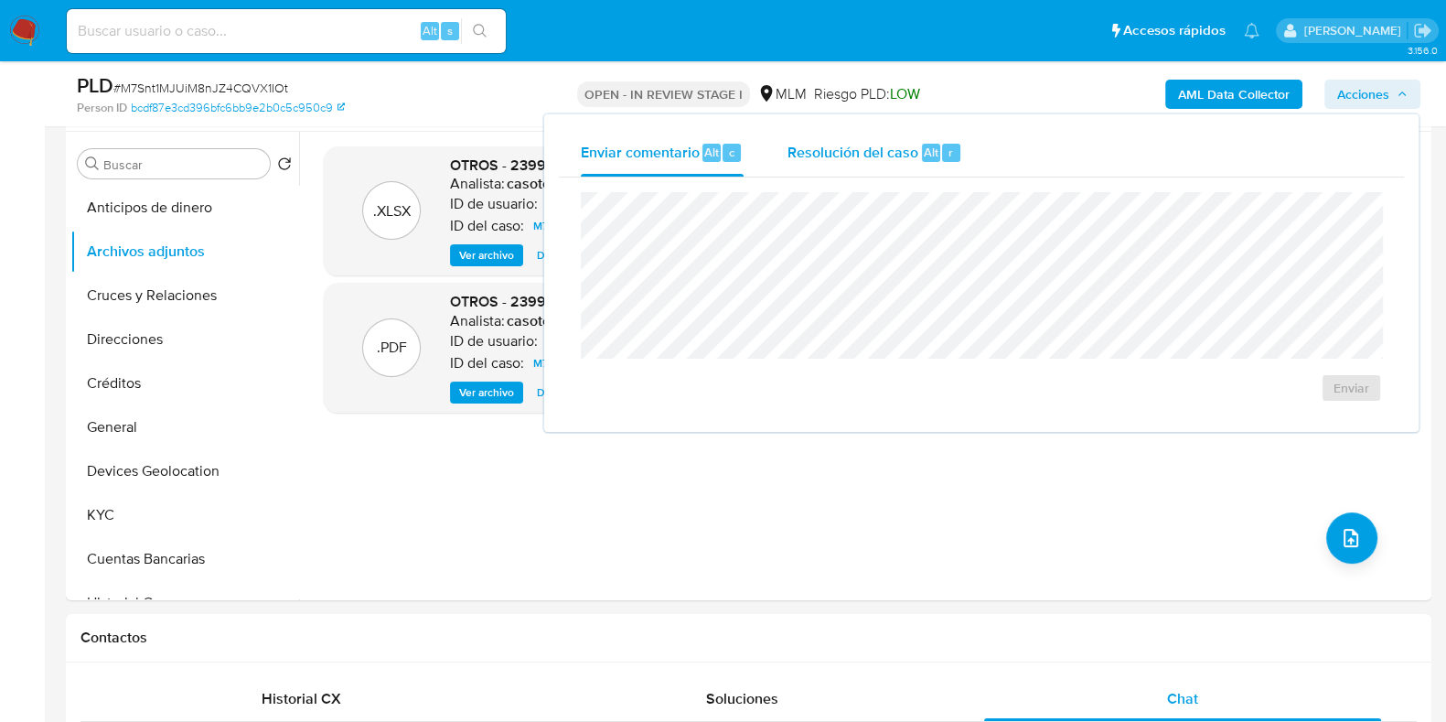
click at [949, 153] on span "r" at bounding box center [951, 152] width 5 height 17
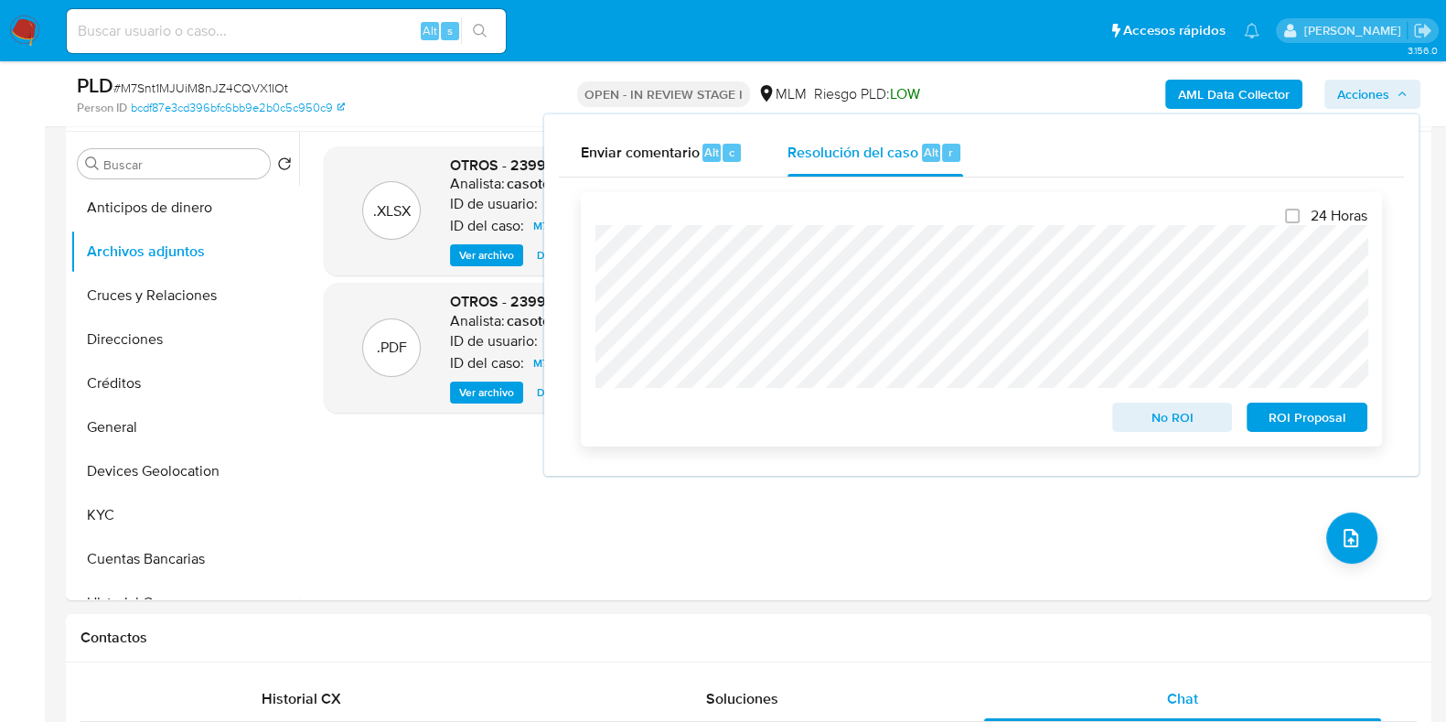
click at [1137, 420] on span "No ROI" at bounding box center [1172, 417] width 95 height 26
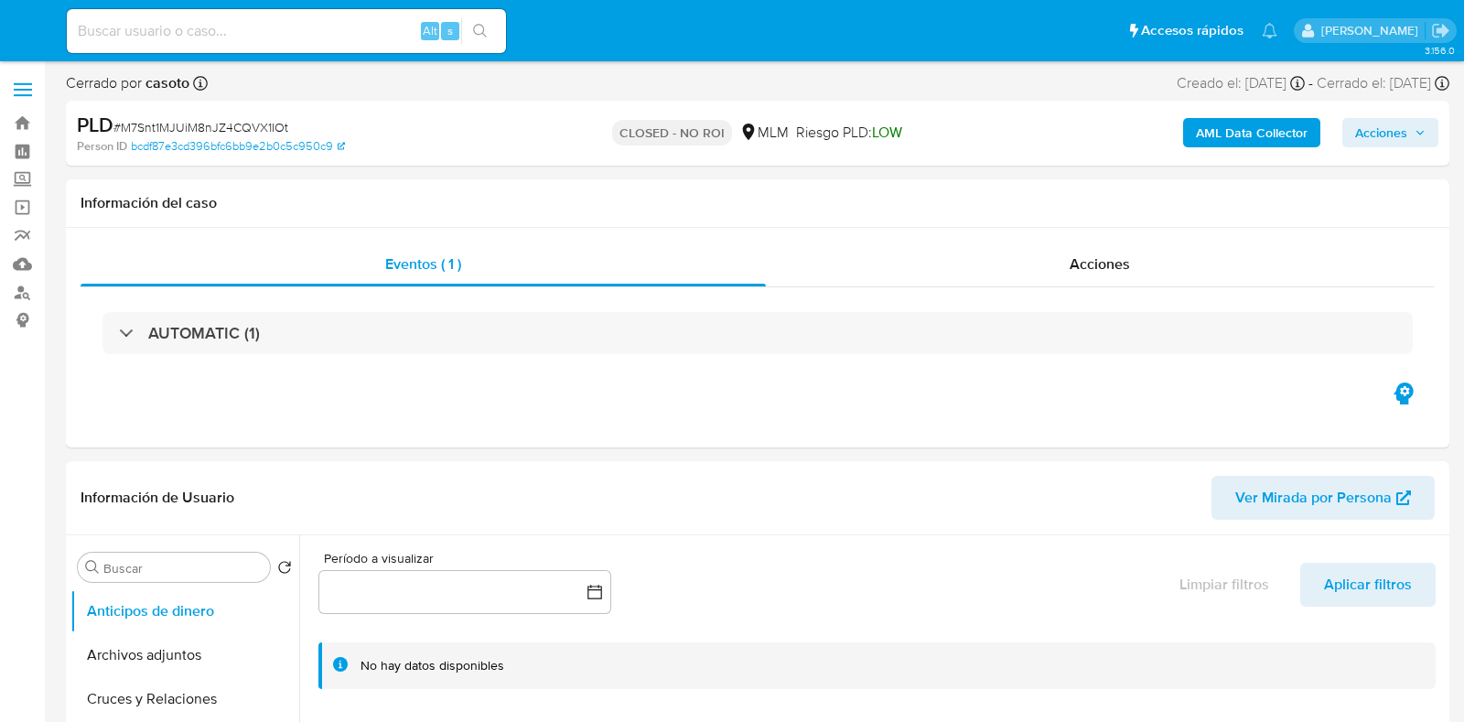
select select "10"
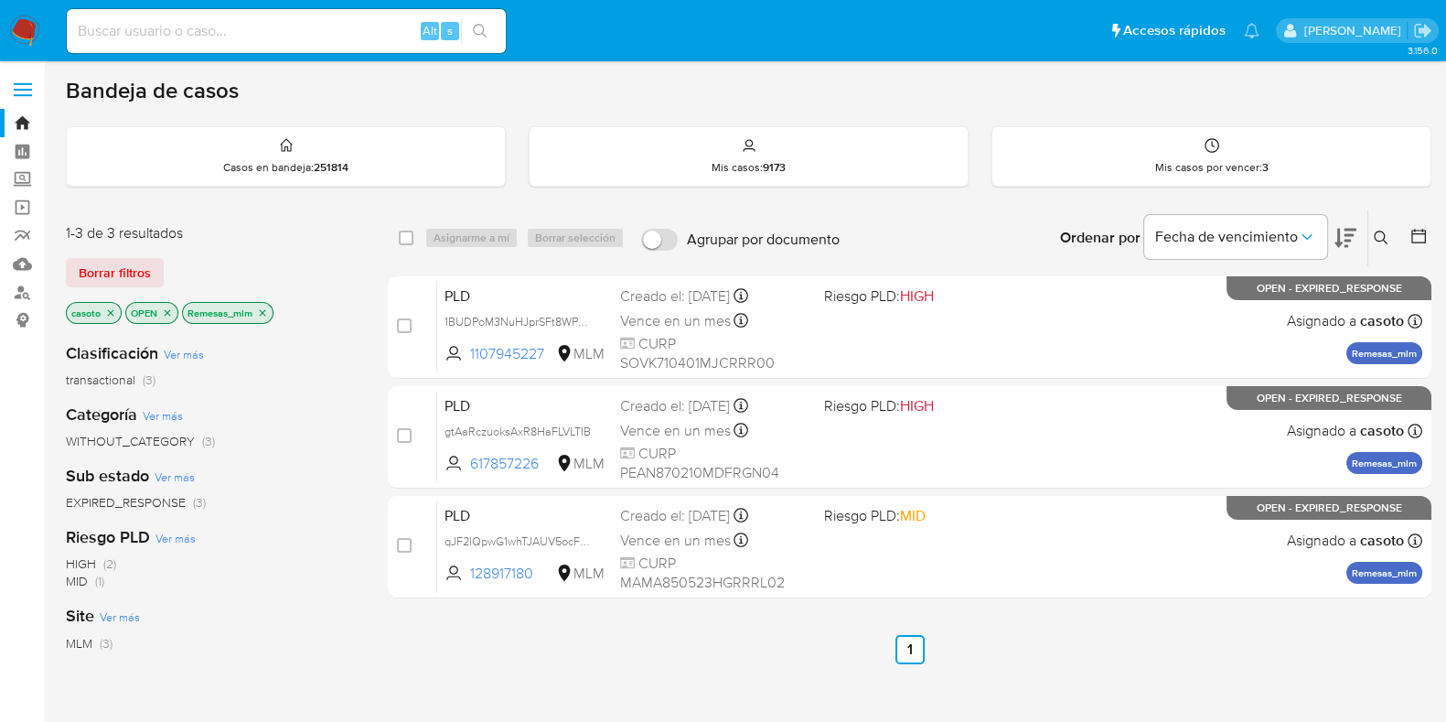
click at [266, 307] on icon "close-filter" at bounding box center [262, 312] width 11 height 11
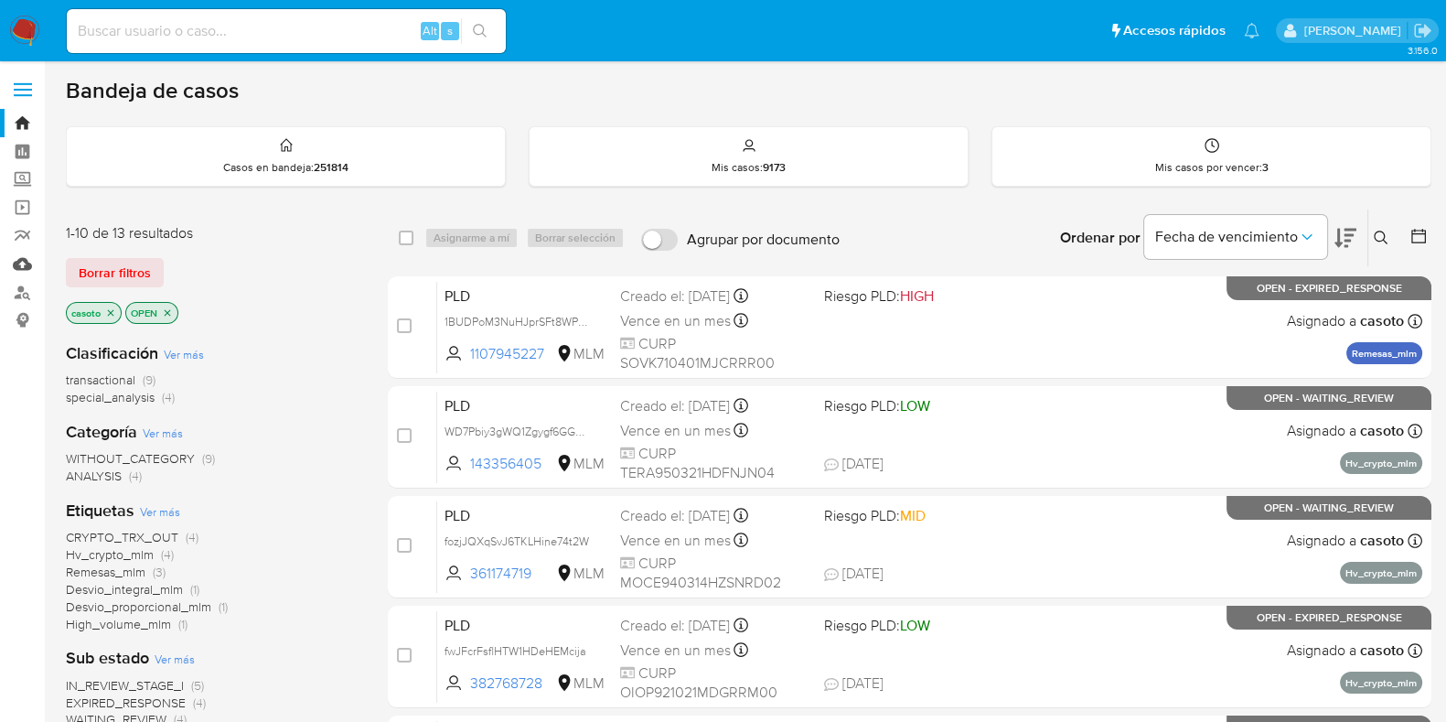
click at [18, 265] on link "Mulan" at bounding box center [109, 264] width 218 height 28
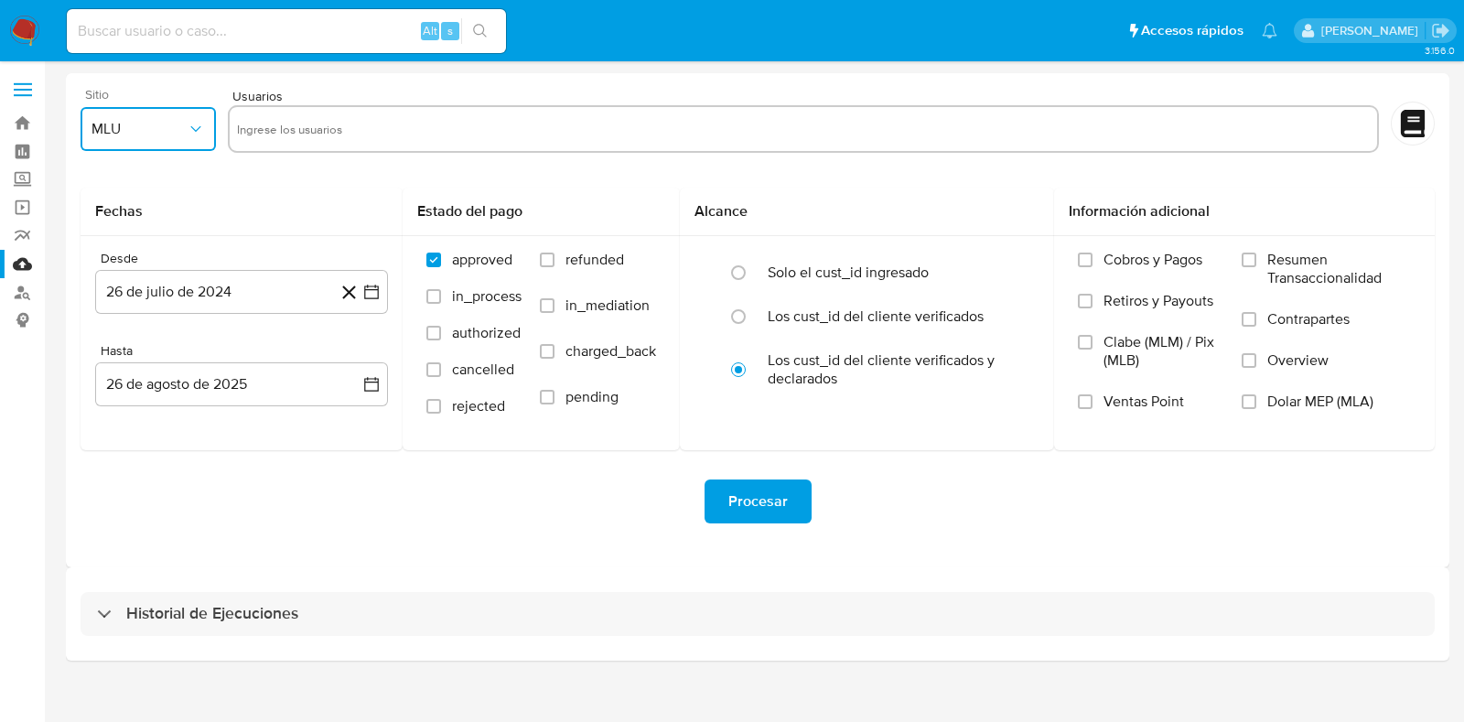
click at [194, 134] on icon "button" at bounding box center [196, 129] width 18 height 18
click at [126, 392] on div "MLM" at bounding box center [142, 398] width 102 height 44
click at [387, 135] on input "text" at bounding box center [803, 128] width 1132 height 29
type input "482335147"
paste input "513898509"
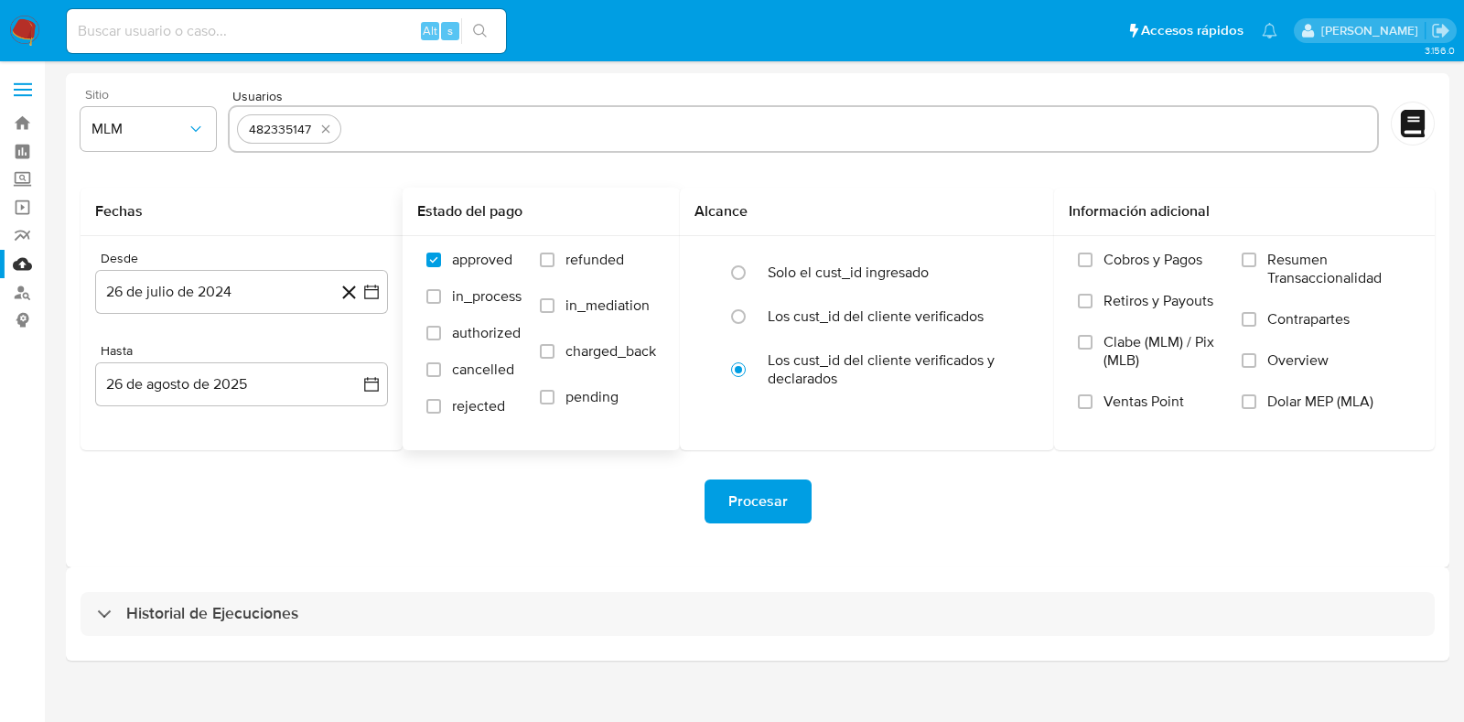
type input "513898509"
paste input "547188460"
type input "547188460"
paste input "688580044"
type input "688580044"
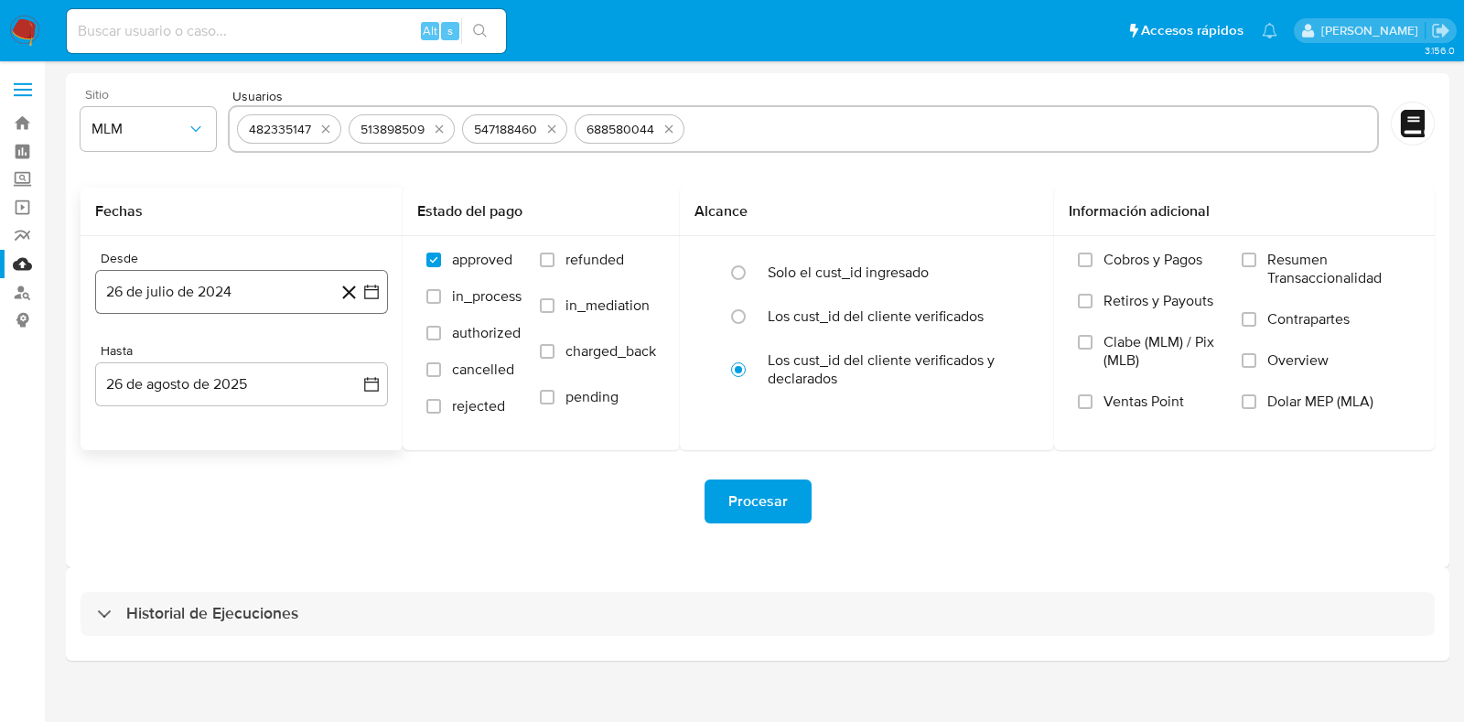
click at [211, 295] on button "26 de julio de 2024" at bounding box center [241, 292] width 293 height 44
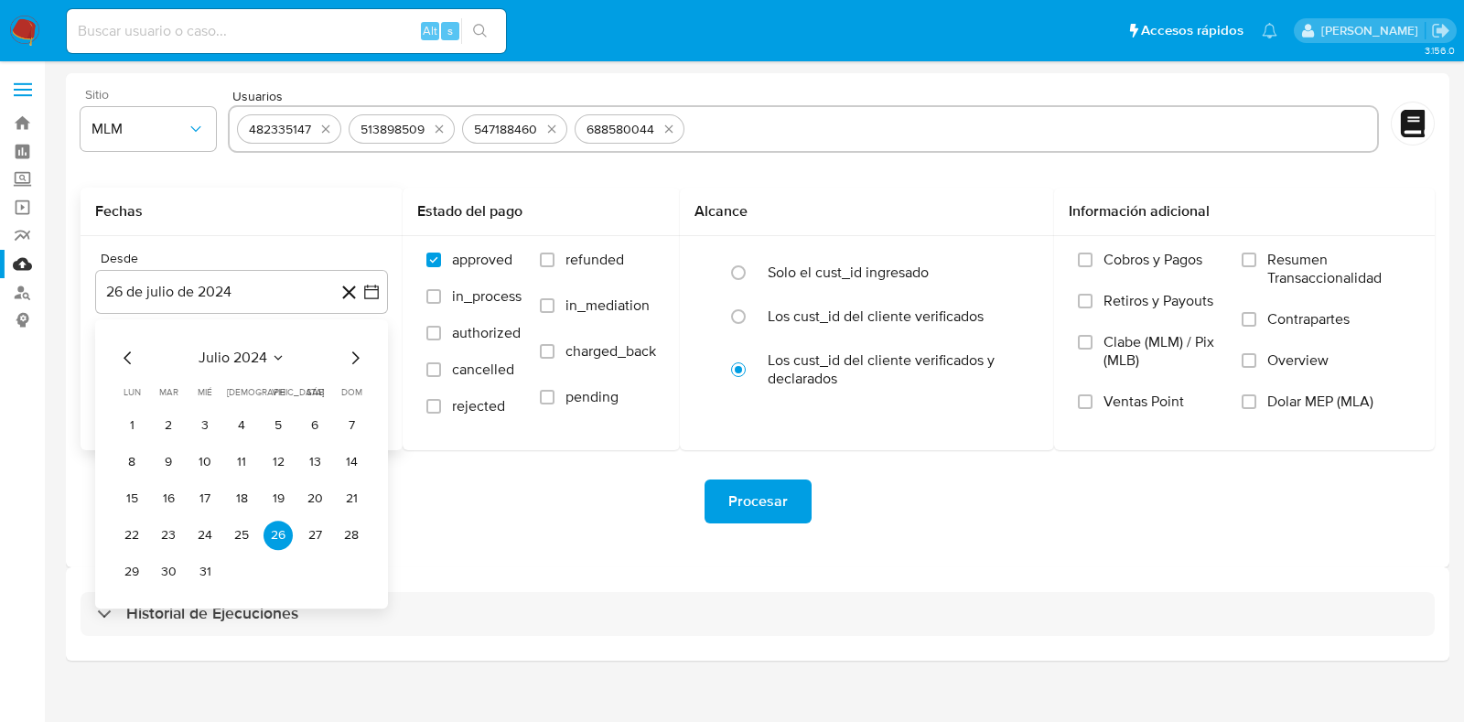
click at [252, 354] on span "julio 2024" at bounding box center [233, 358] width 69 height 18
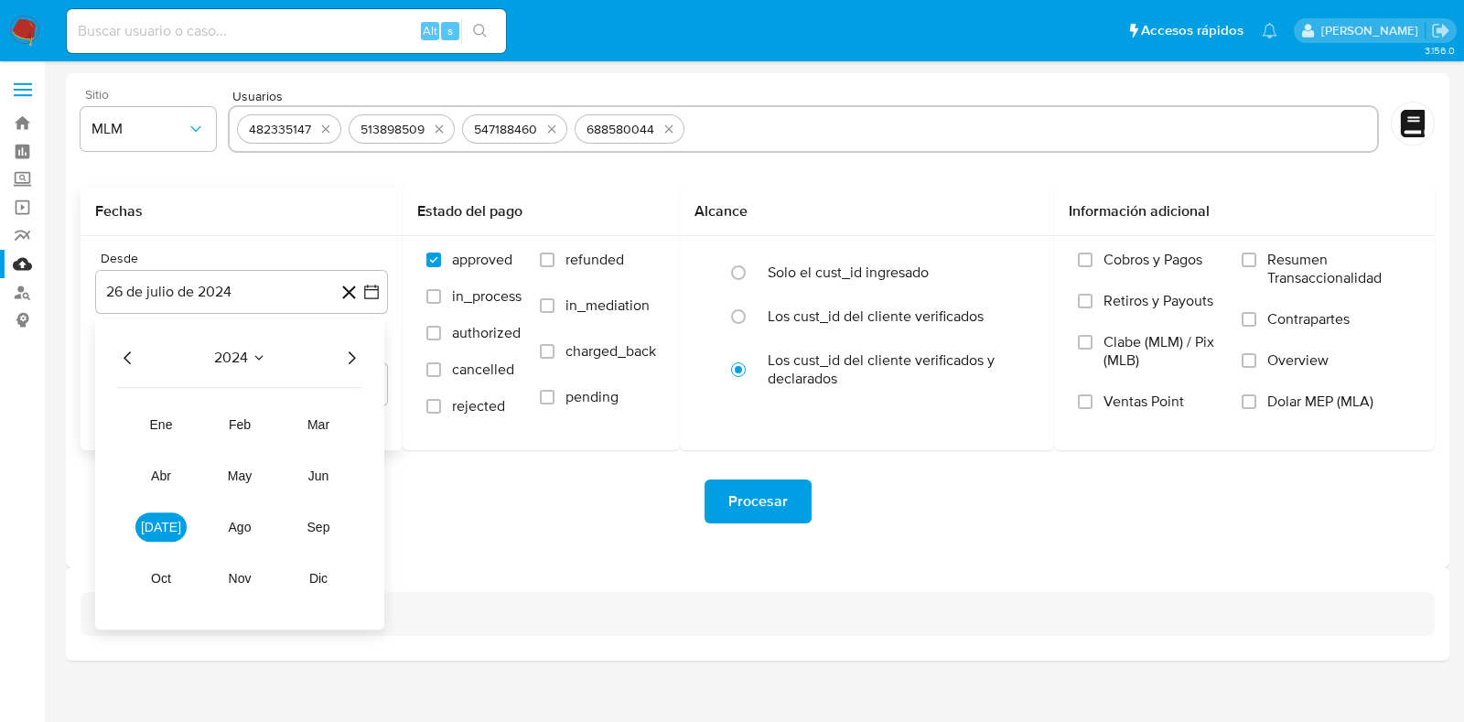
click at [353, 363] on icon "Año siguiente" at bounding box center [351, 358] width 22 height 22
click at [229, 428] on span "feb" at bounding box center [240, 424] width 22 height 15
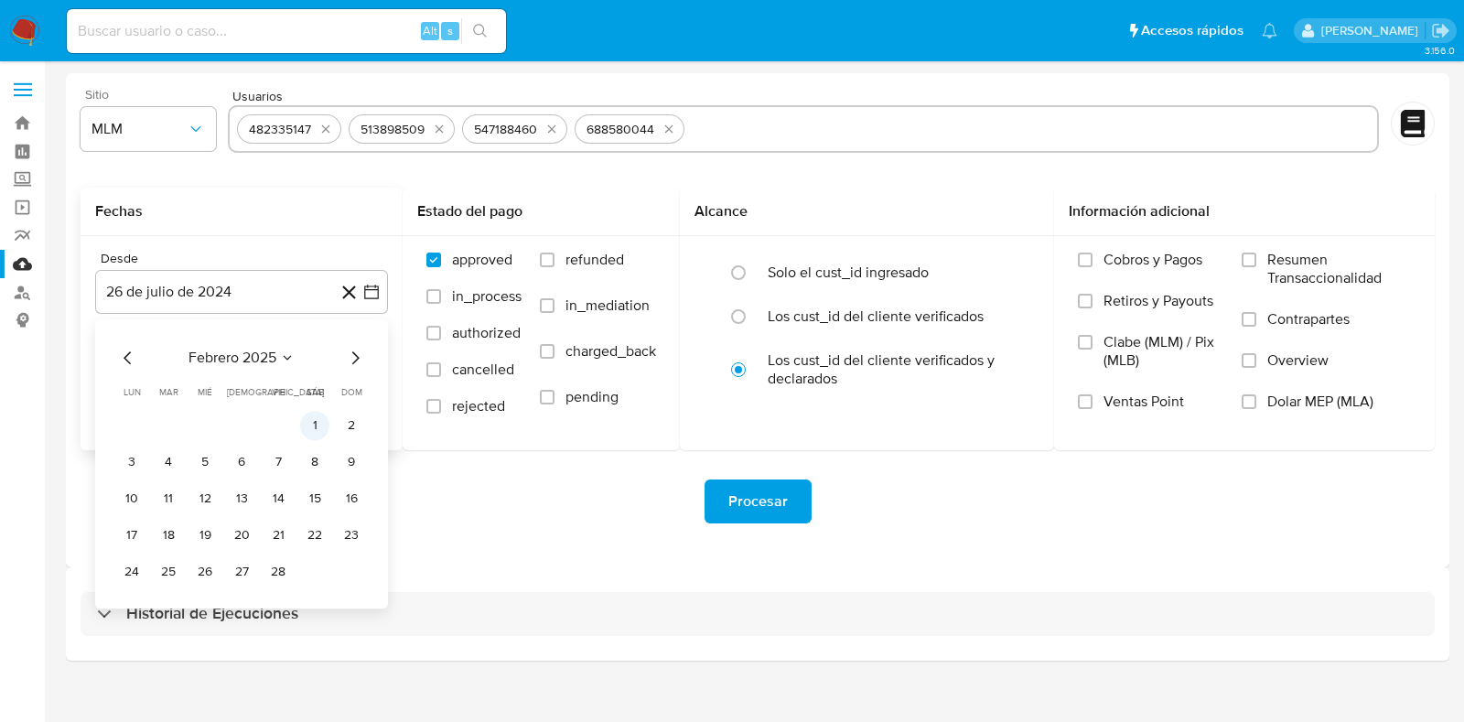
click at [308, 429] on button "1" at bounding box center [314, 425] width 29 height 29
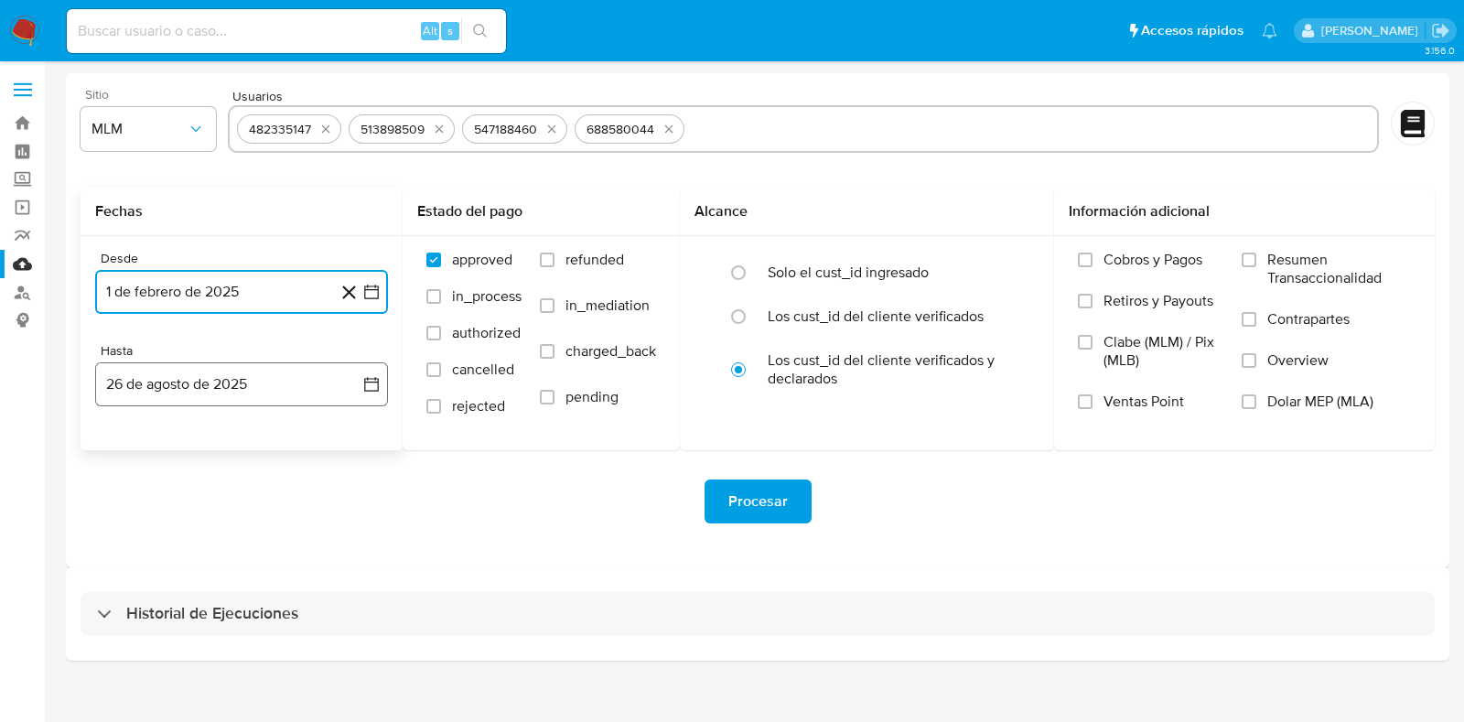
click at [193, 389] on button "26 de agosto de 2025" at bounding box center [241, 384] width 293 height 44
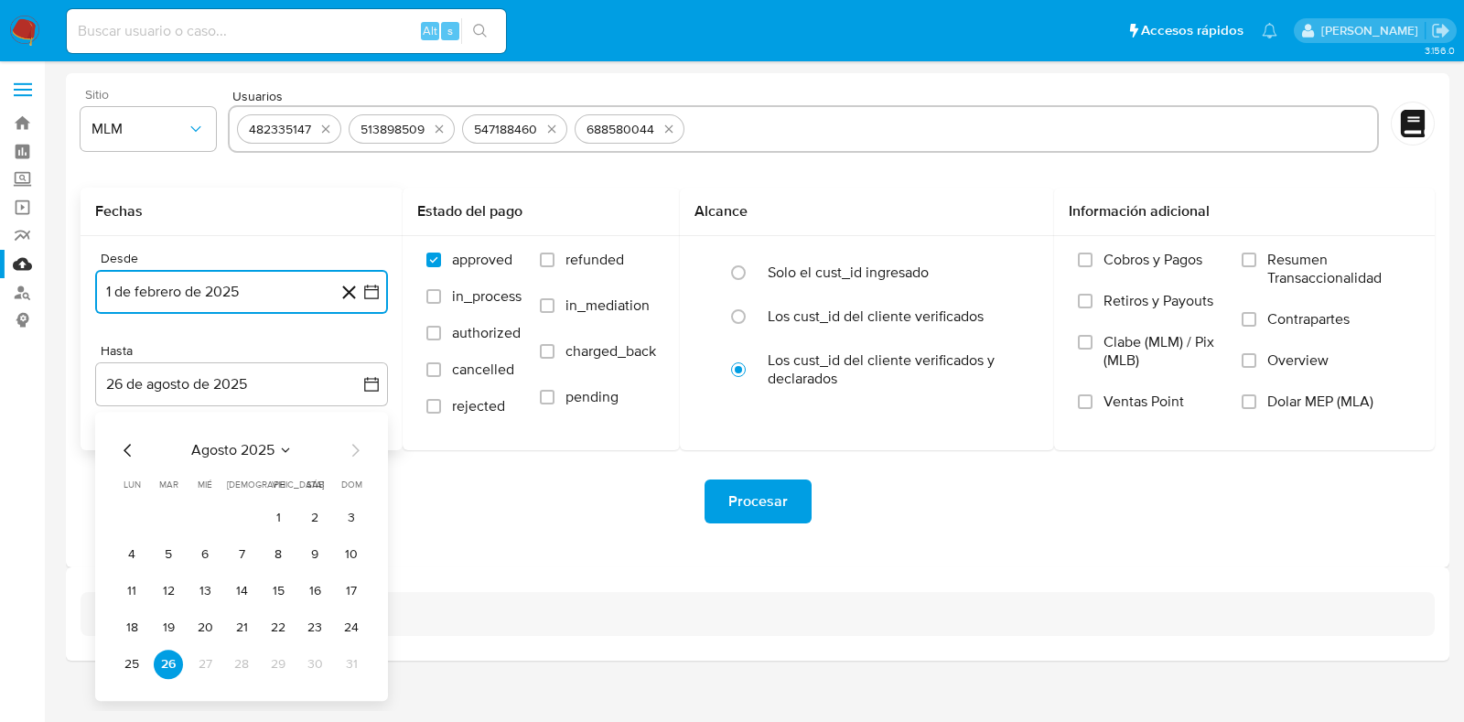
click at [130, 455] on icon "Mes anterior" at bounding box center [128, 450] width 22 height 22
click at [249, 659] on button "31" at bounding box center [241, 663] width 29 height 29
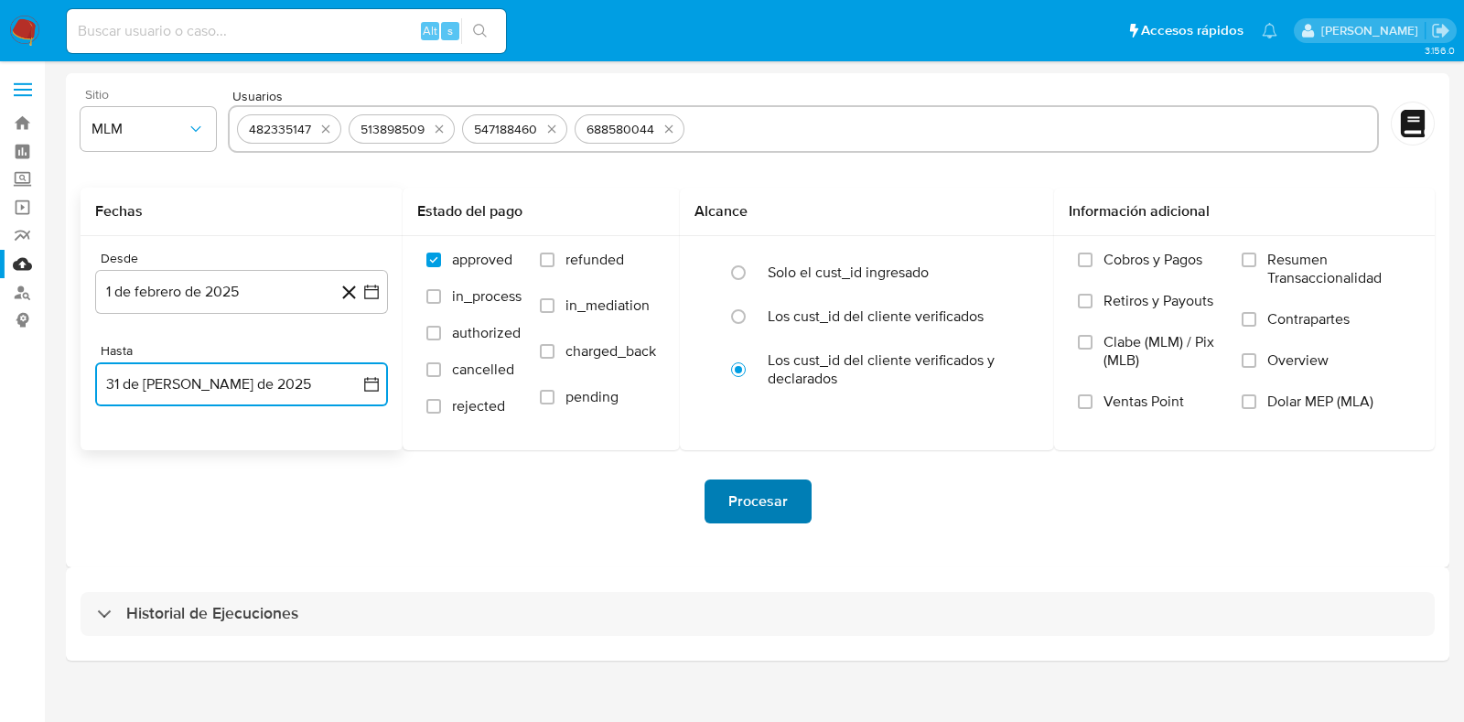
click at [735, 499] on span "Procesar" at bounding box center [757, 501] width 59 height 40
